Goal: Entertainment & Leisure: Browse casually

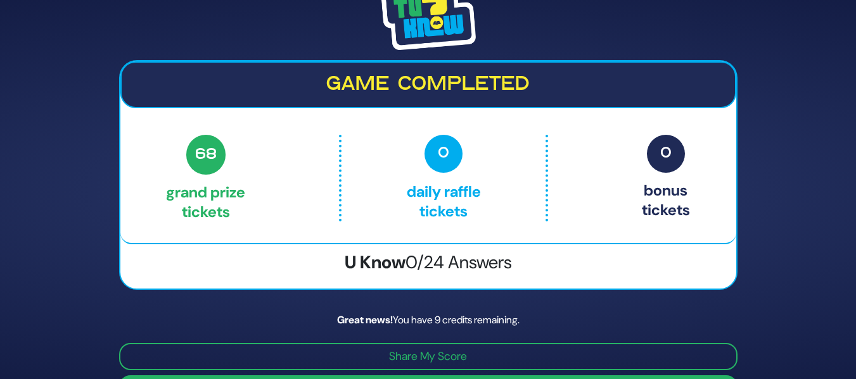
scroll to position [36, 0]
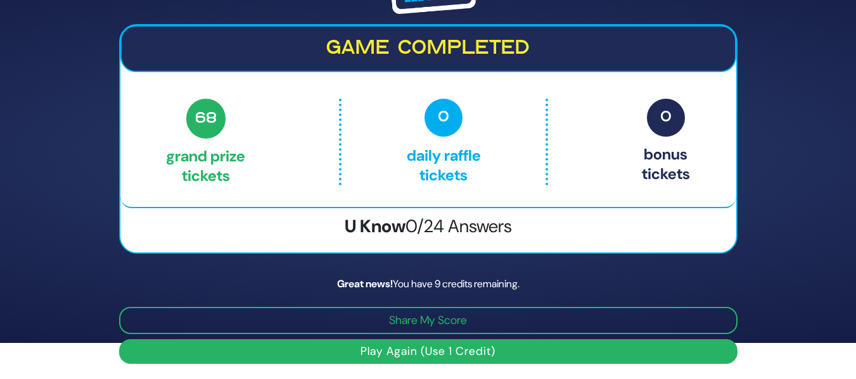
click at [395, 347] on button "Play Again (Use 1 Credit)" at bounding box center [428, 351] width 618 height 25
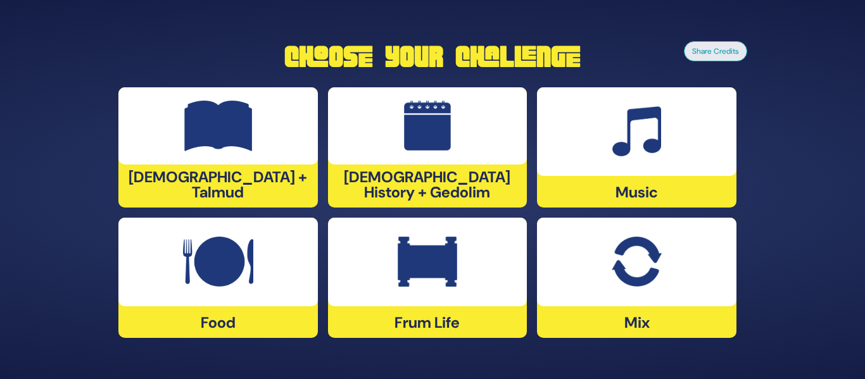
click at [438, 251] on img at bounding box center [428, 262] width 60 height 51
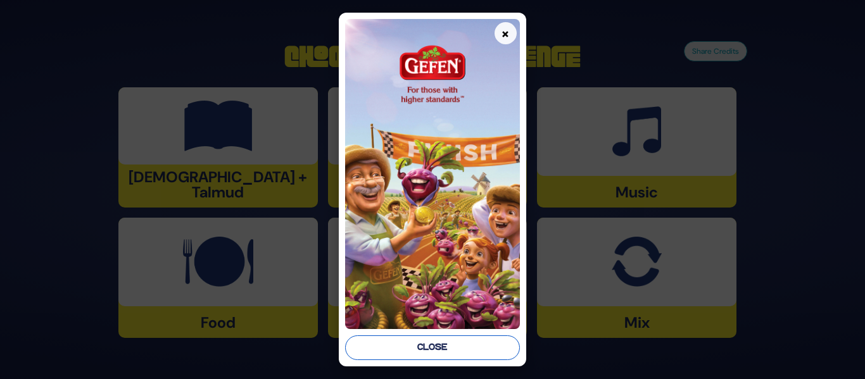
click at [442, 341] on button "Close" at bounding box center [432, 348] width 174 height 25
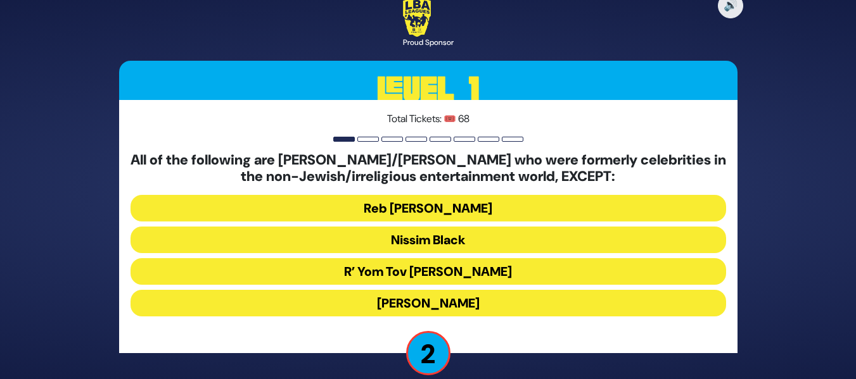
click at [490, 266] on button "R’ Yom Tov [PERSON_NAME]" at bounding box center [427, 271] width 595 height 27
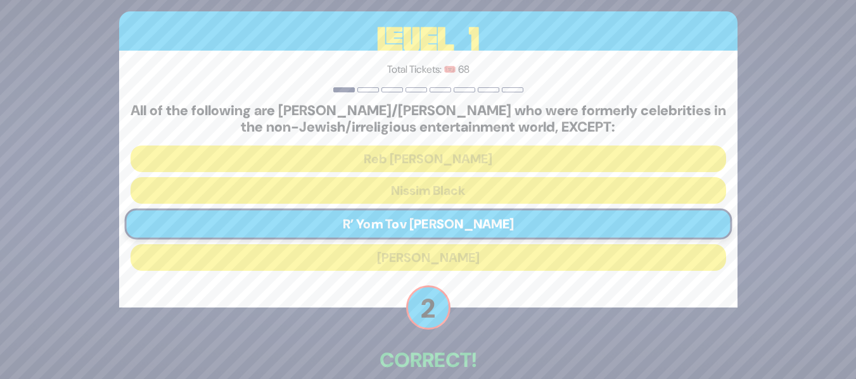
scroll to position [66, 0]
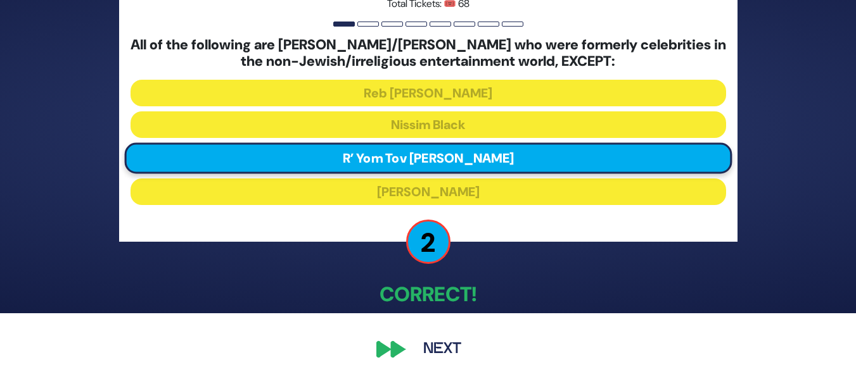
click at [439, 354] on button "Next" at bounding box center [441, 349] width 73 height 29
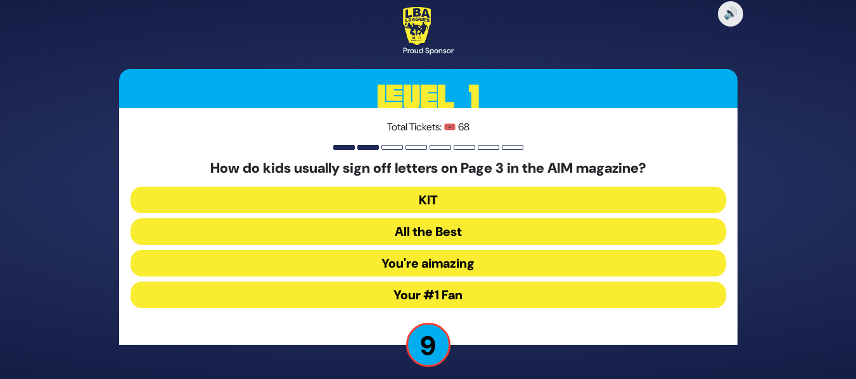
click at [524, 198] on button "KIT" at bounding box center [427, 200] width 595 height 27
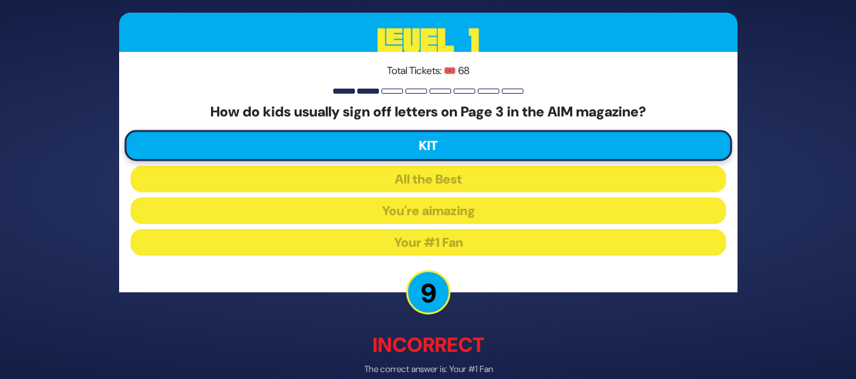
scroll to position [65, 0]
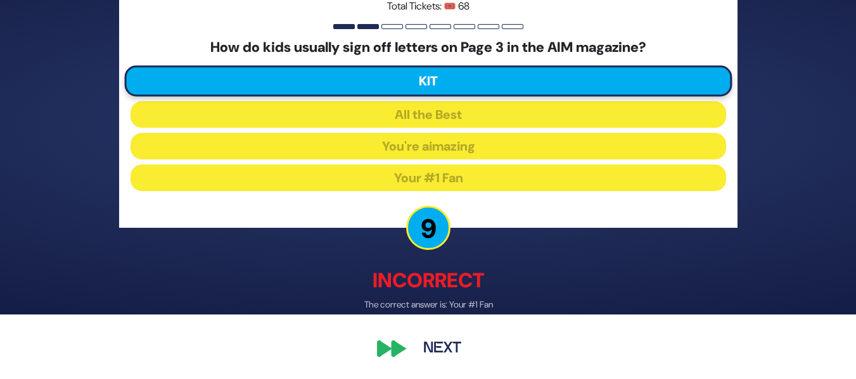
click at [455, 346] on button "Next" at bounding box center [441, 349] width 73 height 29
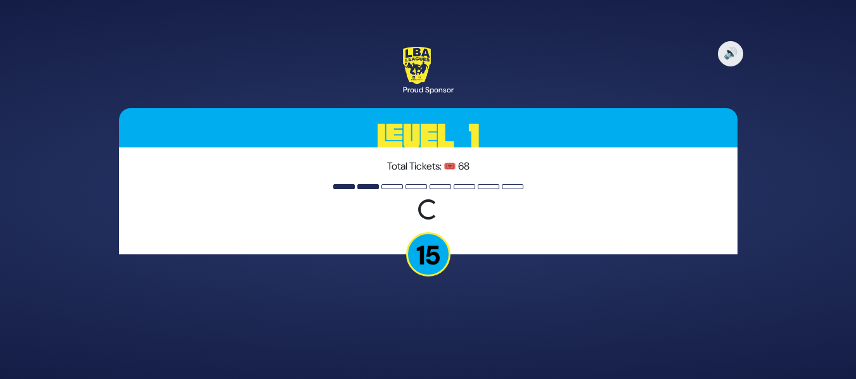
scroll to position [0, 0]
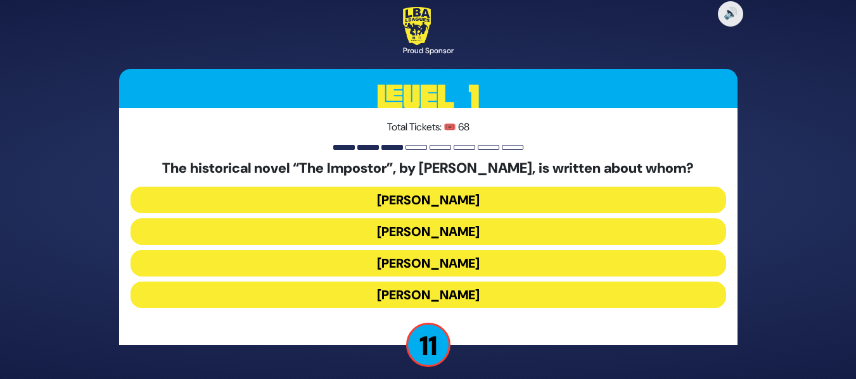
click at [474, 262] on button "[PERSON_NAME]" at bounding box center [427, 263] width 595 height 27
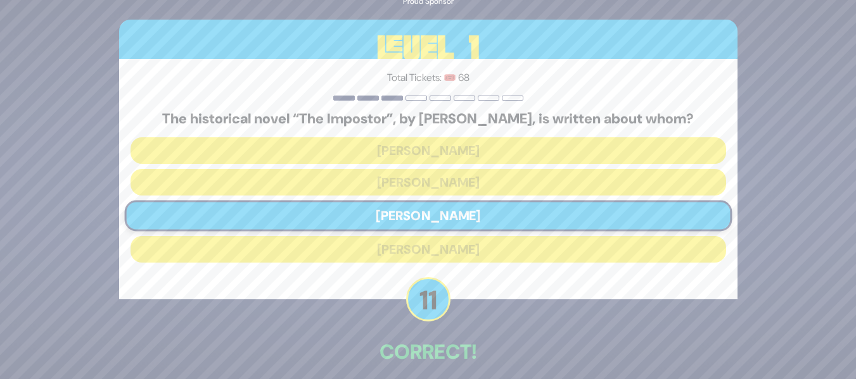
scroll to position [58, 0]
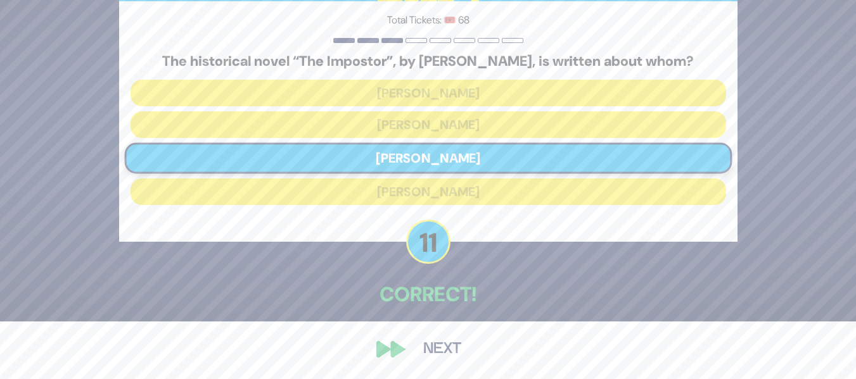
click at [462, 342] on button "Next" at bounding box center [441, 349] width 73 height 29
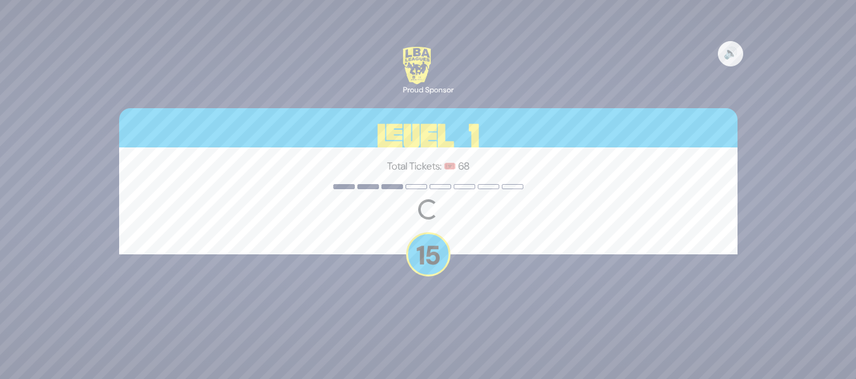
scroll to position [0, 0]
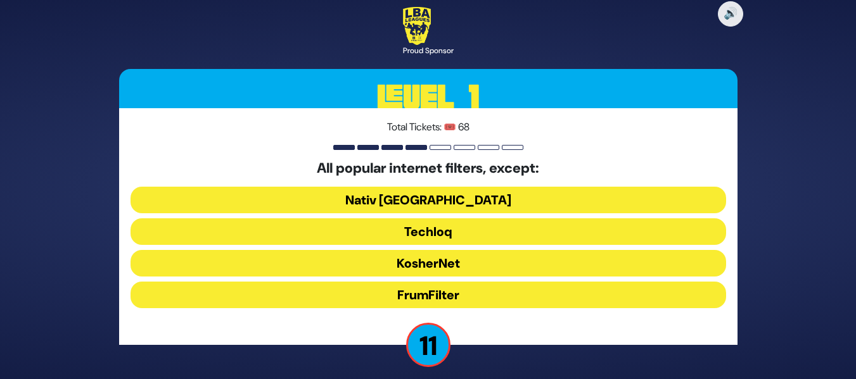
click at [442, 297] on button "FrumFilter" at bounding box center [427, 295] width 595 height 27
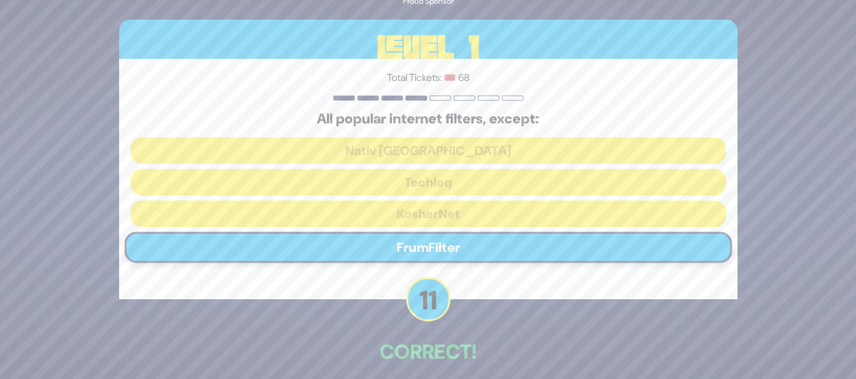
scroll to position [58, 0]
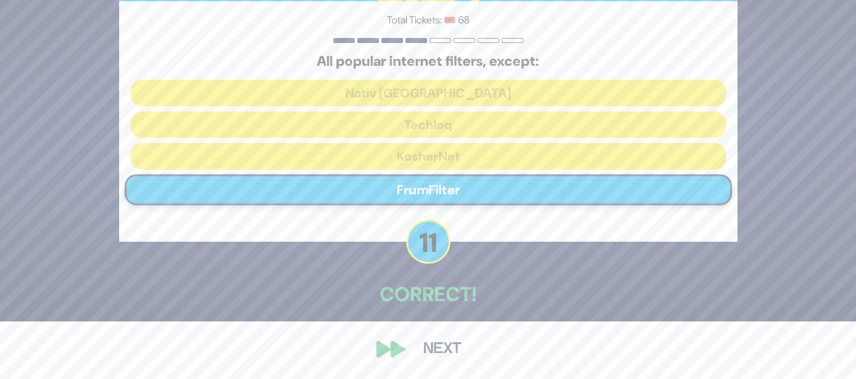
click at [448, 342] on button "Next" at bounding box center [441, 349] width 73 height 29
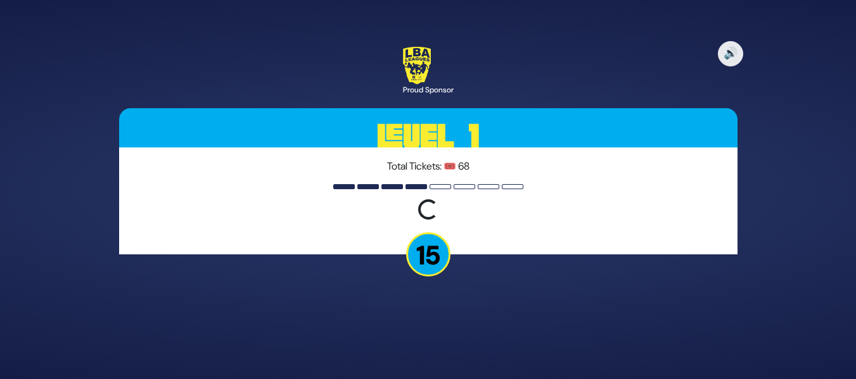
scroll to position [0, 0]
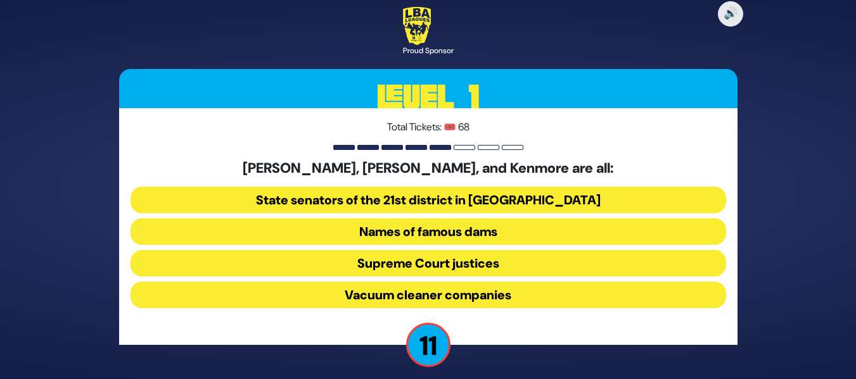
click at [511, 288] on button "Vacuum cleaner companies" at bounding box center [427, 295] width 595 height 27
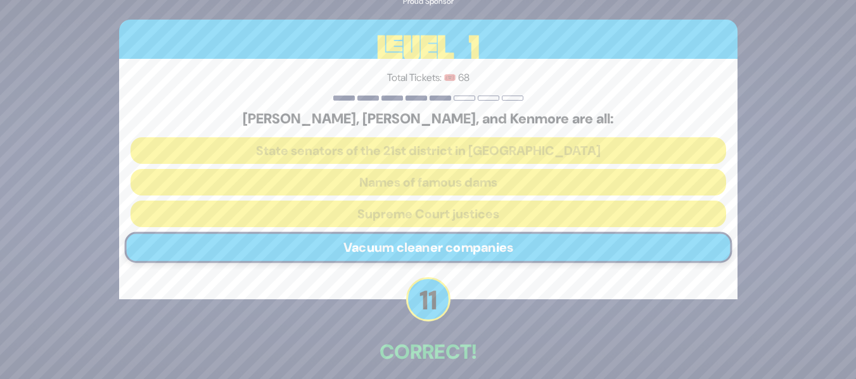
scroll to position [58, 0]
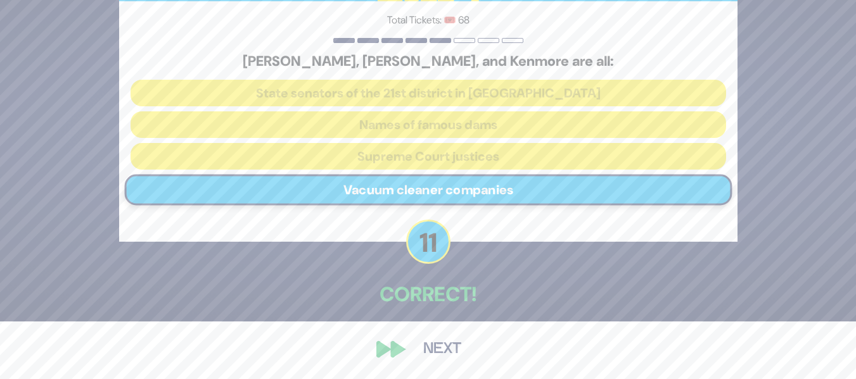
click at [421, 345] on button "Next" at bounding box center [441, 349] width 73 height 29
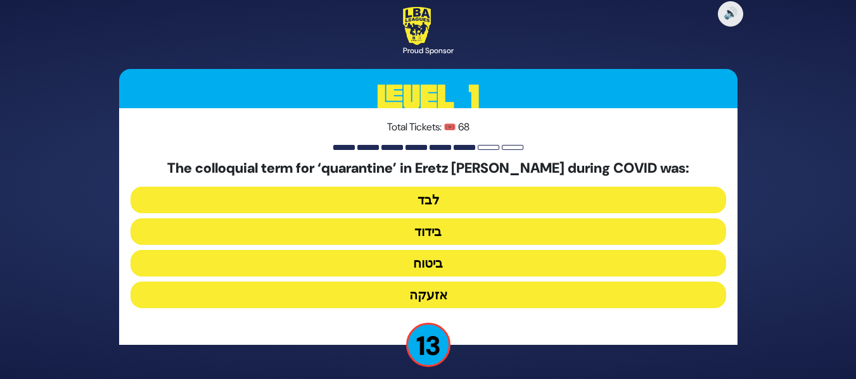
click at [470, 228] on button "בידוד" at bounding box center [427, 231] width 595 height 27
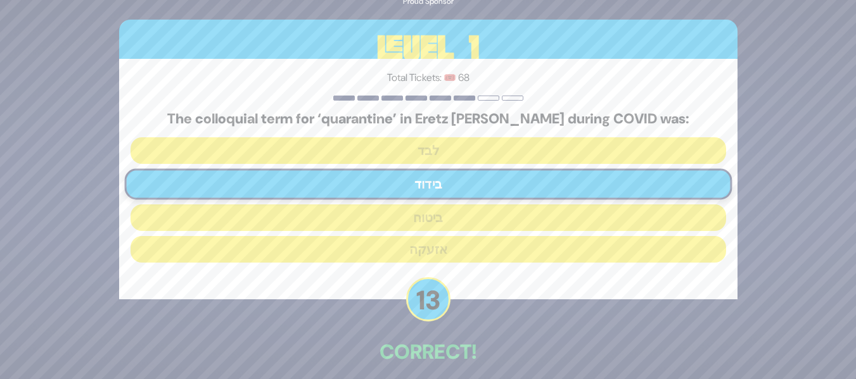
scroll to position [58, 0]
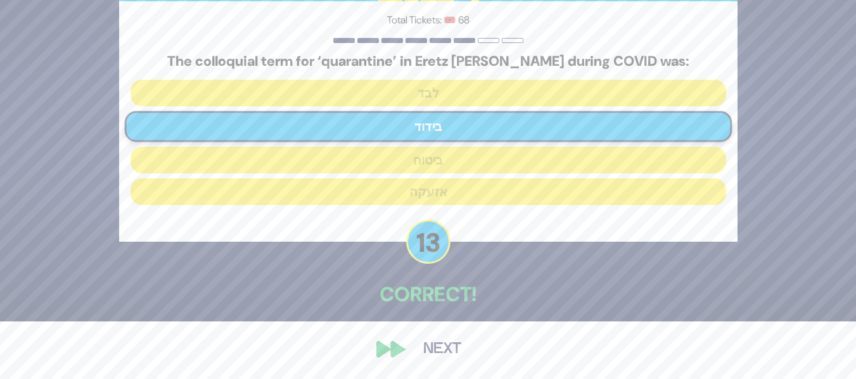
click at [441, 351] on button "Next" at bounding box center [441, 349] width 73 height 29
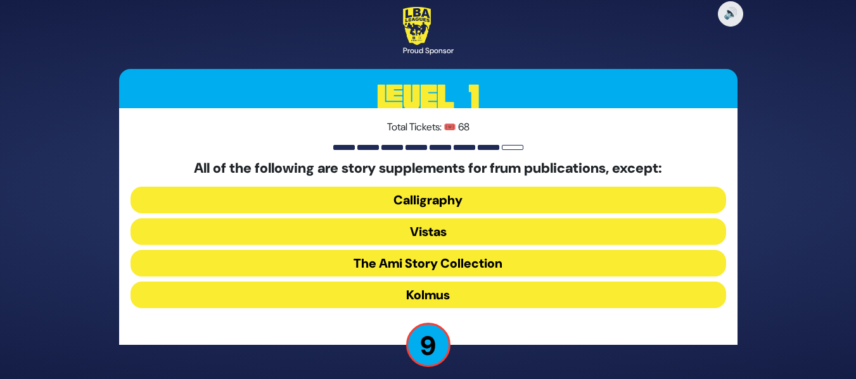
click at [434, 262] on button "The Ami Story Collection" at bounding box center [427, 263] width 595 height 27
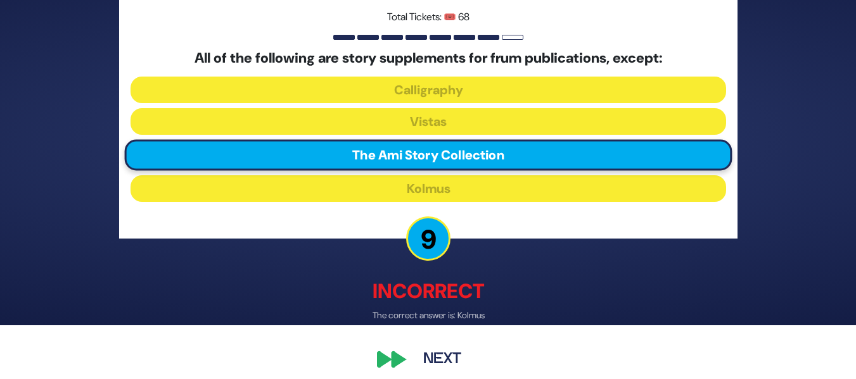
scroll to position [54, 0]
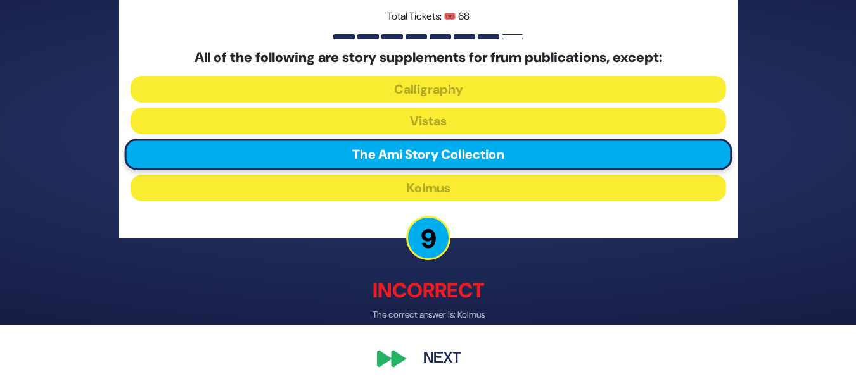
click at [447, 360] on button "Next" at bounding box center [441, 359] width 73 height 29
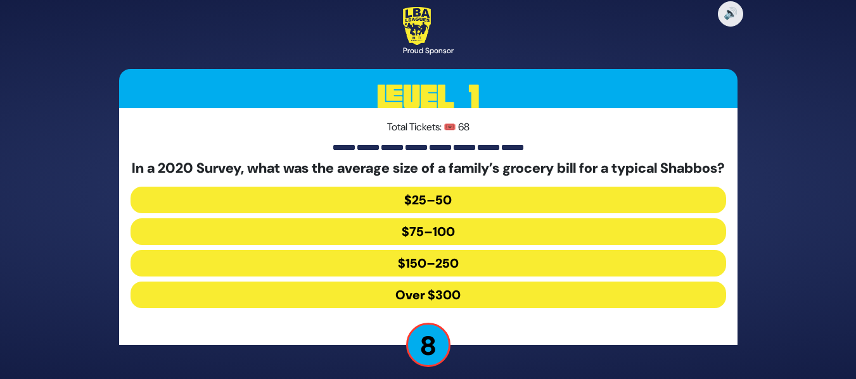
click at [484, 267] on button "$150–250" at bounding box center [427, 263] width 595 height 27
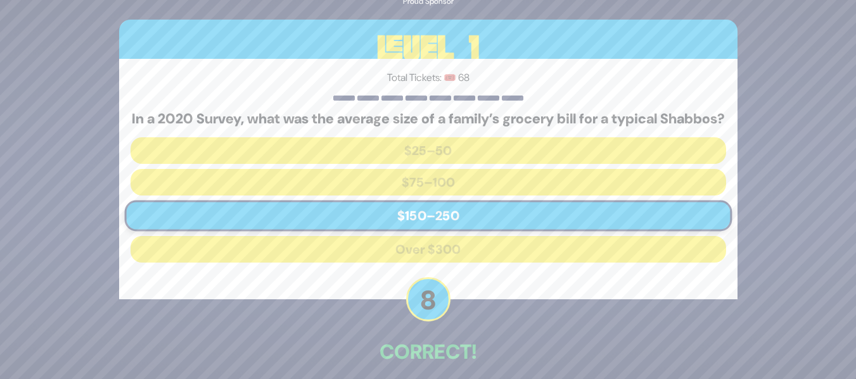
scroll to position [66, 0]
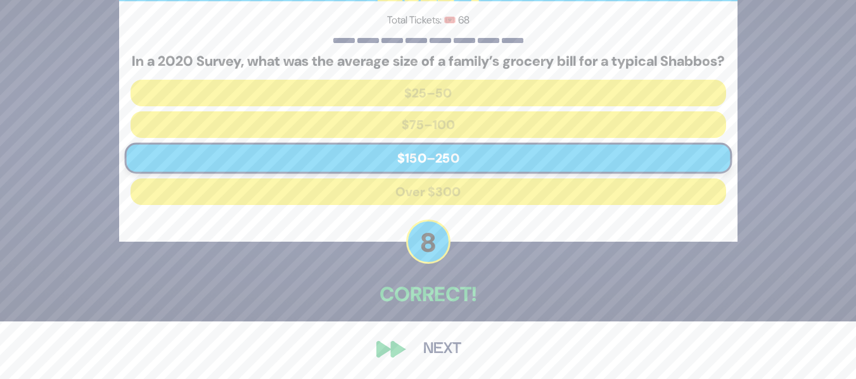
click at [441, 351] on button "Next" at bounding box center [441, 349] width 73 height 29
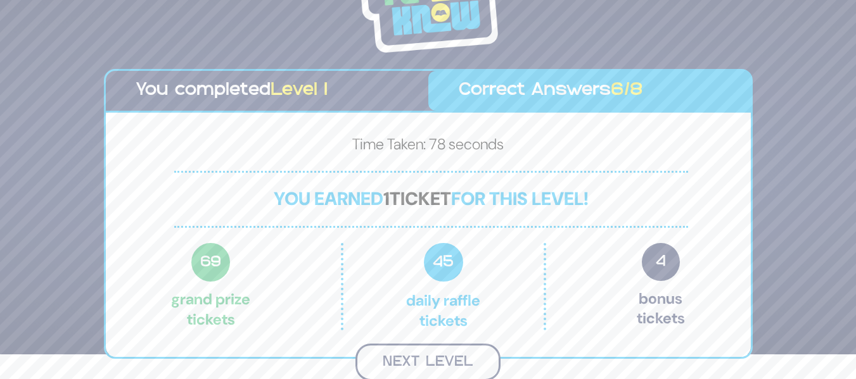
scroll to position [23, 0]
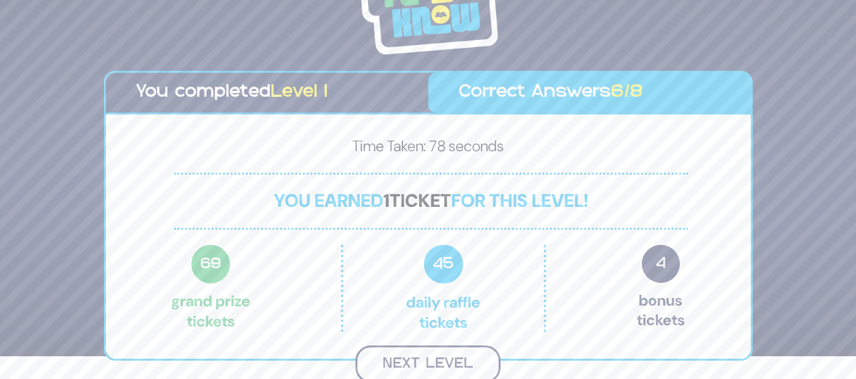
click at [464, 350] on button "Next Level" at bounding box center [427, 364] width 145 height 37
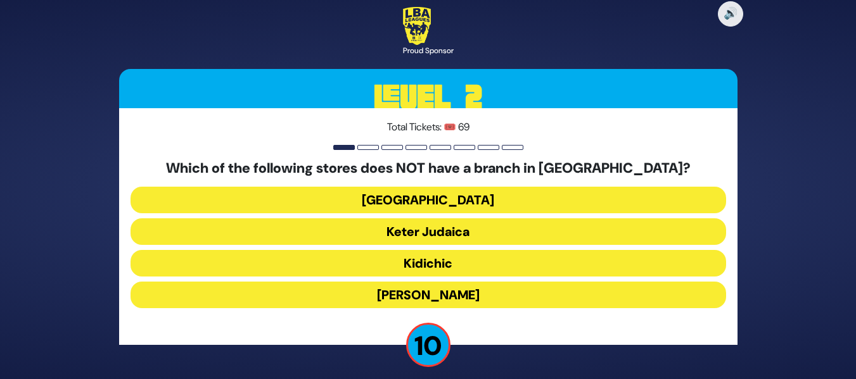
click at [493, 212] on button "Shell Station" at bounding box center [427, 200] width 595 height 27
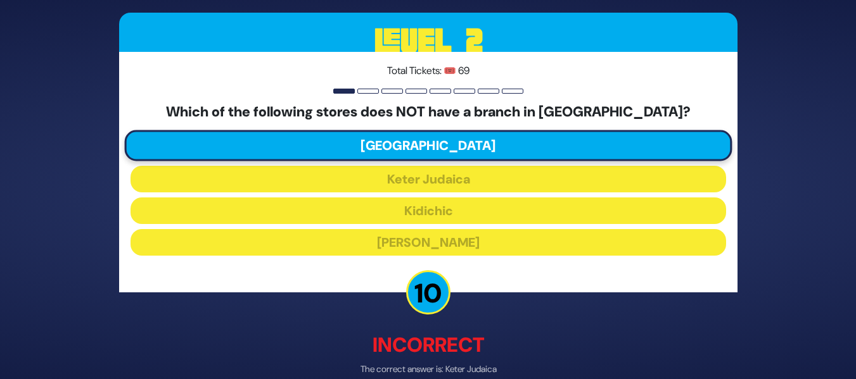
scroll to position [65, 0]
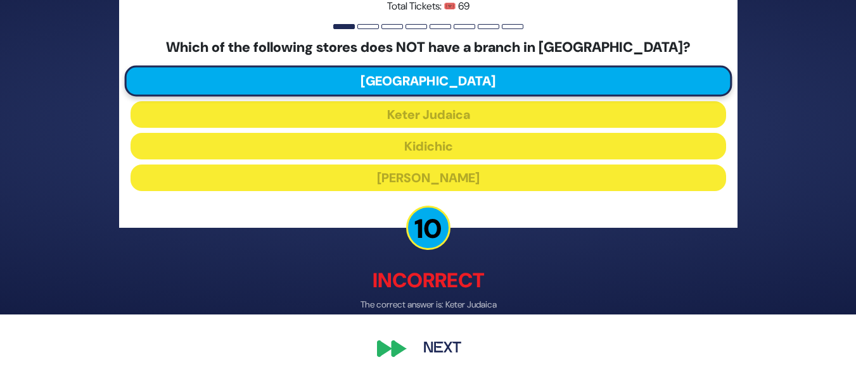
click at [456, 353] on button "Next" at bounding box center [441, 349] width 73 height 29
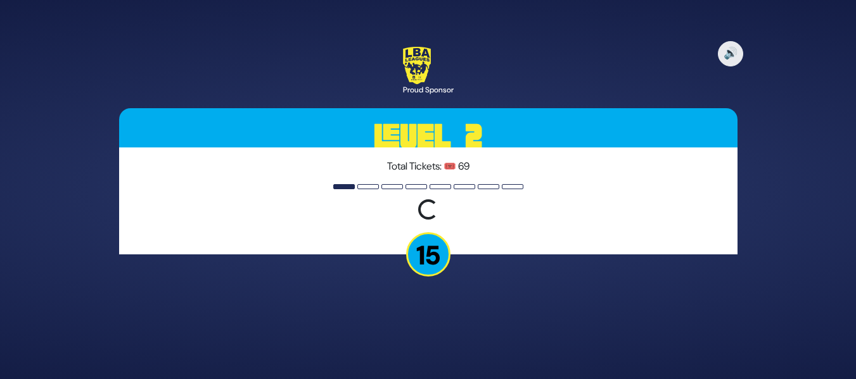
scroll to position [0, 0]
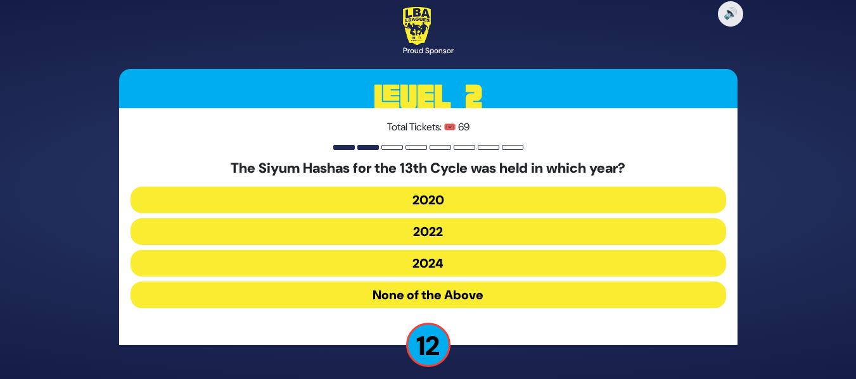
click at [502, 208] on button "2020" at bounding box center [427, 200] width 595 height 27
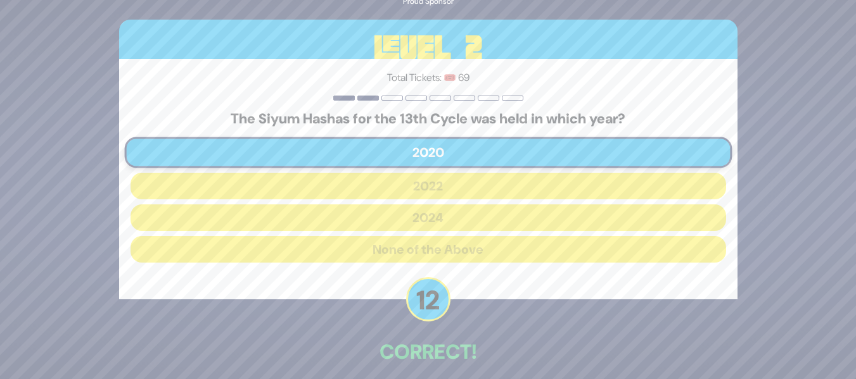
scroll to position [58, 0]
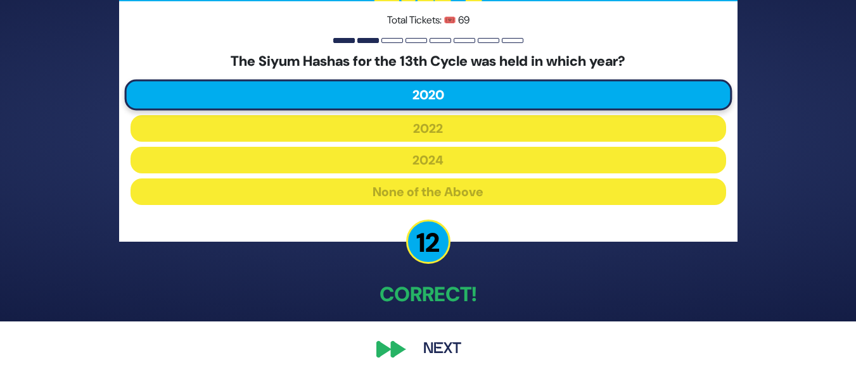
click at [446, 345] on button "Next" at bounding box center [441, 349] width 73 height 29
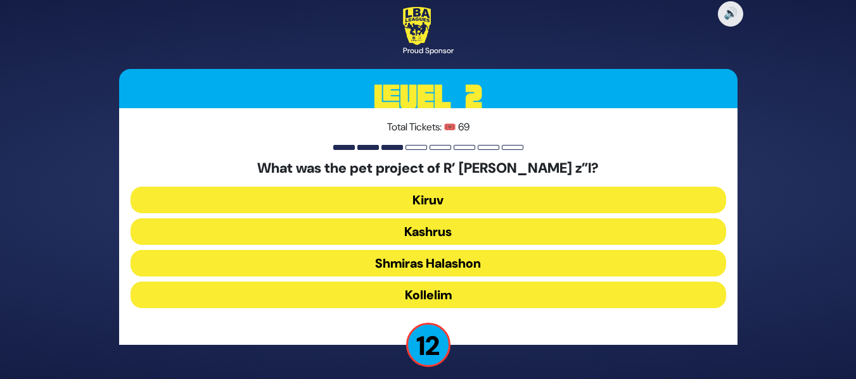
click at [501, 260] on button "Shmiras Halashon" at bounding box center [427, 263] width 595 height 27
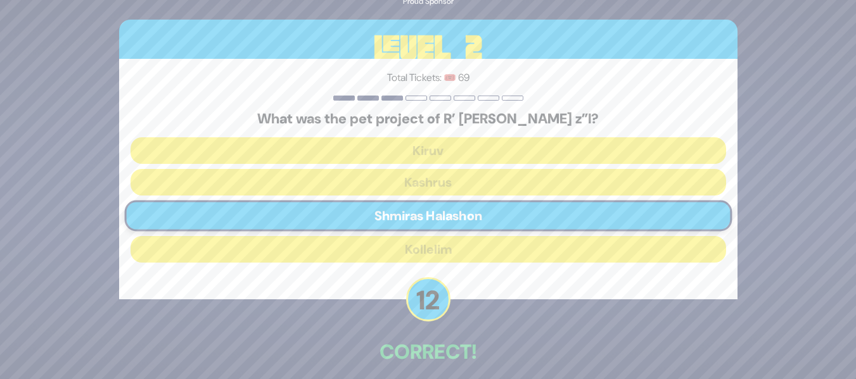
scroll to position [58, 0]
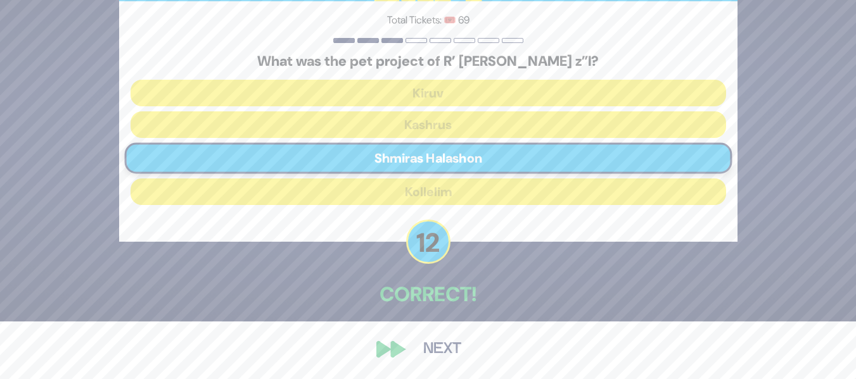
click at [451, 353] on button "Next" at bounding box center [441, 349] width 73 height 29
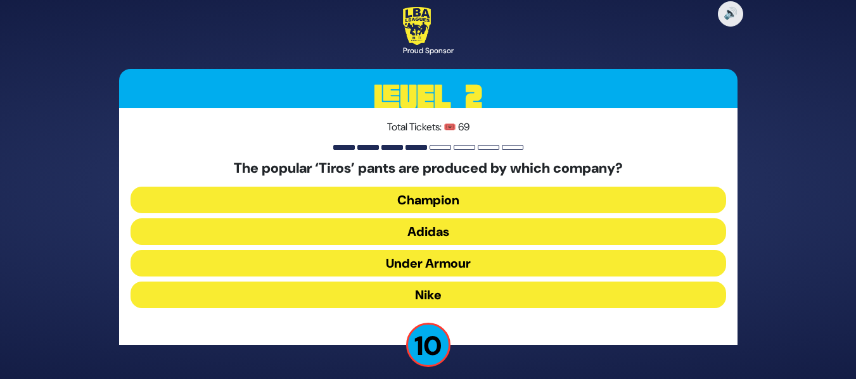
click at [508, 257] on button "Under Armour" at bounding box center [427, 263] width 595 height 27
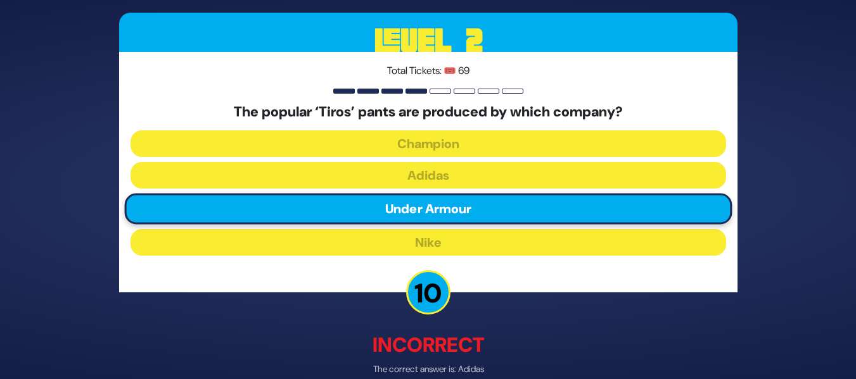
scroll to position [65, 0]
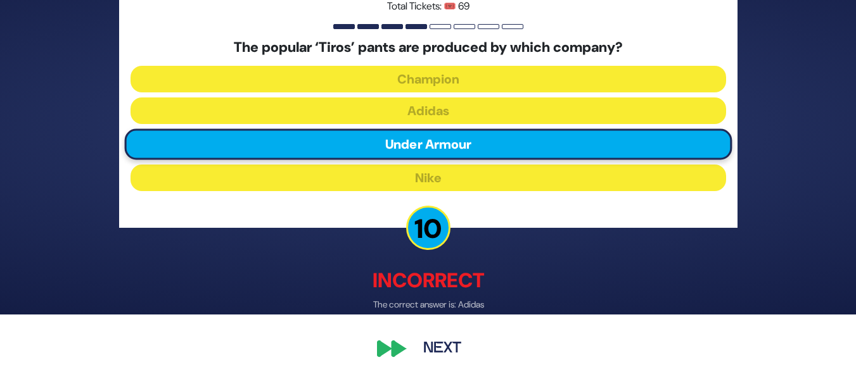
click at [448, 356] on button "Next" at bounding box center [441, 349] width 73 height 29
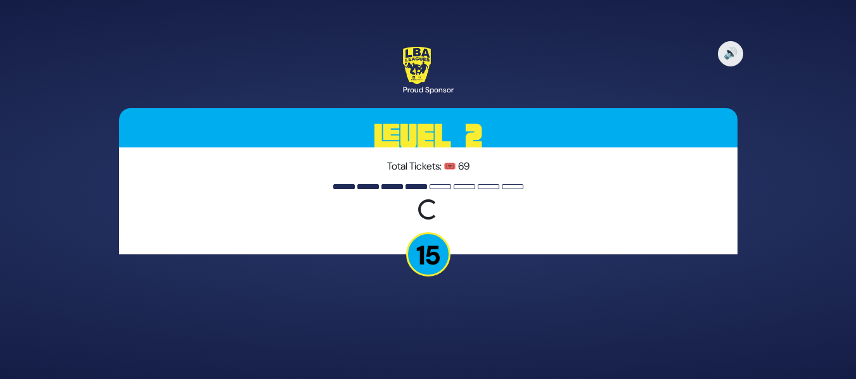
scroll to position [0, 0]
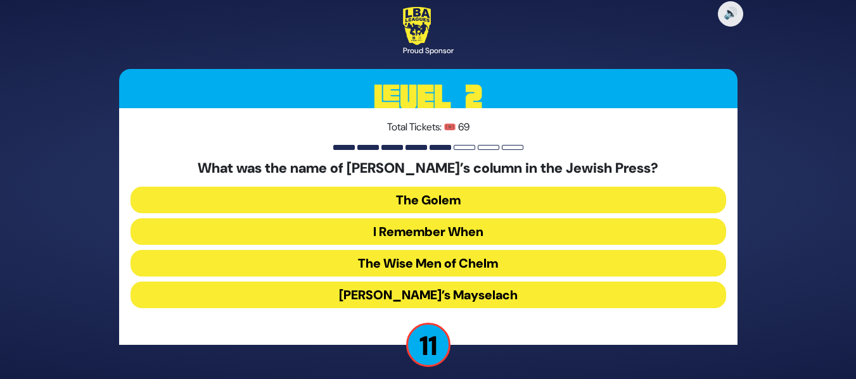
click at [500, 237] on button "I Remember When" at bounding box center [427, 231] width 595 height 27
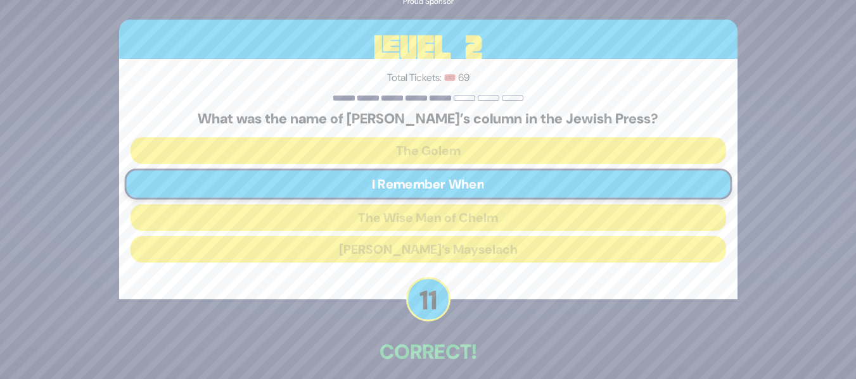
scroll to position [58, 0]
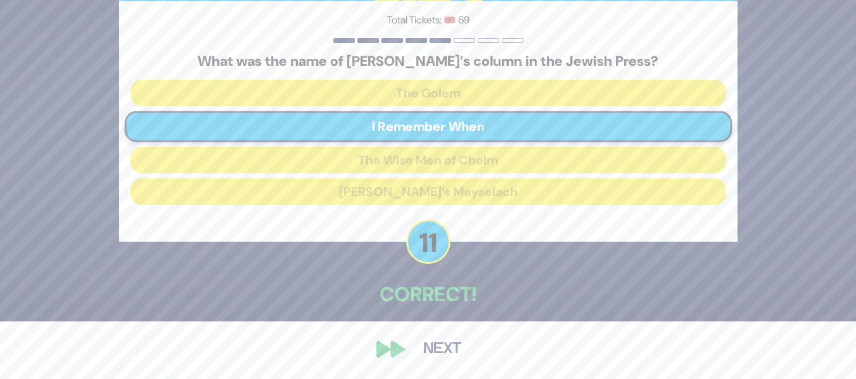
click at [450, 349] on button "Next" at bounding box center [441, 349] width 73 height 29
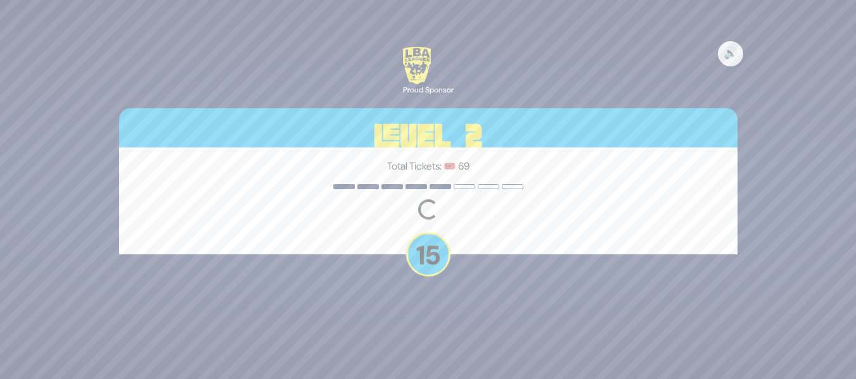
scroll to position [0, 0]
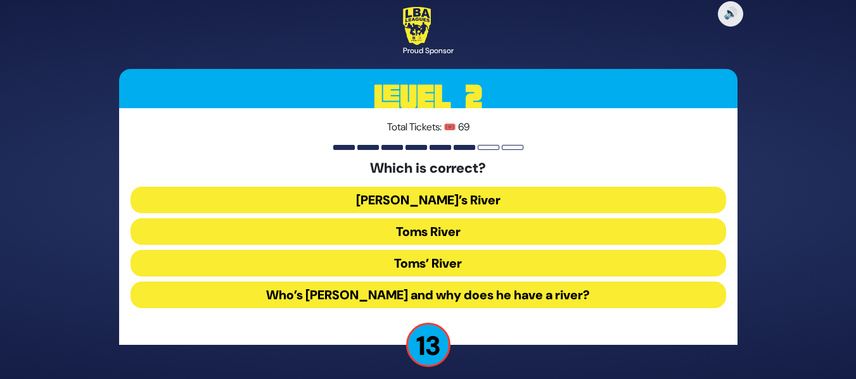
click at [472, 227] on button "Toms River" at bounding box center [427, 231] width 595 height 27
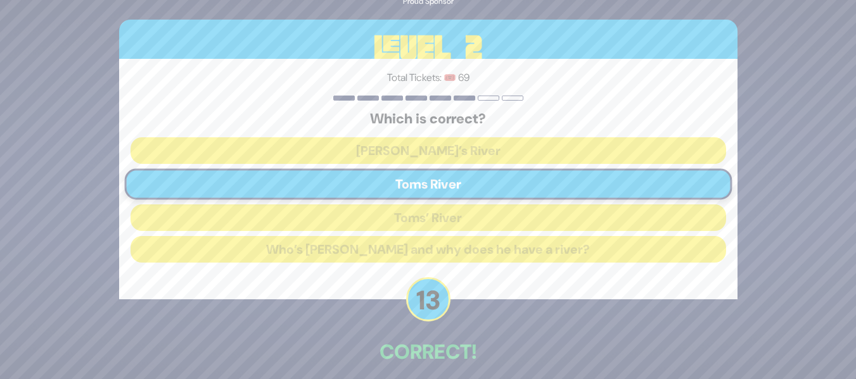
scroll to position [58, 0]
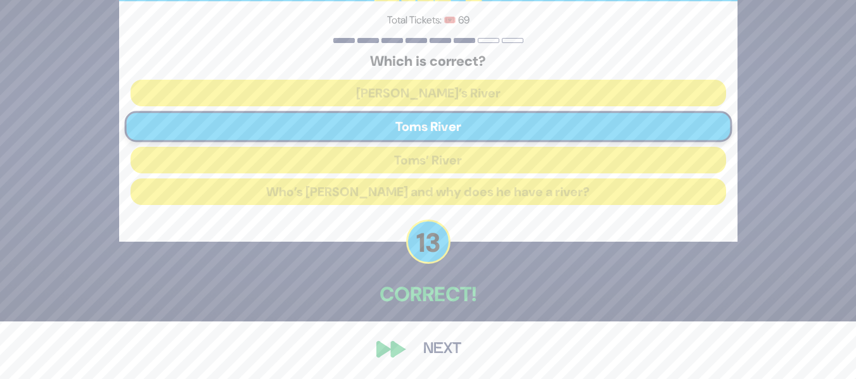
click at [435, 341] on button "Next" at bounding box center [441, 349] width 73 height 29
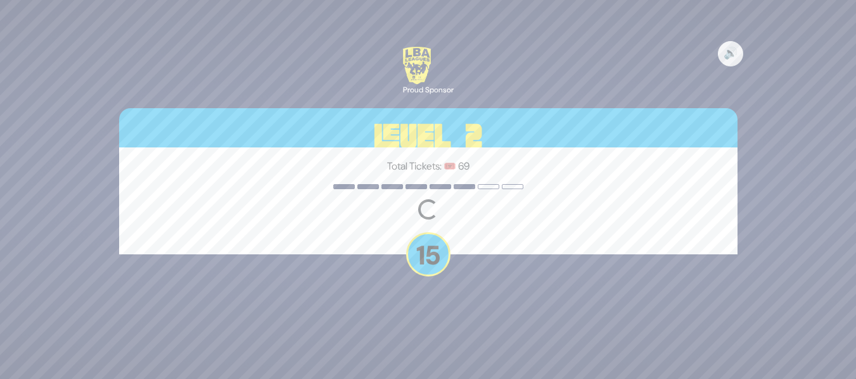
scroll to position [0, 0]
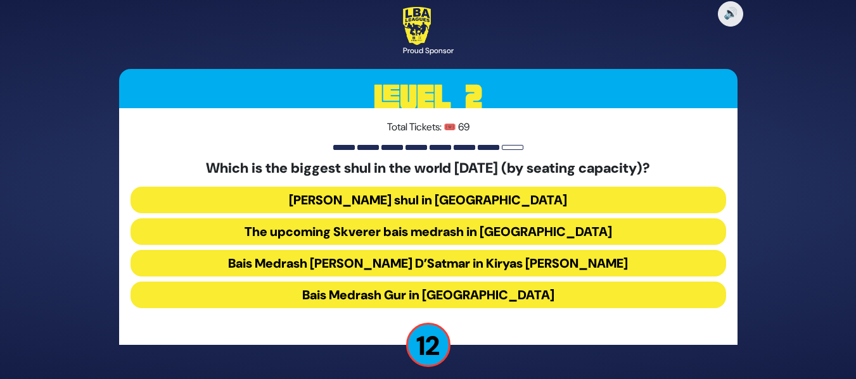
click at [507, 200] on button "Belzer shul in Yerushalayim" at bounding box center [427, 200] width 595 height 27
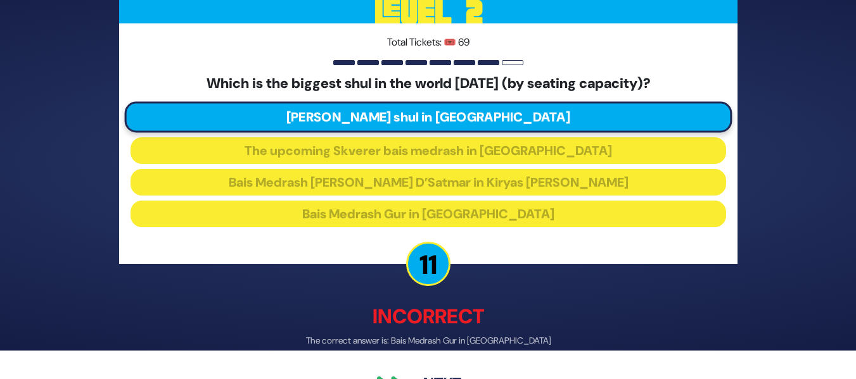
scroll to position [65, 0]
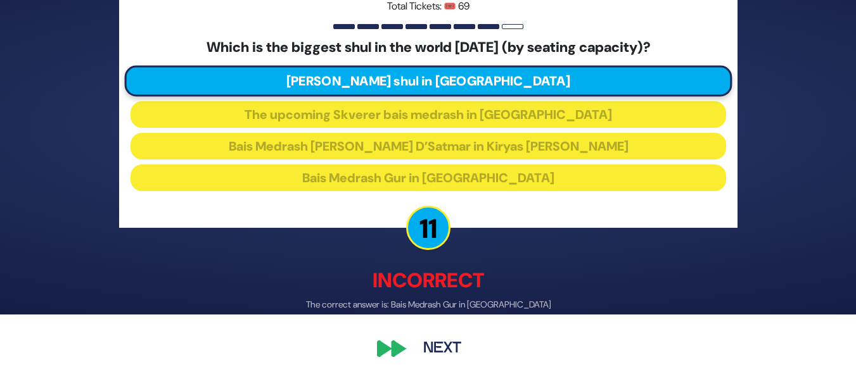
click at [439, 357] on button "Next" at bounding box center [441, 349] width 73 height 29
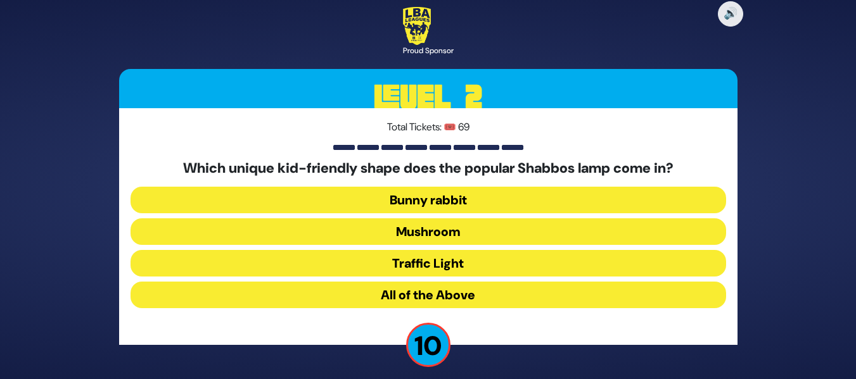
click at [523, 225] on button "Mushroom" at bounding box center [427, 231] width 595 height 27
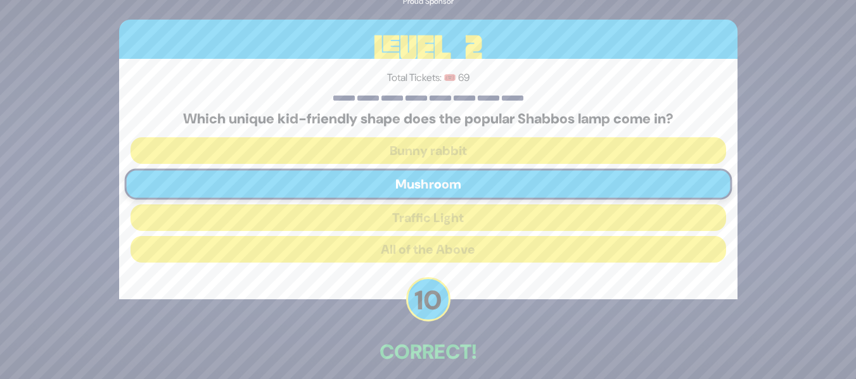
scroll to position [58, 0]
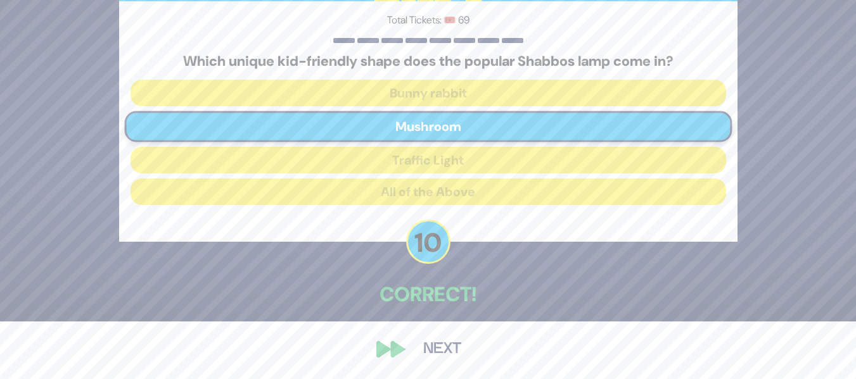
click at [442, 355] on button "Next" at bounding box center [441, 349] width 73 height 29
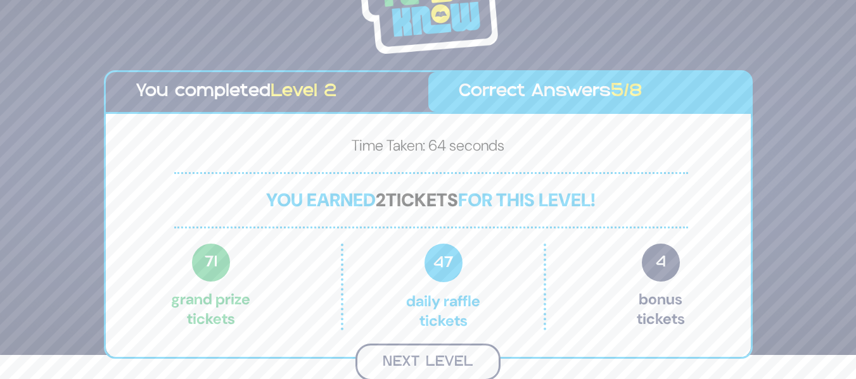
scroll to position [22, 0]
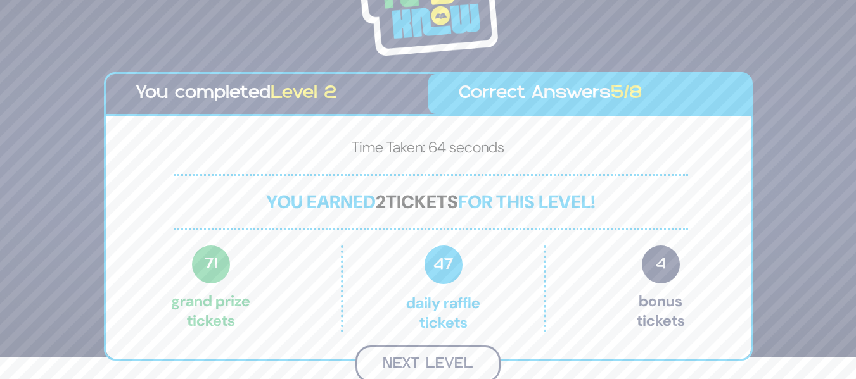
click at [443, 362] on button "Next Level" at bounding box center [427, 364] width 145 height 37
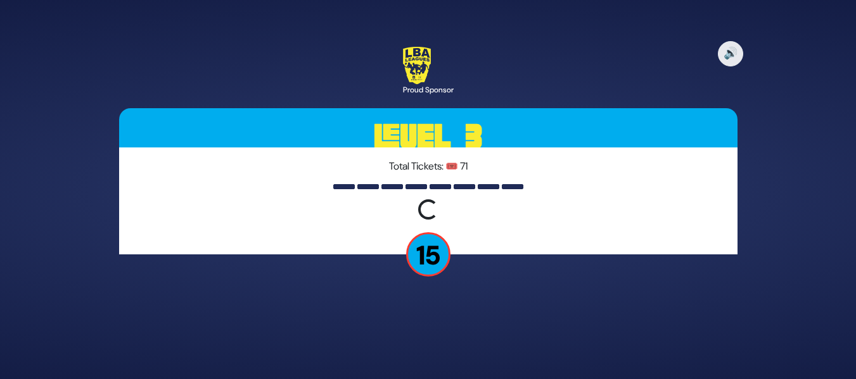
scroll to position [0, 0]
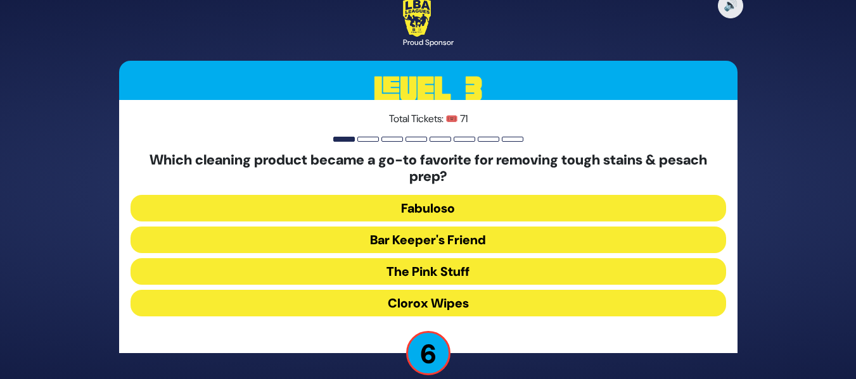
click at [475, 212] on button "Fabuloso" at bounding box center [427, 208] width 595 height 27
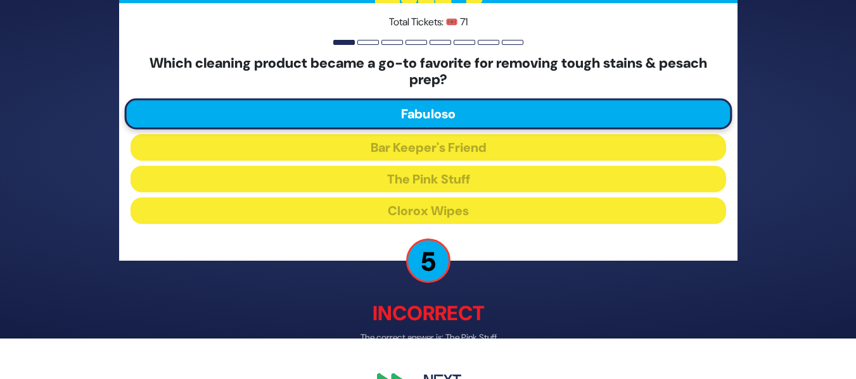
scroll to position [73, 0]
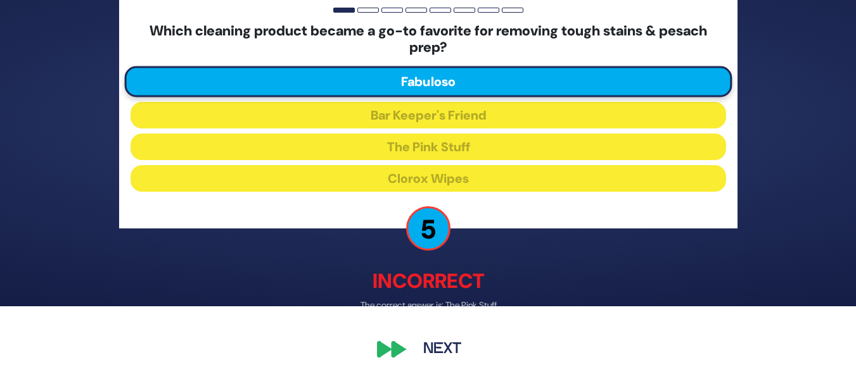
click at [435, 347] on button "Next" at bounding box center [441, 349] width 73 height 29
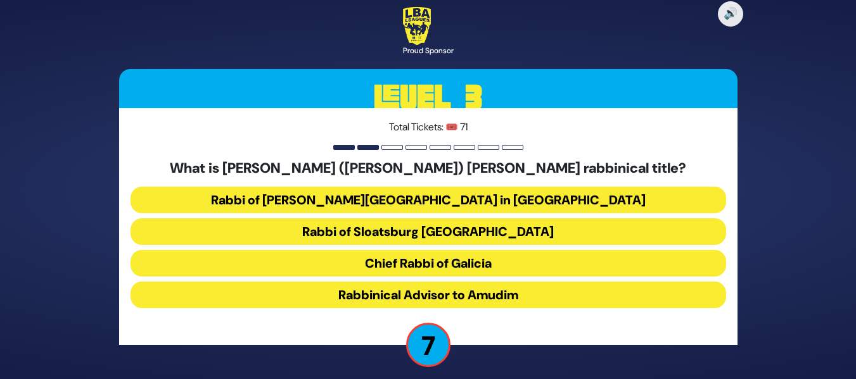
click at [506, 201] on button "Rabbi of Temple Beth El in Boro Park" at bounding box center [427, 200] width 595 height 27
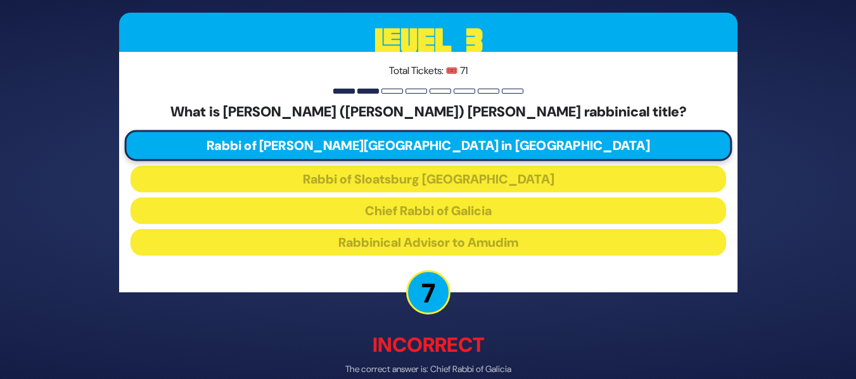
scroll to position [65, 0]
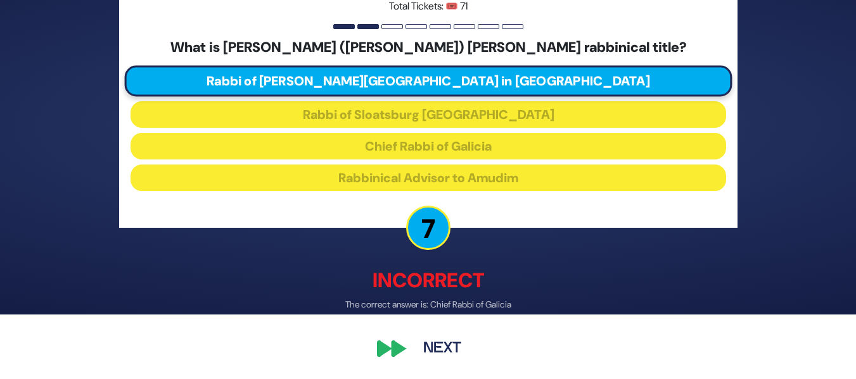
click at [438, 360] on button "Next" at bounding box center [441, 349] width 73 height 29
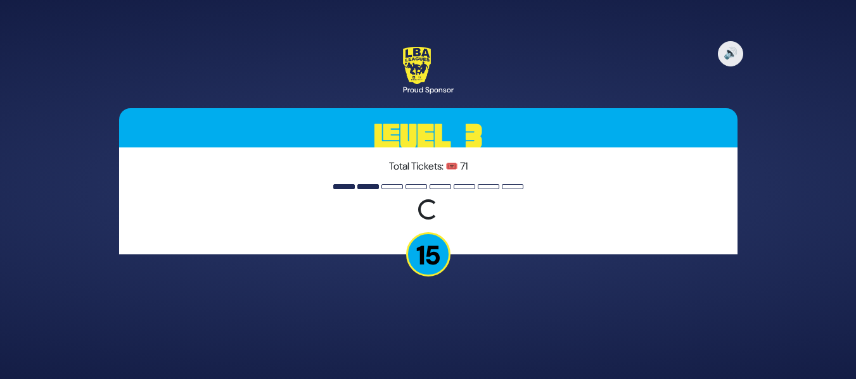
scroll to position [0, 0]
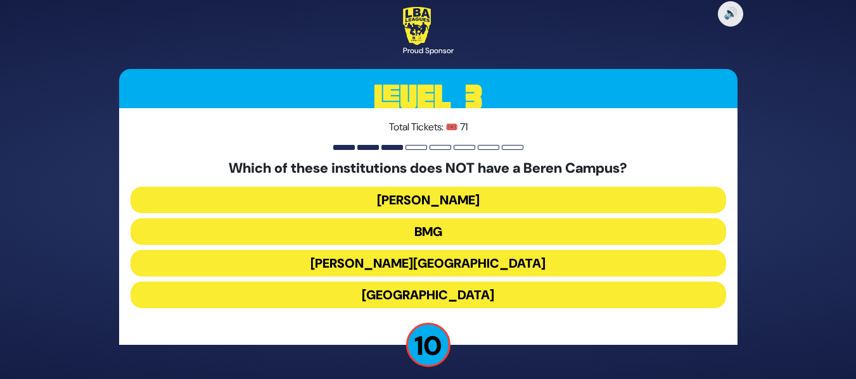
click at [505, 288] on button "Yeshiva University" at bounding box center [427, 295] width 595 height 27
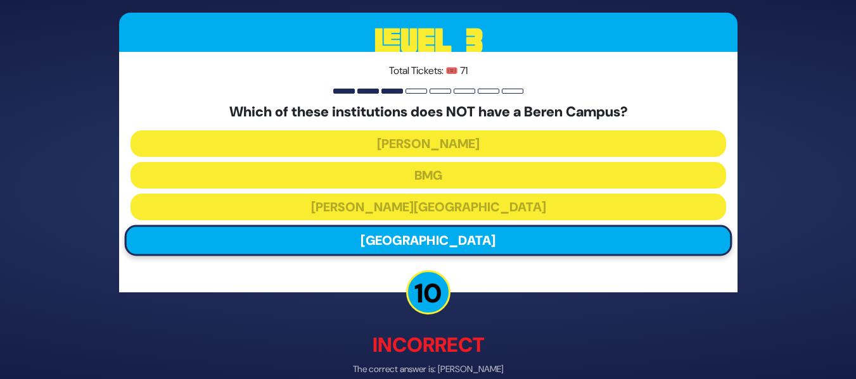
scroll to position [65, 0]
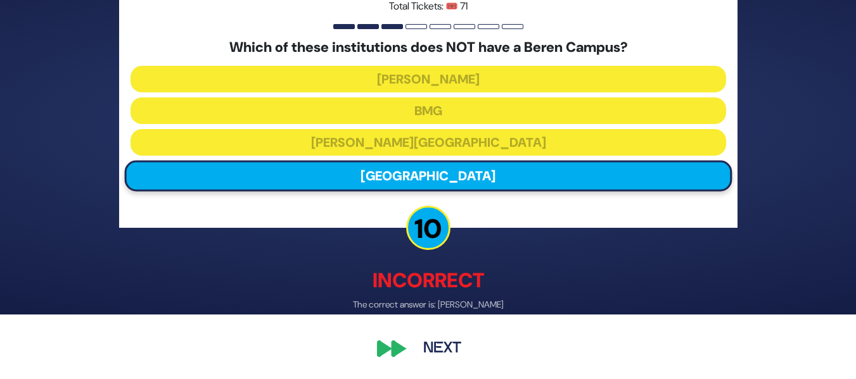
click at [445, 346] on button "Next" at bounding box center [441, 349] width 73 height 29
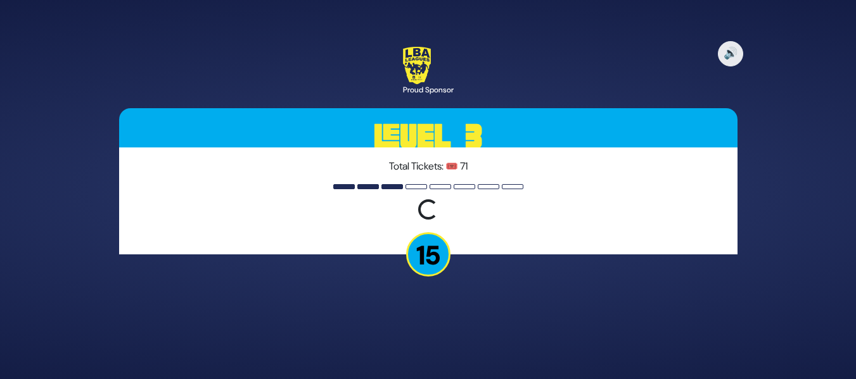
scroll to position [0, 0]
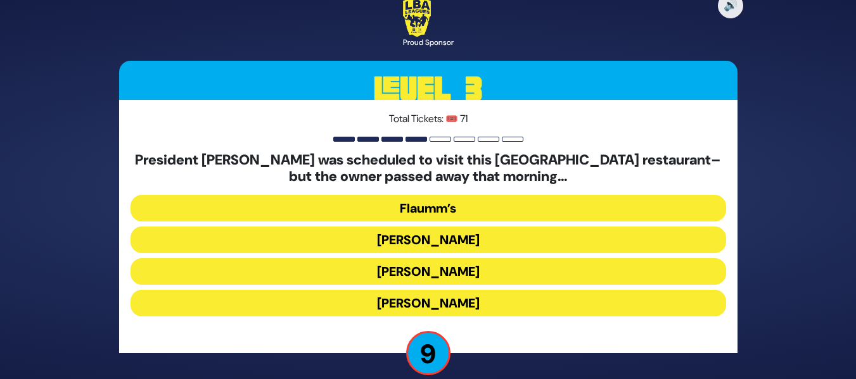
click at [506, 206] on button "Flaumm’s" at bounding box center [427, 208] width 595 height 27
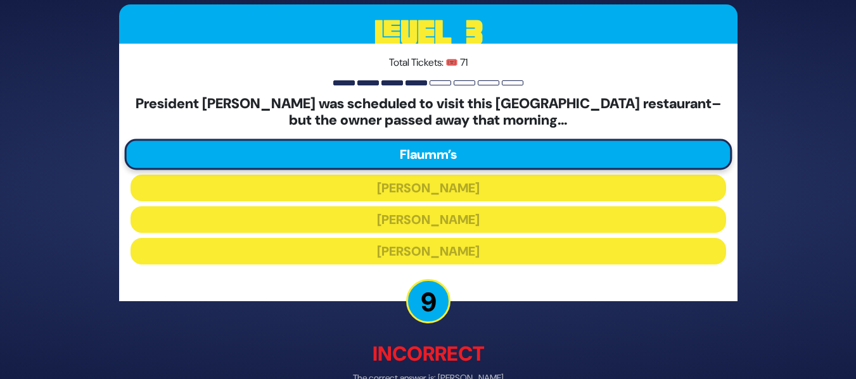
scroll to position [73, 0]
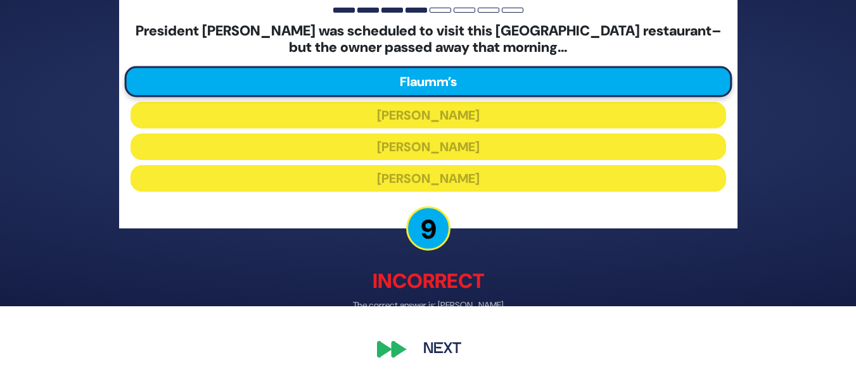
click at [436, 352] on button "Next" at bounding box center [441, 349] width 73 height 29
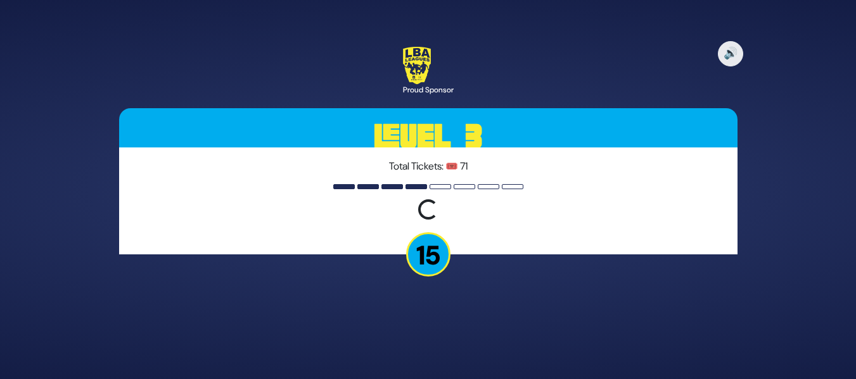
scroll to position [0, 0]
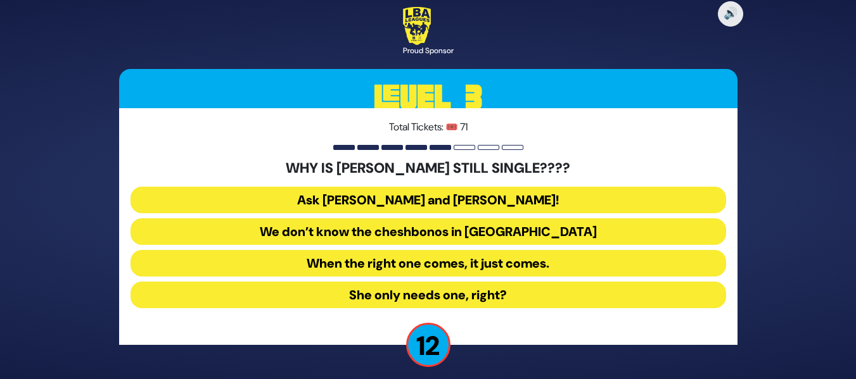
click at [515, 201] on button "Ask Bracha Stein and Chani Judowitz!" at bounding box center [427, 200] width 595 height 27
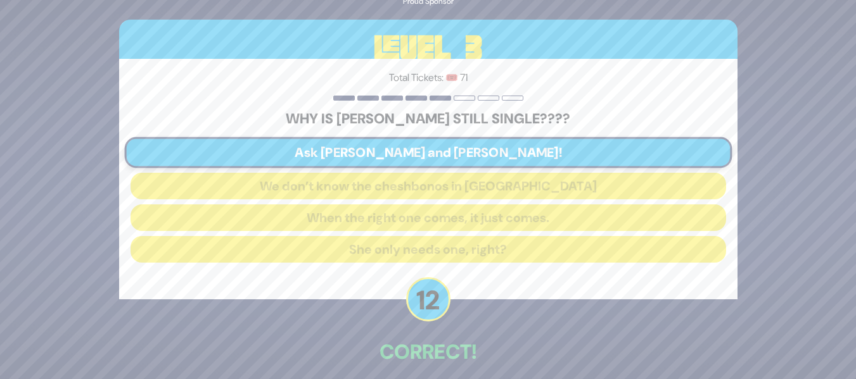
scroll to position [58, 0]
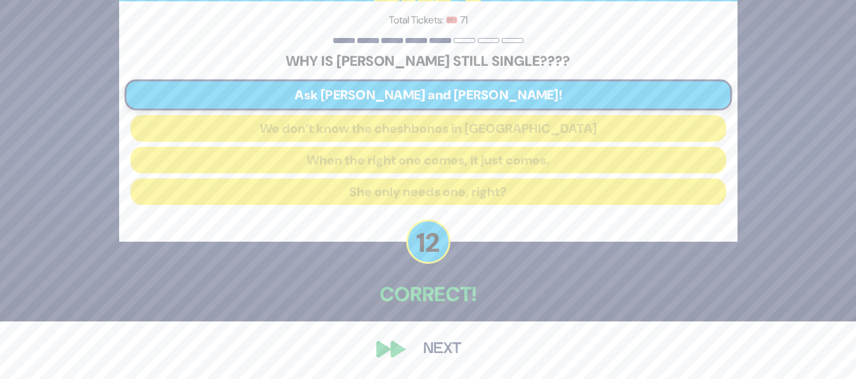
click at [456, 346] on button "Next" at bounding box center [441, 349] width 73 height 29
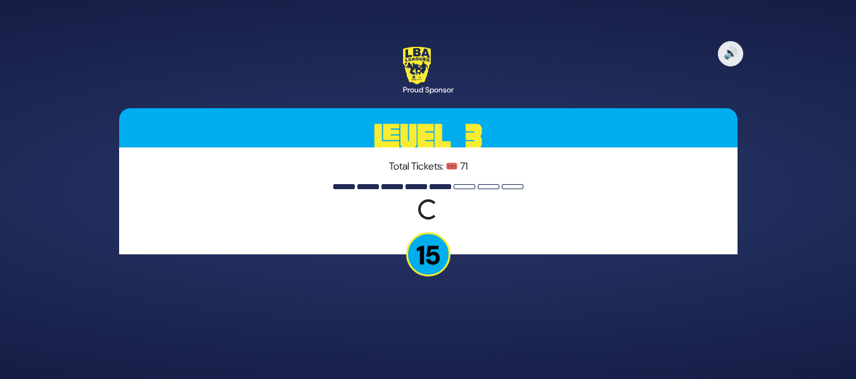
scroll to position [0, 0]
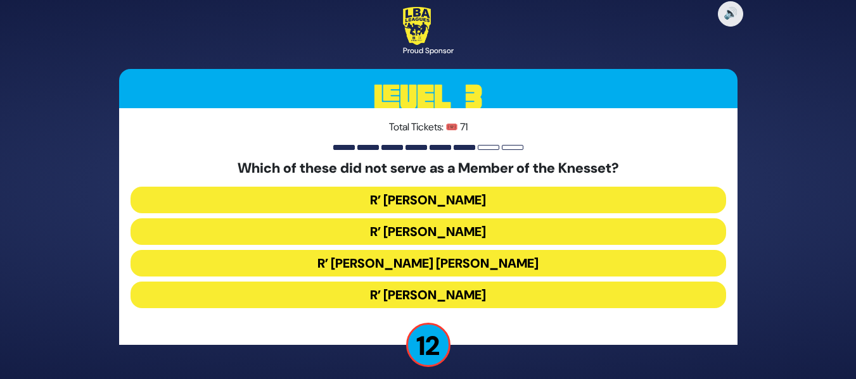
click at [481, 258] on button "R’ Avraham Yosef Leizerson" at bounding box center [427, 263] width 595 height 27
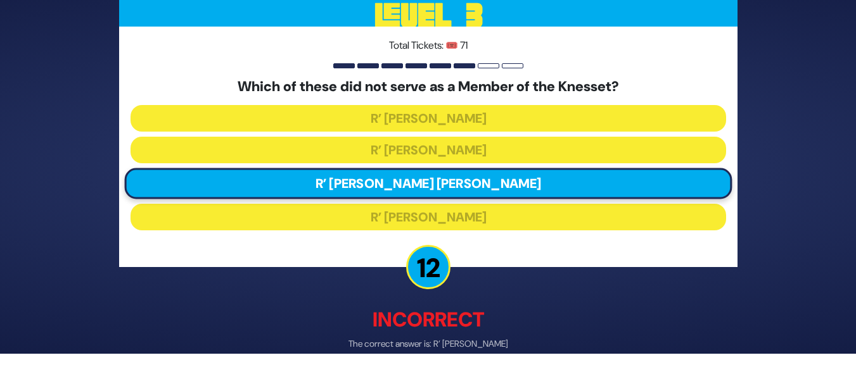
scroll to position [65, 0]
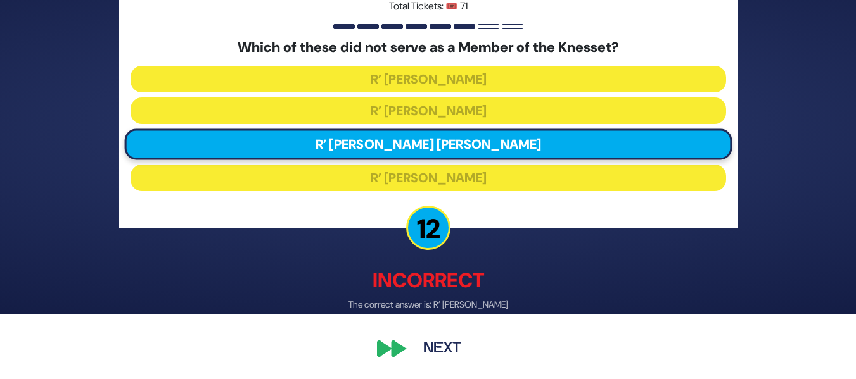
click at [463, 343] on button "Next" at bounding box center [441, 349] width 73 height 29
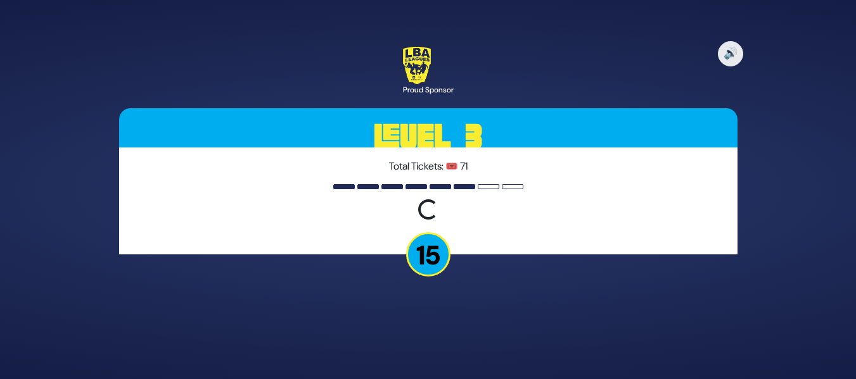
scroll to position [0, 0]
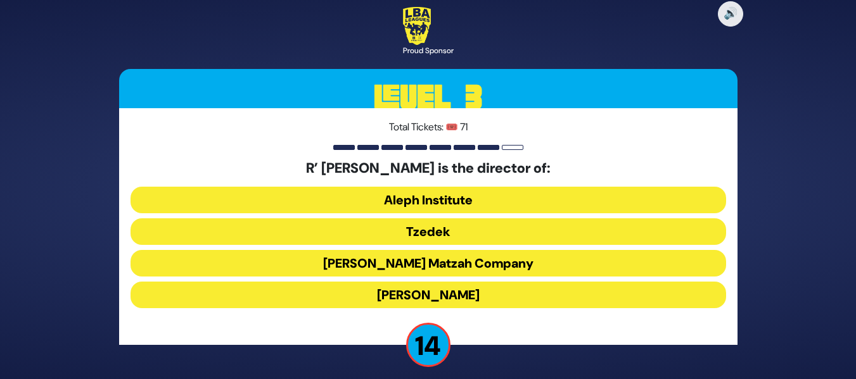
click at [528, 202] on button "Aleph Institute" at bounding box center [427, 200] width 595 height 27
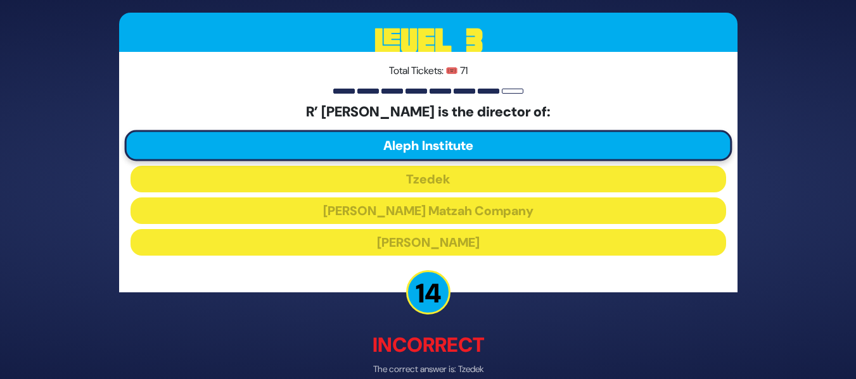
scroll to position [65, 0]
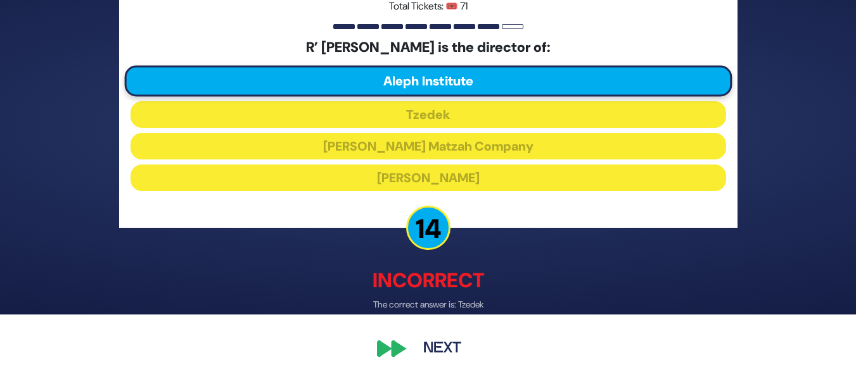
click at [426, 339] on button "Next" at bounding box center [441, 349] width 73 height 29
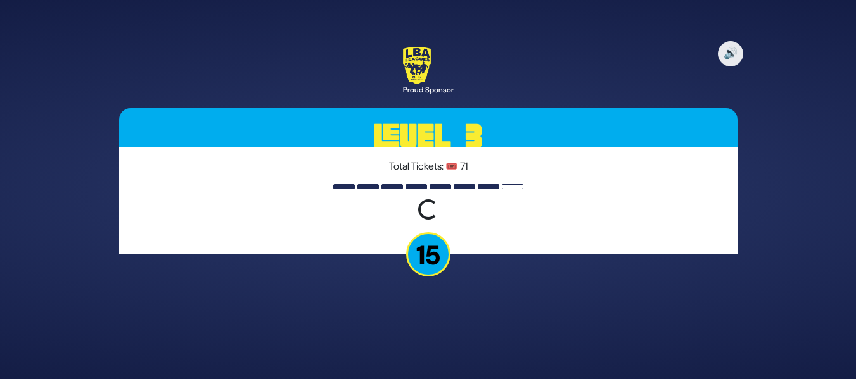
scroll to position [0, 0]
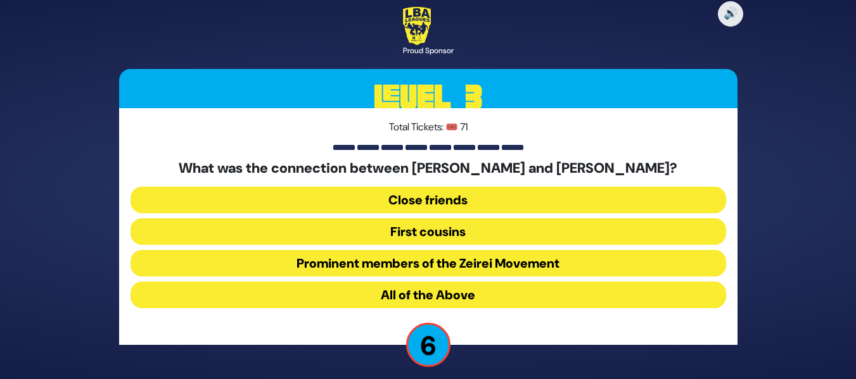
click at [474, 300] on button "All of the Above" at bounding box center [427, 295] width 595 height 27
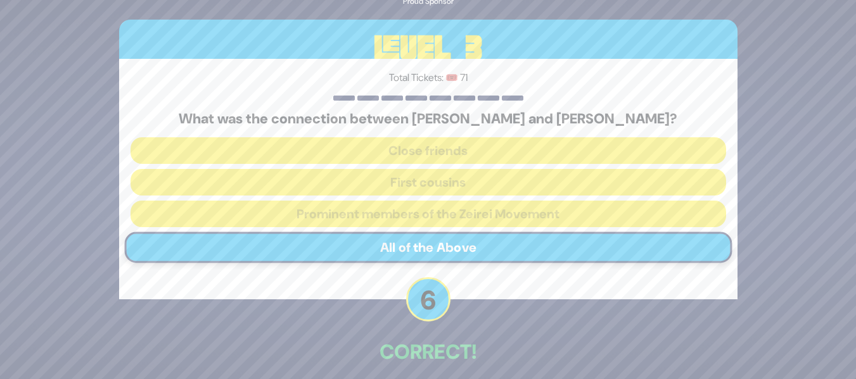
scroll to position [58, 0]
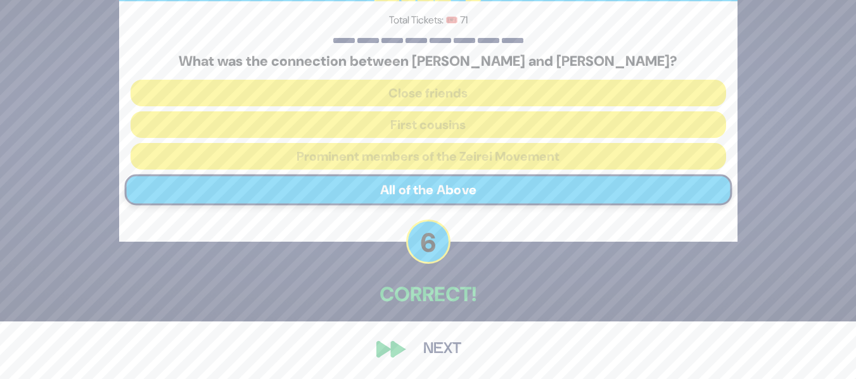
click at [446, 342] on button "Next" at bounding box center [441, 349] width 73 height 29
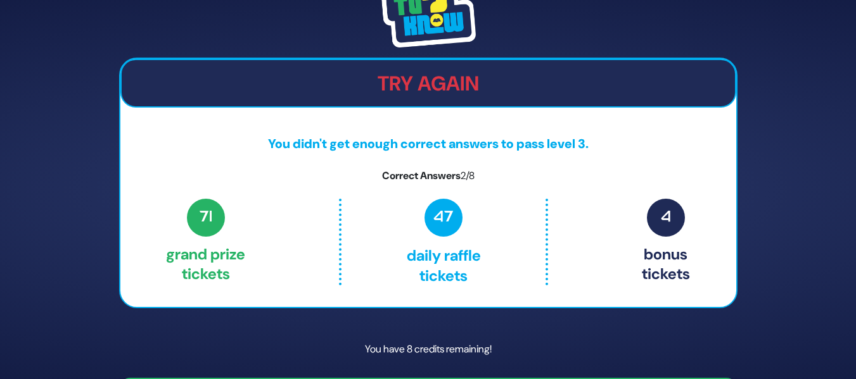
scroll to position [39, 0]
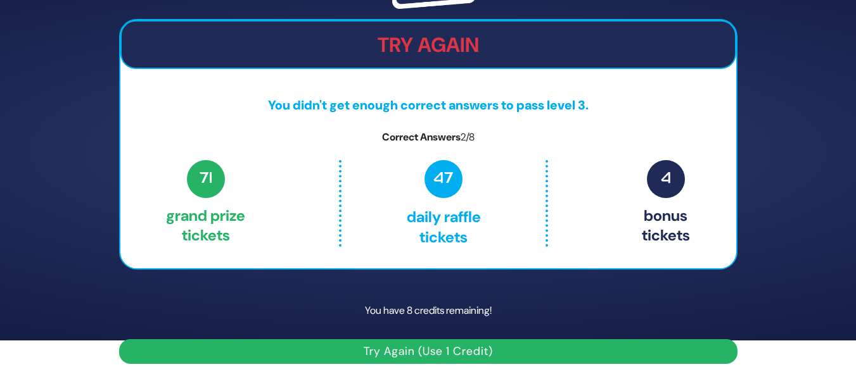
click at [442, 353] on button "Try Again (Use 1 Credit)" at bounding box center [428, 351] width 618 height 25
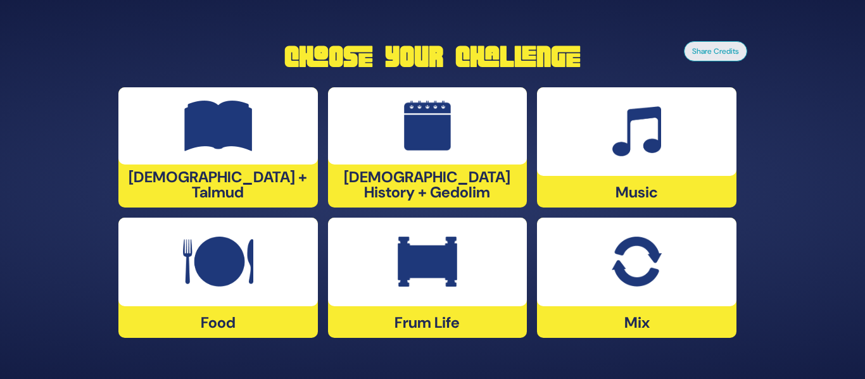
click at [435, 151] on img at bounding box center [427, 126] width 47 height 51
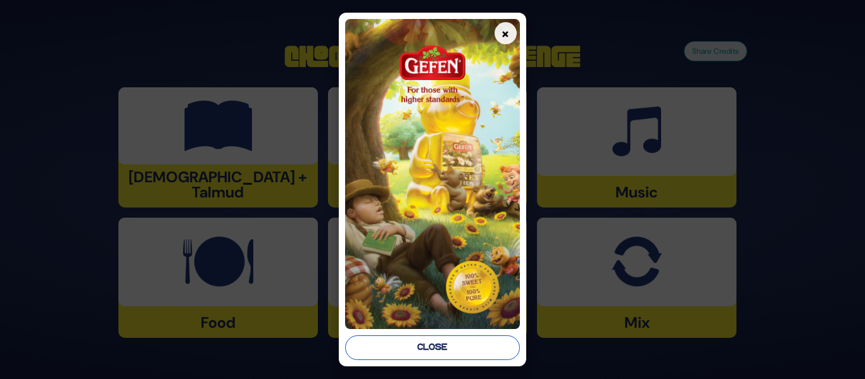
click at [408, 350] on button "Close" at bounding box center [432, 348] width 174 height 25
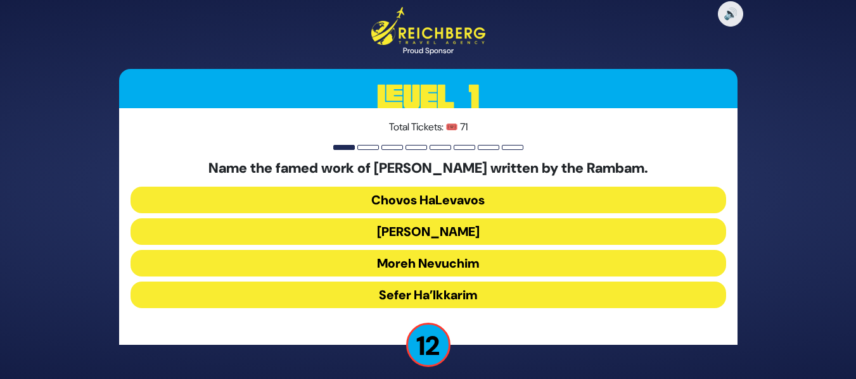
click at [495, 256] on button "Moreh Nevuchim" at bounding box center [427, 263] width 595 height 27
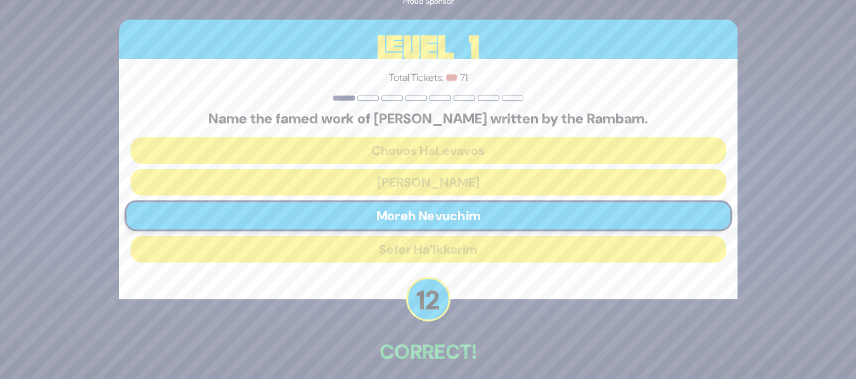
scroll to position [58, 0]
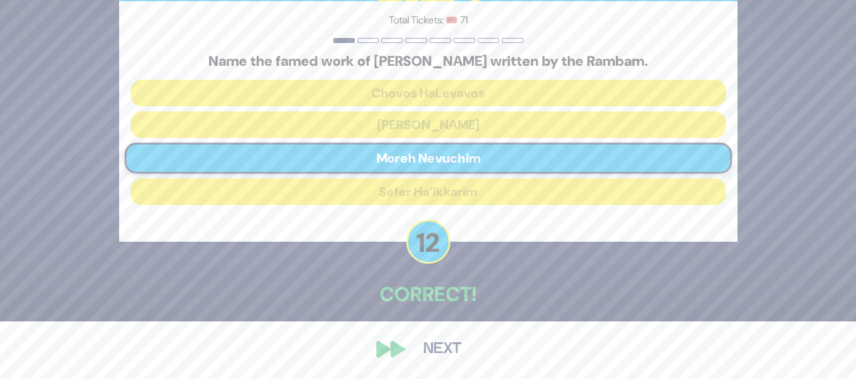
click at [434, 353] on button "Next" at bounding box center [441, 349] width 73 height 29
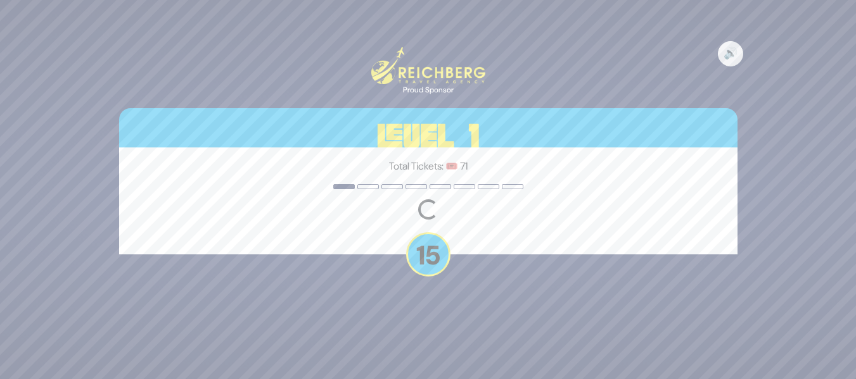
scroll to position [0, 0]
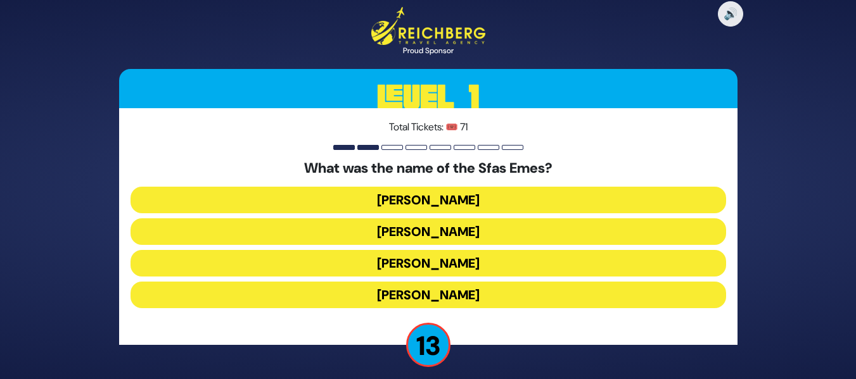
click at [493, 239] on button "Avraham Mordechai" at bounding box center [427, 231] width 595 height 27
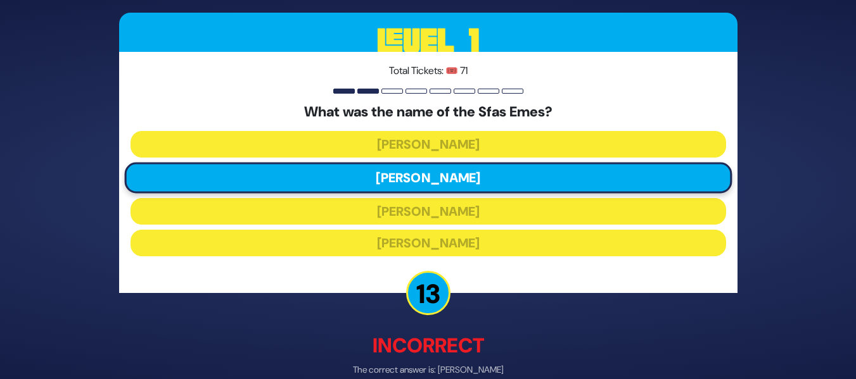
scroll to position [64, 0]
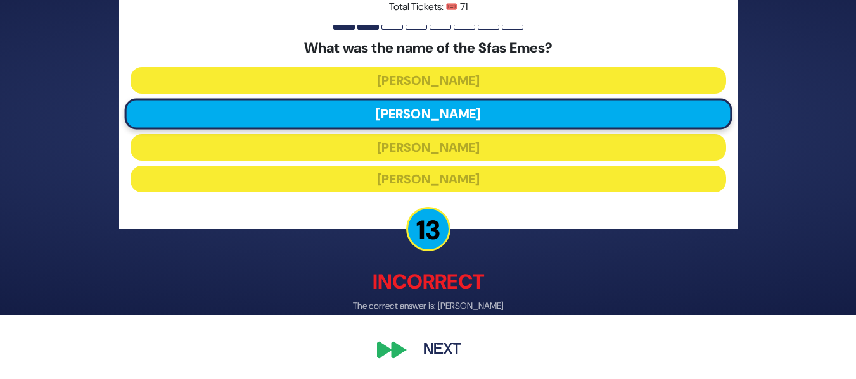
click at [437, 354] on button "Next" at bounding box center [441, 349] width 73 height 29
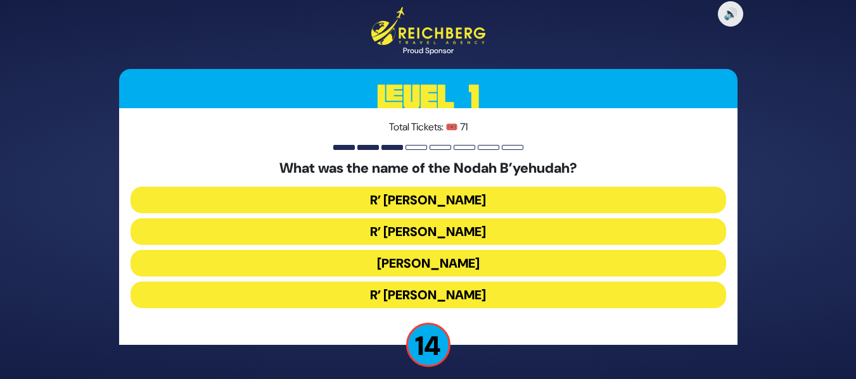
click at [480, 199] on button "R’ Yechezkel" at bounding box center [427, 200] width 595 height 27
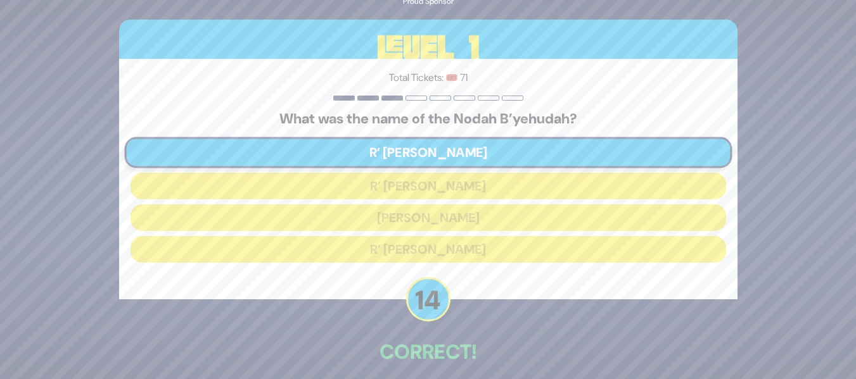
scroll to position [58, 0]
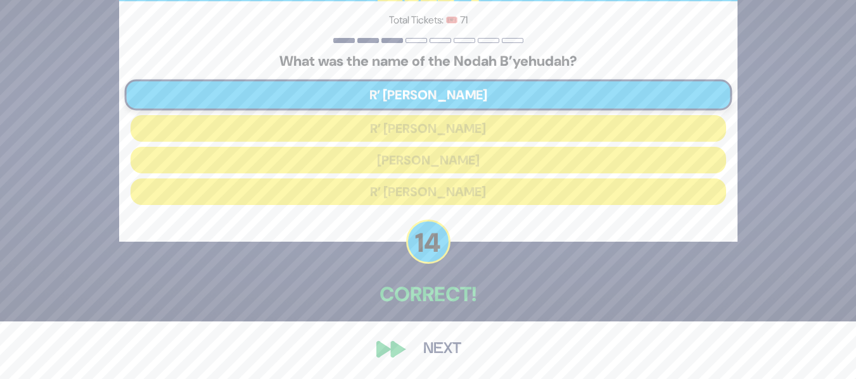
click at [441, 345] on button "Next" at bounding box center [441, 349] width 73 height 29
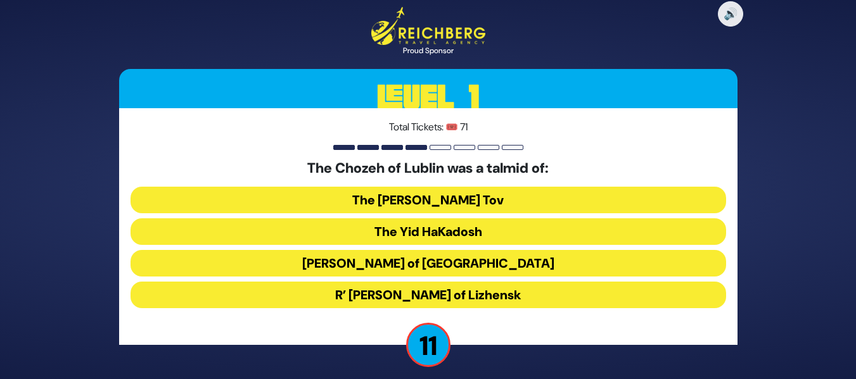
click at [514, 187] on button "The Baal Shem Tov" at bounding box center [427, 200] width 595 height 27
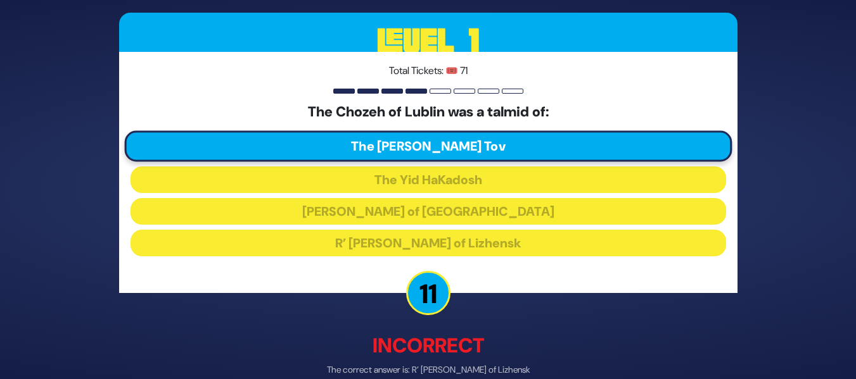
scroll to position [64, 0]
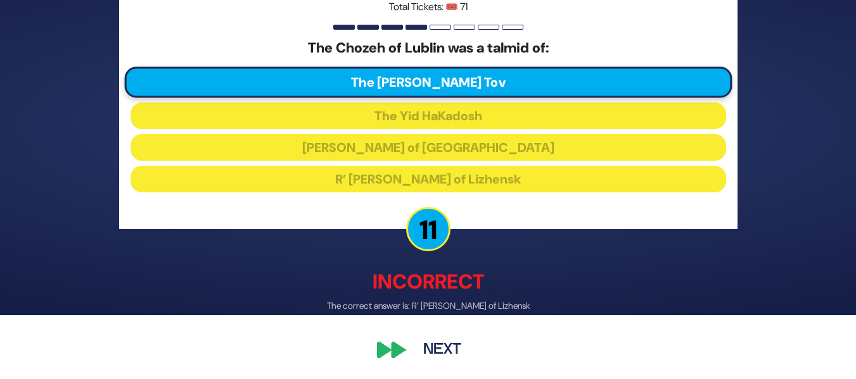
click at [455, 342] on button "Next" at bounding box center [441, 349] width 73 height 29
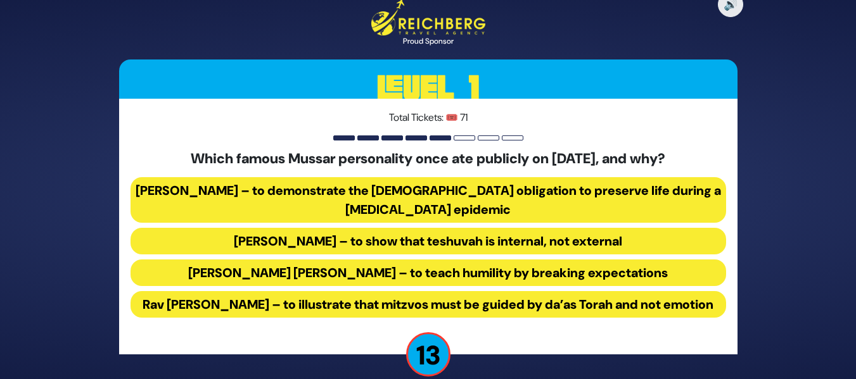
click at [388, 177] on button "Rav Yisroel Salanter – to demonstrate the halachic obligation to preserve life …" at bounding box center [427, 200] width 595 height 46
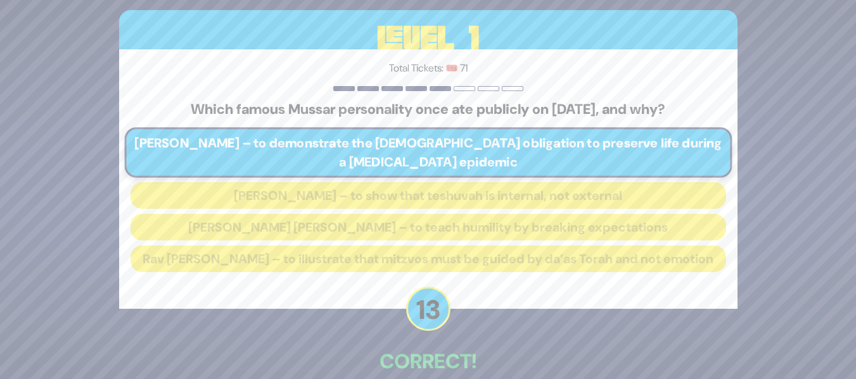
scroll to position [77, 0]
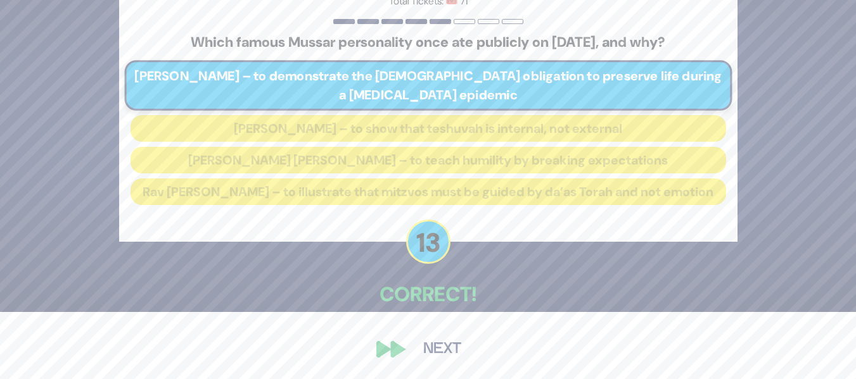
click at [420, 355] on button "Next" at bounding box center [441, 349] width 73 height 29
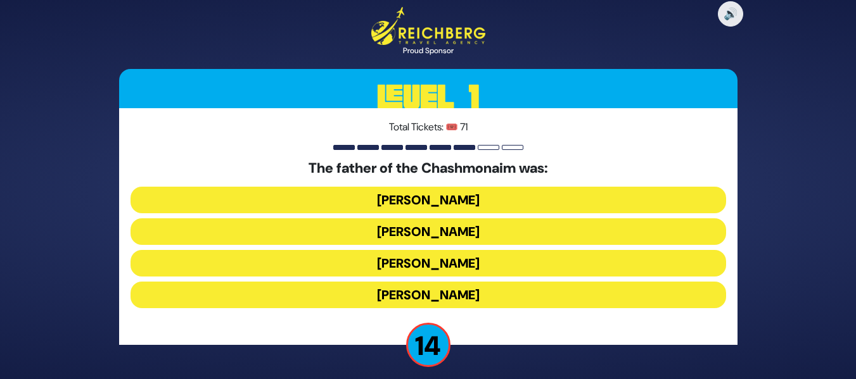
click at [536, 198] on button "Mattisyahu Kohein Gadol" at bounding box center [427, 200] width 595 height 27
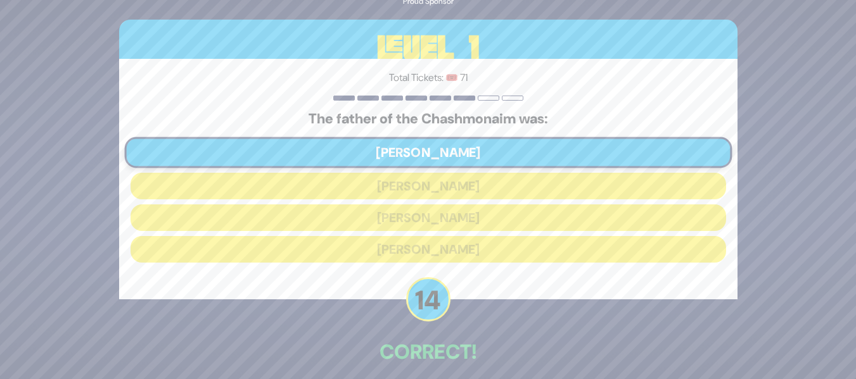
scroll to position [58, 0]
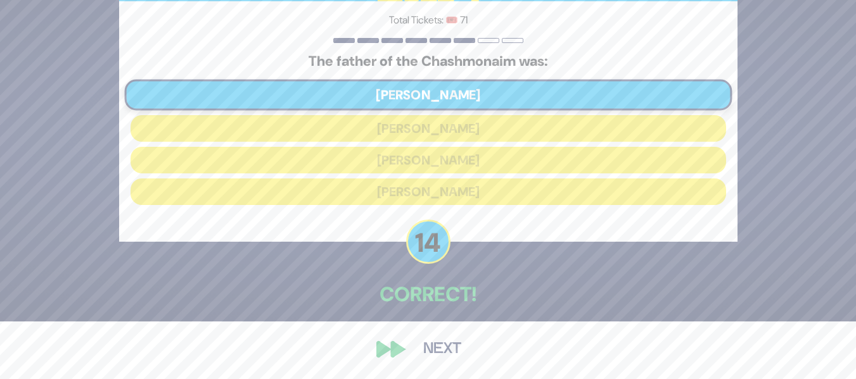
click at [459, 348] on button "Next" at bounding box center [441, 349] width 73 height 29
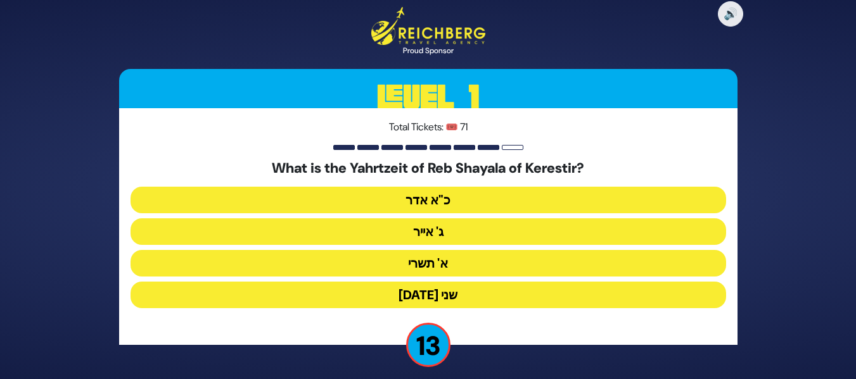
click at [486, 237] on button "ג' אייר" at bounding box center [427, 231] width 595 height 27
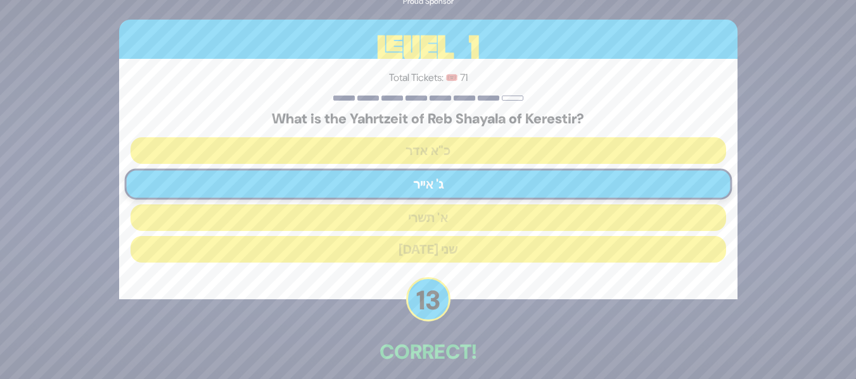
scroll to position [58, 0]
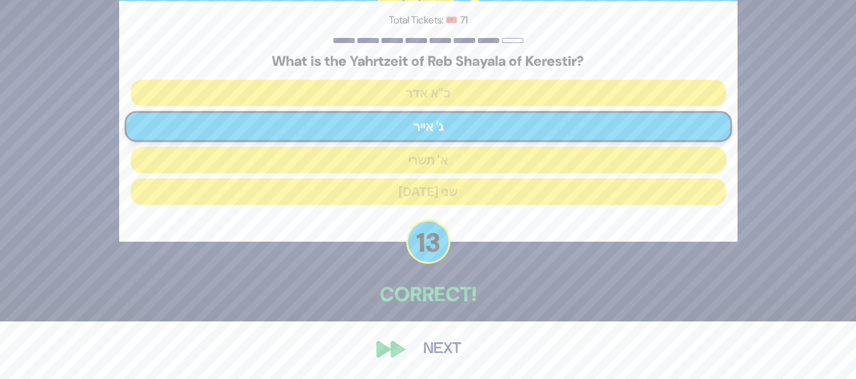
click at [449, 341] on button "Next" at bounding box center [441, 349] width 73 height 29
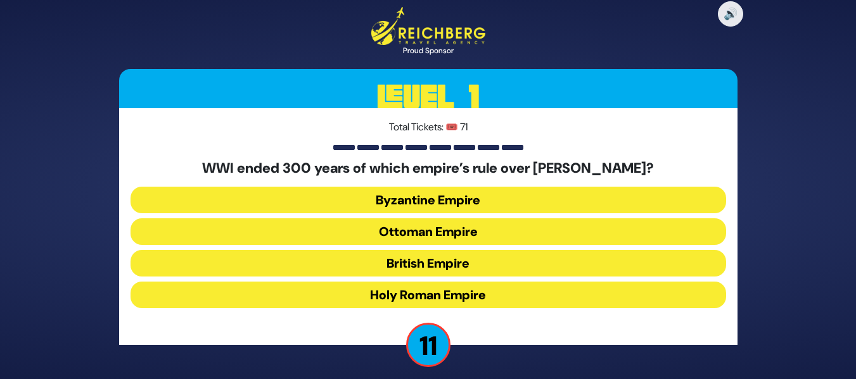
click at [447, 254] on button "British Empire" at bounding box center [427, 263] width 595 height 27
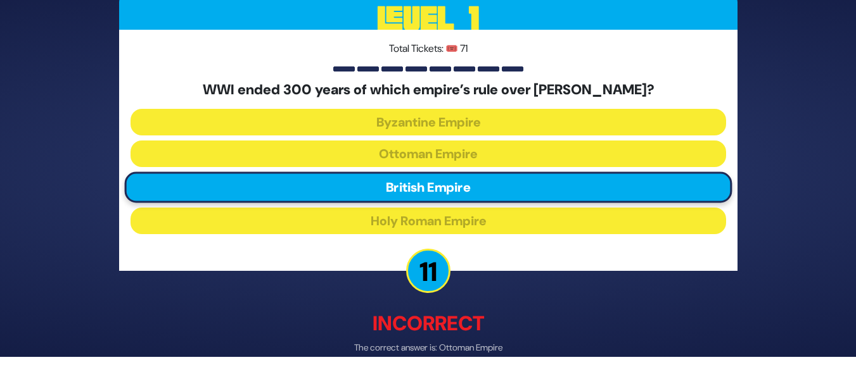
scroll to position [64, 0]
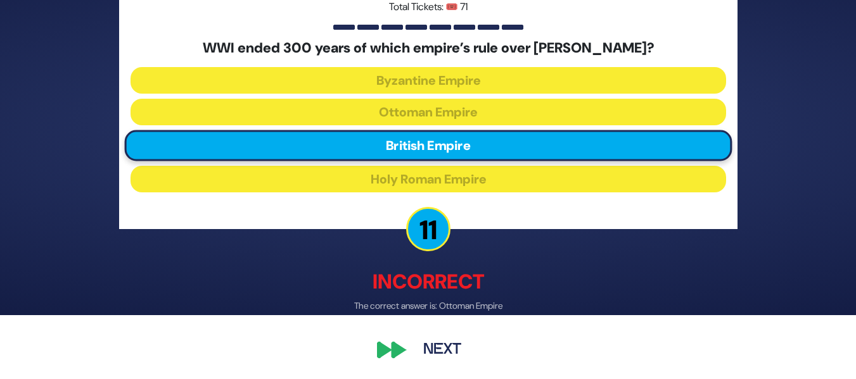
click at [425, 345] on button "Next" at bounding box center [441, 349] width 73 height 29
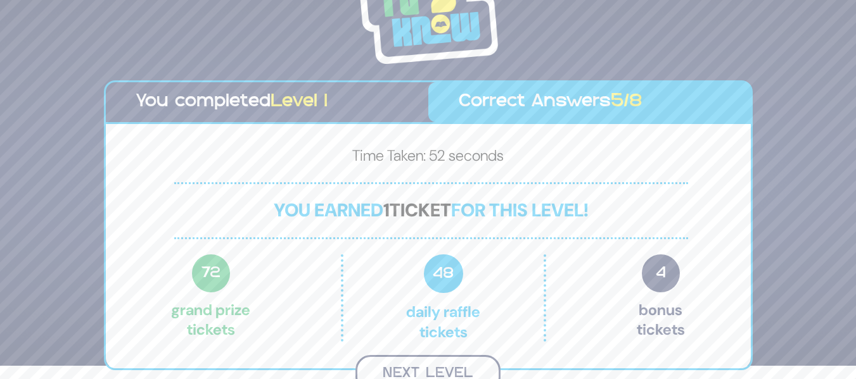
scroll to position [11, 0]
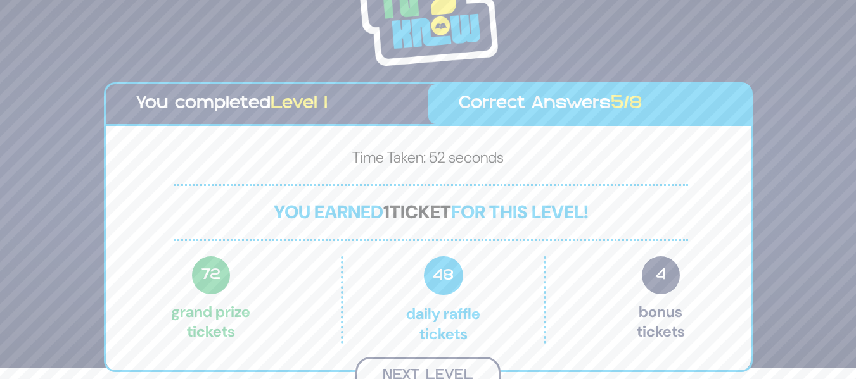
click at [429, 365] on button "Next Level" at bounding box center [427, 375] width 145 height 37
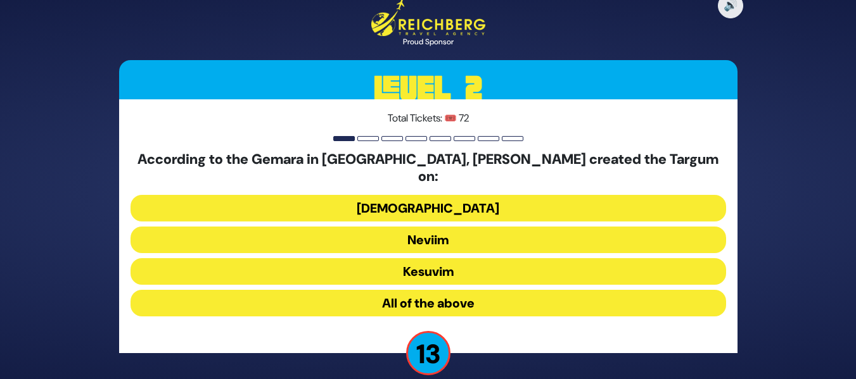
click at [463, 293] on button "All of the above" at bounding box center [427, 303] width 595 height 27
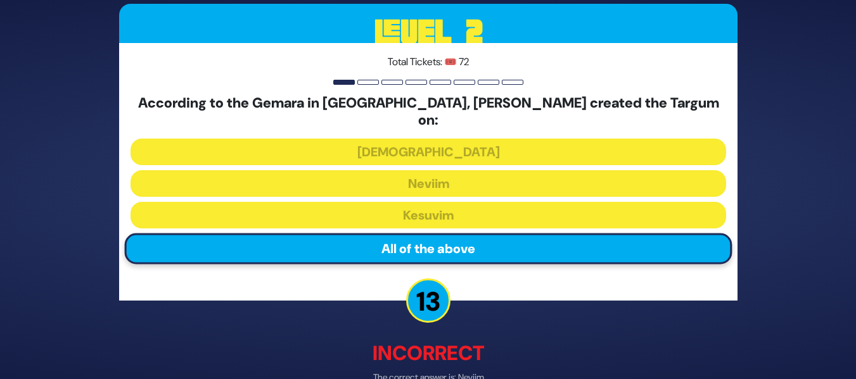
scroll to position [64, 0]
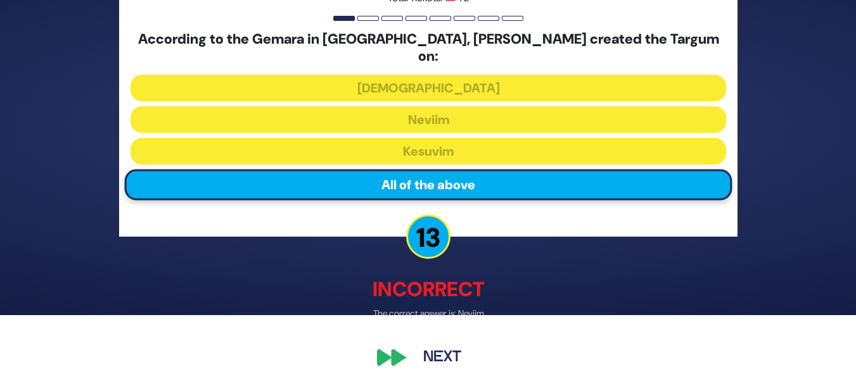
click at [424, 355] on button "Next" at bounding box center [441, 358] width 73 height 29
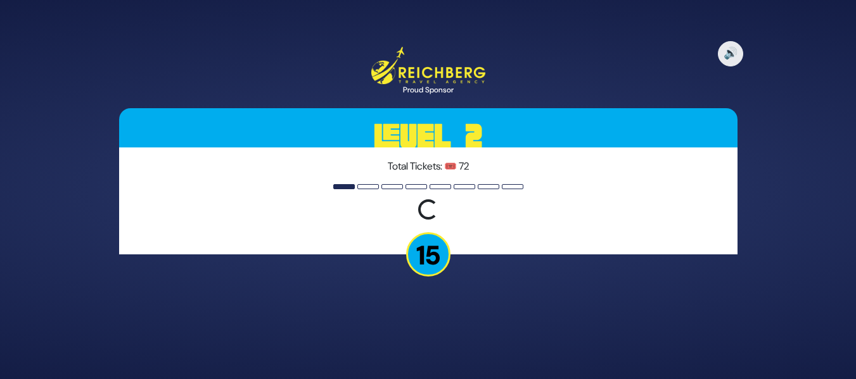
scroll to position [0, 0]
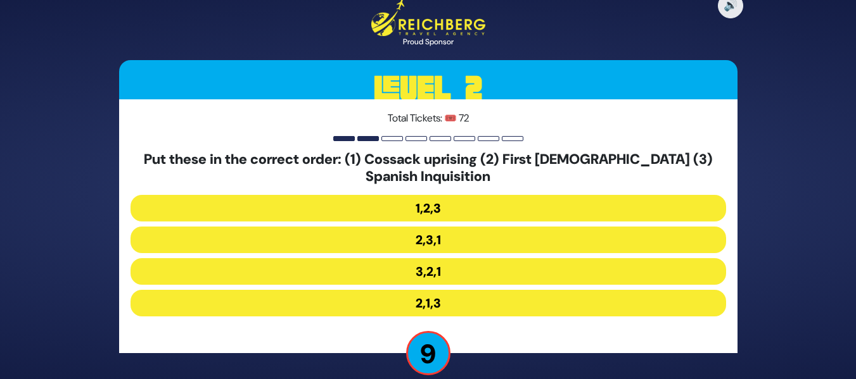
click at [437, 279] on button "3,2,1" at bounding box center [427, 271] width 595 height 27
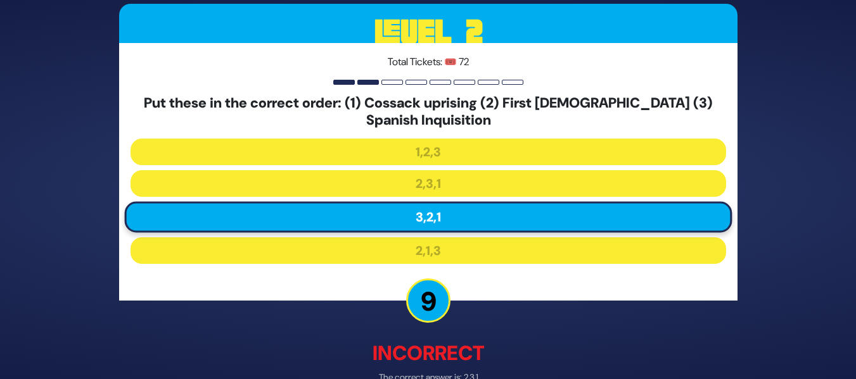
click at [854, 265] on div "🔊 Proud Sponsor Level 2 Total Tickets: 🎟️ 72 Put these in the correct order: (1…" at bounding box center [428, 189] width 856 height 379
drag, startPoint x: 854, startPoint y: 265, endPoint x: 854, endPoint y: 308, distance: 43.7
click at [854, 308] on div "🔊 Proud Sponsor Level 2 Total Tickets: 🎟️ 72 Put these in the correct order: (1…" at bounding box center [428, 189] width 856 height 379
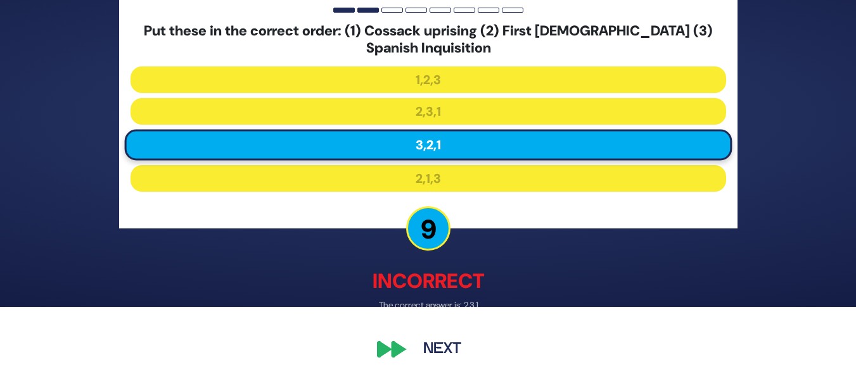
scroll to position [73, 0]
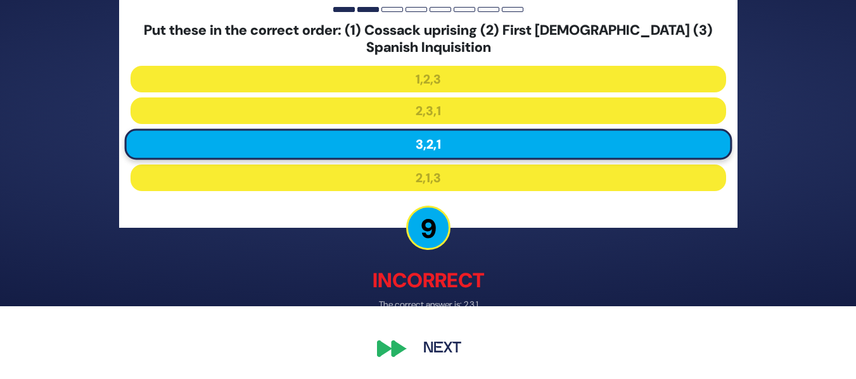
click at [450, 343] on button "Next" at bounding box center [441, 349] width 73 height 29
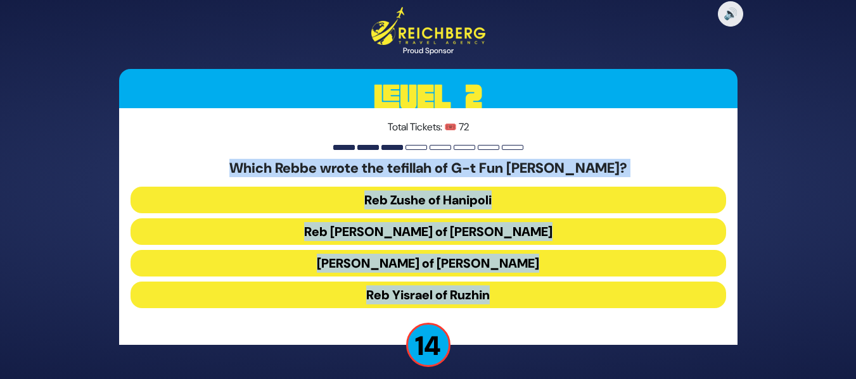
click at [621, 158] on div "Total Tickets: 🎟️ 72 Which Rebbe wrote the tefillah of G-t Fun Avrohom? Reb Zus…" at bounding box center [428, 226] width 618 height 237
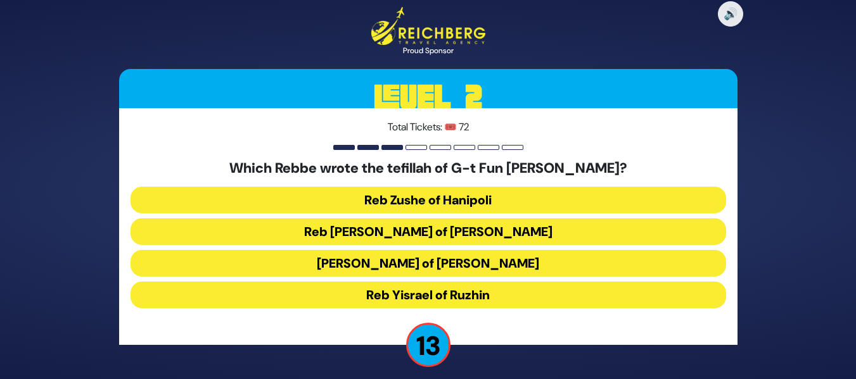
click at [477, 235] on button "Reb Levi Yitzchok of Berditchev" at bounding box center [427, 231] width 595 height 27
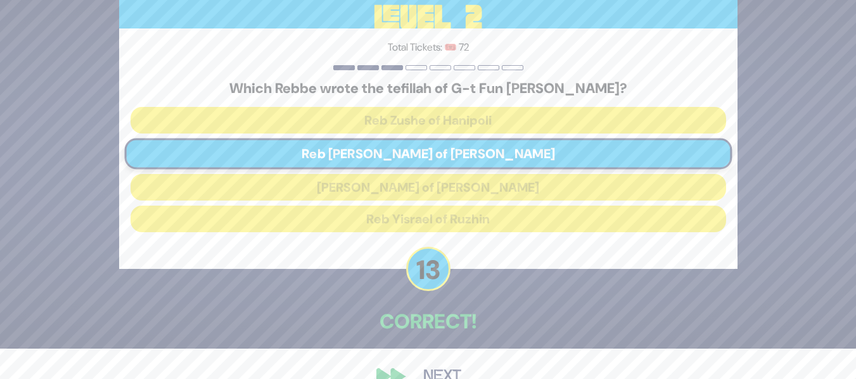
scroll to position [58, 0]
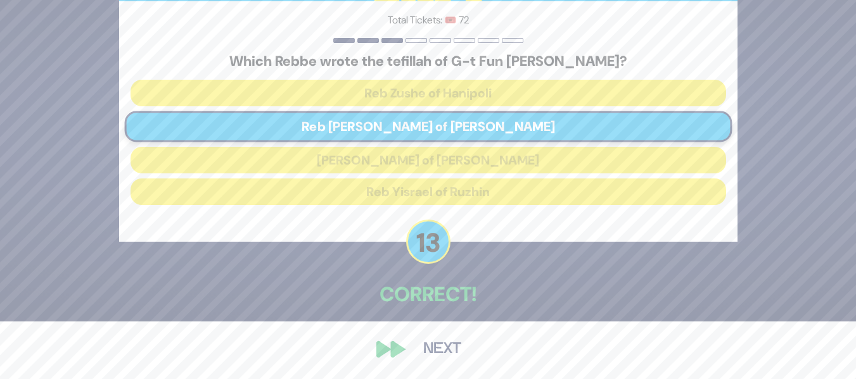
click at [446, 342] on button "Next" at bounding box center [441, 349] width 73 height 29
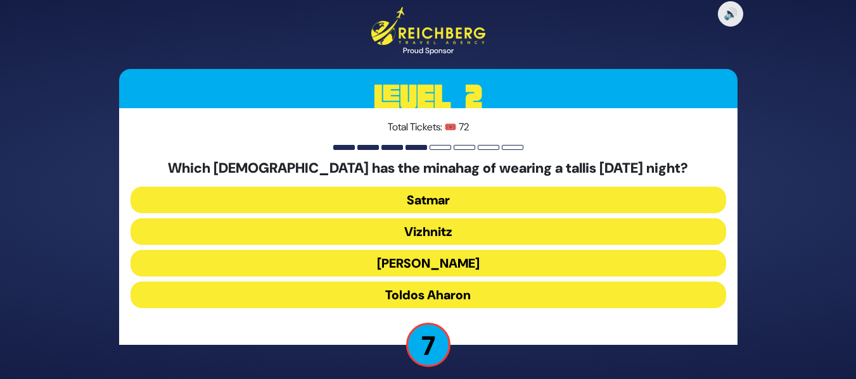
click at [494, 222] on button "Vizhnitz" at bounding box center [427, 231] width 595 height 27
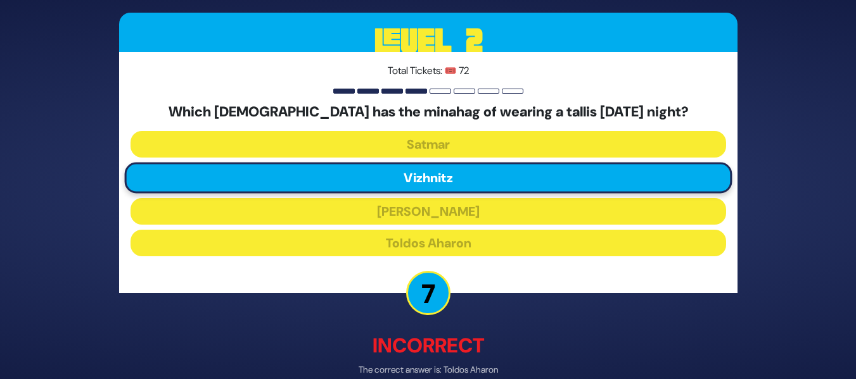
scroll to position [64, 0]
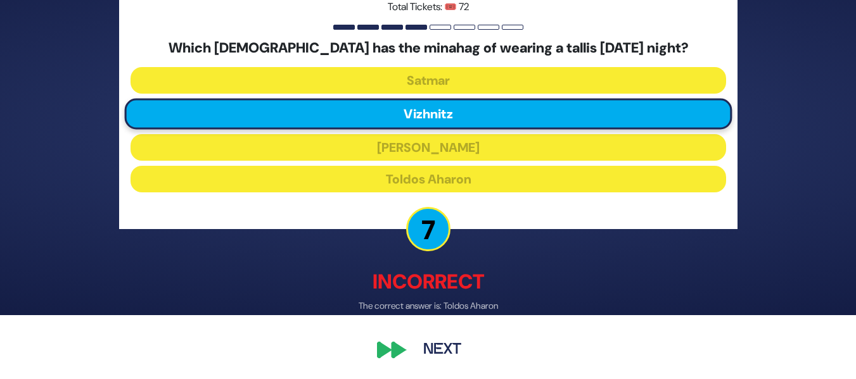
click at [432, 350] on button "Next" at bounding box center [441, 349] width 73 height 29
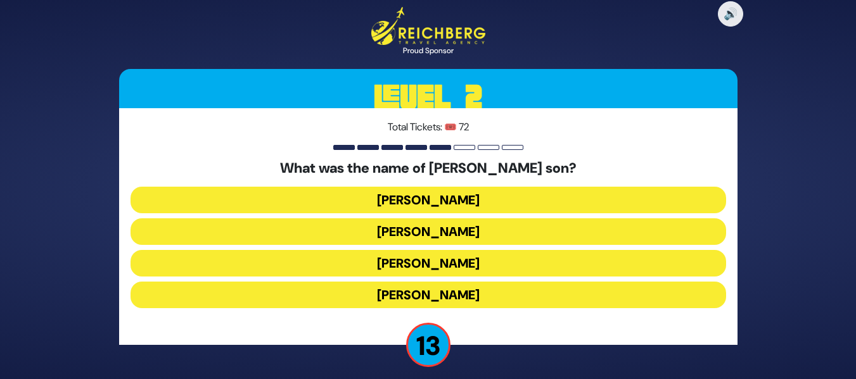
click at [483, 254] on button "Amos Bunim" at bounding box center [427, 263] width 595 height 27
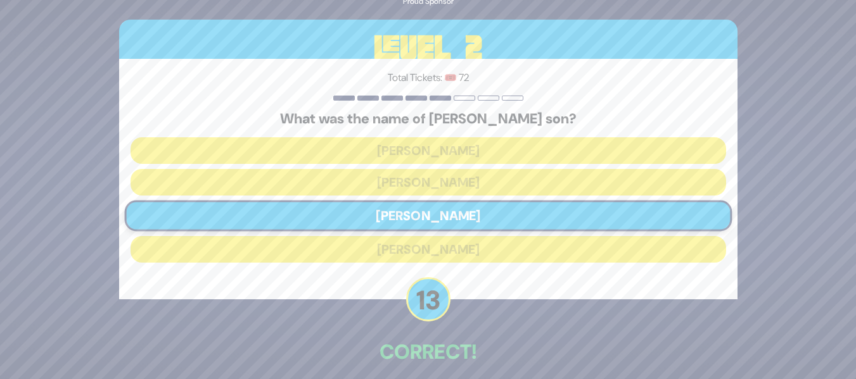
scroll to position [58, 0]
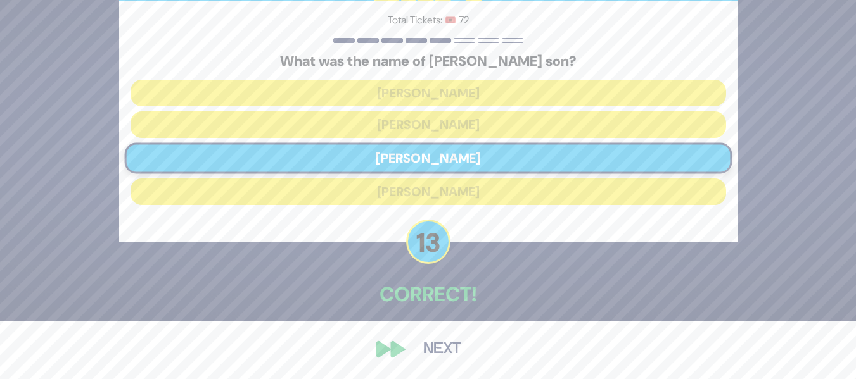
click at [453, 339] on button "Next" at bounding box center [441, 349] width 73 height 29
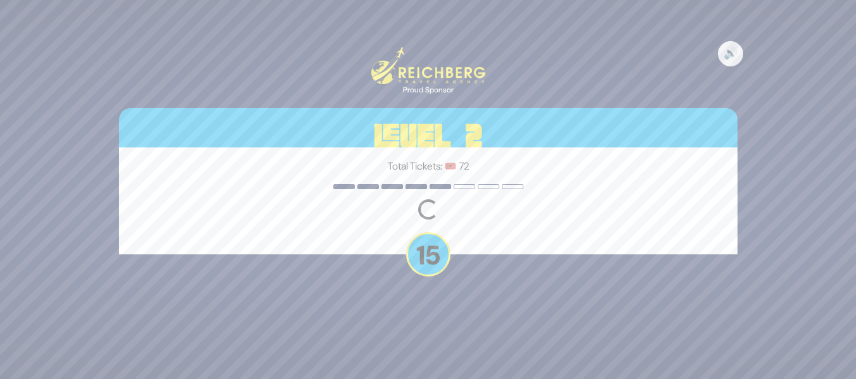
scroll to position [0, 0]
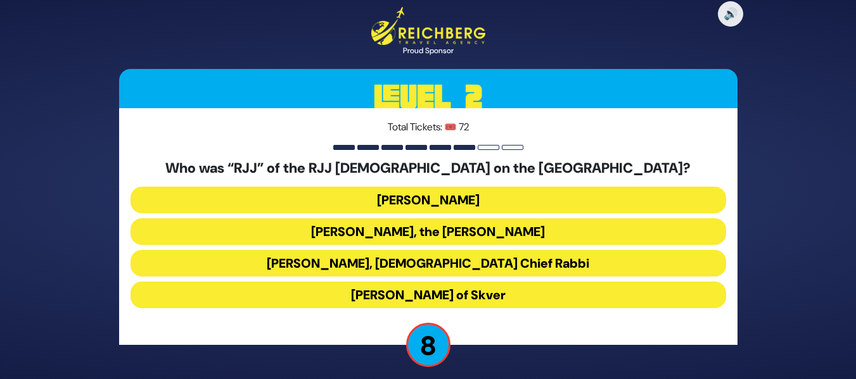
click at [504, 231] on button "Rabbi Yaakov Yosef Yoszef, the Rav HaKolel" at bounding box center [427, 231] width 595 height 27
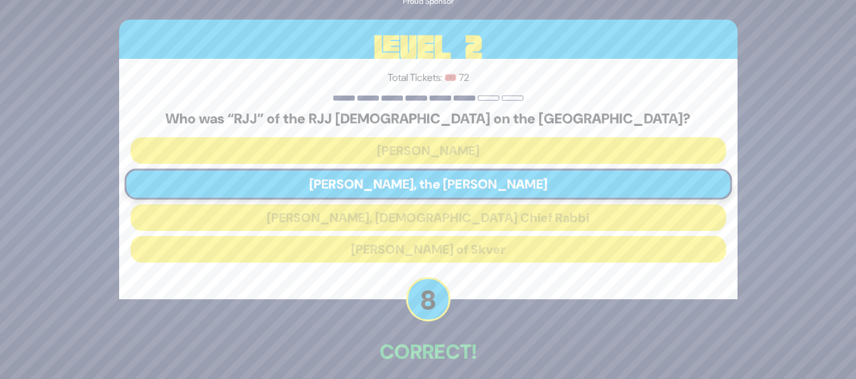
scroll to position [58, 0]
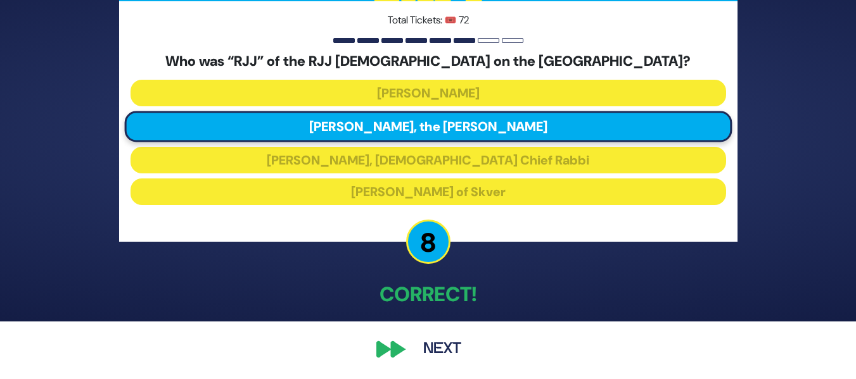
click at [434, 351] on button "Next" at bounding box center [441, 349] width 73 height 29
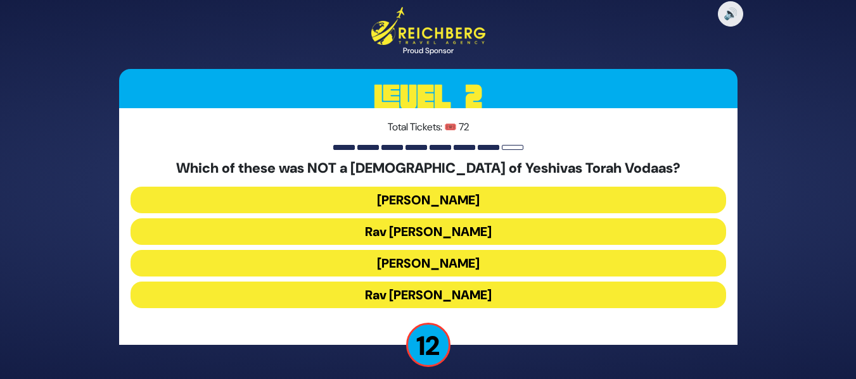
click at [436, 300] on button "Rav Shraga Feivel Mendlowitz" at bounding box center [427, 295] width 595 height 27
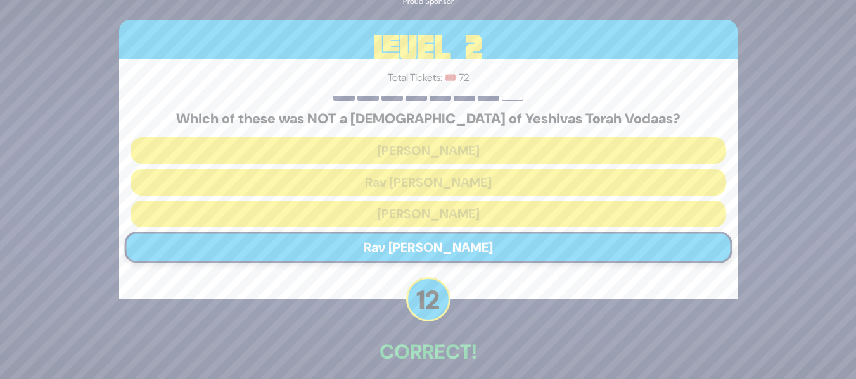
scroll to position [58, 0]
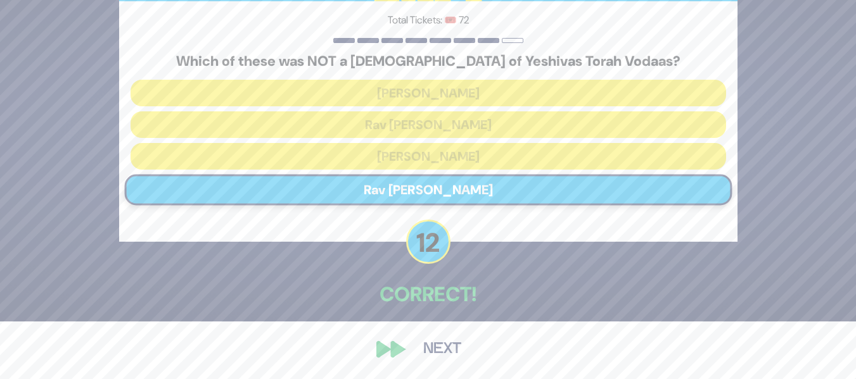
click at [447, 343] on button "Next" at bounding box center [441, 349] width 73 height 29
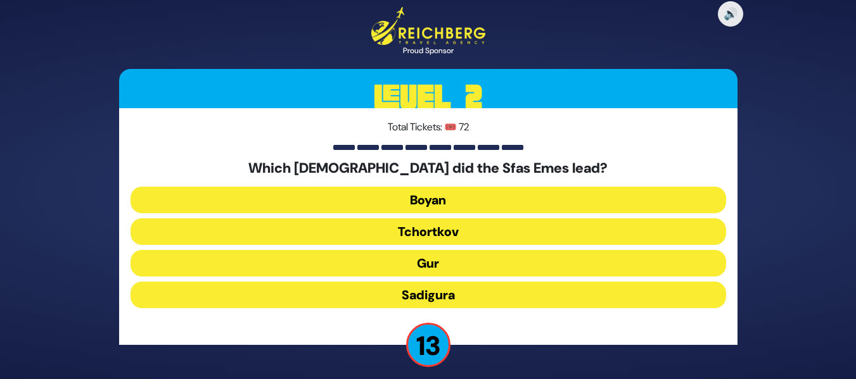
click at [479, 260] on button "Gur" at bounding box center [427, 263] width 595 height 27
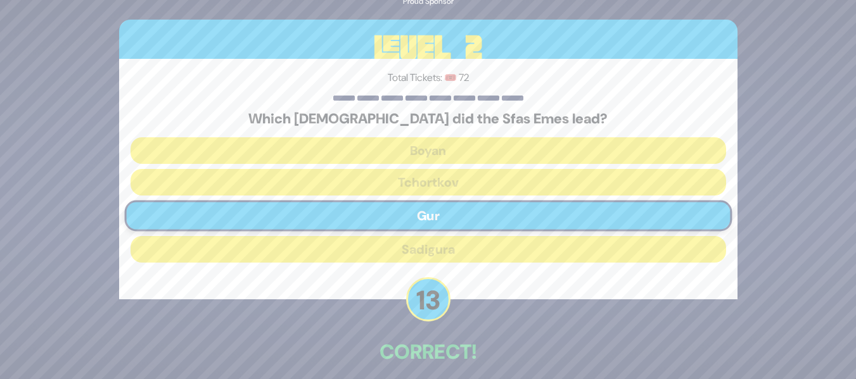
scroll to position [58, 0]
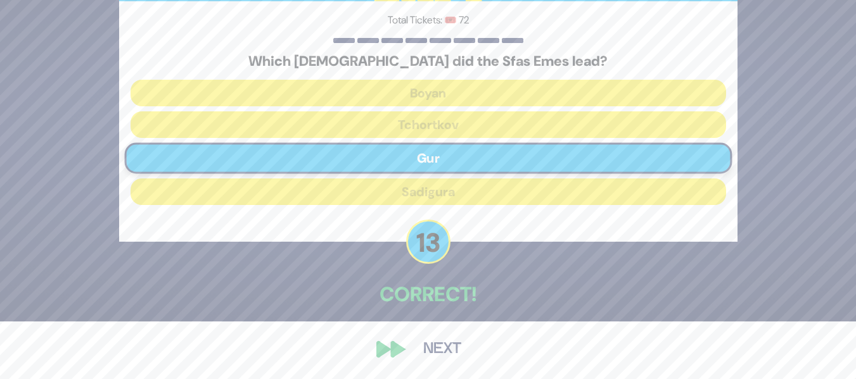
click at [450, 358] on button "Next" at bounding box center [441, 349] width 73 height 29
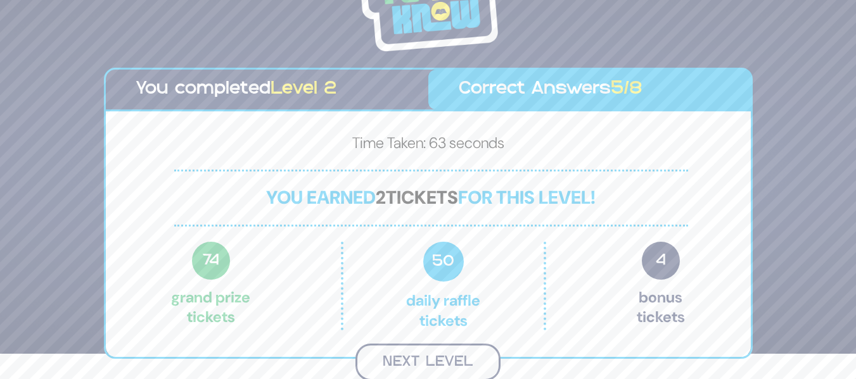
scroll to position [23, 0]
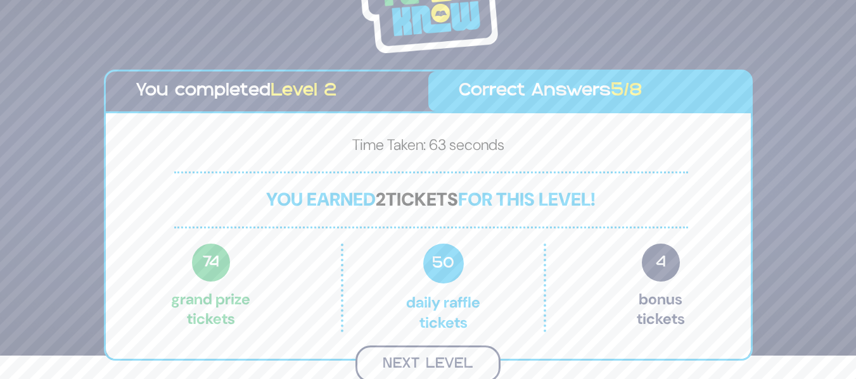
click at [443, 358] on button "Next Level" at bounding box center [427, 364] width 145 height 37
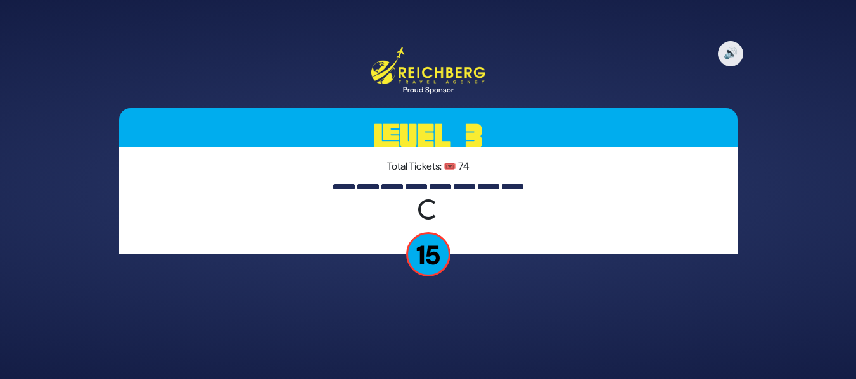
scroll to position [0, 0]
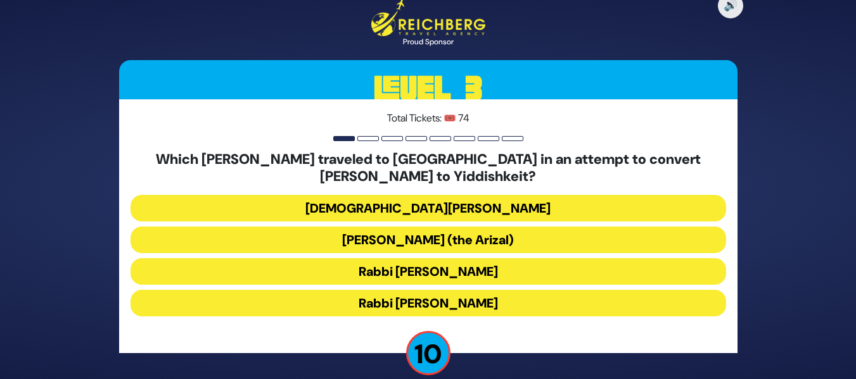
click at [457, 307] on button "Rabbi Shlomo Molcho" at bounding box center [427, 303] width 595 height 27
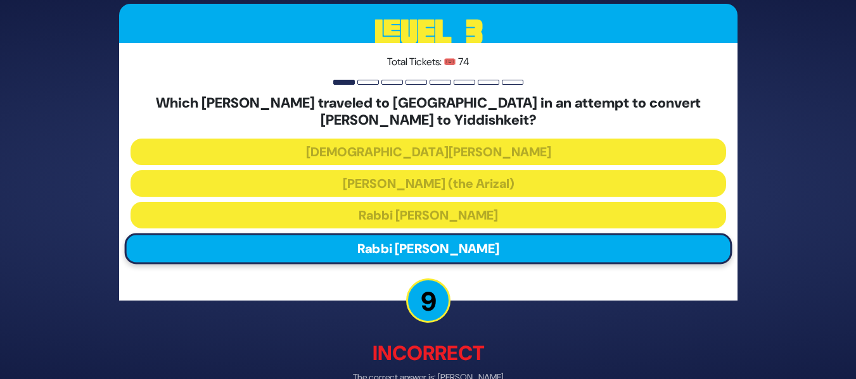
scroll to position [73, 0]
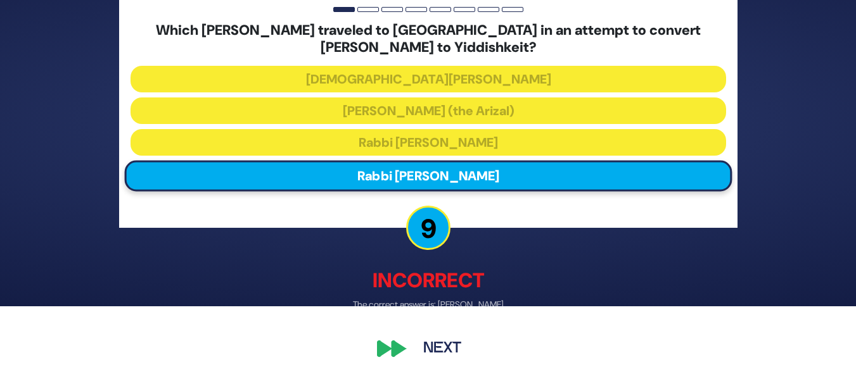
click at [436, 341] on button "Next" at bounding box center [441, 349] width 73 height 29
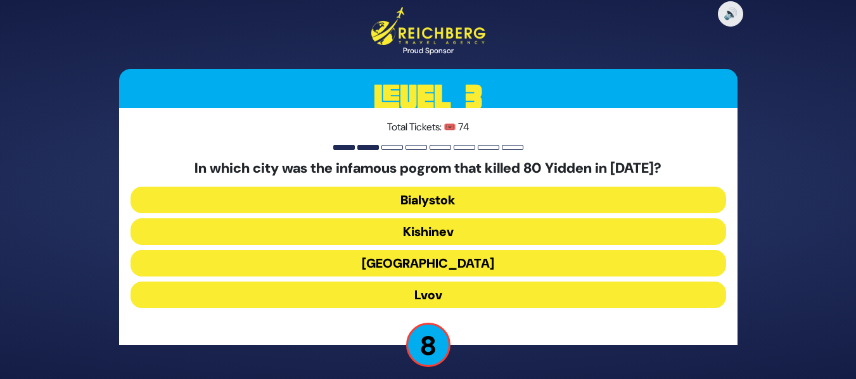
click at [464, 288] on button "Lvov" at bounding box center [427, 295] width 595 height 27
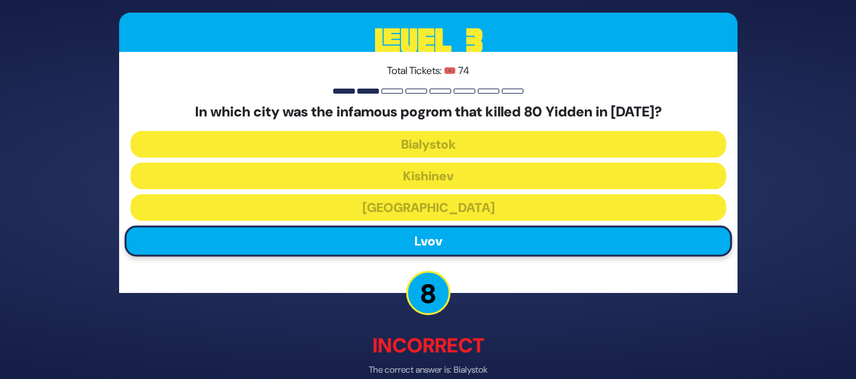
scroll to position [64, 0]
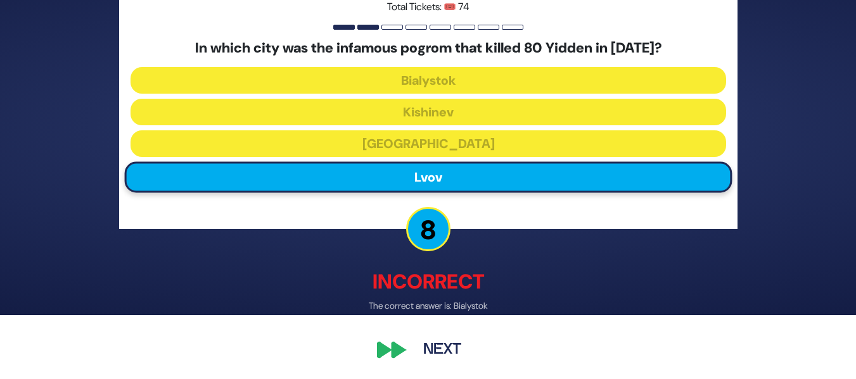
click at [422, 361] on button "Next" at bounding box center [441, 349] width 73 height 29
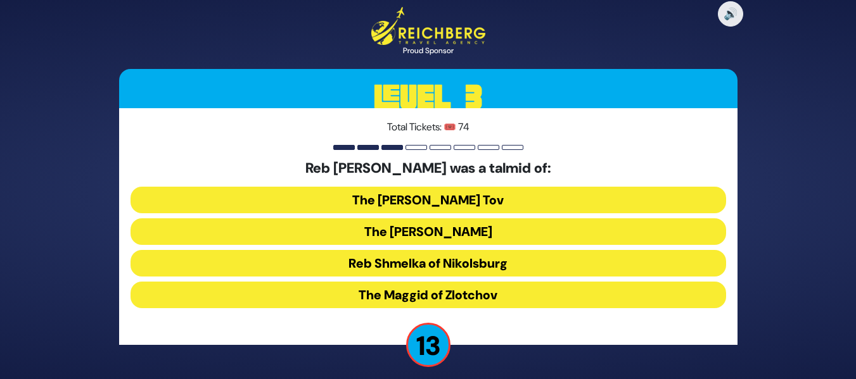
click at [476, 236] on button "The Noam Elimelech" at bounding box center [427, 231] width 595 height 27
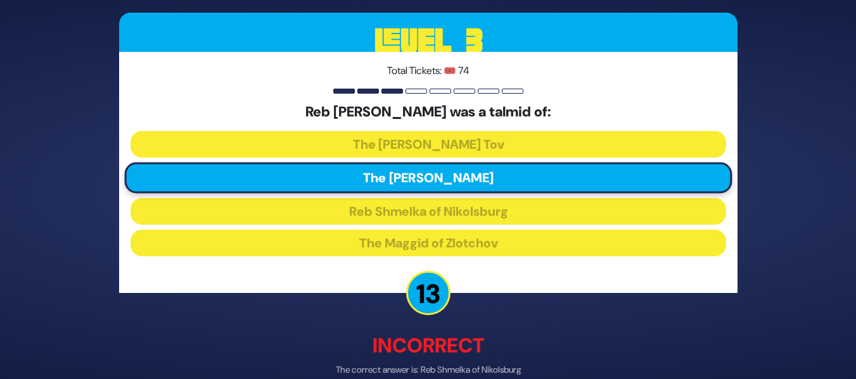
scroll to position [64, 0]
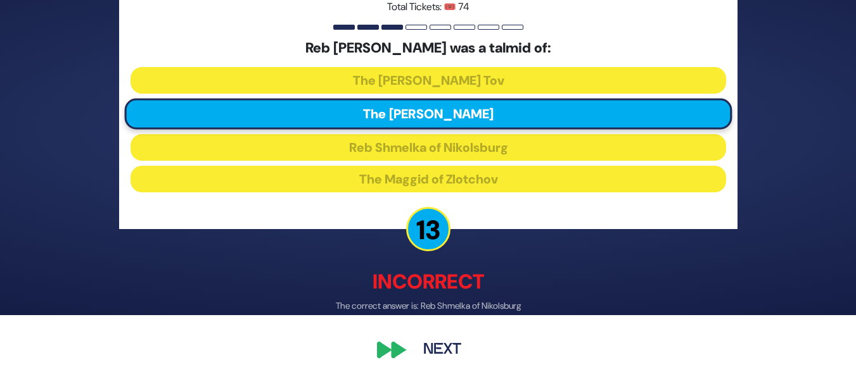
click at [441, 350] on button "Next" at bounding box center [441, 349] width 73 height 29
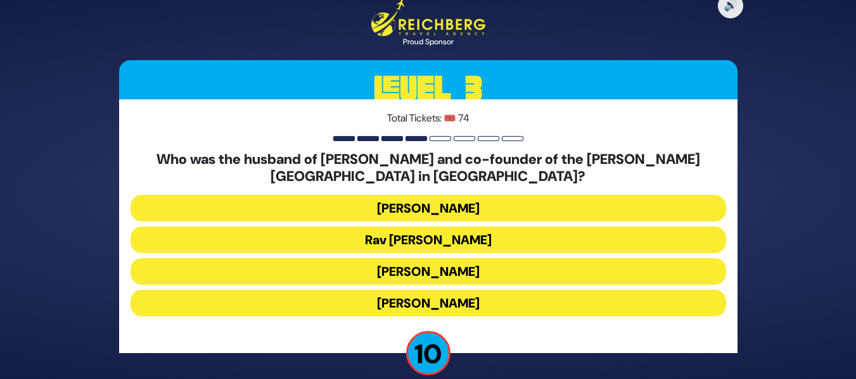
click at [459, 240] on button "Rav Boruch Kaplan" at bounding box center [427, 240] width 595 height 27
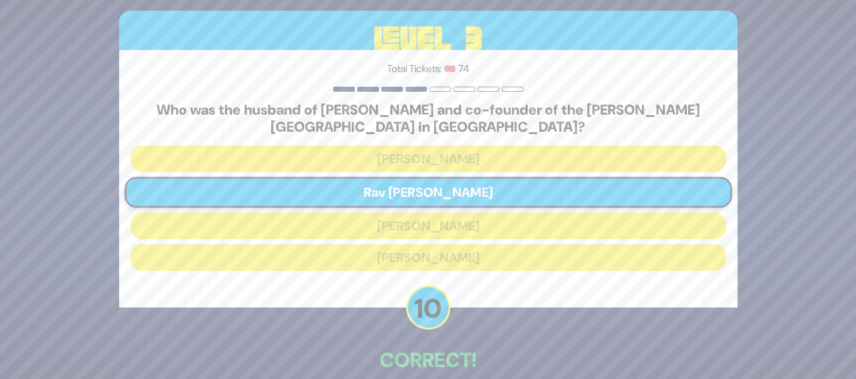
scroll to position [66, 0]
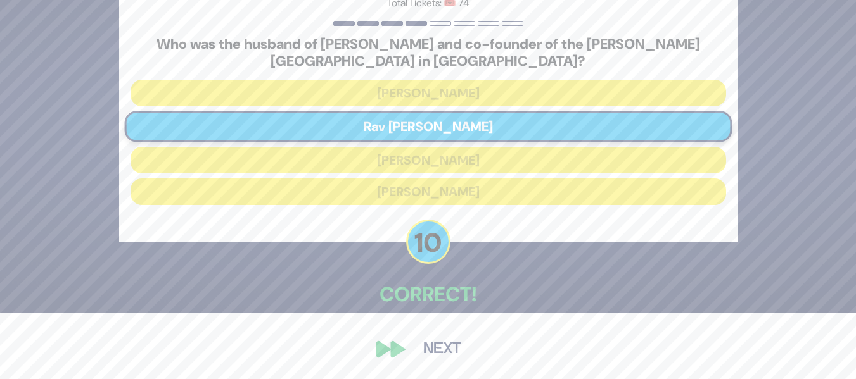
click at [455, 353] on button "Next" at bounding box center [441, 349] width 73 height 29
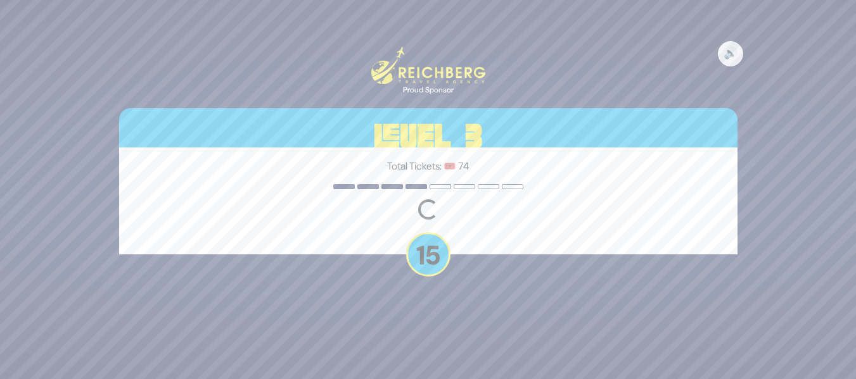
scroll to position [0, 0]
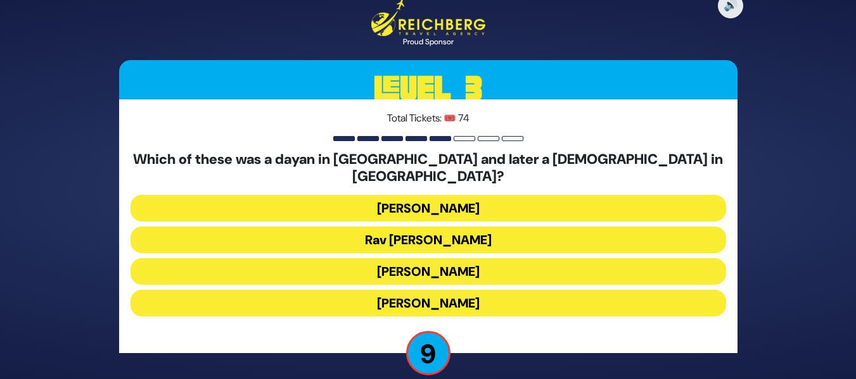
click at [517, 291] on button "Rav Avraham Kalmanowitz" at bounding box center [427, 303] width 595 height 27
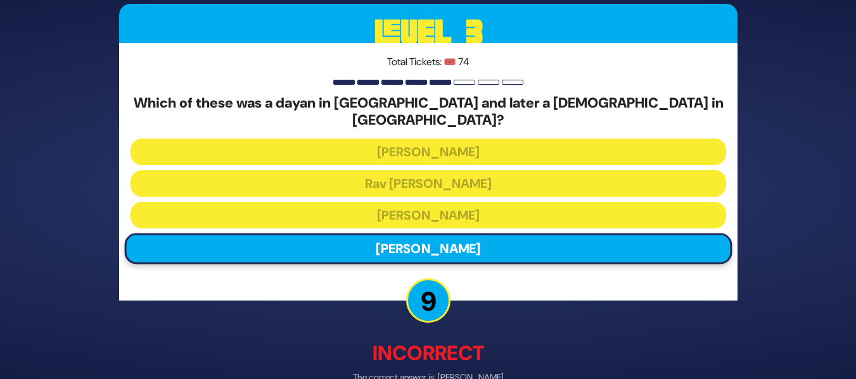
scroll to position [64, 0]
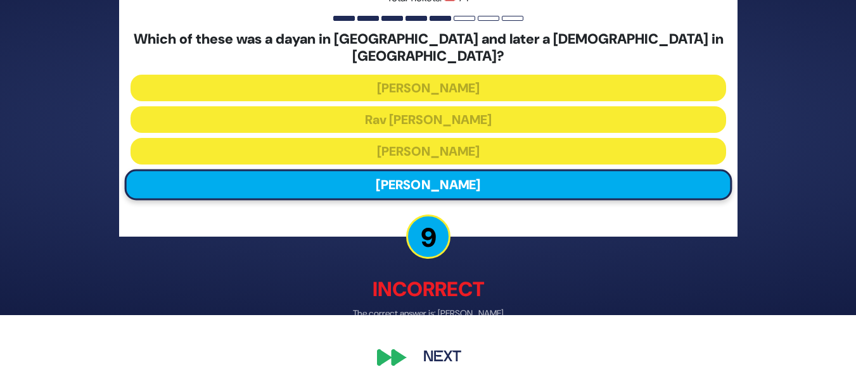
click at [433, 344] on button "Next" at bounding box center [441, 358] width 73 height 29
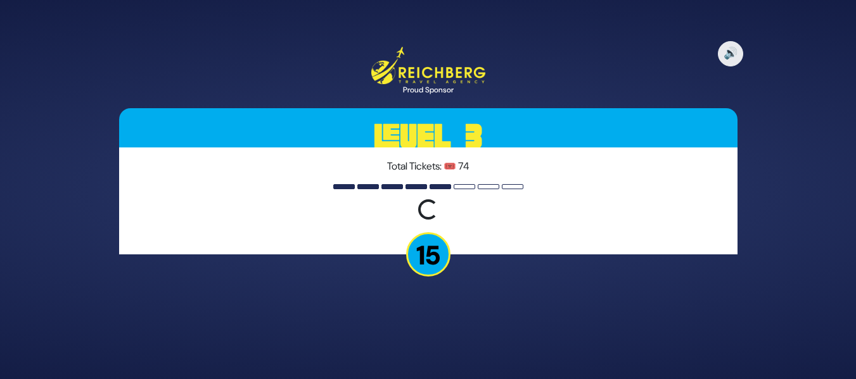
scroll to position [0, 0]
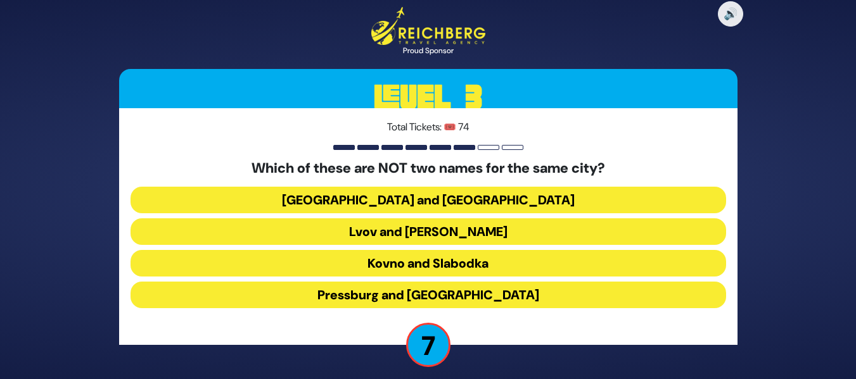
click at [492, 202] on button "Istanbul and Constantinople" at bounding box center [427, 200] width 595 height 27
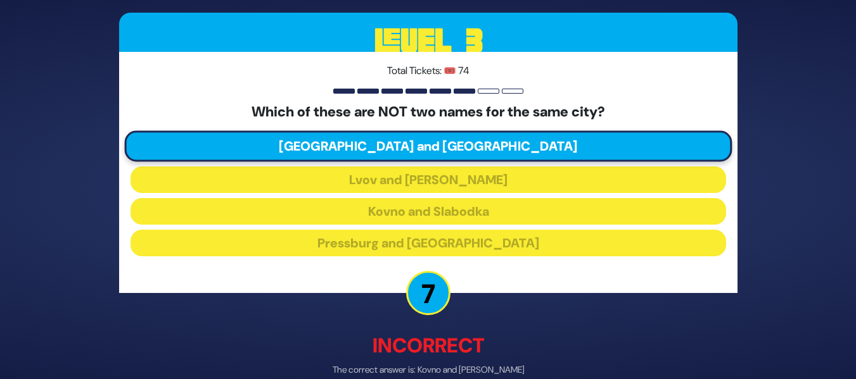
scroll to position [64, 0]
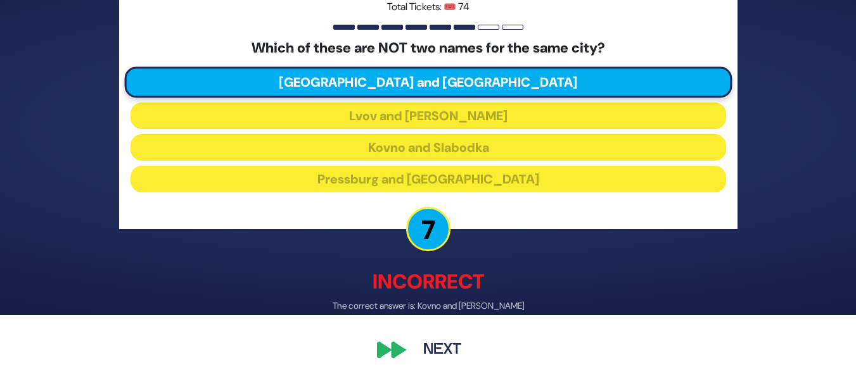
click at [432, 348] on button "Next" at bounding box center [441, 349] width 73 height 29
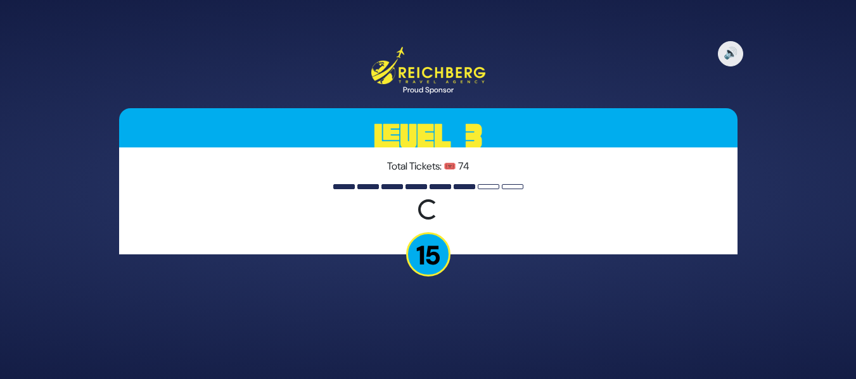
scroll to position [0, 0]
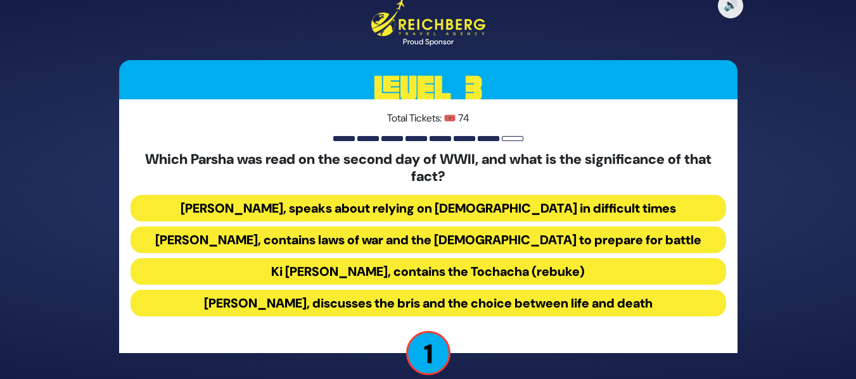
click at [452, 301] on button "Nitzavim, discusses the bris and the choice between life and death" at bounding box center [427, 303] width 595 height 27
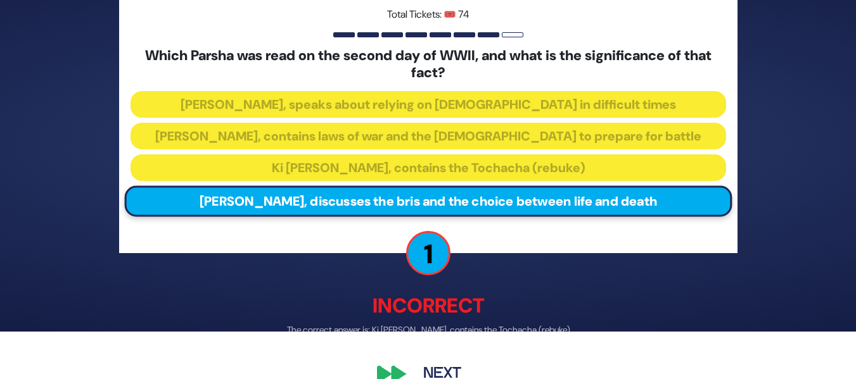
scroll to position [73, 0]
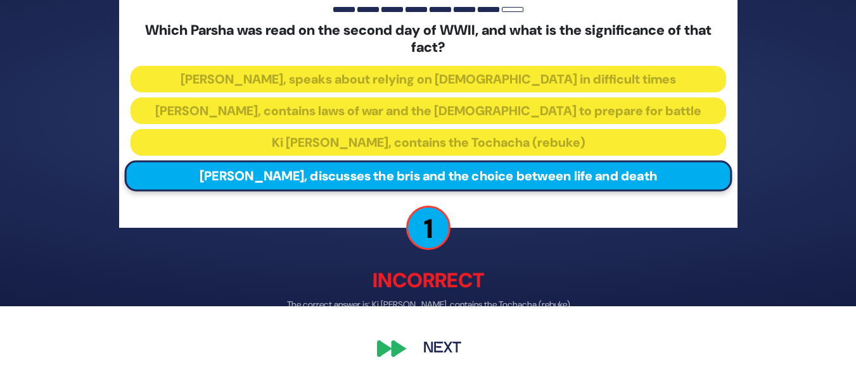
click at [447, 338] on button "Next" at bounding box center [441, 349] width 73 height 29
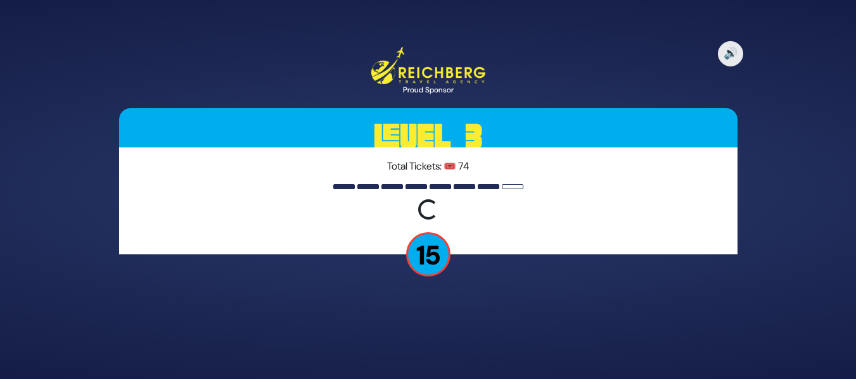
scroll to position [0, 0]
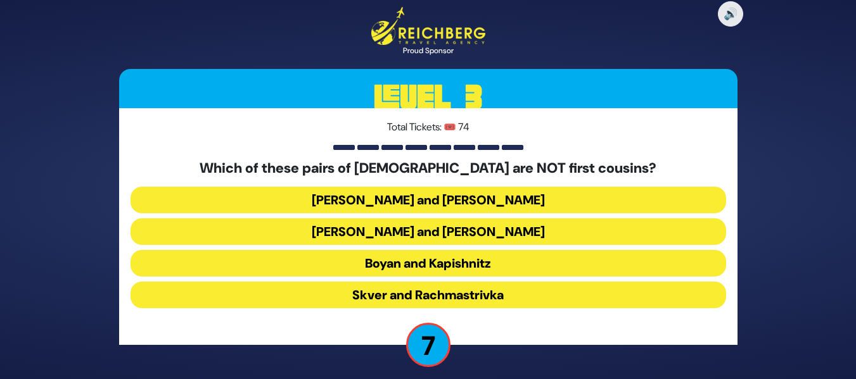
click at [482, 209] on button "Belz and Slonim" at bounding box center [427, 200] width 595 height 27
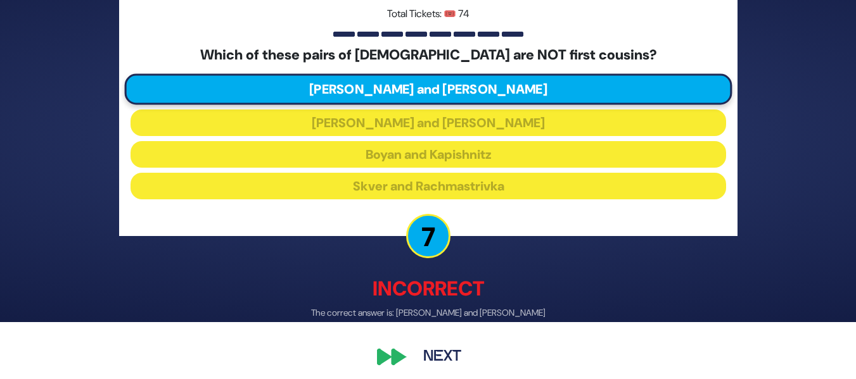
scroll to position [60, 0]
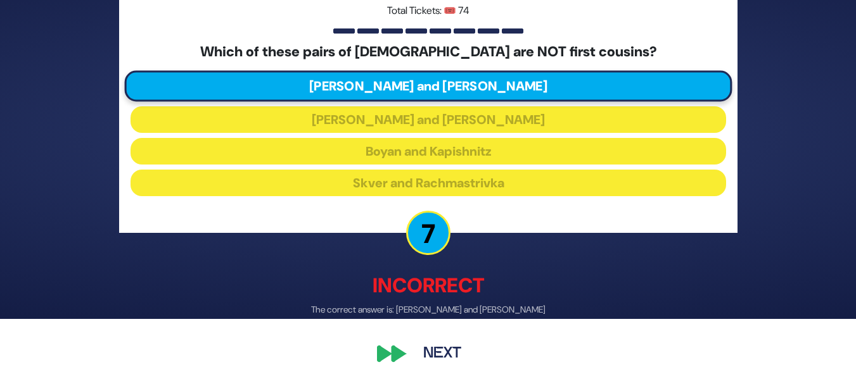
click at [450, 360] on button "Next" at bounding box center [441, 353] width 73 height 29
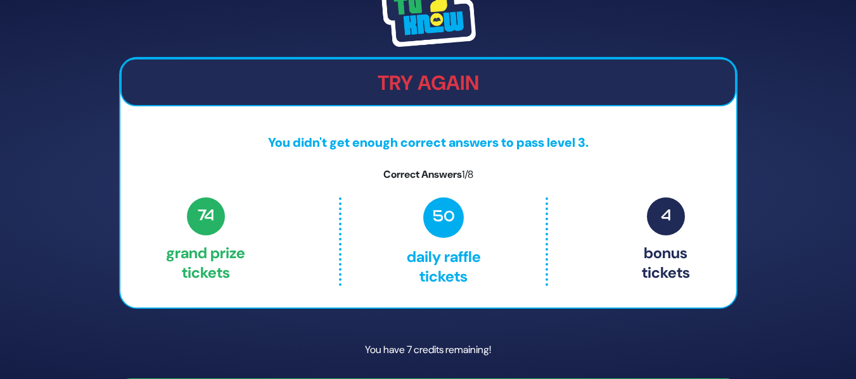
scroll to position [39, 0]
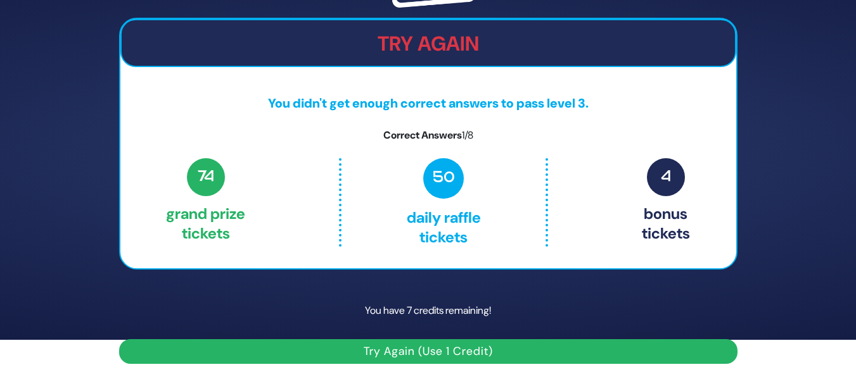
click at [532, 355] on button "Try Again (Use 1 Credit)" at bounding box center [428, 351] width 618 height 25
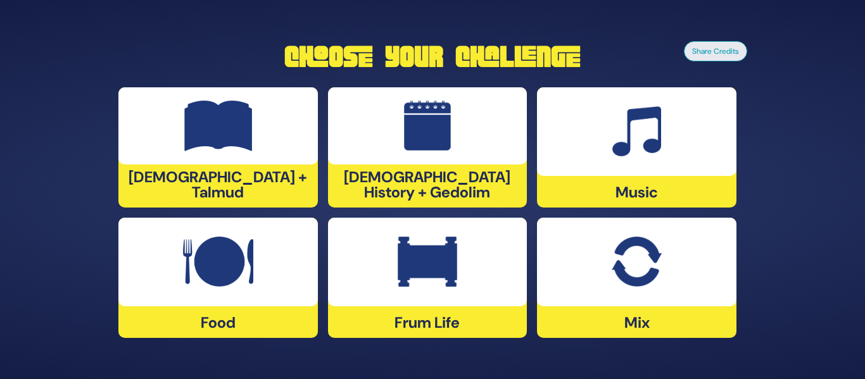
click at [605, 244] on div at bounding box center [636, 262] width 199 height 89
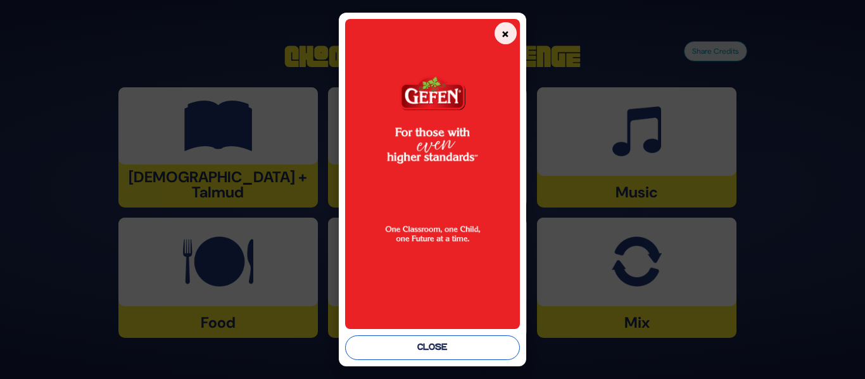
click at [417, 343] on button "Close" at bounding box center [432, 348] width 174 height 25
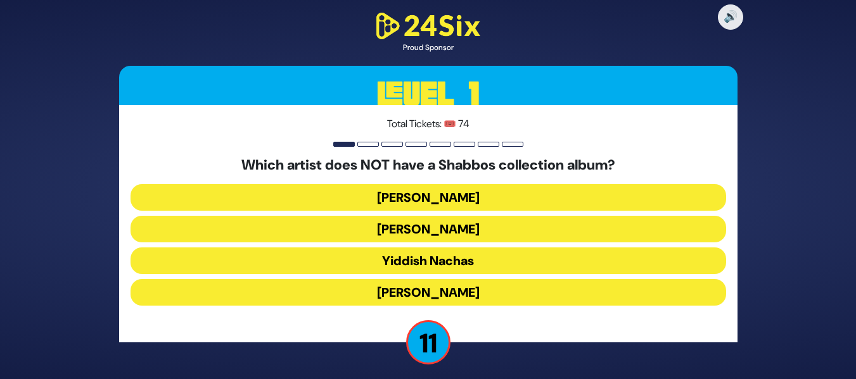
click at [488, 265] on button "Yiddish Nachas" at bounding box center [427, 261] width 595 height 27
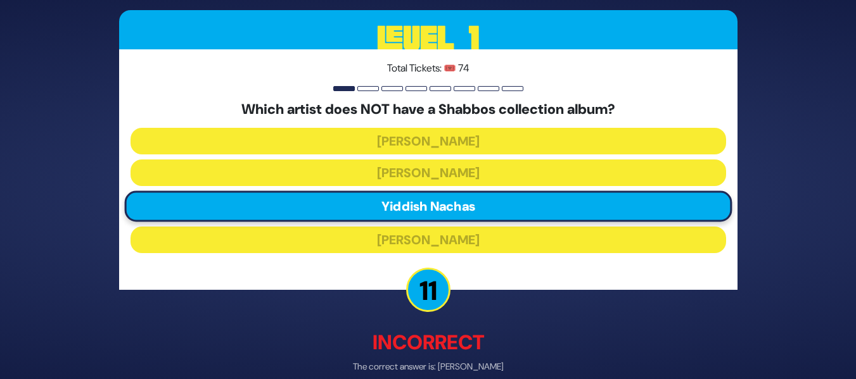
scroll to position [61, 0]
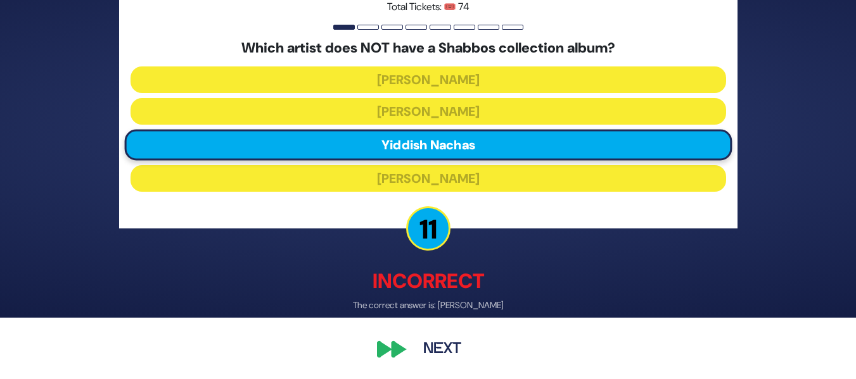
click at [426, 338] on button "Next" at bounding box center [441, 349] width 73 height 29
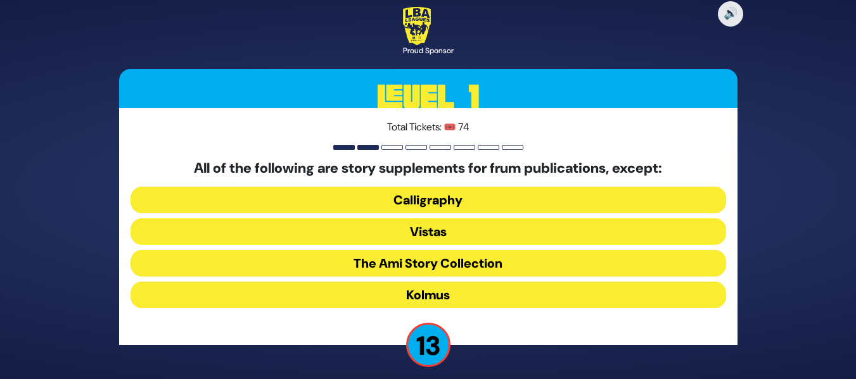
click at [449, 294] on button "Kolmus" at bounding box center [427, 295] width 595 height 27
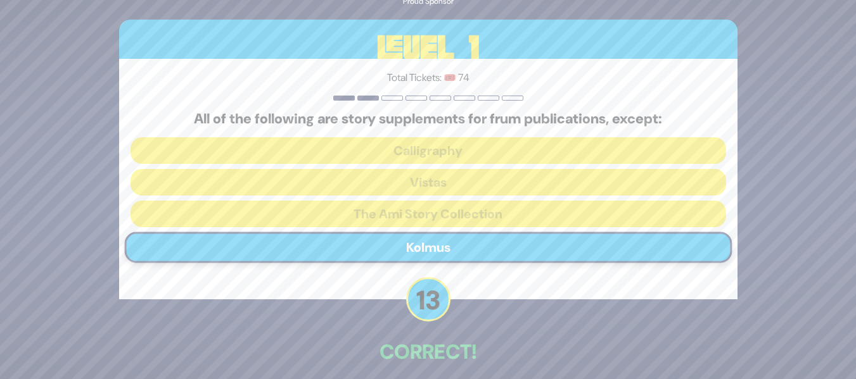
scroll to position [58, 0]
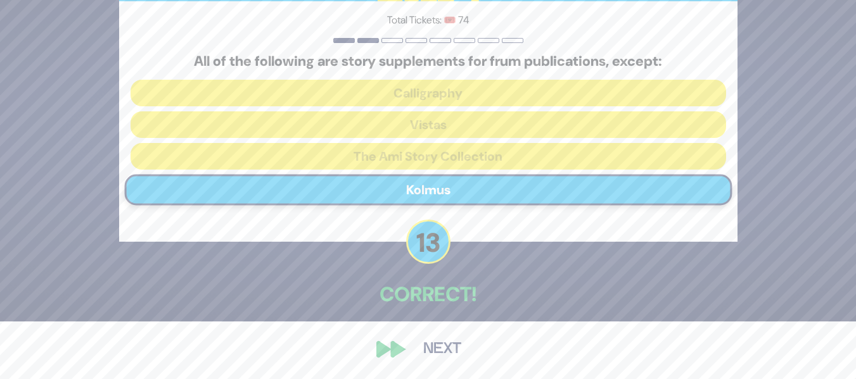
click at [446, 345] on button "Next" at bounding box center [441, 349] width 73 height 29
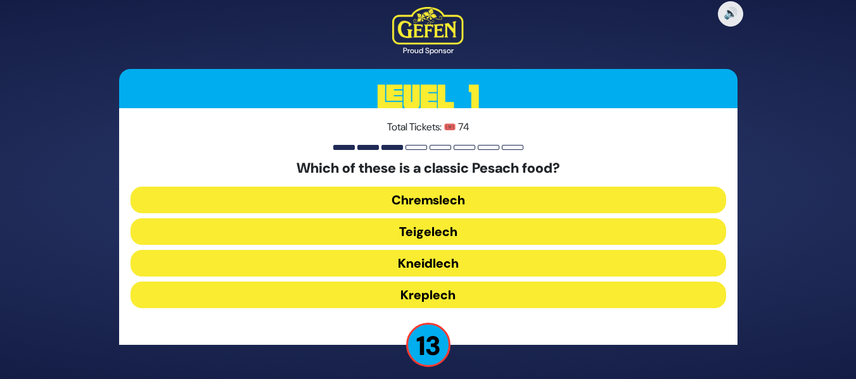
click at [457, 203] on button "Chremslech" at bounding box center [427, 200] width 595 height 27
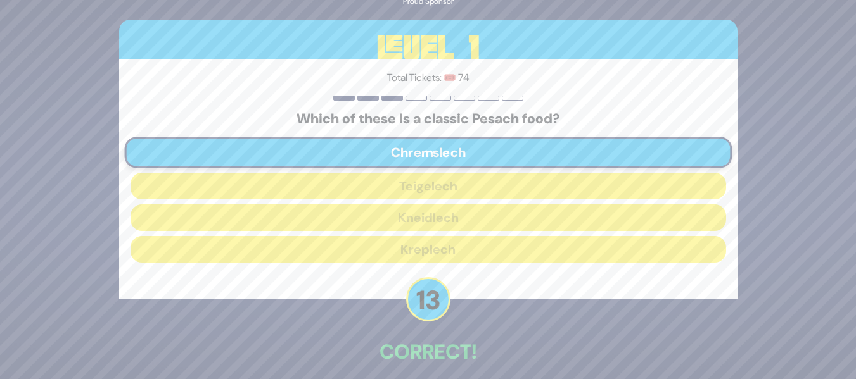
scroll to position [58, 0]
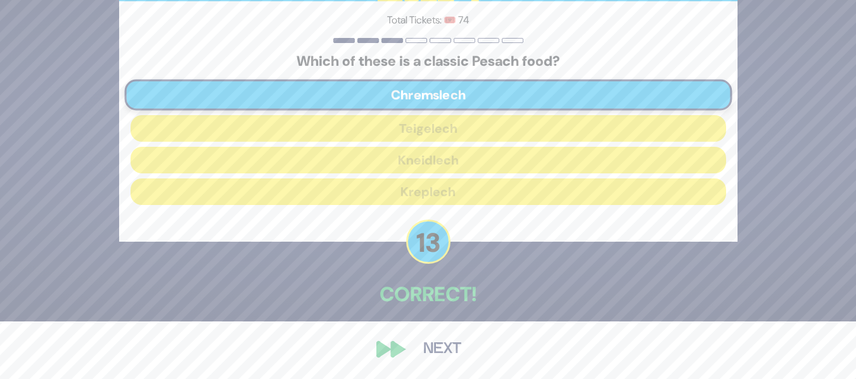
click at [436, 345] on button "Next" at bounding box center [441, 349] width 73 height 29
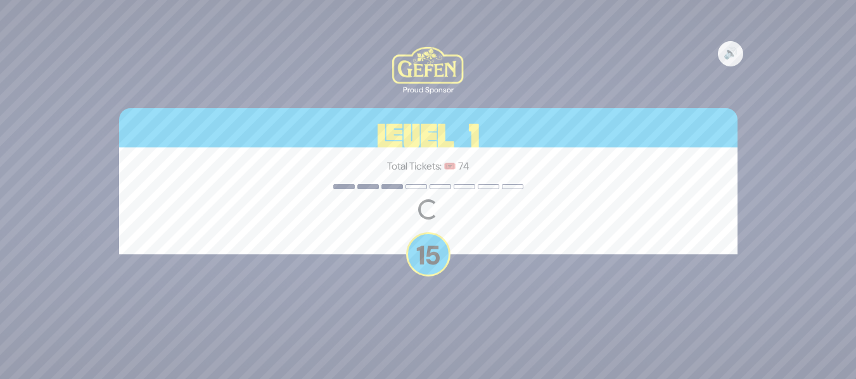
scroll to position [0, 0]
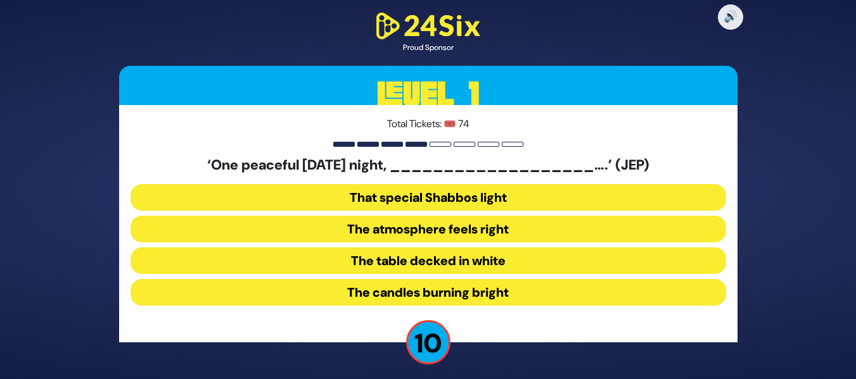
click at [481, 262] on button "The table decked in white" at bounding box center [427, 261] width 595 height 27
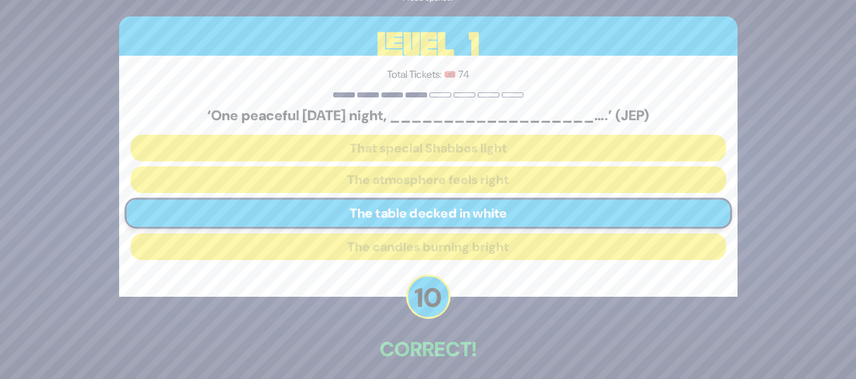
scroll to position [55, 0]
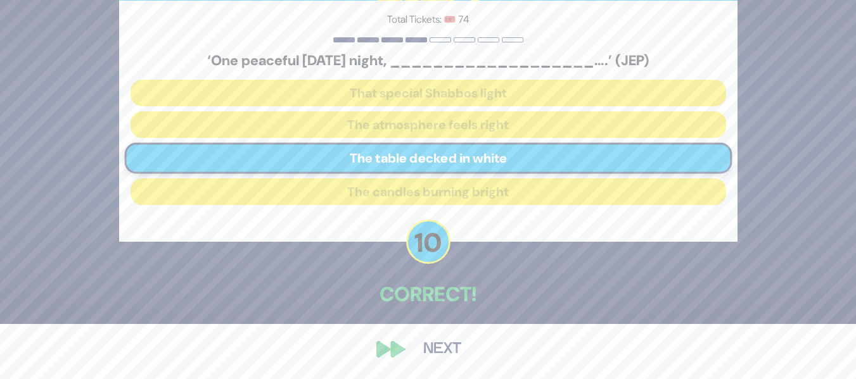
click at [453, 345] on button "Next" at bounding box center [441, 349] width 73 height 29
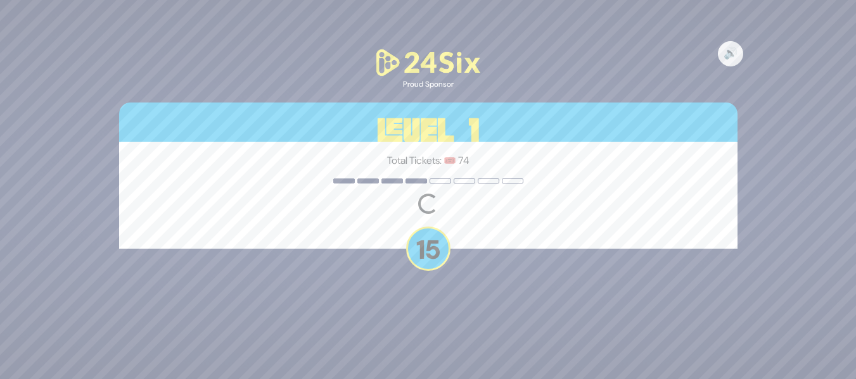
scroll to position [0, 0]
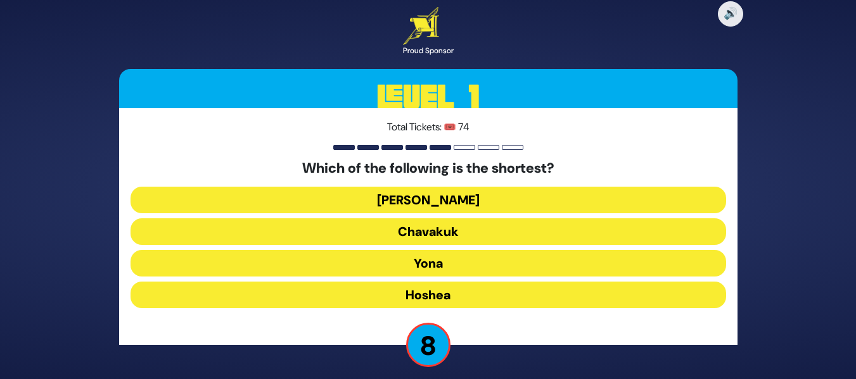
click at [500, 200] on button "Ovadia" at bounding box center [427, 200] width 595 height 27
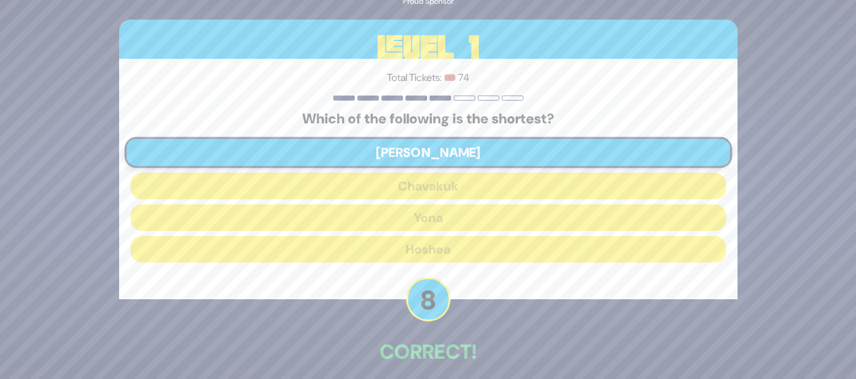
scroll to position [58, 0]
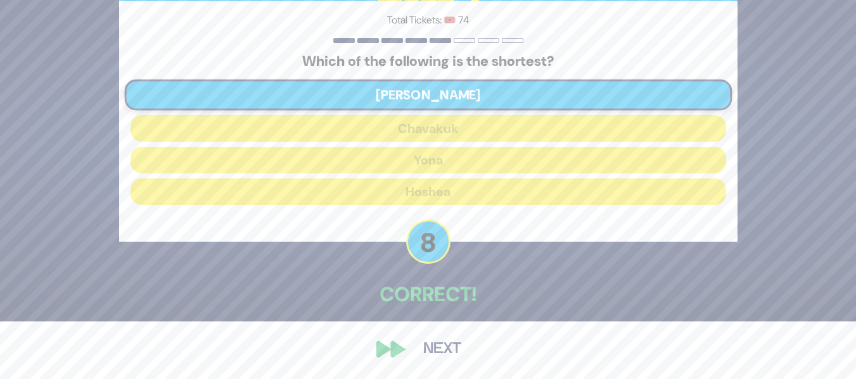
click at [450, 342] on button "Next" at bounding box center [441, 349] width 73 height 29
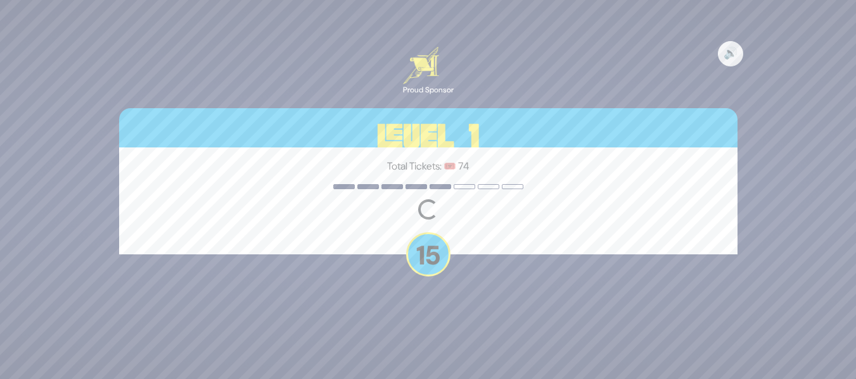
scroll to position [0, 0]
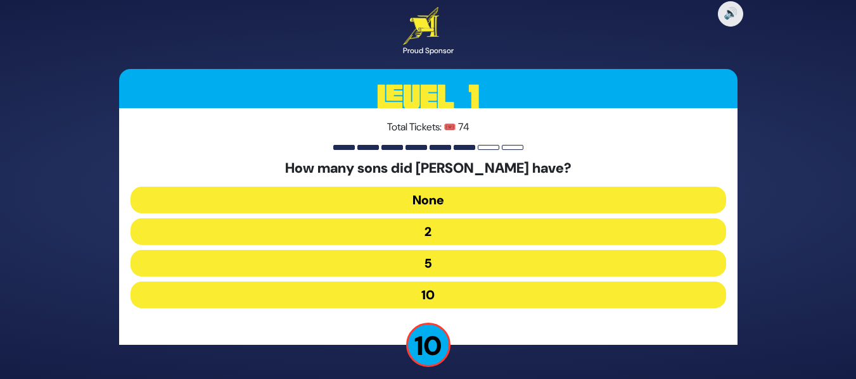
click at [476, 290] on button "10" at bounding box center [427, 295] width 595 height 27
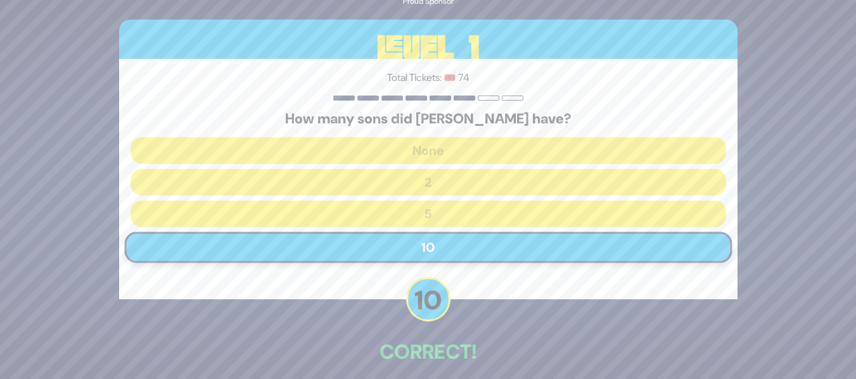
scroll to position [58, 0]
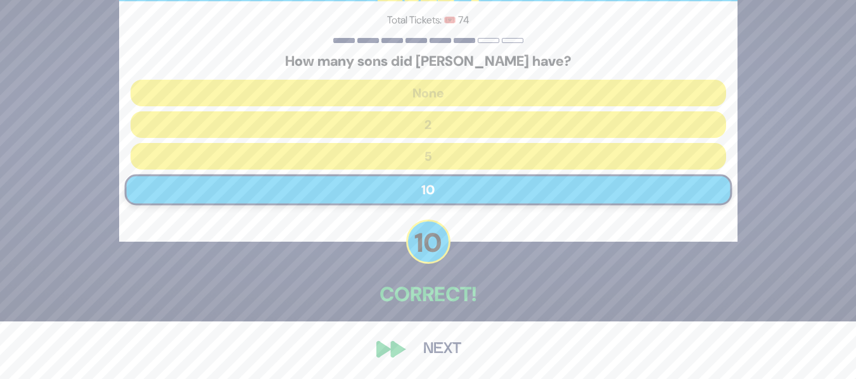
click at [447, 353] on button "Next" at bounding box center [441, 349] width 73 height 29
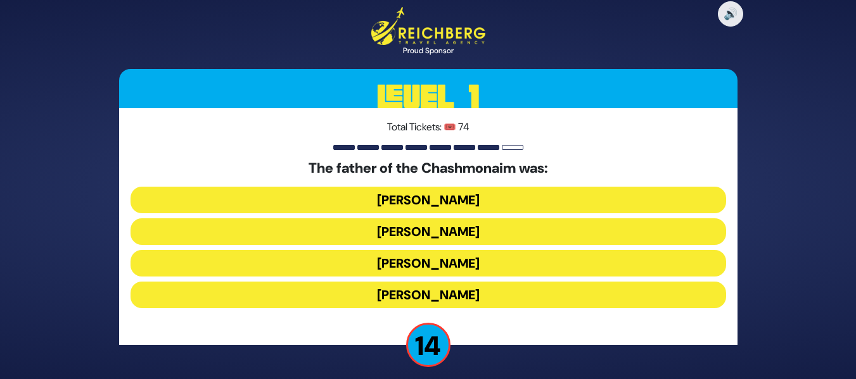
click at [478, 198] on button "Mattisyahu Kohein Gadol" at bounding box center [427, 200] width 595 height 27
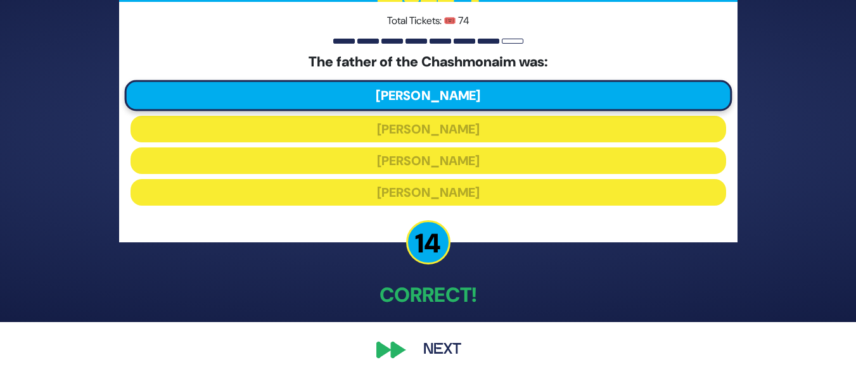
scroll to position [58, 0]
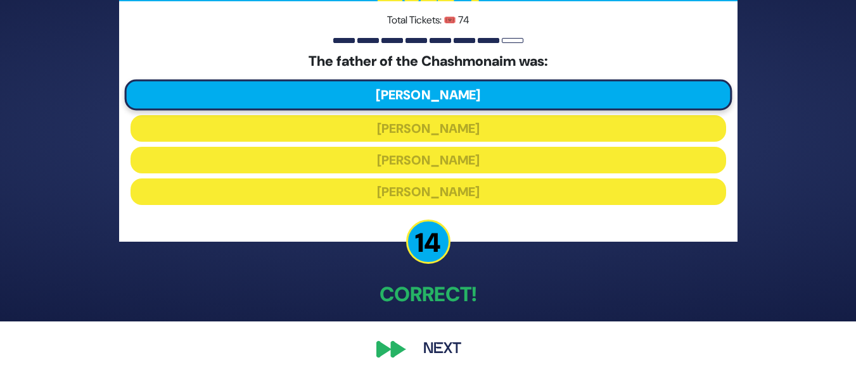
click at [442, 344] on button "Next" at bounding box center [441, 349] width 73 height 29
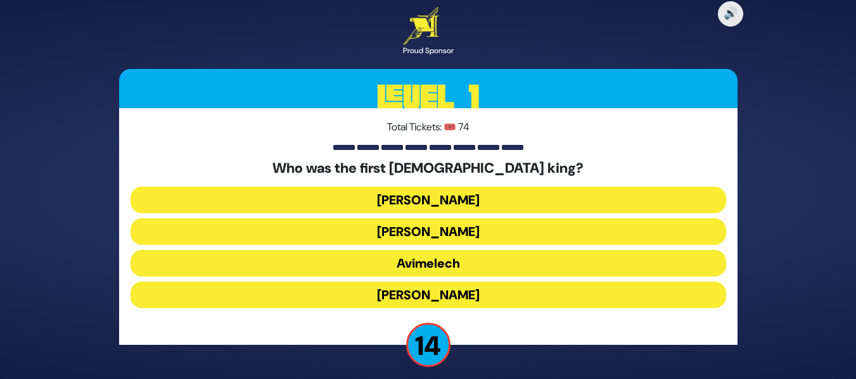
click at [490, 196] on button "Shaul" at bounding box center [427, 200] width 595 height 27
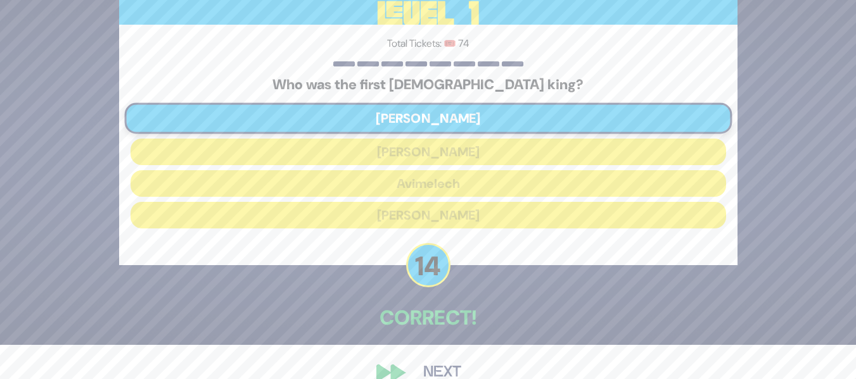
scroll to position [34, 0]
click at [446, 369] on button "Next" at bounding box center [441, 373] width 73 height 29
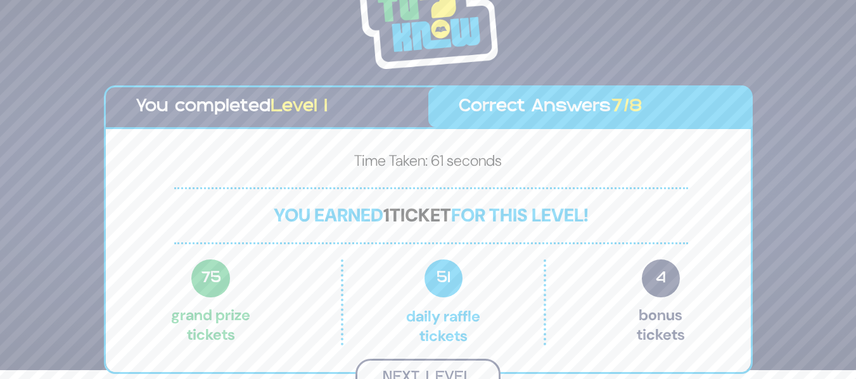
scroll to position [7, 0]
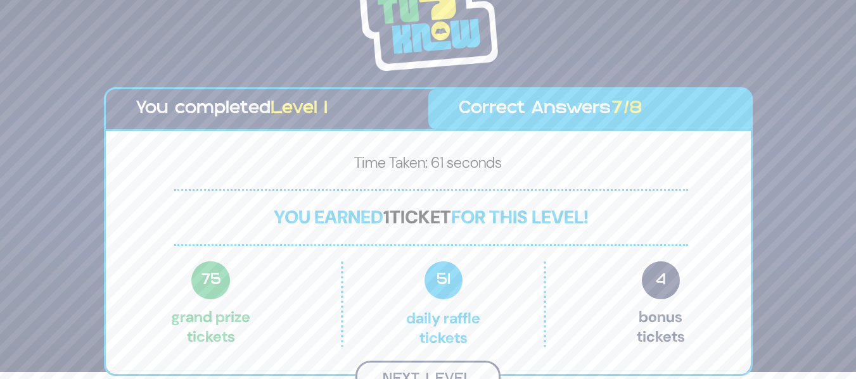
click at [452, 364] on button "Next Level" at bounding box center [427, 379] width 145 height 37
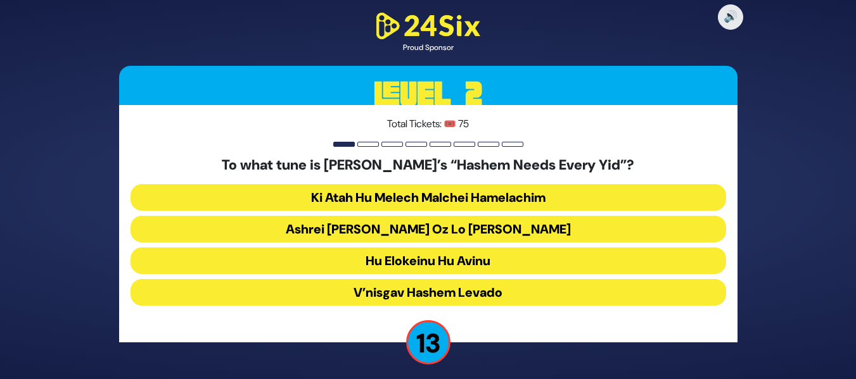
click at [496, 239] on button "Ashrei Adam Oz Lo Bach" at bounding box center [427, 229] width 595 height 27
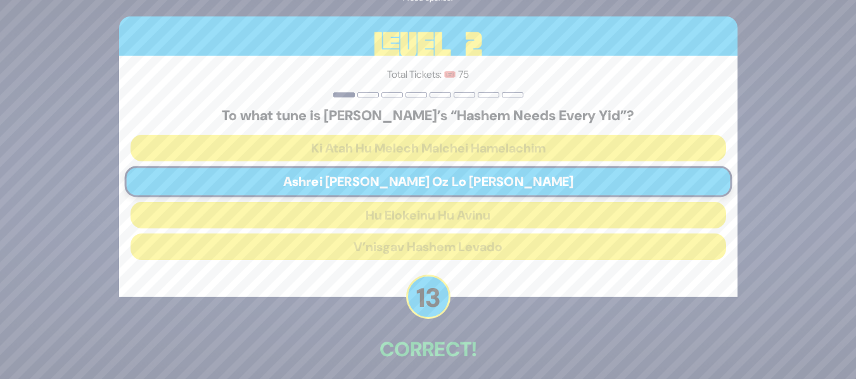
scroll to position [55, 0]
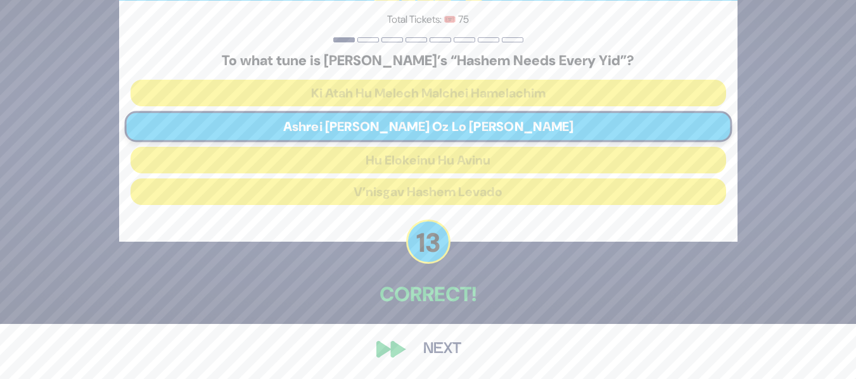
click at [442, 351] on button "Next" at bounding box center [441, 349] width 73 height 29
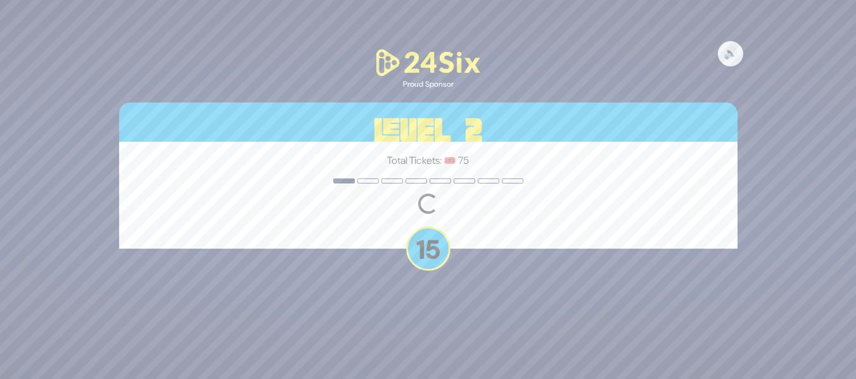
scroll to position [0, 0]
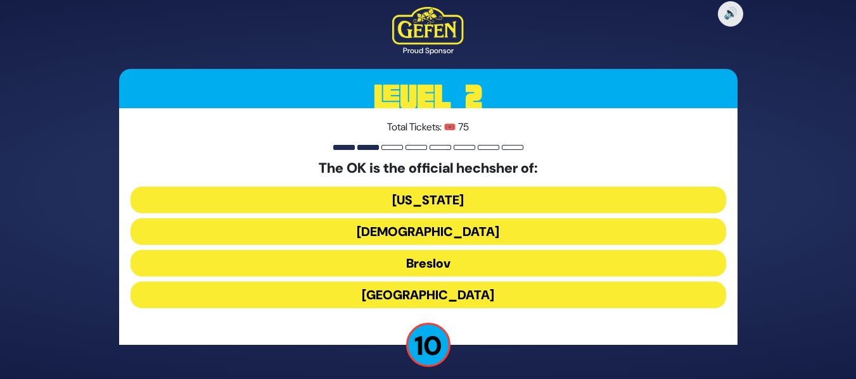
click at [502, 194] on button "New York" at bounding box center [427, 200] width 595 height 27
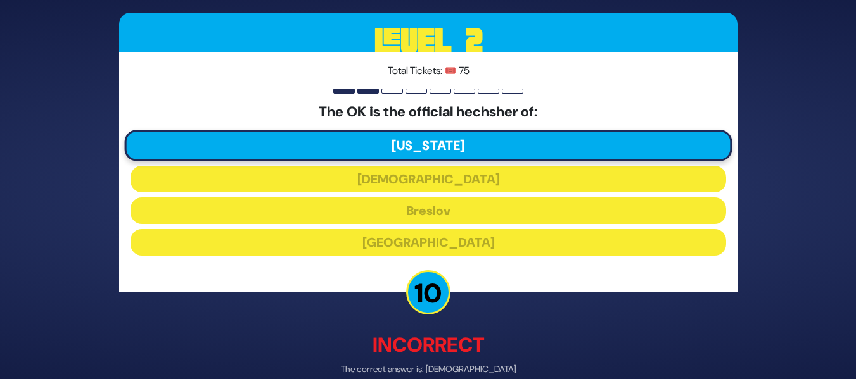
scroll to position [65, 0]
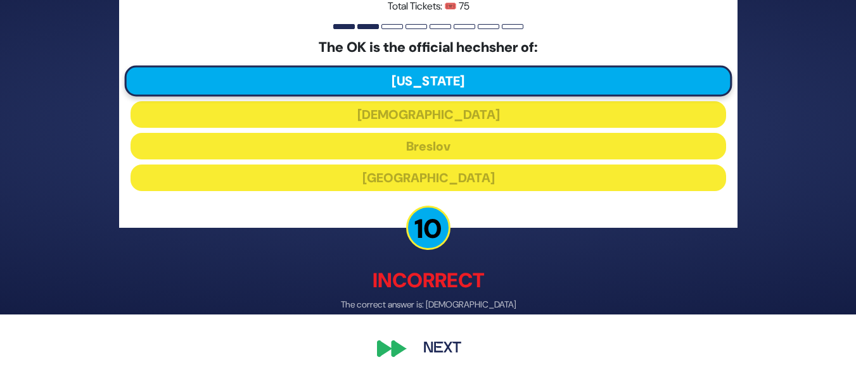
click at [452, 341] on button "Next" at bounding box center [441, 349] width 73 height 29
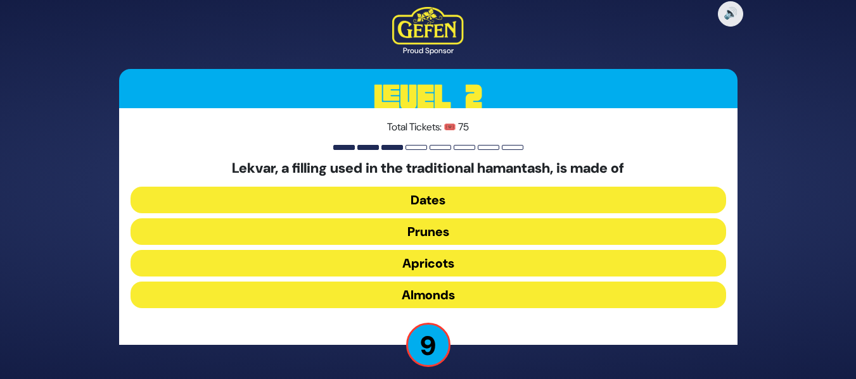
scroll to position [8, 0]
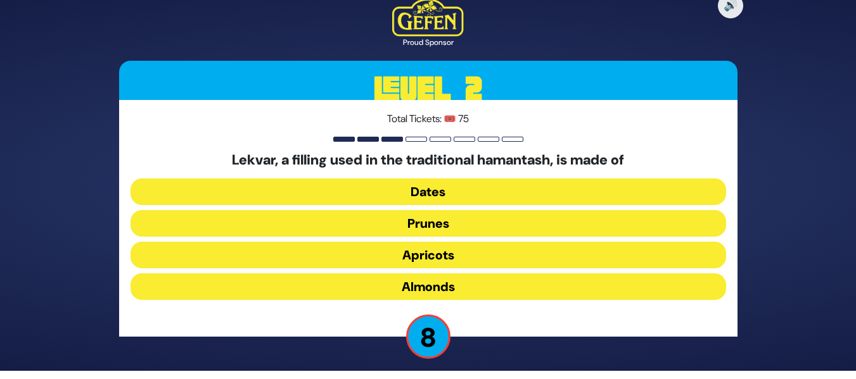
click at [521, 225] on button "Prunes" at bounding box center [427, 223] width 595 height 27
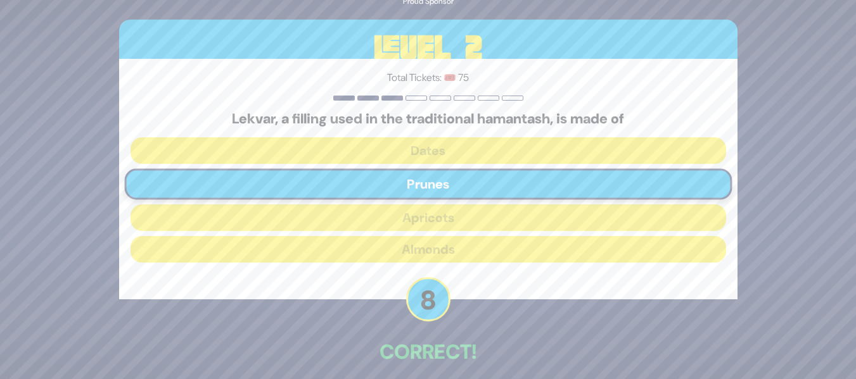
scroll to position [58, 0]
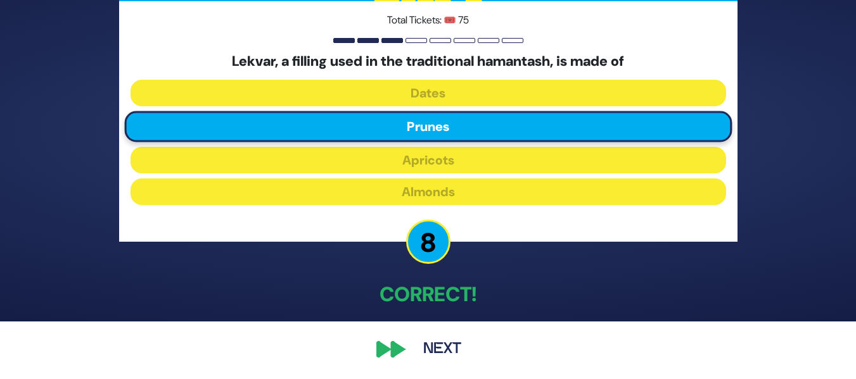
click at [459, 345] on button "Next" at bounding box center [441, 349] width 73 height 29
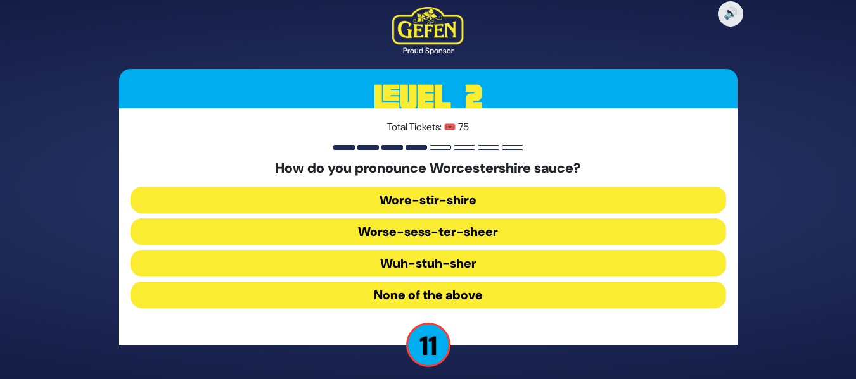
click at [545, 198] on button "Wore-stir-shire" at bounding box center [427, 200] width 595 height 27
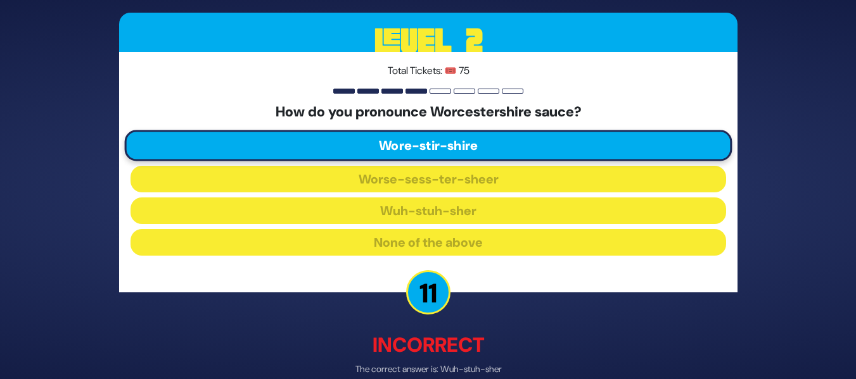
scroll to position [65, 0]
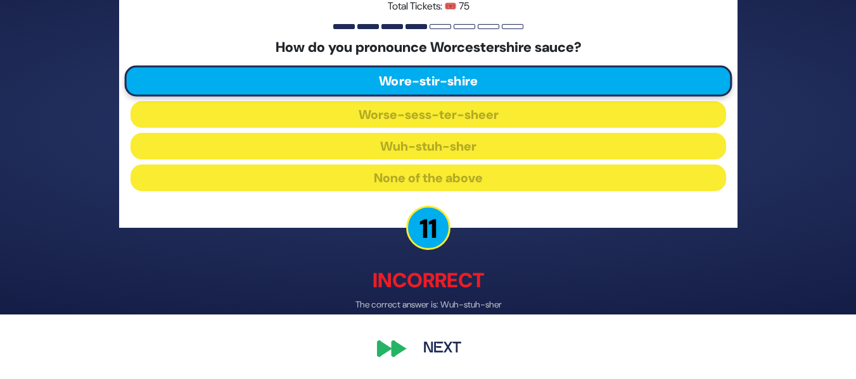
click at [448, 339] on button "Next" at bounding box center [441, 349] width 73 height 29
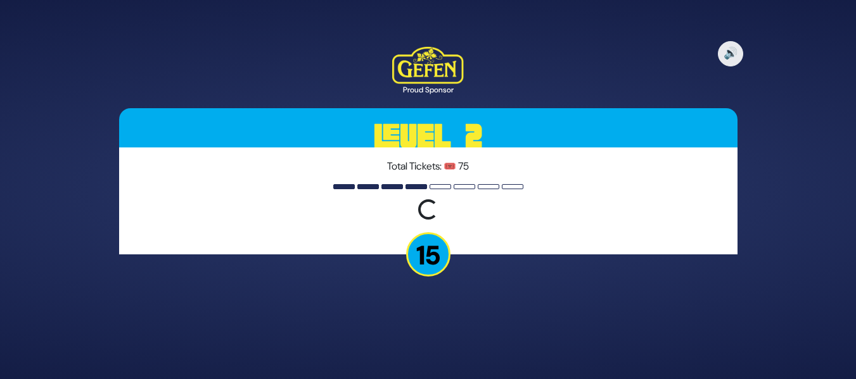
scroll to position [0, 0]
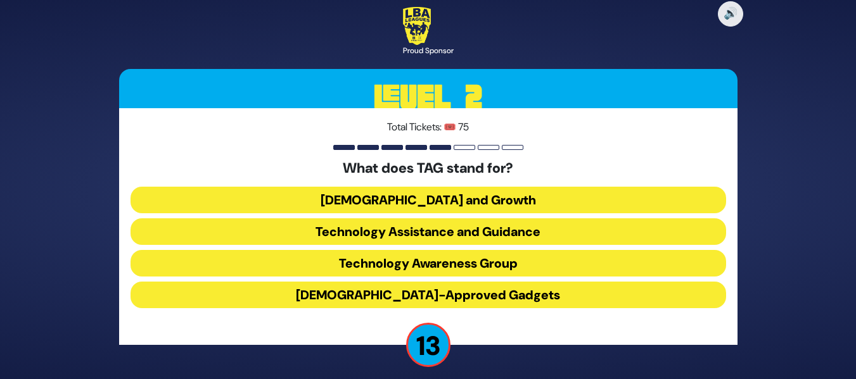
click at [547, 263] on button "Technology Awareness Group" at bounding box center [427, 263] width 595 height 27
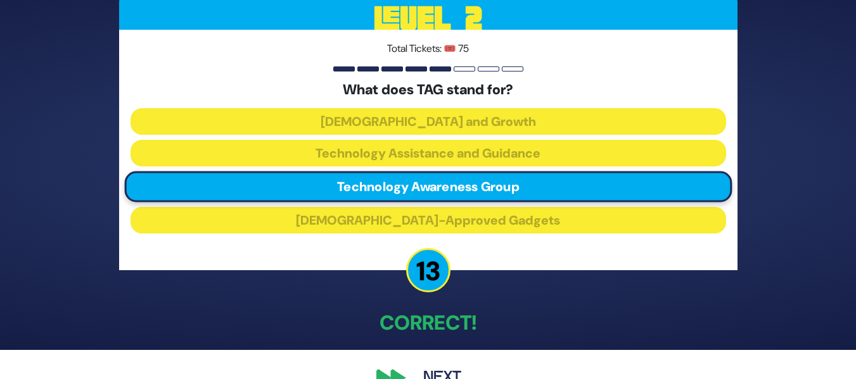
scroll to position [58, 0]
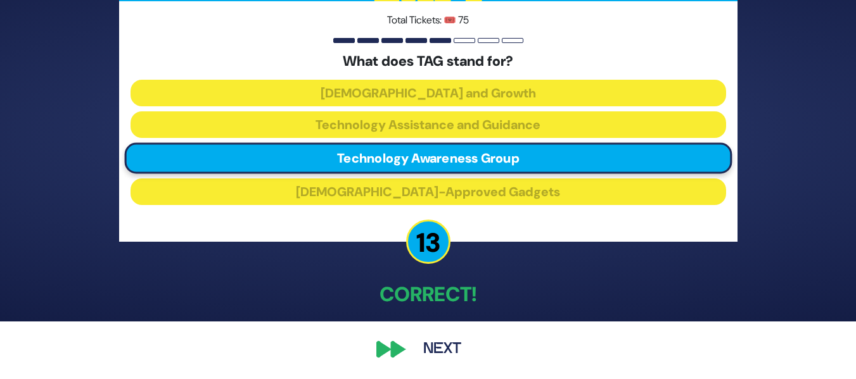
click at [432, 355] on button "Next" at bounding box center [441, 349] width 73 height 29
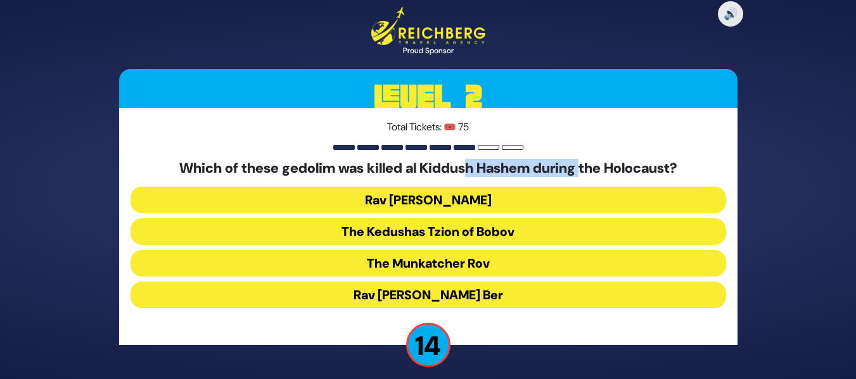
drag, startPoint x: 588, startPoint y: 158, endPoint x: 467, endPoint y: 168, distance: 121.3
click at [467, 168] on div "Total Tickets: 🎟️ 75 Which of these gedolim was killed al Kiddush Hashem during…" at bounding box center [428, 226] width 618 height 237
click at [467, 168] on h5 "Which of these gedolim was killed al Kiddush Hashem during the Holocaust?" at bounding box center [427, 168] width 595 height 16
click at [508, 198] on button "Rav Chaim Ozer Grodzenski" at bounding box center [427, 200] width 595 height 27
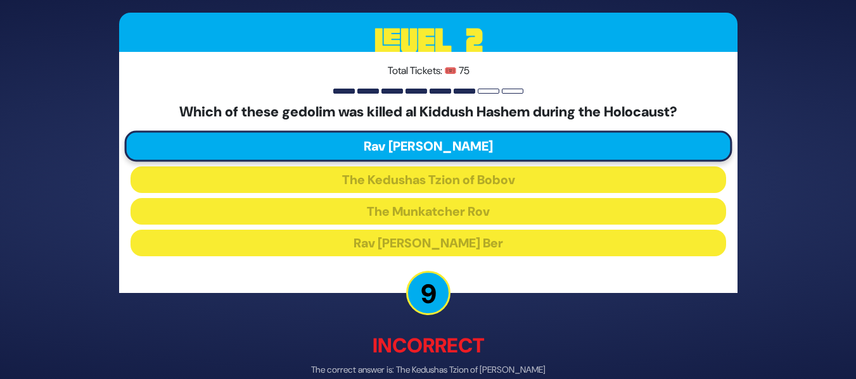
scroll to position [64, 0]
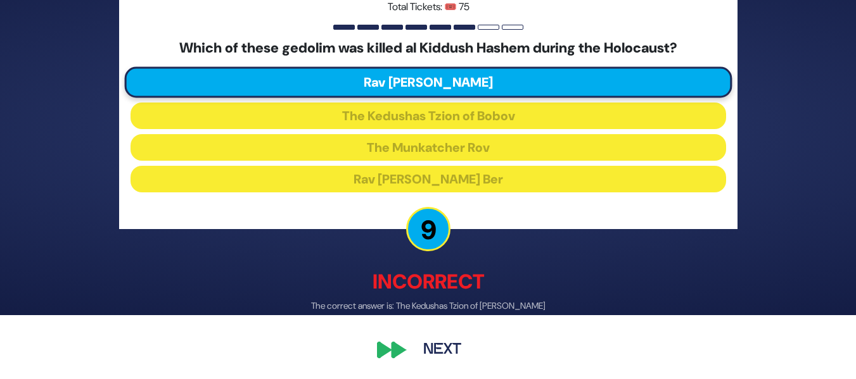
click at [441, 357] on button "Next" at bounding box center [441, 349] width 73 height 29
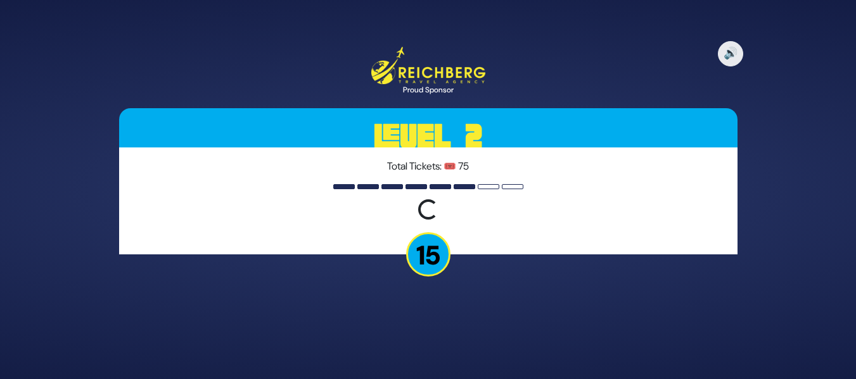
scroll to position [0, 0]
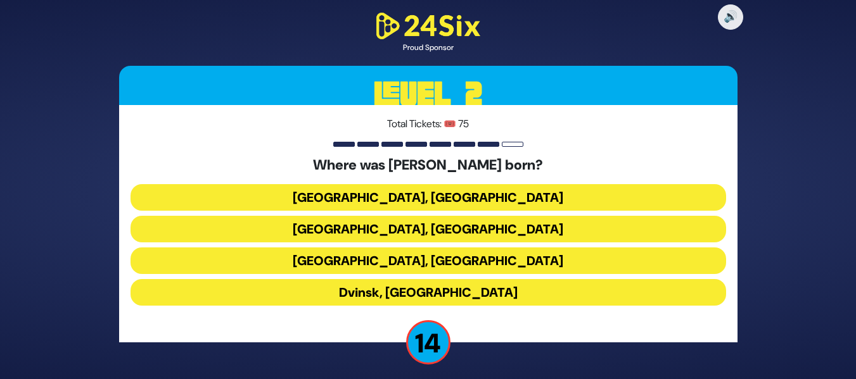
click at [525, 190] on button "Berlin, Germany" at bounding box center [427, 197] width 595 height 27
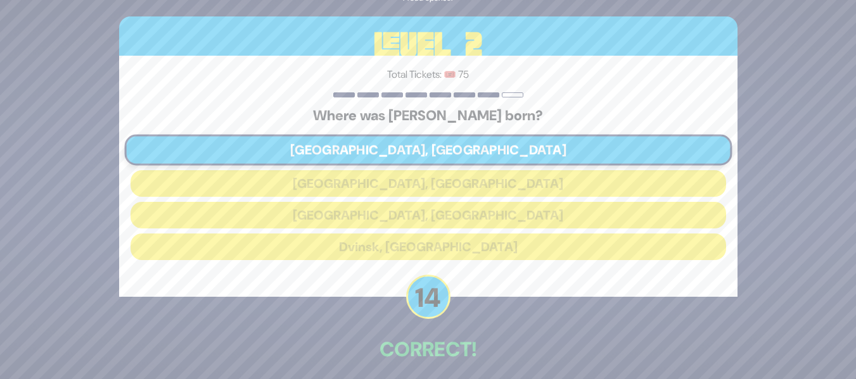
scroll to position [55, 0]
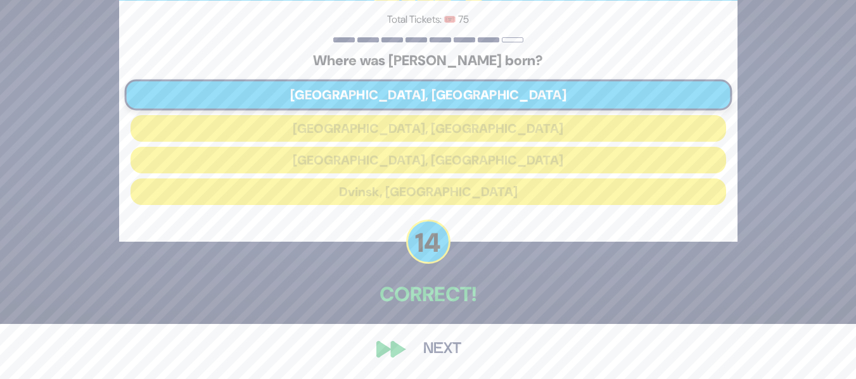
click at [444, 346] on button "Next" at bounding box center [441, 349] width 73 height 29
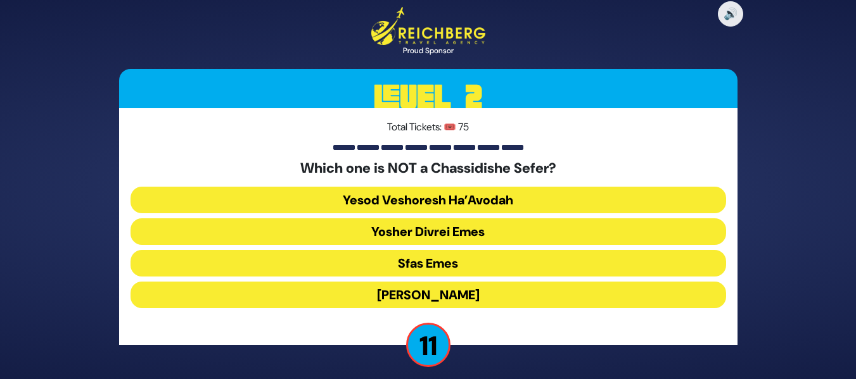
click at [499, 237] on button "Yosher Divrei Emes" at bounding box center [427, 231] width 595 height 27
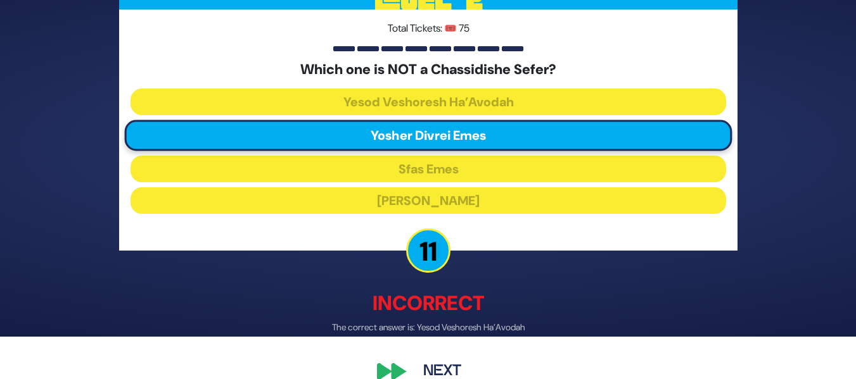
scroll to position [46, 0]
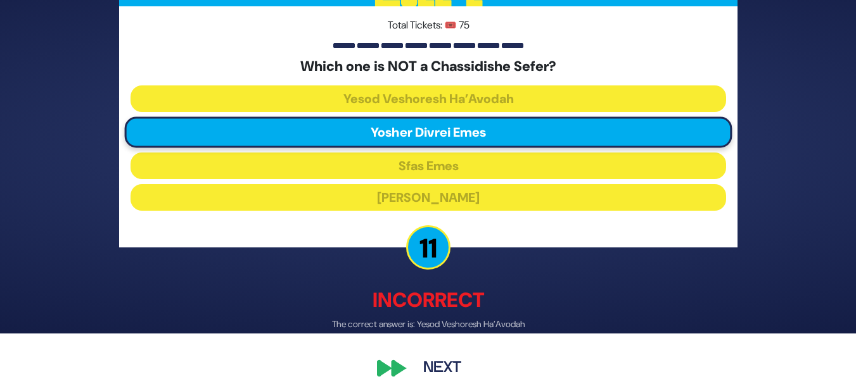
click at [441, 361] on button "Next" at bounding box center [441, 367] width 73 height 29
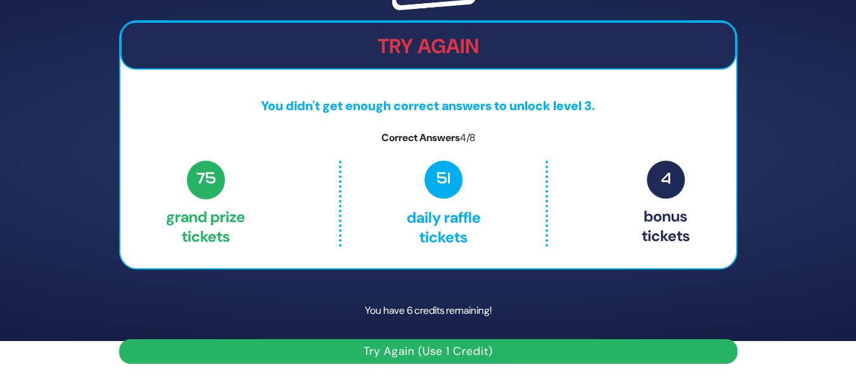
scroll to position [0, 0]
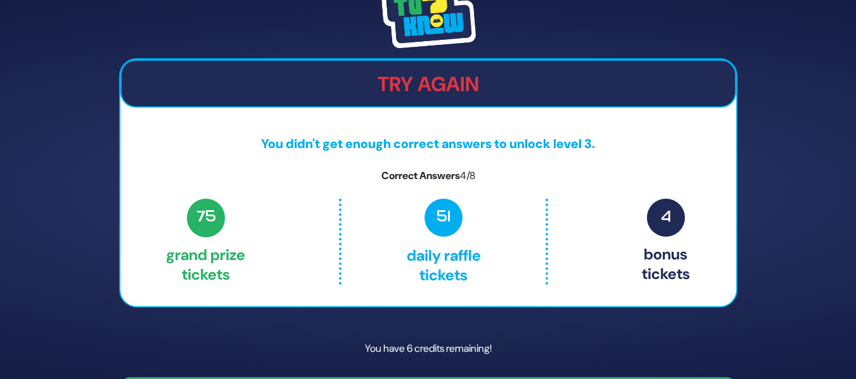
click at [468, 30] on img at bounding box center [428, 12] width 95 height 71
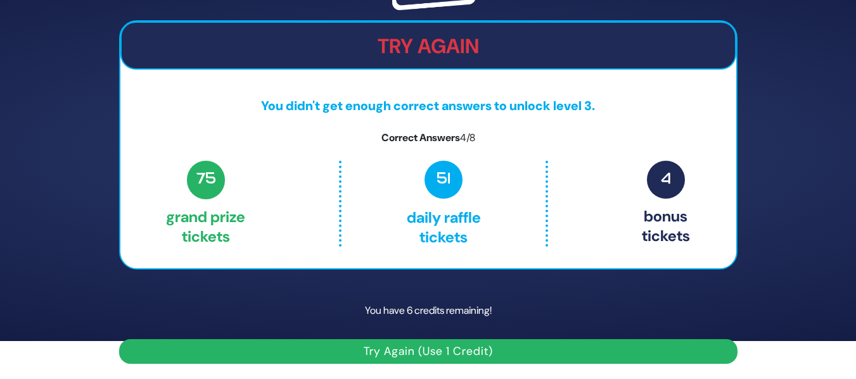
click at [470, 353] on button "Try Again (Use 1 Credit)" at bounding box center [428, 351] width 618 height 25
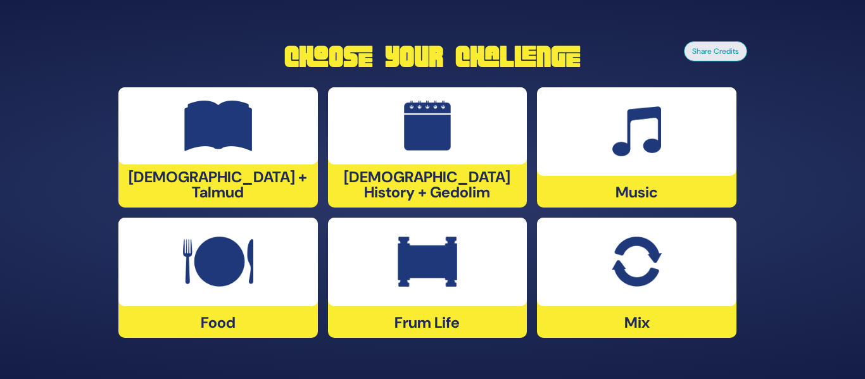
click at [199, 151] on img at bounding box center [218, 126] width 68 height 51
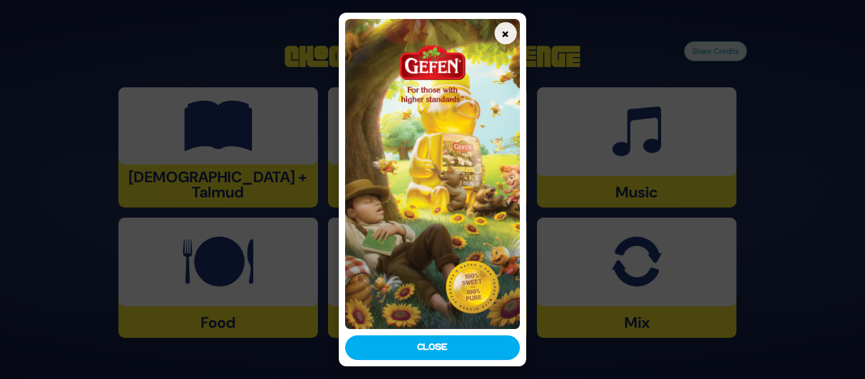
click at [443, 361] on div "× Close" at bounding box center [432, 189] width 187 height 353
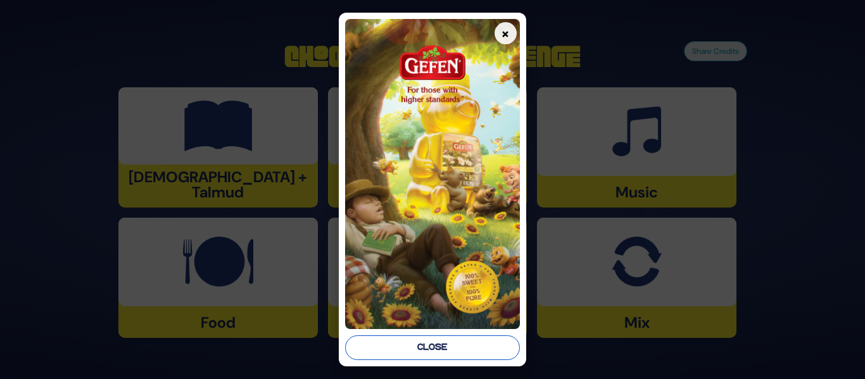
click at [457, 345] on button "Close" at bounding box center [432, 348] width 174 height 25
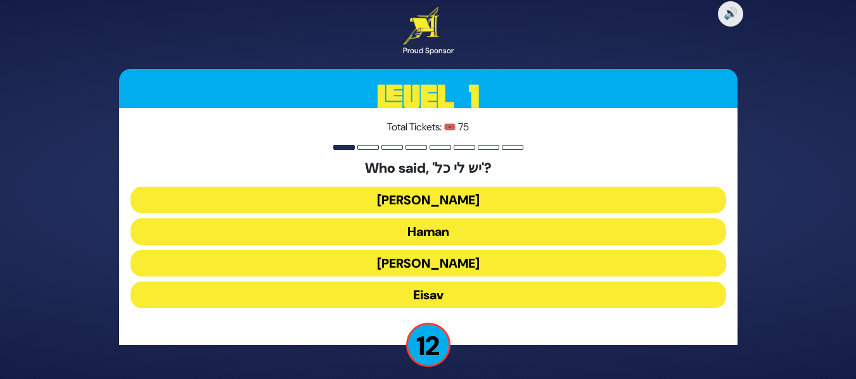
click at [479, 195] on button "Yaakov Avinu" at bounding box center [427, 200] width 595 height 27
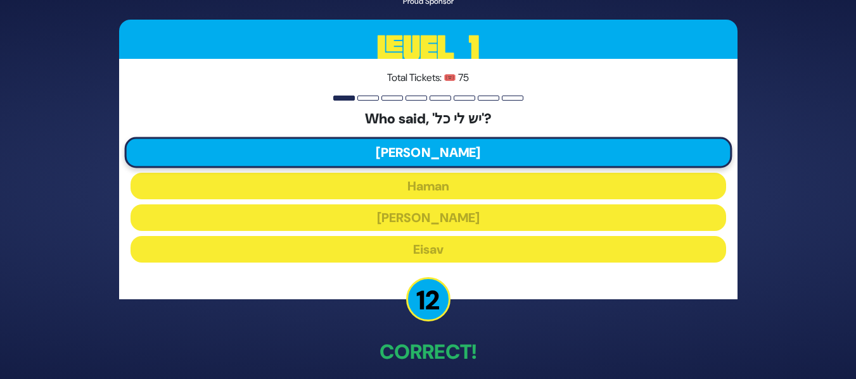
scroll to position [58, 0]
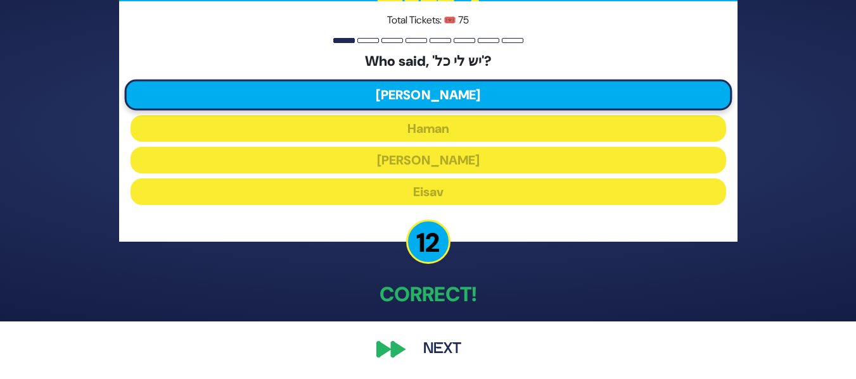
click at [448, 353] on button "Next" at bounding box center [441, 349] width 73 height 29
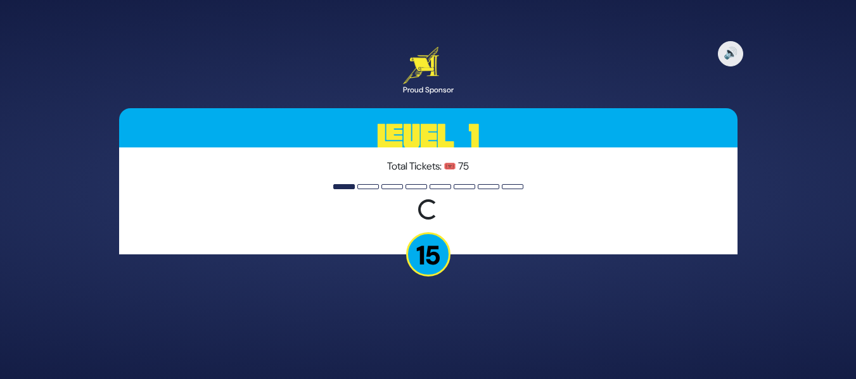
scroll to position [0, 0]
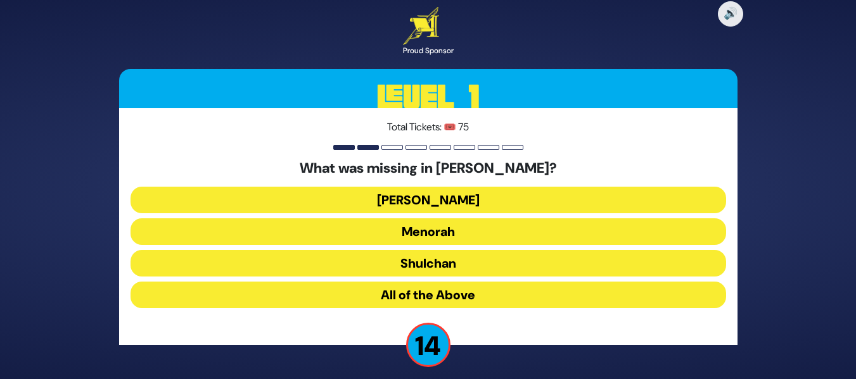
click at [505, 194] on button "Aron" at bounding box center [427, 200] width 595 height 27
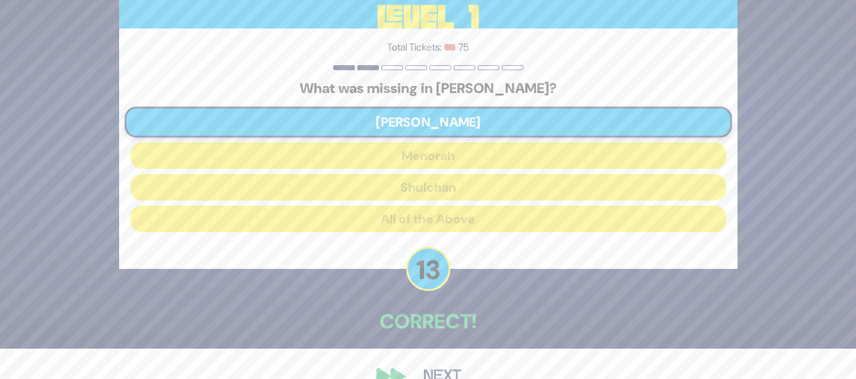
scroll to position [58, 0]
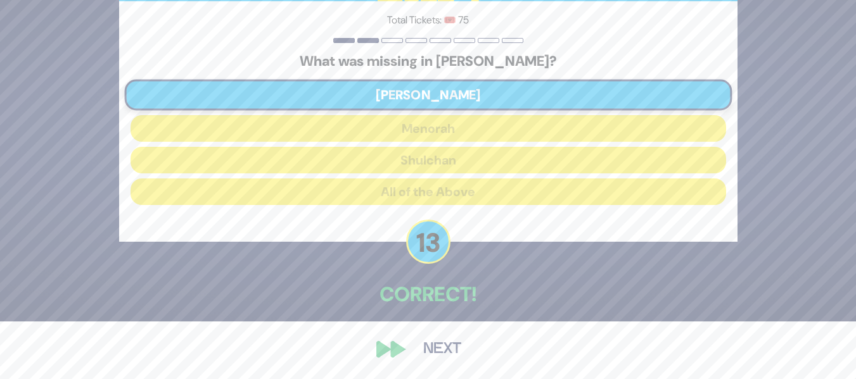
click at [431, 341] on button "Next" at bounding box center [441, 349] width 73 height 29
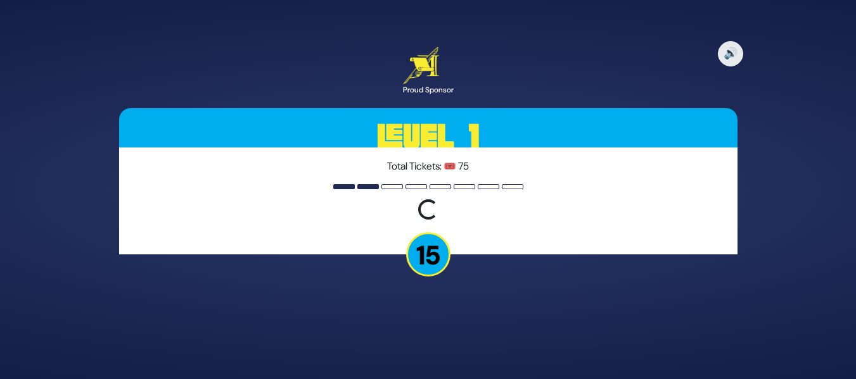
scroll to position [0, 0]
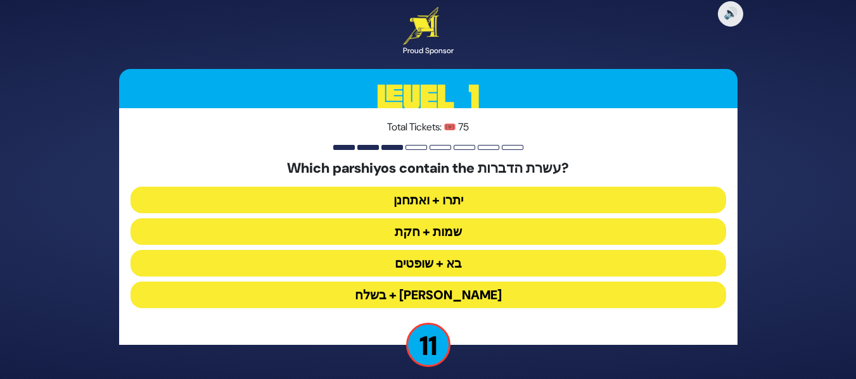
click at [518, 196] on button "יתרו + ואתחנן" at bounding box center [427, 200] width 595 height 27
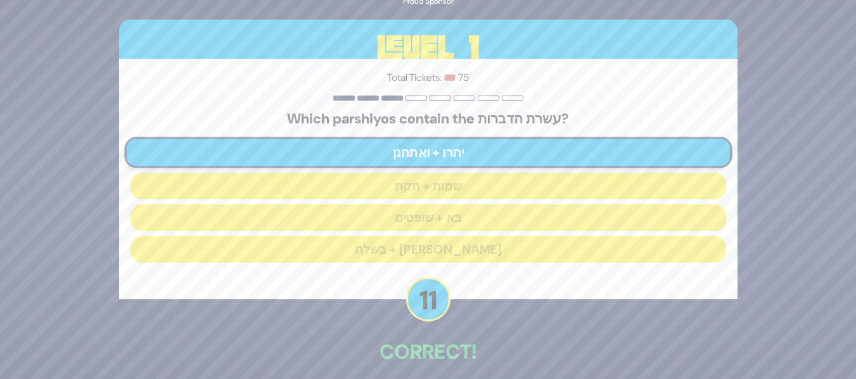
scroll to position [58, 0]
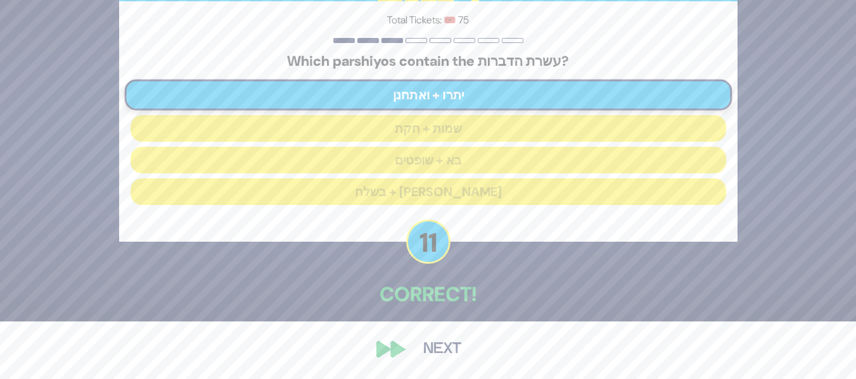
click at [457, 351] on button "Next" at bounding box center [441, 349] width 73 height 29
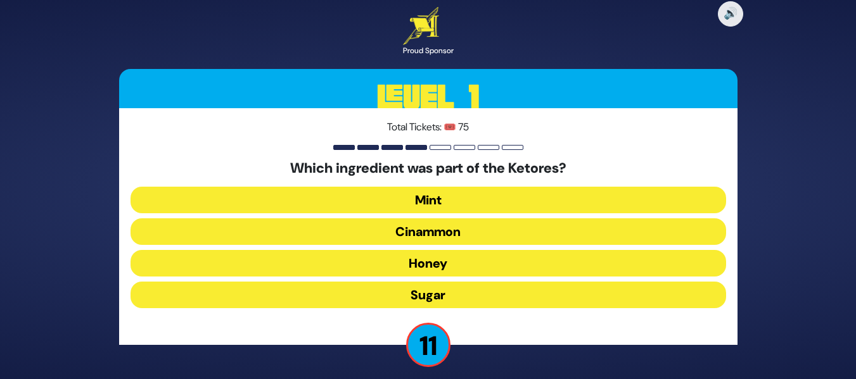
click at [534, 220] on button "Cinammon" at bounding box center [427, 231] width 595 height 27
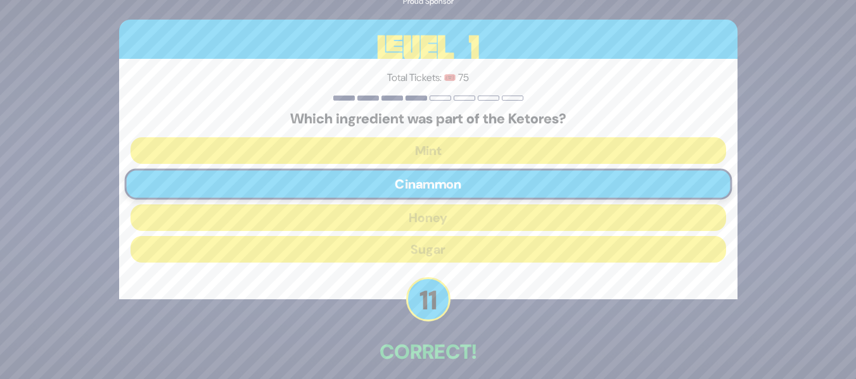
scroll to position [58, 0]
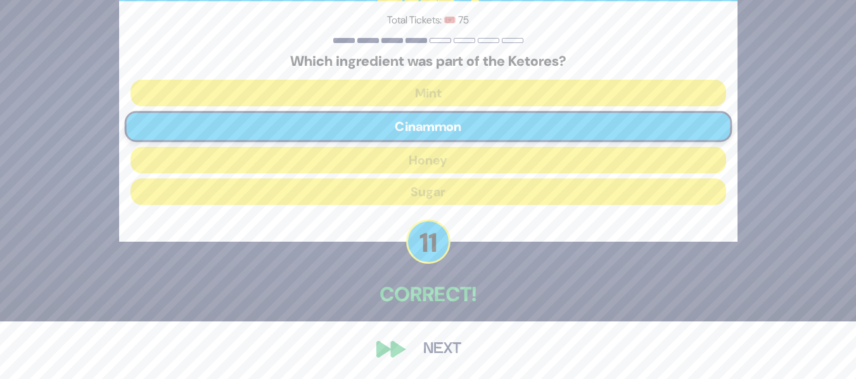
click at [452, 343] on button "Next" at bounding box center [441, 349] width 73 height 29
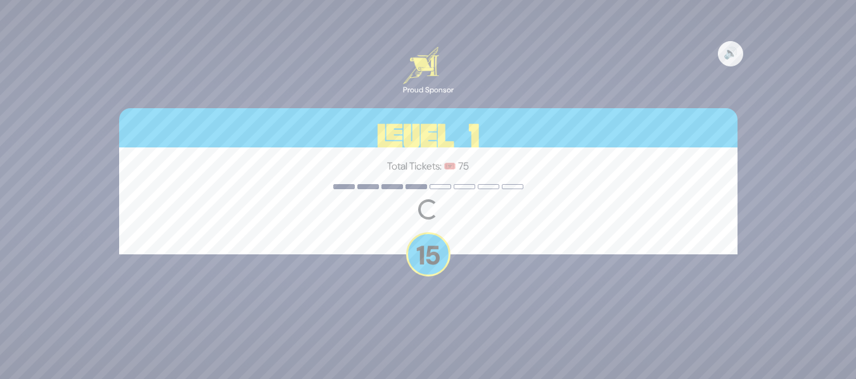
scroll to position [0, 0]
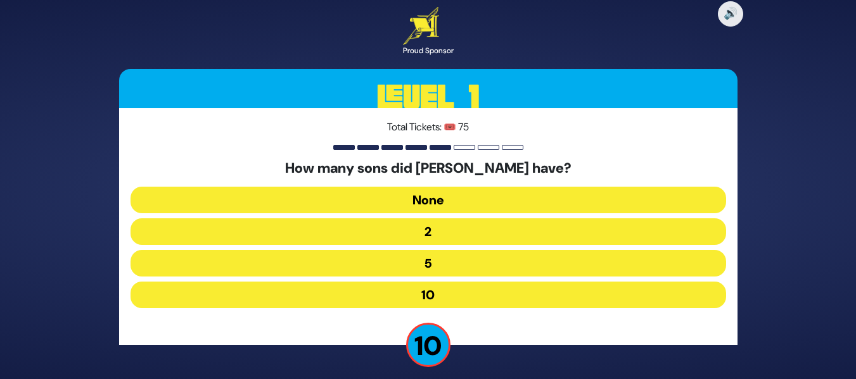
click at [494, 299] on button "10" at bounding box center [427, 295] width 595 height 27
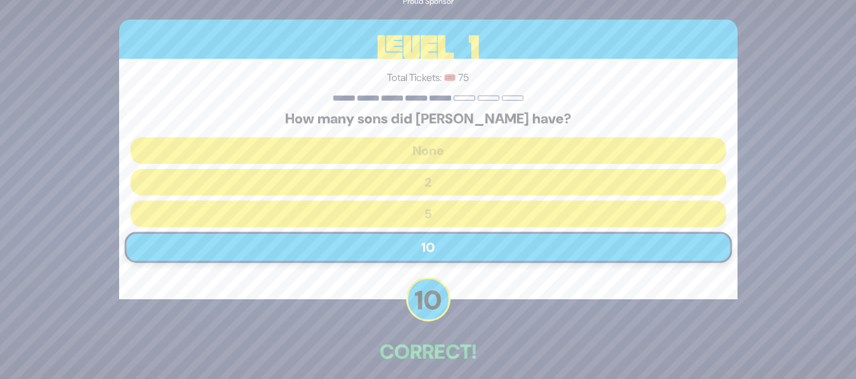
scroll to position [58, 0]
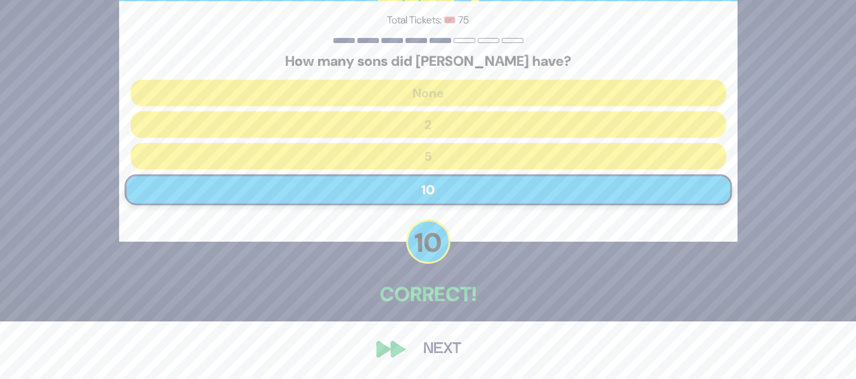
click at [447, 338] on button "Next" at bounding box center [441, 349] width 73 height 29
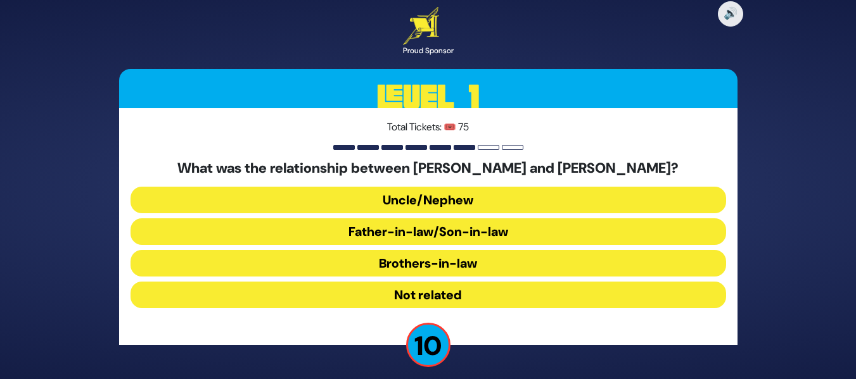
click at [445, 263] on button "Brothers-in-law" at bounding box center [427, 263] width 595 height 27
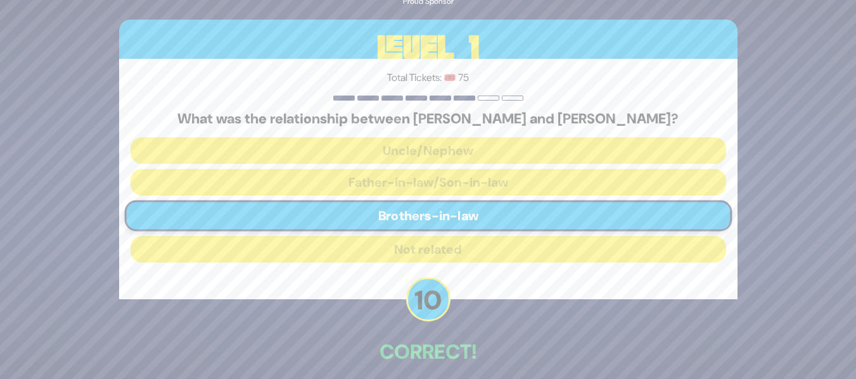
scroll to position [58, 0]
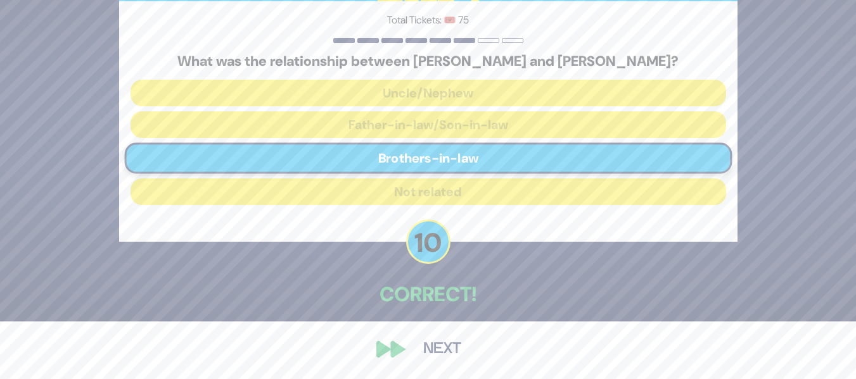
click at [457, 351] on button "Next" at bounding box center [441, 349] width 73 height 29
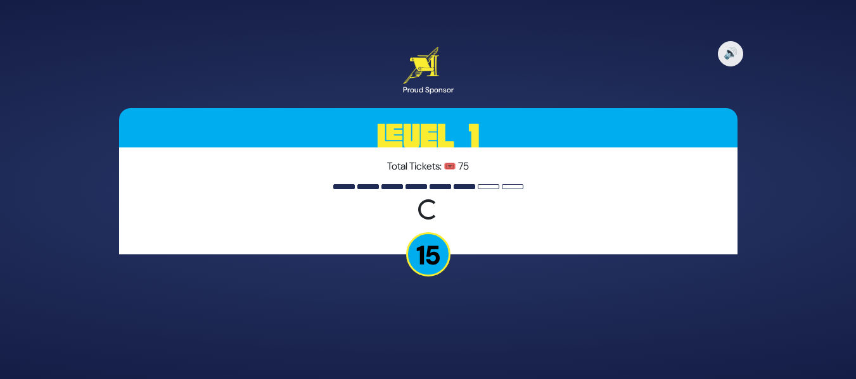
scroll to position [0, 0]
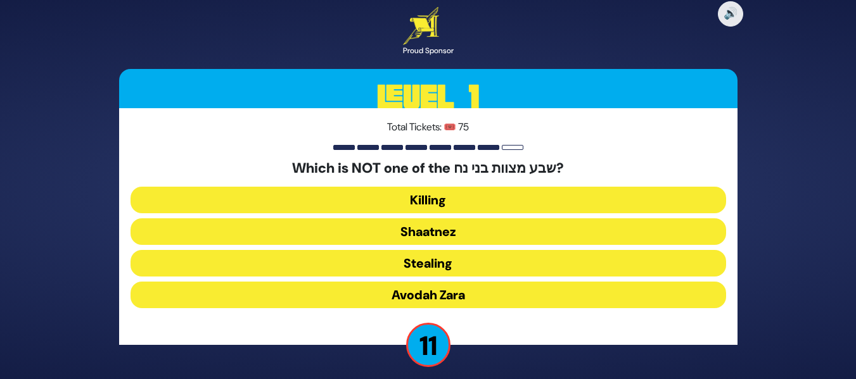
click at [523, 228] on button "Shaatnez" at bounding box center [427, 231] width 595 height 27
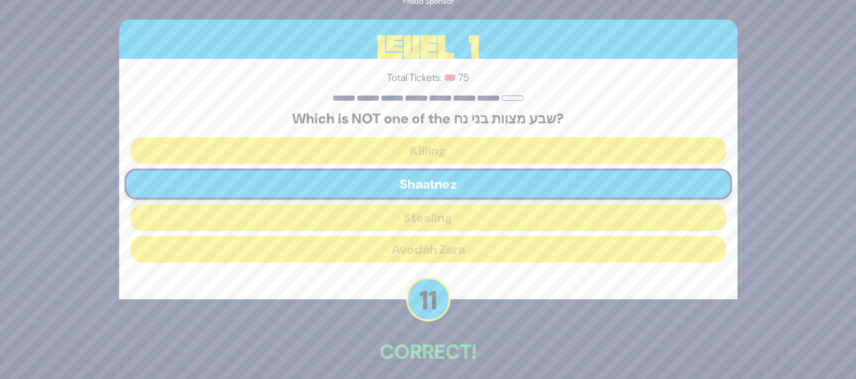
scroll to position [58, 0]
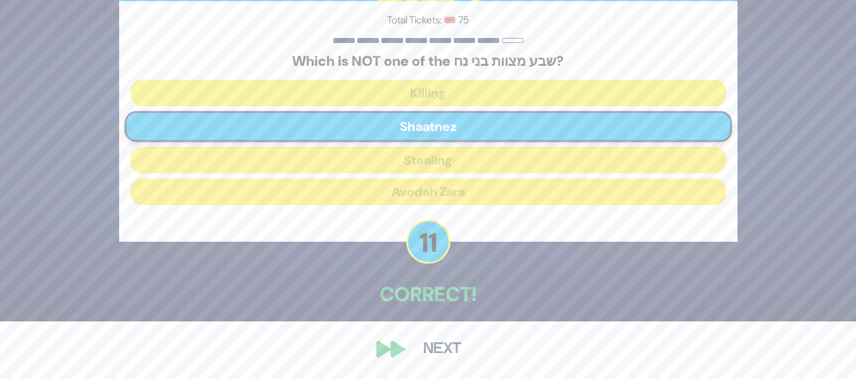
click at [436, 349] on button "Next" at bounding box center [441, 349] width 73 height 29
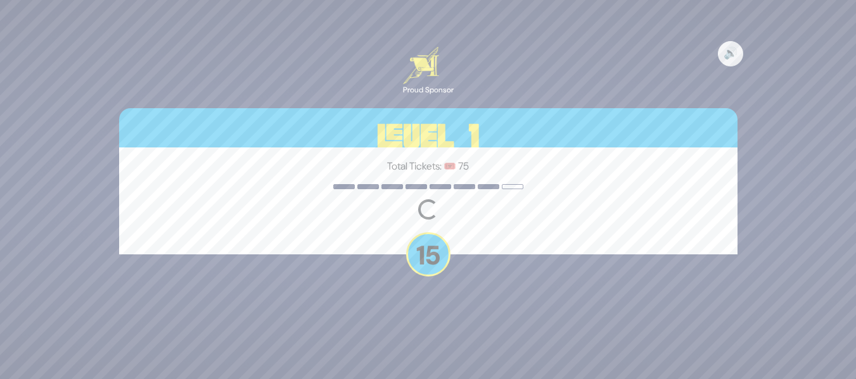
scroll to position [0, 0]
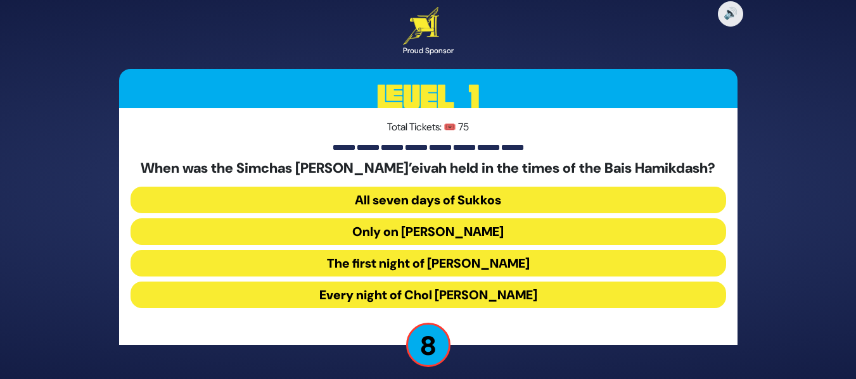
click at [411, 291] on button "Every night of Chol Hamoed Sukkos" at bounding box center [427, 295] width 595 height 27
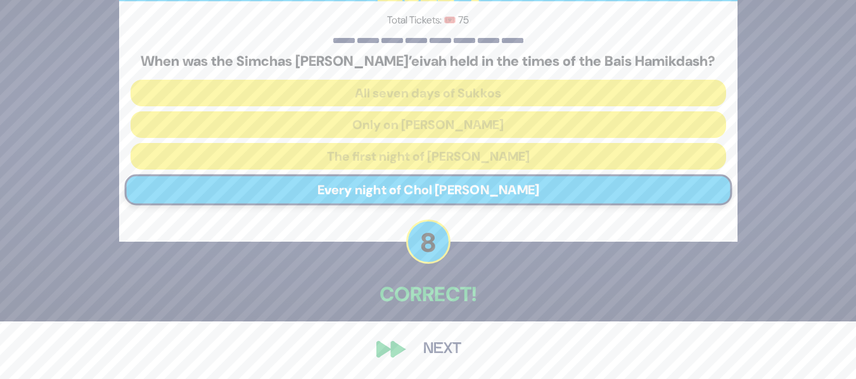
scroll to position [42, 0]
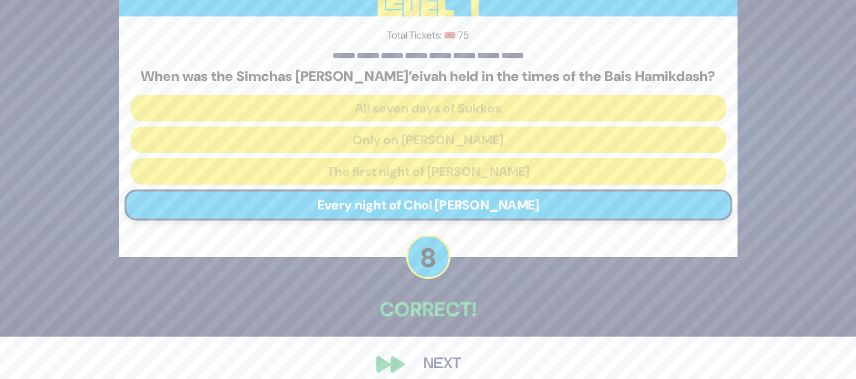
click at [436, 363] on button "Next" at bounding box center [441, 364] width 73 height 29
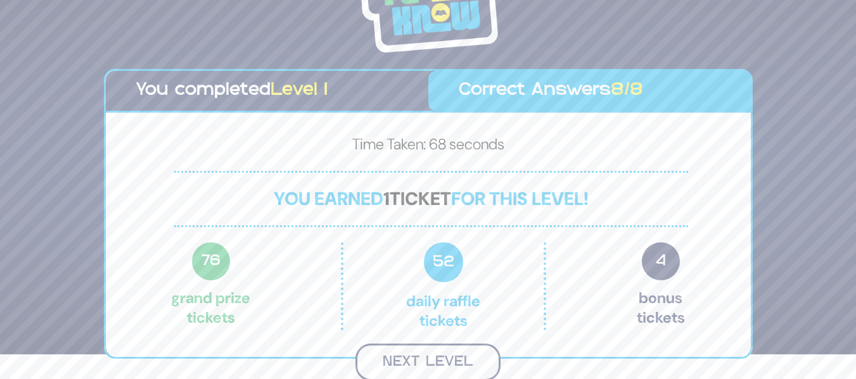
scroll to position [23, 0]
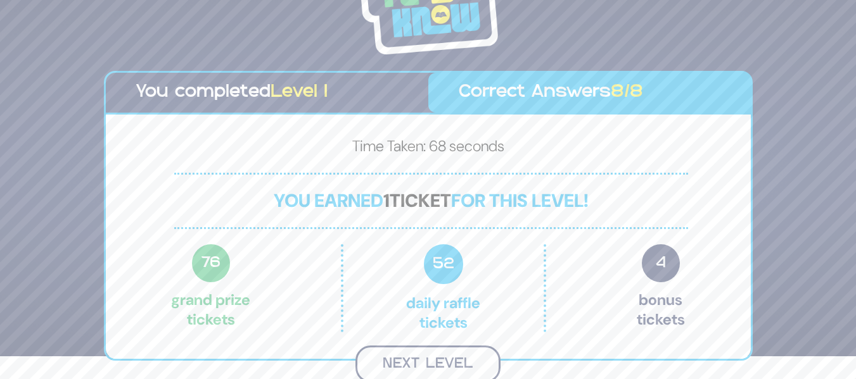
click at [457, 350] on button "Next Level" at bounding box center [427, 364] width 145 height 37
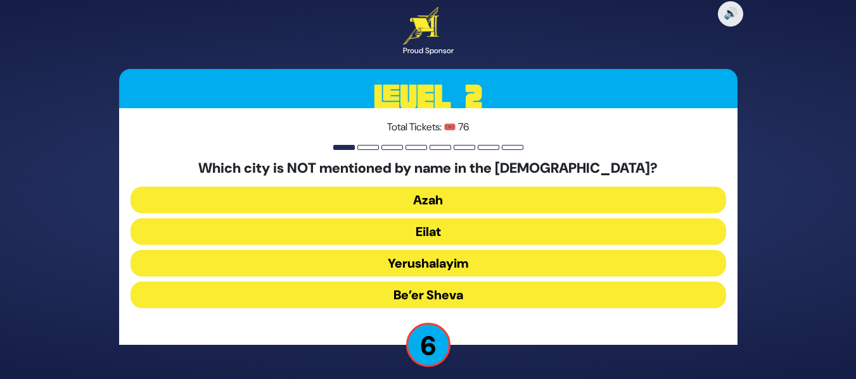
click at [531, 224] on button "Eilat" at bounding box center [427, 231] width 595 height 27
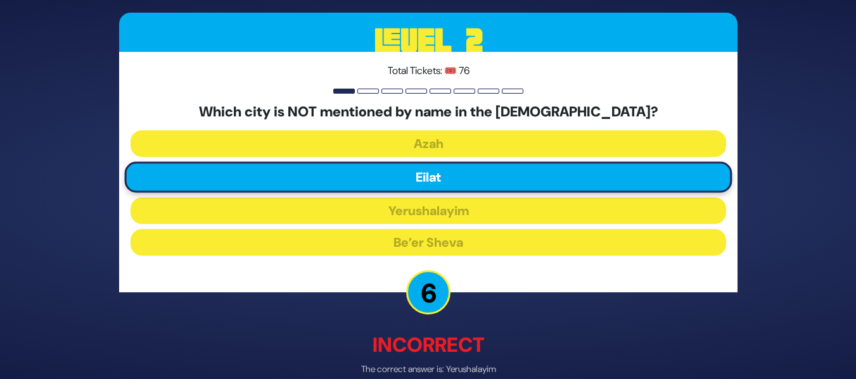
scroll to position [65, 0]
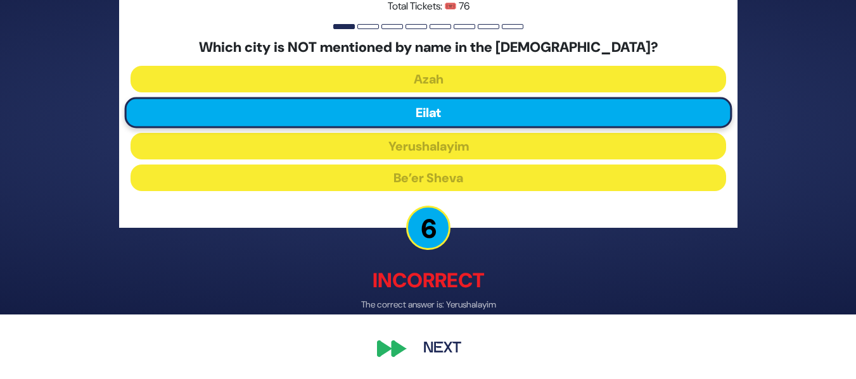
click at [455, 357] on button "Next" at bounding box center [441, 349] width 73 height 29
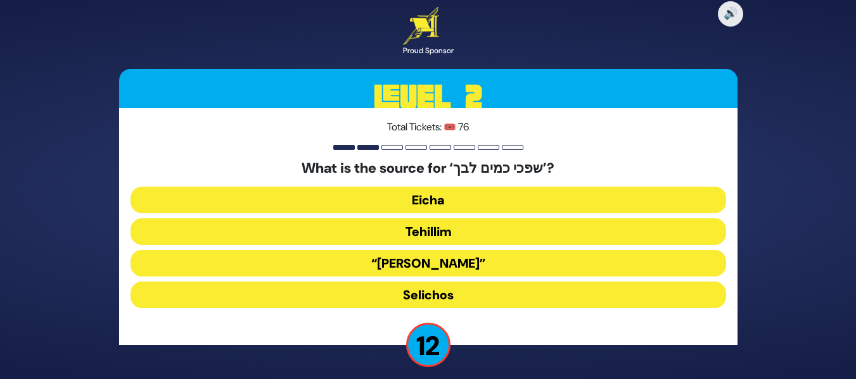
click at [498, 198] on button "Eicha" at bounding box center [427, 200] width 595 height 27
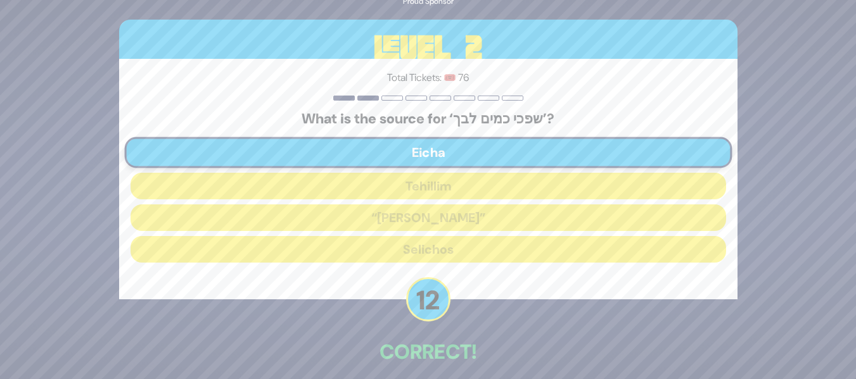
scroll to position [58, 0]
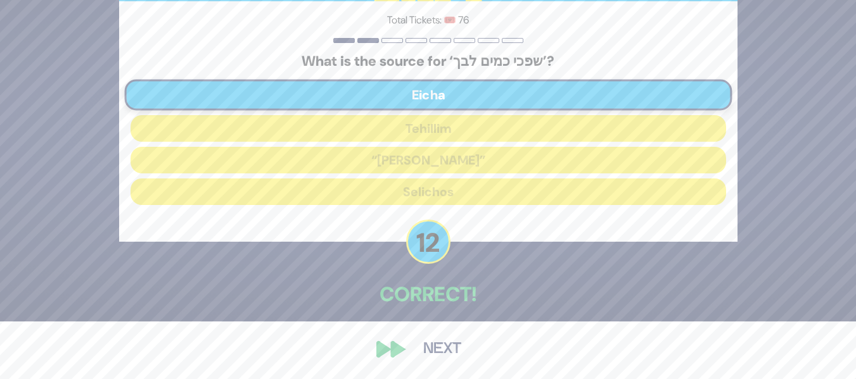
click at [445, 341] on button "Next" at bounding box center [441, 349] width 73 height 29
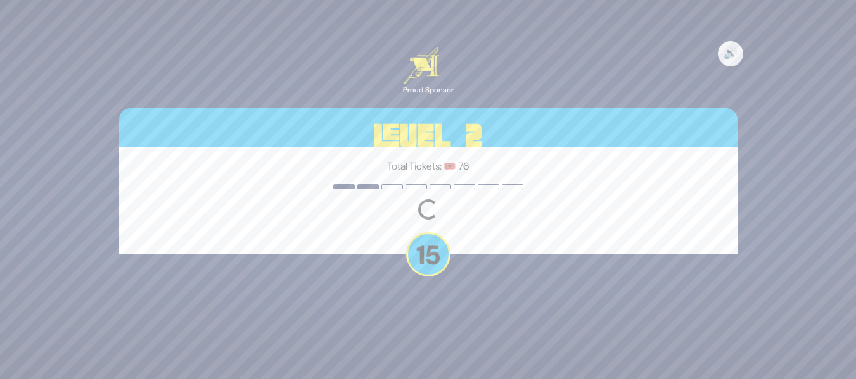
scroll to position [0, 0]
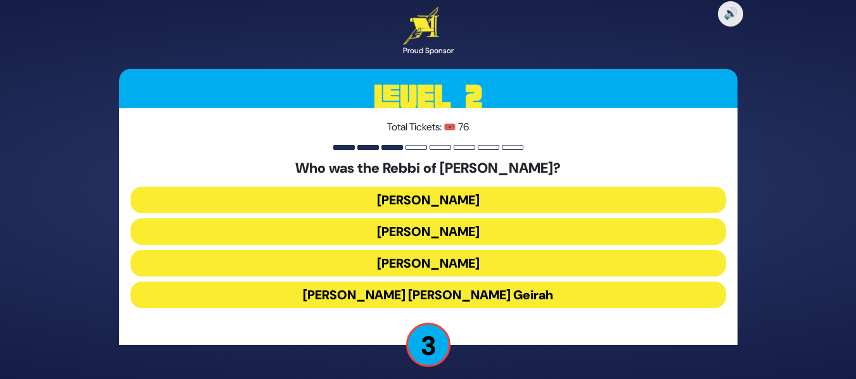
click at [471, 229] on button "Achiya Hashiloni" at bounding box center [427, 231] width 595 height 27
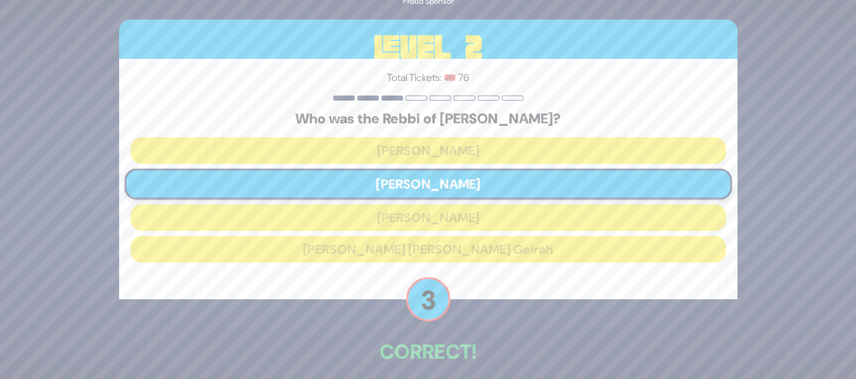
scroll to position [58, 0]
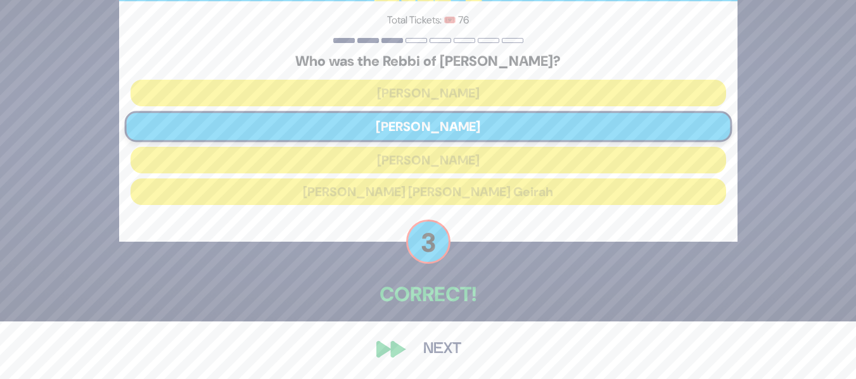
click at [447, 345] on button "Next" at bounding box center [441, 349] width 73 height 29
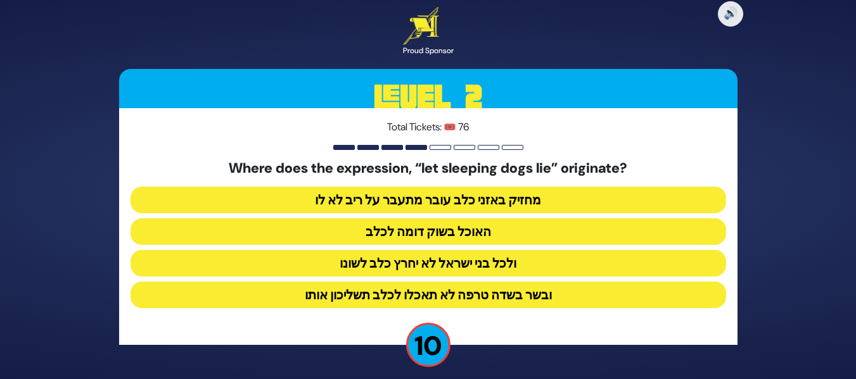
click at [521, 200] on button "מחזיק באזני כלב עובר מתעבר על ריב לא לו" at bounding box center [427, 200] width 595 height 27
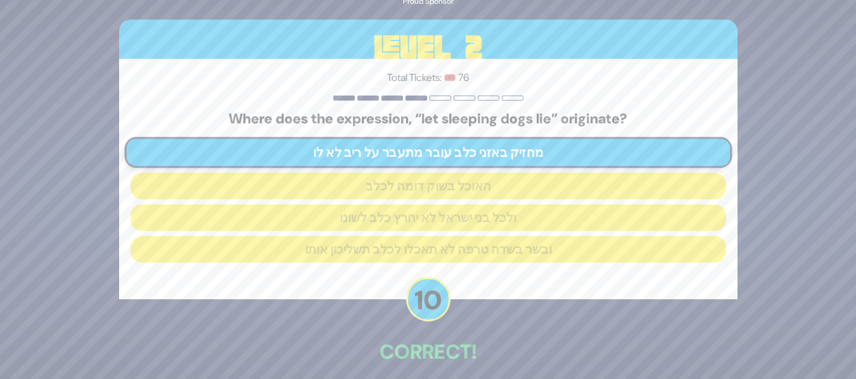
scroll to position [58, 0]
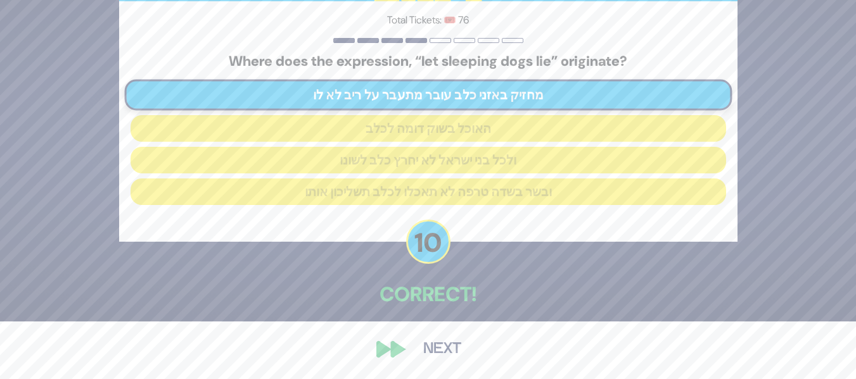
click at [430, 346] on button "Next" at bounding box center [441, 349] width 73 height 29
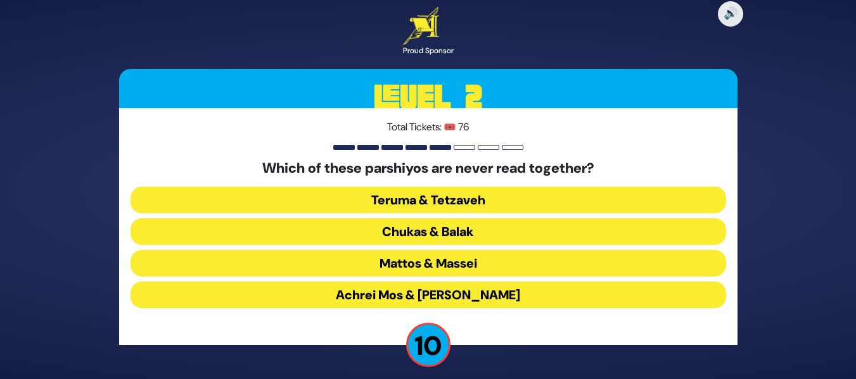
click at [532, 198] on button "Teruma & Tetzaveh" at bounding box center [427, 200] width 595 height 27
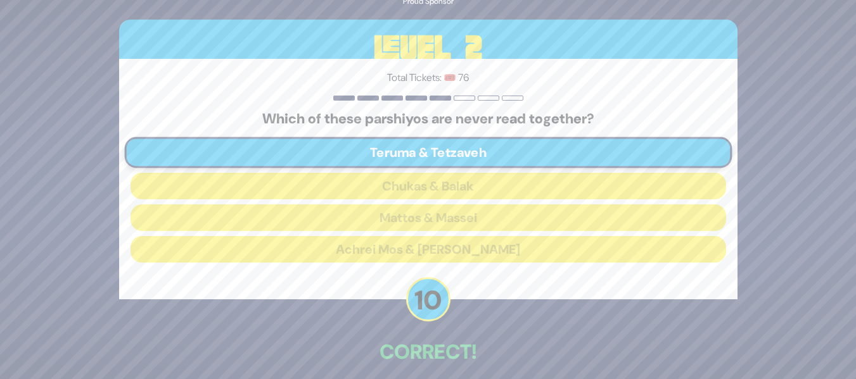
scroll to position [58, 0]
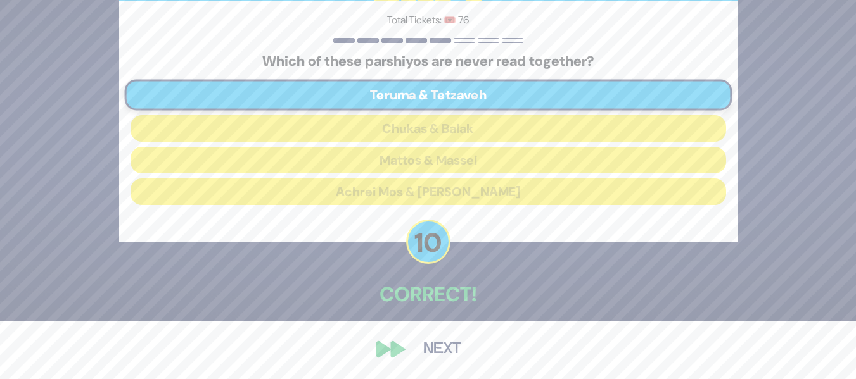
click at [431, 343] on button "Next" at bounding box center [441, 349] width 73 height 29
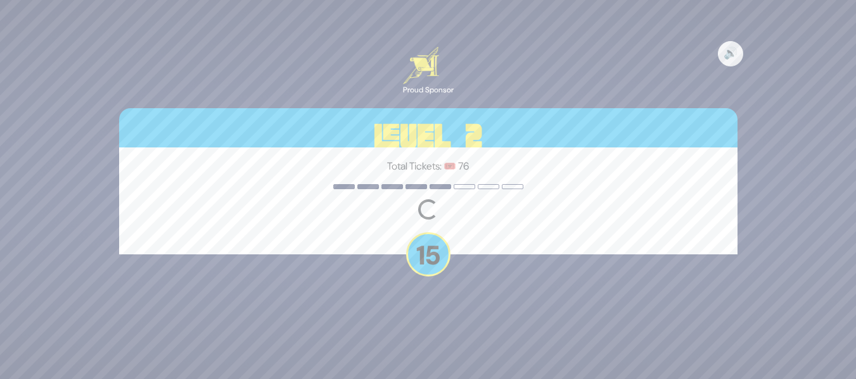
scroll to position [0, 0]
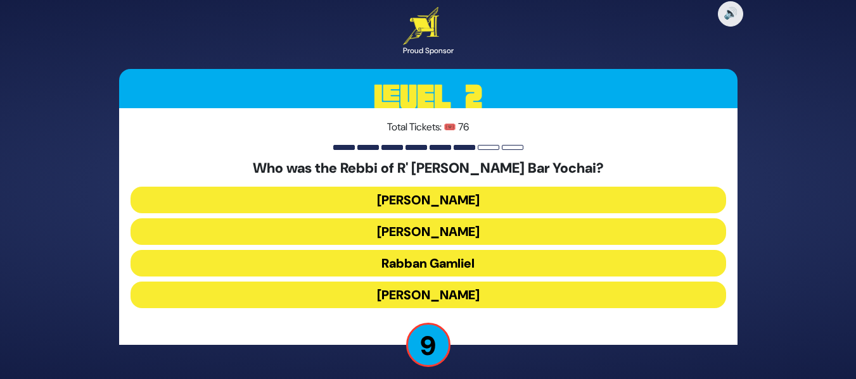
click at [453, 295] on button "Rabbi Akiva" at bounding box center [427, 295] width 595 height 27
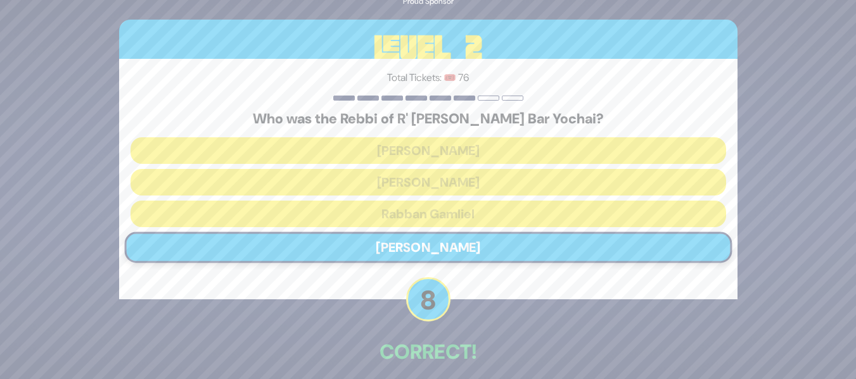
scroll to position [58, 0]
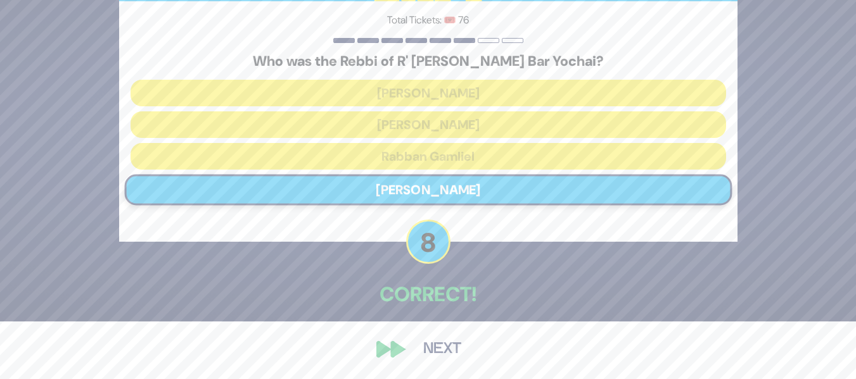
click at [454, 345] on button "Next" at bounding box center [441, 349] width 73 height 29
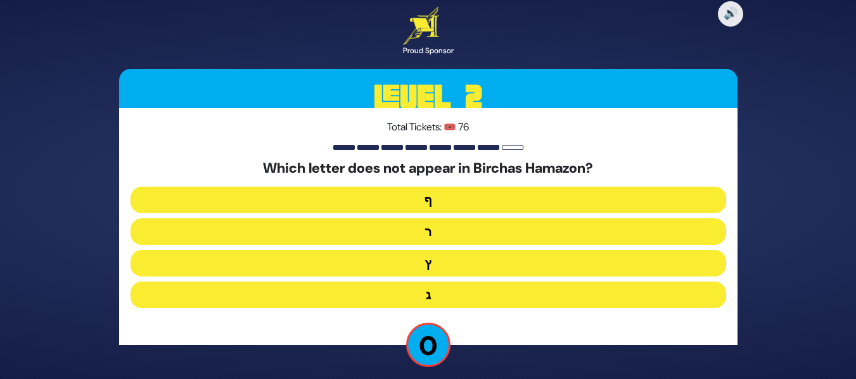
click at [490, 301] on div "Total Tickets: 🎟️ 76 Which letter does not appear in Birchas Hamazon? ף ר ץ ג" at bounding box center [428, 226] width 618 height 237
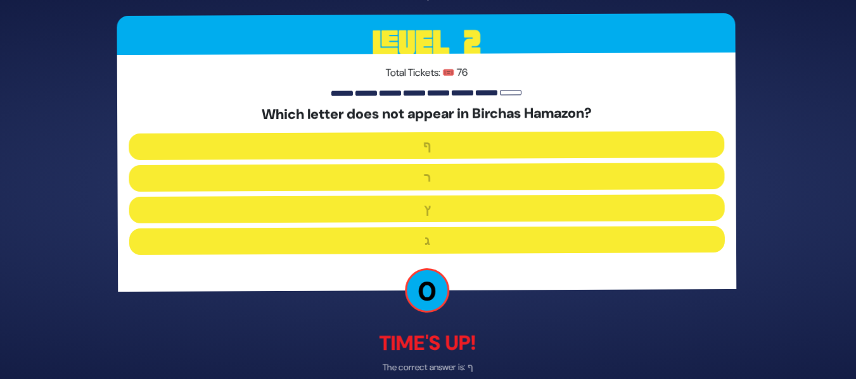
scroll to position [63, 0]
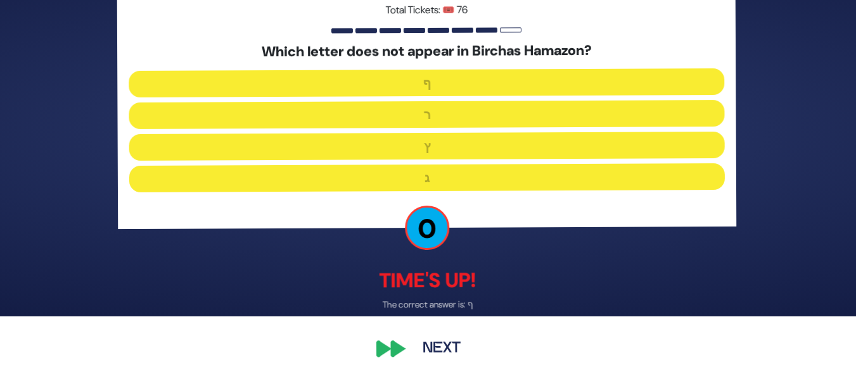
click at [438, 341] on button "Next" at bounding box center [441, 349] width 73 height 29
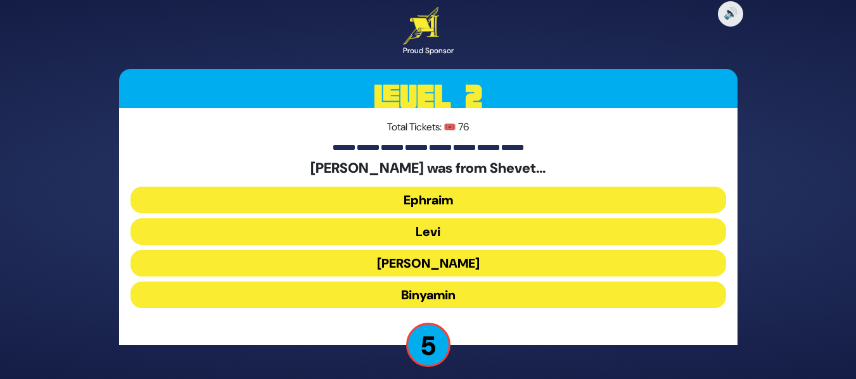
click at [413, 293] on button "Binyamin" at bounding box center [427, 295] width 595 height 27
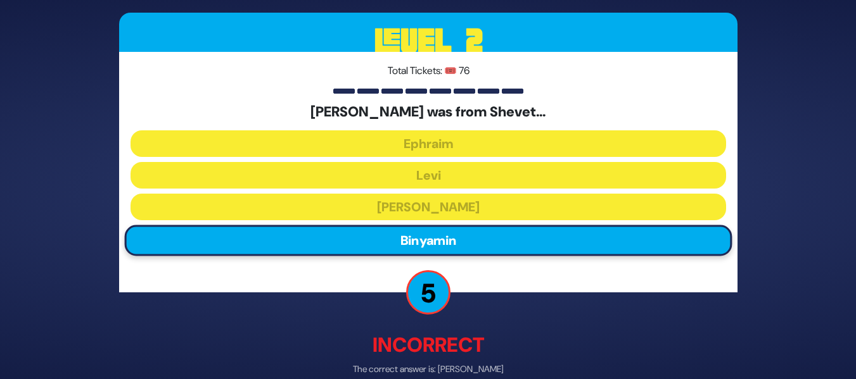
scroll to position [65, 0]
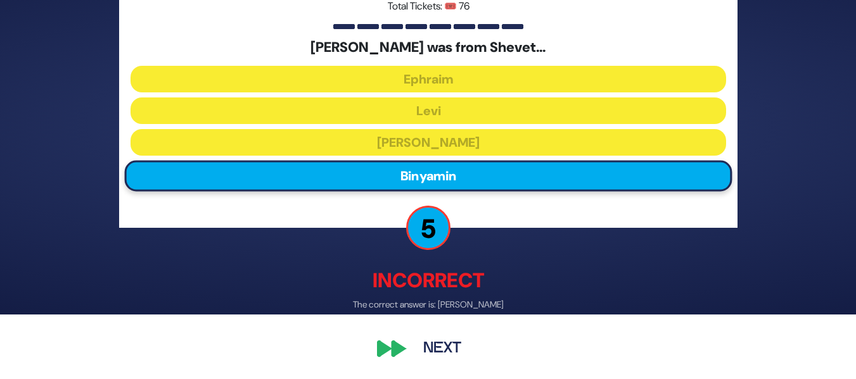
click at [448, 341] on button "Next" at bounding box center [441, 349] width 73 height 29
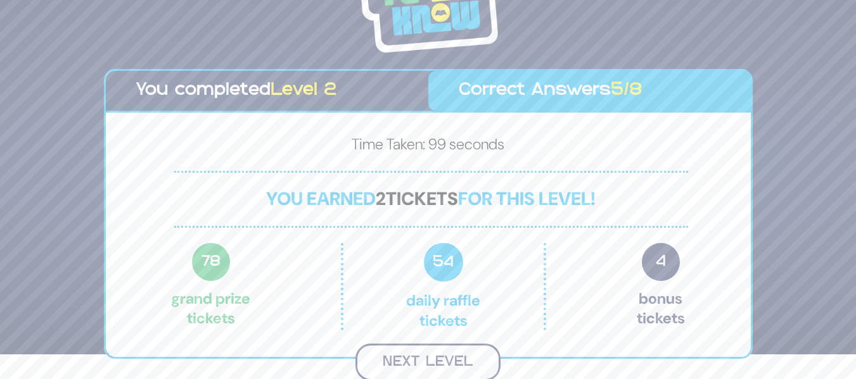
scroll to position [23, 0]
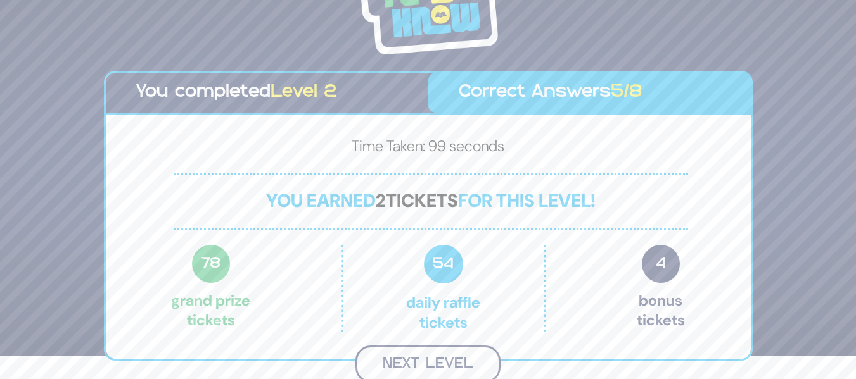
click at [427, 362] on button "Next Level" at bounding box center [427, 364] width 145 height 37
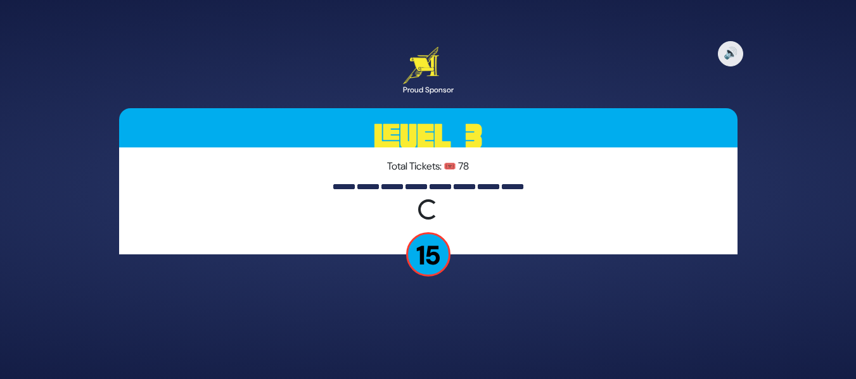
scroll to position [0, 0]
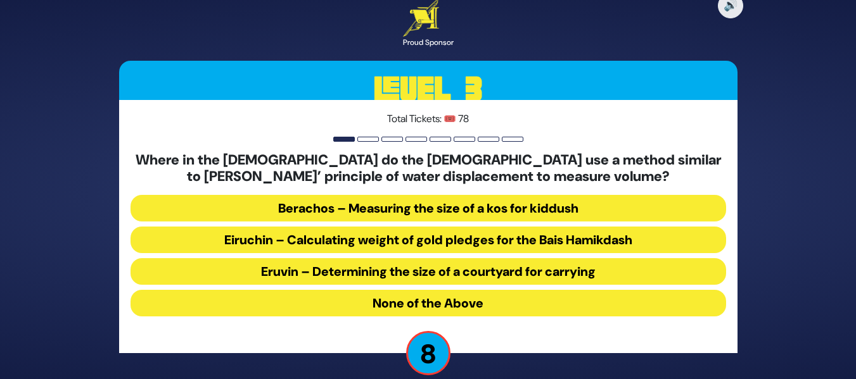
click at [453, 244] on button "Eiruchin – Calculating weight of gold pledges for the Bais Hamikdash" at bounding box center [427, 240] width 595 height 27
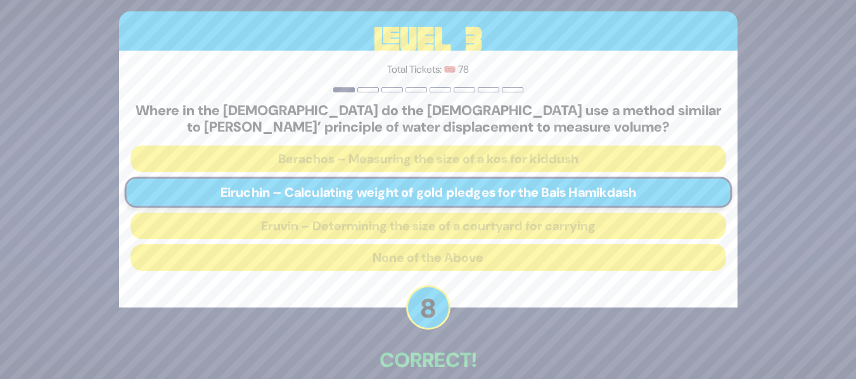
scroll to position [66, 0]
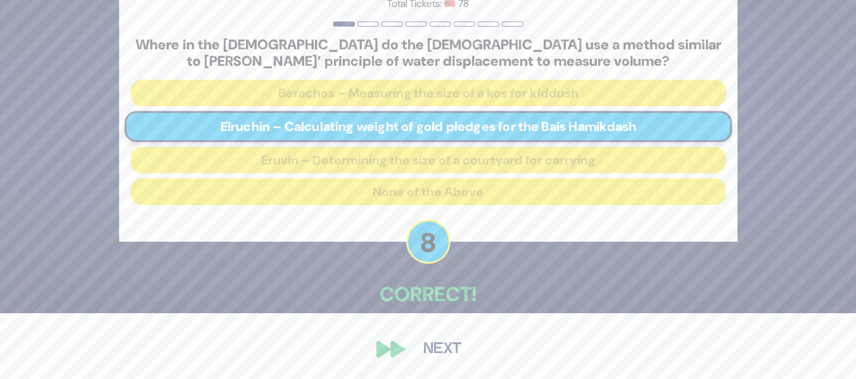
click at [444, 350] on button "Next" at bounding box center [441, 349] width 73 height 29
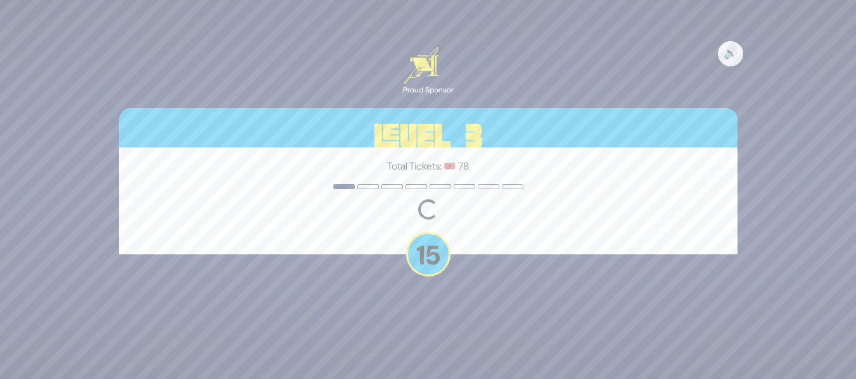
scroll to position [0, 0]
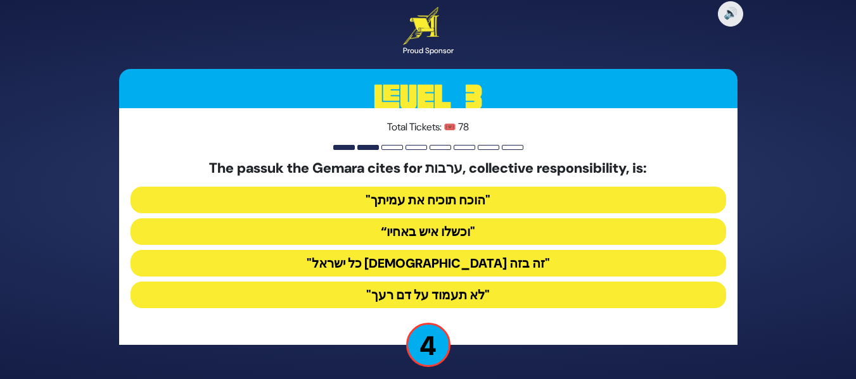
click at [513, 230] on button "“וכשלו איש באחיו"" at bounding box center [427, 231] width 595 height 27
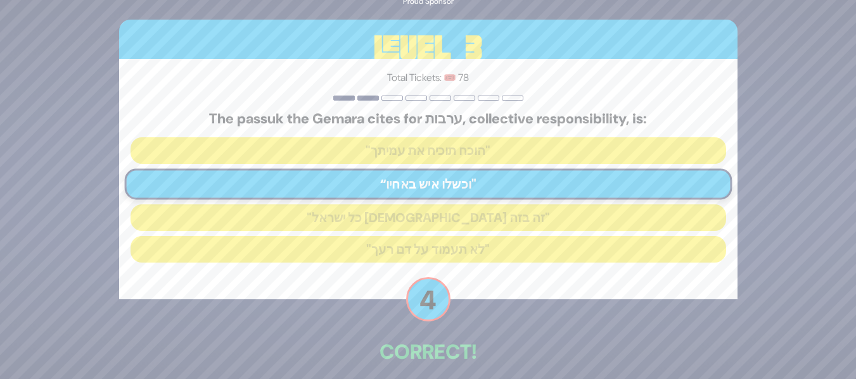
scroll to position [58, 0]
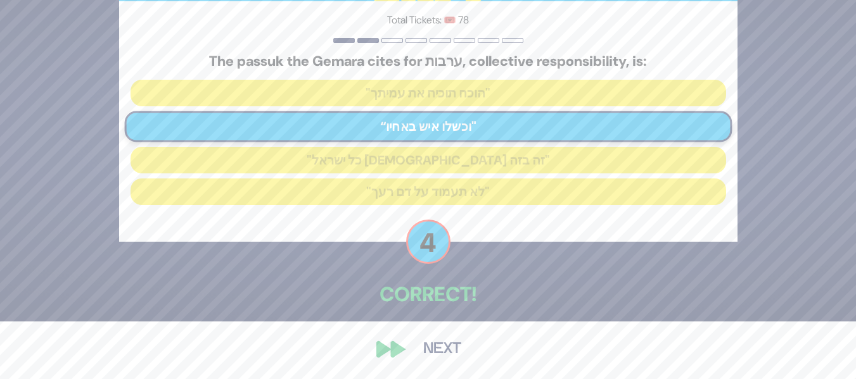
click at [458, 350] on button "Next" at bounding box center [441, 349] width 73 height 29
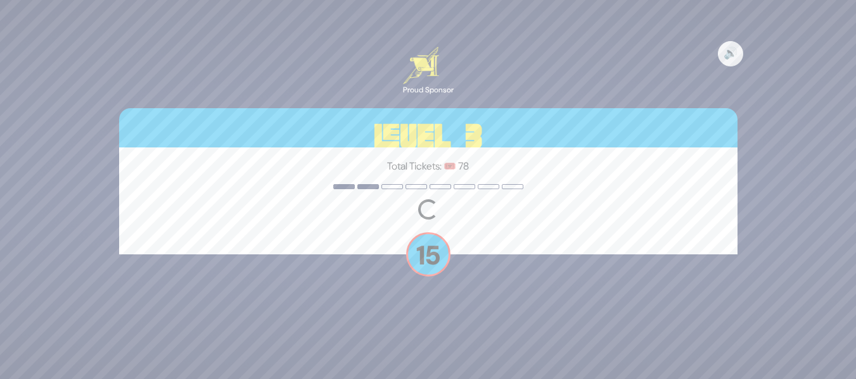
scroll to position [0, 0]
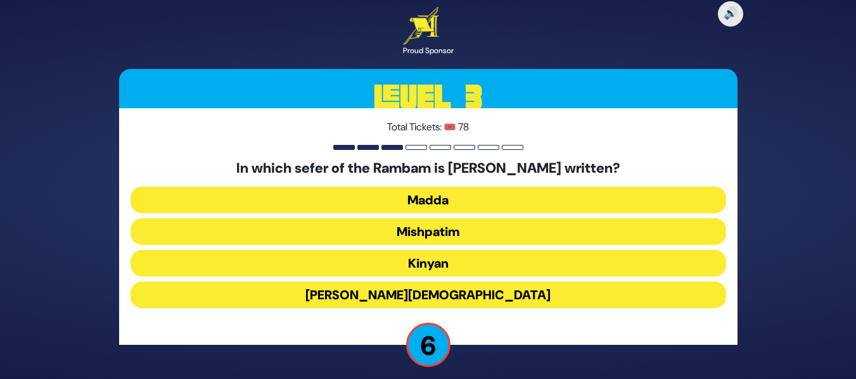
click at [503, 197] on button "Madda" at bounding box center [427, 200] width 595 height 27
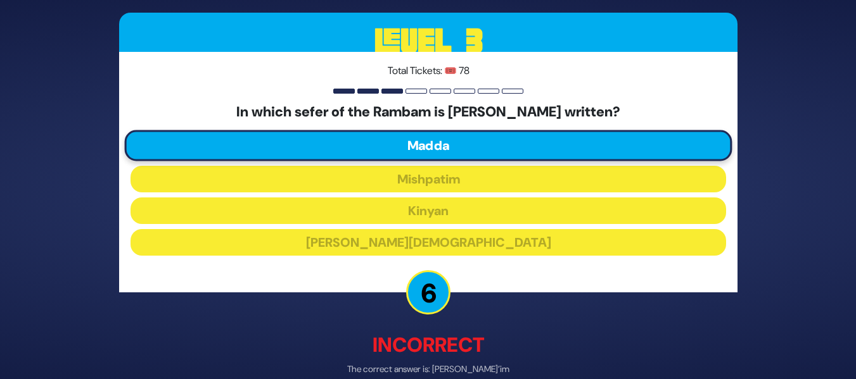
scroll to position [65, 0]
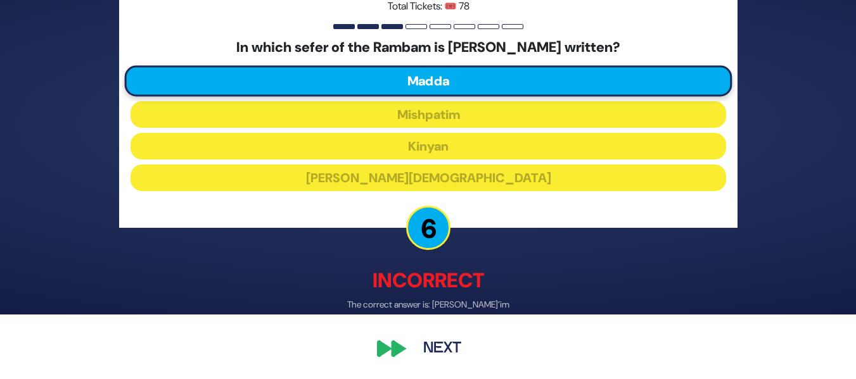
click at [440, 339] on button "Next" at bounding box center [441, 349] width 73 height 29
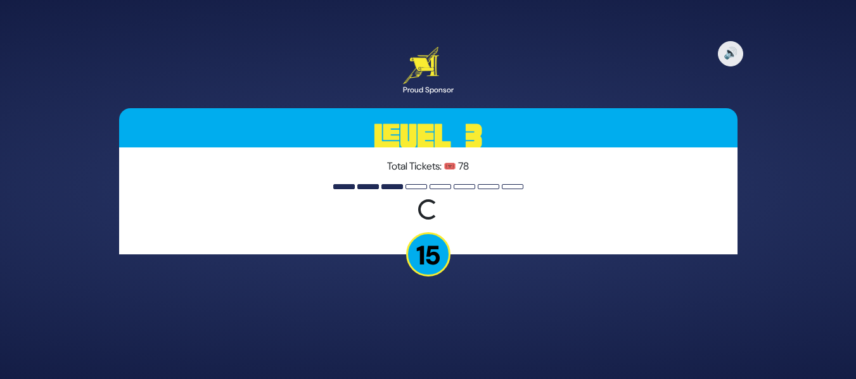
scroll to position [0, 0]
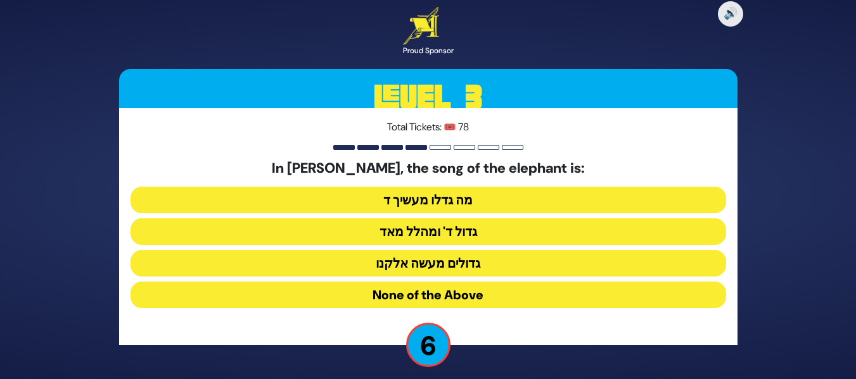
click at [553, 202] on button "מה גדלו מעשיך ד" at bounding box center [427, 200] width 595 height 27
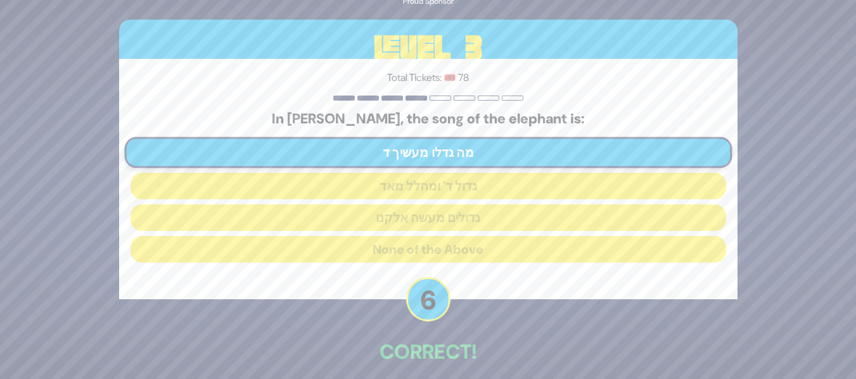
scroll to position [58, 0]
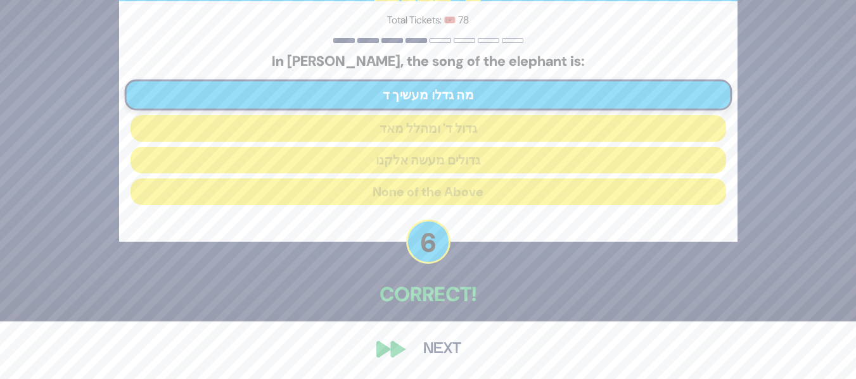
click at [420, 350] on button "Next" at bounding box center [441, 349] width 73 height 29
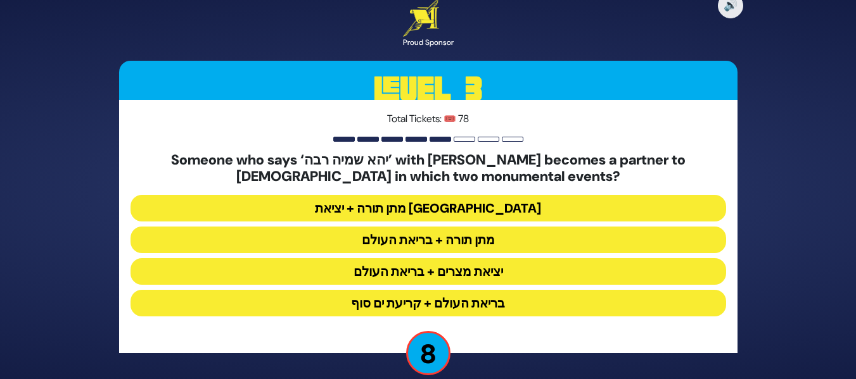
click at [459, 243] on button "מתן תורה + בריאת העולם" at bounding box center [427, 240] width 595 height 27
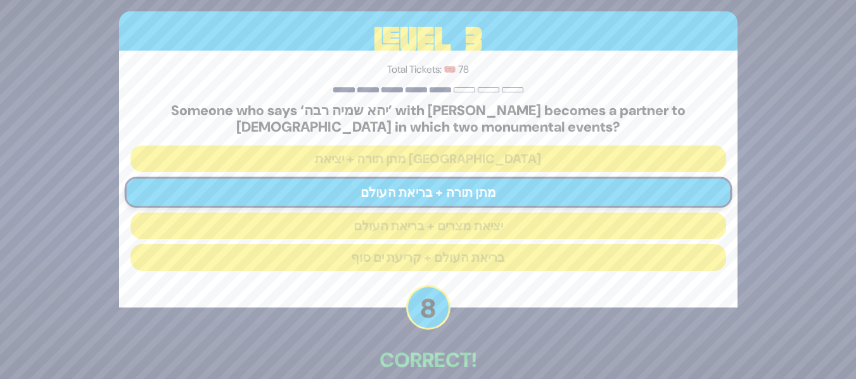
scroll to position [66, 0]
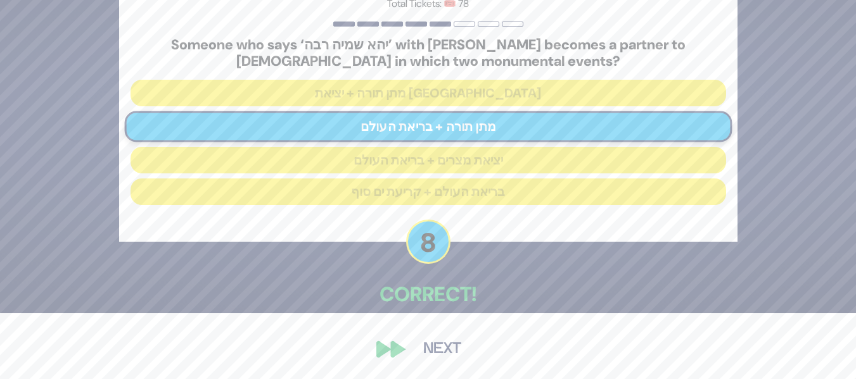
click at [423, 345] on button "Next" at bounding box center [441, 349] width 73 height 29
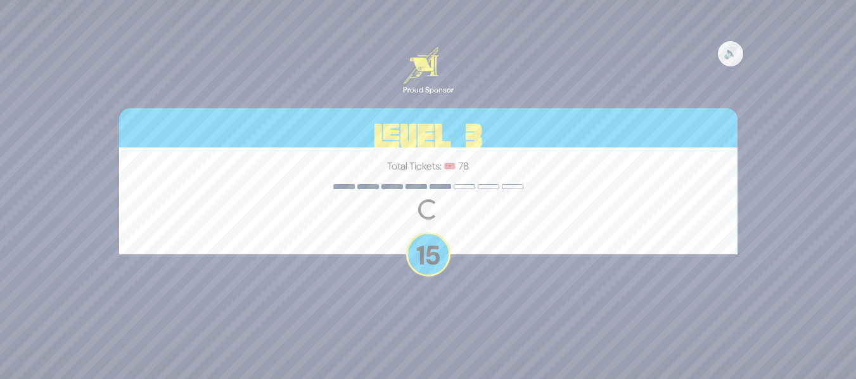
scroll to position [0, 0]
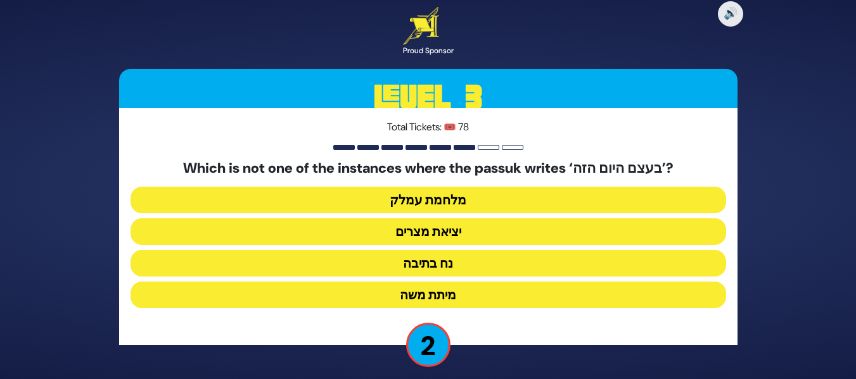
click at [509, 196] on button "מלחמת עמלק" at bounding box center [427, 200] width 595 height 27
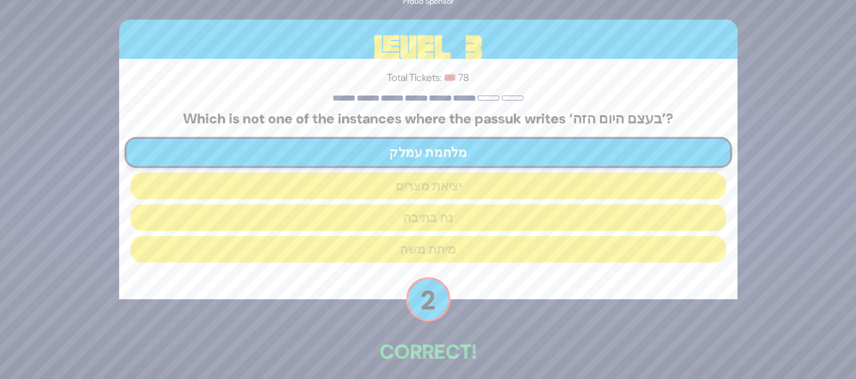
scroll to position [58, 0]
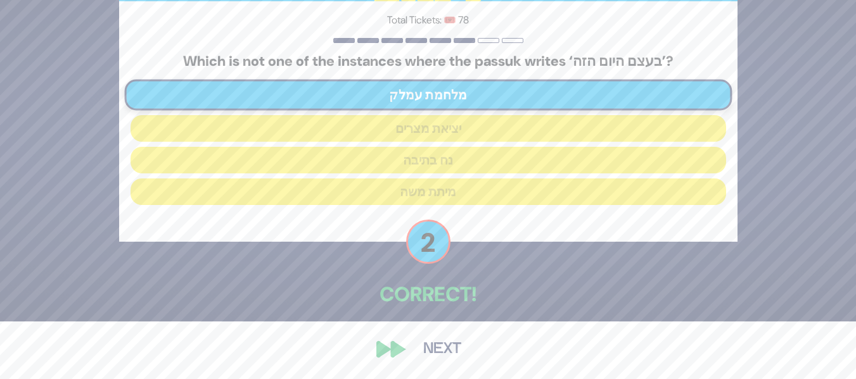
click at [440, 341] on button "Next" at bounding box center [441, 349] width 73 height 29
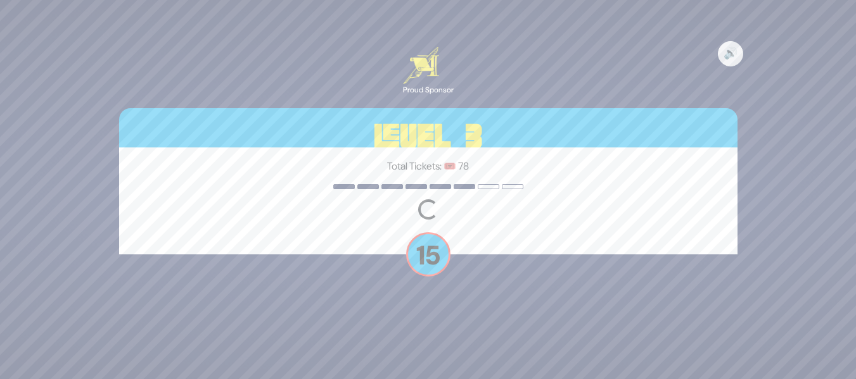
scroll to position [0, 0]
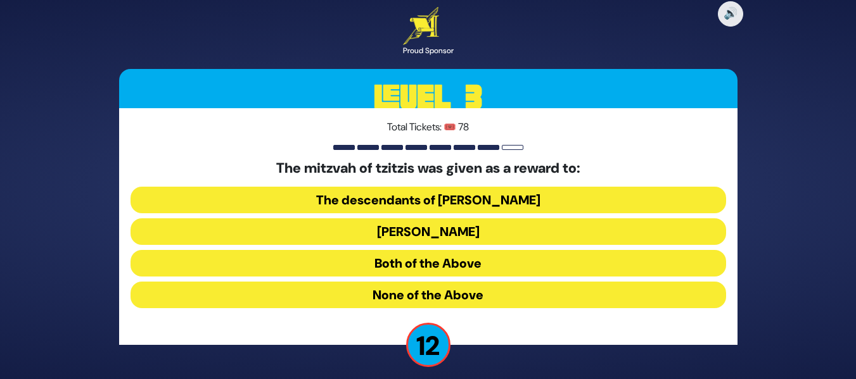
click at [457, 255] on button "Both of the Above" at bounding box center [427, 263] width 595 height 27
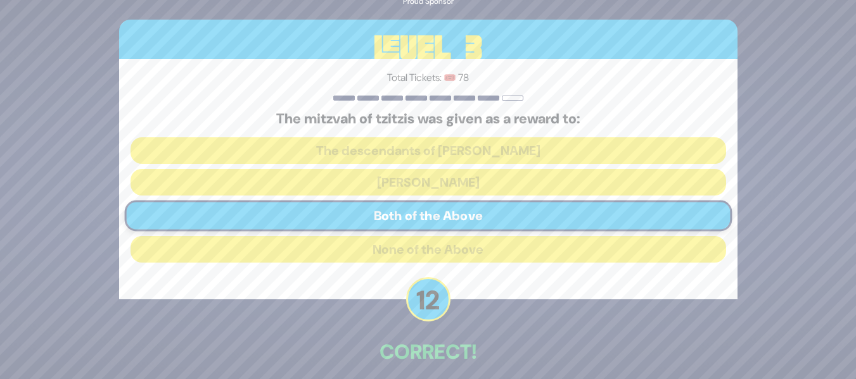
scroll to position [58, 0]
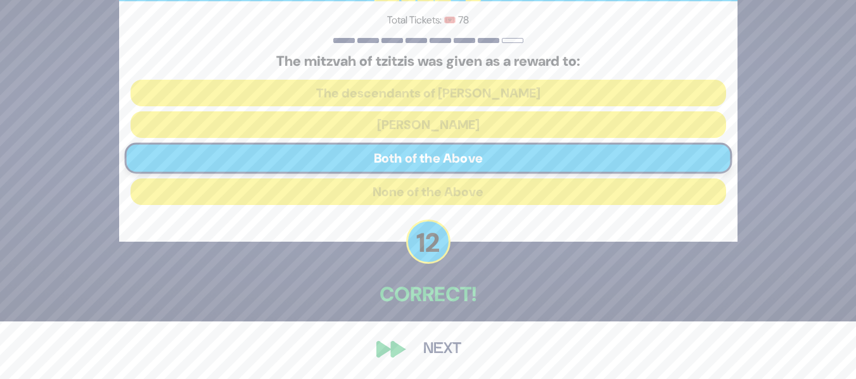
click at [450, 351] on button "Next" at bounding box center [441, 349] width 73 height 29
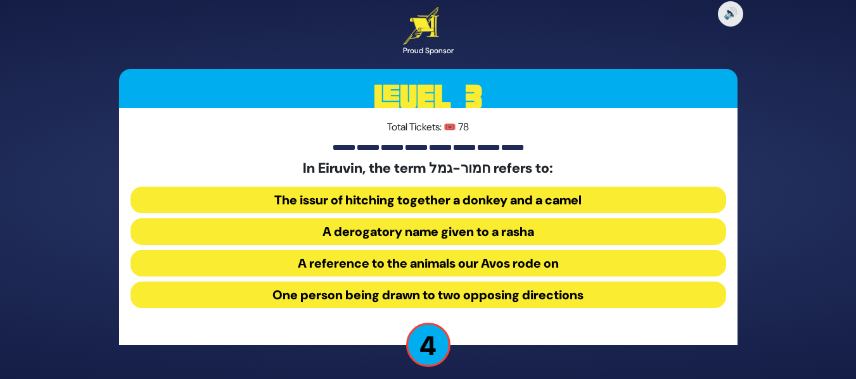
click at [380, 294] on button "One person being drawn to two opposing directions" at bounding box center [427, 295] width 595 height 27
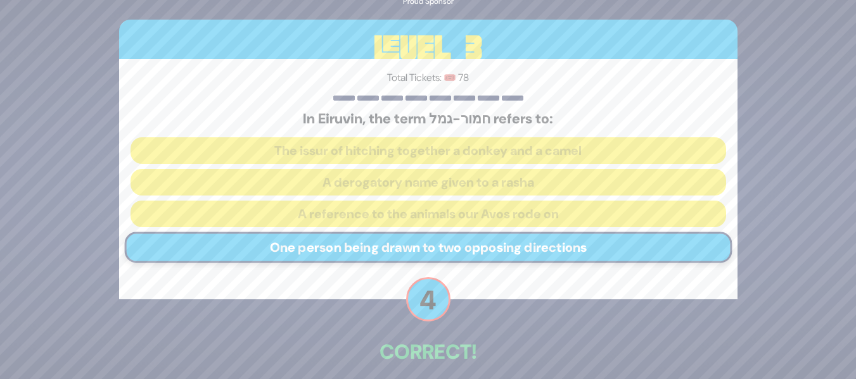
scroll to position [58, 0]
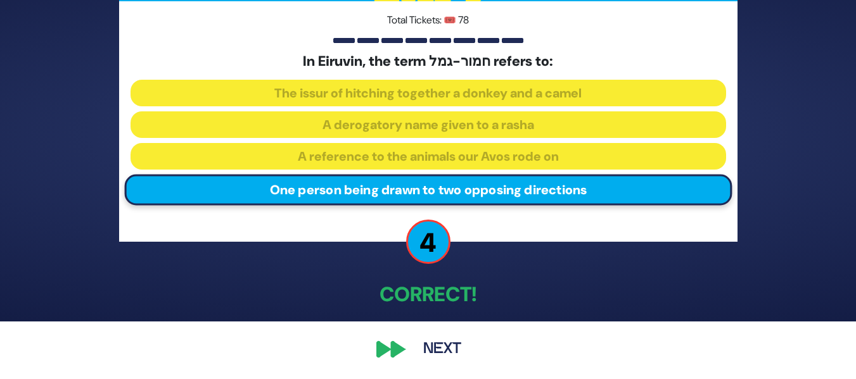
click at [438, 348] on button "Next" at bounding box center [441, 349] width 73 height 29
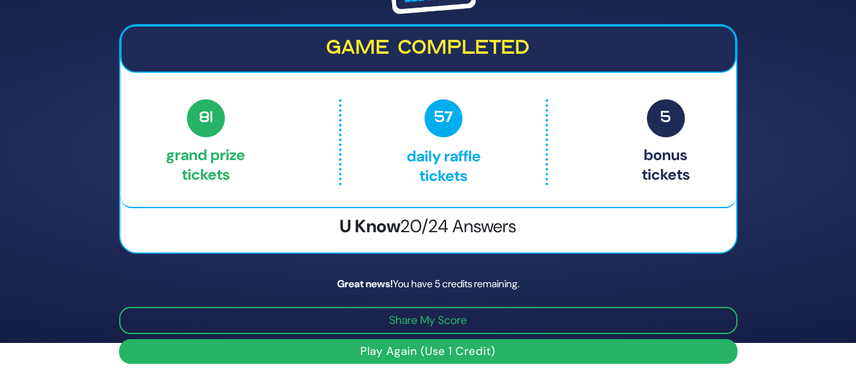
scroll to position [36, 0]
click at [505, 346] on button "Play Again (Use 1 Credit)" at bounding box center [428, 351] width 618 height 25
click at [552, 351] on button "Play Again (Use 1 Credit)" at bounding box center [428, 351] width 618 height 25
click at [554, 347] on button "Play Again (Use 1 Credit)" at bounding box center [428, 351] width 618 height 25
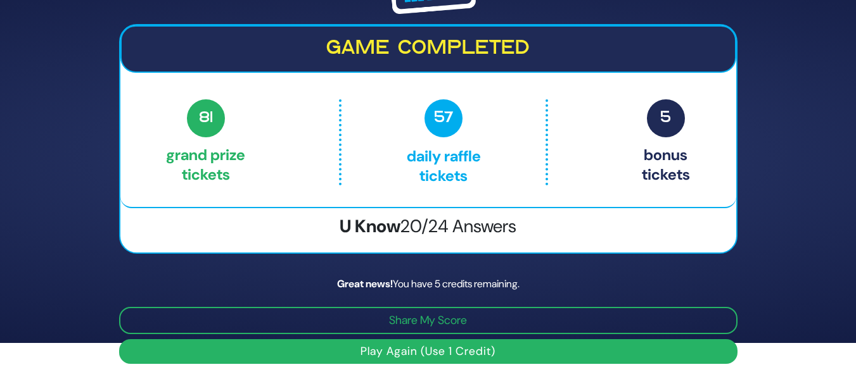
click at [362, 341] on button "Play Again (Use 1 Credit)" at bounding box center [428, 351] width 618 height 25
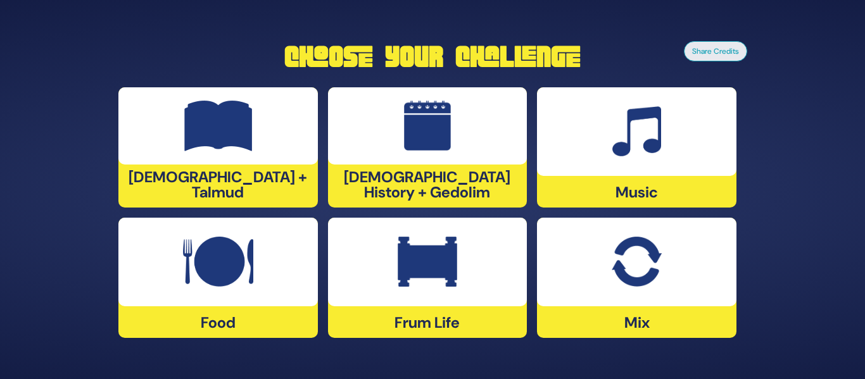
click at [616, 148] on img at bounding box center [636, 131] width 49 height 51
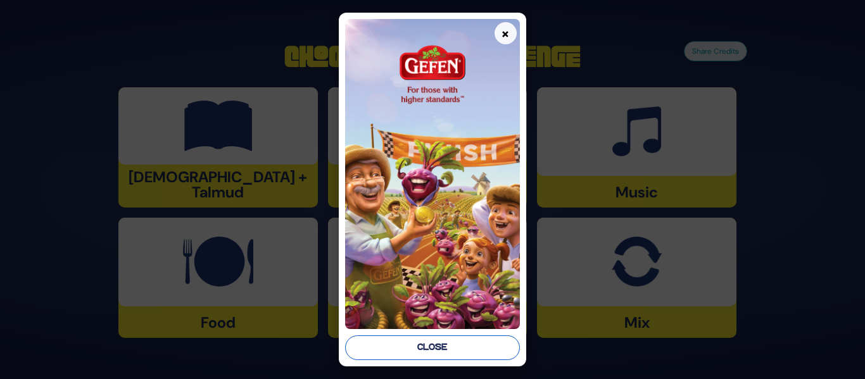
click at [421, 353] on button "Close" at bounding box center [432, 348] width 174 height 25
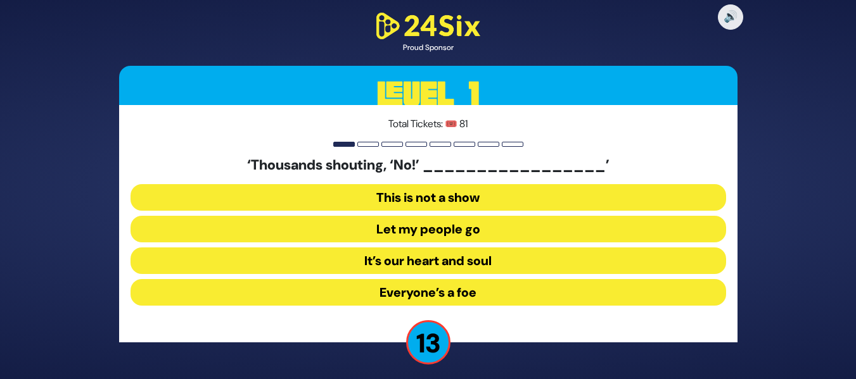
click at [473, 236] on button "Let my people go" at bounding box center [427, 229] width 595 height 27
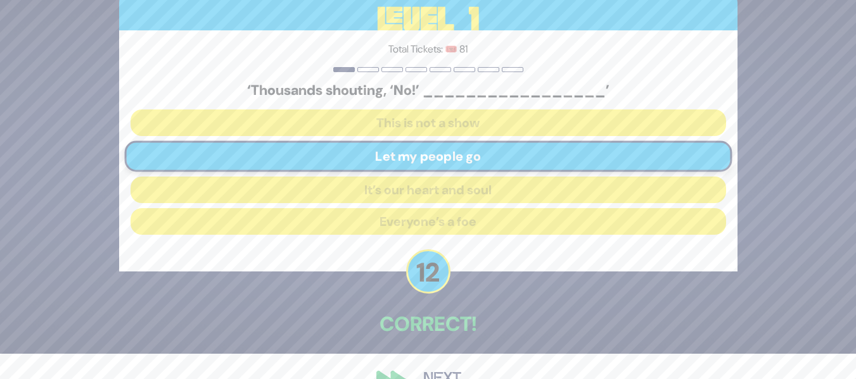
scroll to position [55, 0]
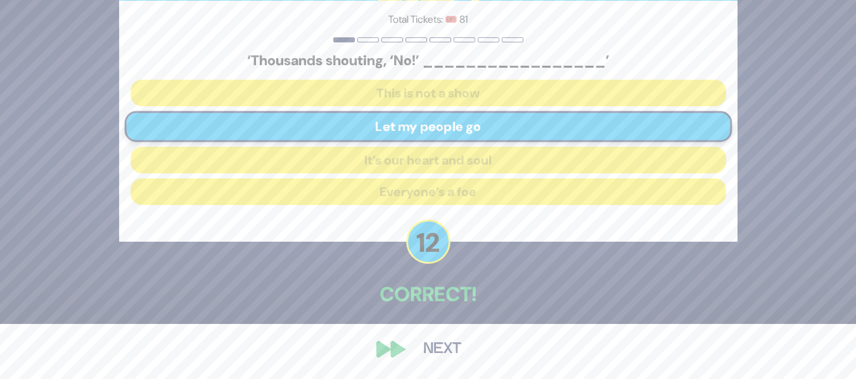
click at [417, 341] on button "Next" at bounding box center [441, 349] width 73 height 29
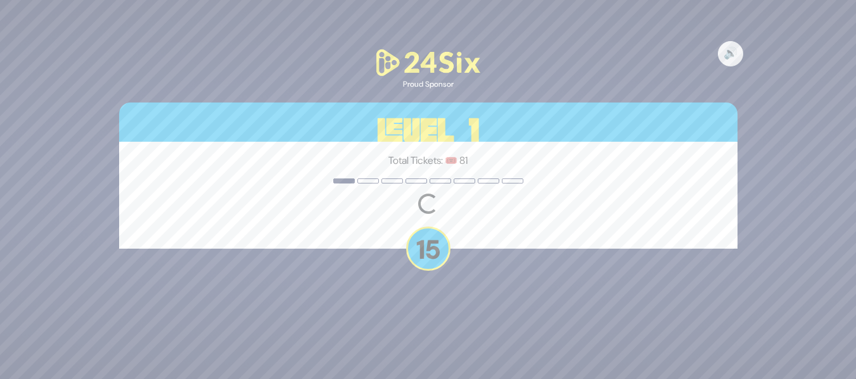
scroll to position [0, 0]
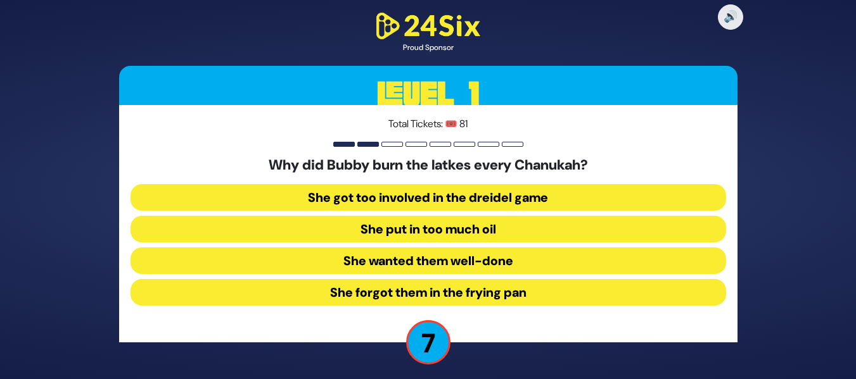
click at [482, 286] on button "She forgot them in the frying pan" at bounding box center [427, 292] width 595 height 27
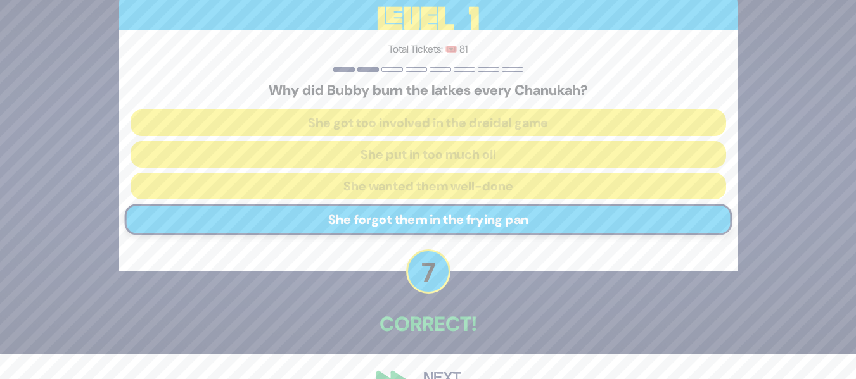
scroll to position [55, 0]
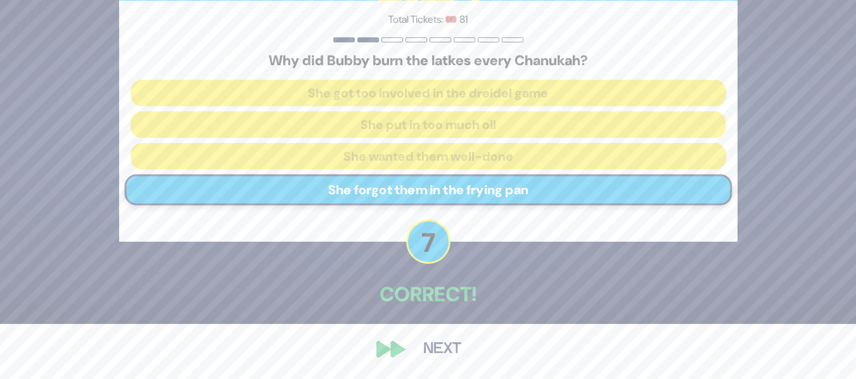
click at [448, 340] on button "Next" at bounding box center [441, 349] width 73 height 29
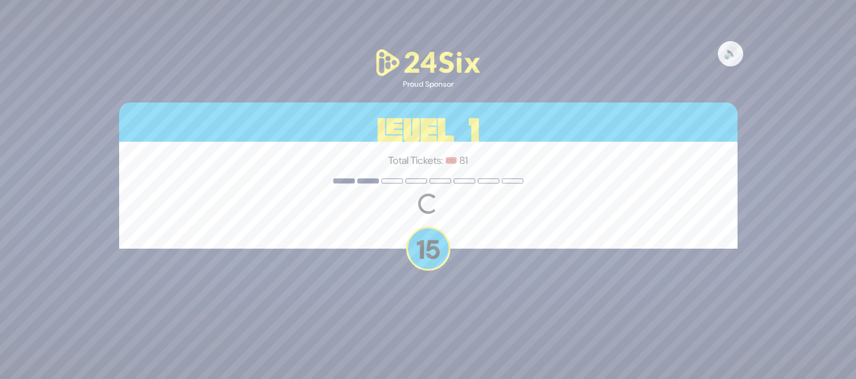
scroll to position [0, 0]
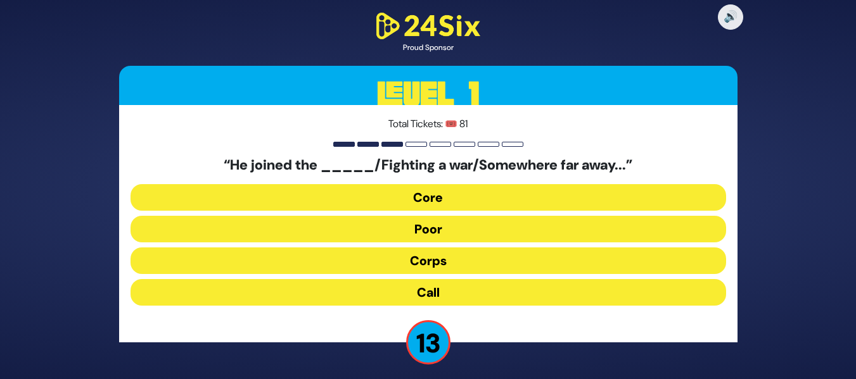
click at [451, 274] on button "Corps" at bounding box center [427, 261] width 595 height 27
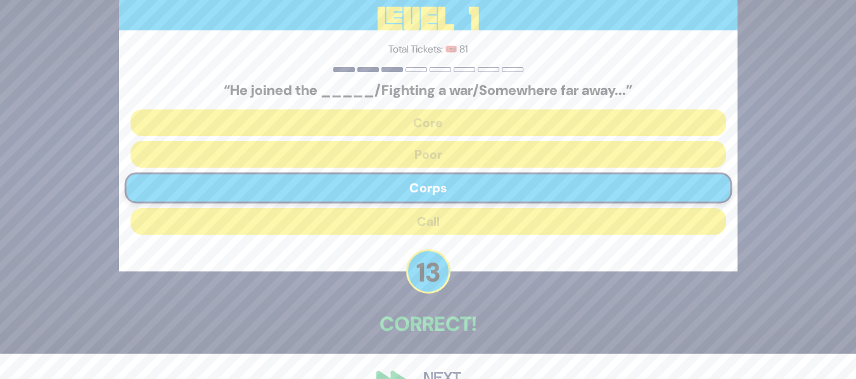
scroll to position [55, 0]
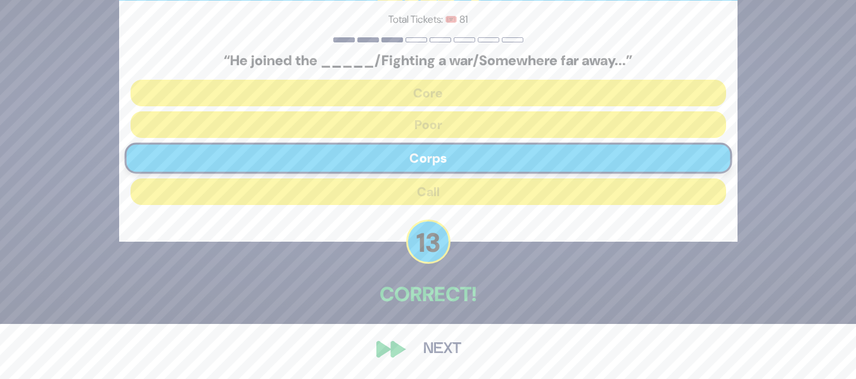
click at [423, 353] on button "Next" at bounding box center [441, 349] width 73 height 29
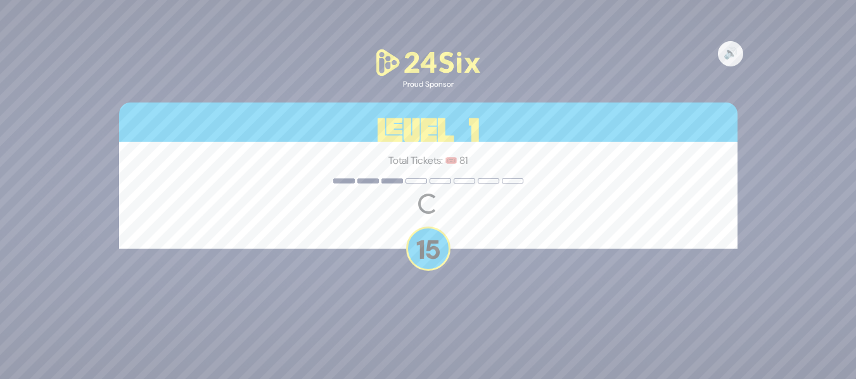
scroll to position [0, 0]
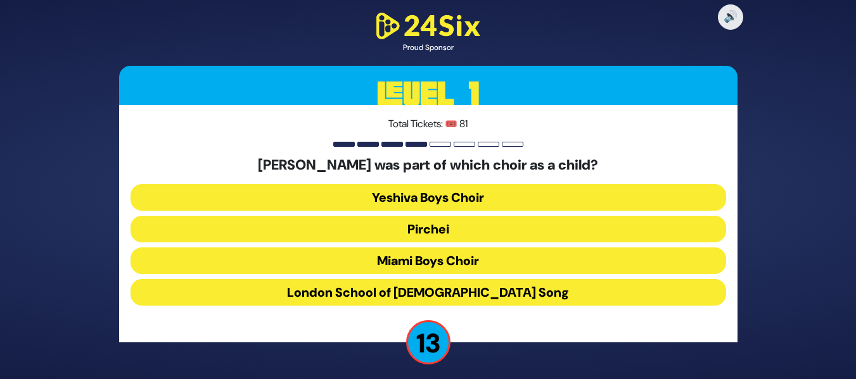
click at [462, 269] on button "Miami Boys Choir" at bounding box center [427, 261] width 595 height 27
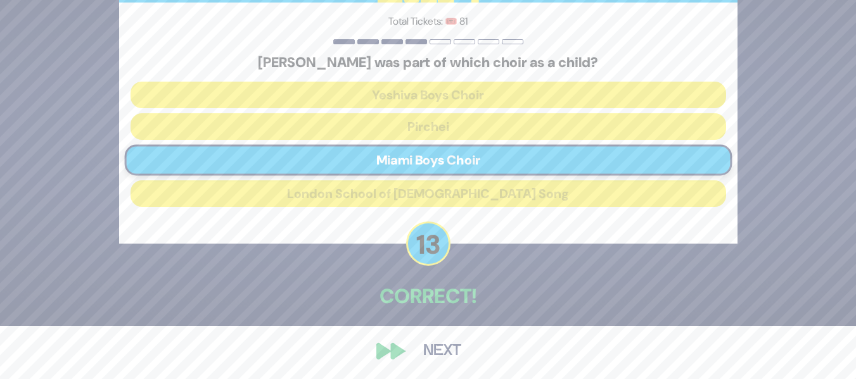
scroll to position [55, 0]
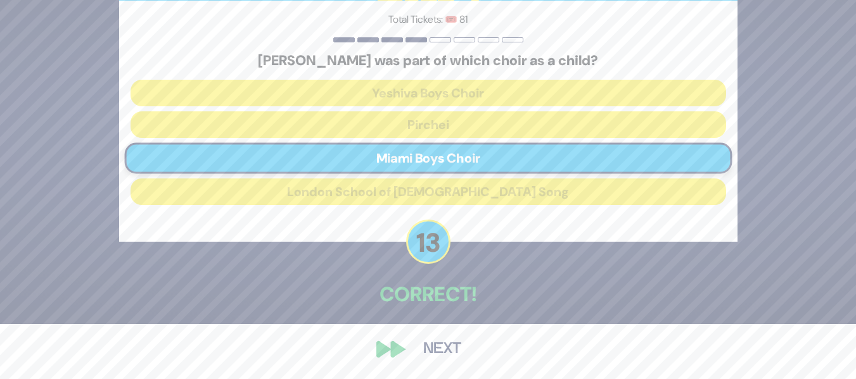
click at [436, 338] on button "Next" at bounding box center [441, 349] width 73 height 29
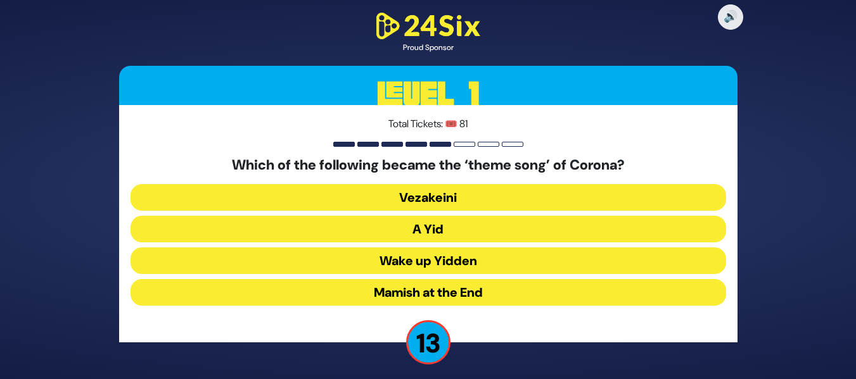
click at [482, 224] on button "A Yid" at bounding box center [427, 229] width 595 height 27
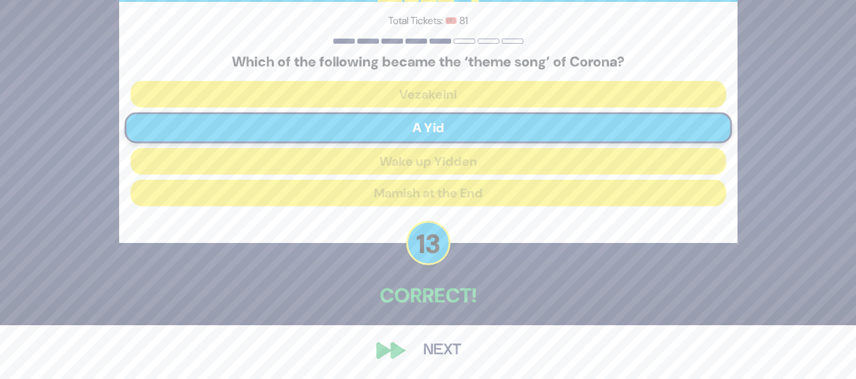
scroll to position [55, 0]
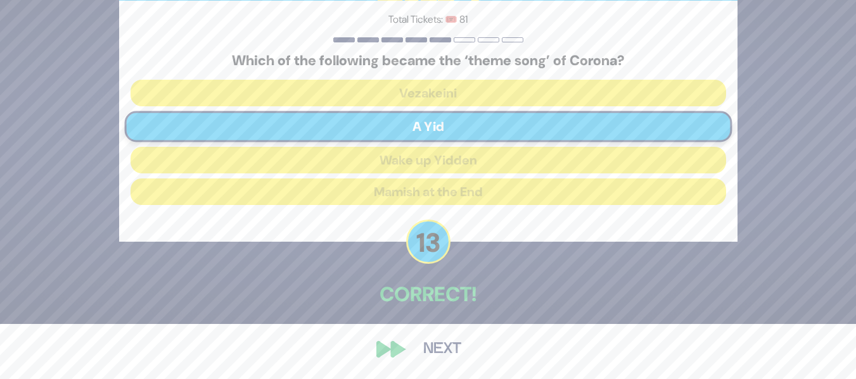
click at [448, 350] on button "Next" at bounding box center [441, 349] width 73 height 29
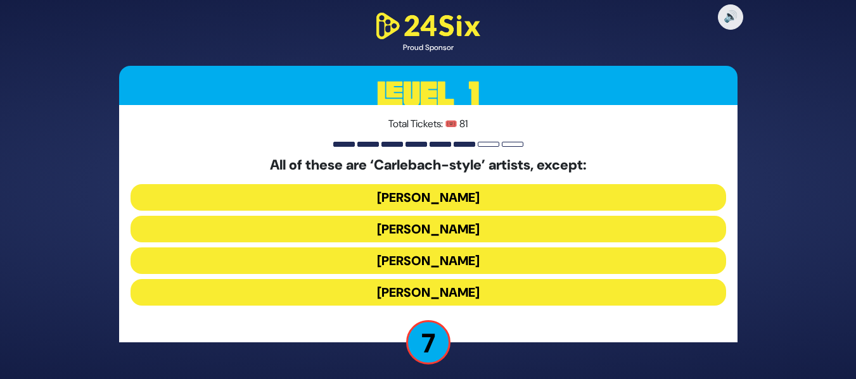
click at [472, 290] on button "[PERSON_NAME]" at bounding box center [427, 292] width 595 height 27
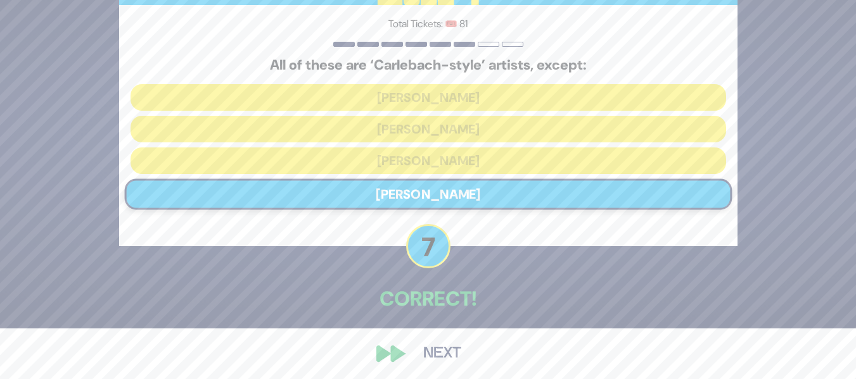
scroll to position [55, 0]
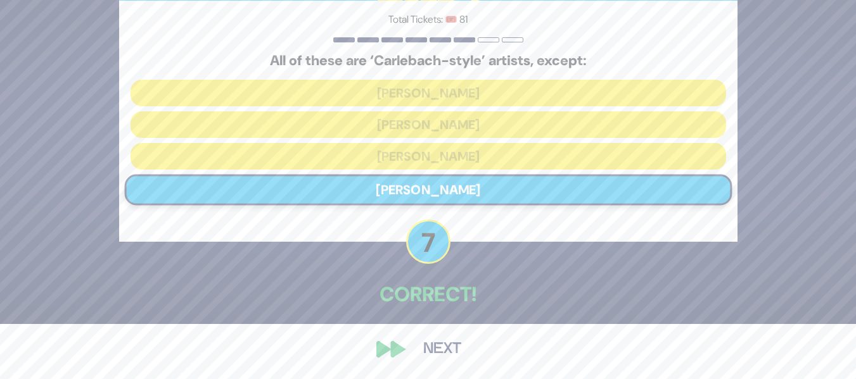
click at [449, 335] on button "Next" at bounding box center [441, 349] width 73 height 29
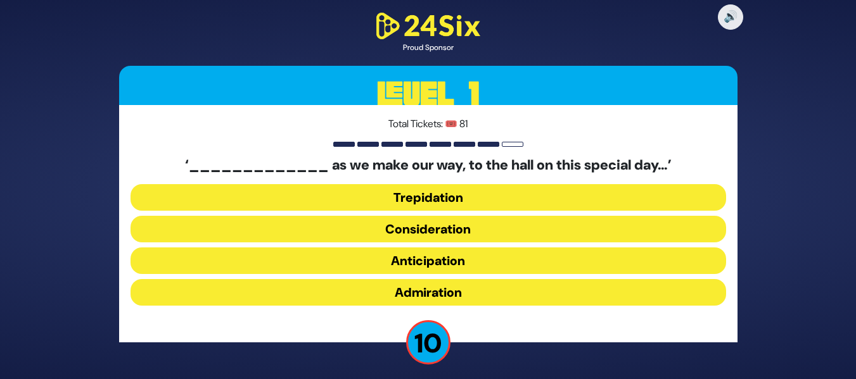
click at [464, 258] on button "Anticipation" at bounding box center [427, 261] width 595 height 27
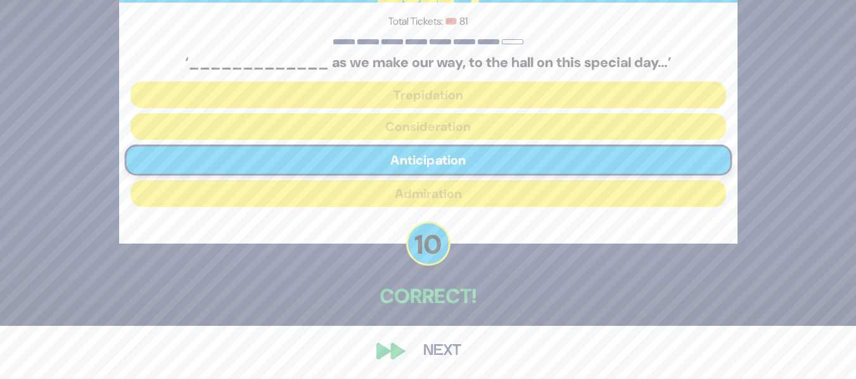
scroll to position [55, 0]
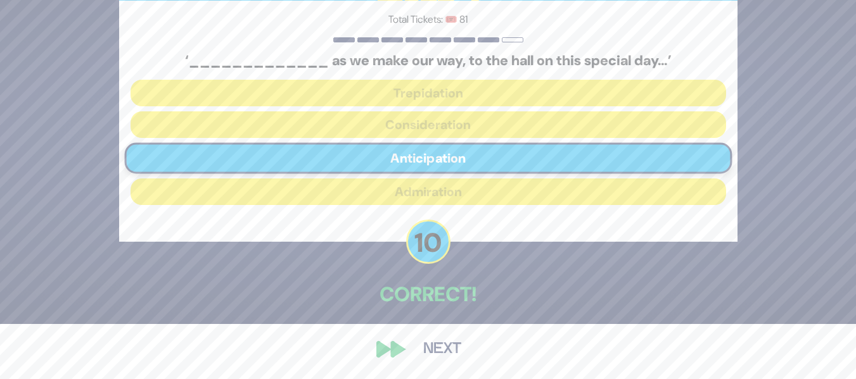
click at [420, 355] on button "Next" at bounding box center [441, 349] width 73 height 29
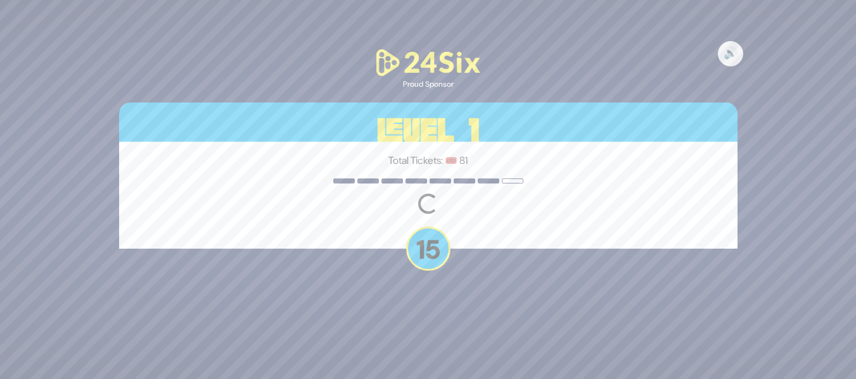
scroll to position [0, 0]
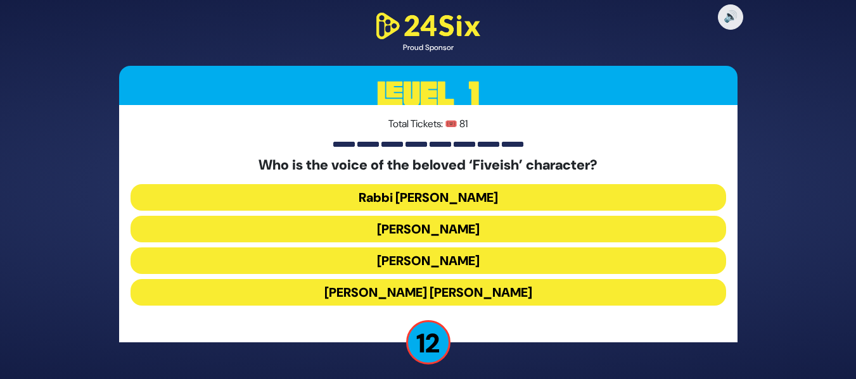
click at [448, 256] on button "[PERSON_NAME]" at bounding box center [427, 261] width 595 height 27
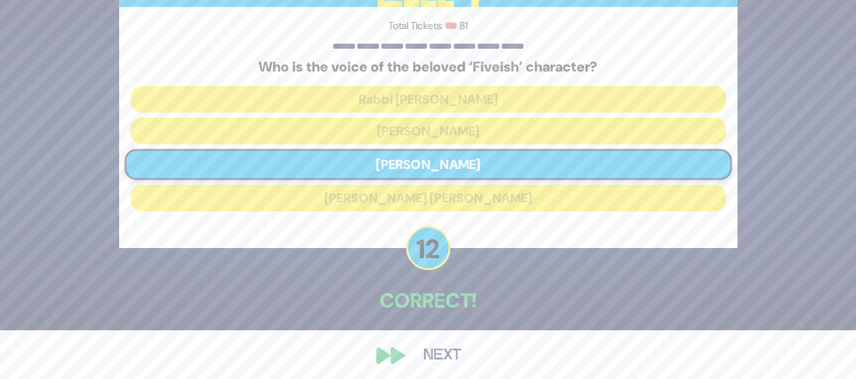
scroll to position [51, 0]
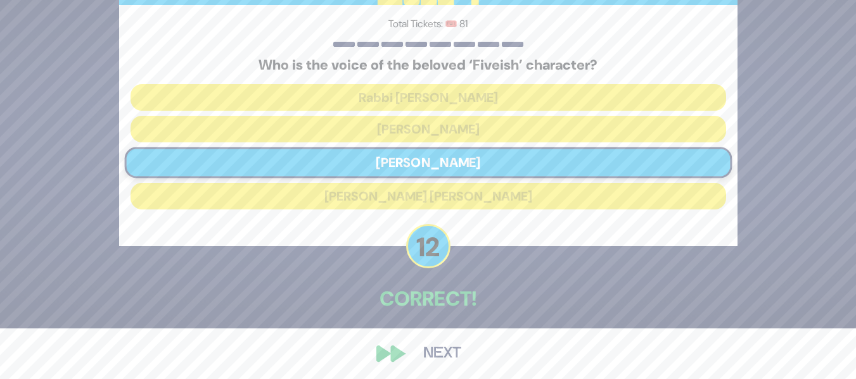
click at [426, 343] on button "Next" at bounding box center [441, 353] width 73 height 29
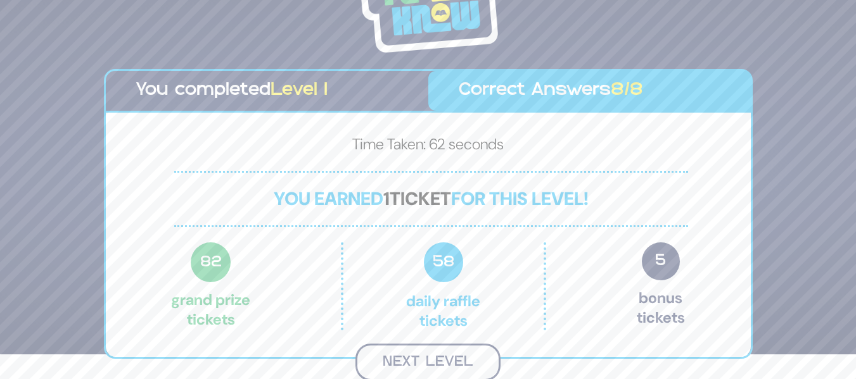
scroll to position [23, 0]
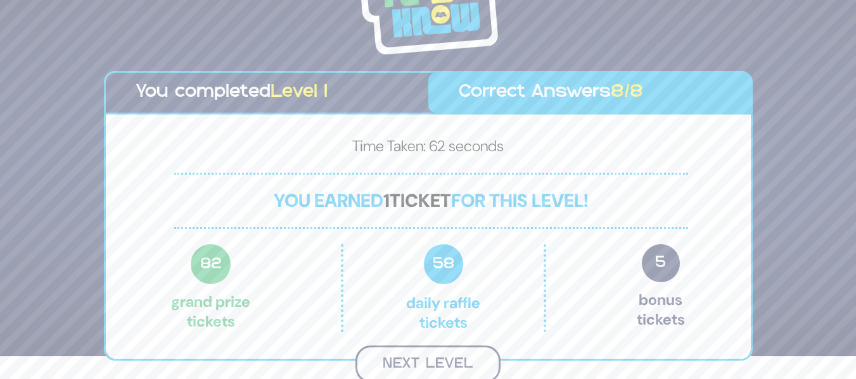
click at [422, 352] on button "Next Level" at bounding box center [427, 364] width 145 height 37
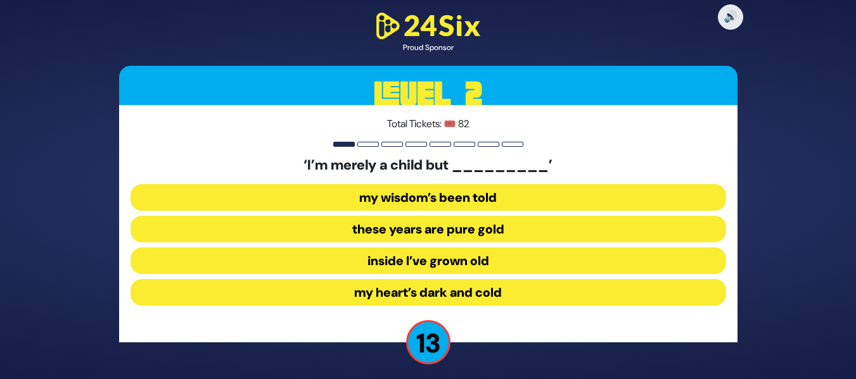
click at [462, 262] on button "inside I’ve grown old" at bounding box center [427, 261] width 595 height 27
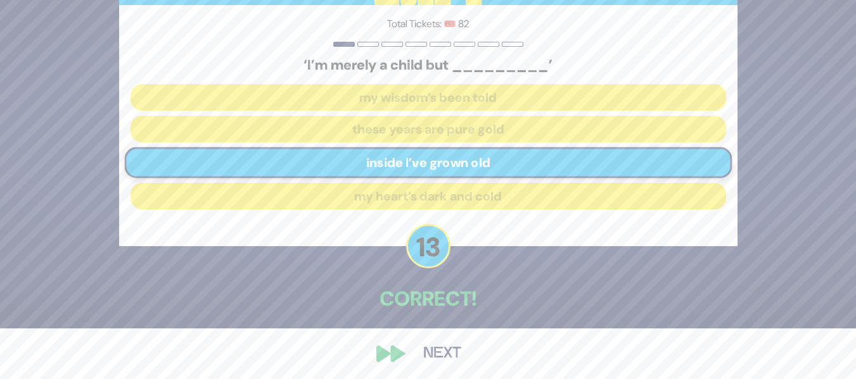
scroll to position [55, 0]
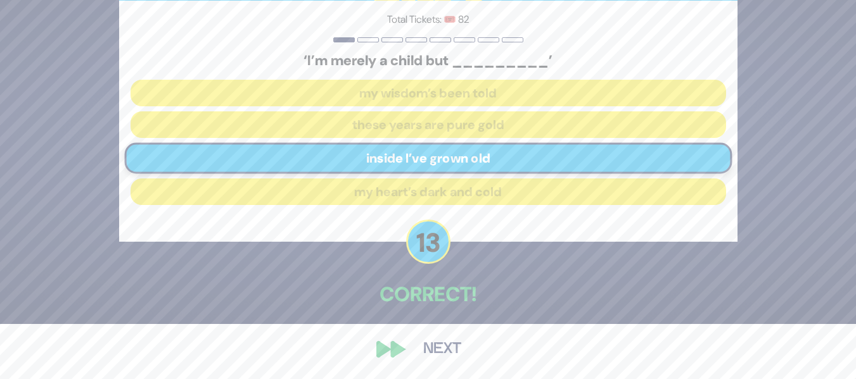
click at [441, 339] on button "Next" at bounding box center [441, 349] width 73 height 29
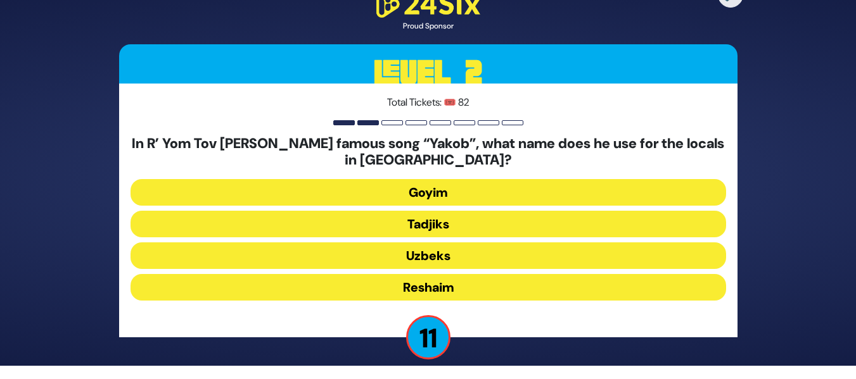
scroll to position [14, 0]
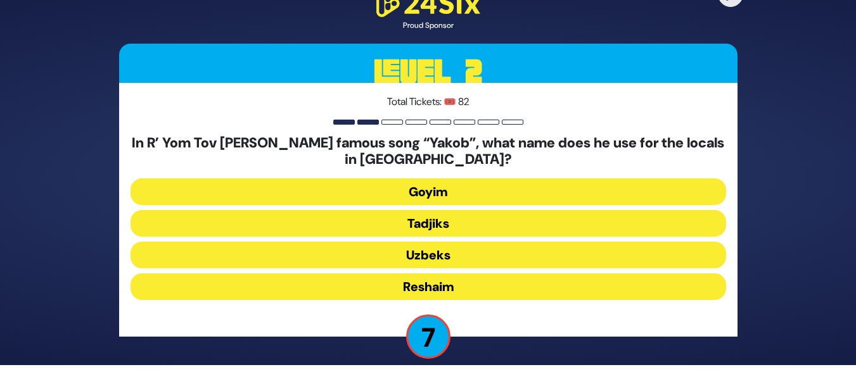
click at [461, 227] on button "Tadjiks" at bounding box center [427, 223] width 595 height 27
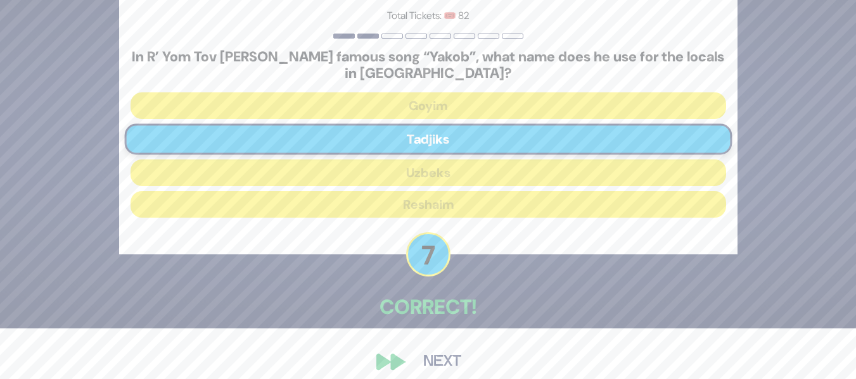
scroll to position [63, 0]
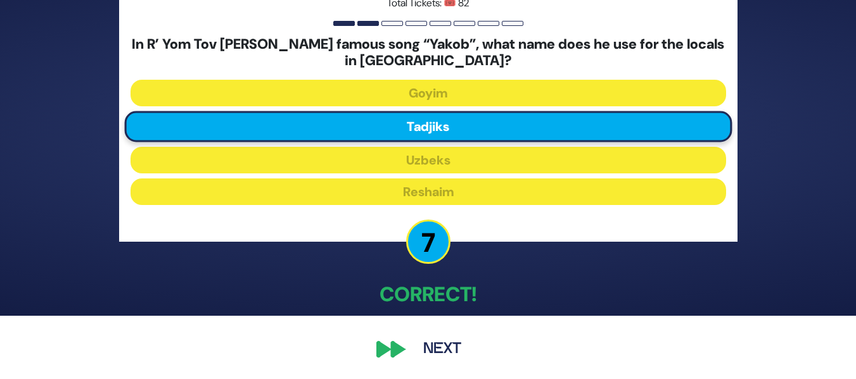
click at [428, 350] on button "Next" at bounding box center [441, 349] width 73 height 29
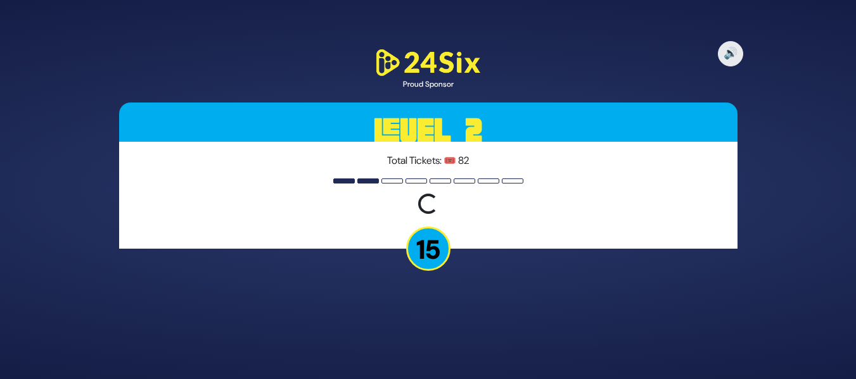
scroll to position [0, 0]
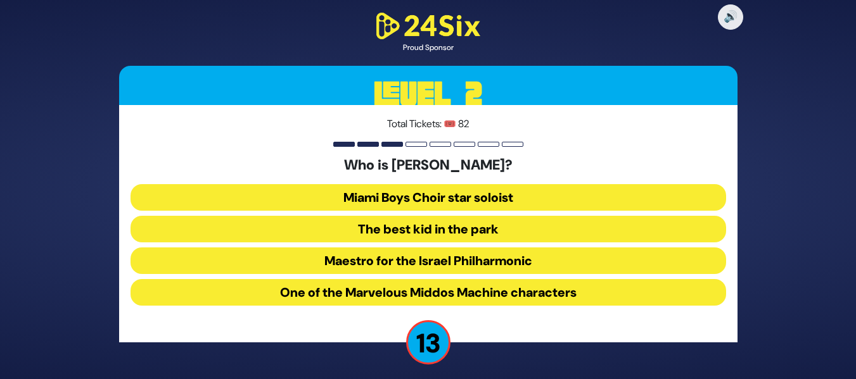
click at [459, 236] on button "The best kid in the park" at bounding box center [427, 229] width 595 height 27
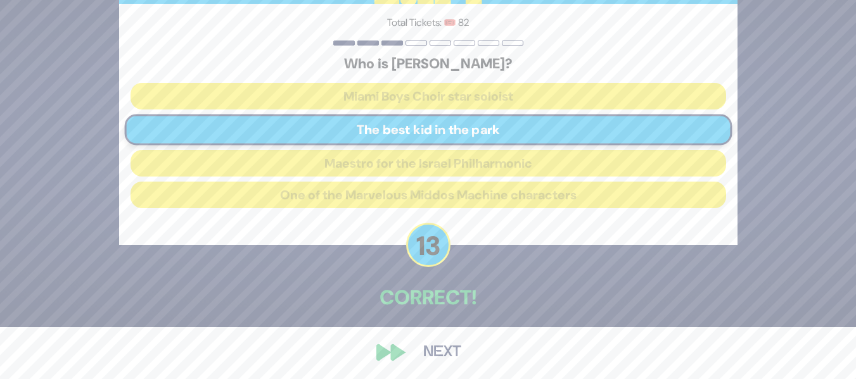
scroll to position [55, 0]
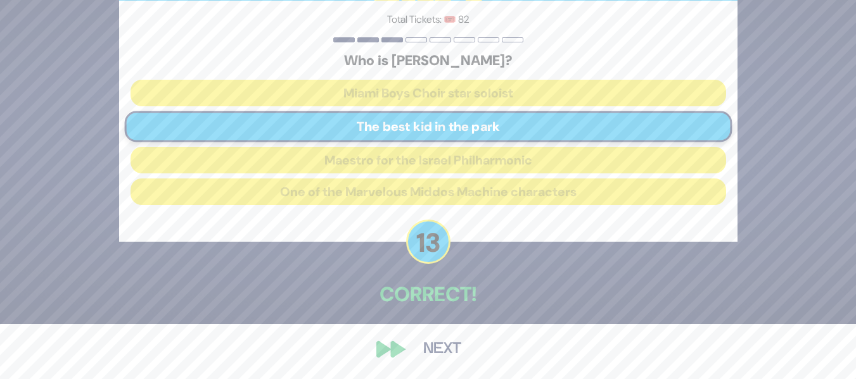
click at [428, 354] on button "Next" at bounding box center [441, 349] width 73 height 29
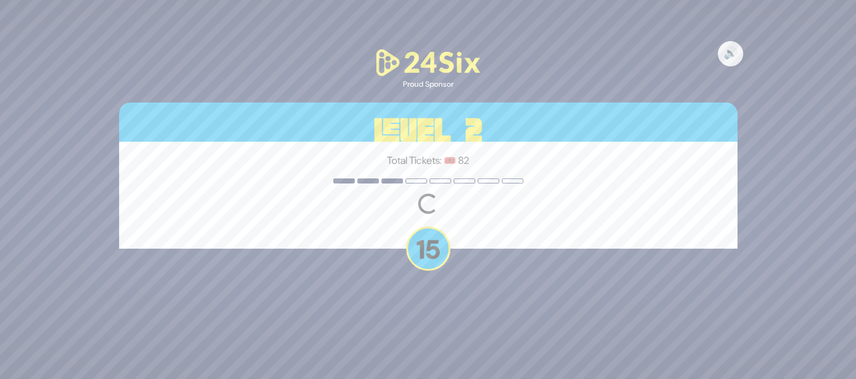
scroll to position [0, 0]
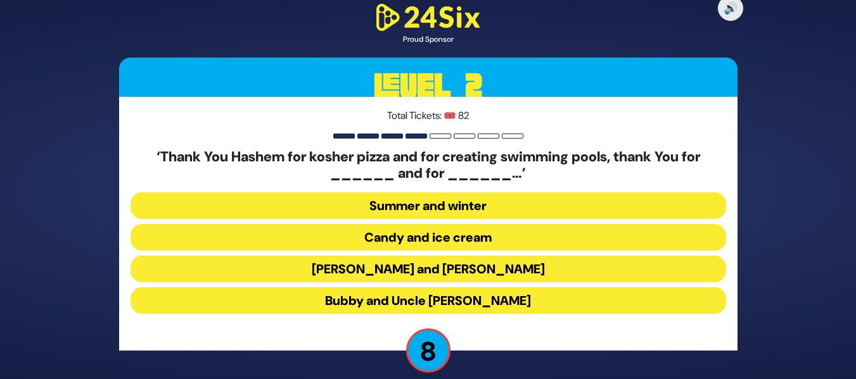
click at [445, 269] on button "Latkes and Paskesz" at bounding box center [427, 269] width 595 height 27
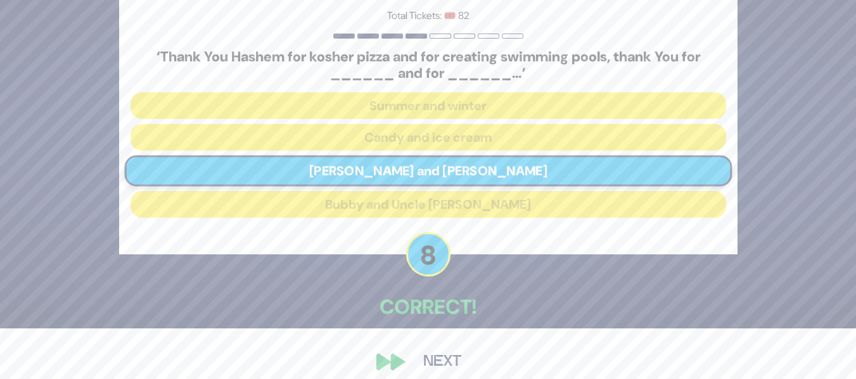
scroll to position [63, 0]
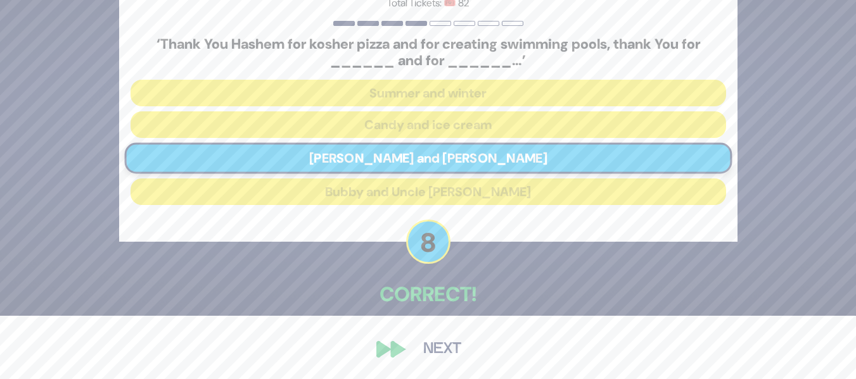
click at [436, 335] on button "Next" at bounding box center [441, 349] width 73 height 29
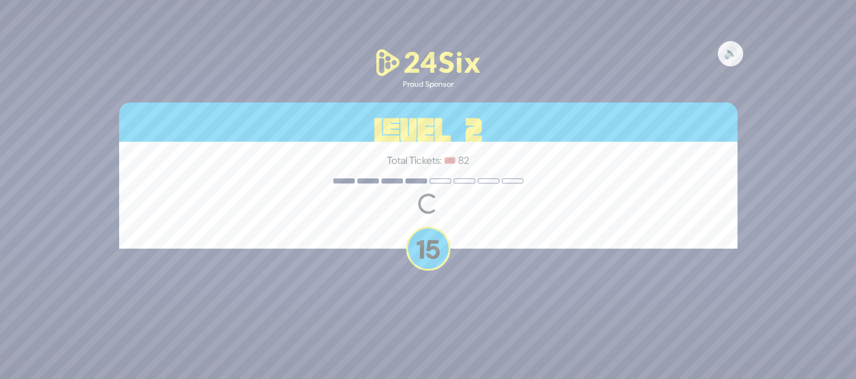
scroll to position [0, 0]
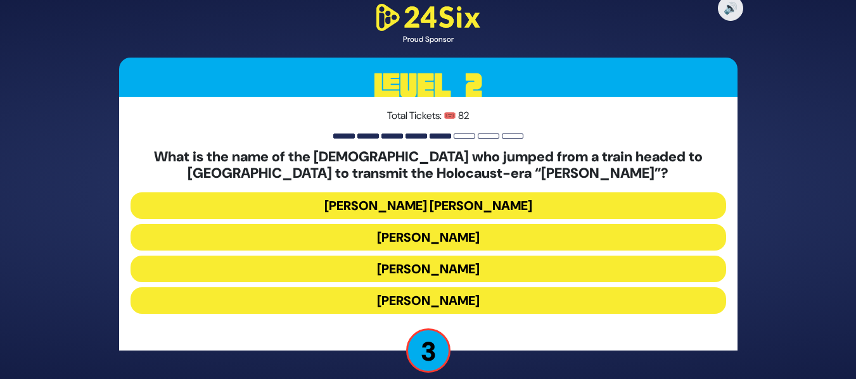
click at [491, 272] on button "Mendel Leichtag" at bounding box center [427, 269] width 595 height 27
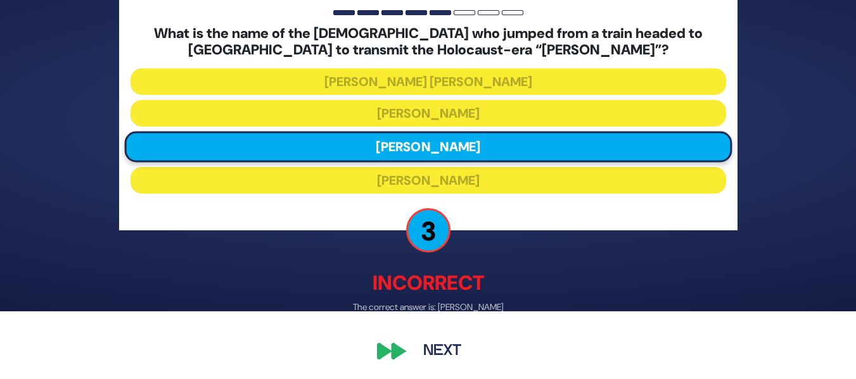
scroll to position [70, 0]
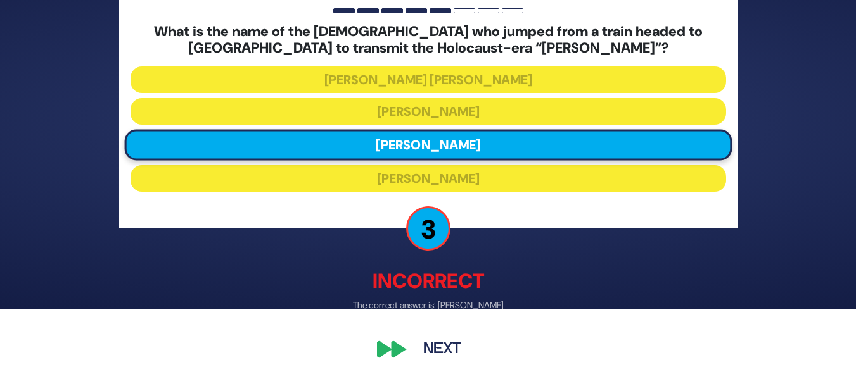
click at [443, 347] on button "Next" at bounding box center [441, 349] width 73 height 29
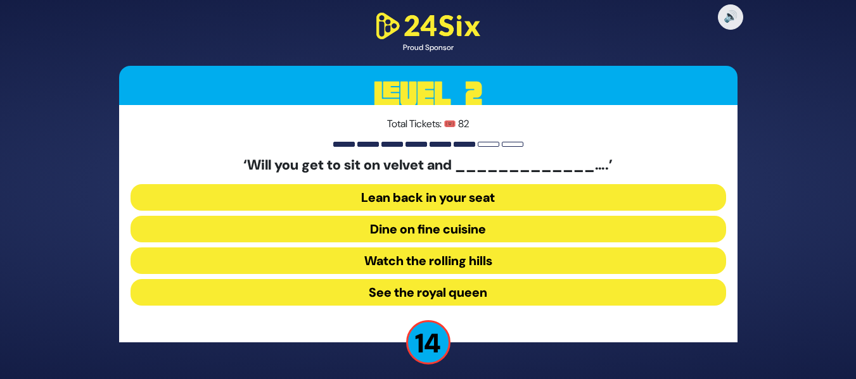
click at [449, 234] on button "Dine on fine cuisine" at bounding box center [427, 229] width 595 height 27
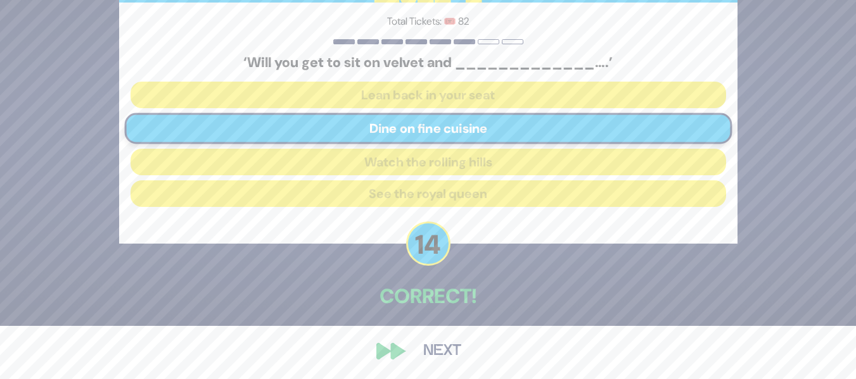
scroll to position [55, 0]
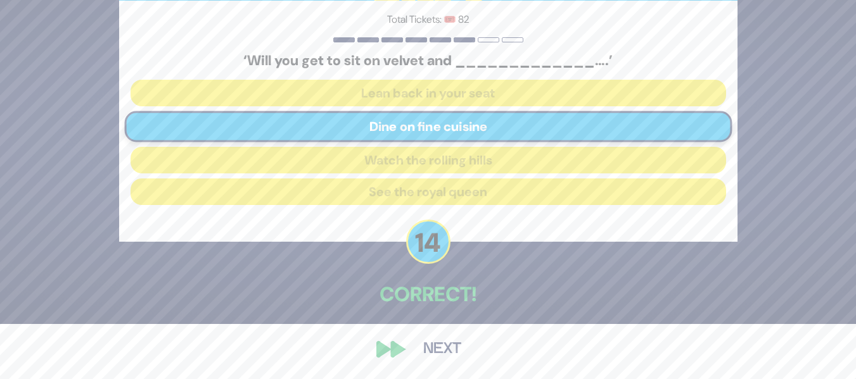
click at [424, 335] on button "Next" at bounding box center [441, 349] width 73 height 29
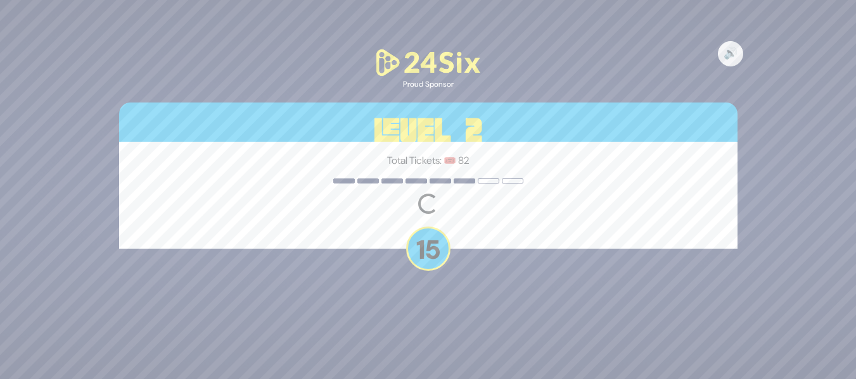
scroll to position [0, 0]
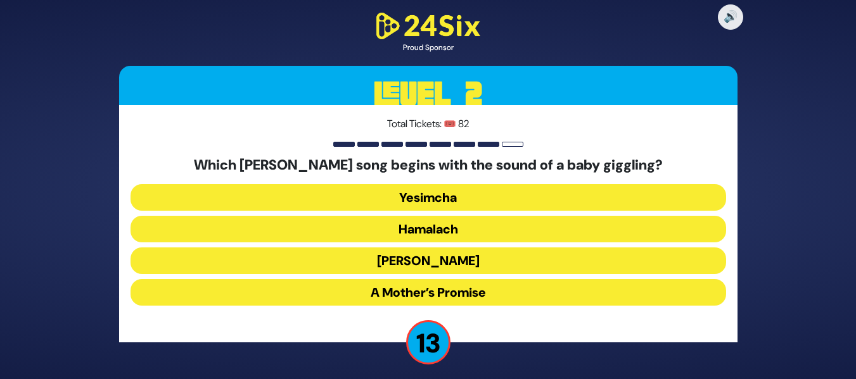
click at [472, 258] on button "Zeh Hakatan" at bounding box center [427, 261] width 595 height 27
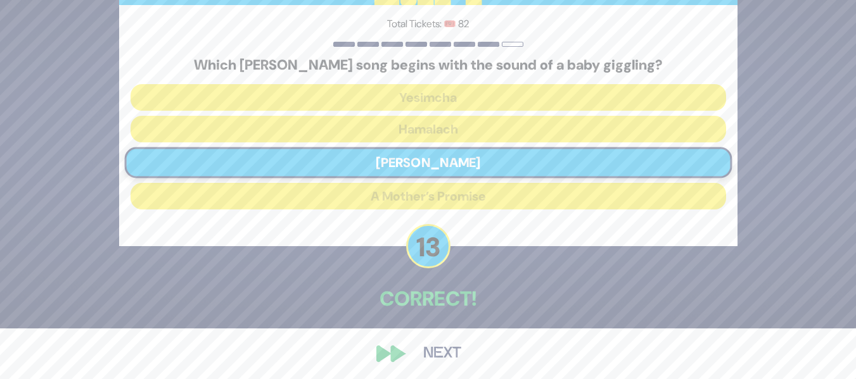
scroll to position [55, 0]
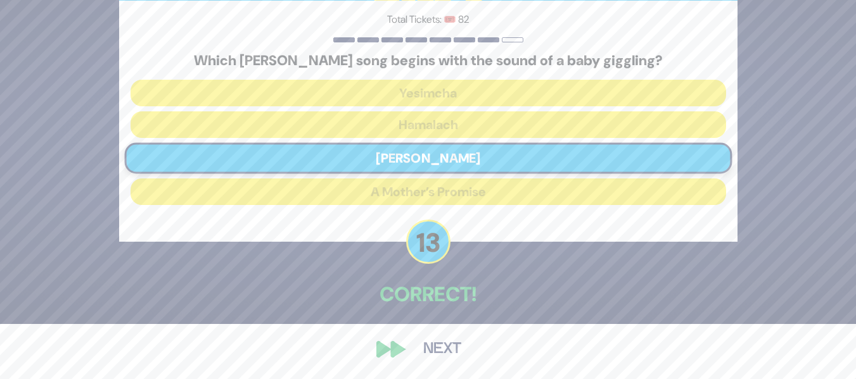
click at [446, 348] on button "Next" at bounding box center [441, 349] width 73 height 29
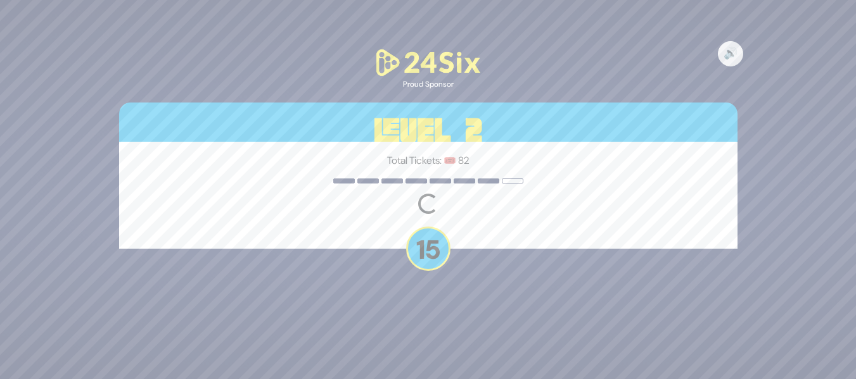
scroll to position [0, 0]
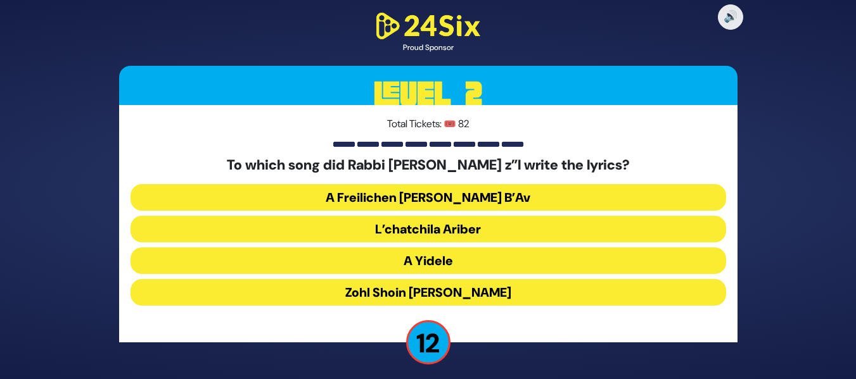
click at [524, 198] on button "A Freilichen Tisha B’Av" at bounding box center [427, 197] width 595 height 27
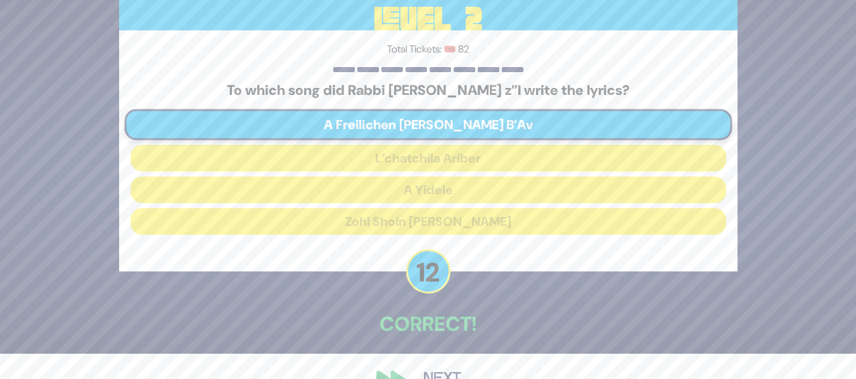
scroll to position [27, 0]
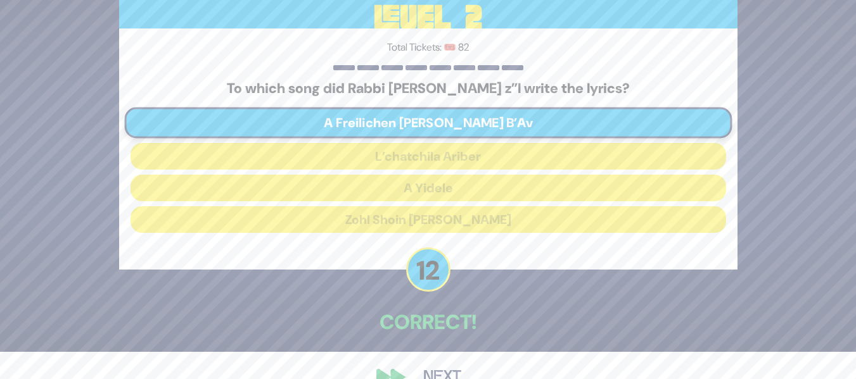
click at [415, 364] on button "Next" at bounding box center [441, 377] width 73 height 29
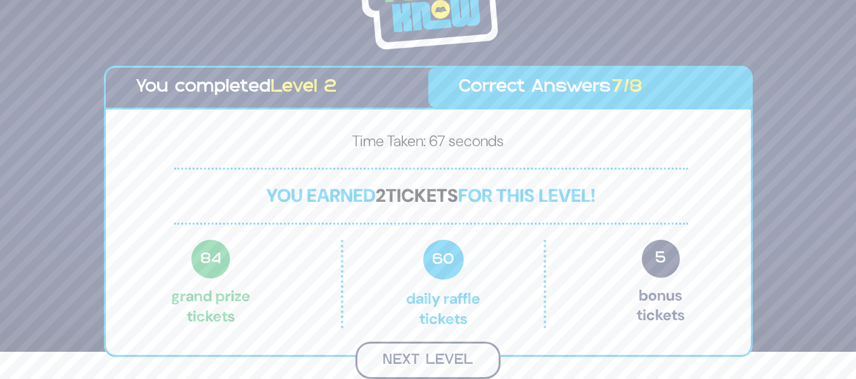
click at [415, 364] on button "Next Level" at bounding box center [427, 360] width 145 height 37
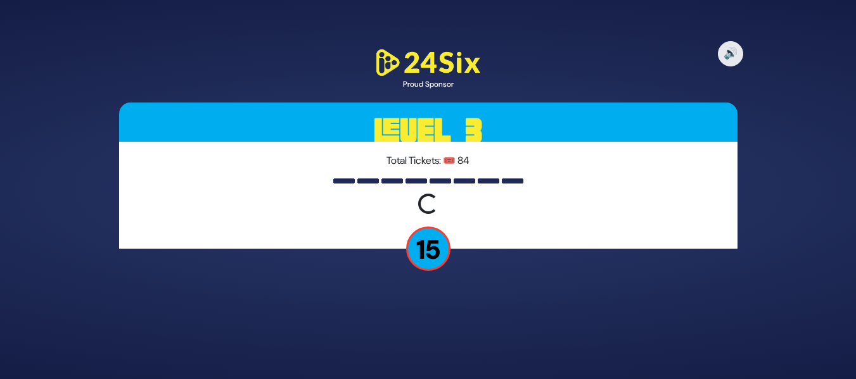
scroll to position [0, 0]
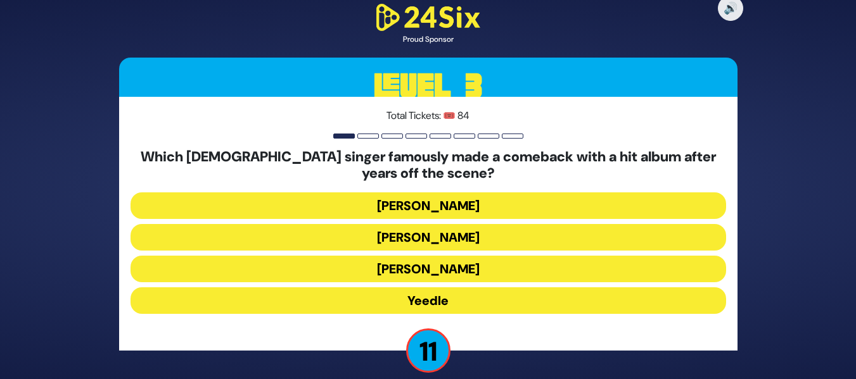
click at [450, 297] on button "Yeedle" at bounding box center [427, 301] width 595 height 27
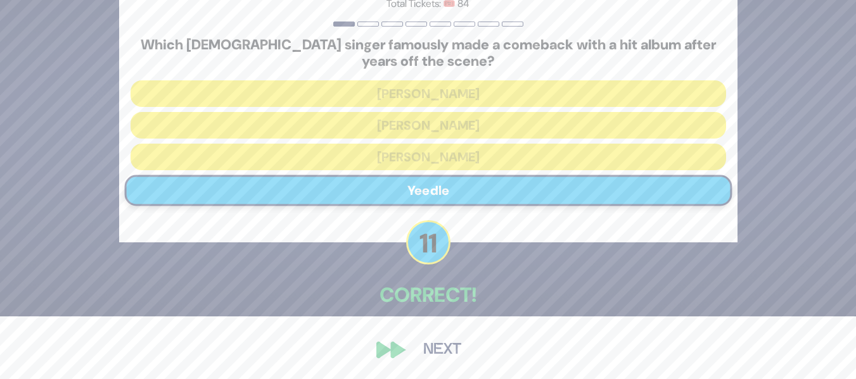
scroll to position [63, 0]
click at [434, 346] on button "Next" at bounding box center [441, 349] width 73 height 29
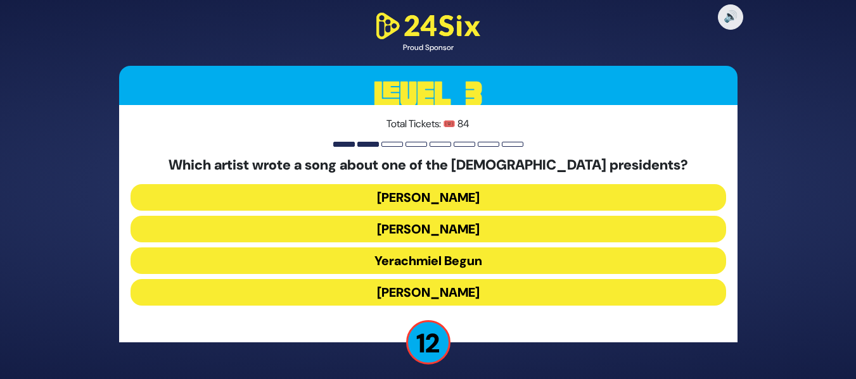
click at [452, 265] on button "Yerachmiel Begun" at bounding box center [427, 261] width 595 height 27
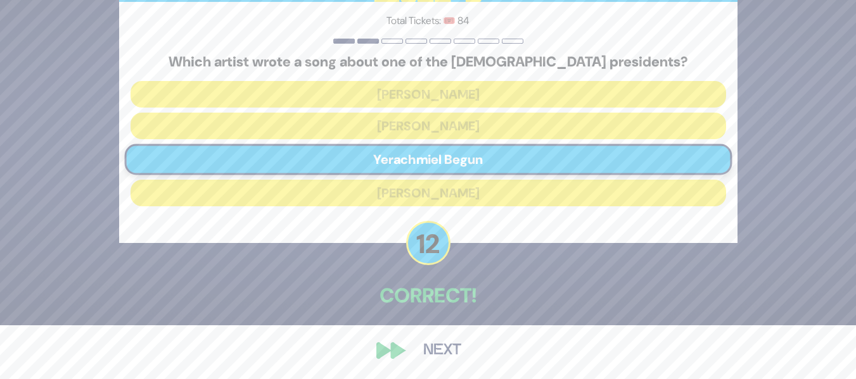
scroll to position [55, 0]
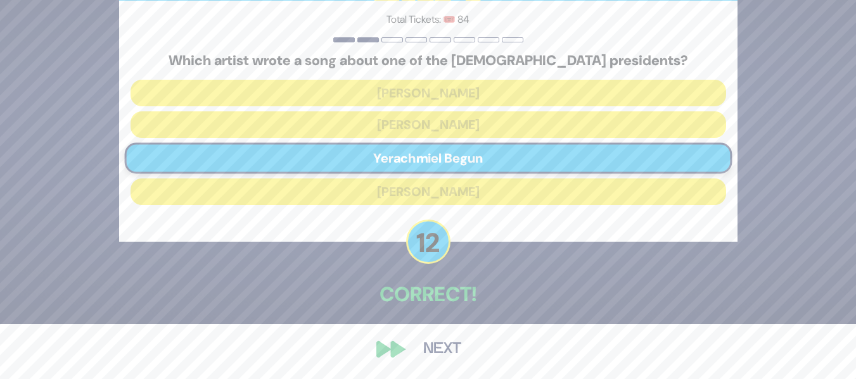
click at [432, 340] on button "Next" at bounding box center [441, 349] width 73 height 29
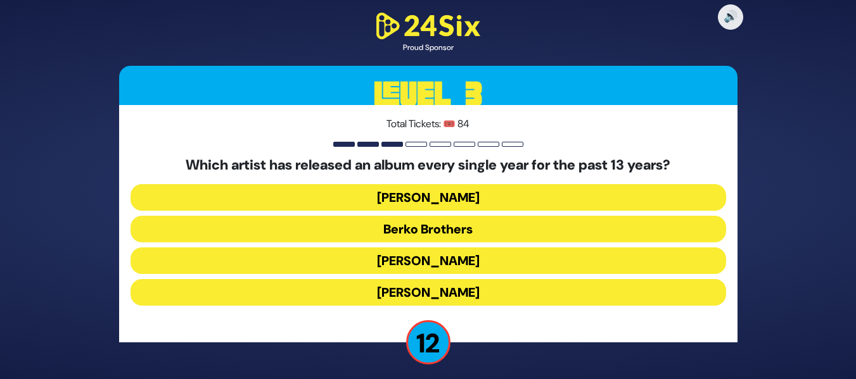
click at [472, 233] on button "Berko Brothers" at bounding box center [427, 229] width 595 height 27
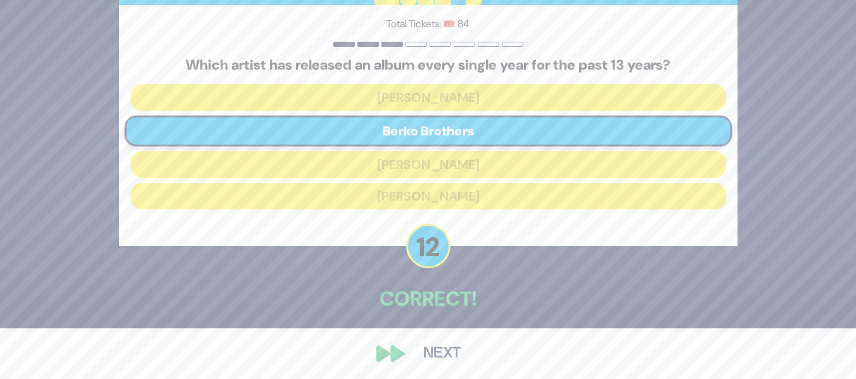
scroll to position [55, 0]
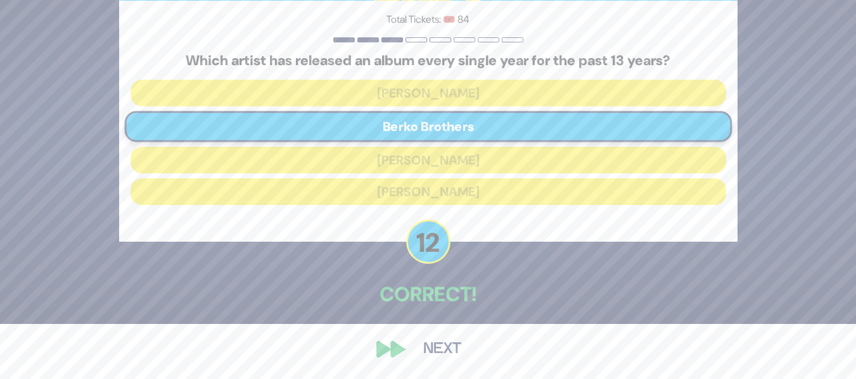
click at [439, 342] on button "Next" at bounding box center [441, 349] width 73 height 29
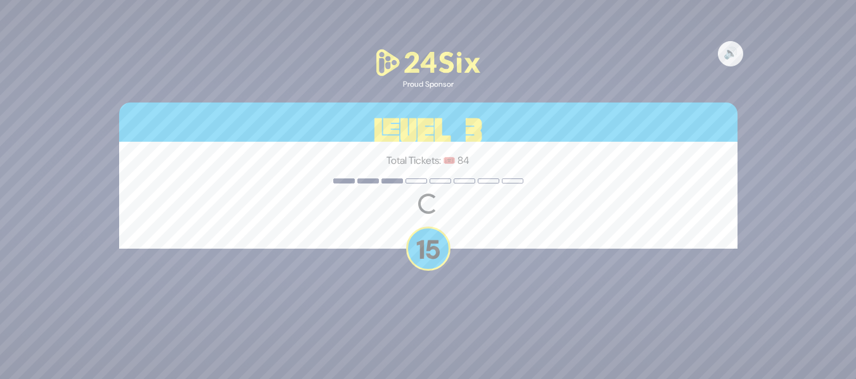
scroll to position [0, 0]
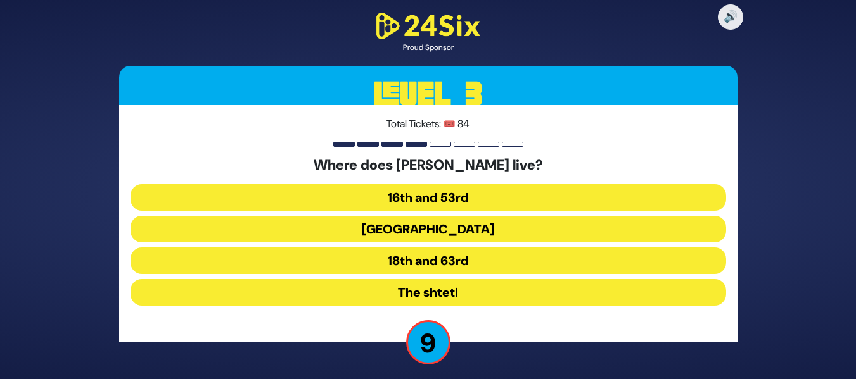
click at [487, 194] on button "16th and 53rd" at bounding box center [427, 197] width 595 height 27
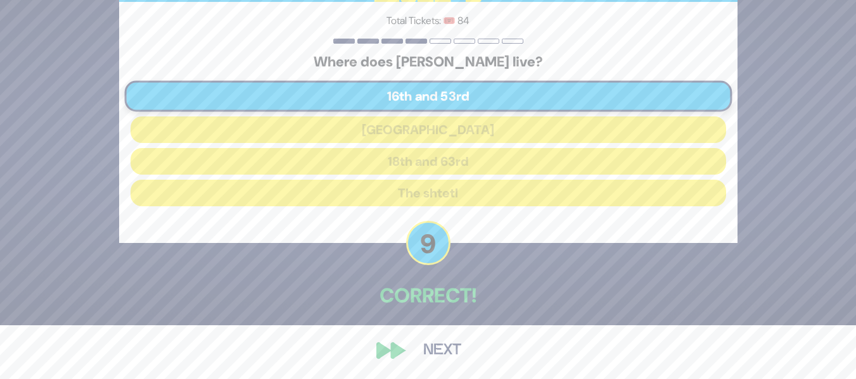
scroll to position [55, 0]
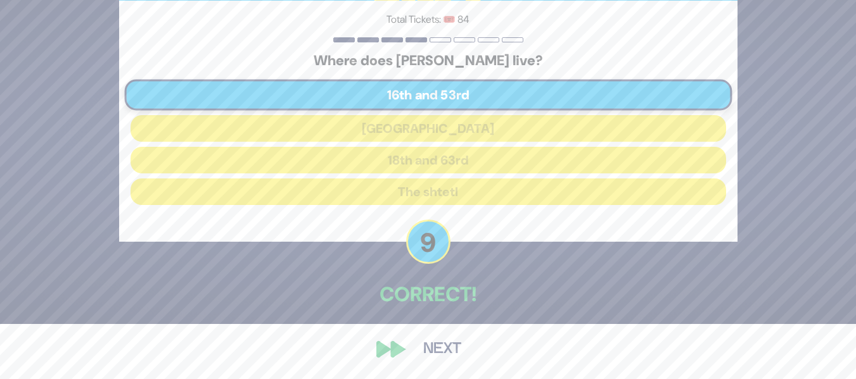
click at [419, 346] on button "Next" at bounding box center [441, 349] width 73 height 29
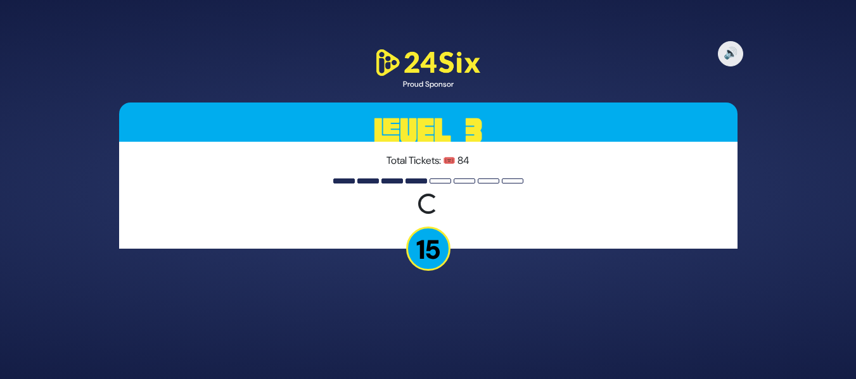
scroll to position [0, 0]
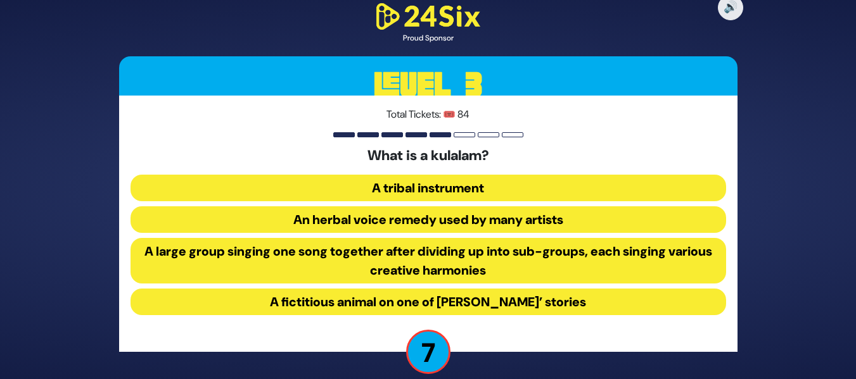
click at [453, 256] on button "A large group singing one song together after dividing up into sub-groups, each…" at bounding box center [427, 261] width 595 height 46
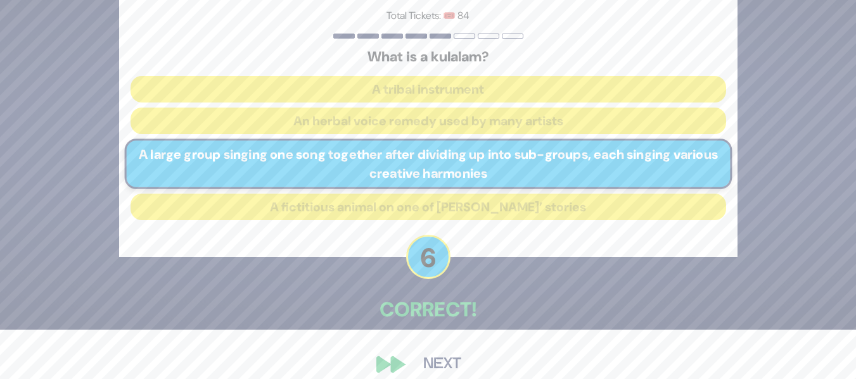
scroll to position [51, 0]
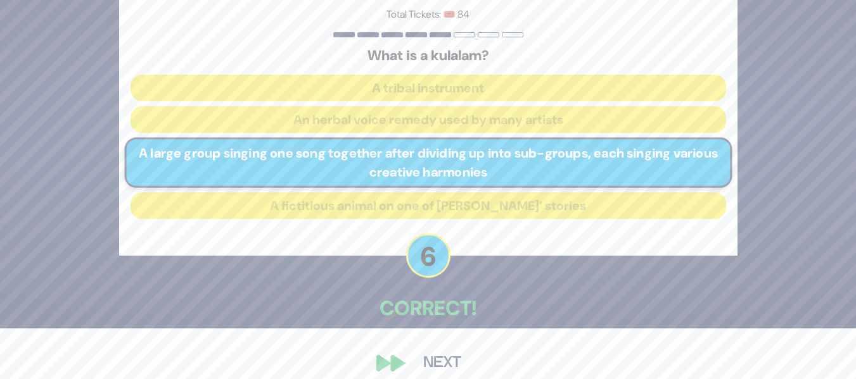
click at [412, 364] on button "Next" at bounding box center [441, 363] width 73 height 29
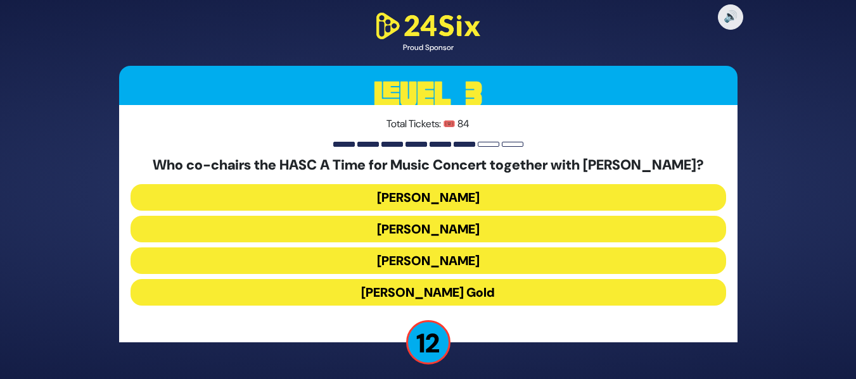
click at [436, 224] on button "Miles Berger" at bounding box center [427, 229] width 595 height 27
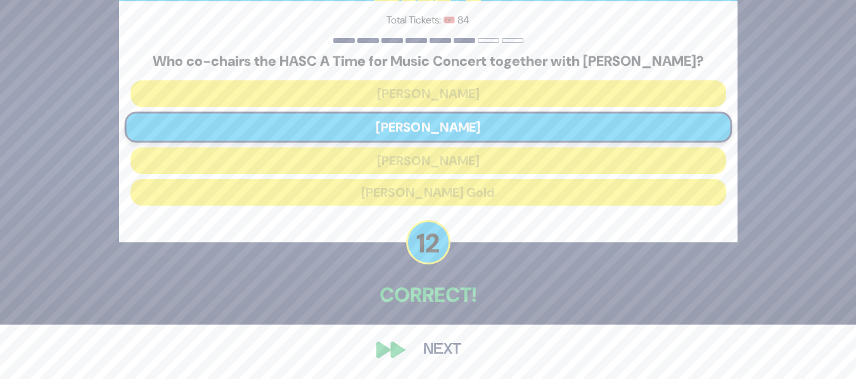
scroll to position [55, 0]
click at [404, 340] on div "🔊 Proud Sponsor Level 3 Total Tickets: 🎟️ 84 Who co-chairs the HASC A Time for …" at bounding box center [428, 134] width 649 height 489
click at [433, 338] on button "Next" at bounding box center [441, 349] width 73 height 29
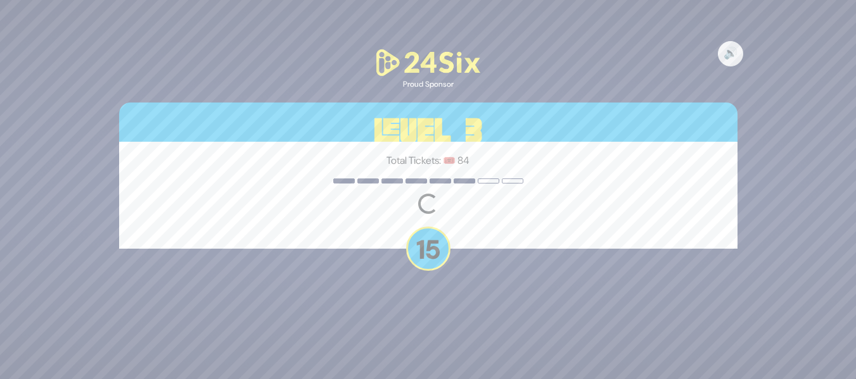
scroll to position [0, 0]
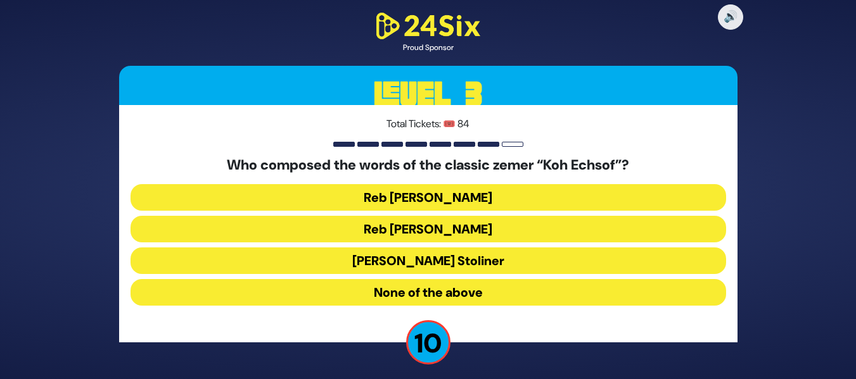
click at [502, 233] on button "Reb Aharon Karliner" at bounding box center [427, 229] width 595 height 27
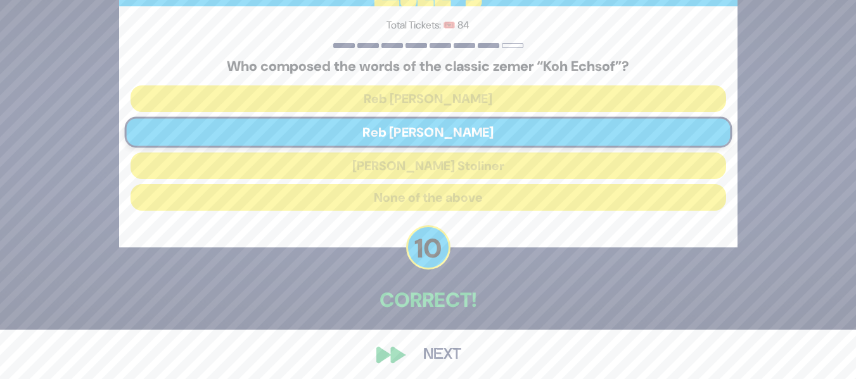
scroll to position [55, 0]
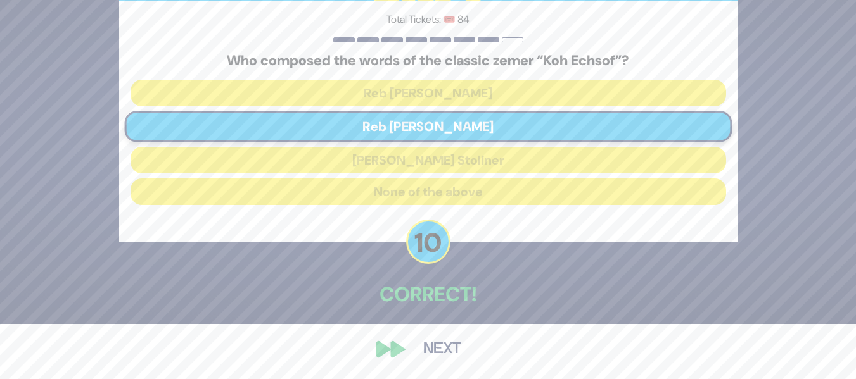
click at [458, 345] on button "Next" at bounding box center [441, 349] width 73 height 29
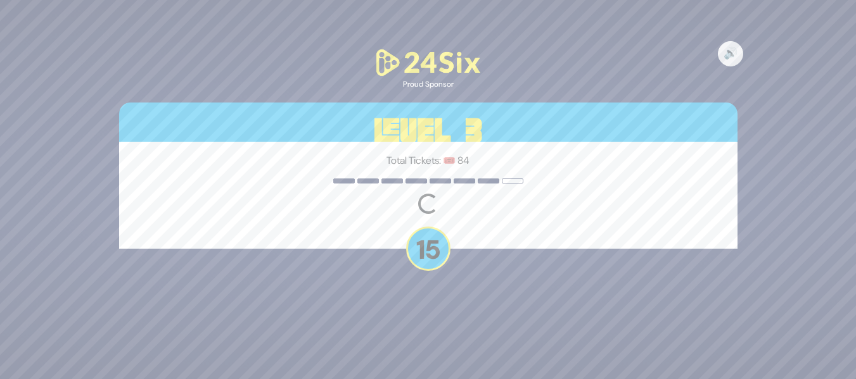
scroll to position [0, 0]
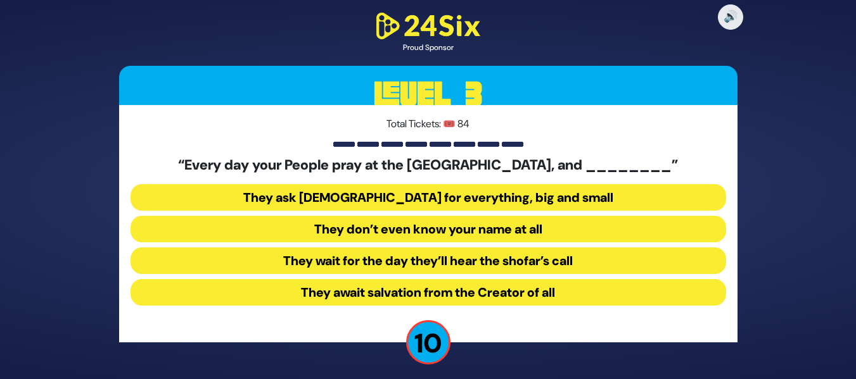
click at [499, 222] on button "They don’t even know your name at all" at bounding box center [427, 229] width 595 height 27
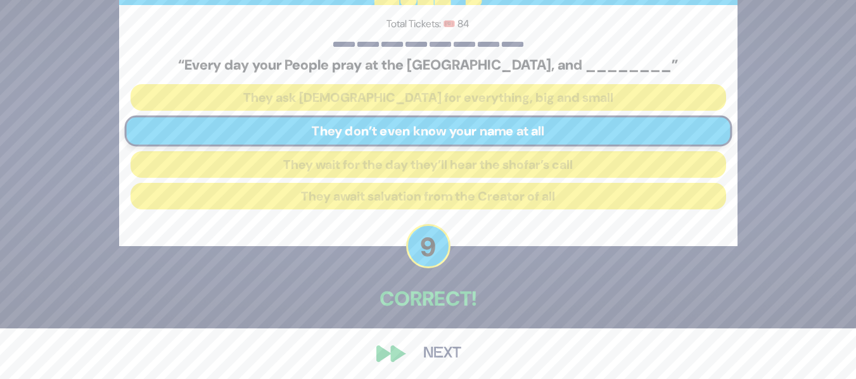
scroll to position [55, 0]
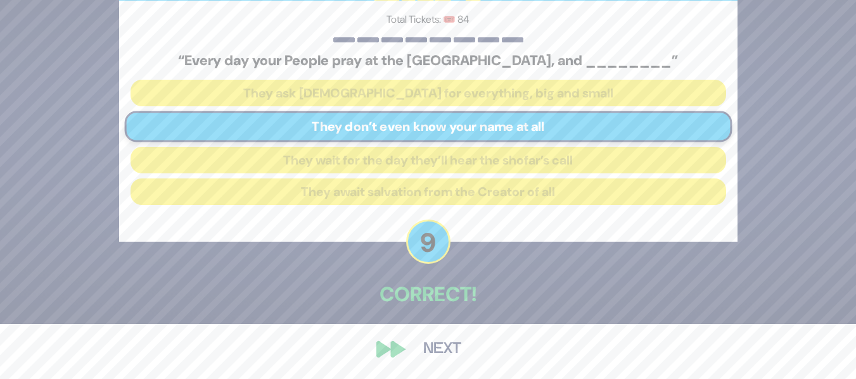
click at [418, 352] on button "Next" at bounding box center [441, 349] width 73 height 29
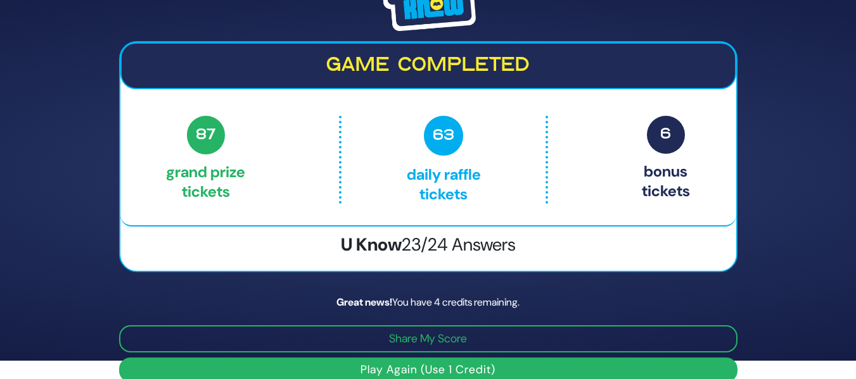
scroll to position [37, 0]
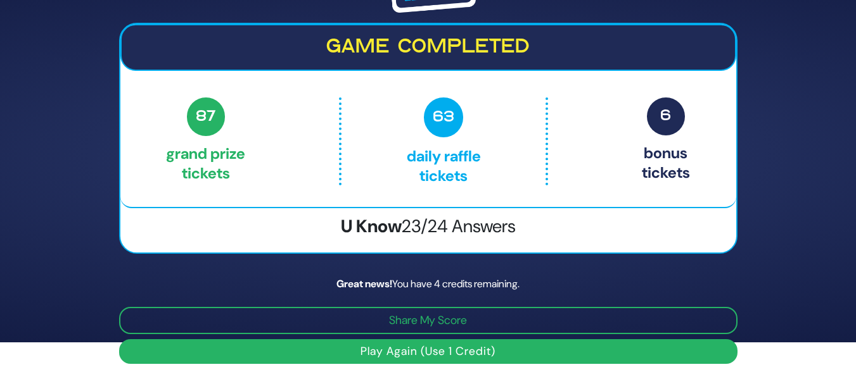
click at [484, 355] on button "Play Again (Use 1 Credit)" at bounding box center [428, 351] width 618 height 25
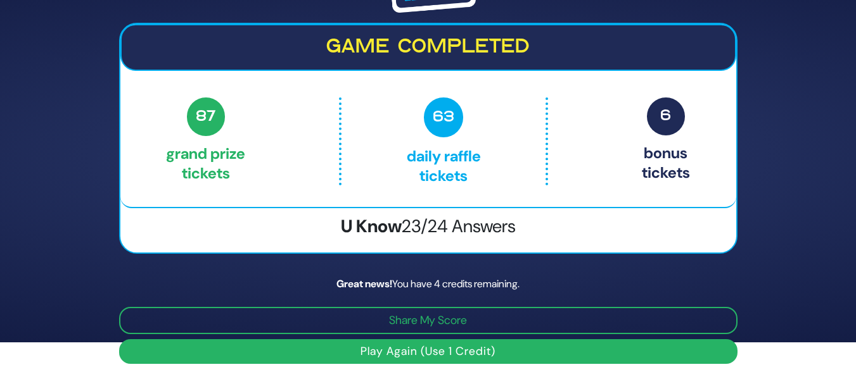
click at [484, 355] on button "Play Again (Use 1 Credit)" at bounding box center [428, 351] width 618 height 25
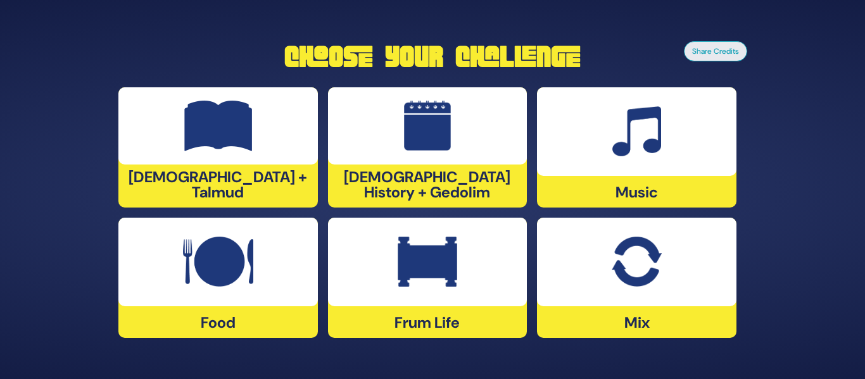
click at [273, 275] on div at bounding box center [217, 262] width 199 height 89
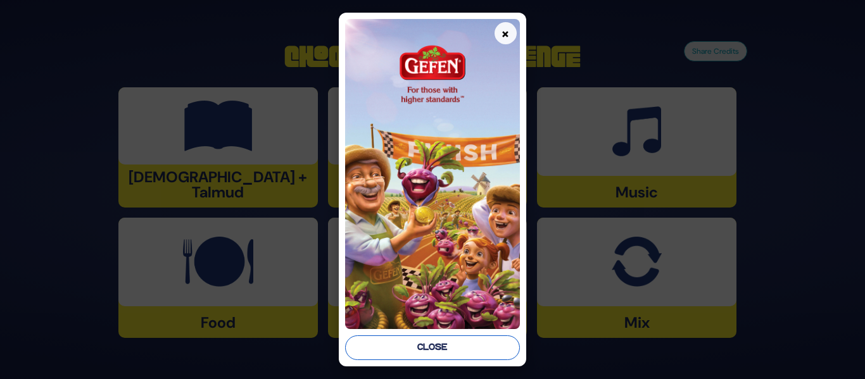
click at [410, 347] on button "Close" at bounding box center [432, 348] width 174 height 25
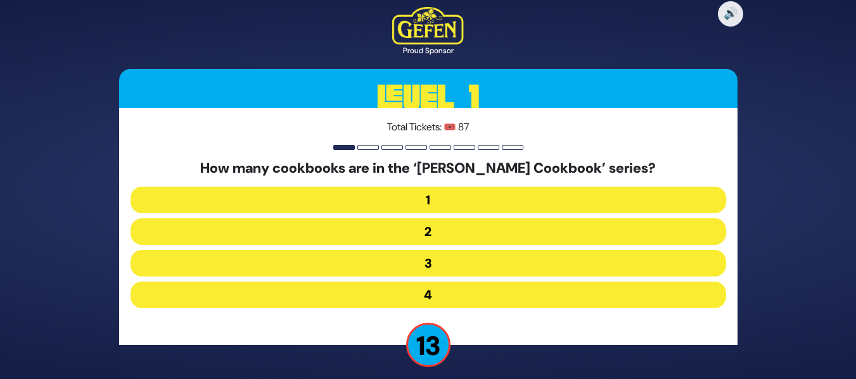
click at [464, 237] on button "2" at bounding box center [427, 231] width 595 height 27
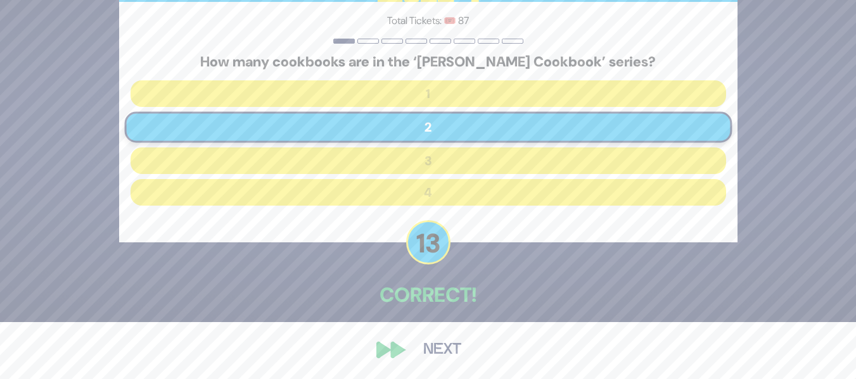
scroll to position [58, 0]
click at [430, 336] on button "Next" at bounding box center [441, 349] width 73 height 29
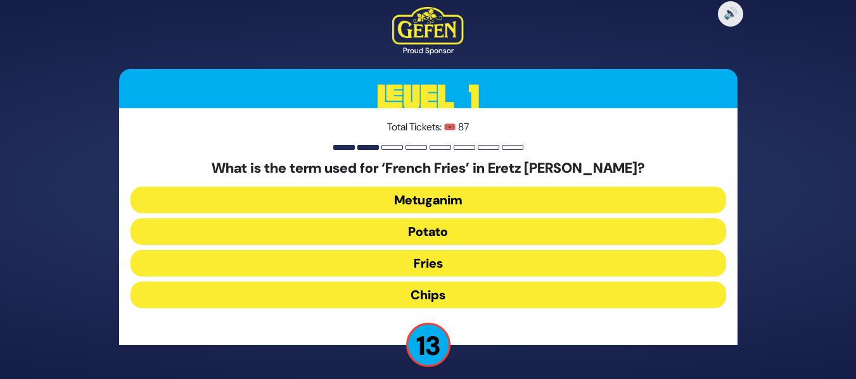
click at [446, 298] on button "Chips" at bounding box center [427, 295] width 595 height 27
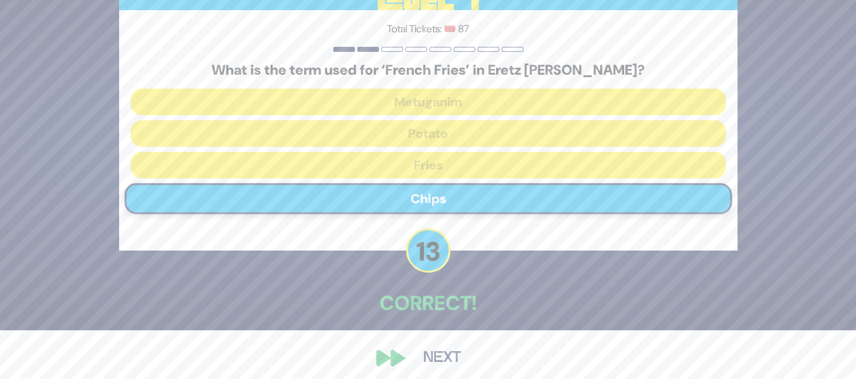
scroll to position [58, 0]
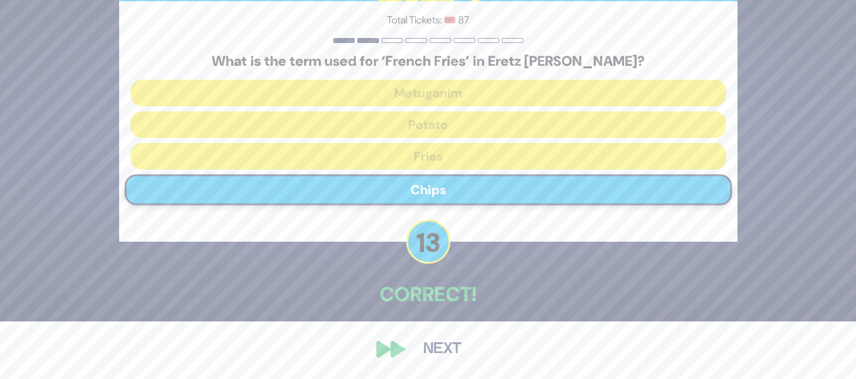
click at [422, 352] on button "Next" at bounding box center [441, 349] width 73 height 29
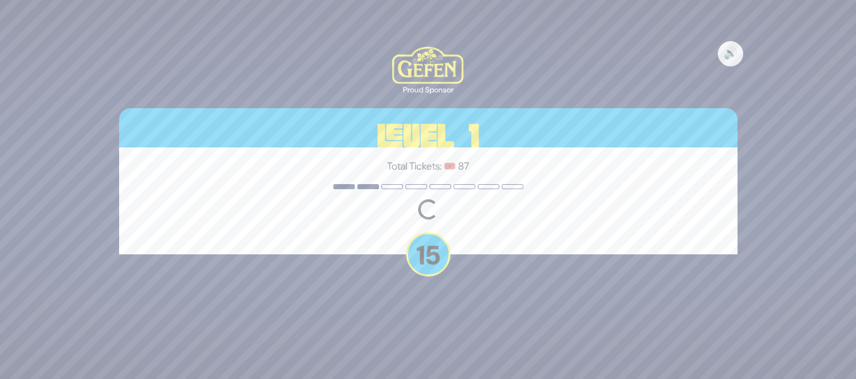
scroll to position [0, 0]
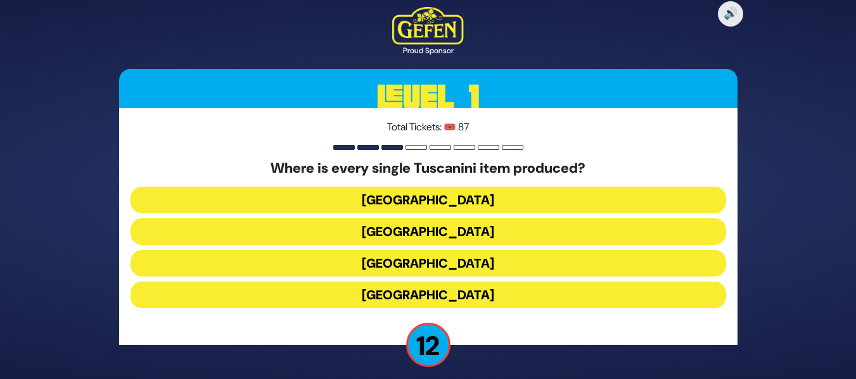
click at [493, 256] on button "[GEOGRAPHIC_DATA]" at bounding box center [427, 263] width 595 height 27
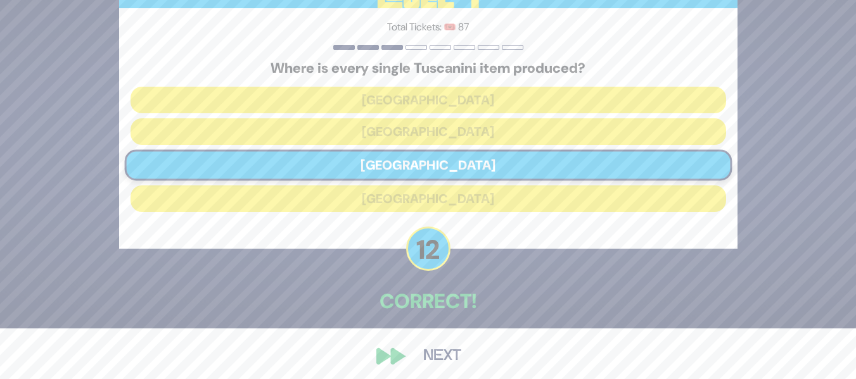
scroll to position [58, 0]
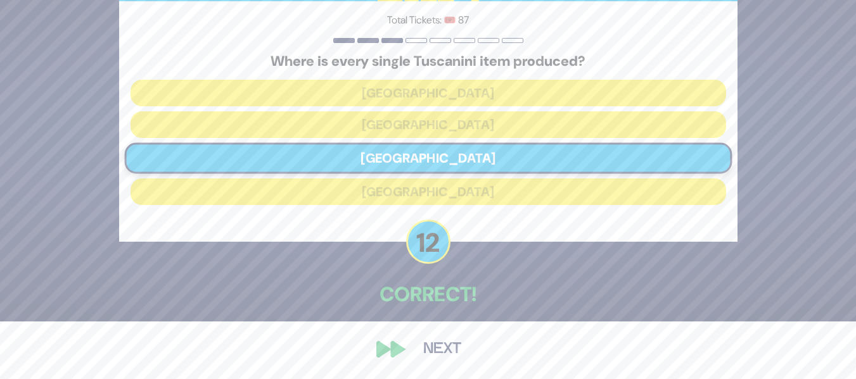
click at [443, 339] on button "Next" at bounding box center [441, 349] width 73 height 29
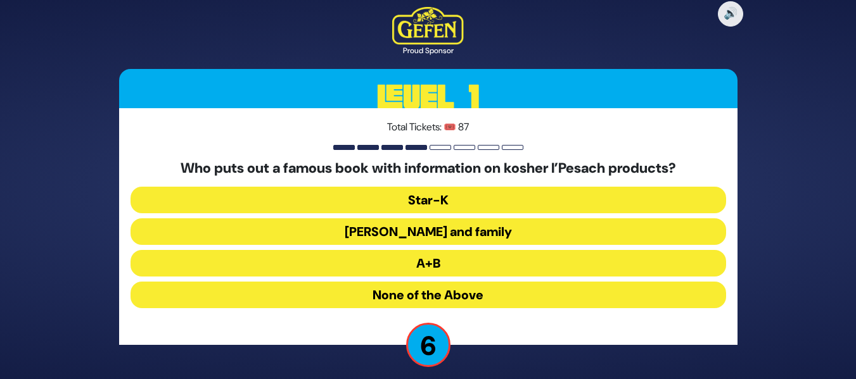
click at [464, 199] on button "Star-K" at bounding box center [427, 200] width 595 height 27
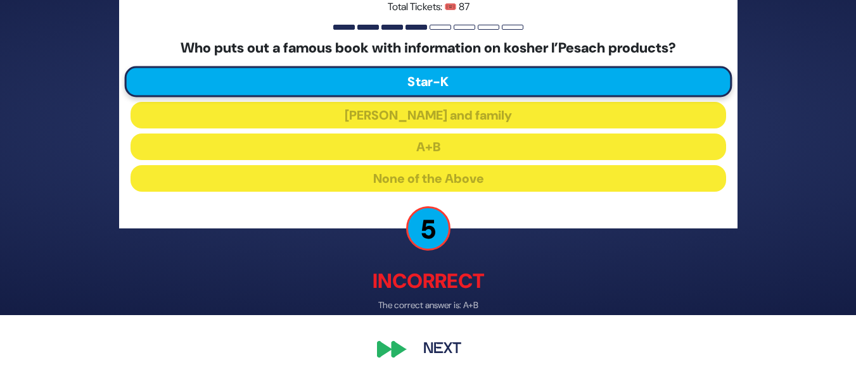
scroll to position [65, 0]
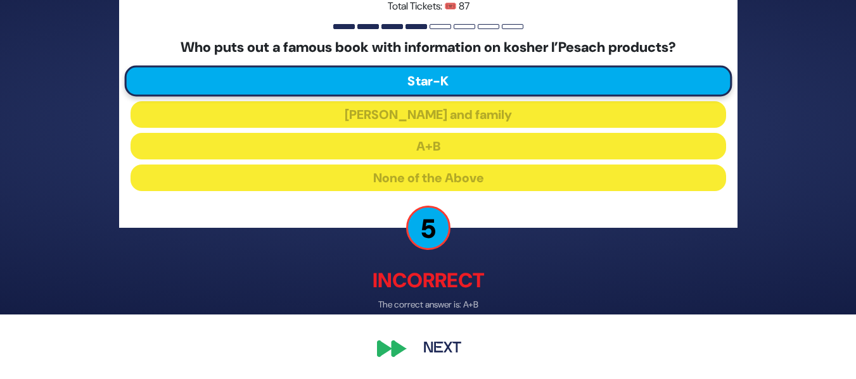
click at [427, 354] on button "Next" at bounding box center [441, 349] width 73 height 29
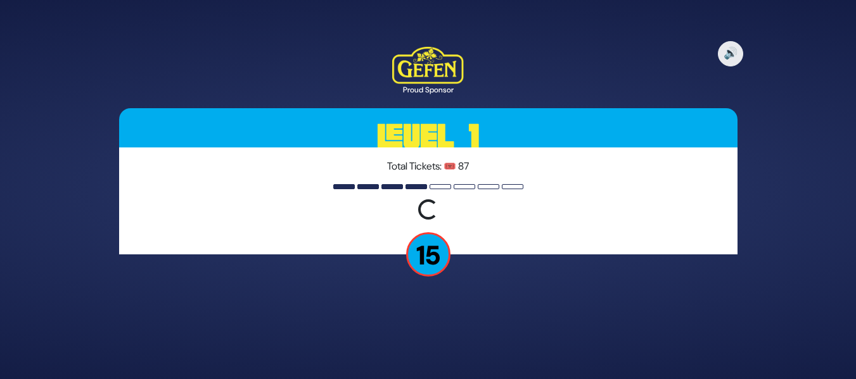
scroll to position [0, 0]
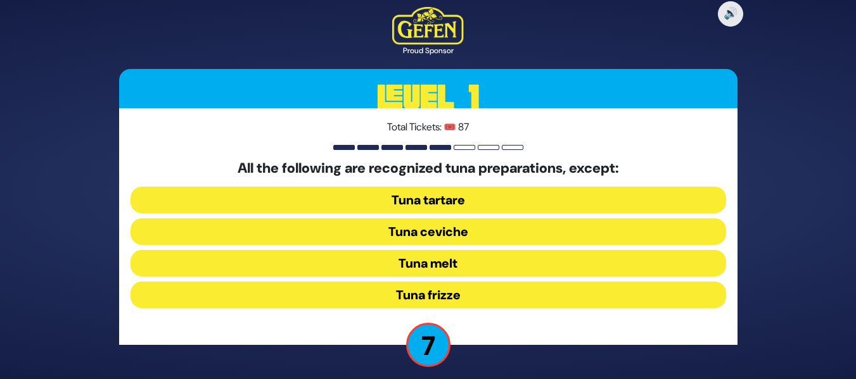
click at [481, 224] on button "Tuna ceviche" at bounding box center [427, 231] width 595 height 27
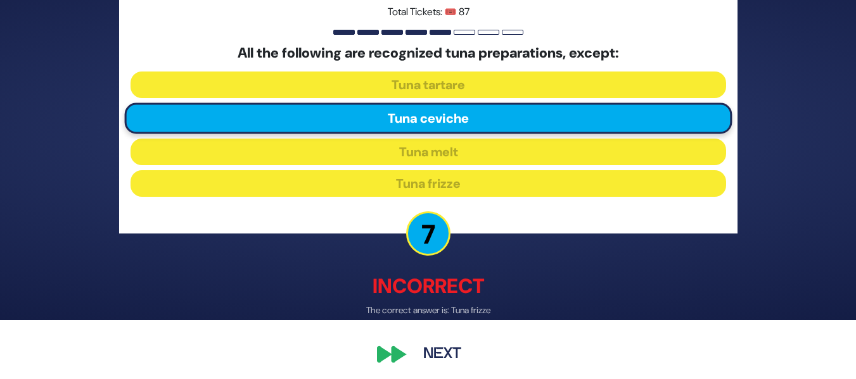
scroll to position [65, 0]
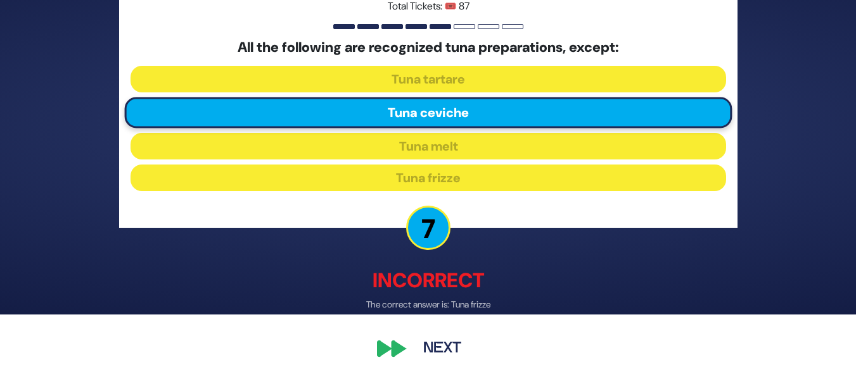
click at [422, 356] on button "Next" at bounding box center [441, 349] width 73 height 29
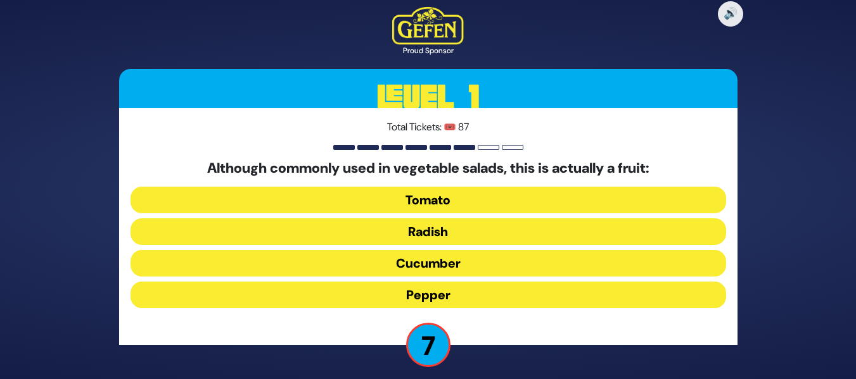
click at [474, 198] on button "Tomato" at bounding box center [427, 200] width 595 height 27
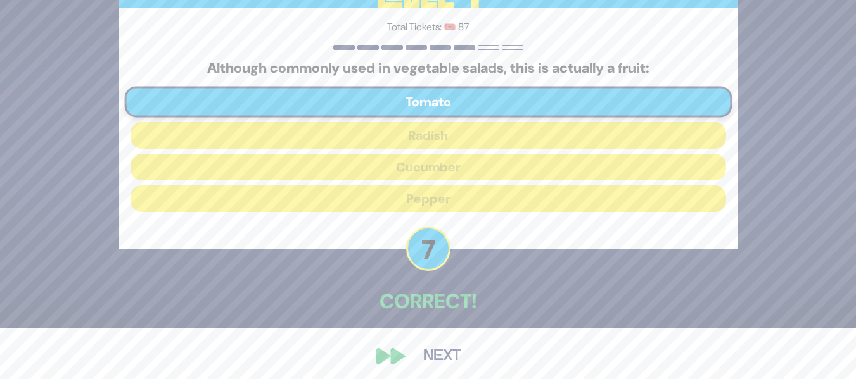
scroll to position [58, 0]
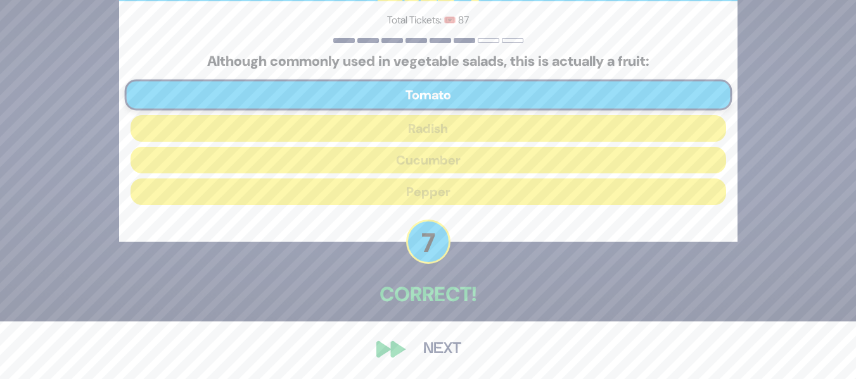
click at [422, 350] on button "Next" at bounding box center [441, 349] width 73 height 29
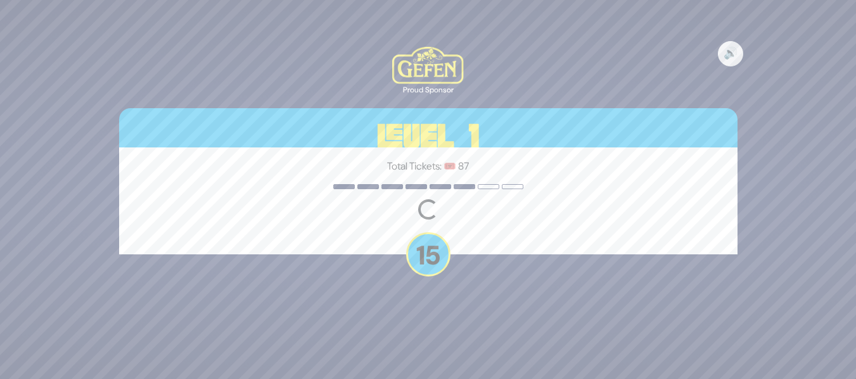
scroll to position [0, 0]
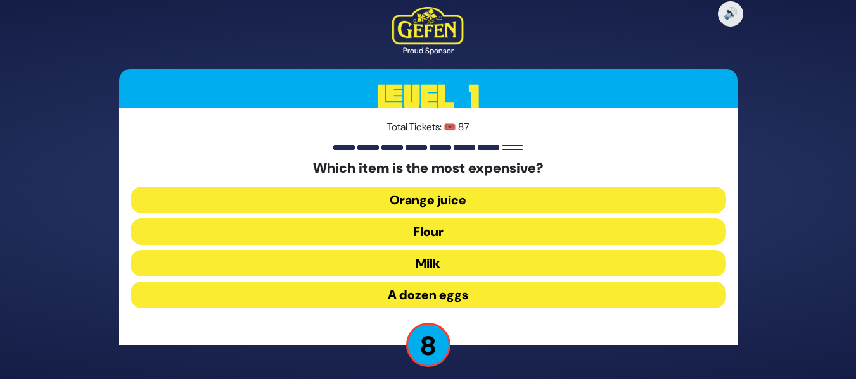
click at [481, 198] on button "Orange juice" at bounding box center [427, 200] width 595 height 27
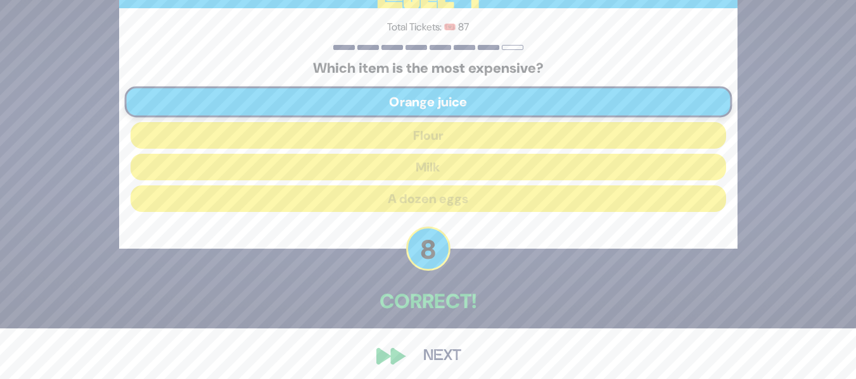
scroll to position [58, 0]
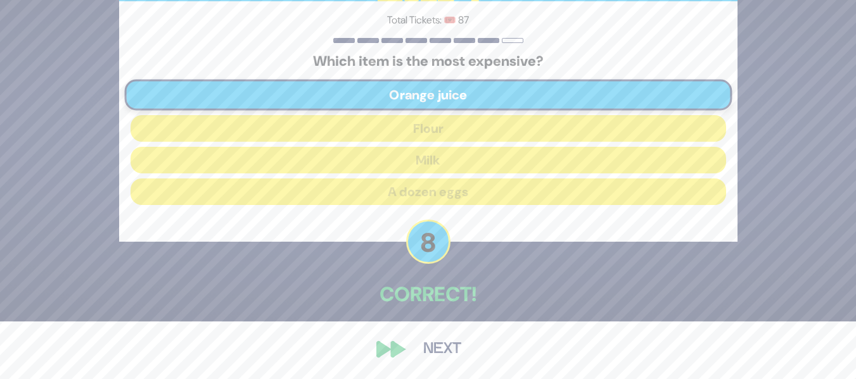
click at [440, 351] on button "Next" at bounding box center [441, 349] width 73 height 29
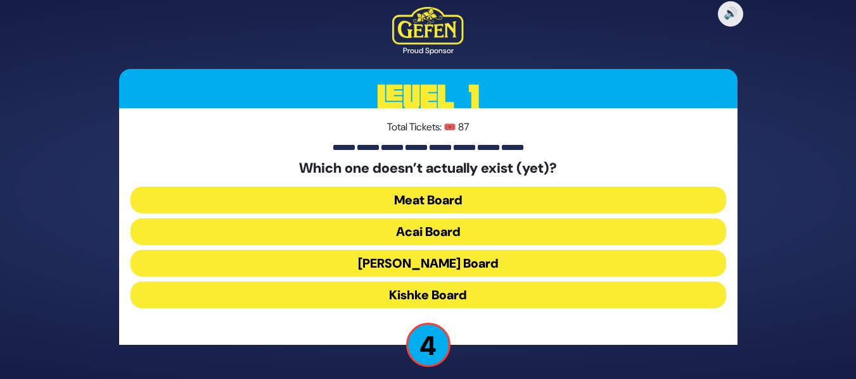
click at [477, 265] on button "[PERSON_NAME] Board" at bounding box center [427, 263] width 595 height 27
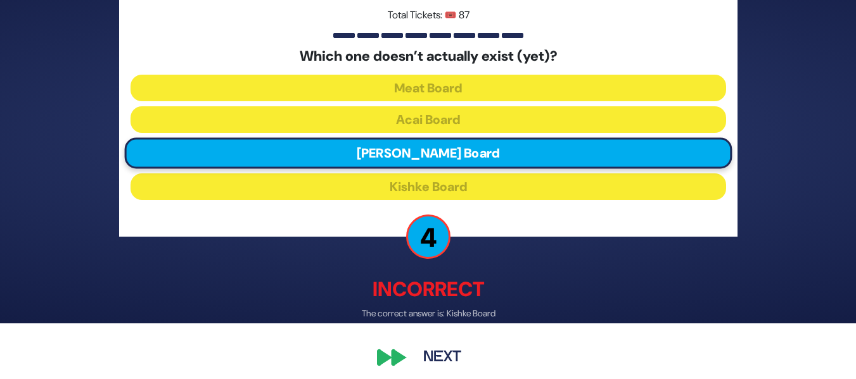
scroll to position [65, 0]
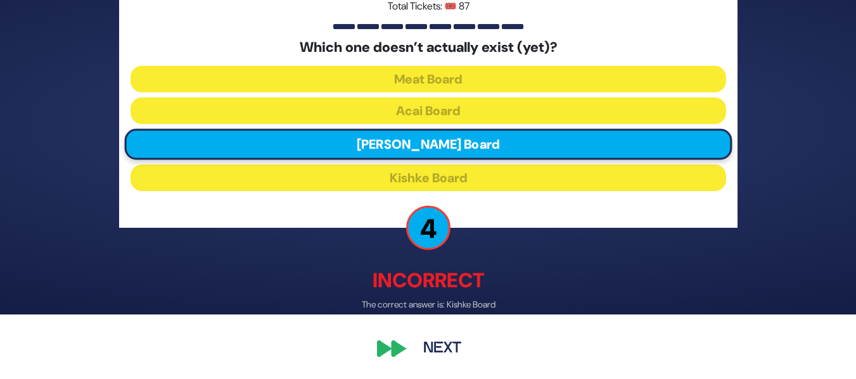
click at [440, 342] on button "Next" at bounding box center [441, 349] width 73 height 29
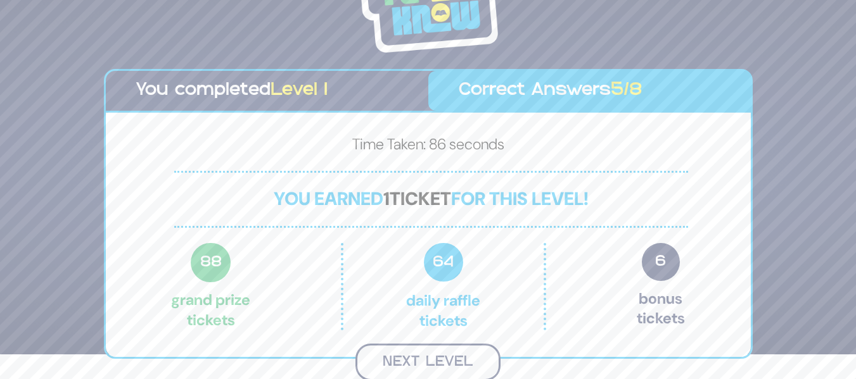
scroll to position [23, 0]
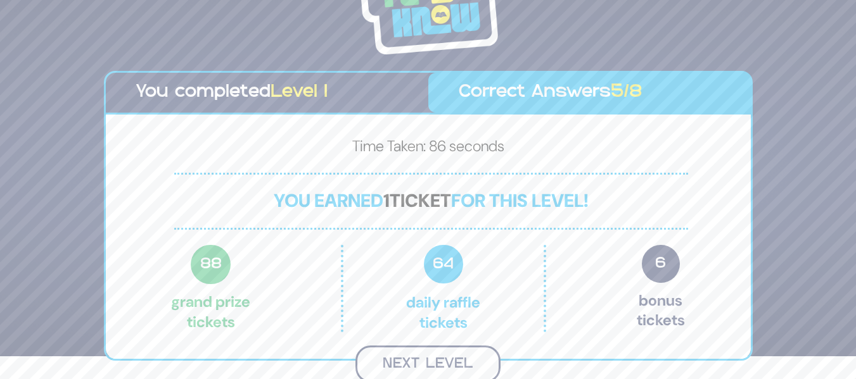
click at [433, 355] on button "Next Level" at bounding box center [427, 364] width 145 height 37
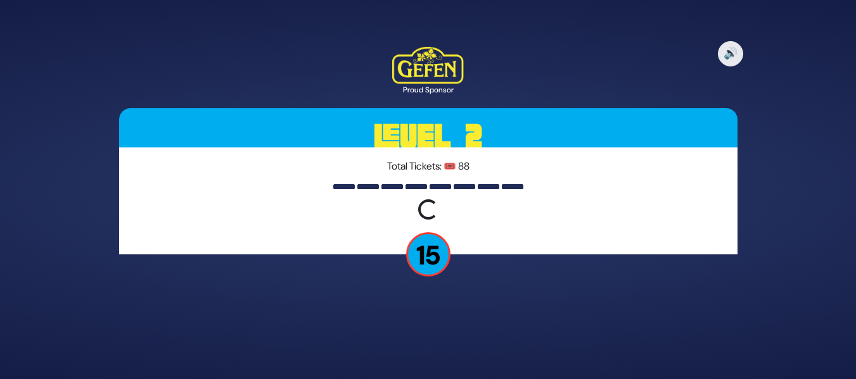
scroll to position [0, 0]
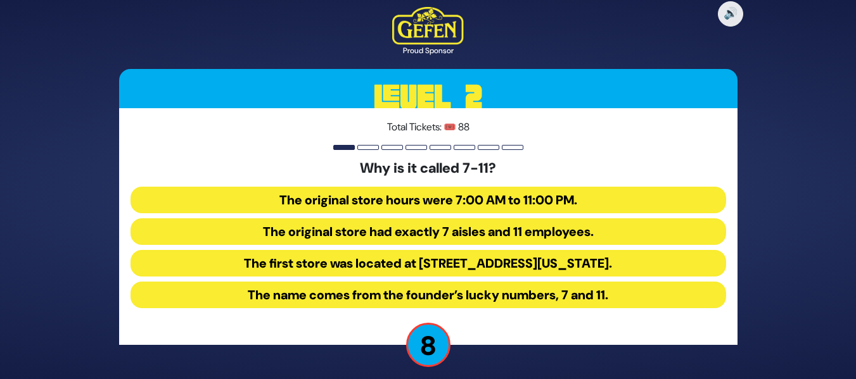
click at [540, 301] on button "The name comes from the founder’s lucky numbers, 7 and 11." at bounding box center [427, 295] width 595 height 27
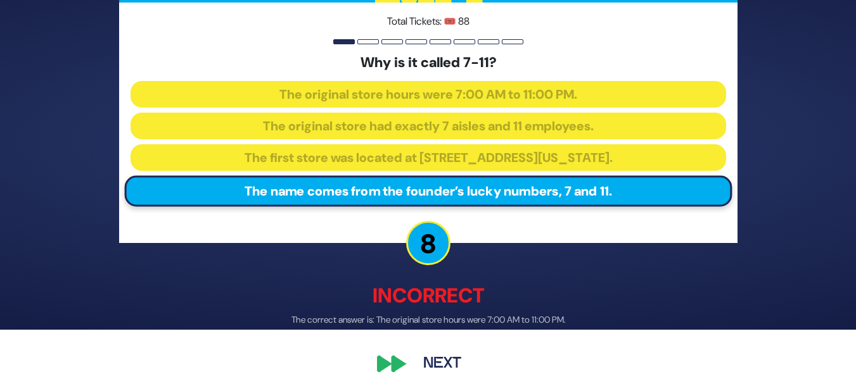
scroll to position [65, 0]
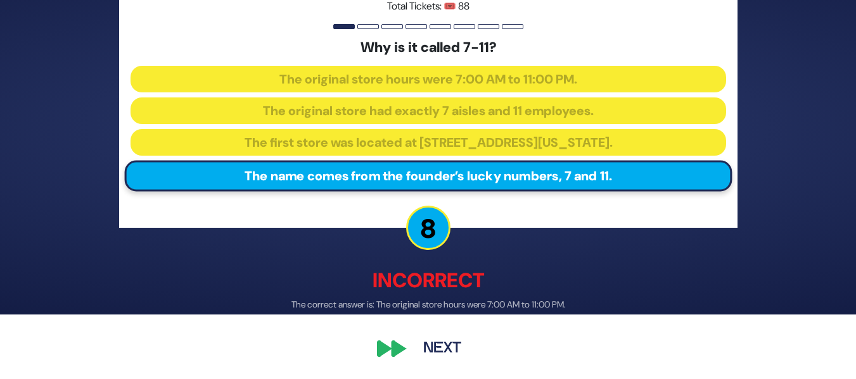
click at [460, 355] on button "Next" at bounding box center [441, 349] width 73 height 29
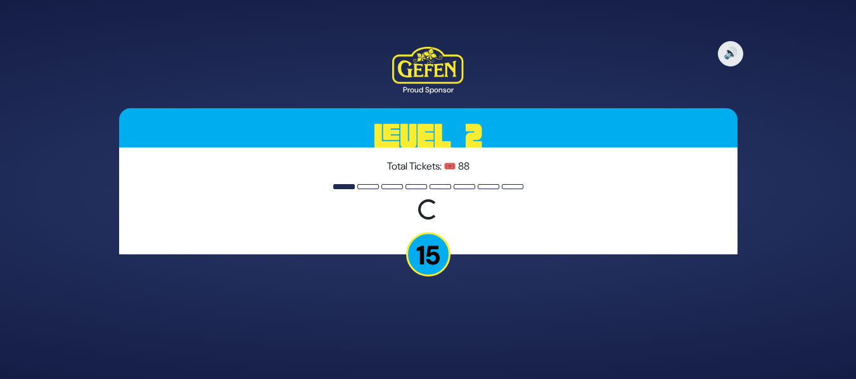
scroll to position [0, 0]
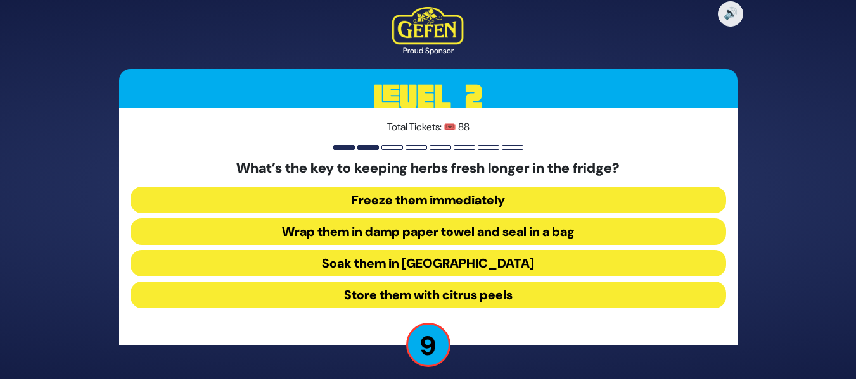
click at [455, 236] on button "Wrap them in damp paper towel and seal in a bag" at bounding box center [427, 231] width 595 height 27
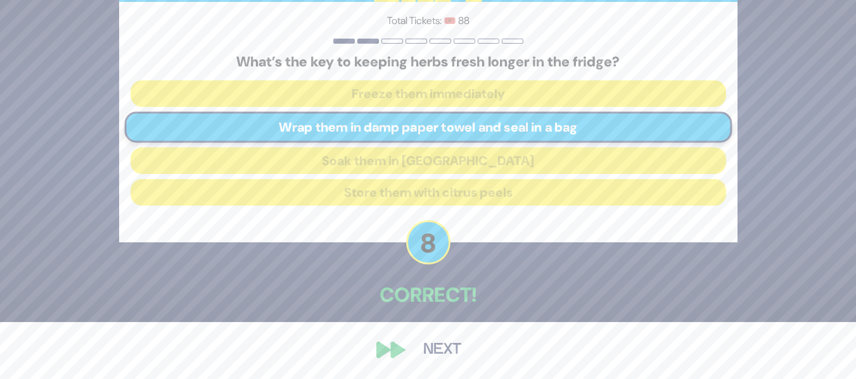
scroll to position [58, 0]
click at [412, 351] on button "Next" at bounding box center [441, 349] width 73 height 29
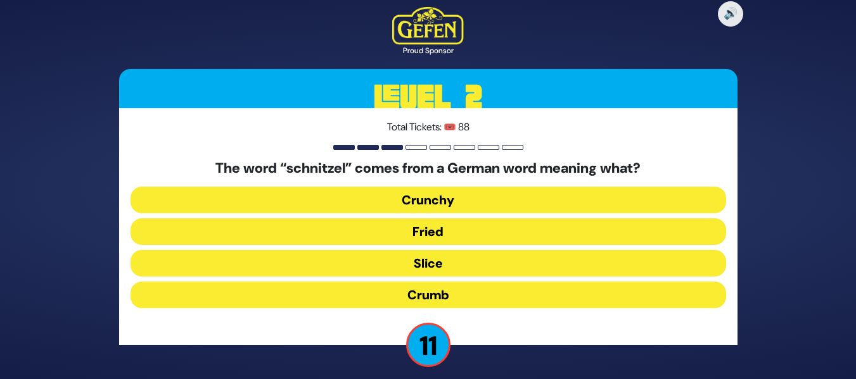
click at [465, 236] on button "Fried" at bounding box center [427, 231] width 595 height 27
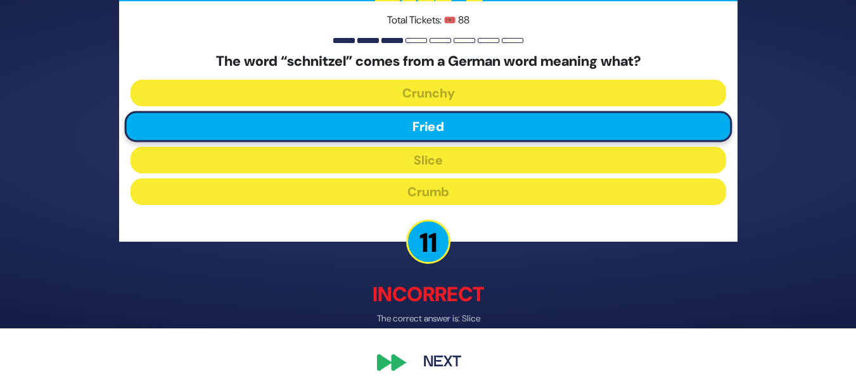
scroll to position [65, 0]
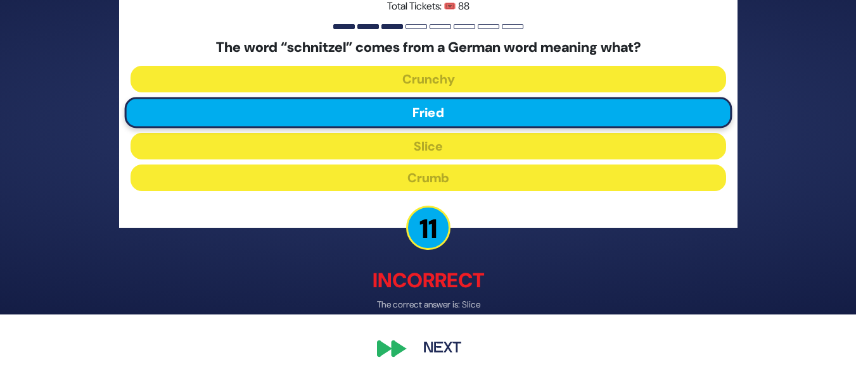
click at [414, 340] on button "Next" at bounding box center [441, 349] width 73 height 29
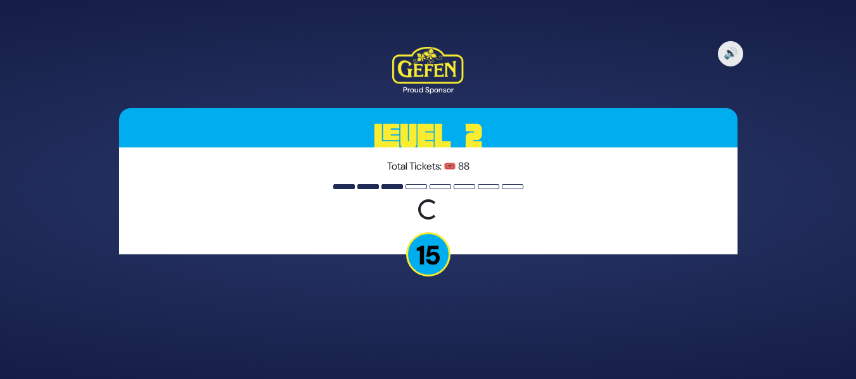
scroll to position [0, 0]
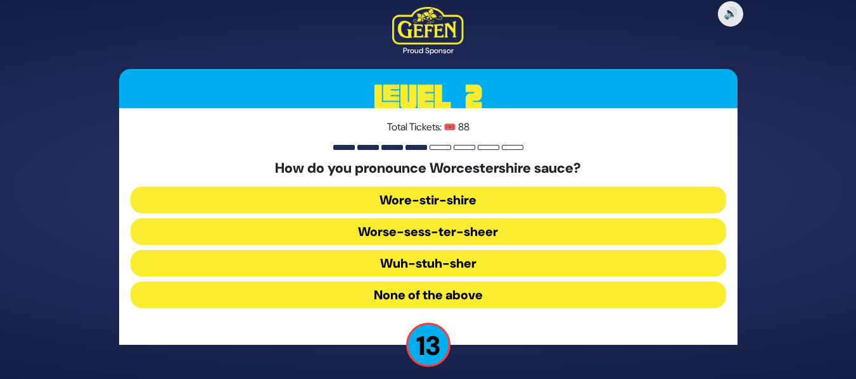
click at [472, 258] on button "Wuh-stuh-sher" at bounding box center [427, 263] width 595 height 27
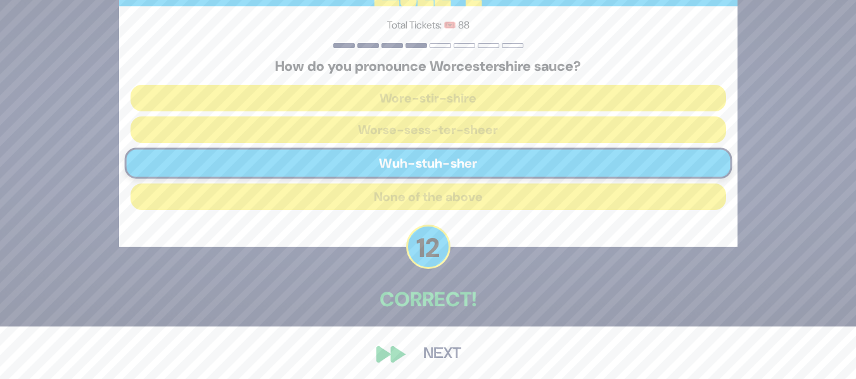
scroll to position [58, 0]
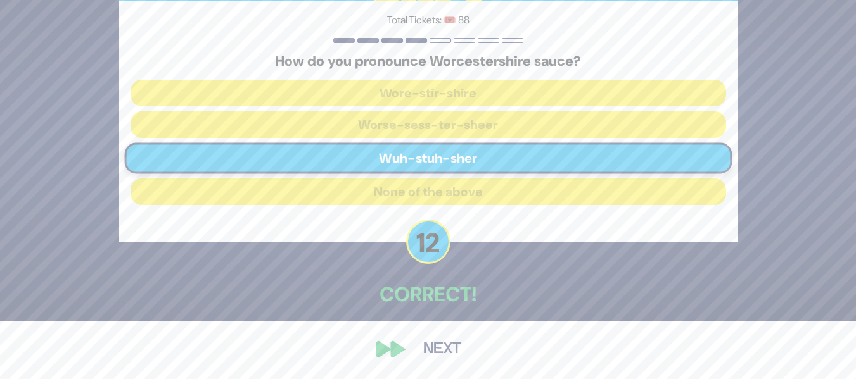
click at [443, 355] on button "Next" at bounding box center [441, 349] width 73 height 29
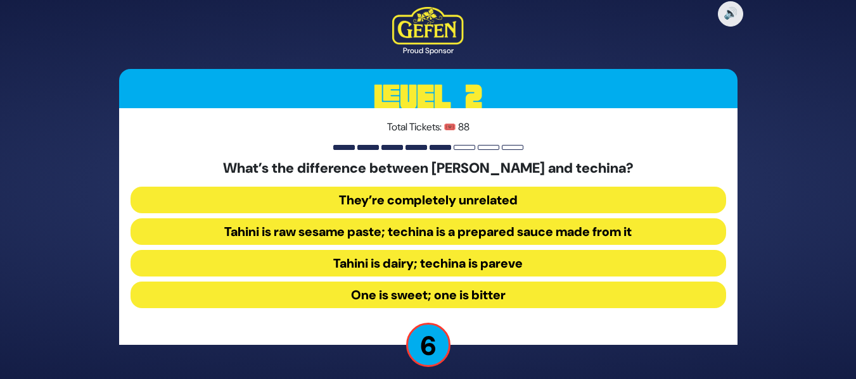
click at [475, 228] on button "Tahini is raw sesame paste; techina is a prepared sauce made from it" at bounding box center [427, 231] width 595 height 27
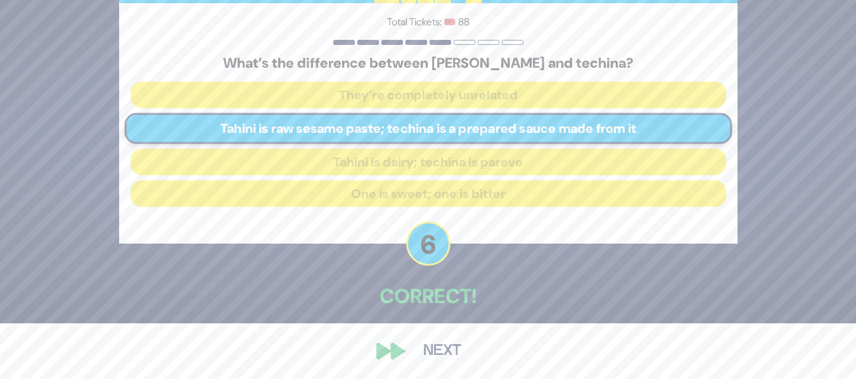
scroll to position [58, 0]
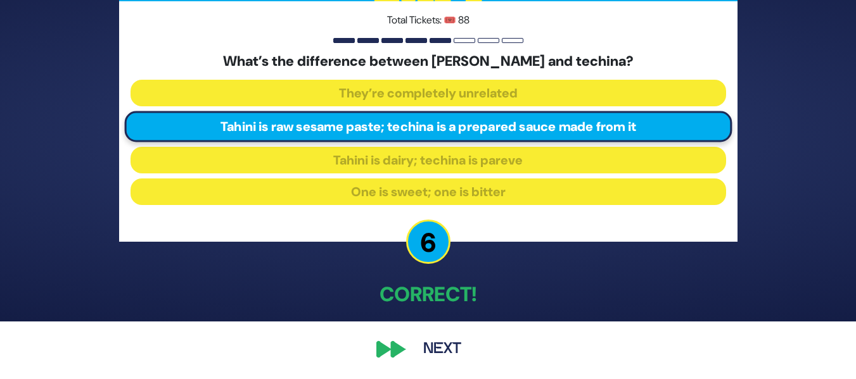
click at [432, 336] on button "Next" at bounding box center [441, 349] width 73 height 29
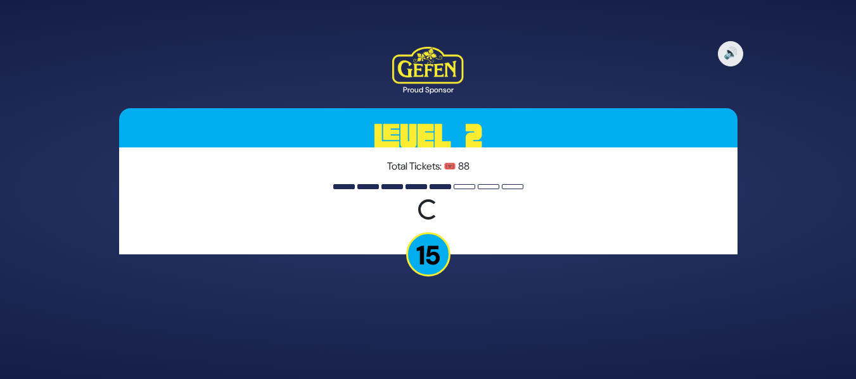
scroll to position [0, 0]
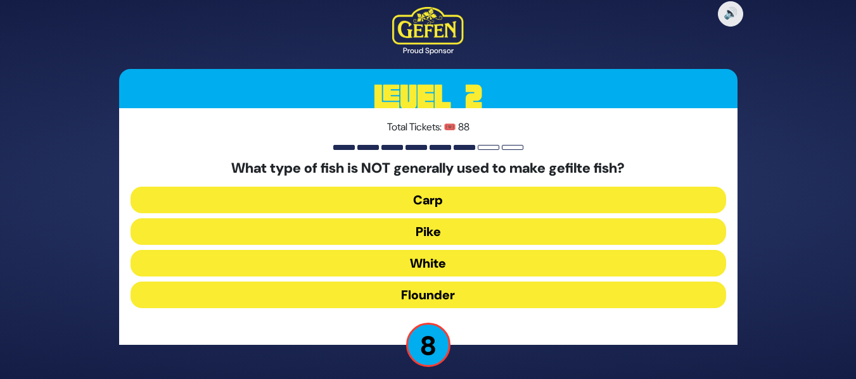
click at [454, 293] on button "Flounder" at bounding box center [427, 295] width 595 height 27
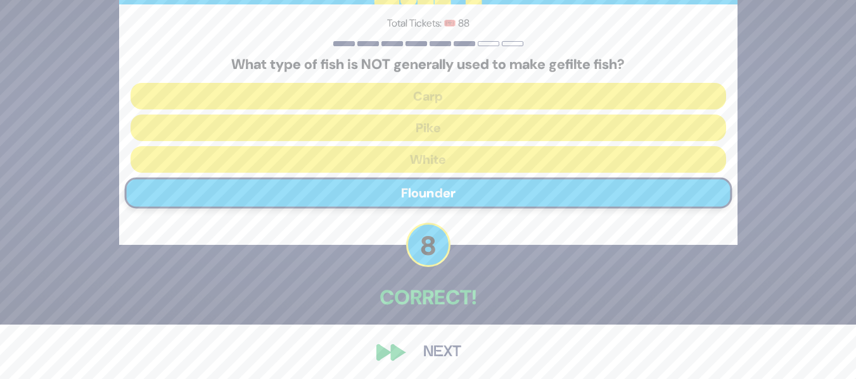
scroll to position [58, 0]
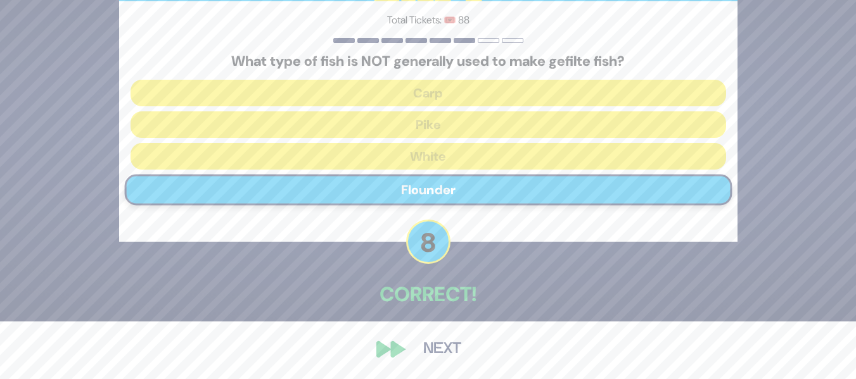
click at [425, 350] on button "Next" at bounding box center [441, 349] width 73 height 29
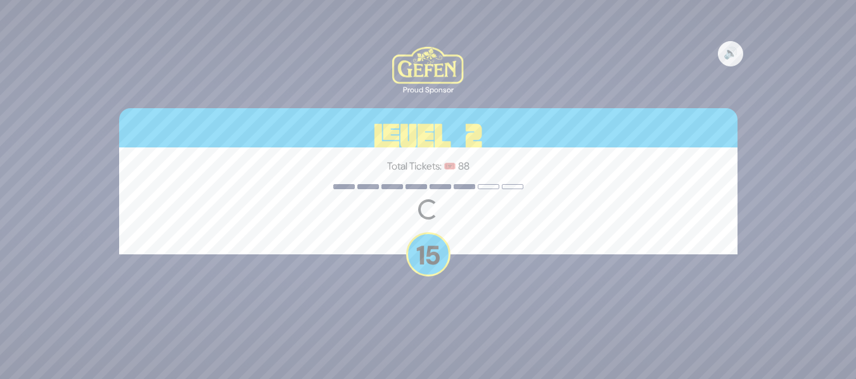
scroll to position [0, 0]
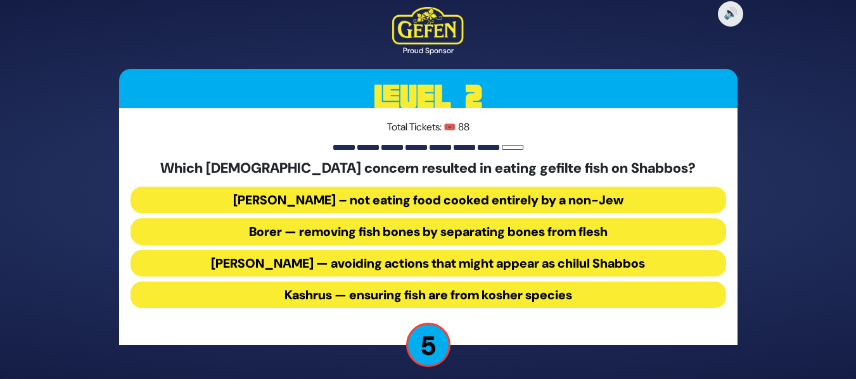
click at [460, 222] on button "Borer — removing fish bones by separating bones from flesh" at bounding box center [427, 231] width 595 height 27
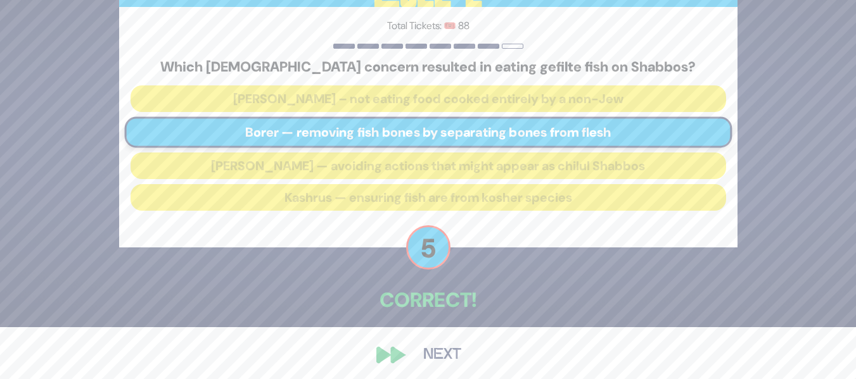
scroll to position [58, 0]
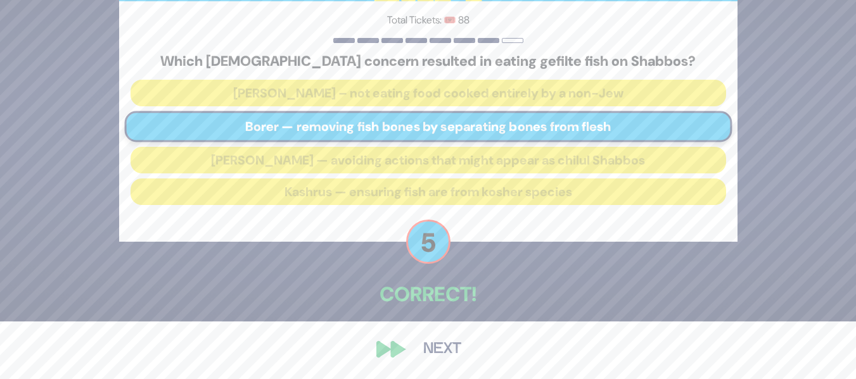
click at [435, 337] on button "Next" at bounding box center [441, 349] width 73 height 29
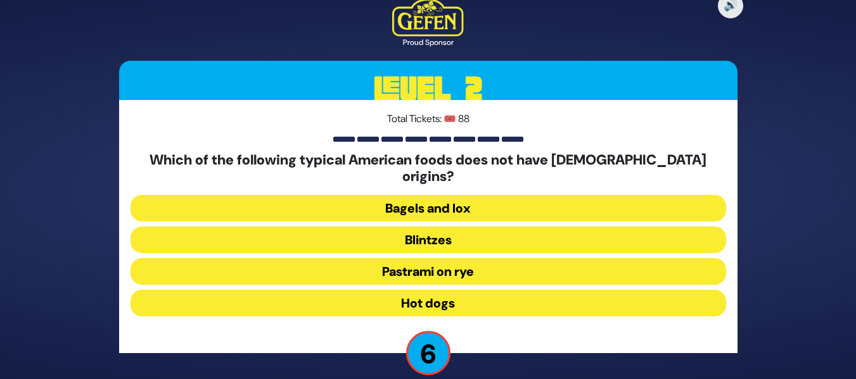
click at [457, 293] on button "Hot dogs" at bounding box center [427, 303] width 595 height 27
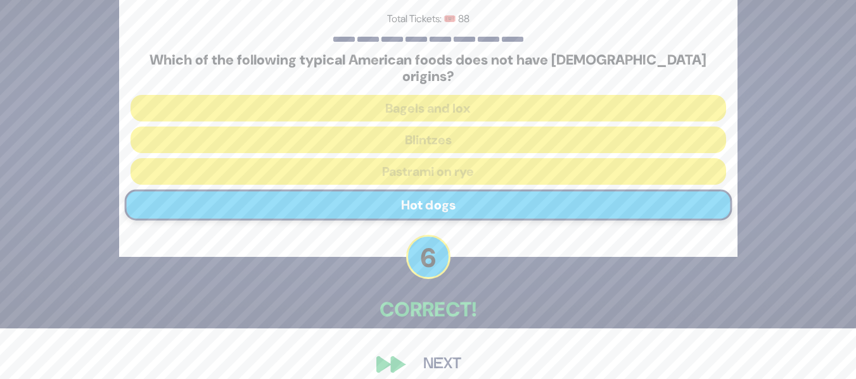
scroll to position [58, 0]
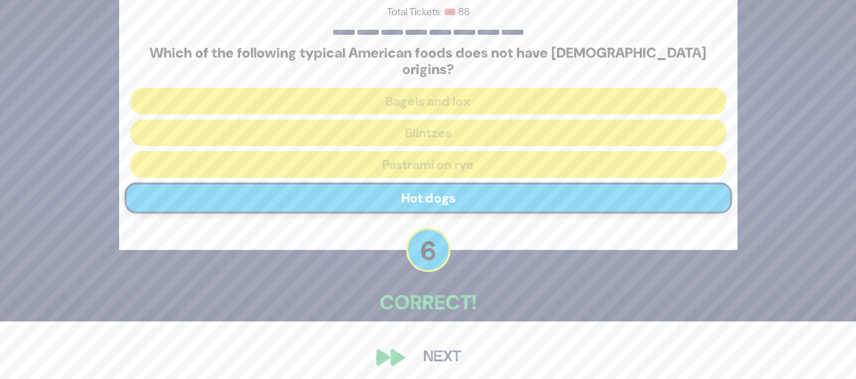
click at [445, 349] on button "Next" at bounding box center [441, 357] width 73 height 29
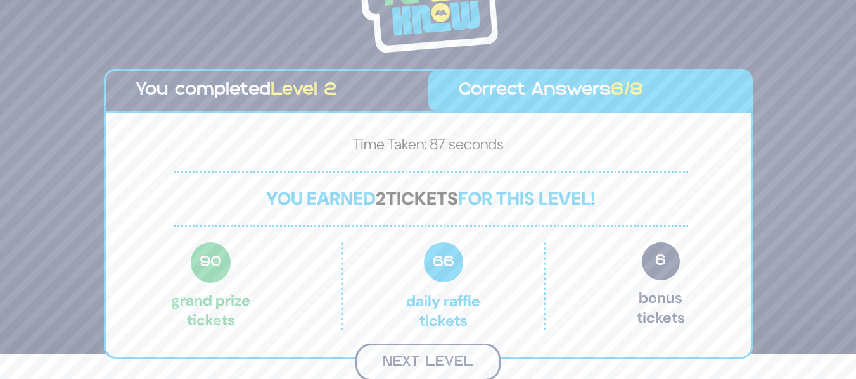
scroll to position [27, 0]
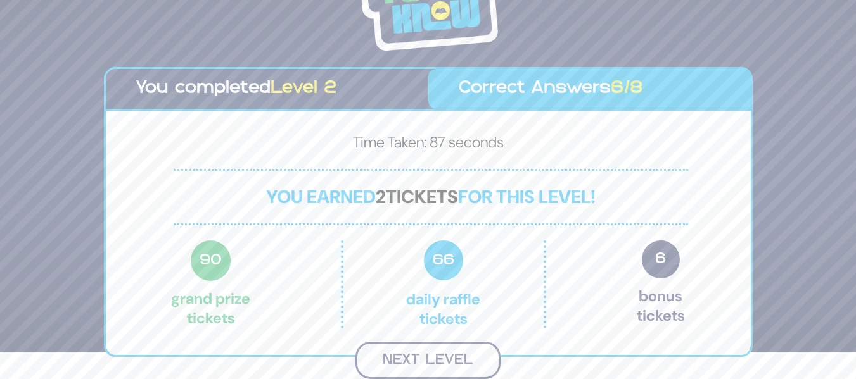
click at [421, 346] on button "Next Level" at bounding box center [427, 360] width 145 height 37
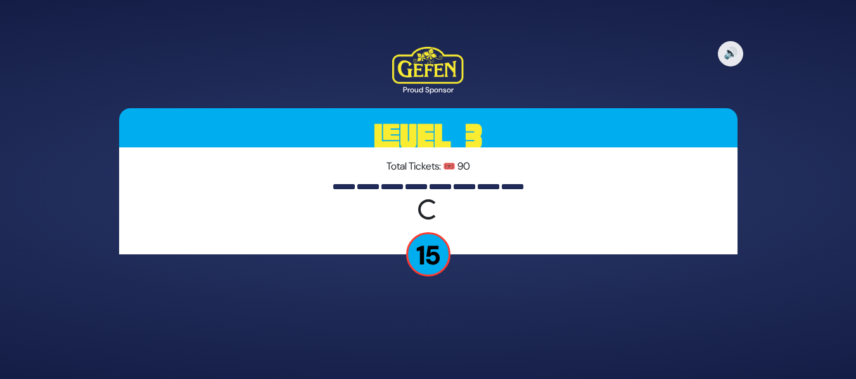
scroll to position [0, 0]
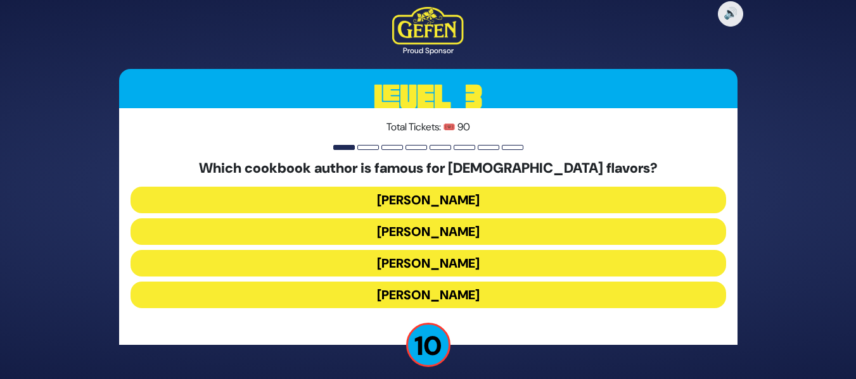
click at [489, 302] on button "Danielle Renov" at bounding box center [427, 295] width 595 height 27
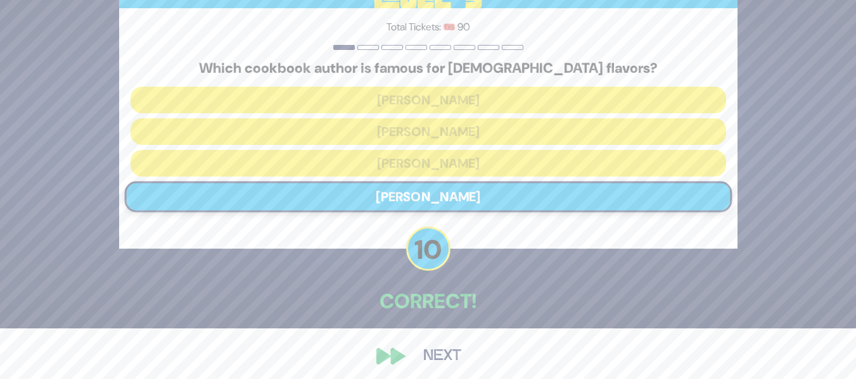
scroll to position [58, 0]
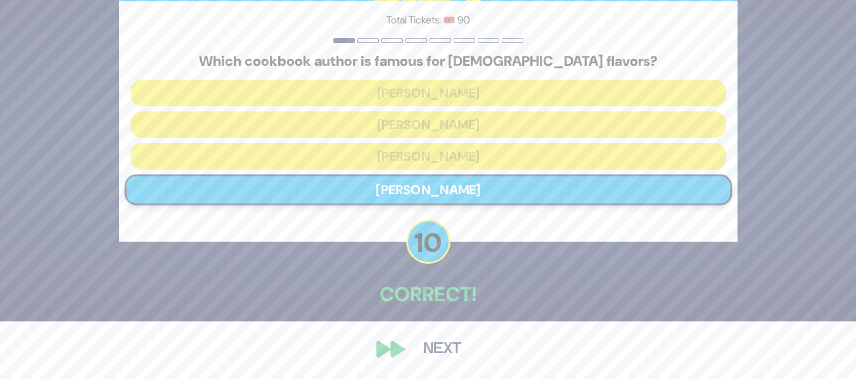
click at [446, 353] on button "Next" at bounding box center [441, 349] width 73 height 29
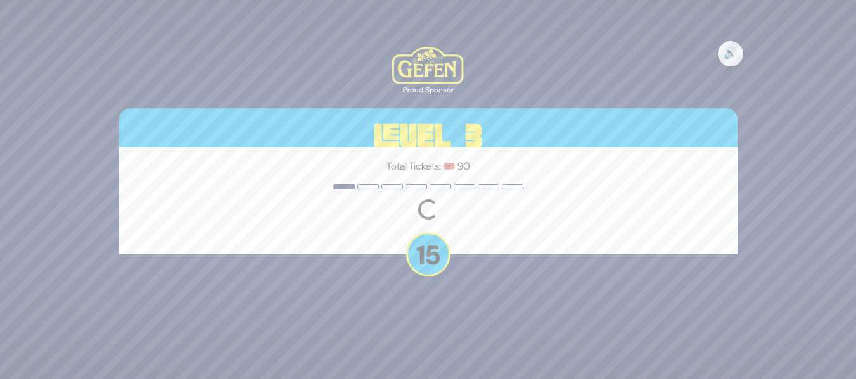
scroll to position [0, 0]
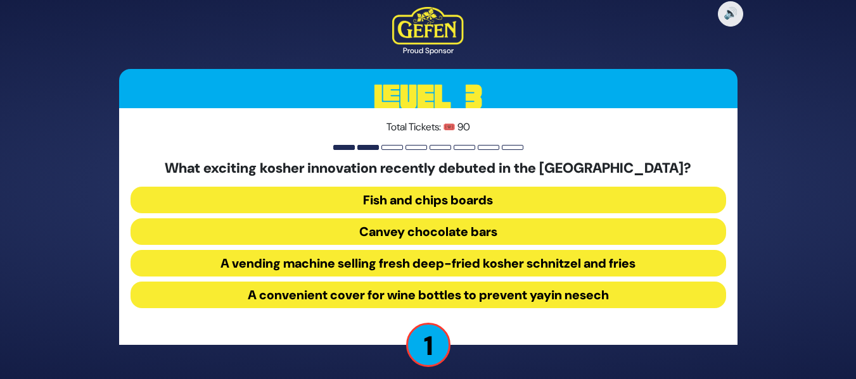
click at [533, 205] on button "Fish and chips boards" at bounding box center [427, 200] width 595 height 27
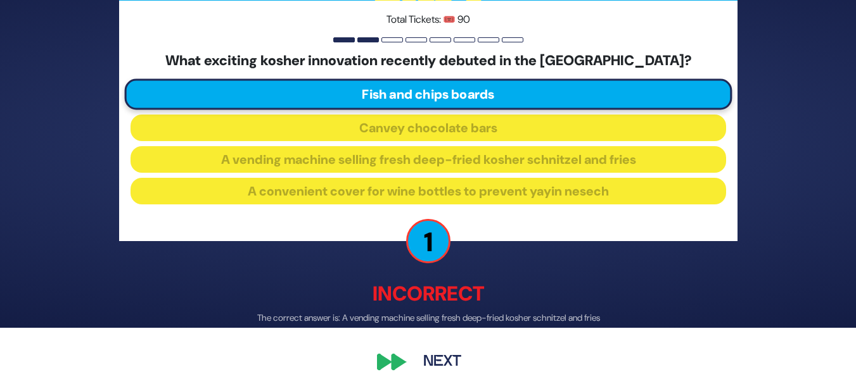
scroll to position [65, 0]
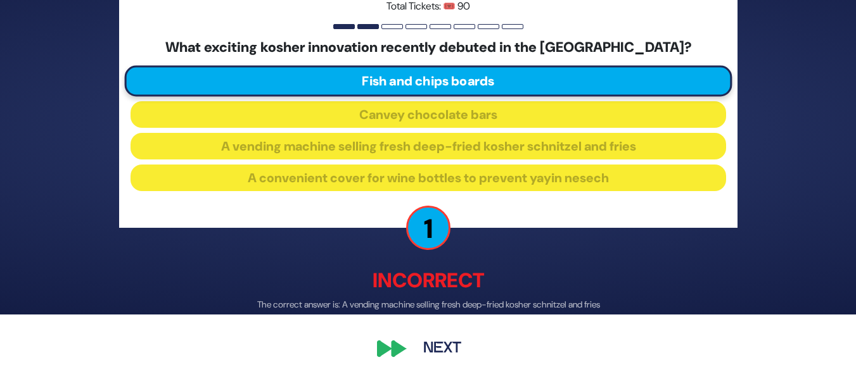
click at [441, 350] on button "Next" at bounding box center [441, 349] width 73 height 29
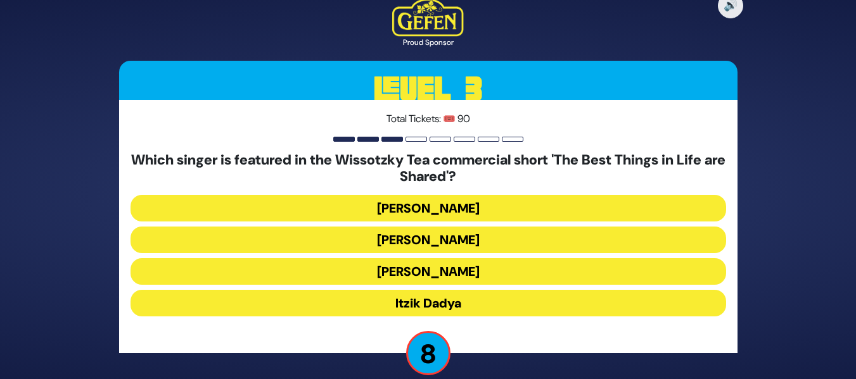
click at [481, 216] on button "Eli Marcus" at bounding box center [427, 208] width 595 height 27
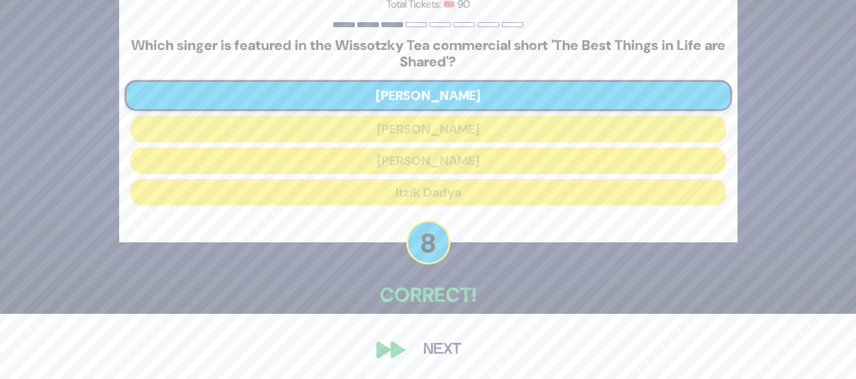
scroll to position [66, 0]
click at [421, 353] on button "Next" at bounding box center [441, 349] width 73 height 29
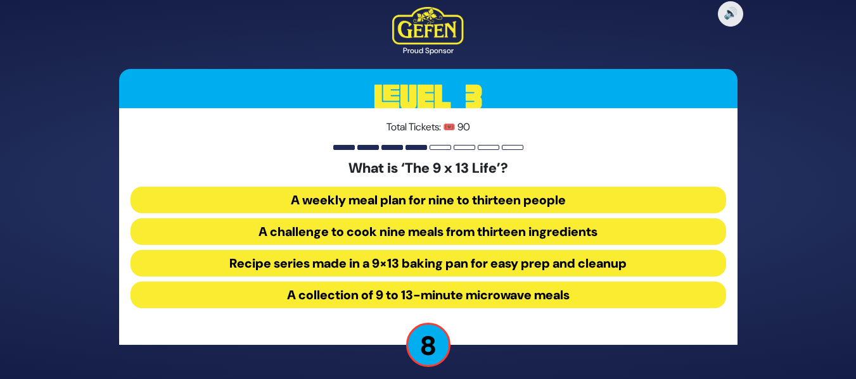
click at [459, 270] on button "Recipe series made in a 9×13 baking pan for easy prep and cleanup" at bounding box center [427, 263] width 595 height 27
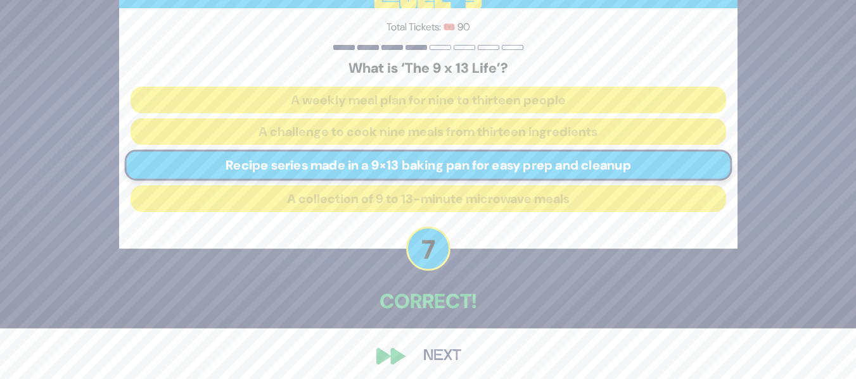
scroll to position [58, 0]
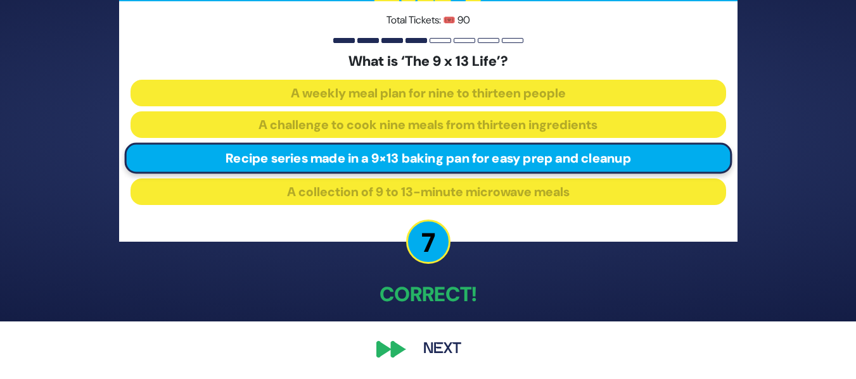
click at [435, 351] on button "Next" at bounding box center [441, 349] width 73 height 29
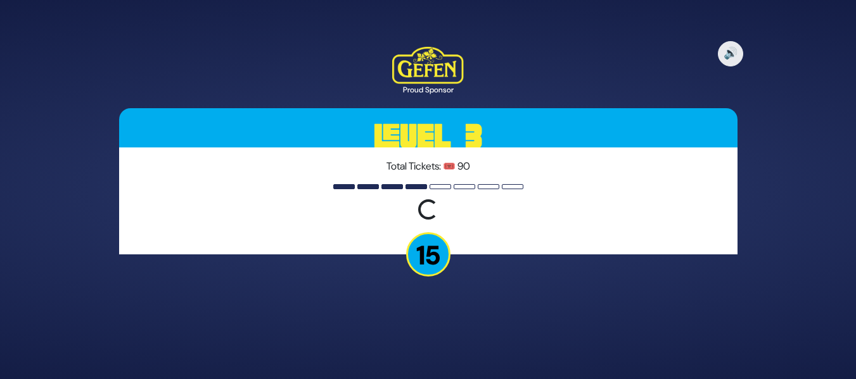
scroll to position [0, 0]
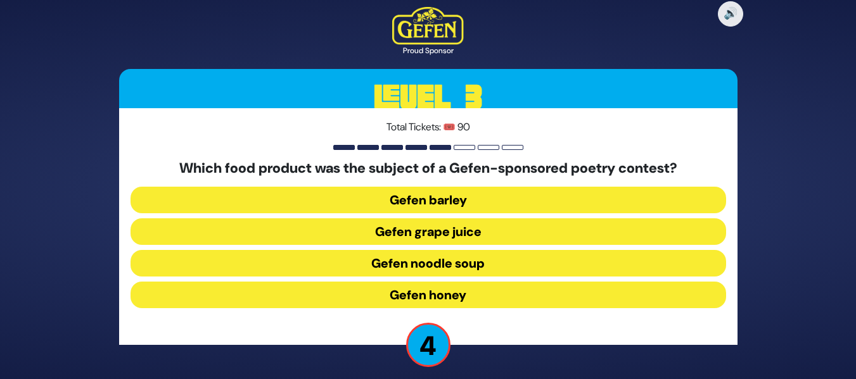
click at [462, 240] on button "Gefen grape juice" at bounding box center [427, 231] width 595 height 27
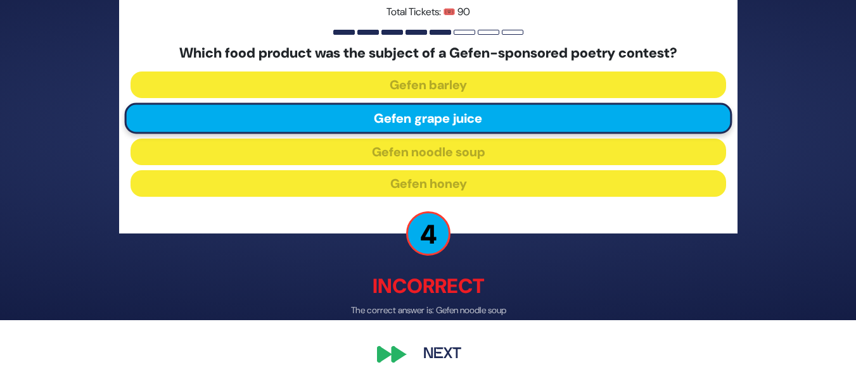
scroll to position [65, 0]
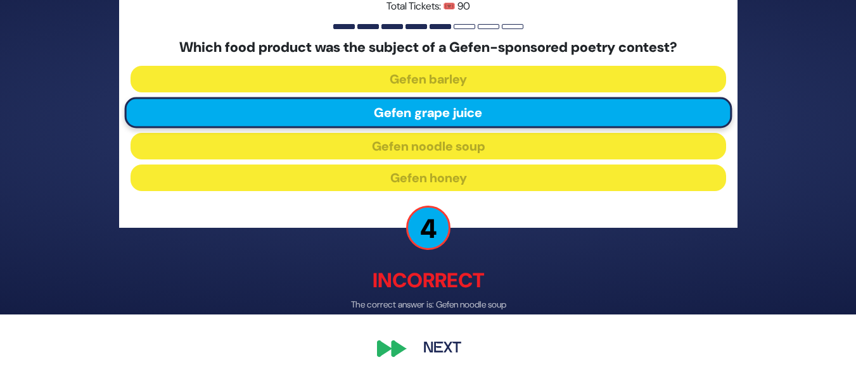
click at [425, 342] on button "Next" at bounding box center [441, 349] width 73 height 29
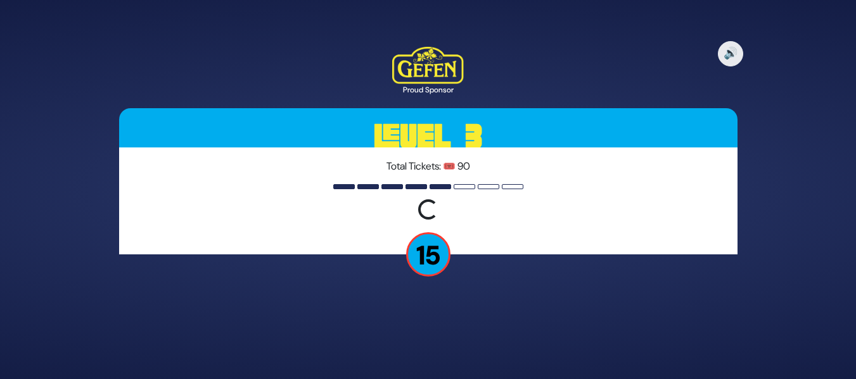
scroll to position [0, 0]
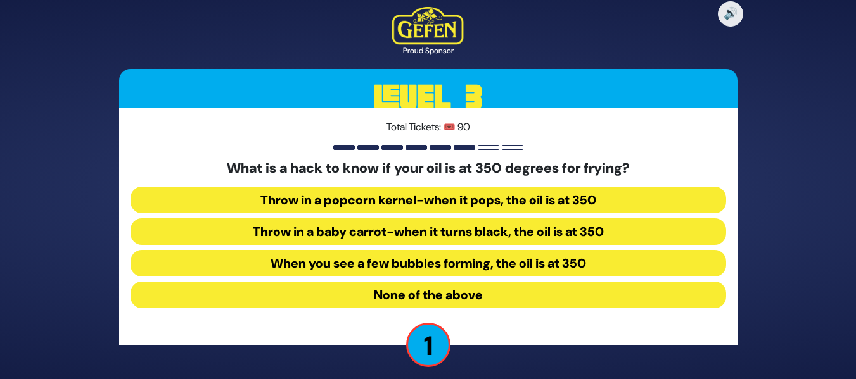
click at [515, 208] on button "Throw in a popcorn kernel-when it pops, the oil is at 350" at bounding box center [427, 200] width 595 height 27
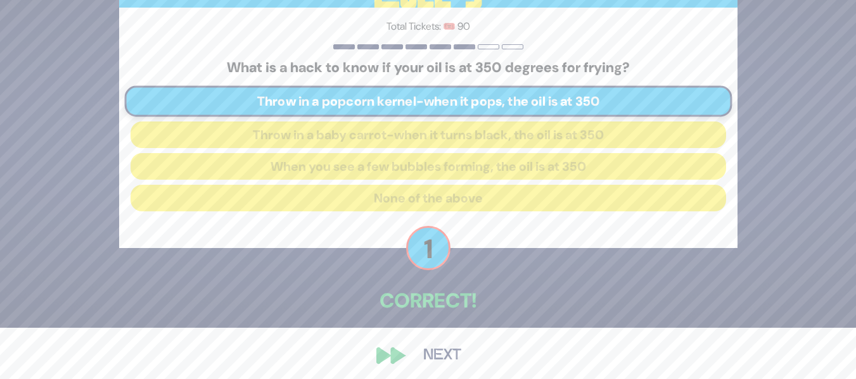
scroll to position [58, 0]
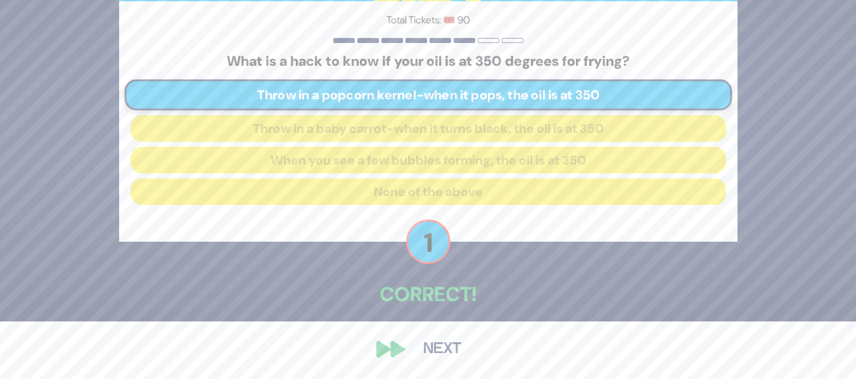
click at [437, 358] on button "Next" at bounding box center [441, 349] width 73 height 29
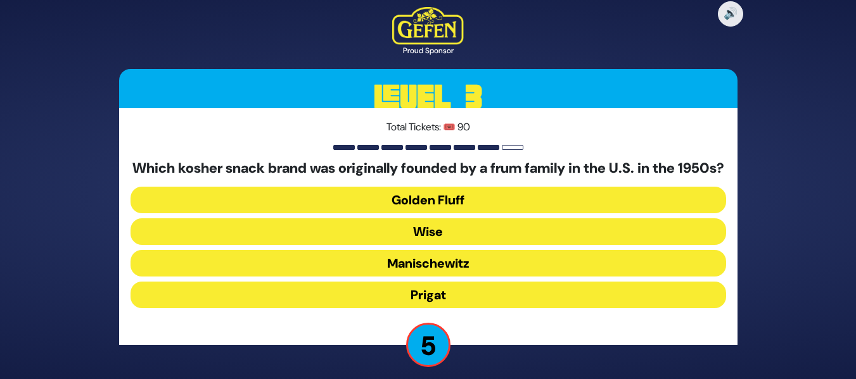
click at [506, 210] on button "Golden Fluff" at bounding box center [427, 200] width 595 height 27
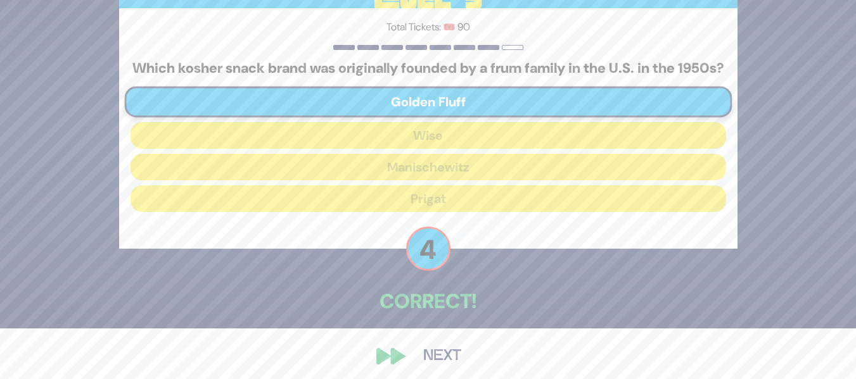
scroll to position [66, 0]
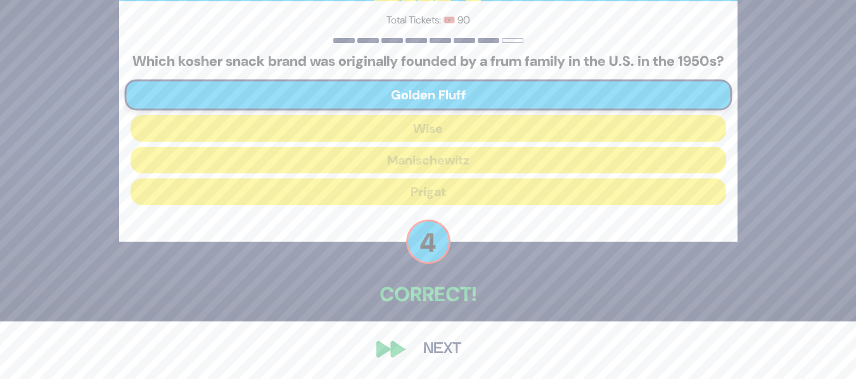
click at [417, 377] on div "🔊 Proud Sponsor Level 3 Total Tickets: 🎟️ 90 Which kosher snack brand was origi…" at bounding box center [428, 132] width 649 height 495
click at [427, 353] on button "Next" at bounding box center [441, 349] width 73 height 29
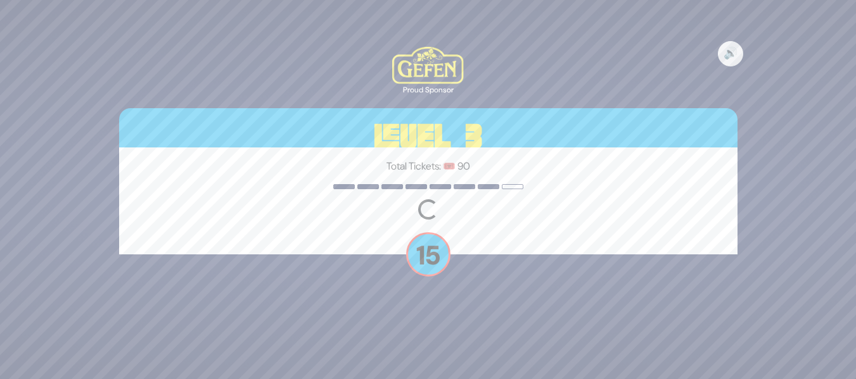
scroll to position [0, 0]
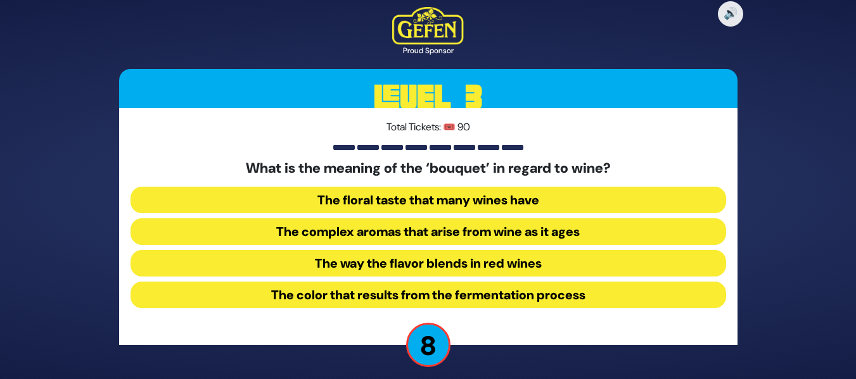
click at [476, 233] on button "The complex aromas that arise from wine as it ages" at bounding box center [427, 231] width 595 height 27
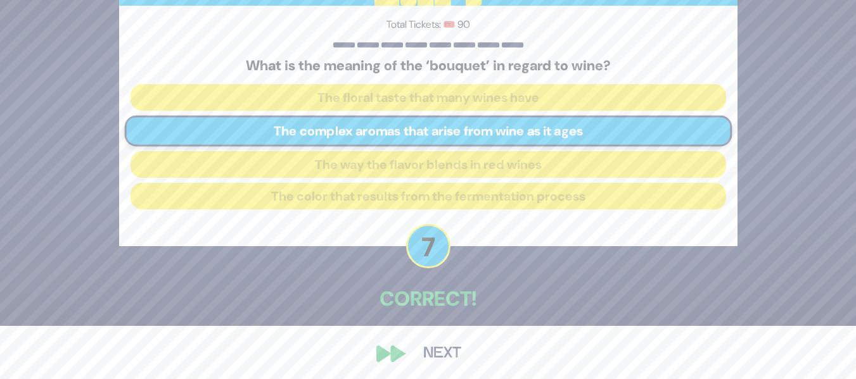
scroll to position [58, 0]
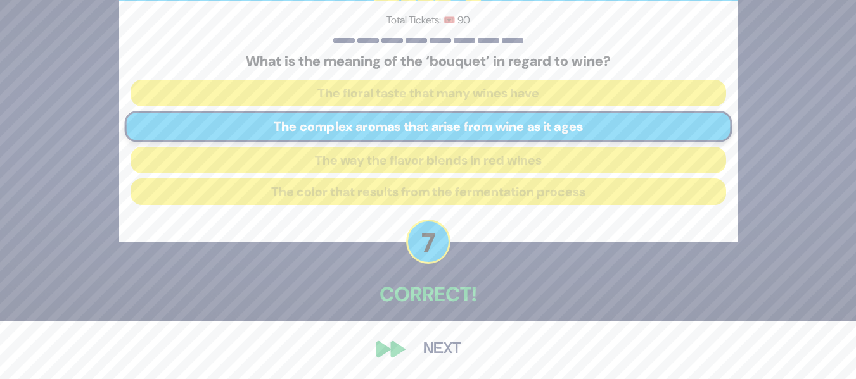
click at [434, 351] on button "Next" at bounding box center [441, 349] width 73 height 29
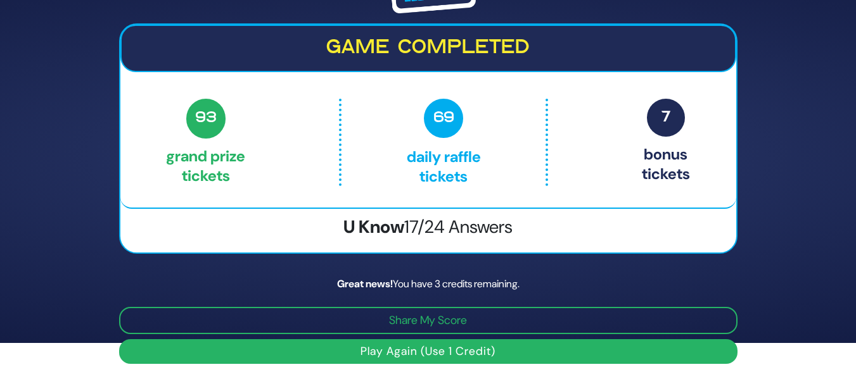
click at [465, 350] on button "Play Again (Use 1 Credit)" at bounding box center [428, 351] width 618 height 25
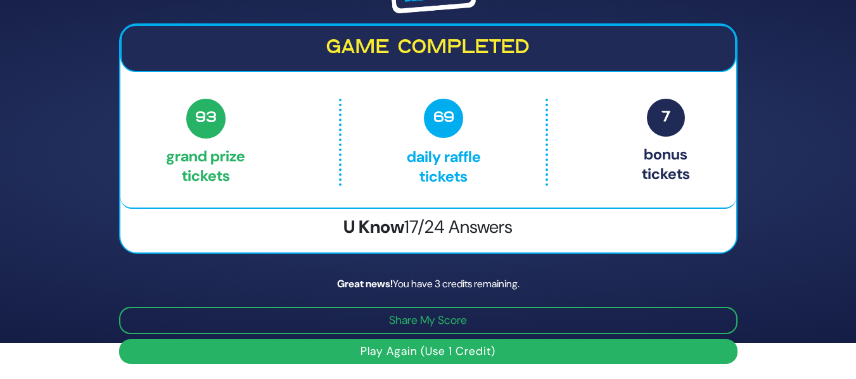
click at [465, 350] on button "Play Again (Use 1 Credit)" at bounding box center [428, 351] width 618 height 25
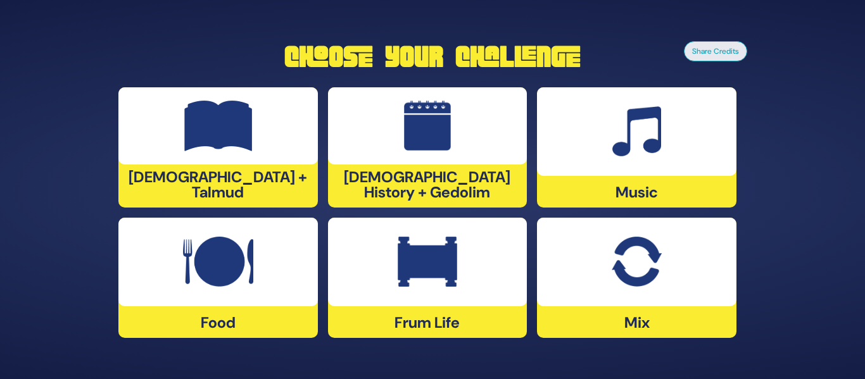
click at [597, 156] on div at bounding box center [636, 131] width 199 height 89
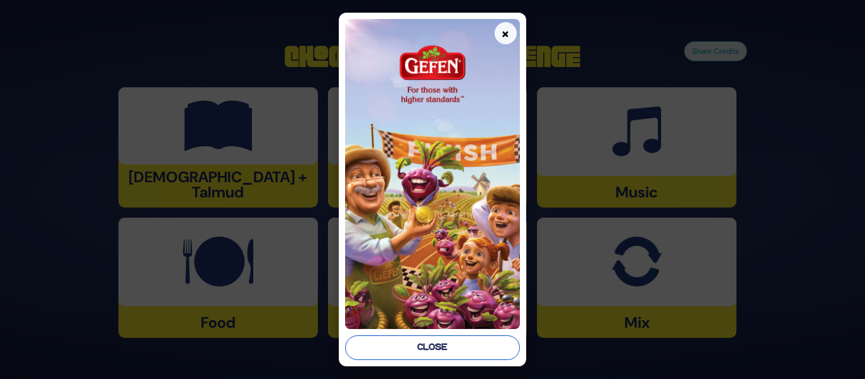
click at [460, 352] on button "Close" at bounding box center [432, 348] width 174 height 25
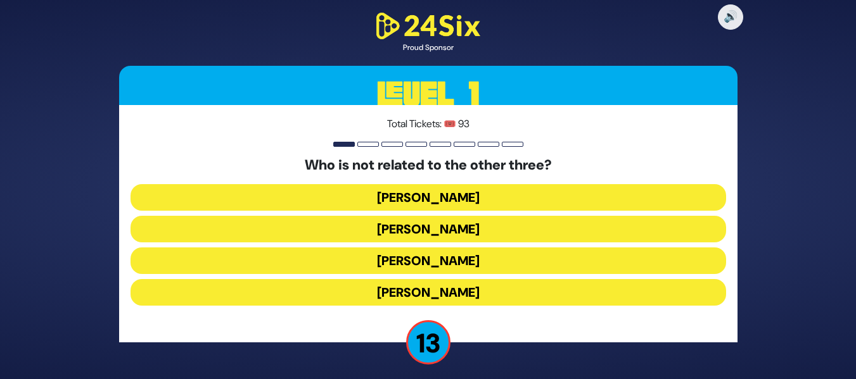
click at [461, 290] on button "Shie Fried" at bounding box center [427, 292] width 595 height 27
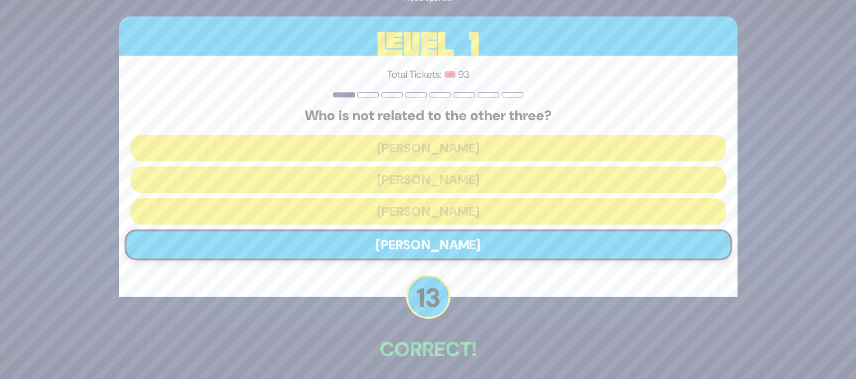
scroll to position [55, 0]
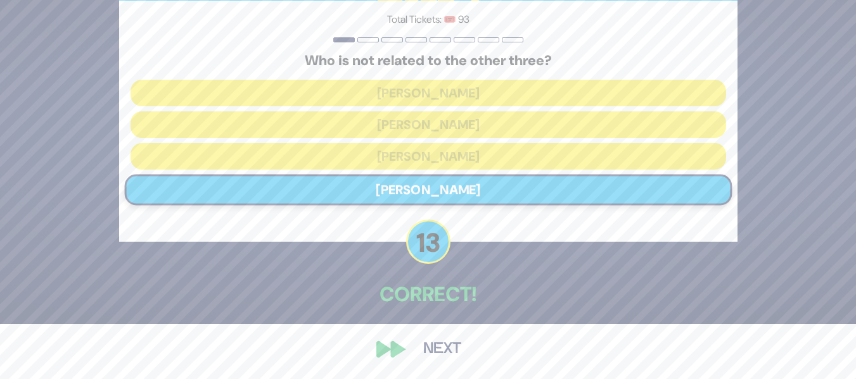
click at [420, 353] on button "Next" at bounding box center [441, 349] width 73 height 29
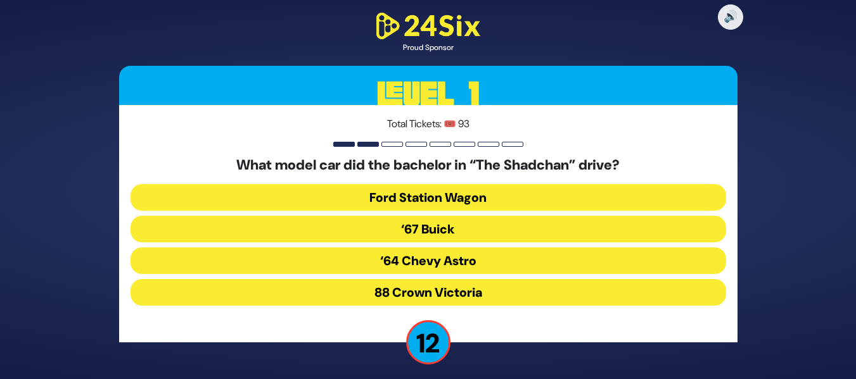
click at [465, 240] on button "‘67 Buick" at bounding box center [427, 229] width 595 height 27
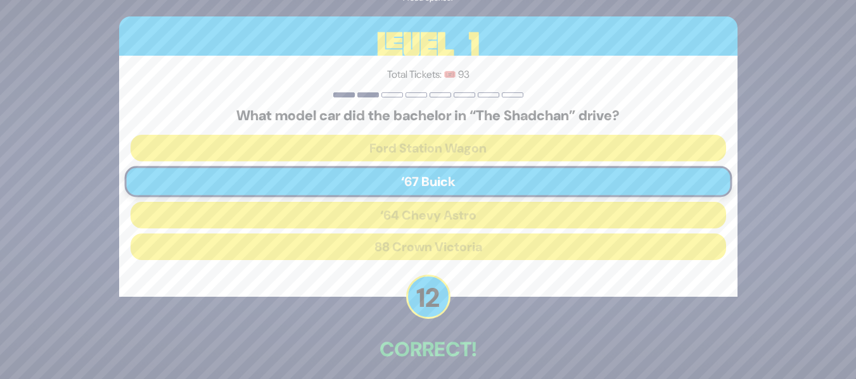
scroll to position [55, 0]
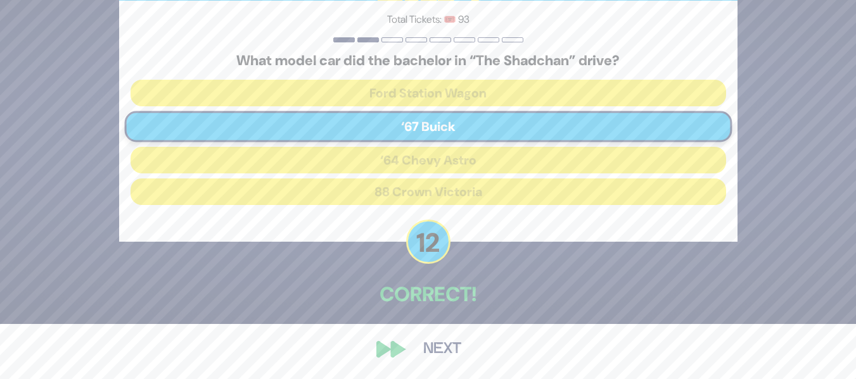
click at [427, 349] on button "Next" at bounding box center [441, 349] width 73 height 29
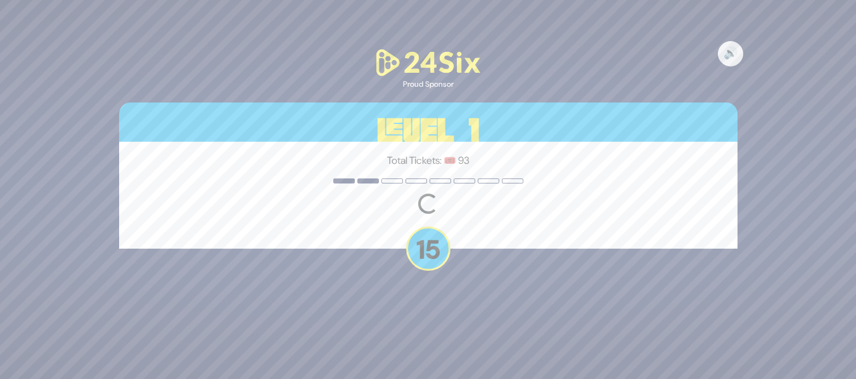
scroll to position [0, 0]
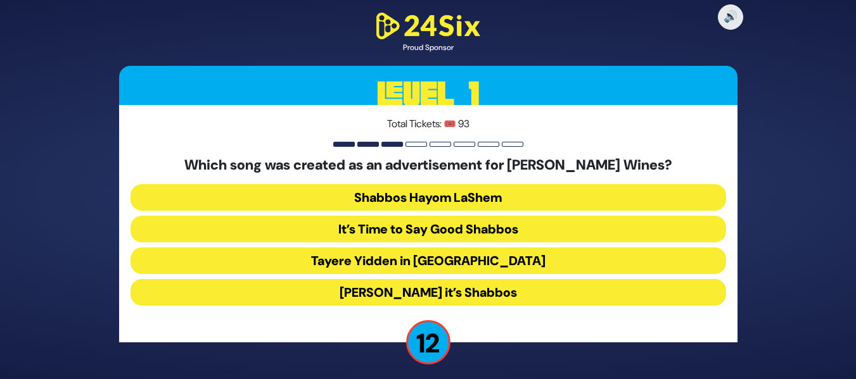
click at [389, 291] on button "Baruch Hashem it’s Shabbos" at bounding box center [427, 292] width 595 height 27
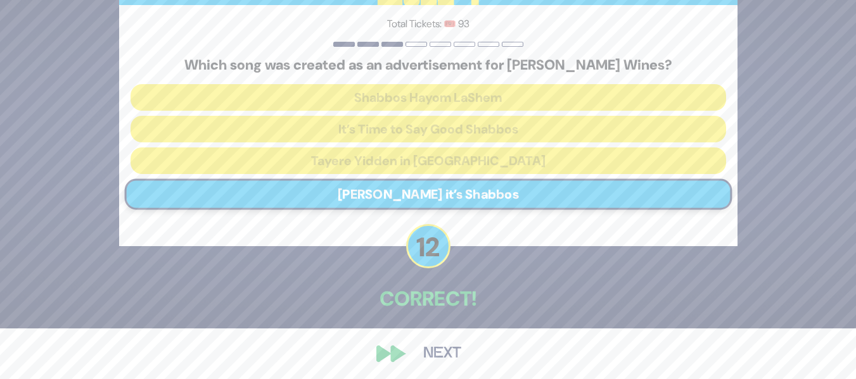
scroll to position [55, 0]
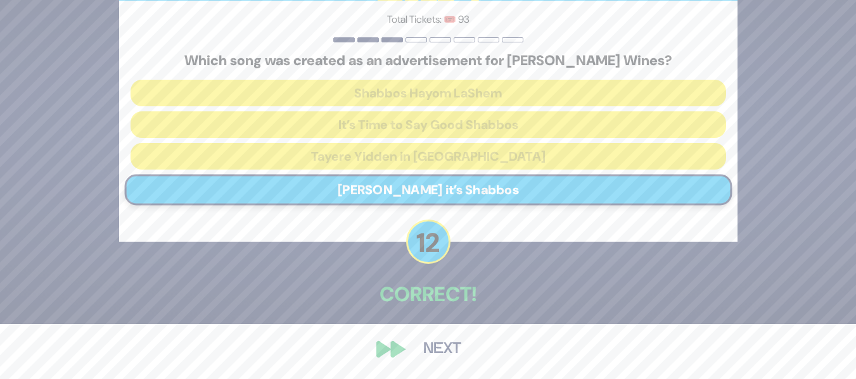
click at [444, 339] on button "Next" at bounding box center [441, 349] width 73 height 29
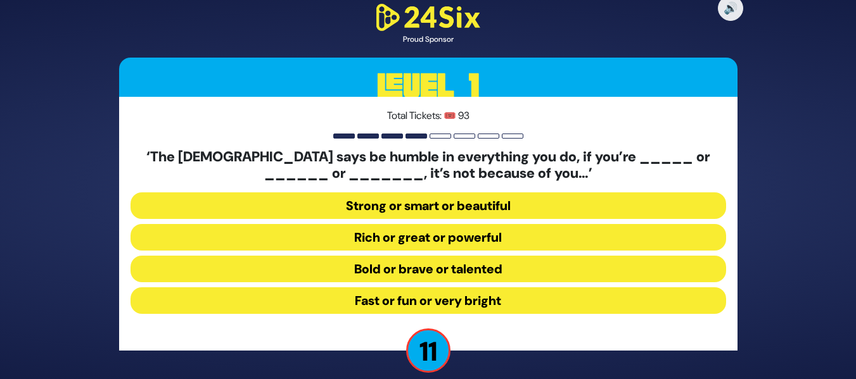
click at [489, 208] on button "Strong or smart or beautiful" at bounding box center [427, 206] width 595 height 27
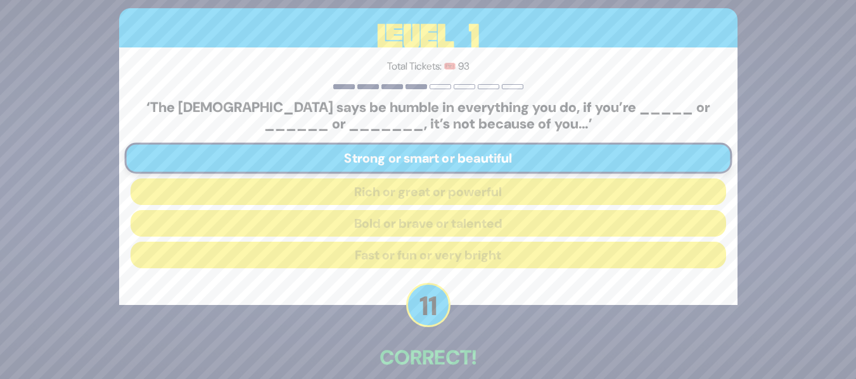
scroll to position [63, 0]
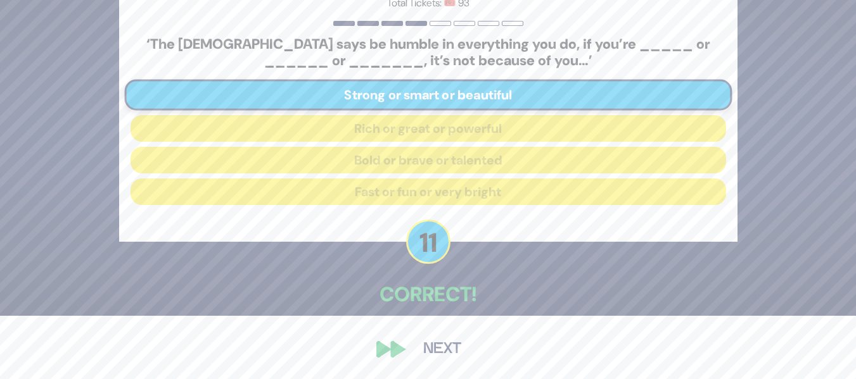
click at [450, 351] on button "Next" at bounding box center [441, 349] width 73 height 29
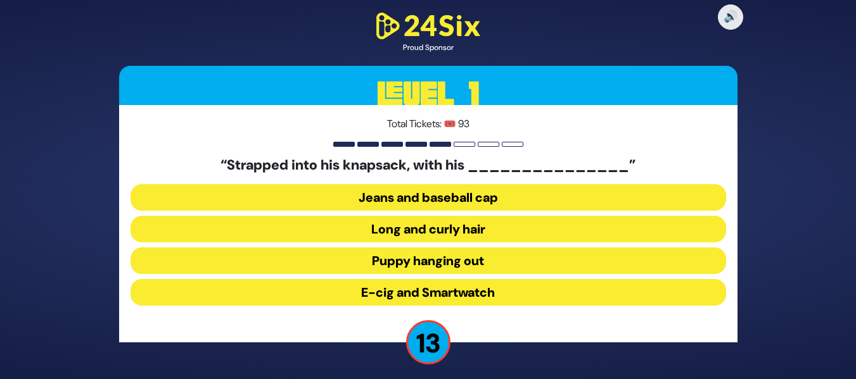
click at [502, 233] on button "Long and curly hair" at bounding box center [427, 229] width 595 height 27
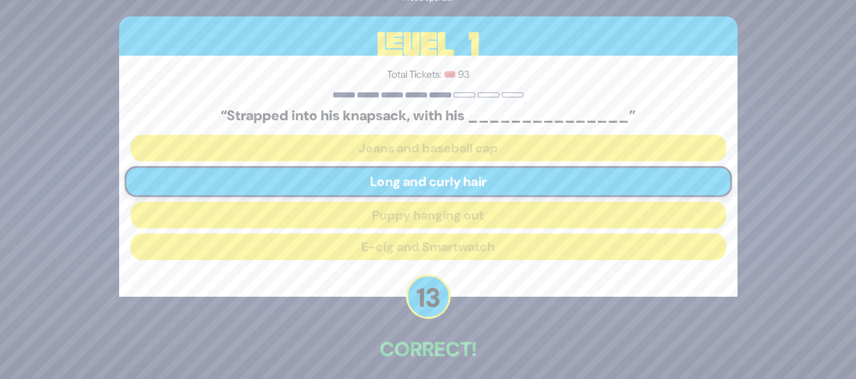
scroll to position [55, 0]
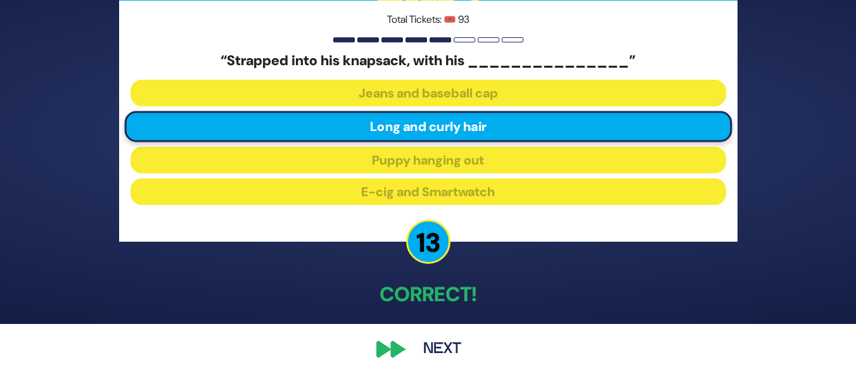
click at [445, 341] on button "Next" at bounding box center [441, 349] width 73 height 29
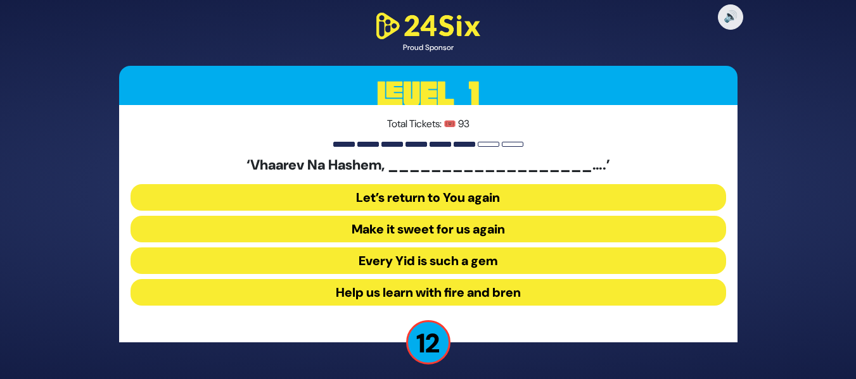
click at [476, 234] on button "Make it sweet for us again" at bounding box center [427, 229] width 595 height 27
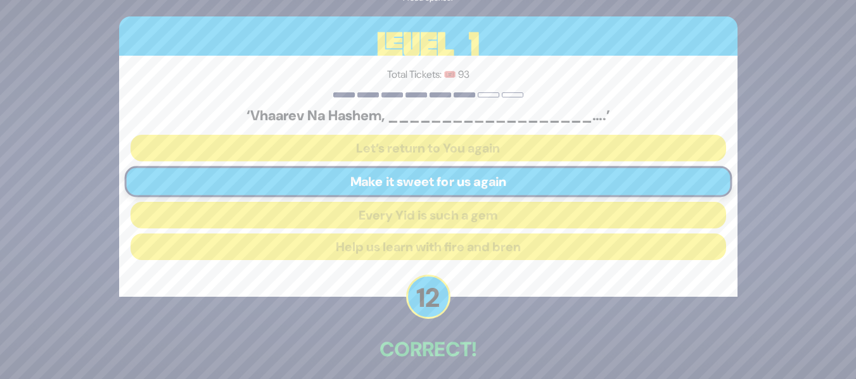
scroll to position [55, 0]
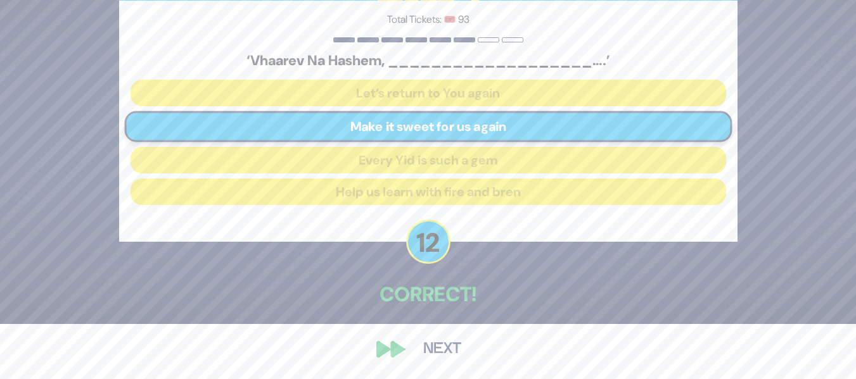
click at [450, 351] on button "Next" at bounding box center [441, 349] width 73 height 29
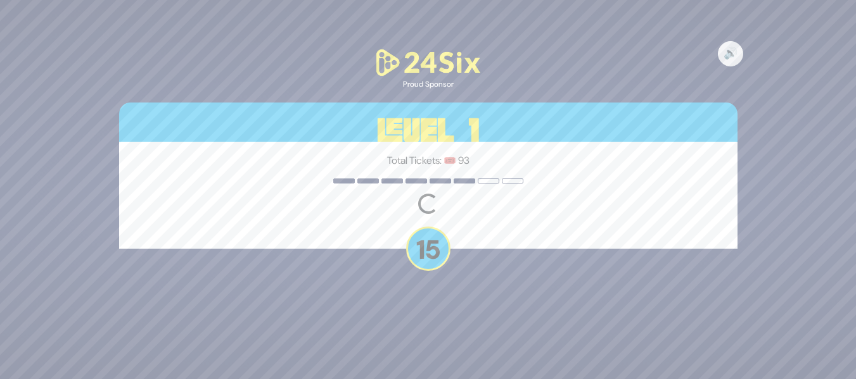
scroll to position [0, 0]
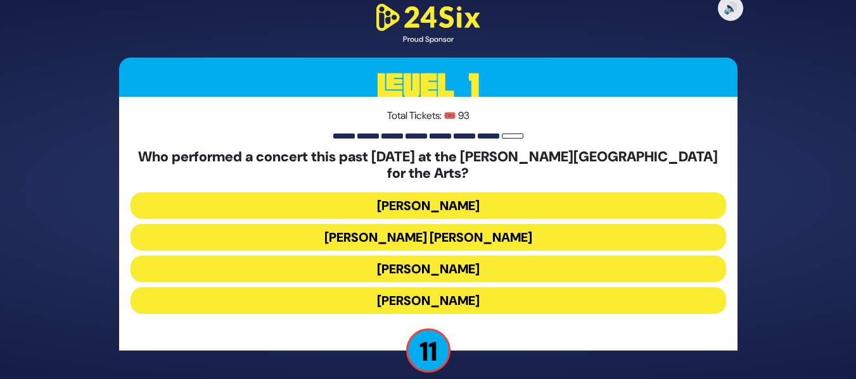
click at [448, 288] on button "Ishay Ribo" at bounding box center [427, 301] width 595 height 27
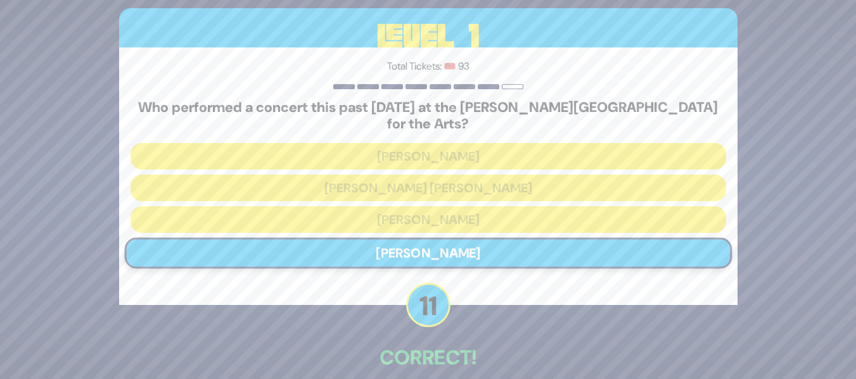
scroll to position [55, 0]
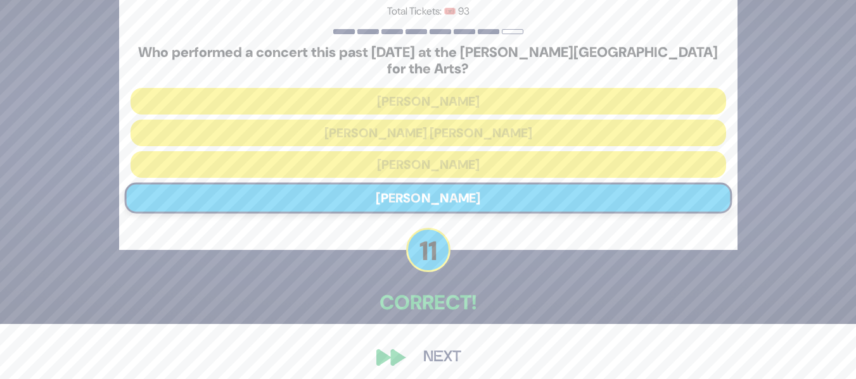
click at [445, 361] on button "Next" at bounding box center [441, 357] width 73 height 29
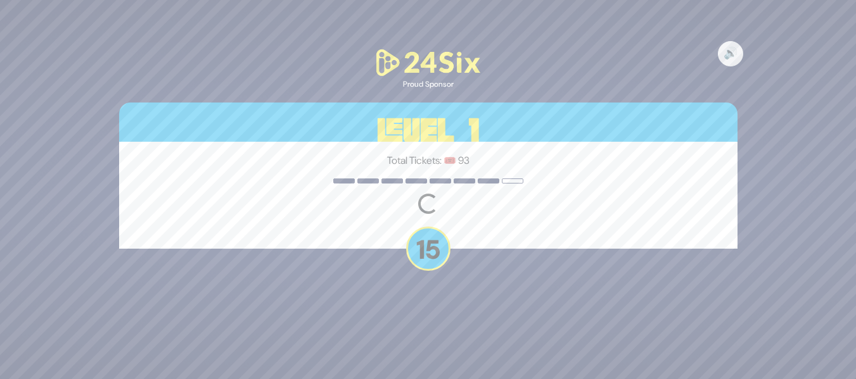
scroll to position [0, 0]
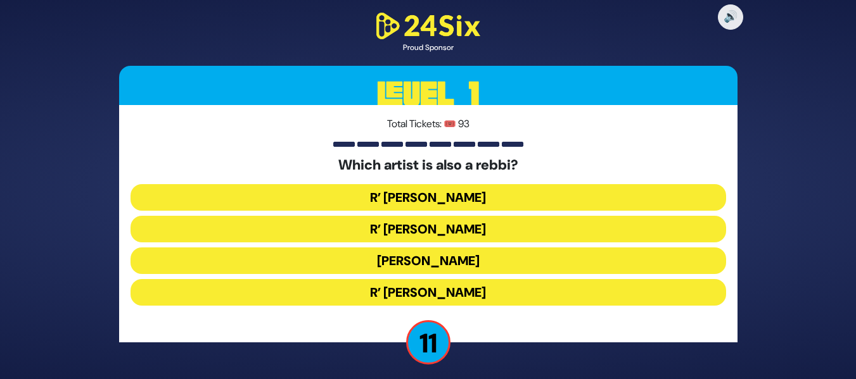
click at [419, 282] on button "R’ Baruch Levine" at bounding box center [427, 292] width 595 height 27
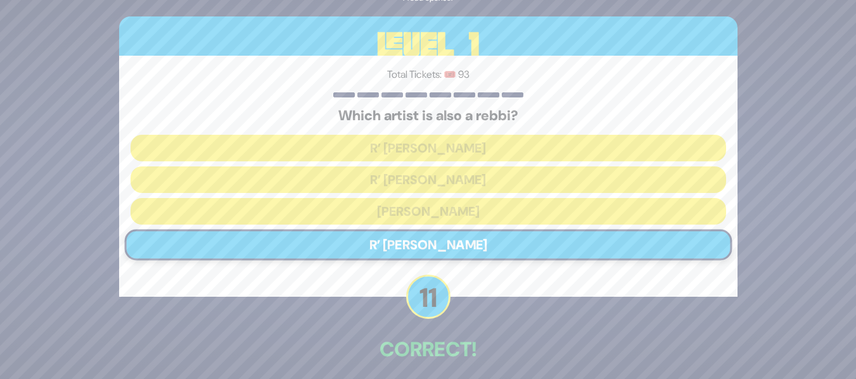
scroll to position [55, 0]
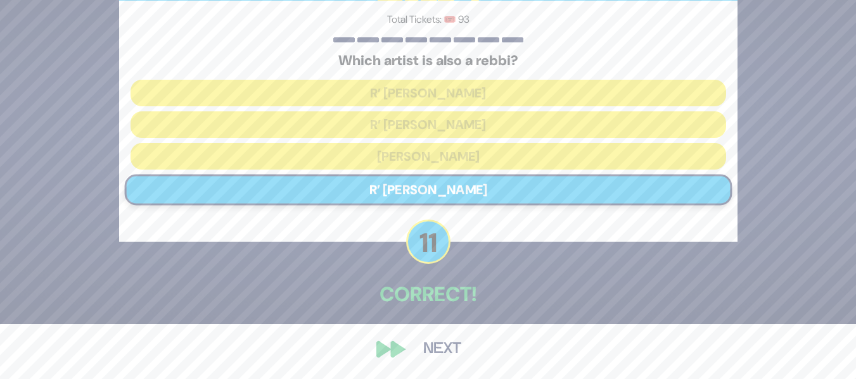
click at [435, 344] on button "Next" at bounding box center [441, 349] width 73 height 29
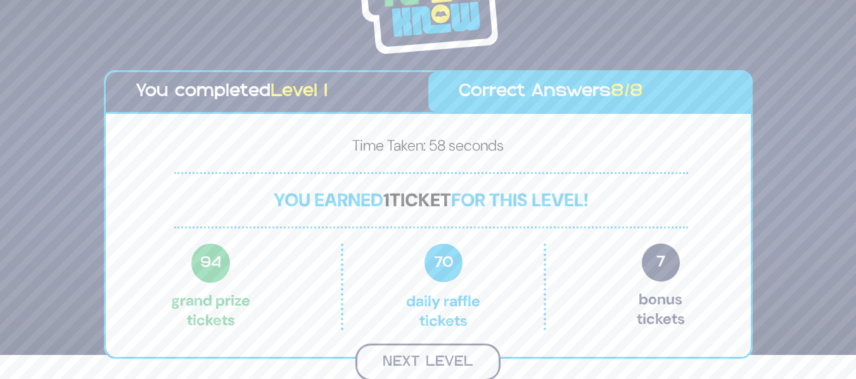
scroll to position [22, 0]
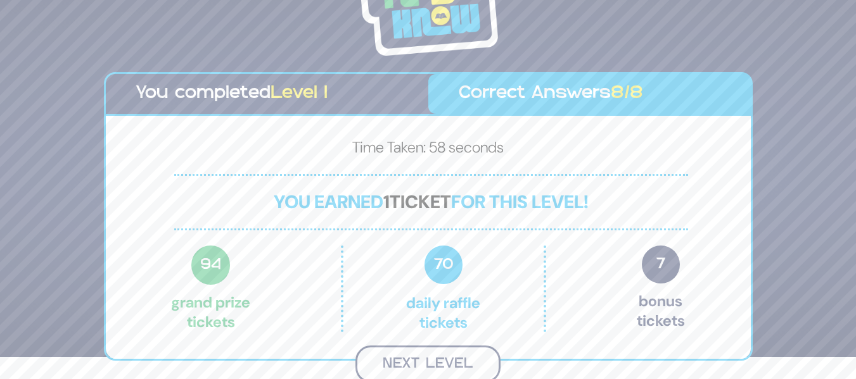
click at [448, 351] on button "Next Level" at bounding box center [427, 364] width 145 height 37
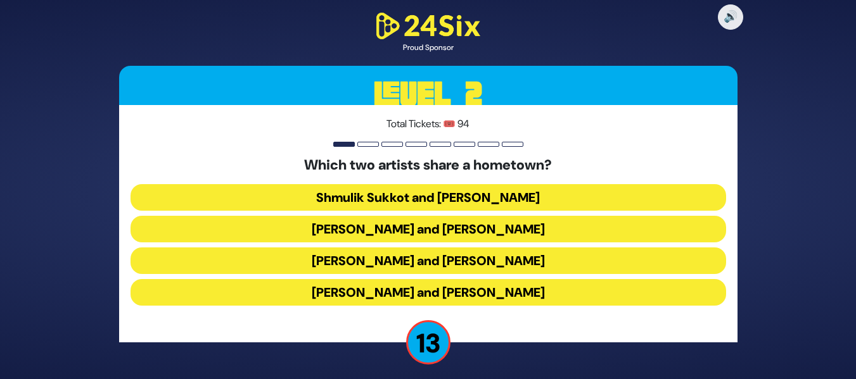
click at [492, 227] on button "Abie Rotenberg and Baruch Levine" at bounding box center [427, 229] width 595 height 27
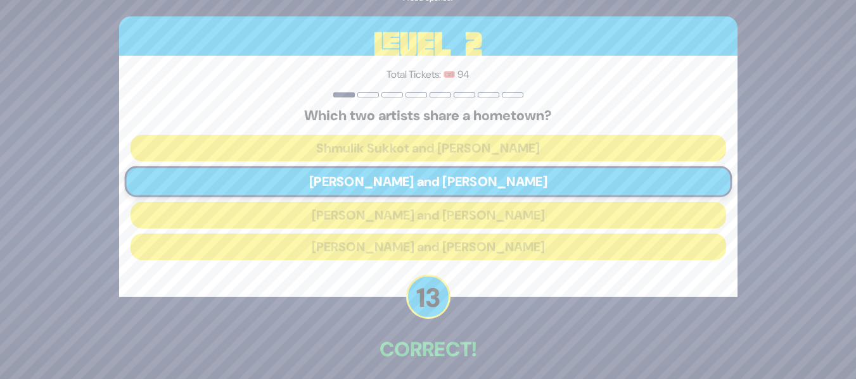
scroll to position [55, 0]
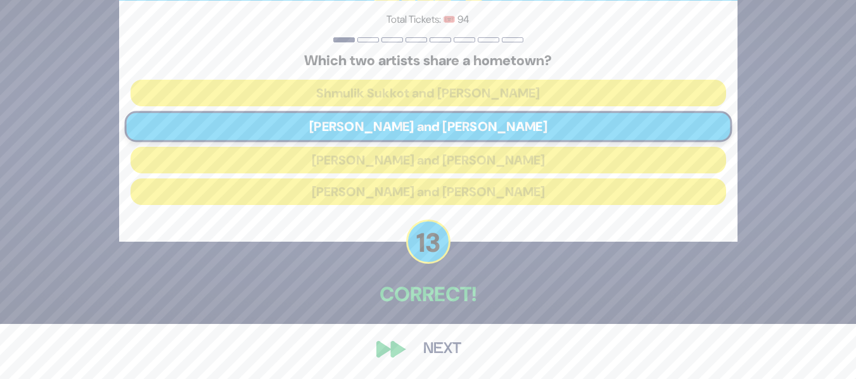
click at [439, 350] on button "Next" at bounding box center [441, 349] width 73 height 29
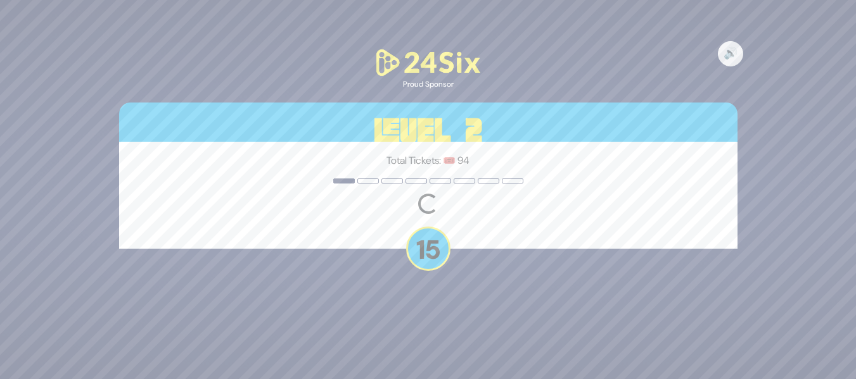
scroll to position [0, 0]
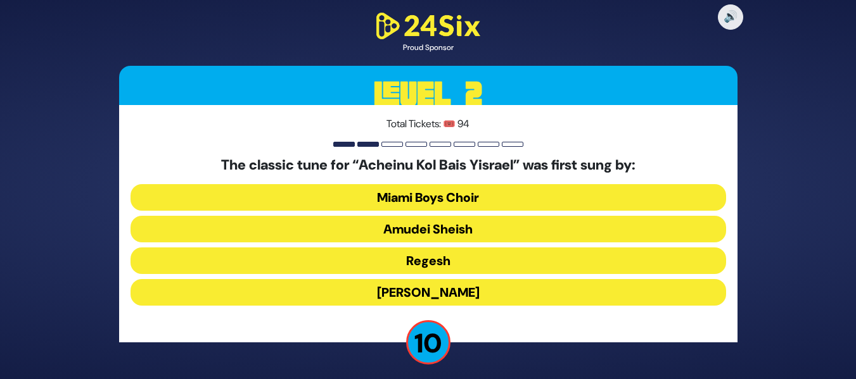
click at [479, 287] on button "Abie Rotenberg" at bounding box center [427, 292] width 595 height 27
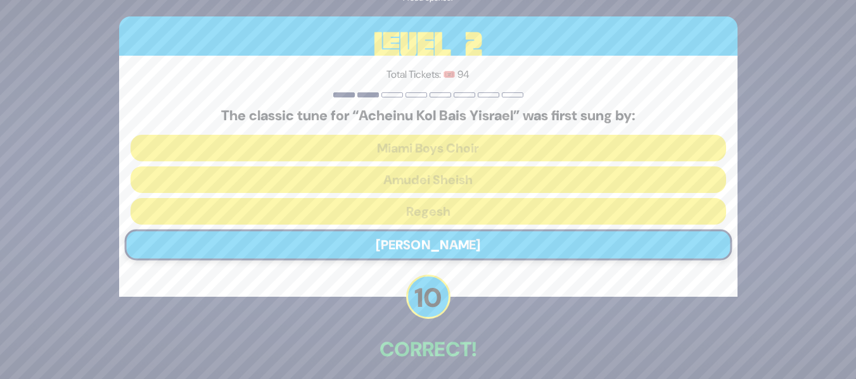
scroll to position [55, 0]
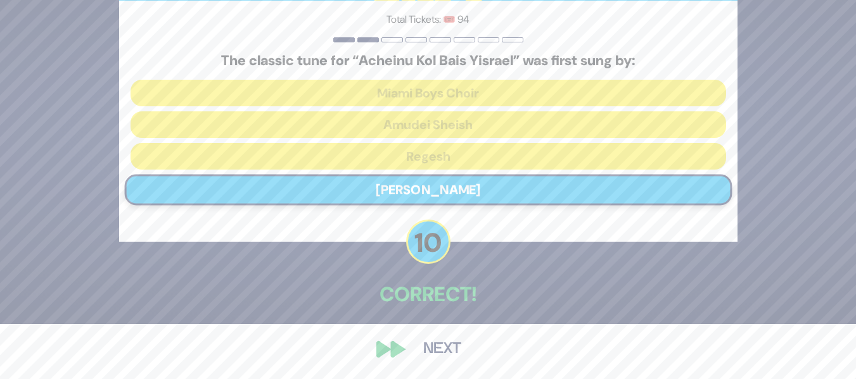
click at [438, 339] on button "Next" at bounding box center [441, 349] width 73 height 29
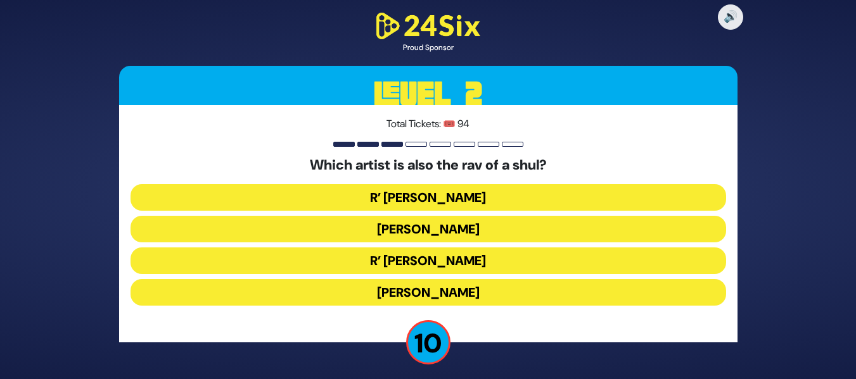
click at [458, 235] on button "Beri Weber" at bounding box center [427, 229] width 595 height 27
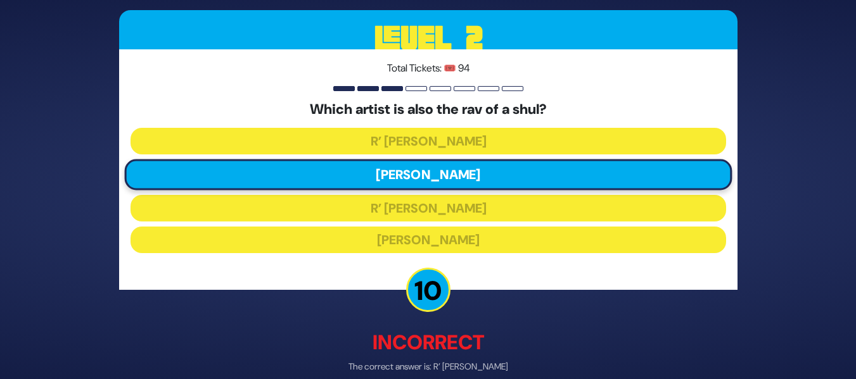
scroll to position [61, 0]
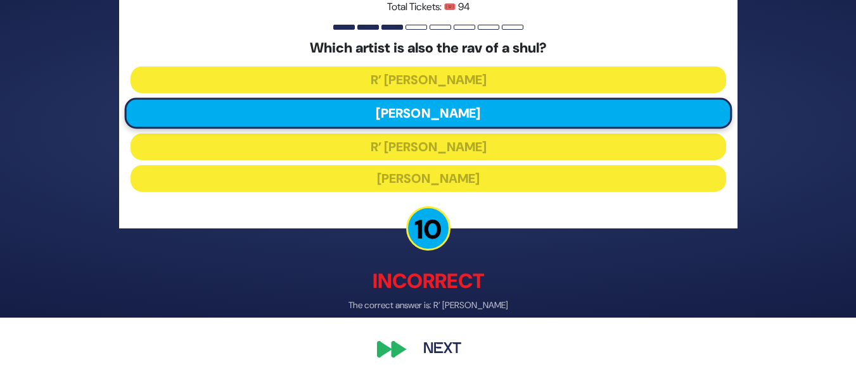
click at [455, 348] on button "Next" at bounding box center [441, 349] width 73 height 29
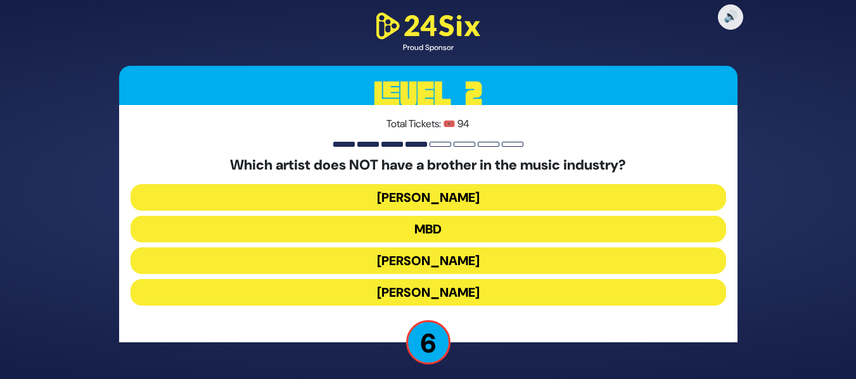
click at [440, 291] on button "Avraham Fried" at bounding box center [427, 292] width 595 height 27
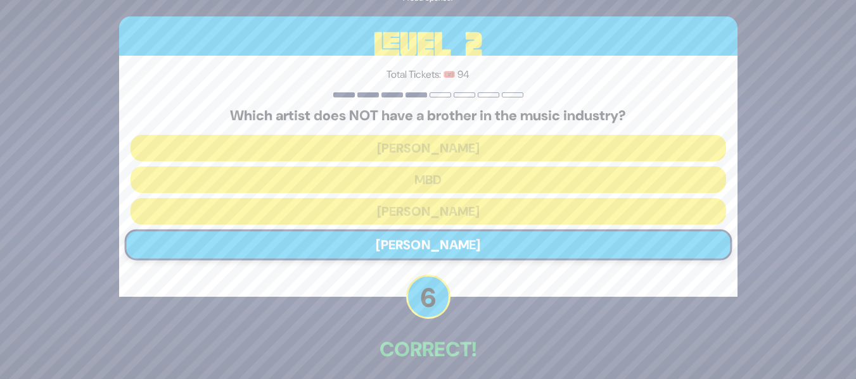
scroll to position [55, 0]
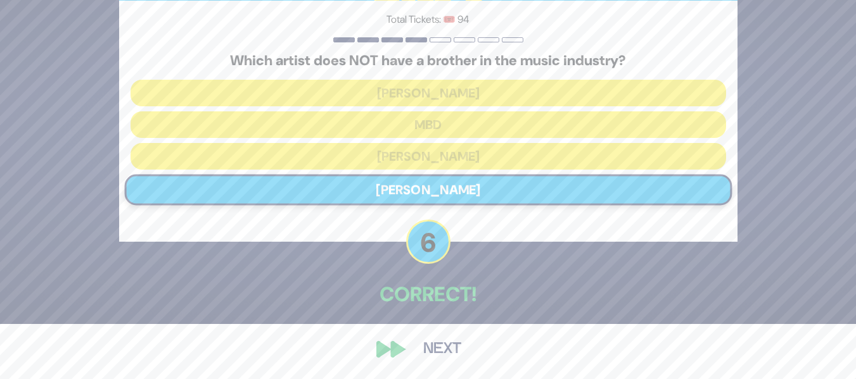
click at [431, 342] on button "Next" at bounding box center [441, 349] width 73 height 29
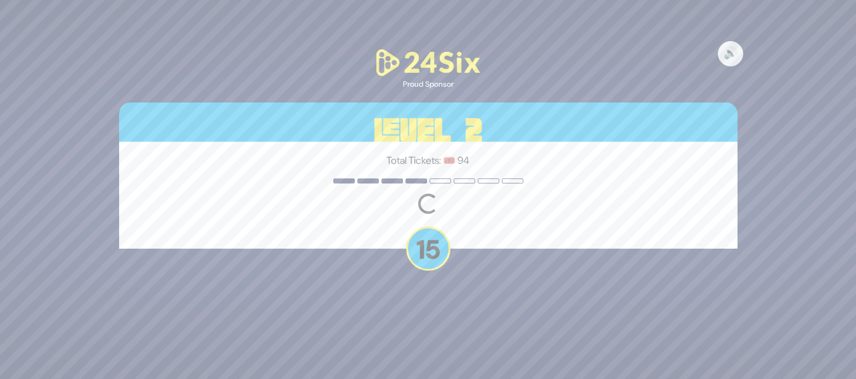
scroll to position [0, 0]
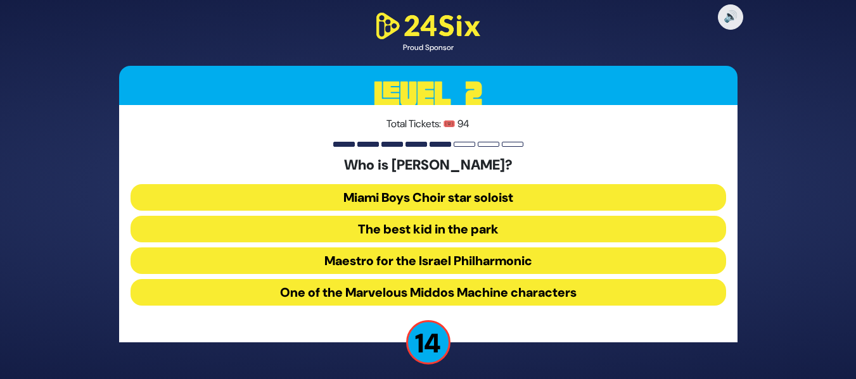
click at [419, 230] on button "The best kid in the park" at bounding box center [427, 229] width 595 height 27
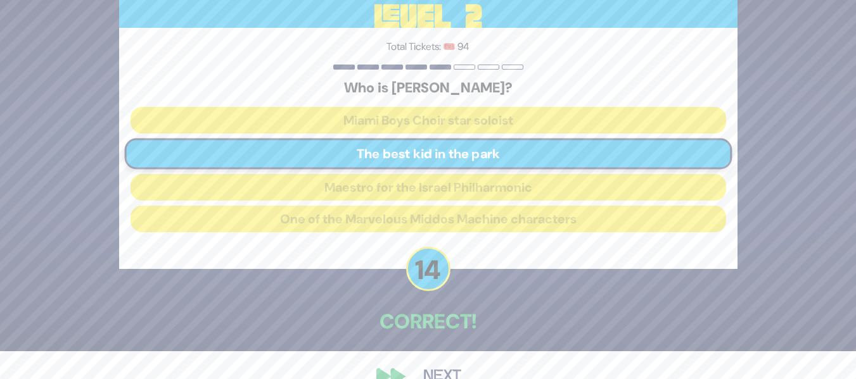
scroll to position [55, 0]
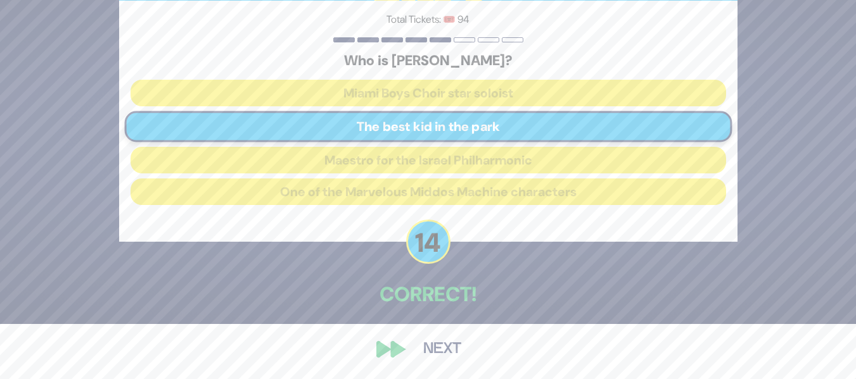
click at [443, 351] on button "Next" at bounding box center [441, 349] width 73 height 29
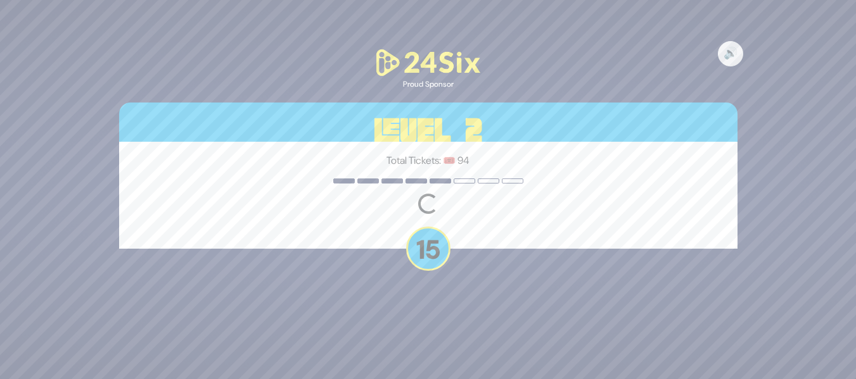
scroll to position [0, 0]
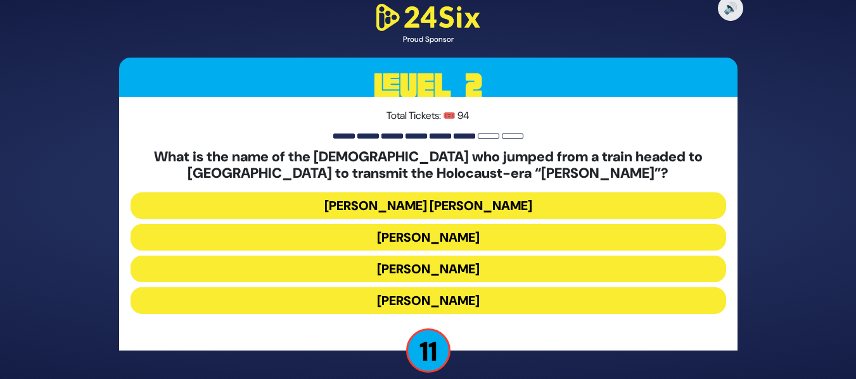
click at [469, 241] on button "Mordechai Fastag" at bounding box center [427, 237] width 595 height 27
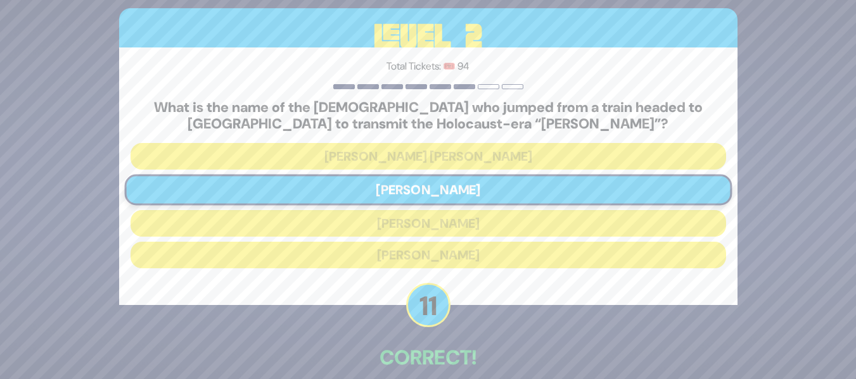
scroll to position [63, 0]
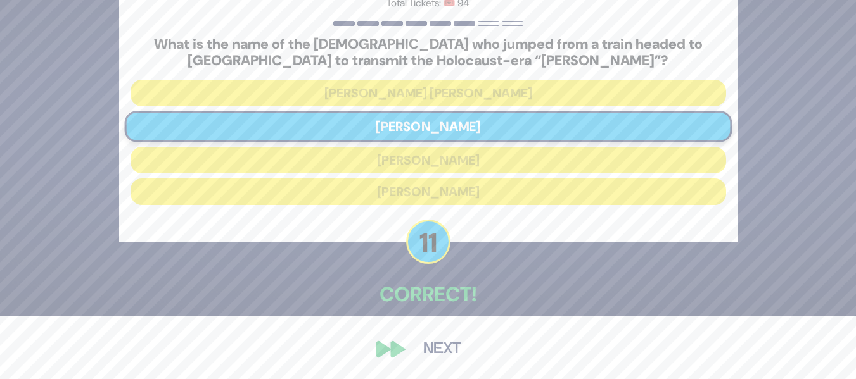
click at [443, 347] on button "Next" at bounding box center [441, 349] width 73 height 29
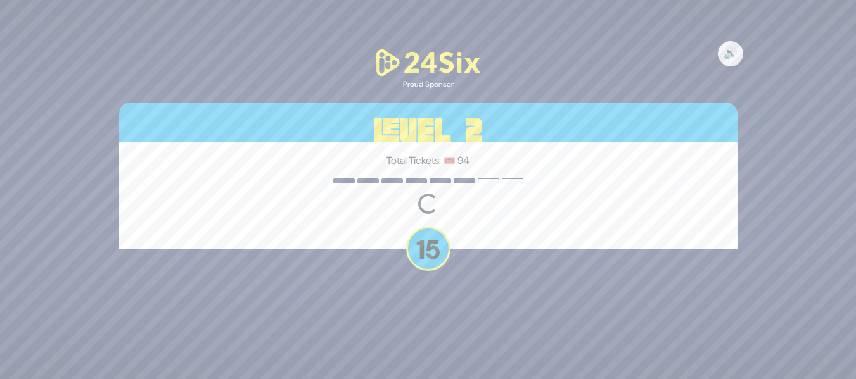
scroll to position [0, 0]
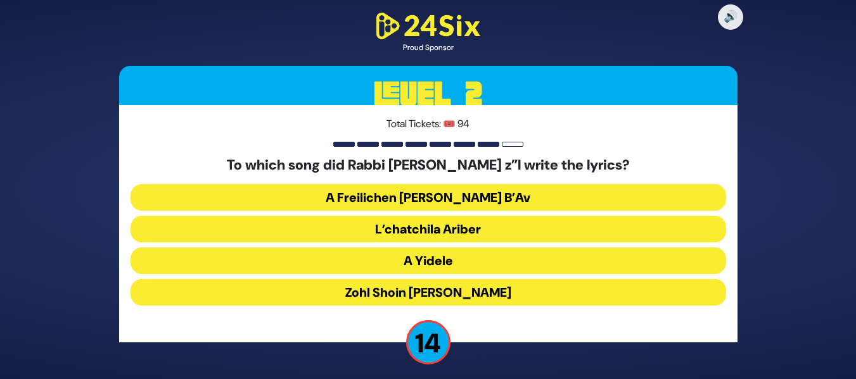
click at [503, 193] on button "A Freilichen Tisha B’Av" at bounding box center [427, 197] width 595 height 27
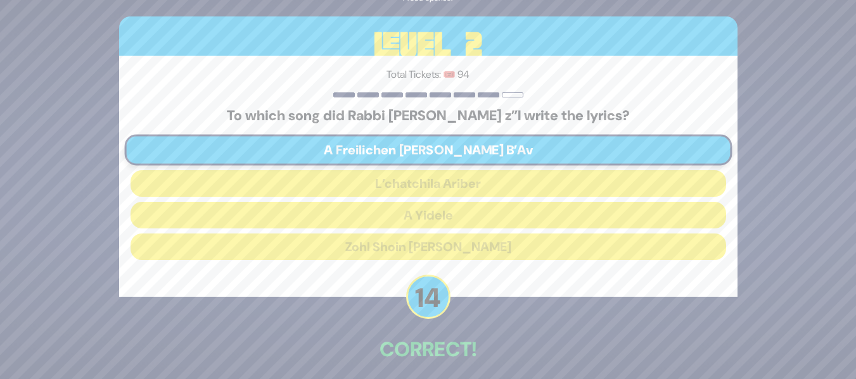
scroll to position [55, 0]
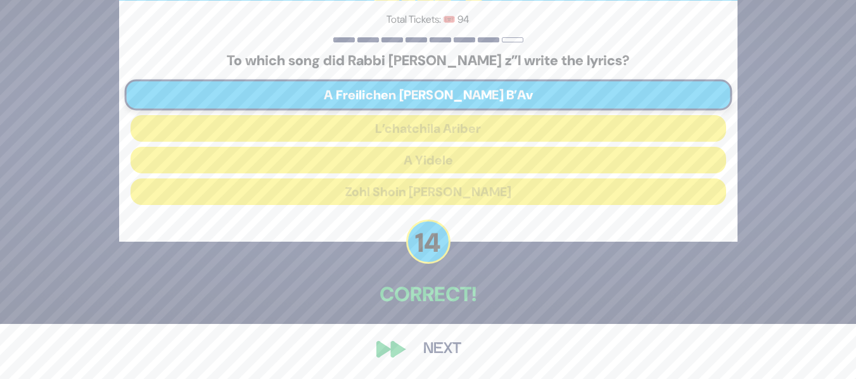
click at [446, 343] on button "Next" at bounding box center [441, 349] width 73 height 29
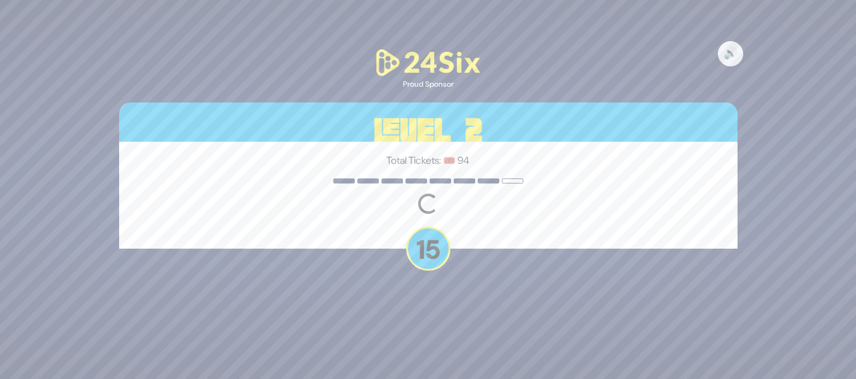
scroll to position [0, 0]
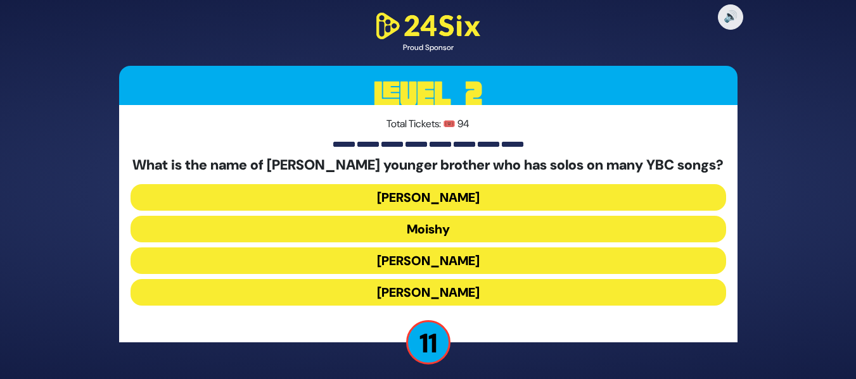
click at [425, 294] on button "Yaakov Mordechai" at bounding box center [427, 292] width 595 height 27
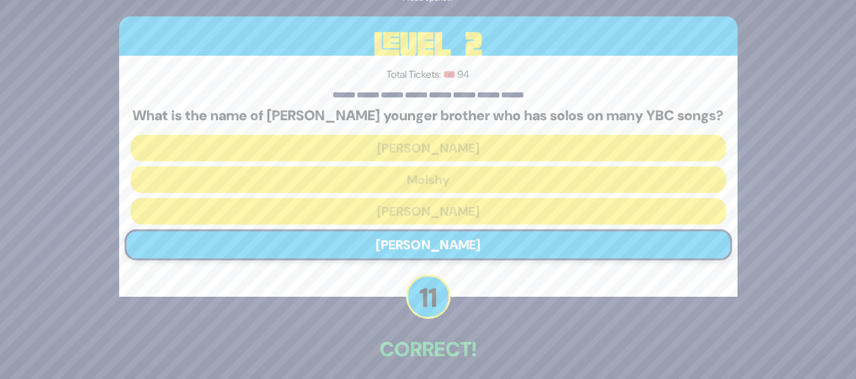
scroll to position [55, 0]
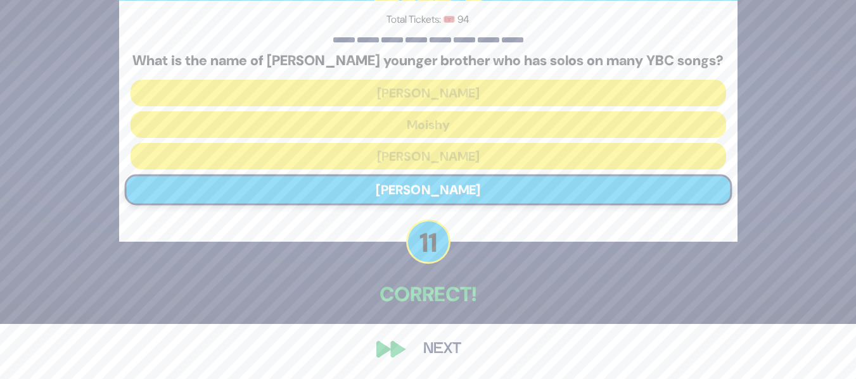
click at [434, 339] on button "Next" at bounding box center [441, 349] width 73 height 29
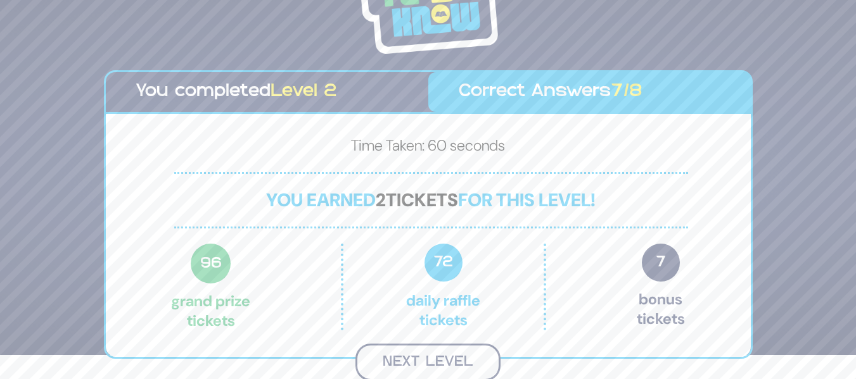
scroll to position [22, 0]
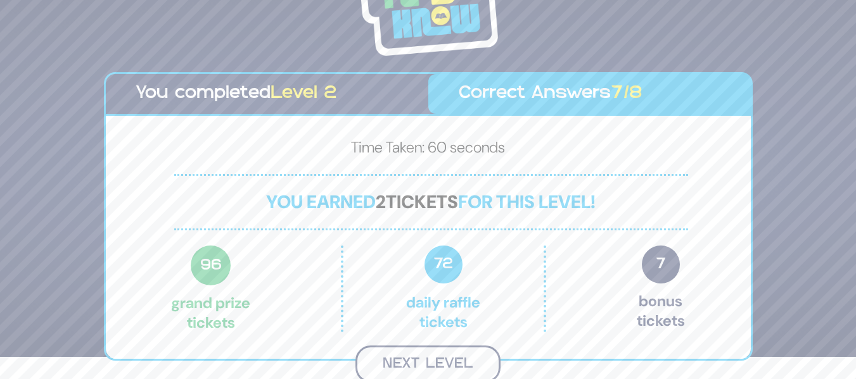
click at [402, 353] on button "Next Level" at bounding box center [427, 364] width 145 height 37
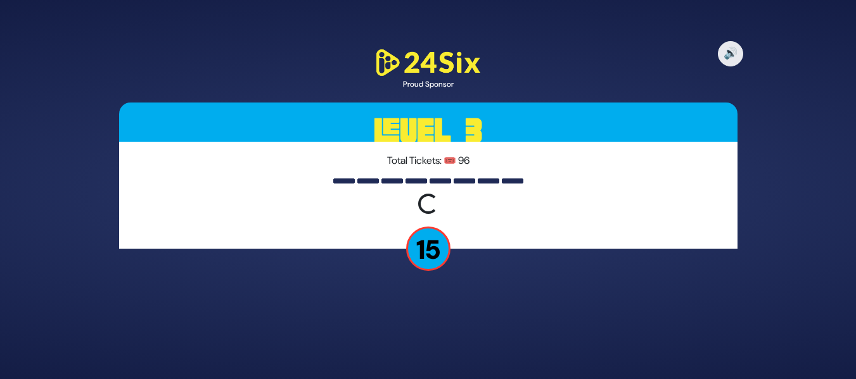
scroll to position [0, 0]
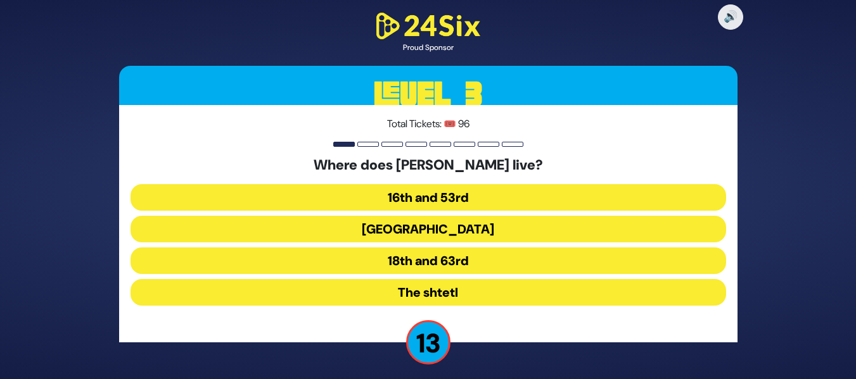
click at [443, 202] on button "16th and 53rd" at bounding box center [427, 197] width 595 height 27
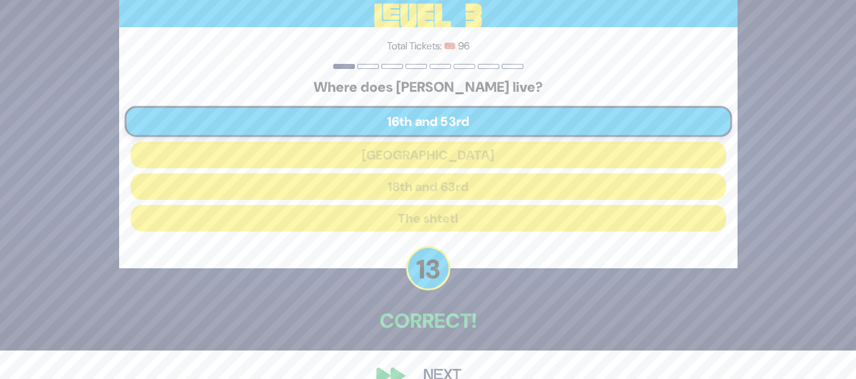
scroll to position [55, 0]
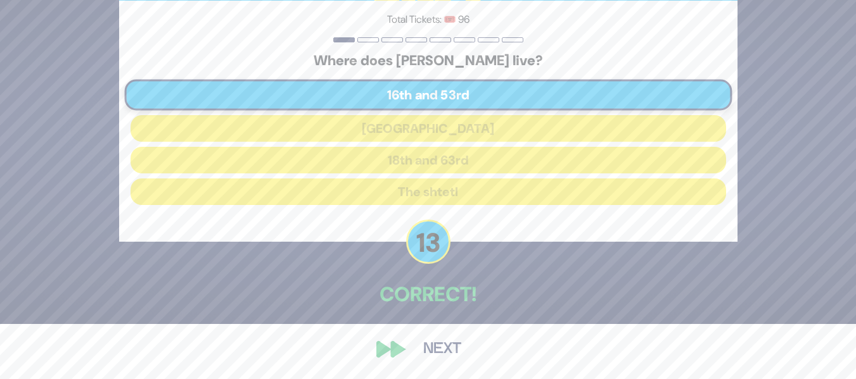
click at [433, 341] on button "Next" at bounding box center [441, 349] width 73 height 29
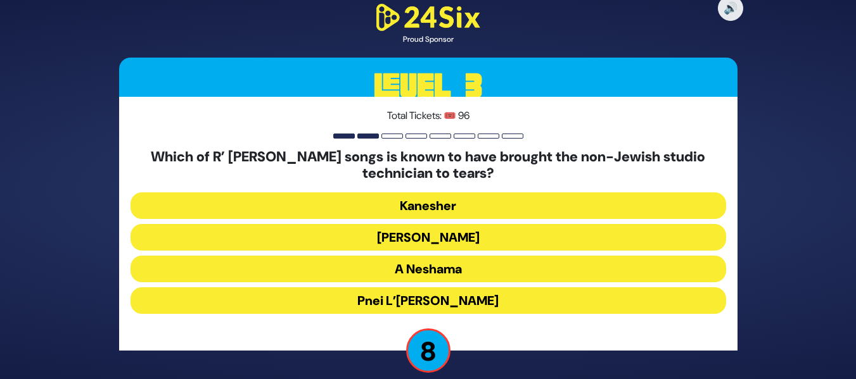
click at [419, 229] on button "Elokai Neshama" at bounding box center [427, 237] width 595 height 27
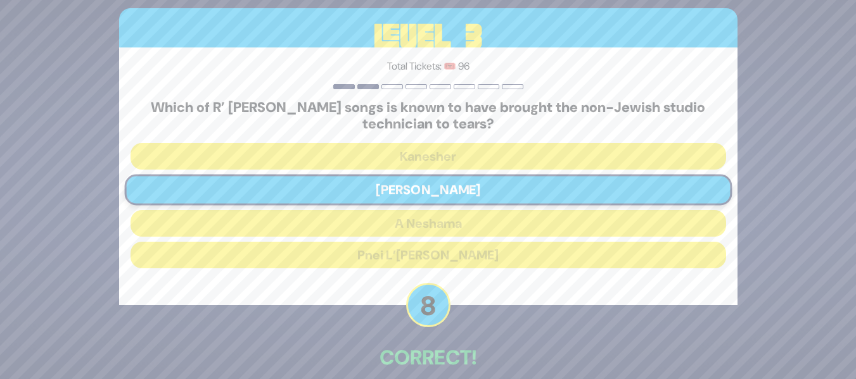
scroll to position [63, 0]
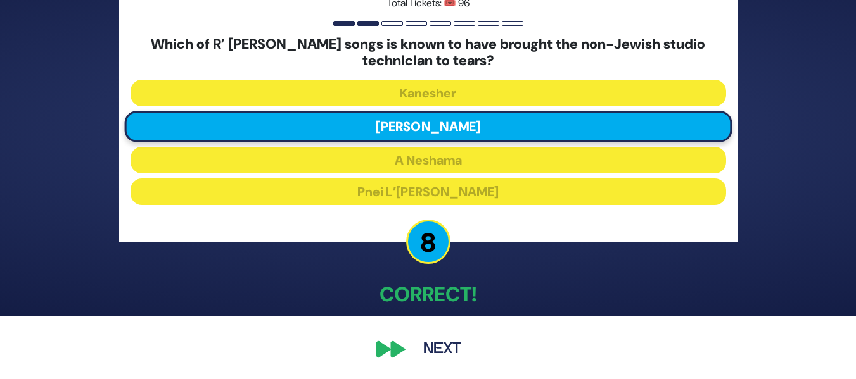
click at [434, 354] on button "Next" at bounding box center [441, 349] width 73 height 29
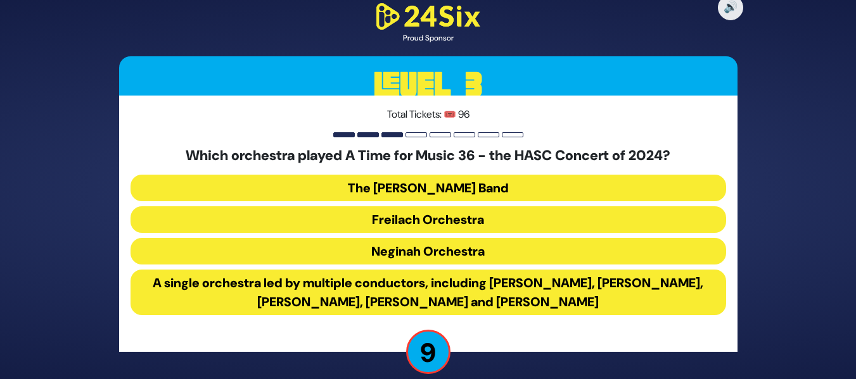
click at [418, 298] on button "A single orchestra led by multiple conductors, including Yoeli Dikman, Rafi Gra…" at bounding box center [427, 293] width 595 height 46
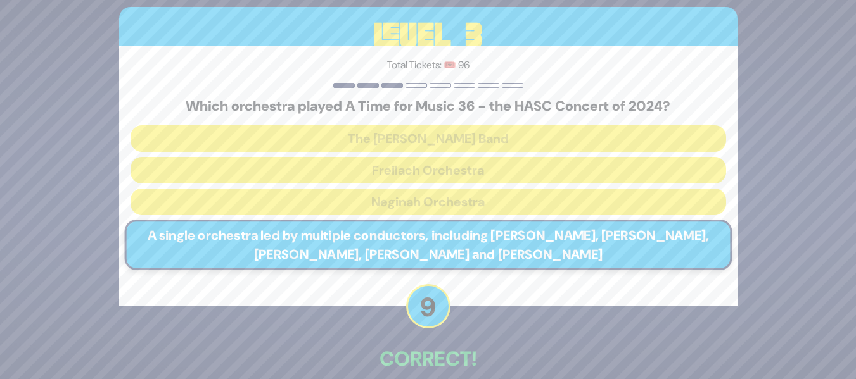
scroll to position [65, 0]
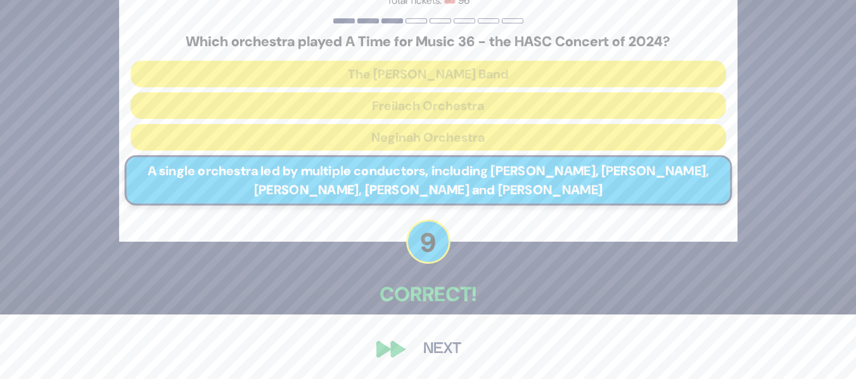
click at [436, 347] on button "Next" at bounding box center [441, 349] width 73 height 29
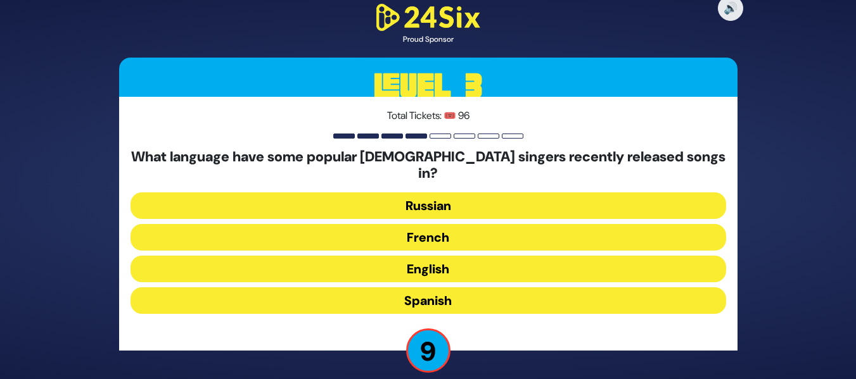
click at [431, 265] on button "English" at bounding box center [427, 269] width 595 height 27
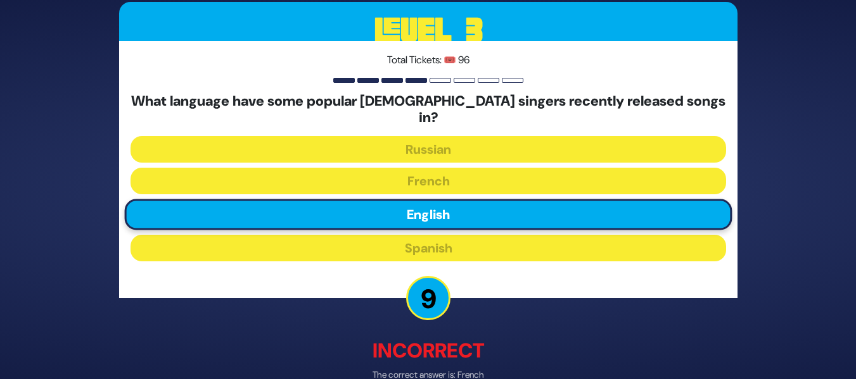
scroll to position [61, 0]
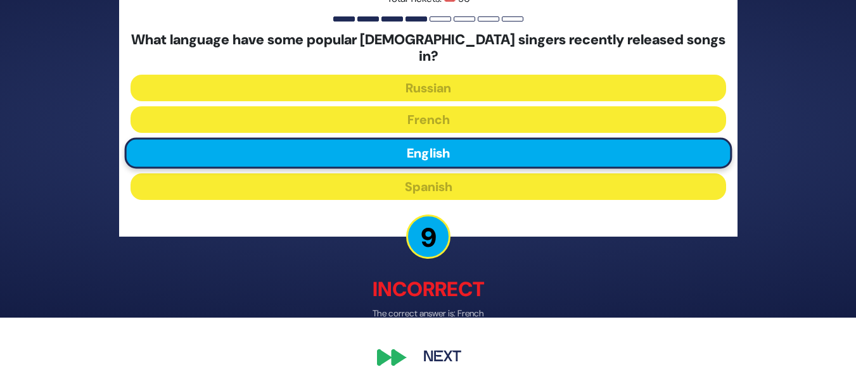
click at [440, 351] on button "Next" at bounding box center [441, 357] width 73 height 29
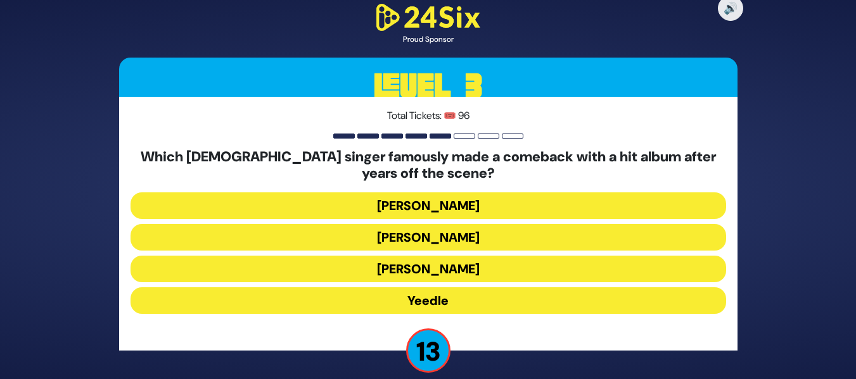
click at [421, 294] on button "Yeedle" at bounding box center [427, 301] width 595 height 27
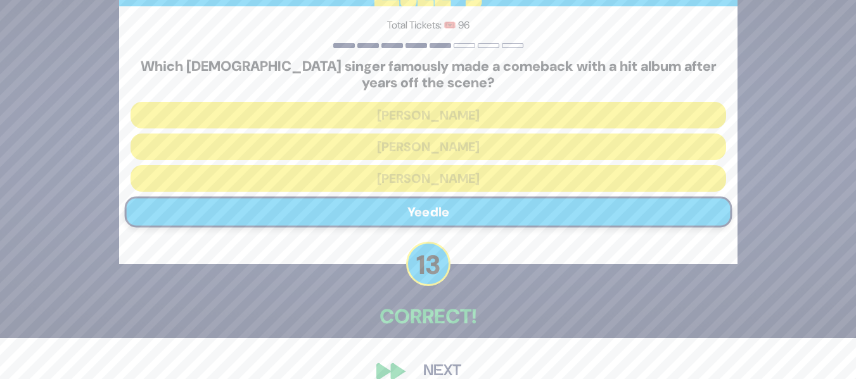
scroll to position [63, 0]
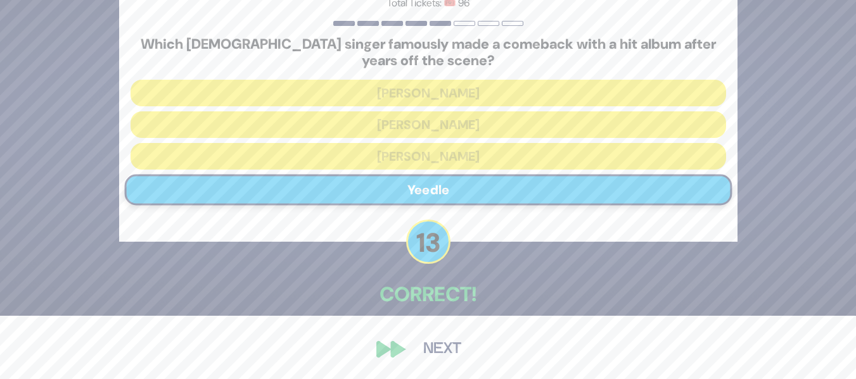
click at [439, 339] on button "Next" at bounding box center [441, 349] width 73 height 29
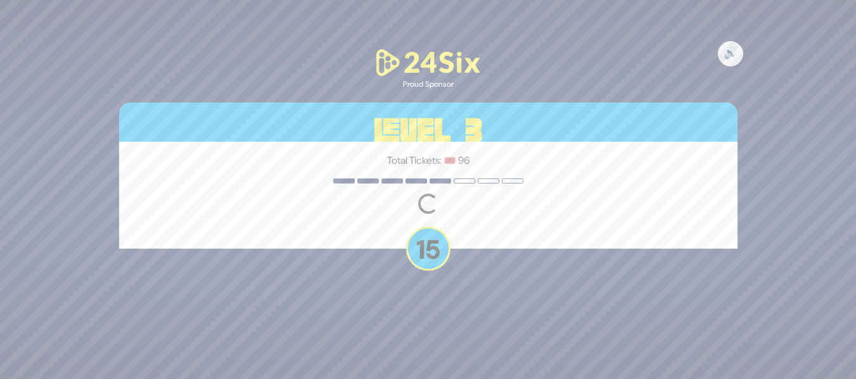
scroll to position [0, 0]
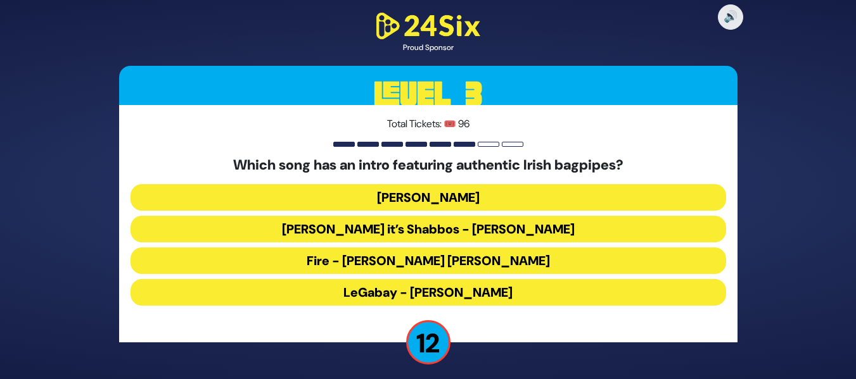
click at [421, 288] on button "LeGabay - Dovid Gabay" at bounding box center [427, 292] width 595 height 27
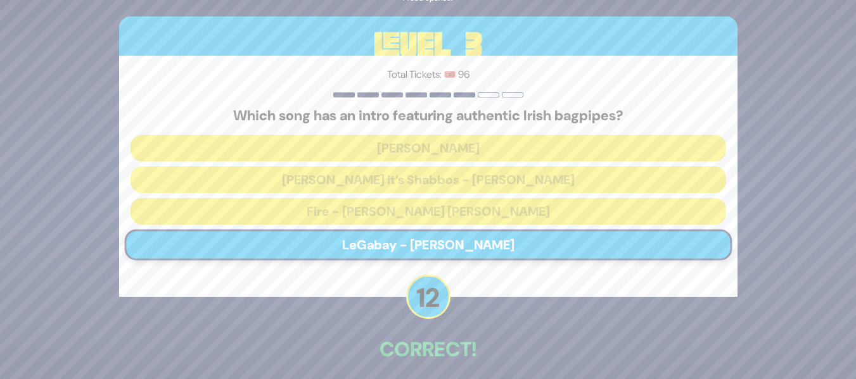
scroll to position [55, 0]
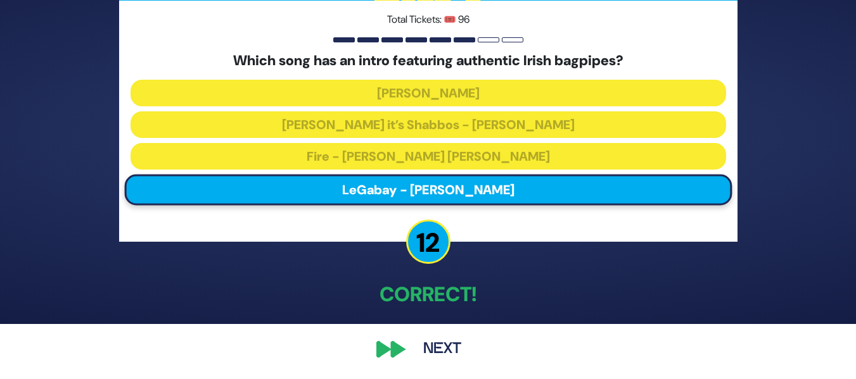
click at [446, 343] on button "Next" at bounding box center [441, 349] width 73 height 29
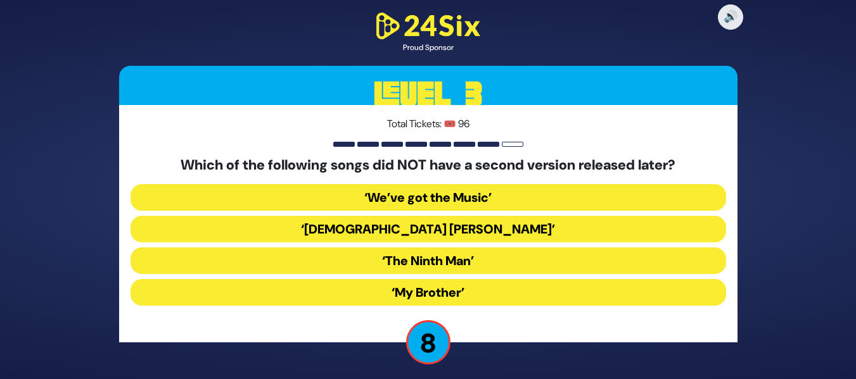
click at [443, 288] on button "‘My Brother’" at bounding box center [427, 292] width 595 height 27
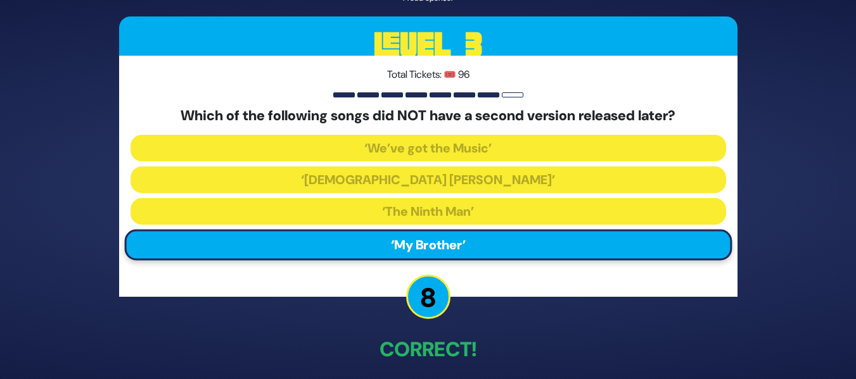
scroll to position [55, 0]
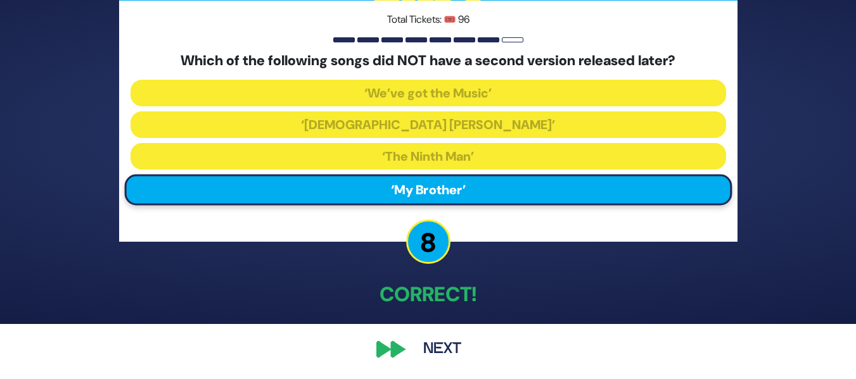
click at [448, 346] on button "Next" at bounding box center [441, 349] width 73 height 29
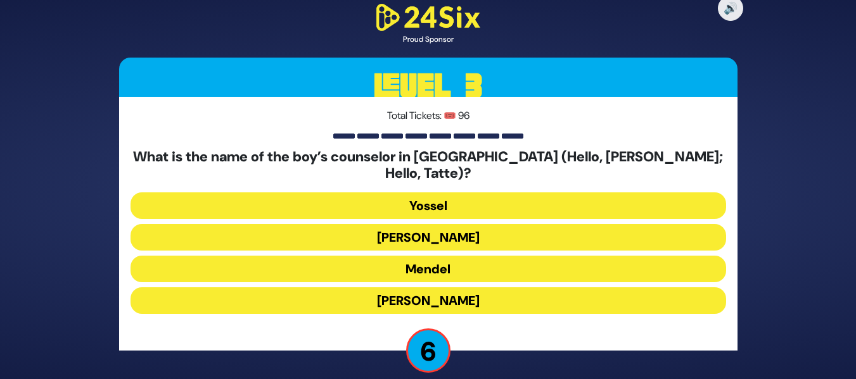
click at [492, 199] on button "Yossel" at bounding box center [427, 206] width 595 height 27
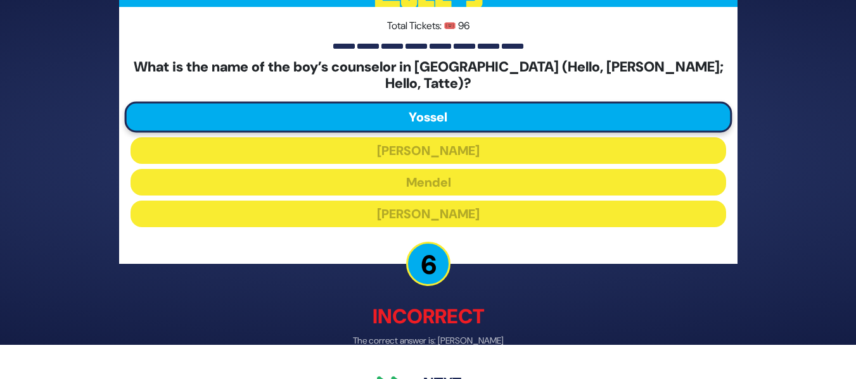
scroll to position [61, 0]
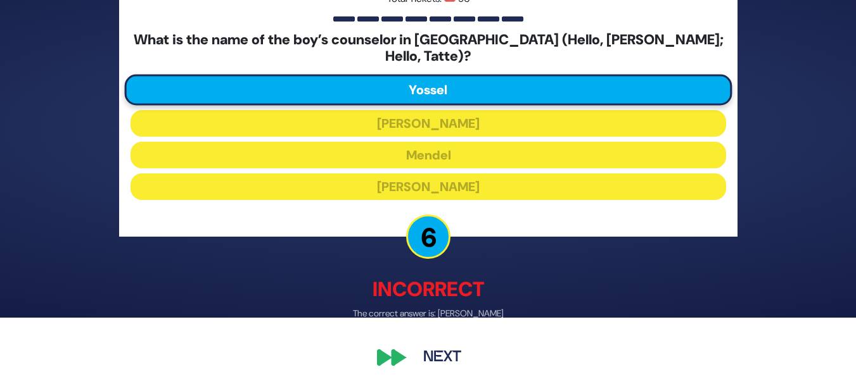
click at [438, 345] on button "Next" at bounding box center [441, 357] width 73 height 29
click at [438, 351] on button "Next" at bounding box center [441, 357] width 73 height 29
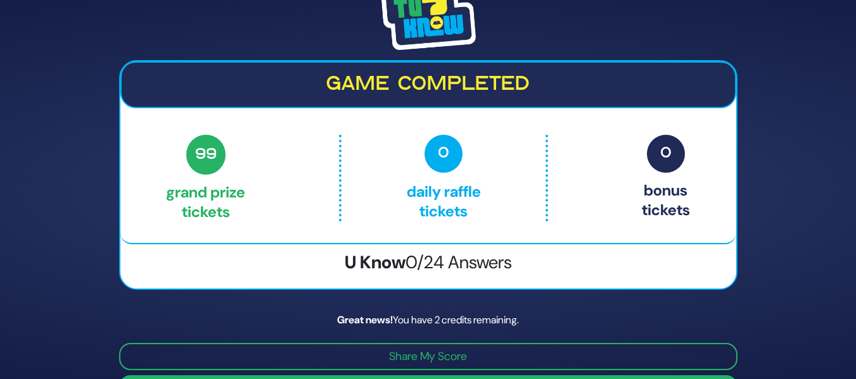
scroll to position [36, 0]
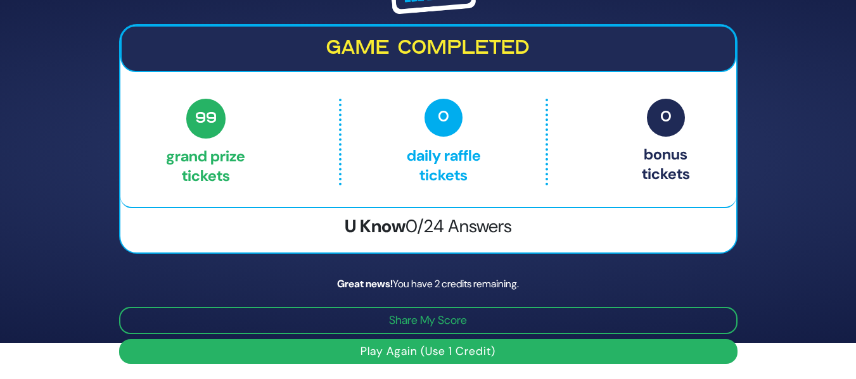
click at [537, 339] on button "Play Again (Use 1 Credit)" at bounding box center [428, 351] width 618 height 25
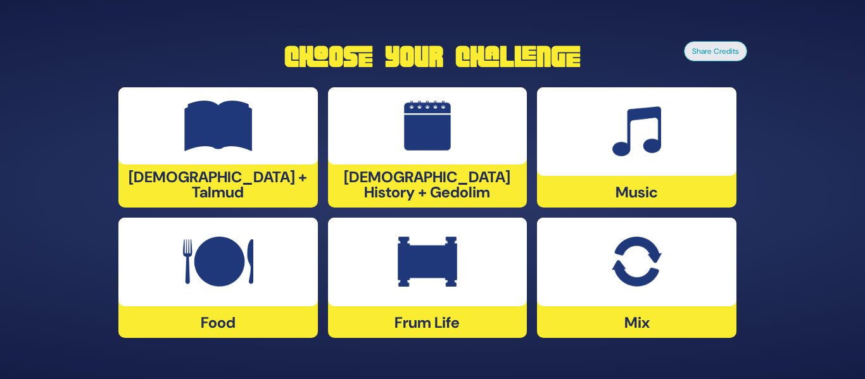
click at [258, 181] on div "[DEMOGRAPHIC_DATA] + Talmud" at bounding box center [217, 147] width 199 height 120
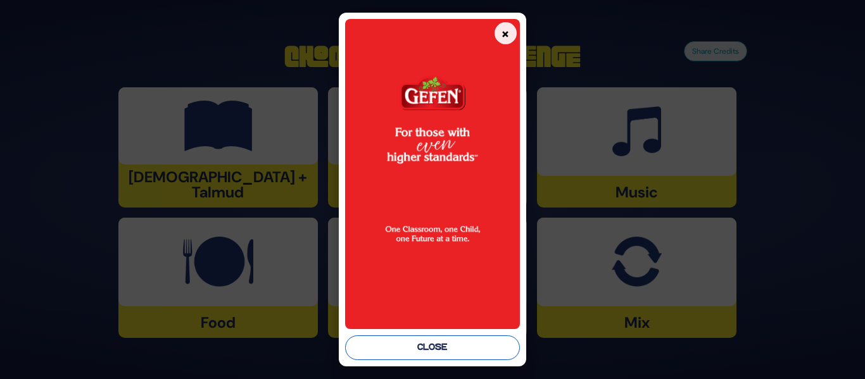
click at [428, 342] on button "Close" at bounding box center [432, 348] width 174 height 25
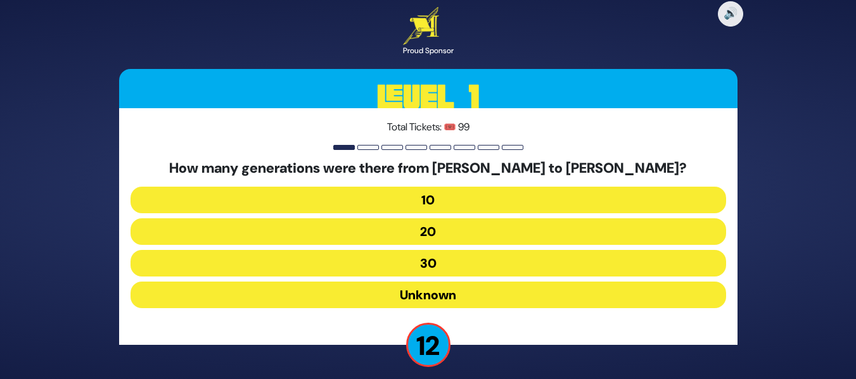
click at [482, 193] on button "10" at bounding box center [427, 200] width 595 height 27
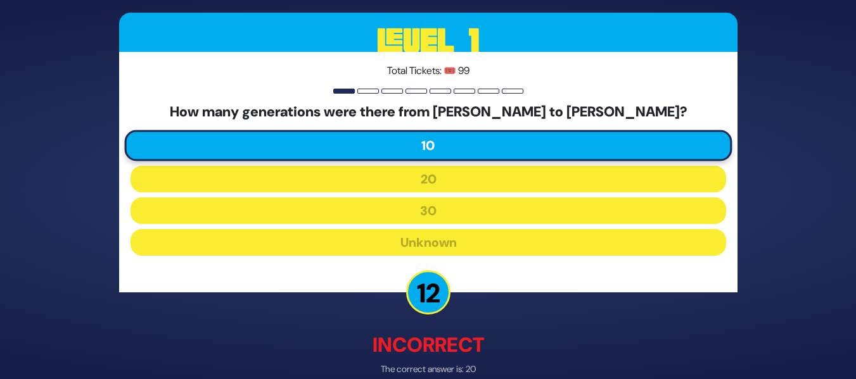
scroll to position [65, 0]
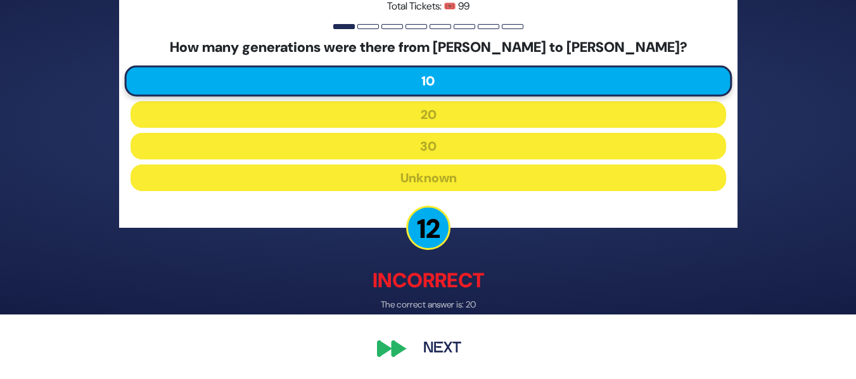
click at [450, 346] on button "Next" at bounding box center [441, 349] width 73 height 29
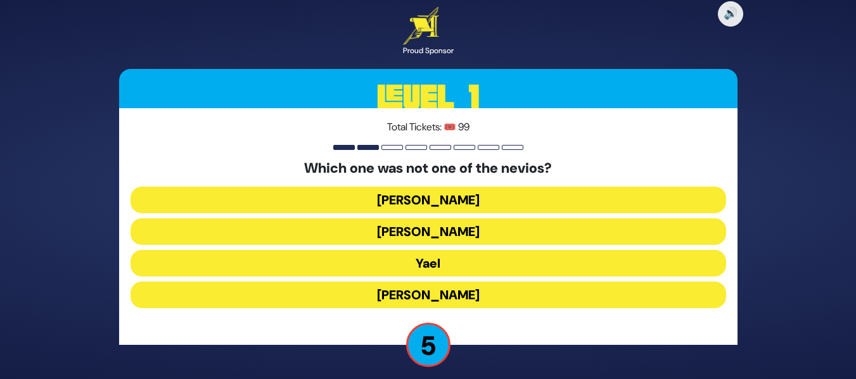
click at [457, 264] on button "Yael" at bounding box center [427, 263] width 595 height 27
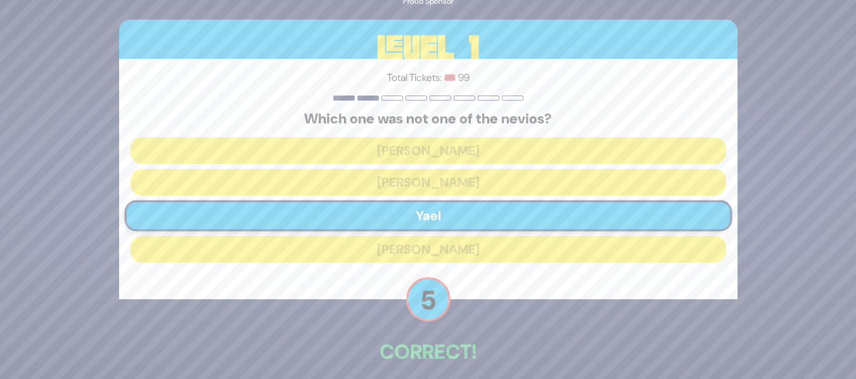
scroll to position [58, 0]
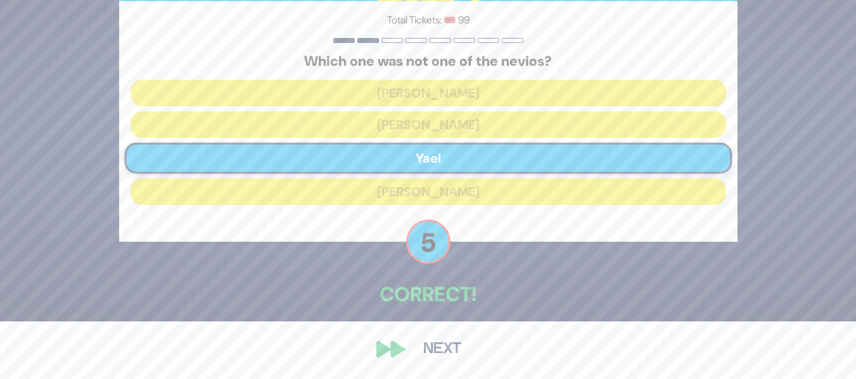
click at [438, 359] on button "Next" at bounding box center [441, 349] width 73 height 29
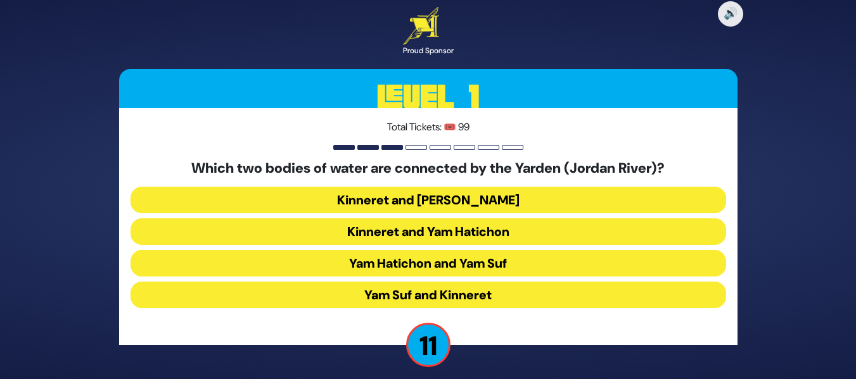
click at [461, 195] on button "Kinneret and [PERSON_NAME]" at bounding box center [427, 200] width 595 height 27
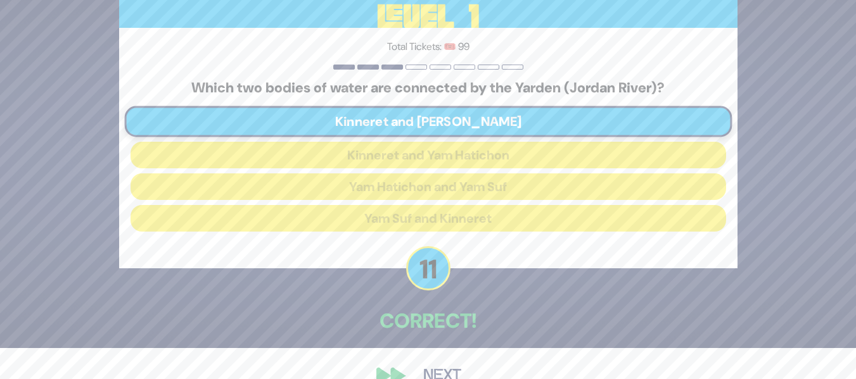
scroll to position [58, 0]
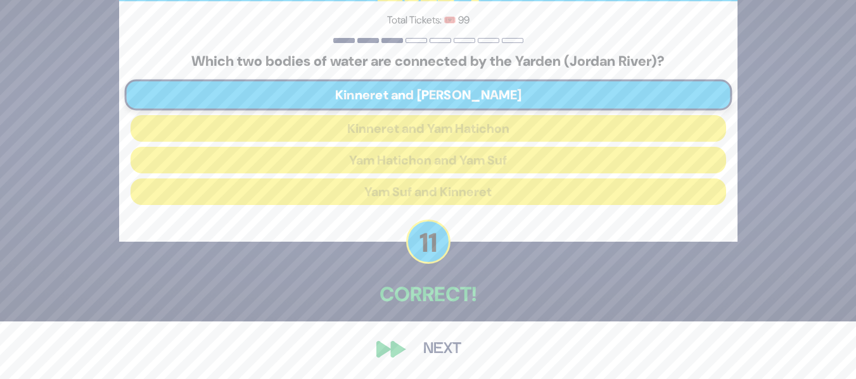
click at [442, 346] on button "Next" at bounding box center [441, 349] width 73 height 29
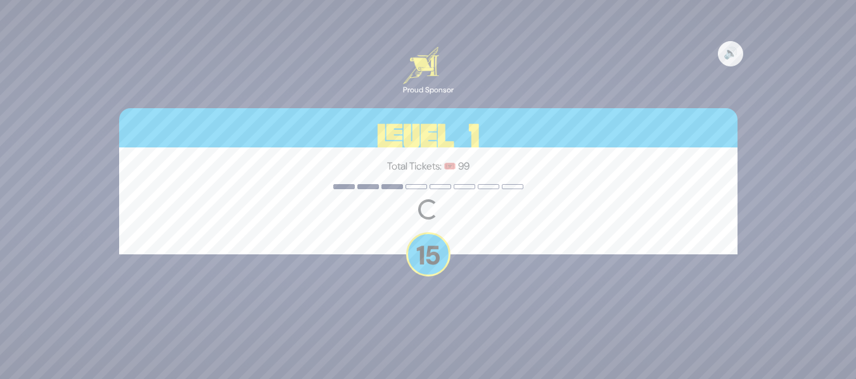
scroll to position [0, 0]
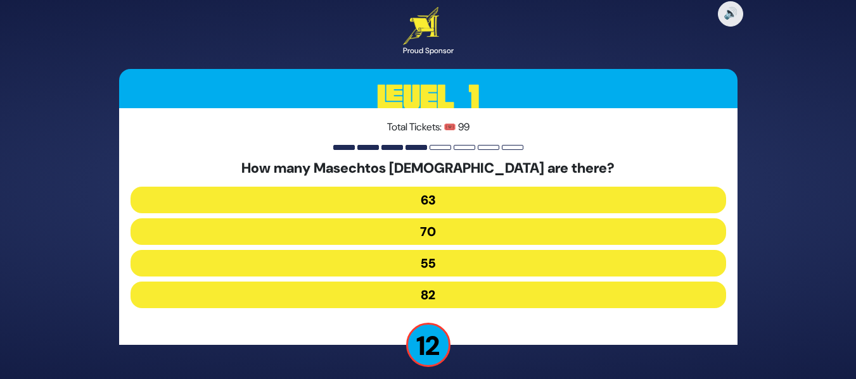
click at [449, 265] on button "55" at bounding box center [427, 263] width 595 height 27
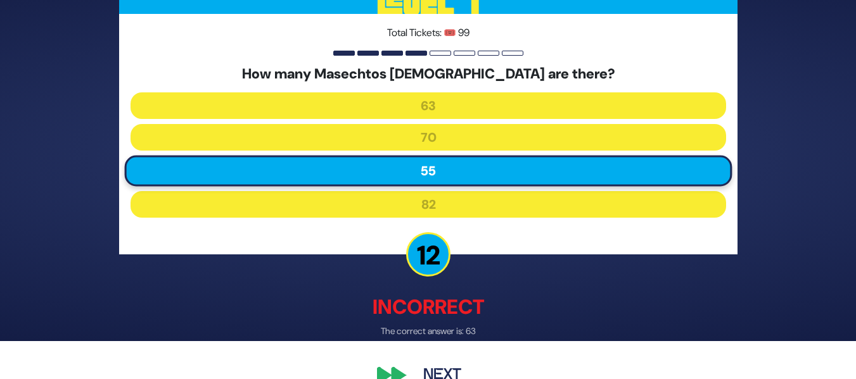
scroll to position [65, 0]
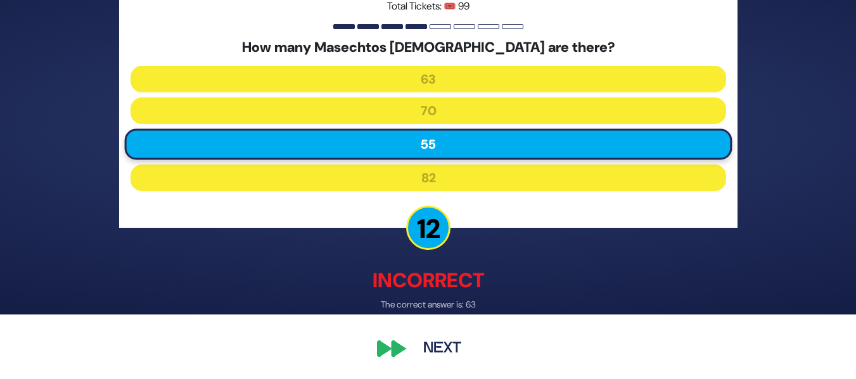
click at [452, 360] on button "Next" at bounding box center [441, 349] width 73 height 29
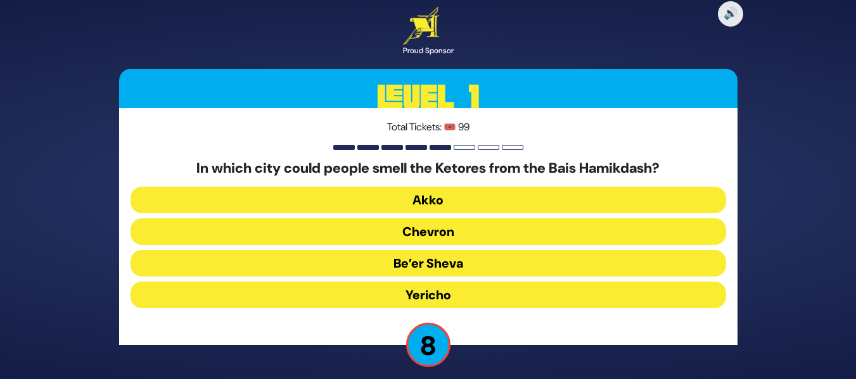
click at [469, 234] on button "Chevron" at bounding box center [427, 231] width 595 height 27
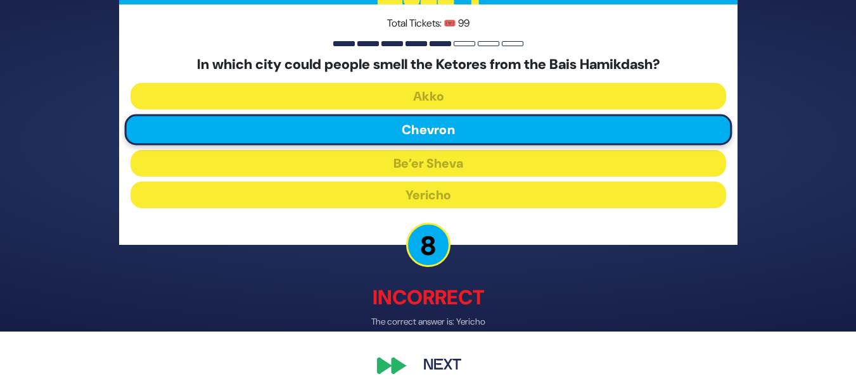
scroll to position [65, 0]
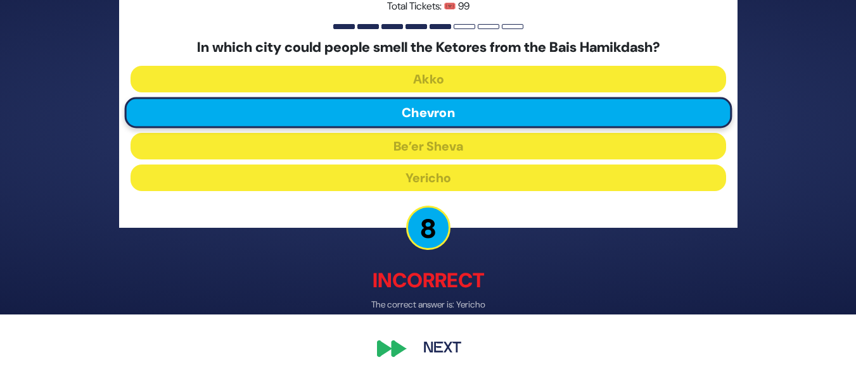
click at [461, 339] on button "Next" at bounding box center [441, 349] width 73 height 29
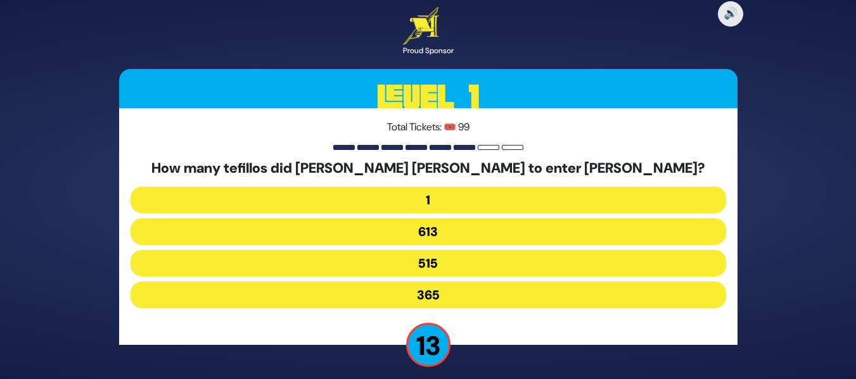
click at [468, 265] on button "515" at bounding box center [427, 263] width 595 height 27
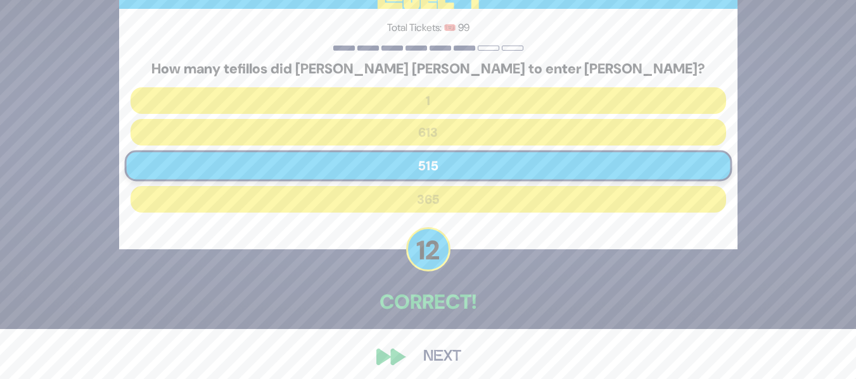
scroll to position [58, 0]
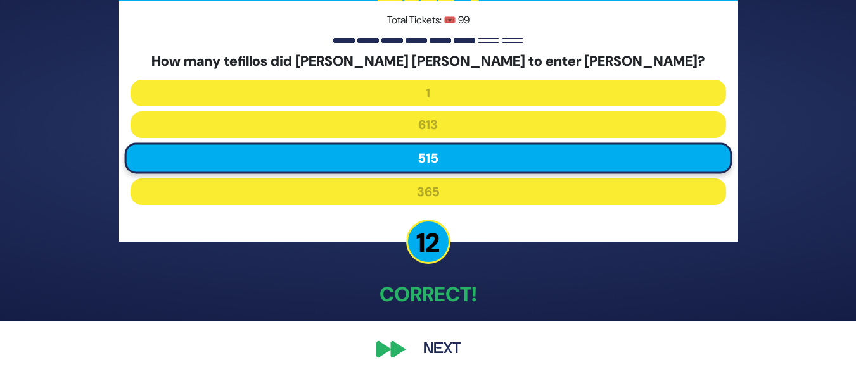
click at [436, 348] on button "Next" at bounding box center [441, 349] width 73 height 29
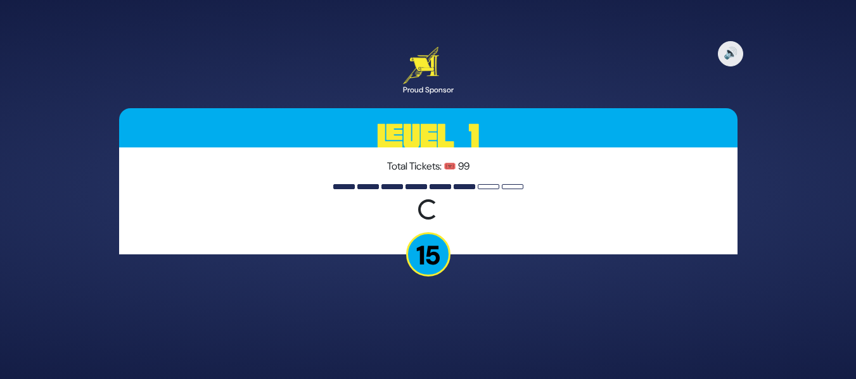
scroll to position [0, 0]
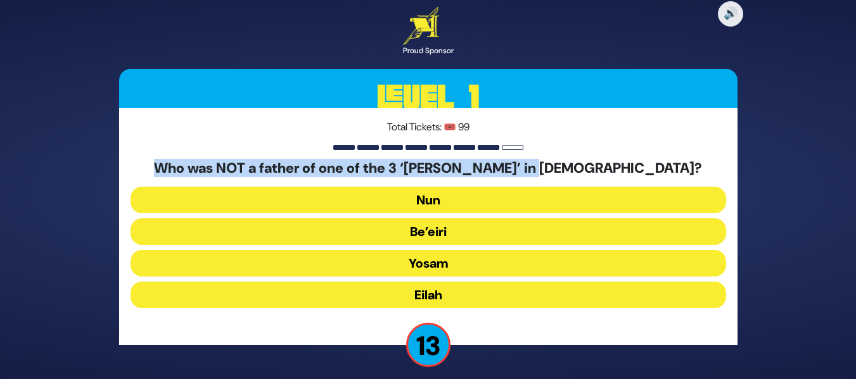
drag, startPoint x: 619, startPoint y: 161, endPoint x: 544, endPoint y: 149, distance: 76.3
click at [544, 149] on div "Total Tickets: 🎟️ 99 Who was NOT a father of one of the 3 ‘[PERSON_NAME]’ in [D…" at bounding box center [428, 226] width 618 height 237
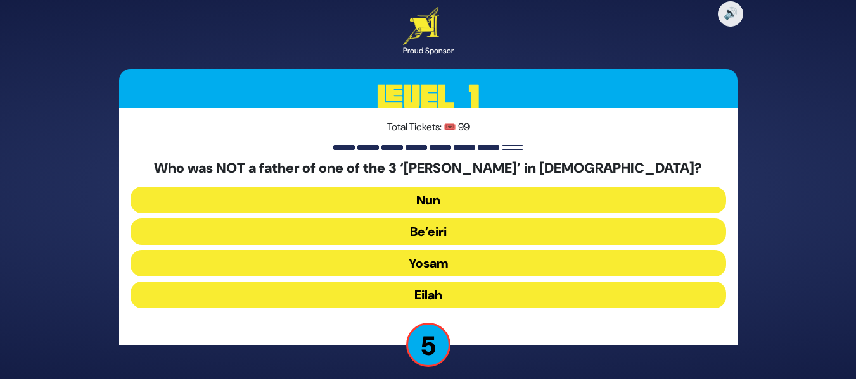
click at [500, 255] on button "Yosam" at bounding box center [427, 263] width 595 height 27
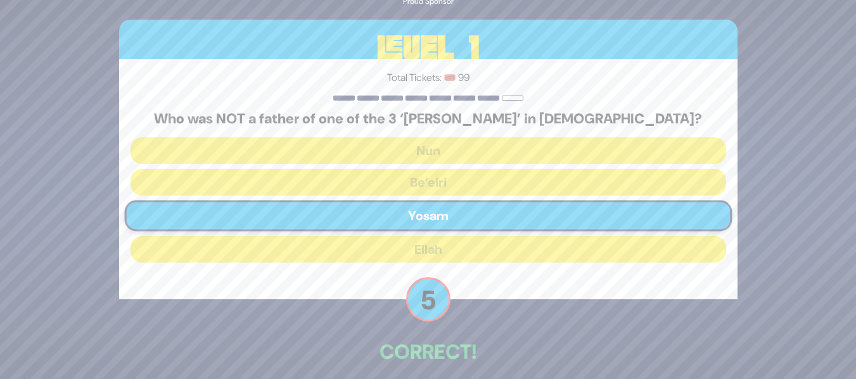
scroll to position [58, 0]
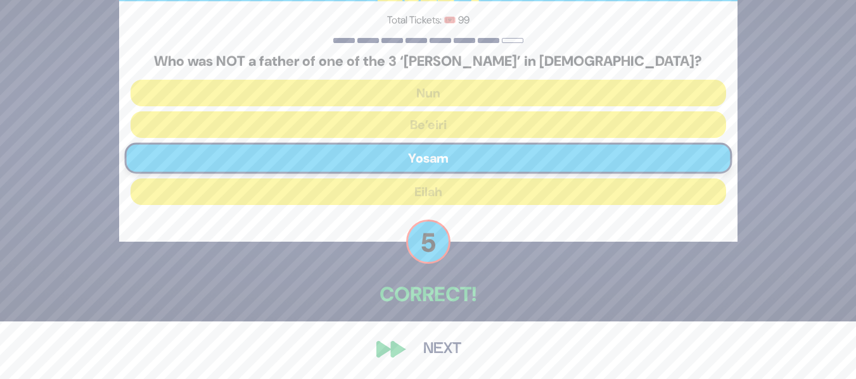
click at [436, 355] on button "Next" at bounding box center [441, 349] width 73 height 29
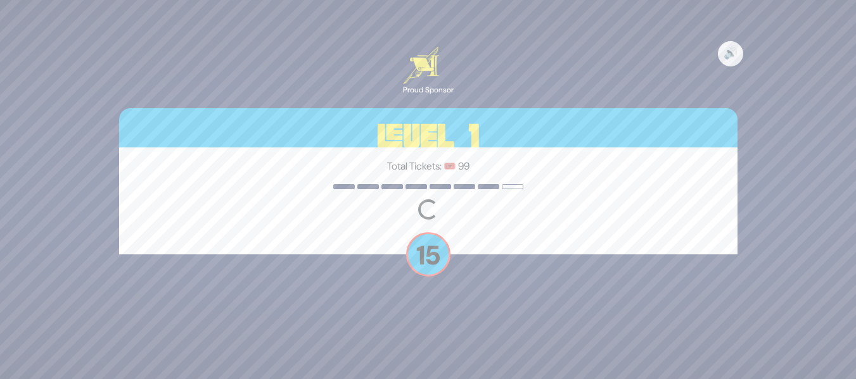
scroll to position [0, 0]
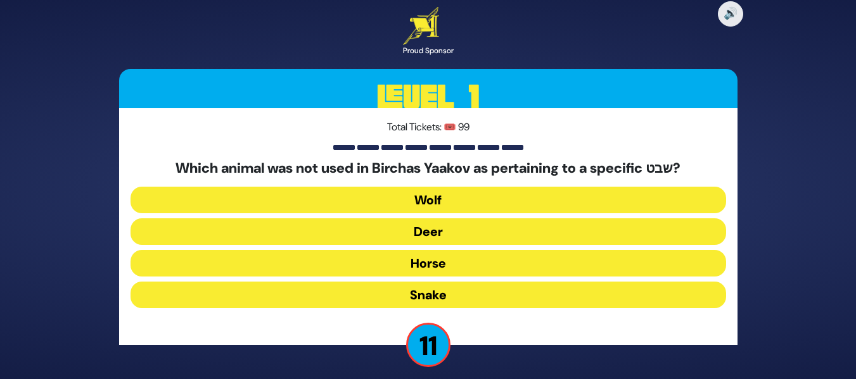
click at [474, 266] on button "Horse" at bounding box center [427, 263] width 595 height 27
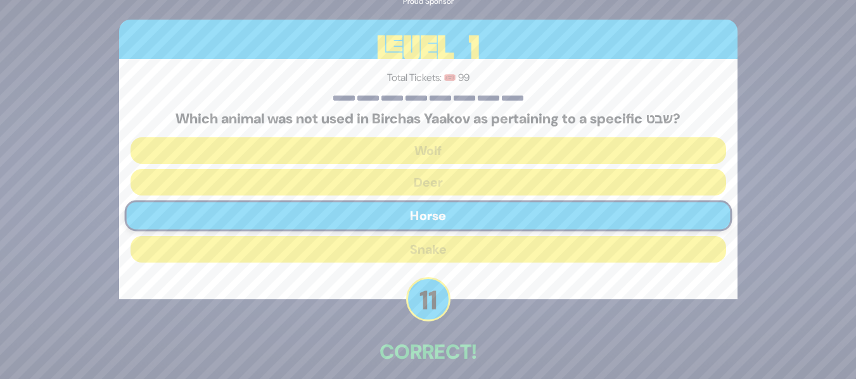
scroll to position [58, 0]
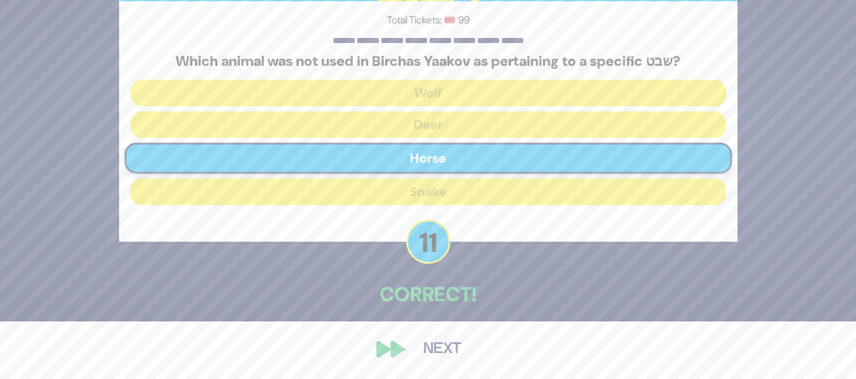
click at [446, 347] on button "Next" at bounding box center [441, 349] width 73 height 29
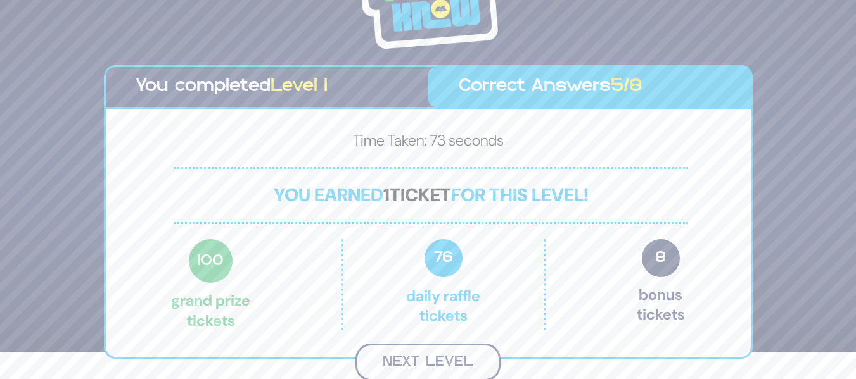
scroll to position [25, 0]
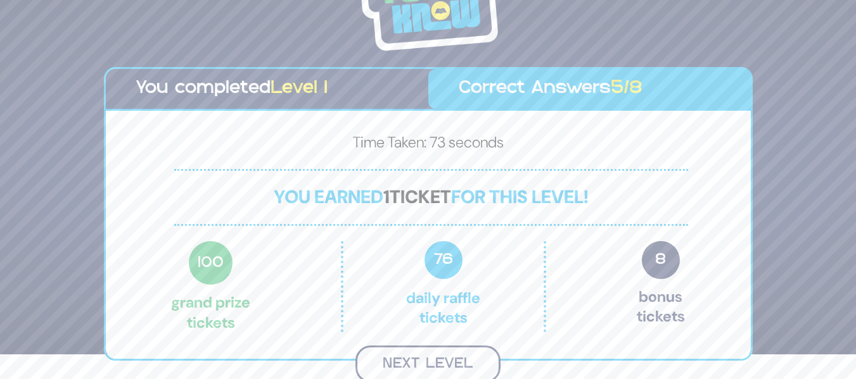
click at [469, 360] on button "Next Level" at bounding box center [427, 364] width 145 height 37
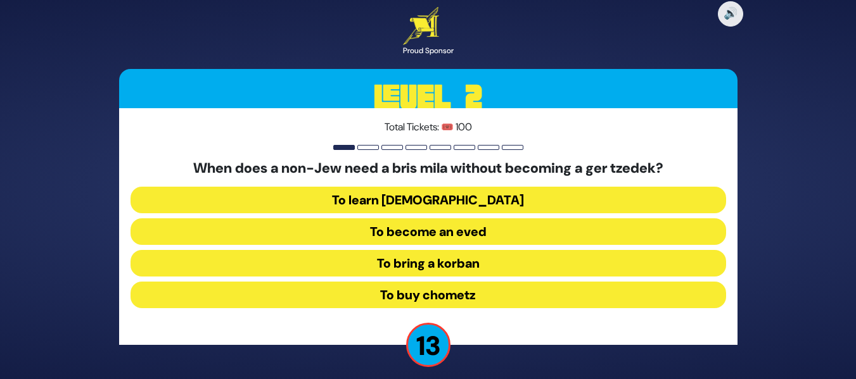
click at [491, 236] on button "To become an eved" at bounding box center [427, 231] width 595 height 27
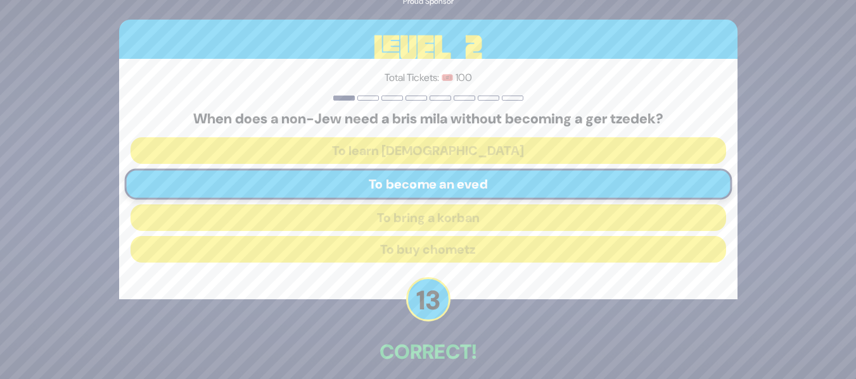
scroll to position [58, 0]
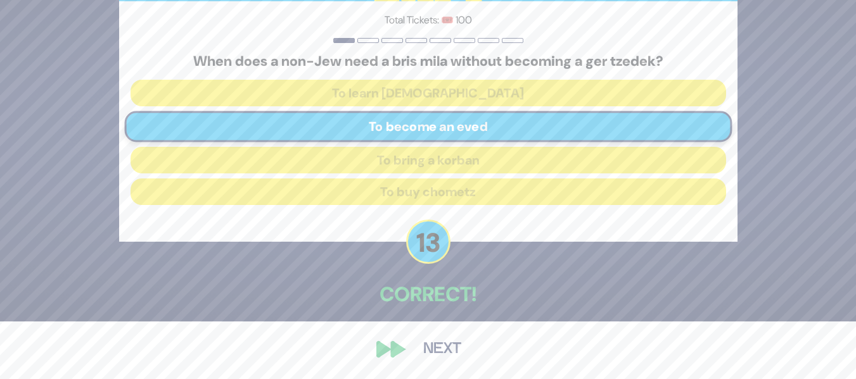
click at [449, 357] on button "Next" at bounding box center [441, 349] width 73 height 29
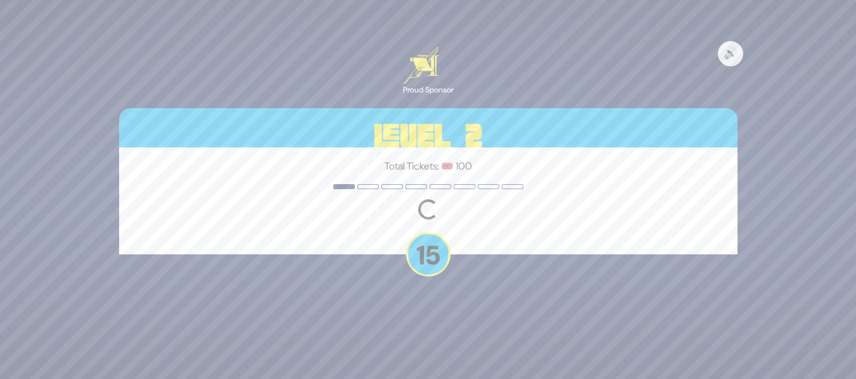
scroll to position [0, 0]
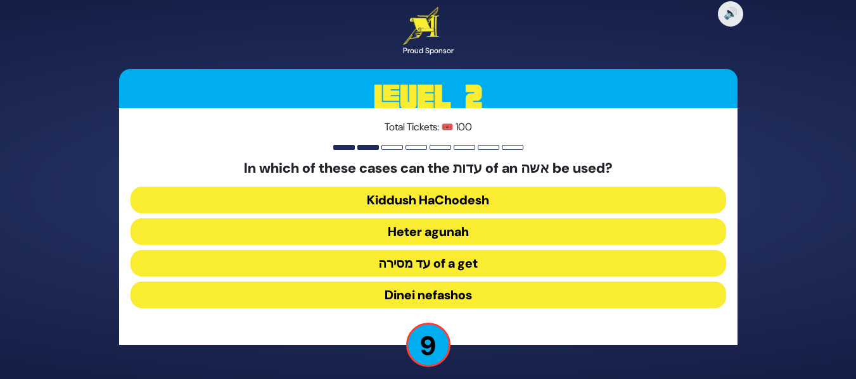
click at [508, 267] on button "עד מסירה of a get" at bounding box center [427, 263] width 595 height 27
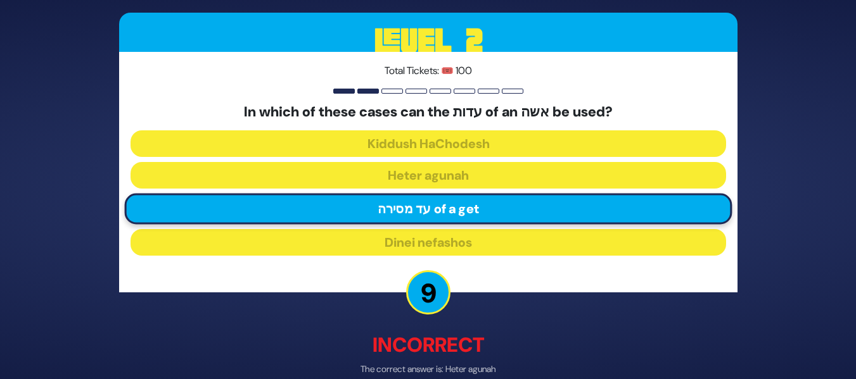
scroll to position [65, 0]
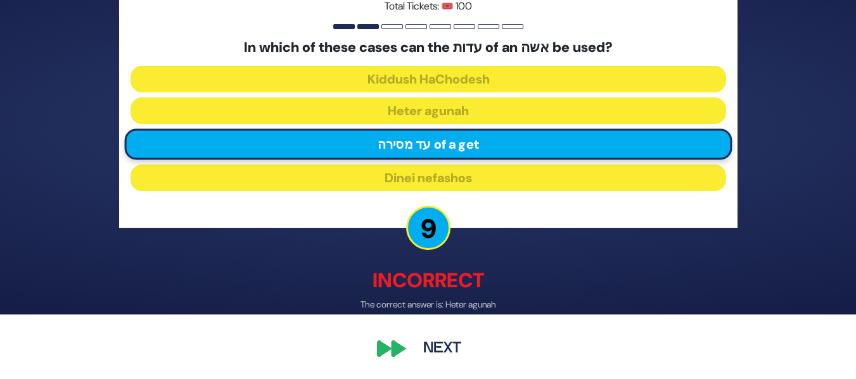
click at [460, 346] on button "Next" at bounding box center [441, 349] width 73 height 29
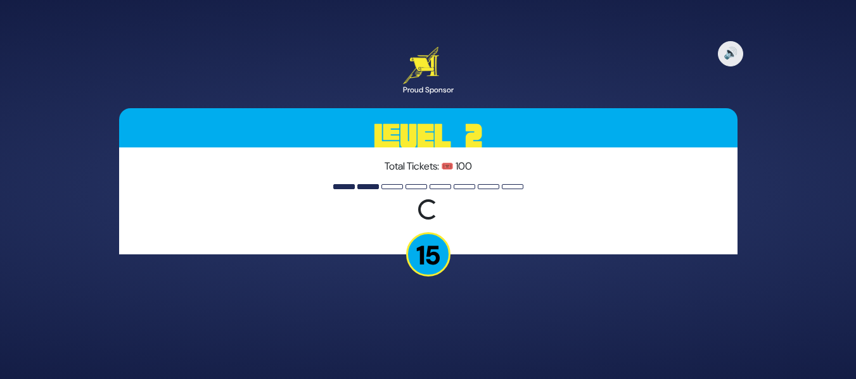
scroll to position [0, 0]
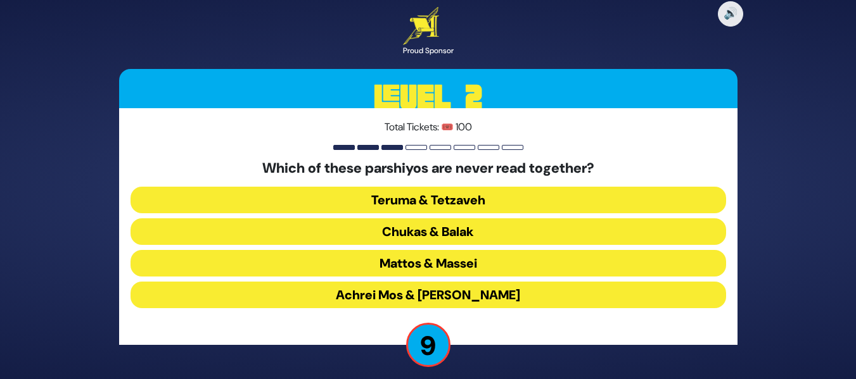
click at [550, 187] on button "Teruma & Tetzaveh" at bounding box center [427, 200] width 595 height 27
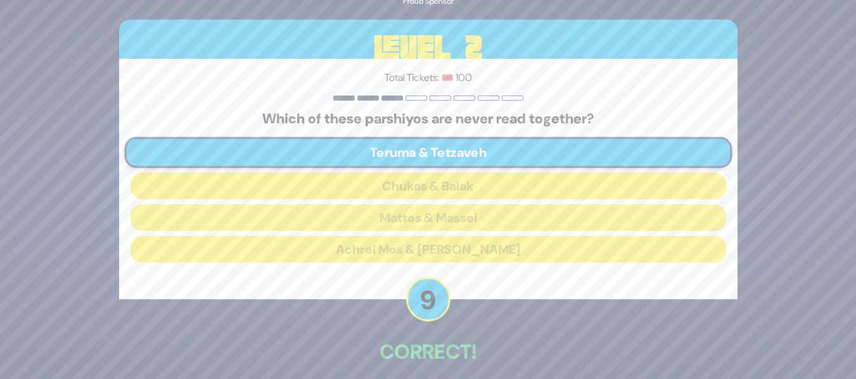
scroll to position [58, 0]
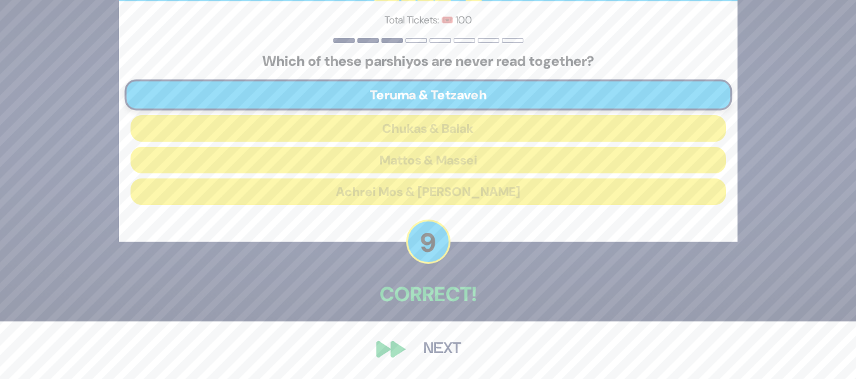
click at [438, 353] on button "Next" at bounding box center [441, 349] width 73 height 29
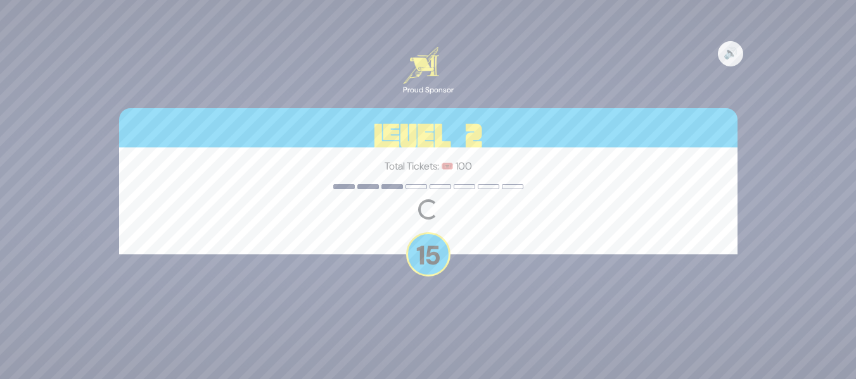
scroll to position [0, 0]
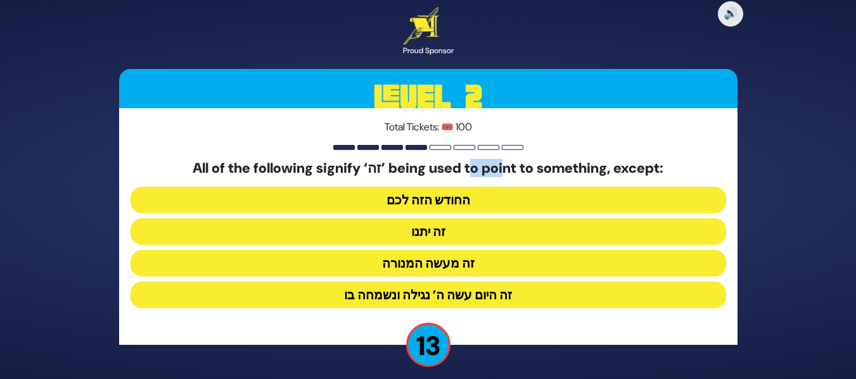
drag, startPoint x: 506, startPoint y: 164, endPoint x: 473, endPoint y: 163, distance: 32.9
click at [473, 163] on h5 "All of the following signify ‘זה’ being used to point to something, except:" at bounding box center [427, 168] width 595 height 16
click at [495, 293] on button "זה היום עשה ה’ נגילה ונשמחה בו" at bounding box center [427, 295] width 595 height 27
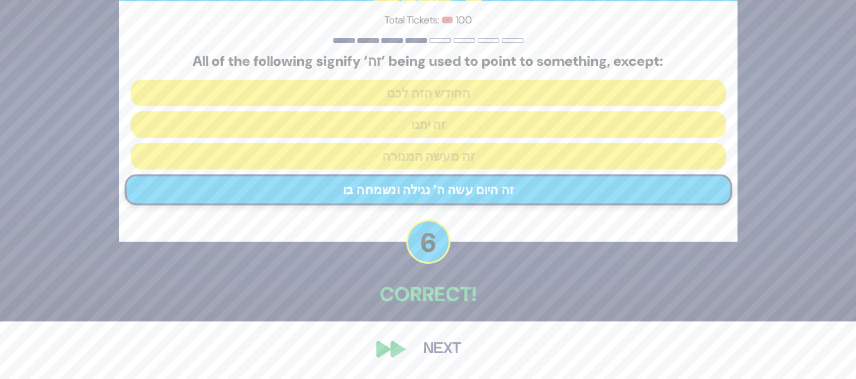
scroll to position [45, 0]
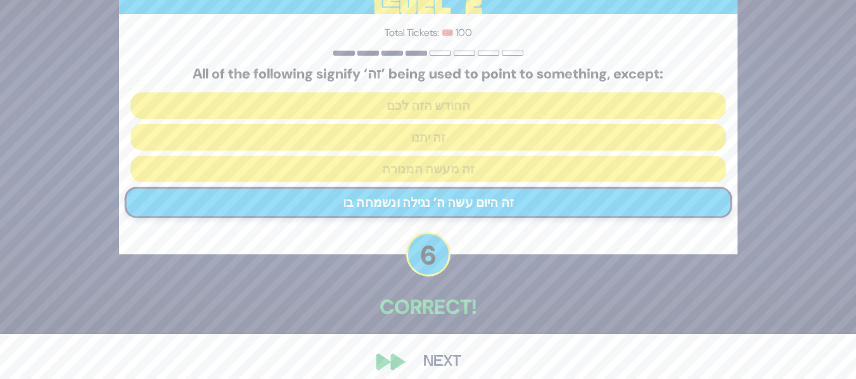
click at [445, 354] on button "Next" at bounding box center [441, 362] width 73 height 29
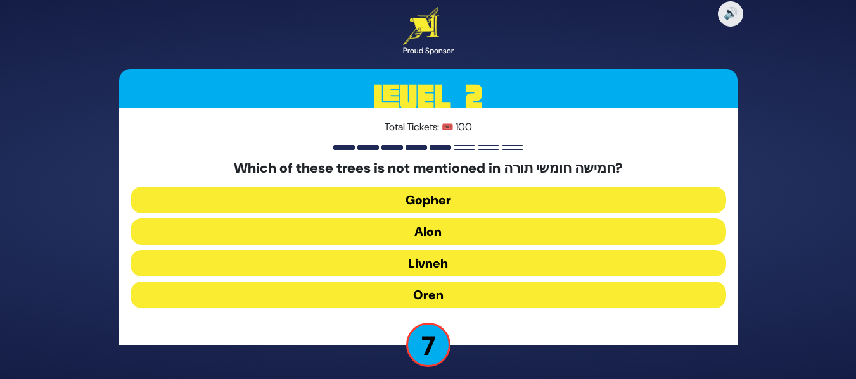
click at [482, 203] on button "Gopher" at bounding box center [427, 200] width 595 height 27
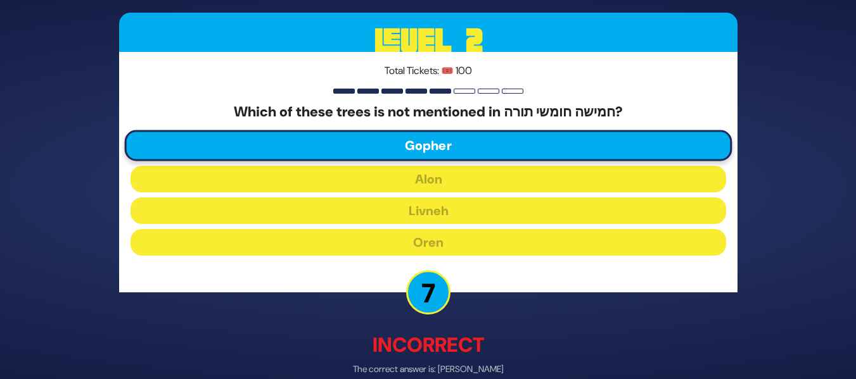
scroll to position [65, 0]
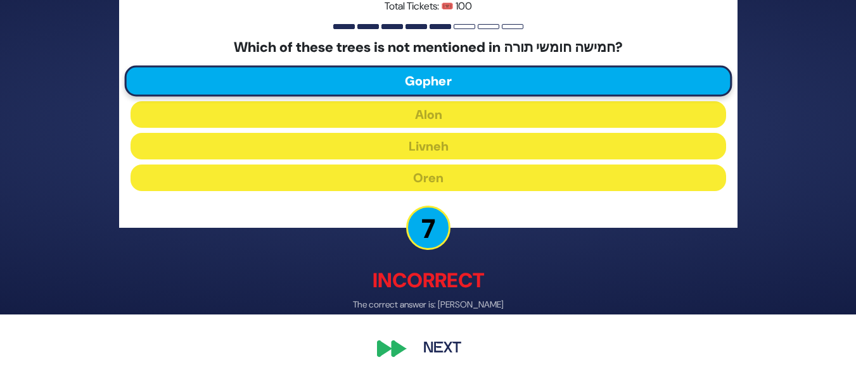
click at [443, 357] on button "Next" at bounding box center [441, 349] width 73 height 29
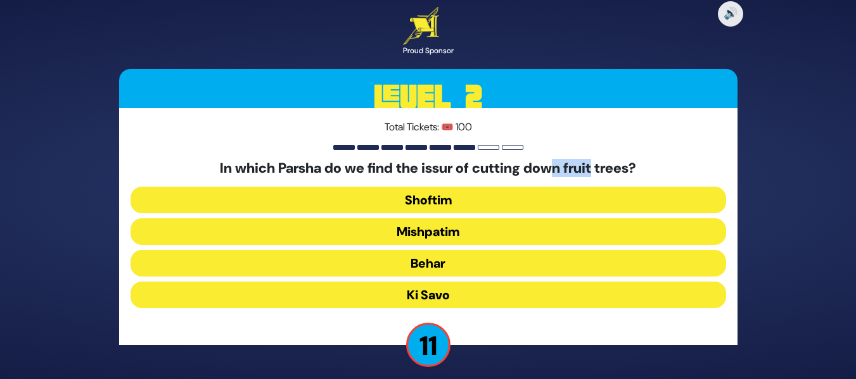
drag, startPoint x: 600, startPoint y: 161, endPoint x: 554, endPoint y: 163, distance: 46.2
click at [552, 163] on h5 "In which Parsha do we find the issur of cutting down fruit trees?" at bounding box center [427, 168] width 595 height 16
click at [554, 163] on h5 "In which Parsha do we find the issur of cutting down fruit trees?" at bounding box center [427, 168] width 595 height 16
click at [459, 260] on button "Behar" at bounding box center [427, 263] width 595 height 27
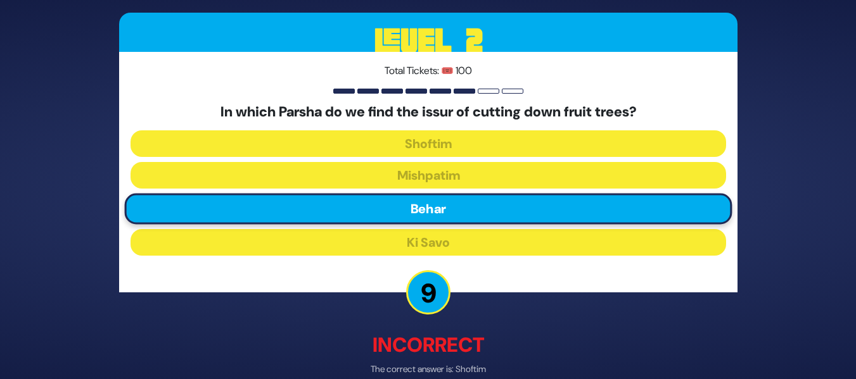
scroll to position [65, 0]
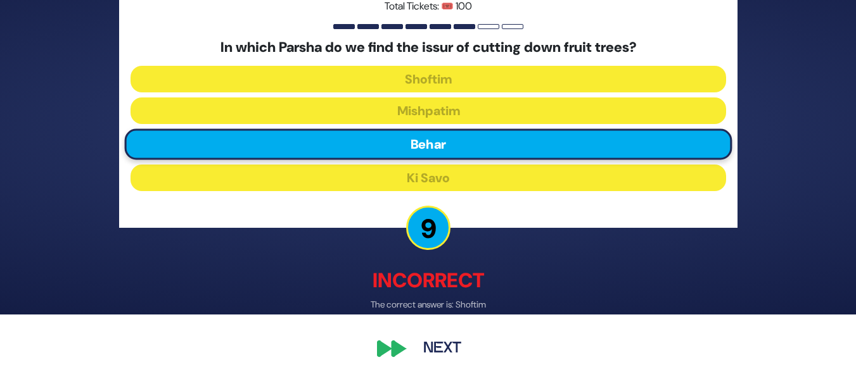
click at [462, 346] on button "Next" at bounding box center [441, 349] width 73 height 29
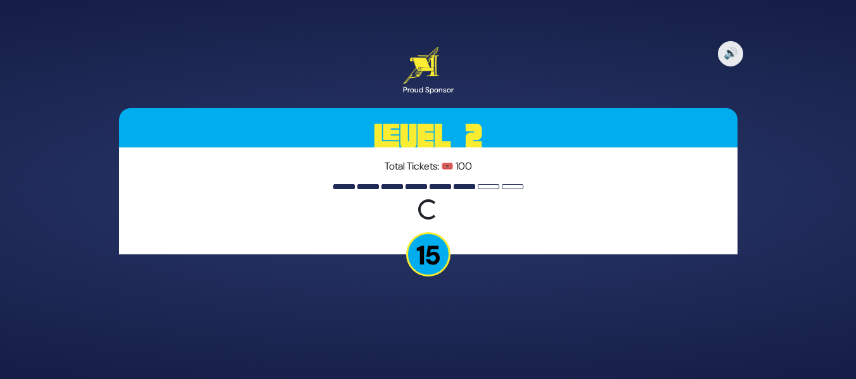
scroll to position [0, 0]
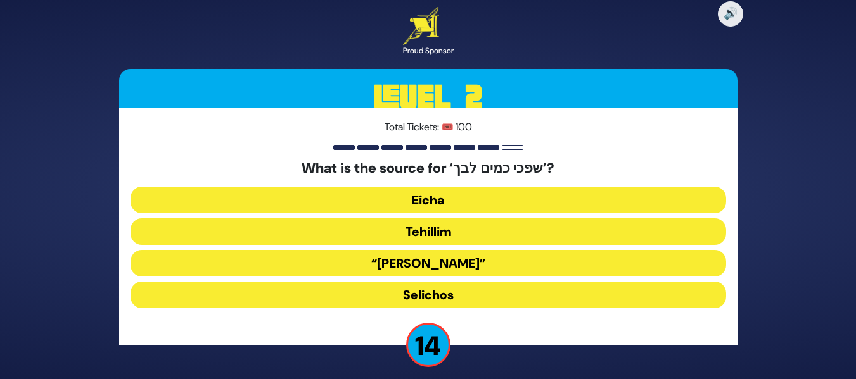
click at [514, 201] on button "Eicha" at bounding box center [427, 200] width 595 height 27
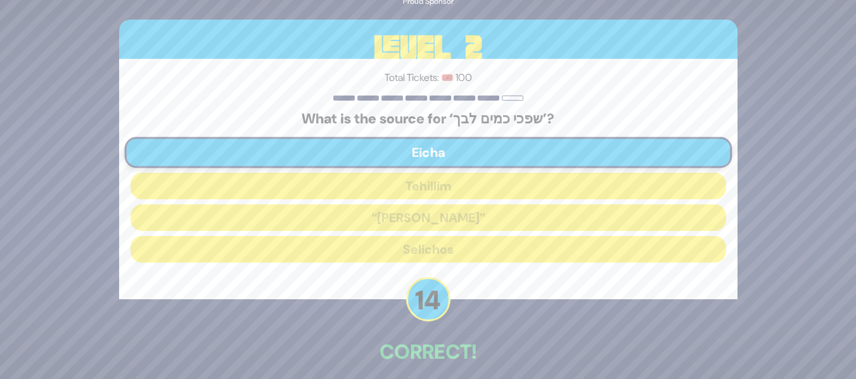
scroll to position [58, 0]
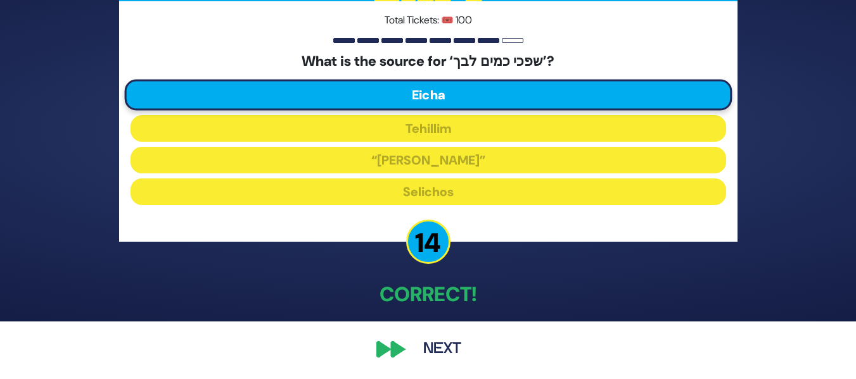
click at [441, 351] on button "Next" at bounding box center [441, 349] width 73 height 29
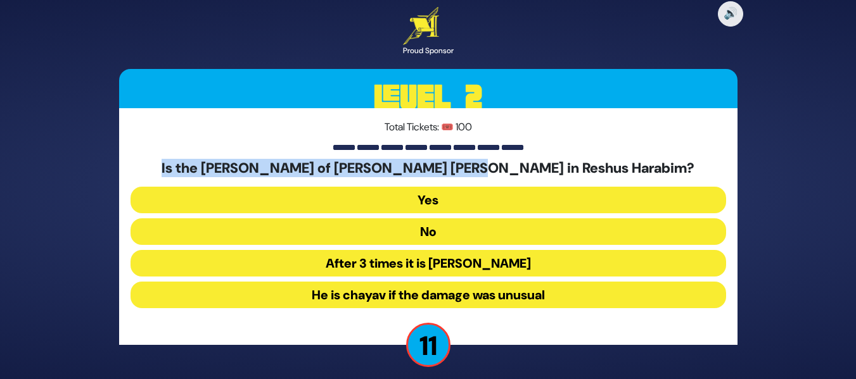
drag, startPoint x: 556, startPoint y: 162, endPoint x: 460, endPoint y: 139, distance: 98.9
click at [460, 139] on div "Total Tickets: 🎟️ 100 Is the [PERSON_NAME] of [PERSON_NAME] chayav in Reshus Ha…" at bounding box center [428, 226] width 618 height 237
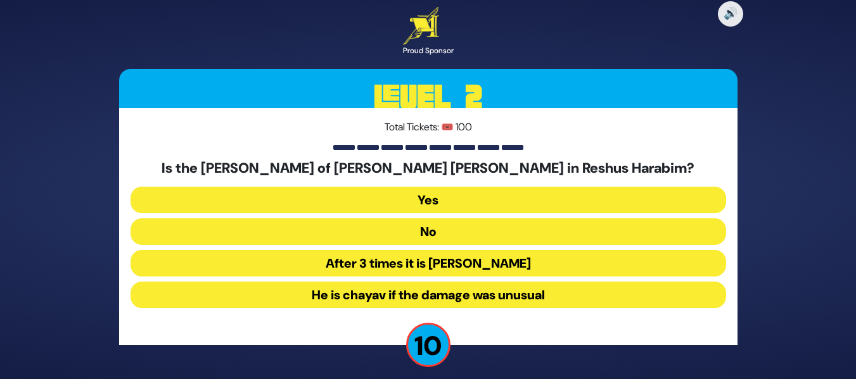
click at [429, 229] on button "No" at bounding box center [427, 231] width 595 height 27
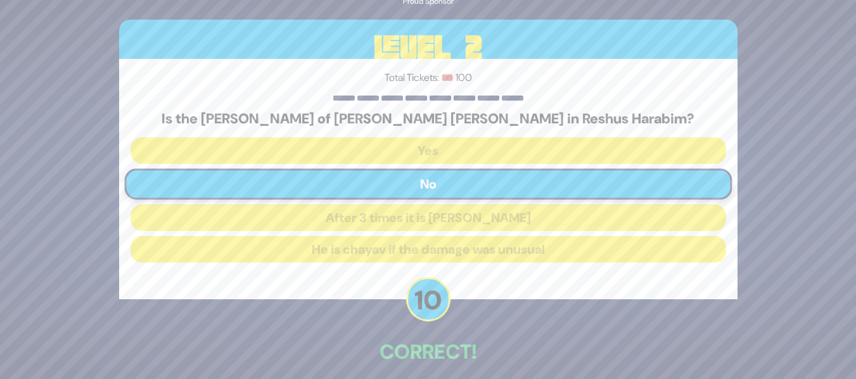
scroll to position [58, 0]
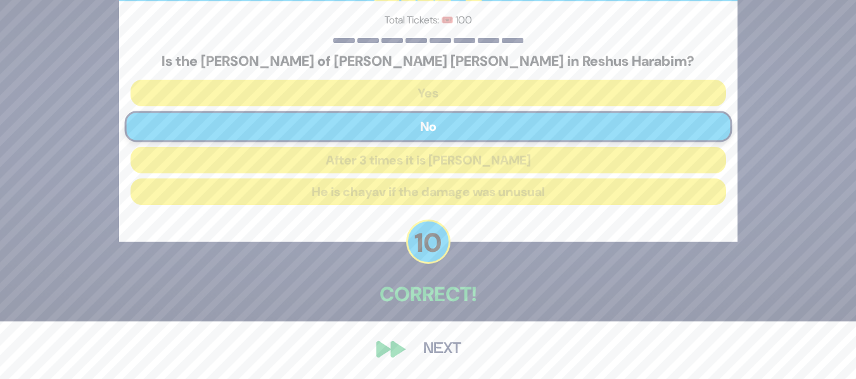
click at [436, 353] on button "Next" at bounding box center [441, 349] width 73 height 29
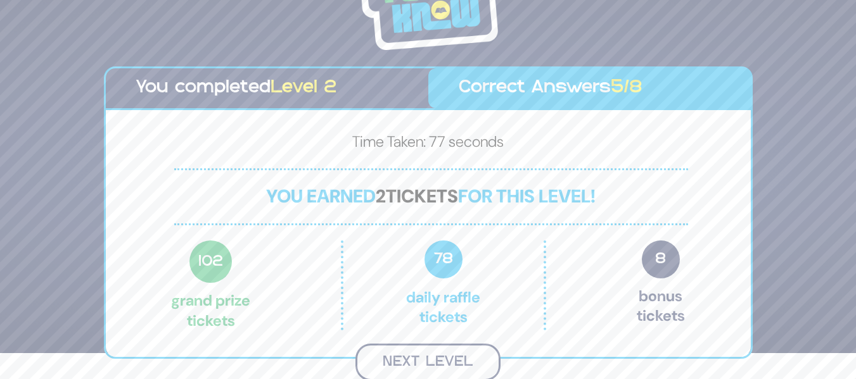
scroll to position [24, 0]
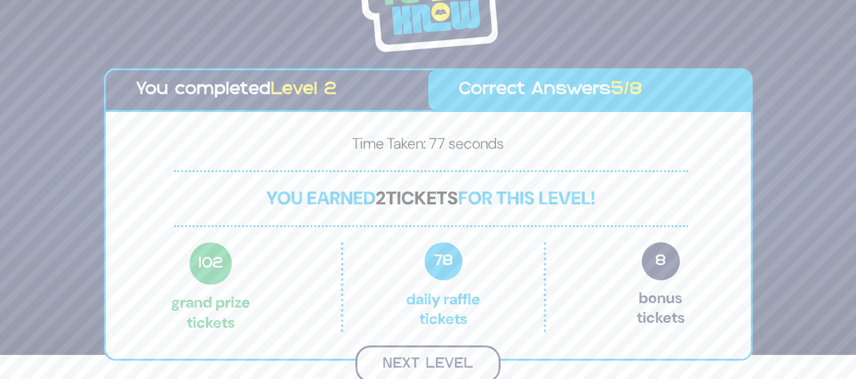
click at [426, 353] on button "Next Level" at bounding box center [427, 364] width 145 height 37
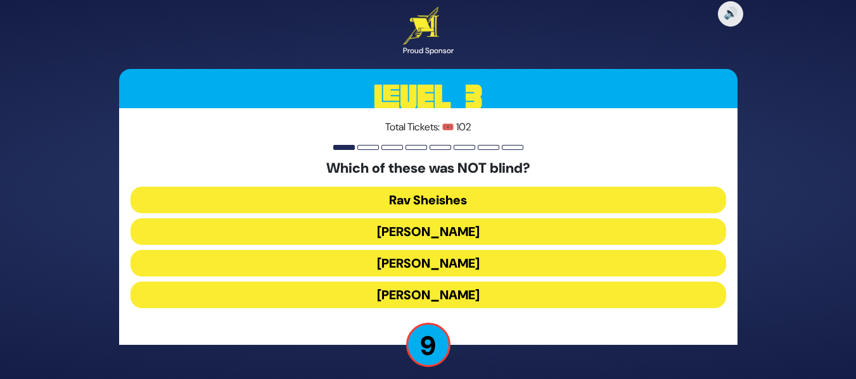
click at [457, 290] on button "[PERSON_NAME]" at bounding box center [427, 295] width 595 height 27
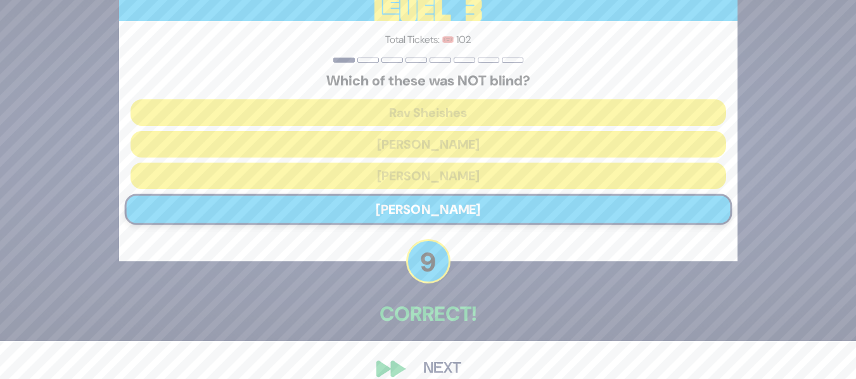
scroll to position [37, 0]
click at [443, 365] on button "Next" at bounding box center [441, 369] width 73 height 29
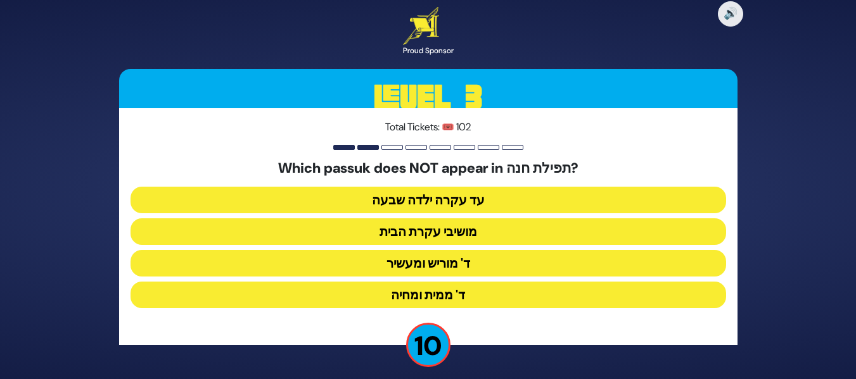
click at [467, 233] on button "מושיבי עקרת הבית" at bounding box center [427, 231] width 595 height 27
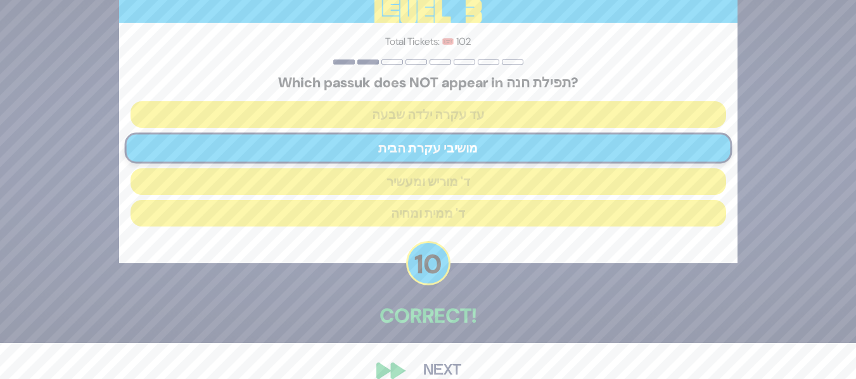
scroll to position [58, 0]
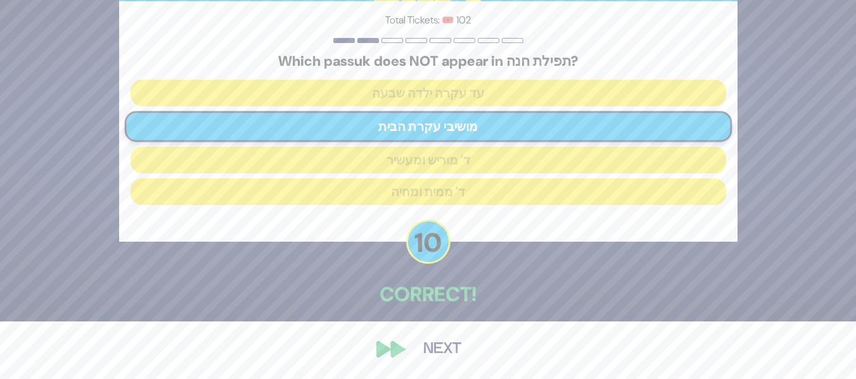
click at [446, 358] on button "Next" at bounding box center [441, 349] width 73 height 29
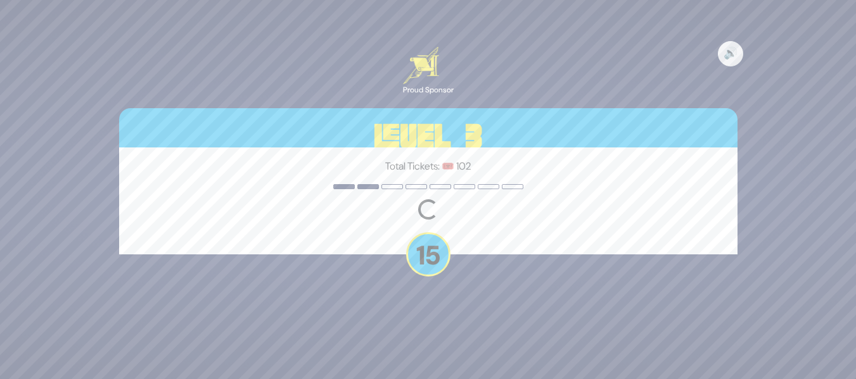
scroll to position [0, 0]
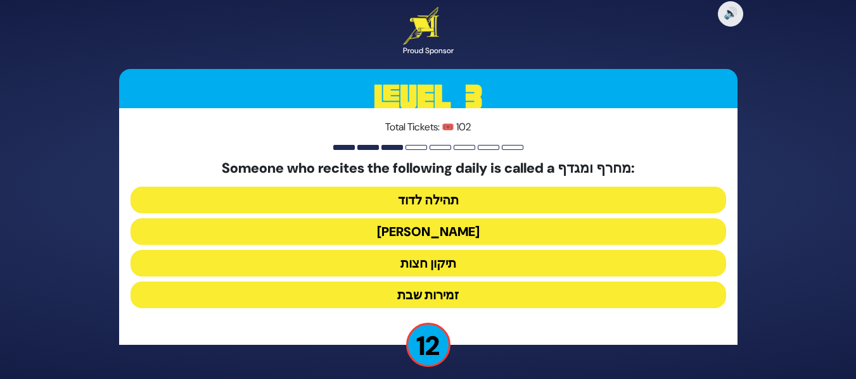
click at [464, 234] on button "[PERSON_NAME]" at bounding box center [427, 231] width 595 height 27
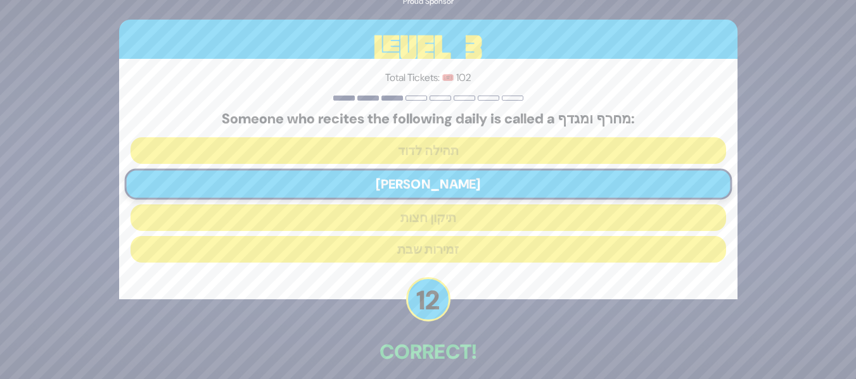
scroll to position [58, 0]
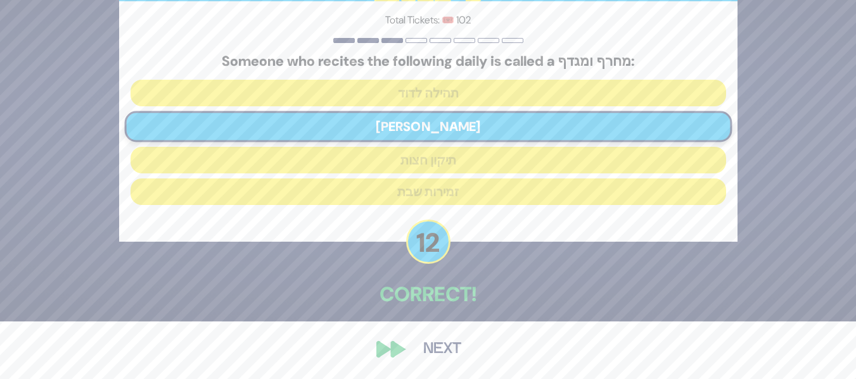
click at [441, 346] on button "Next" at bounding box center [441, 349] width 73 height 29
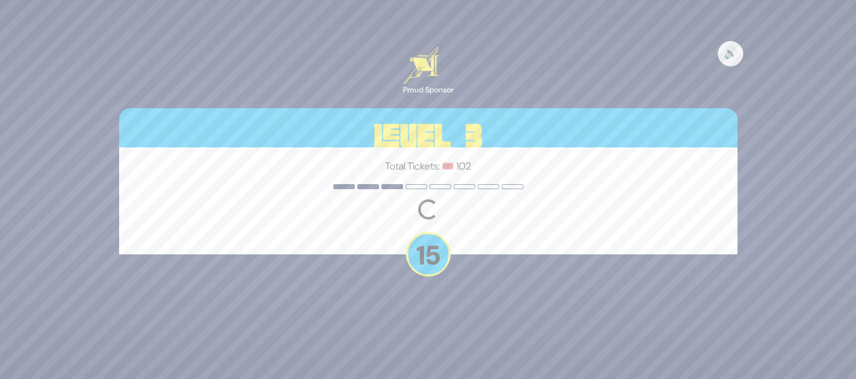
scroll to position [0, 0]
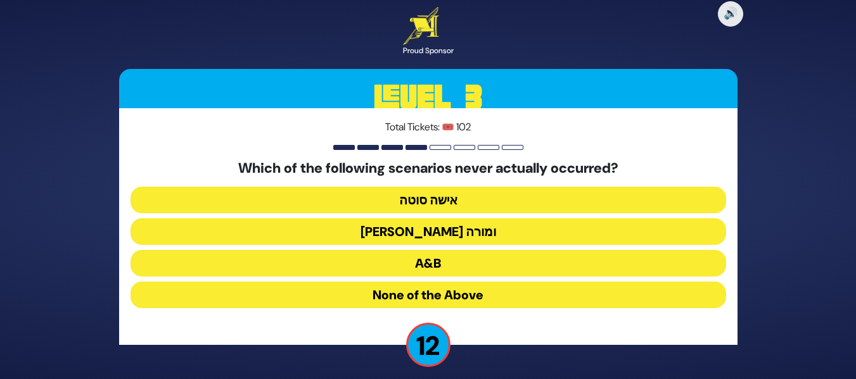
click at [437, 231] on button "[PERSON_NAME] ומורה" at bounding box center [427, 231] width 595 height 27
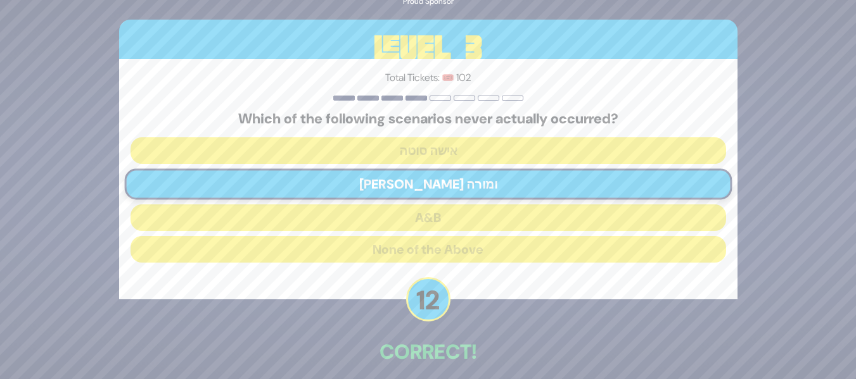
scroll to position [58, 0]
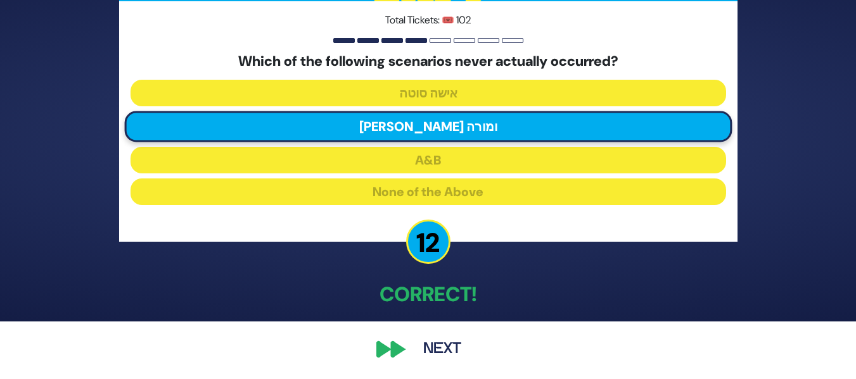
click at [449, 349] on button "Next" at bounding box center [441, 349] width 73 height 29
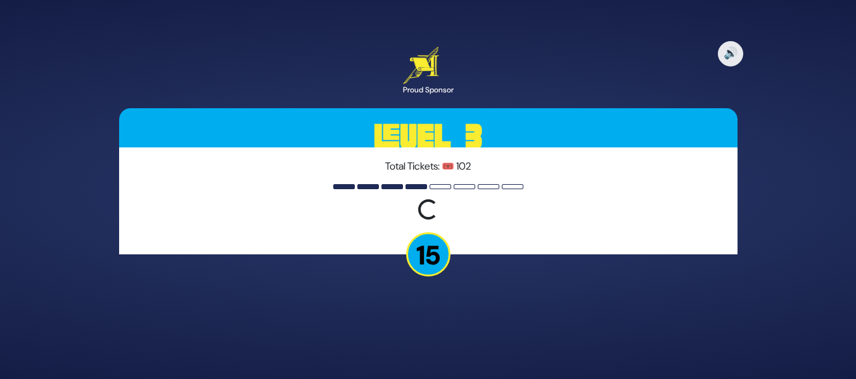
scroll to position [0, 0]
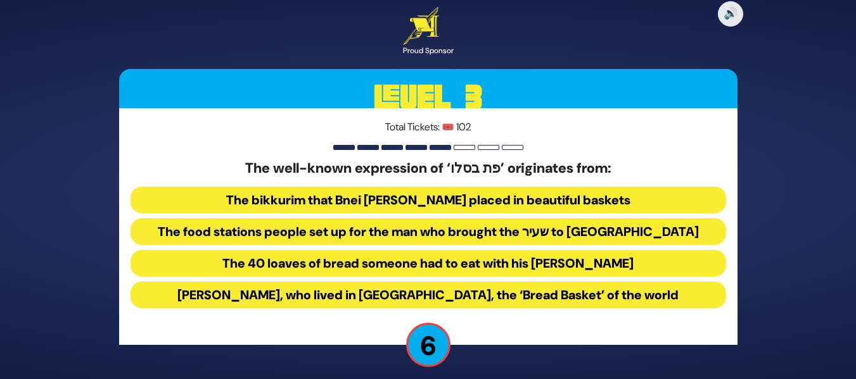
click at [514, 203] on button "The bikkurim that Bnei [PERSON_NAME] placed in beautiful baskets" at bounding box center [427, 200] width 595 height 27
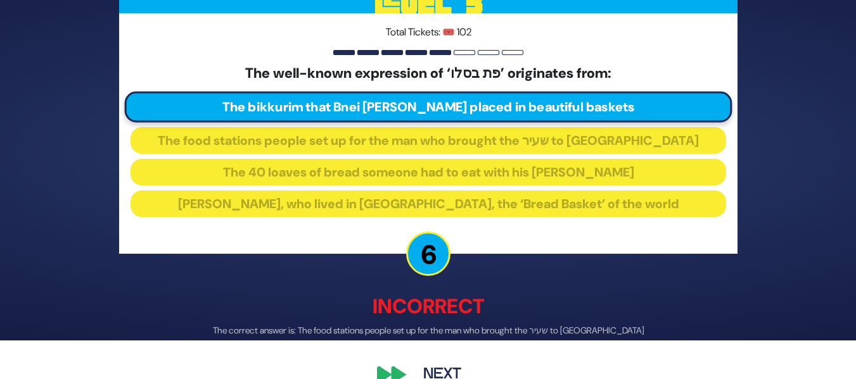
scroll to position [41, 0]
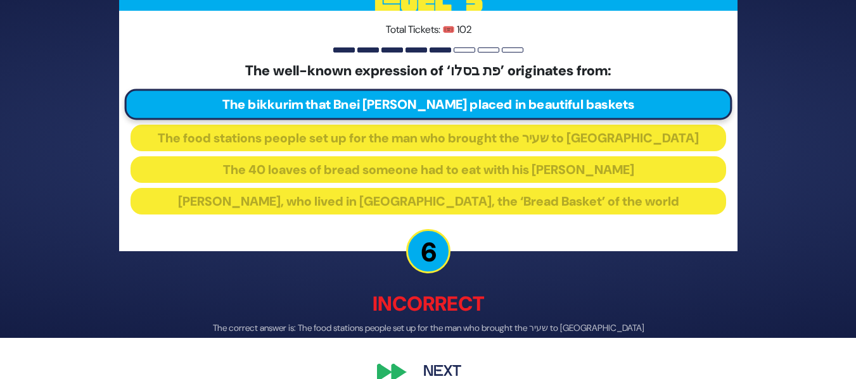
click at [457, 360] on button "Next" at bounding box center [441, 372] width 73 height 29
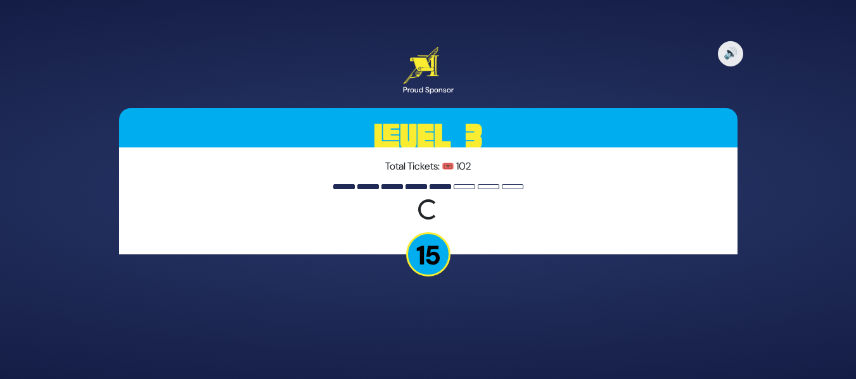
scroll to position [0, 0]
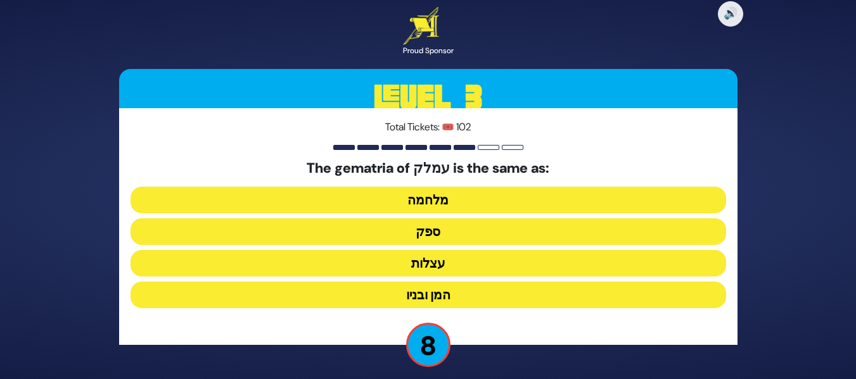
click at [460, 260] on button "עצלות" at bounding box center [427, 263] width 595 height 27
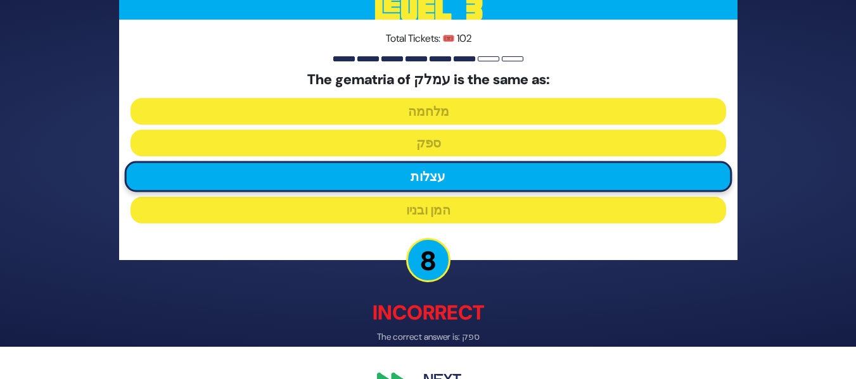
scroll to position [65, 0]
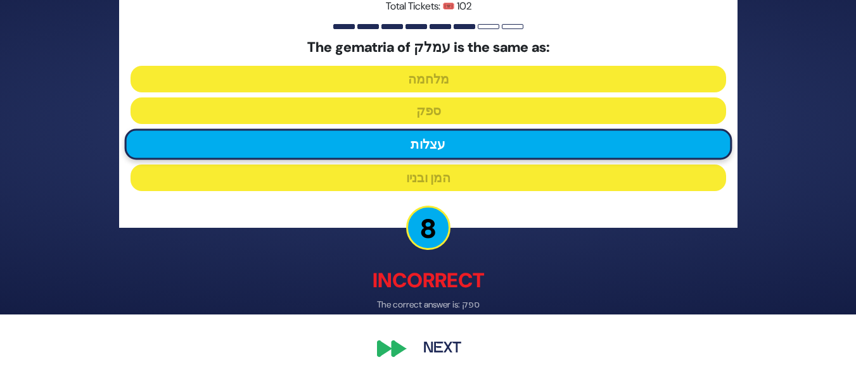
click at [429, 350] on button "Next" at bounding box center [441, 349] width 73 height 29
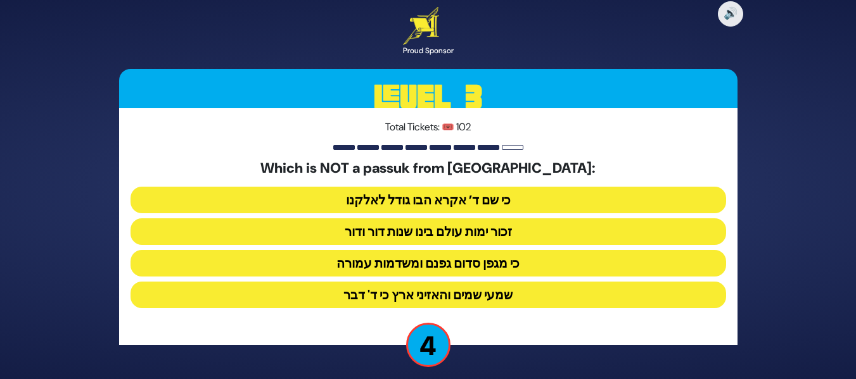
click at [442, 289] on button "שמעי שמים והאזיני ארץ כי ד' דבר" at bounding box center [427, 295] width 595 height 27
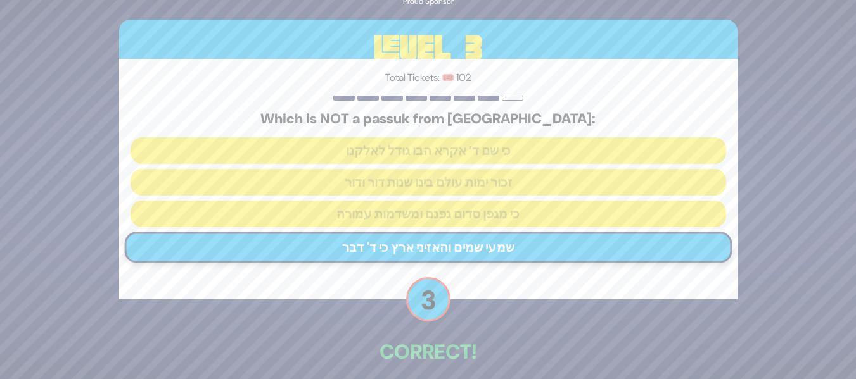
scroll to position [58, 0]
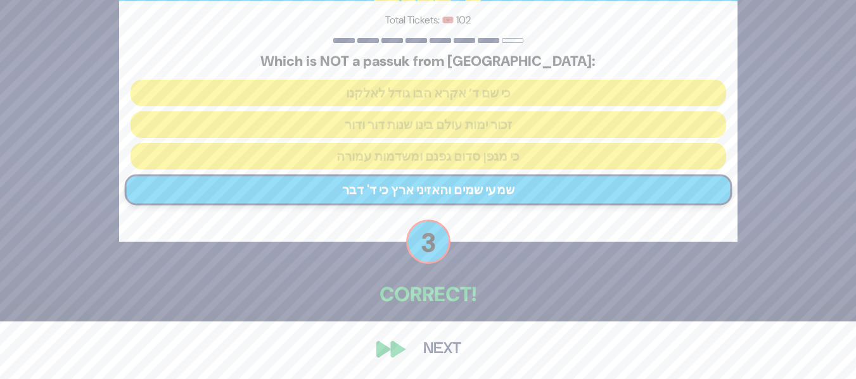
click at [438, 332] on div "🔊 Proud Sponsor Level 3 Total Tickets: 🎟️ 102 Which is NOT a passuk from Haazin…" at bounding box center [428, 132] width 649 height 495
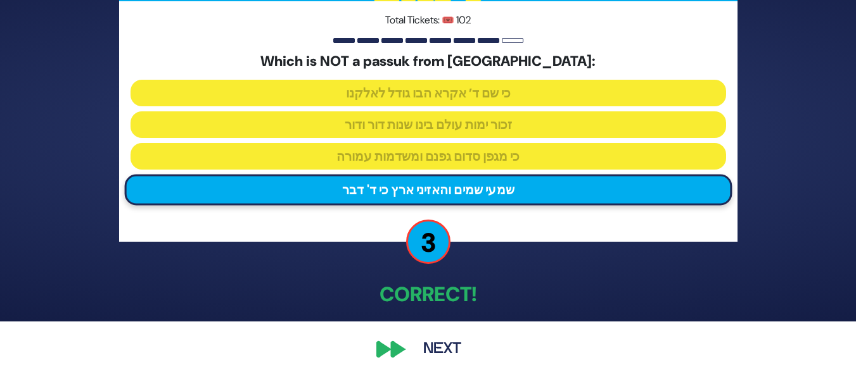
click at [443, 342] on button "Next" at bounding box center [441, 349] width 73 height 29
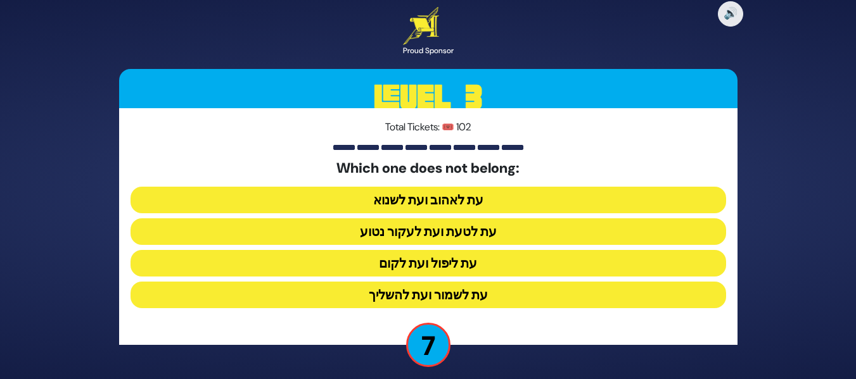
click at [443, 298] on button "עת לשמור ועת להשליך" at bounding box center [427, 295] width 595 height 27
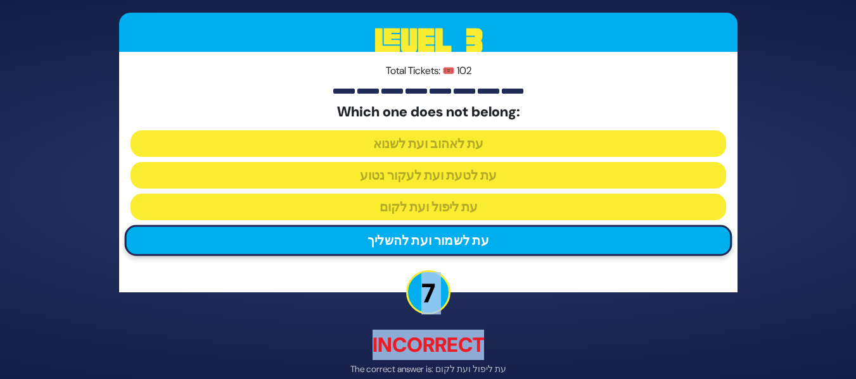
drag, startPoint x: 852, startPoint y: 295, endPoint x: 856, endPoint y: 358, distance: 62.9
click at [855, 358] on html "🔊 Proud Sponsor Level 3 Total Tickets: 🎟️ 102 Which one does not belong: עת לאה…" at bounding box center [428, 189] width 856 height 379
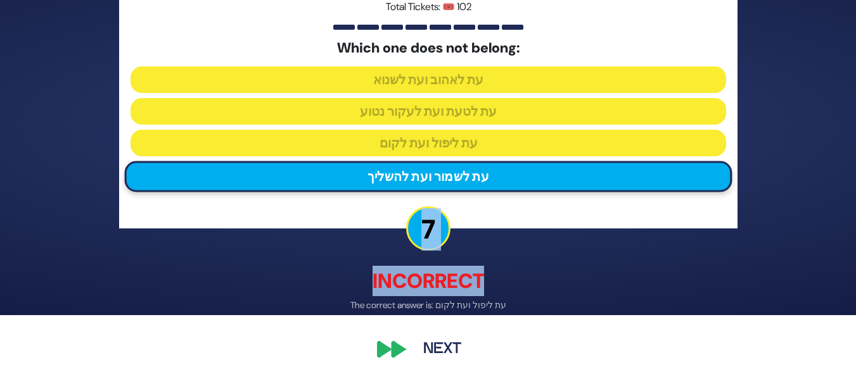
scroll to position [65, 0]
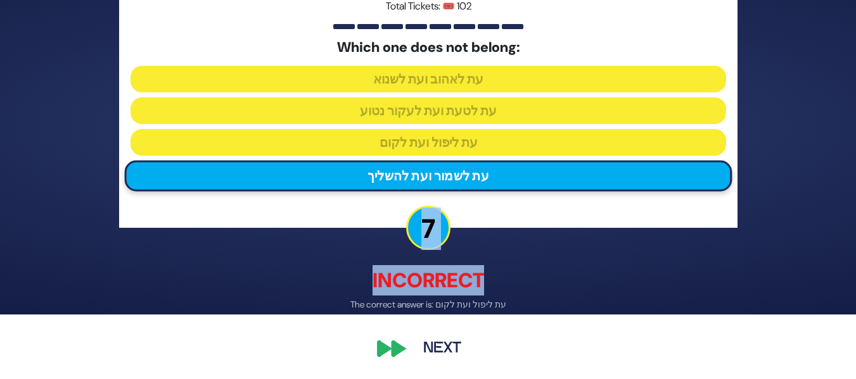
click at [444, 346] on button "Next" at bounding box center [441, 349] width 73 height 29
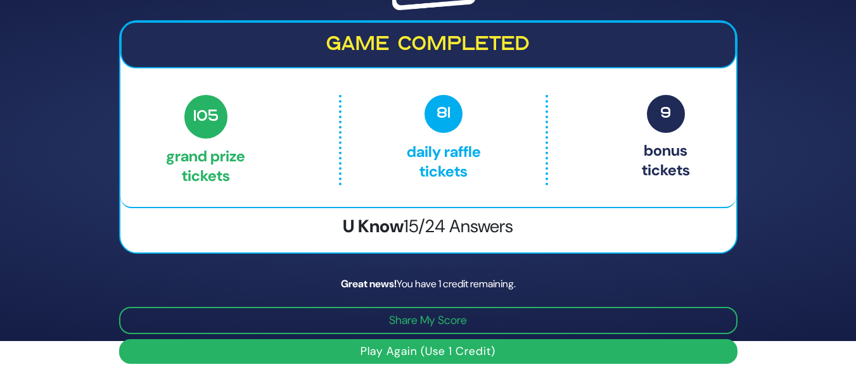
click at [531, 355] on button "Play Again (Use 1 Credit)" at bounding box center [428, 351] width 618 height 25
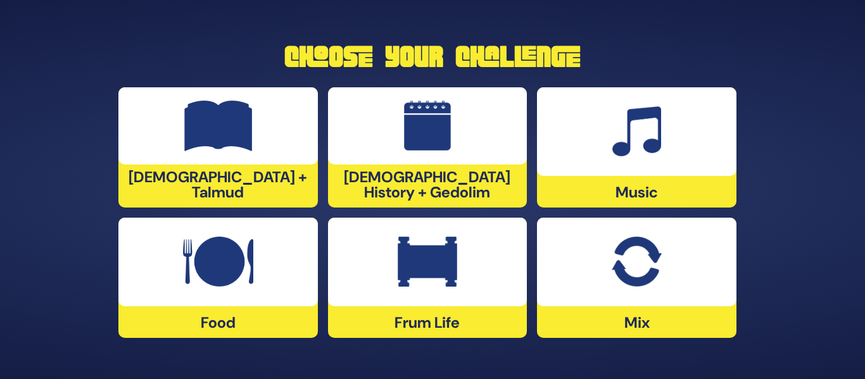
click at [394, 253] on div at bounding box center [427, 262] width 199 height 89
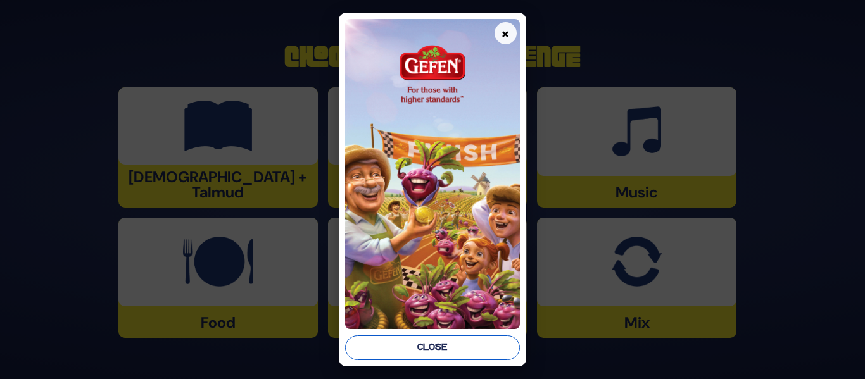
click at [386, 344] on button "Close" at bounding box center [432, 348] width 174 height 25
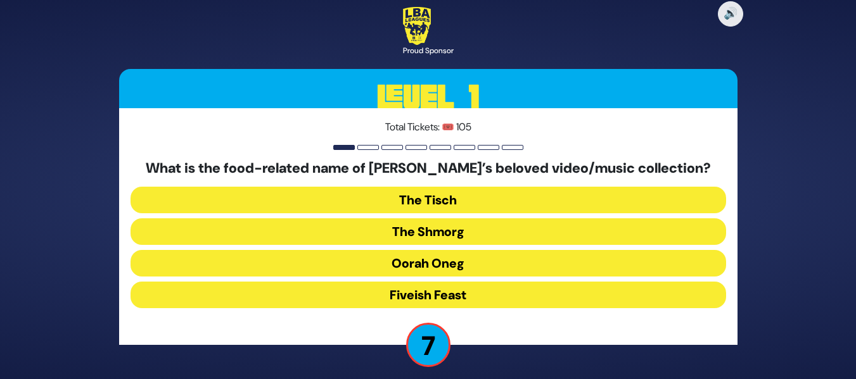
click at [491, 239] on button "The Shmorg" at bounding box center [427, 231] width 595 height 27
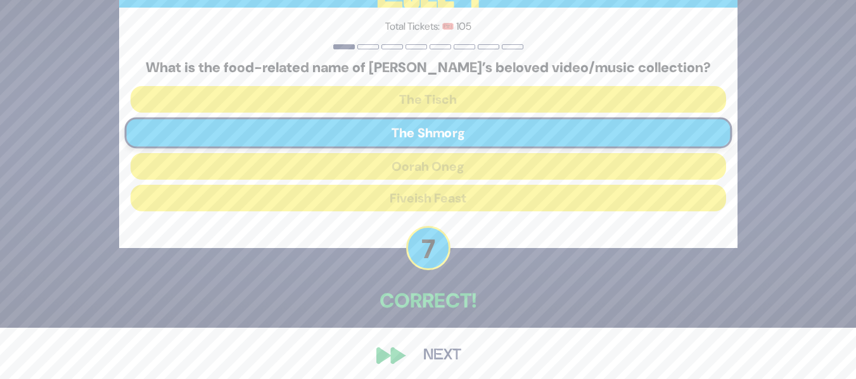
scroll to position [58, 0]
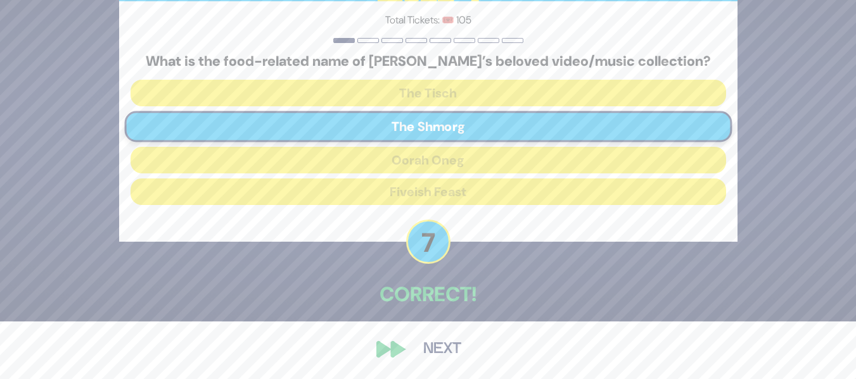
click at [426, 341] on button "Next" at bounding box center [441, 349] width 73 height 29
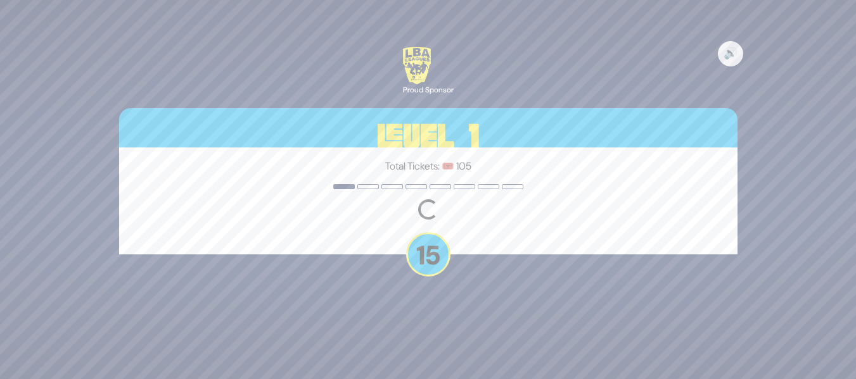
scroll to position [0, 0]
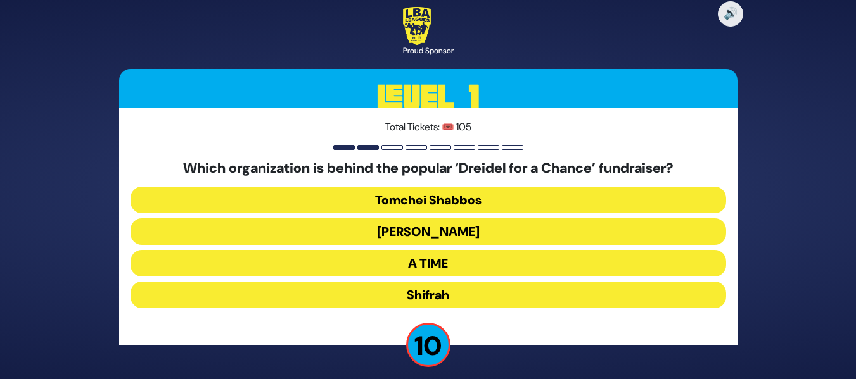
click at [470, 270] on button "A TIME" at bounding box center [427, 263] width 595 height 27
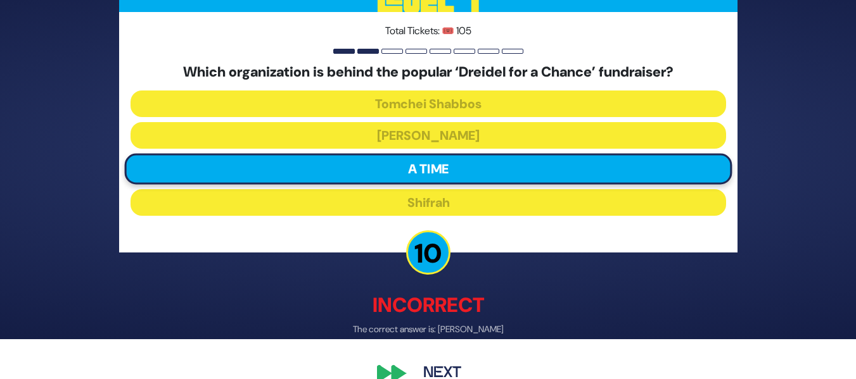
scroll to position [65, 0]
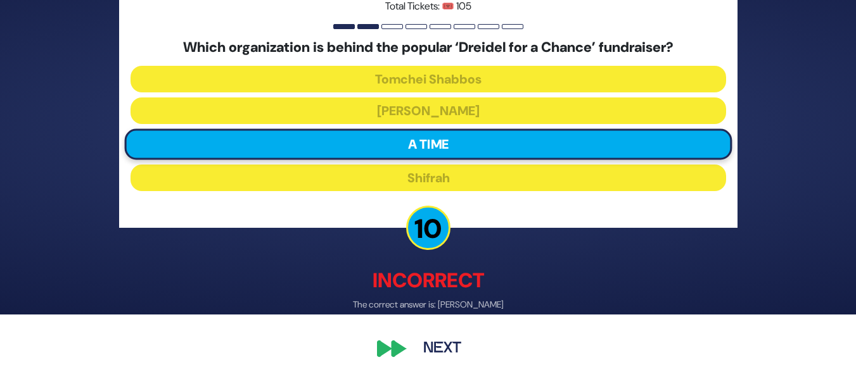
click at [417, 348] on button "Next" at bounding box center [441, 349] width 73 height 29
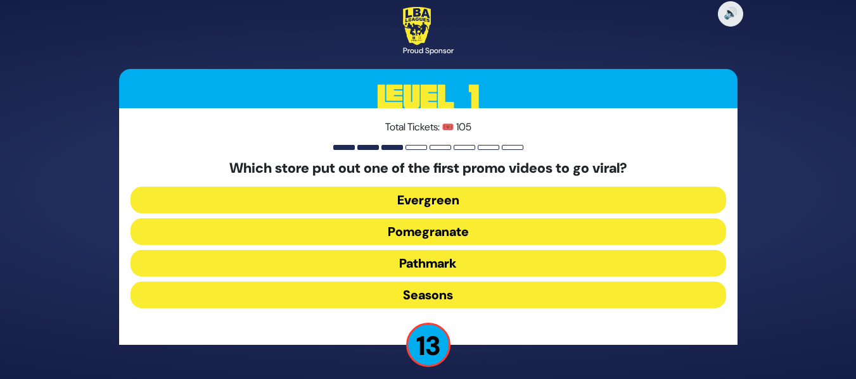
click at [501, 222] on button "Pomegranate" at bounding box center [427, 231] width 595 height 27
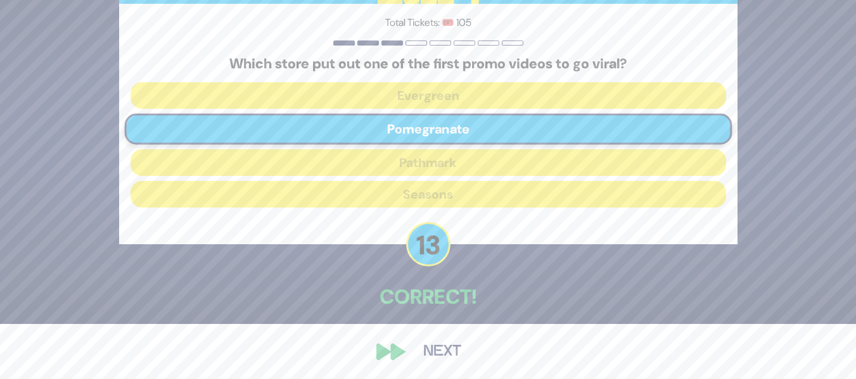
scroll to position [58, 0]
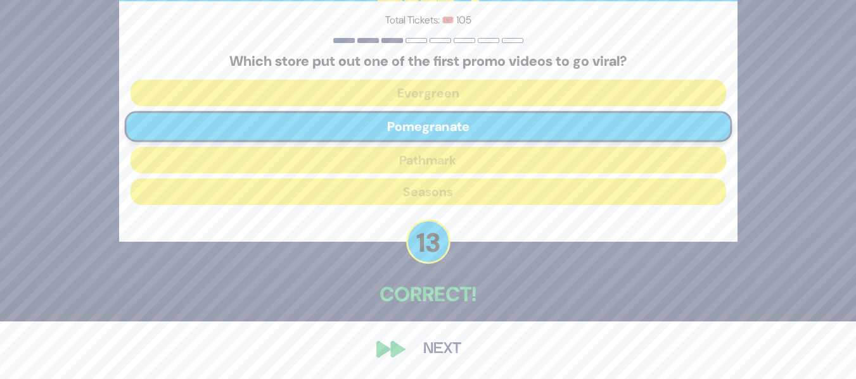
click at [446, 345] on button "Next" at bounding box center [441, 349] width 73 height 29
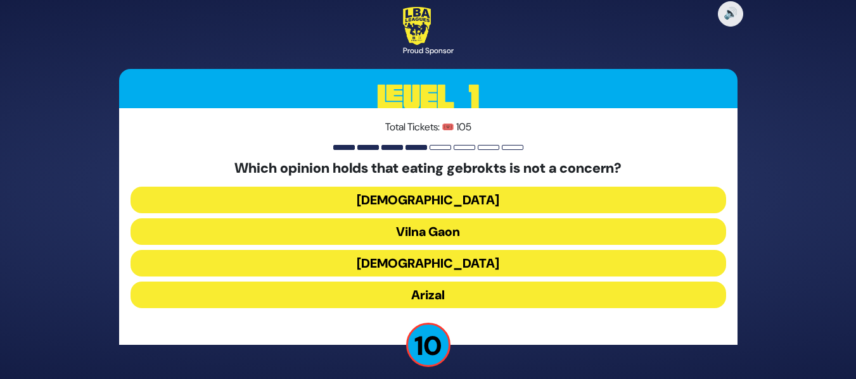
click at [481, 234] on button "Vilna Gaon" at bounding box center [427, 231] width 595 height 27
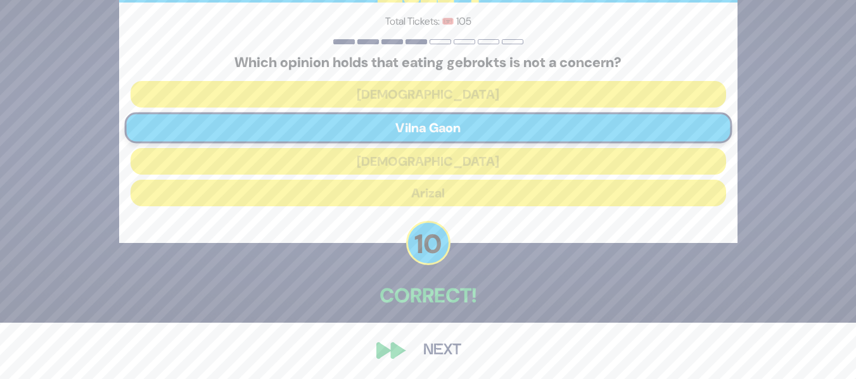
scroll to position [58, 0]
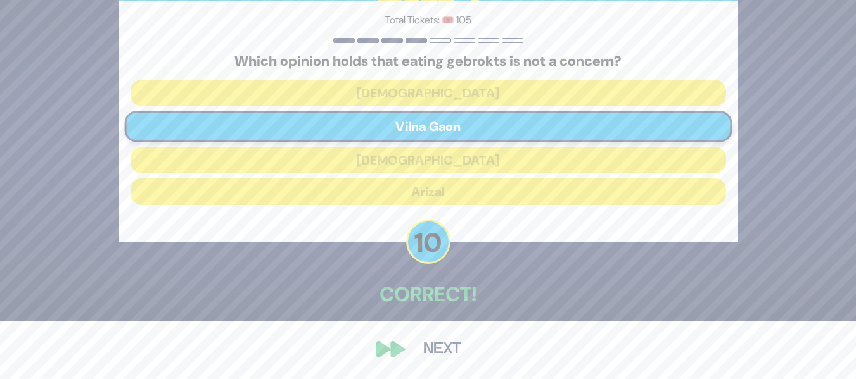
click at [427, 350] on button "Next" at bounding box center [441, 349] width 73 height 29
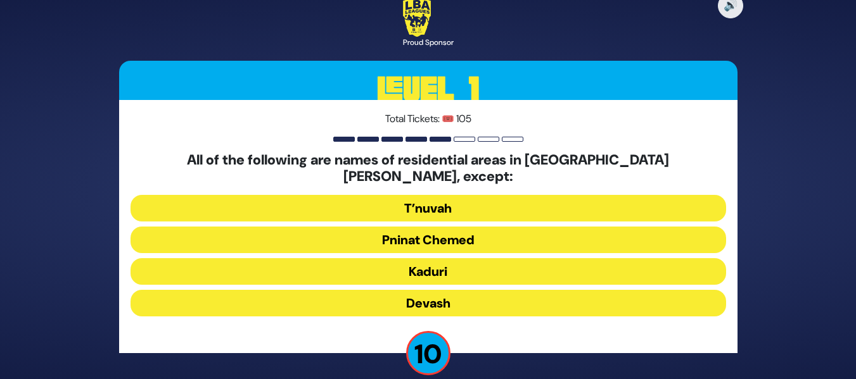
click at [510, 201] on button "T’nuvah" at bounding box center [427, 208] width 595 height 27
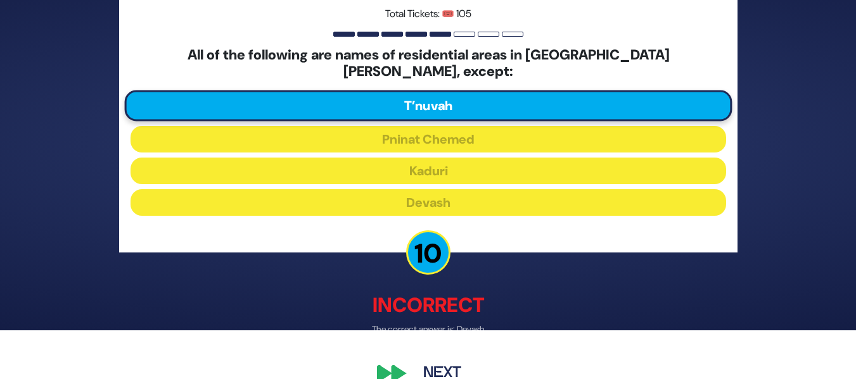
scroll to position [51, 0]
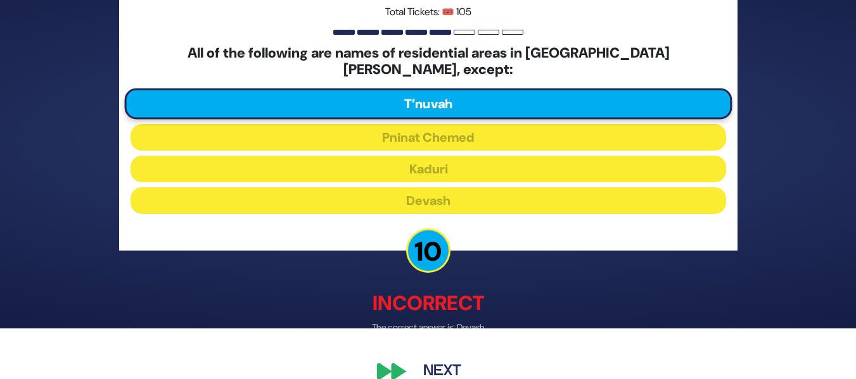
click at [431, 358] on button "Next" at bounding box center [441, 371] width 73 height 29
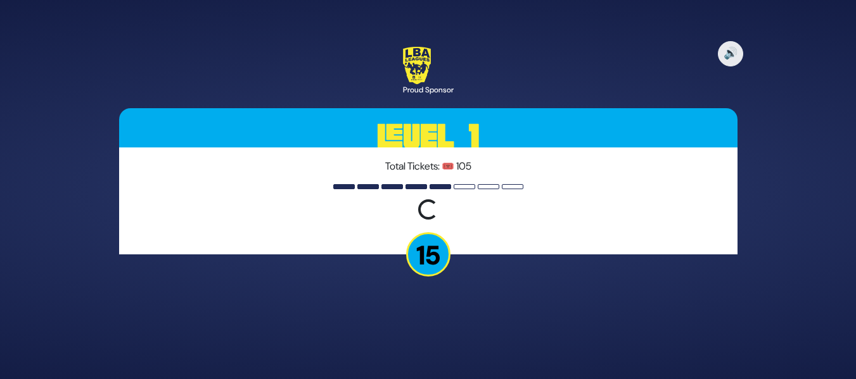
scroll to position [0, 0]
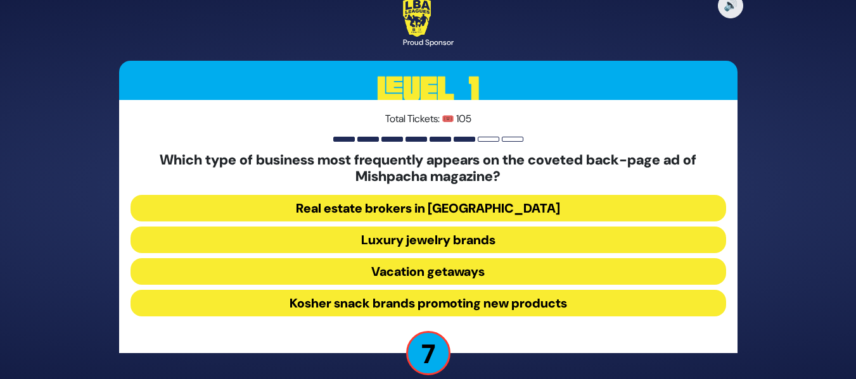
click at [493, 218] on button "Real estate brokers in Yerushalayim" at bounding box center [427, 208] width 595 height 27
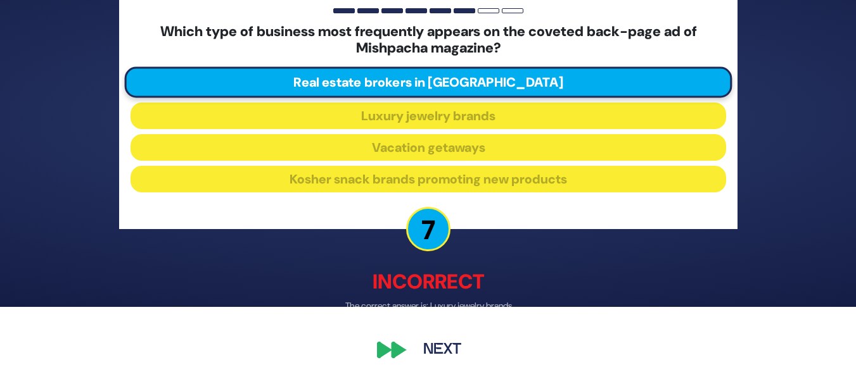
scroll to position [73, 0]
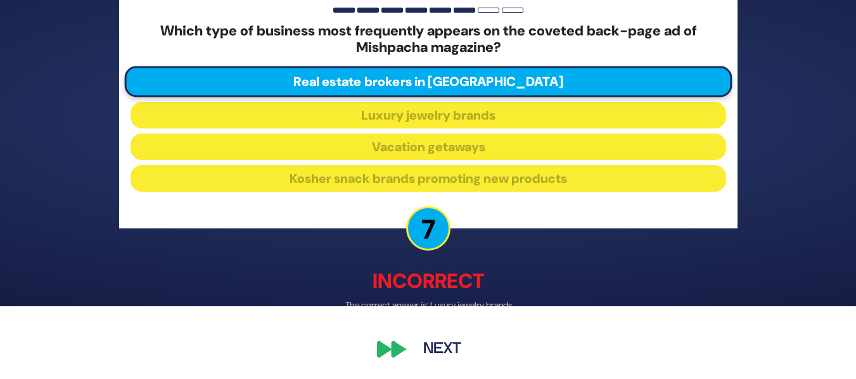
click at [425, 345] on button "Next" at bounding box center [441, 349] width 73 height 29
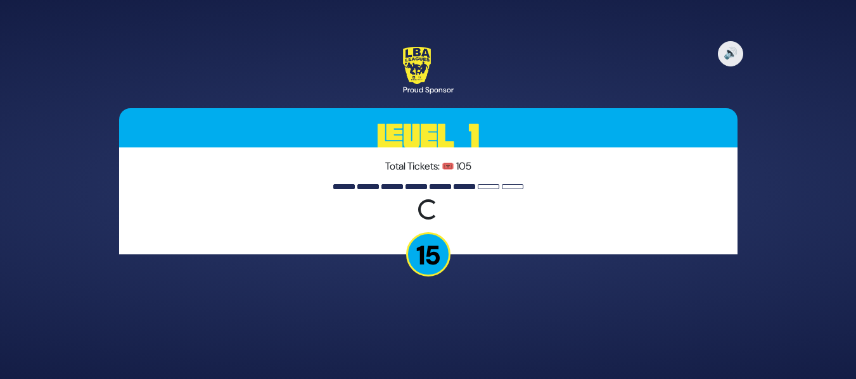
scroll to position [0, 0]
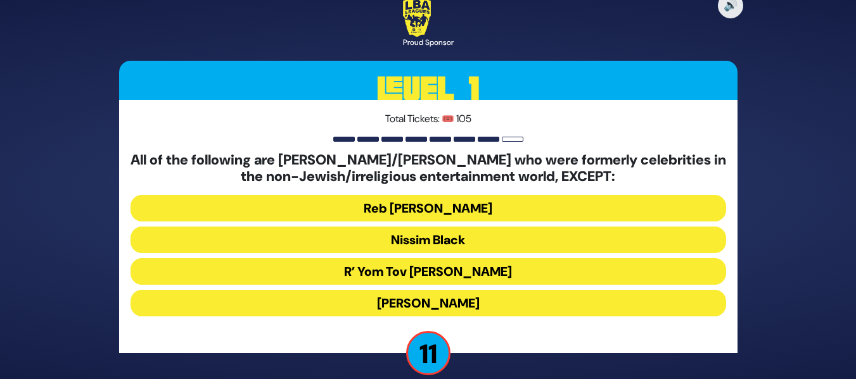
click at [446, 272] on button "R’ Yom Tov Glazer" at bounding box center [427, 271] width 595 height 27
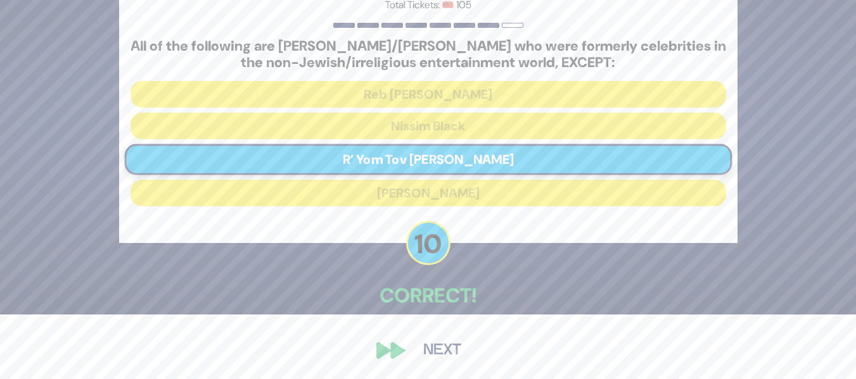
scroll to position [66, 0]
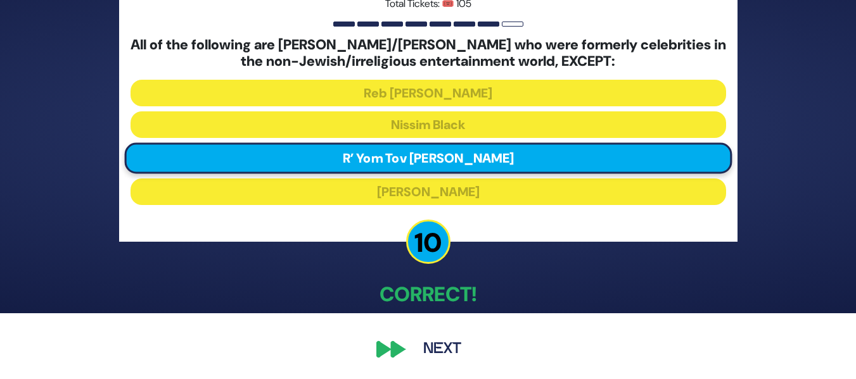
click at [423, 348] on button "Next" at bounding box center [441, 349] width 73 height 29
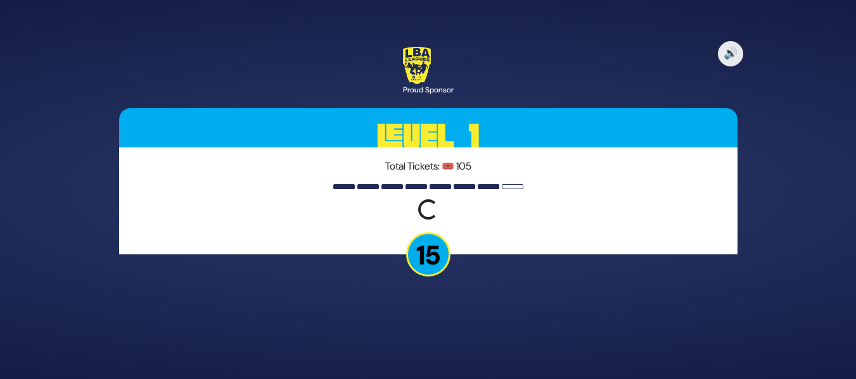
scroll to position [0, 0]
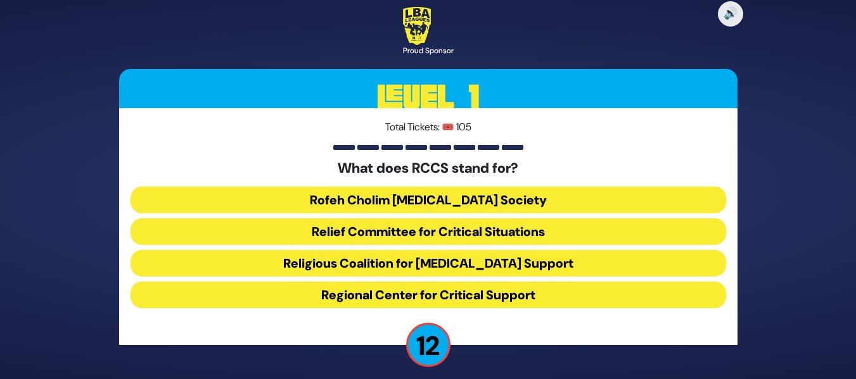
click at [470, 202] on button "Rofeh Cholim Cancer Society" at bounding box center [427, 200] width 595 height 27
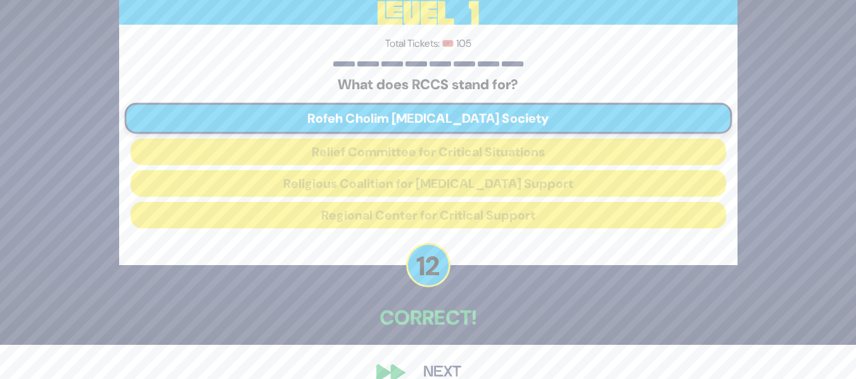
scroll to position [58, 0]
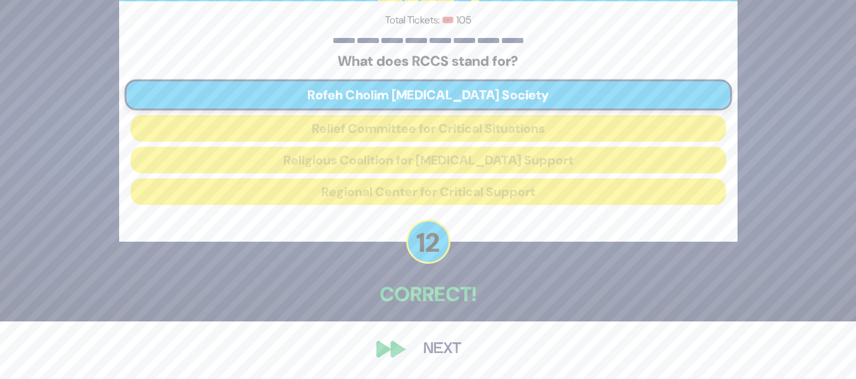
click at [413, 350] on button "Next" at bounding box center [441, 349] width 73 height 29
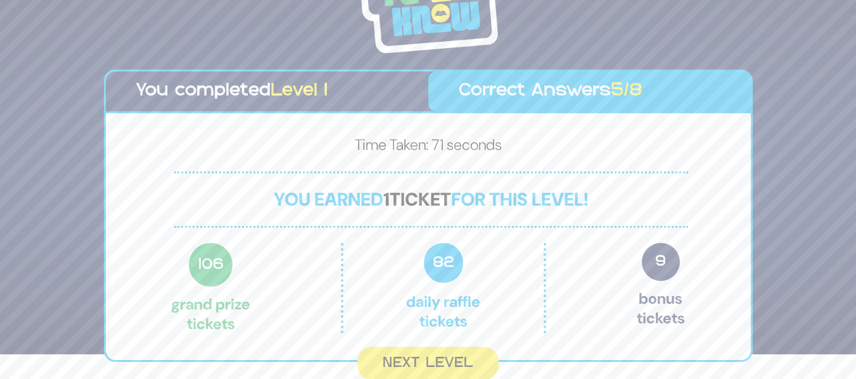
scroll to position [28, 0]
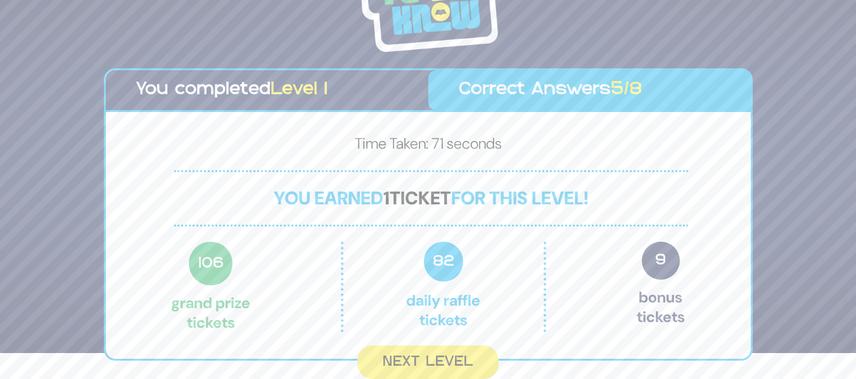
click at [413, 350] on button "Next Level" at bounding box center [427, 363] width 141 height 34
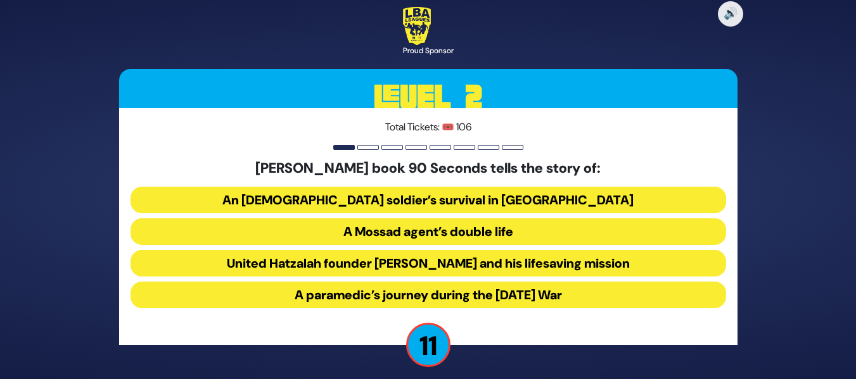
click at [452, 258] on button "United Hatzalah founder Eli Beer and his lifesaving mission" at bounding box center [427, 263] width 595 height 27
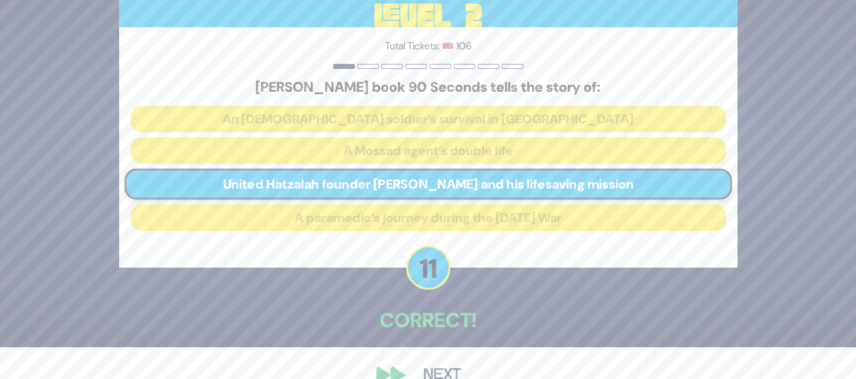
scroll to position [58, 0]
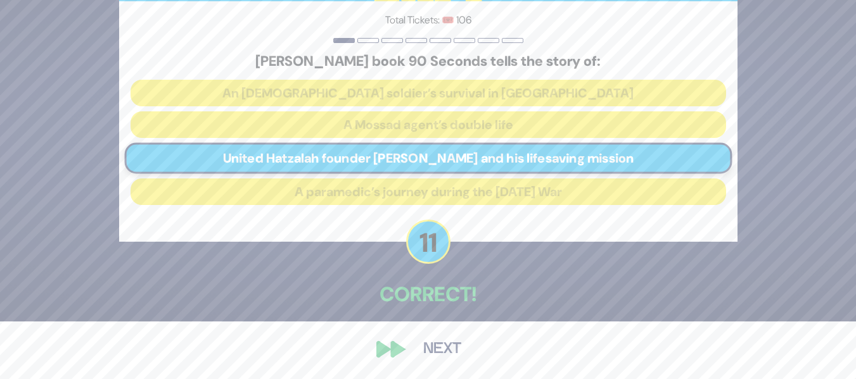
click at [412, 343] on button "Next" at bounding box center [441, 349] width 73 height 29
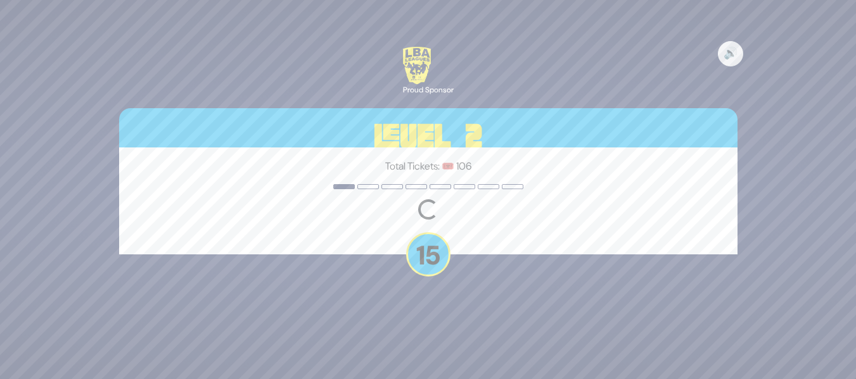
scroll to position [0, 0]
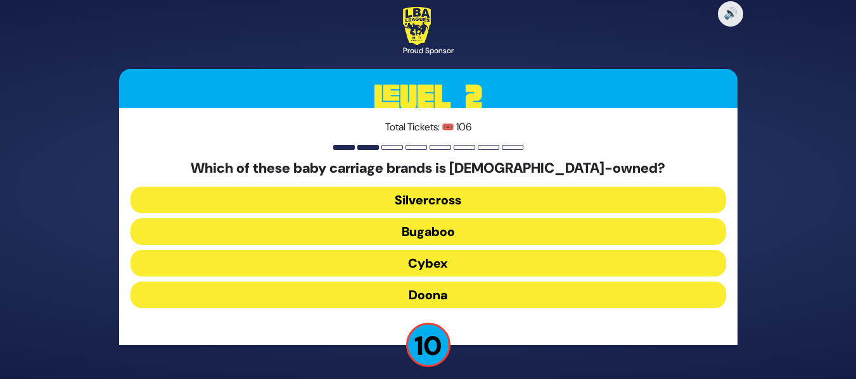
click at [469, 298] on button "Doona" at bounding box center [427, 295] width 595 height 27
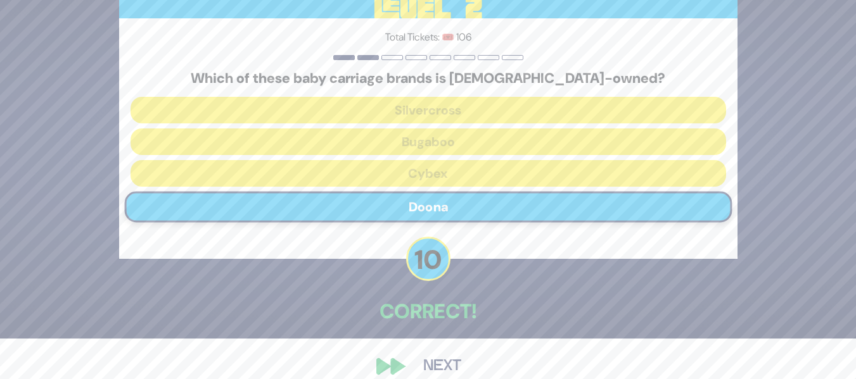
scroll to position [58, 0]
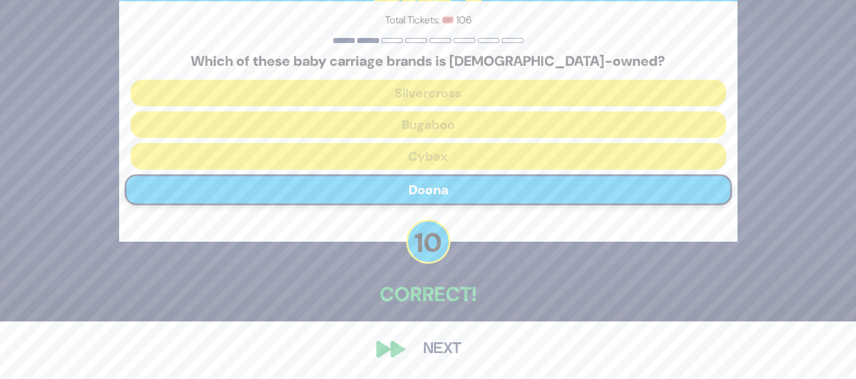
click at [442, 345] on button "Next" at bounding box center [441, 349] width 73 height 29
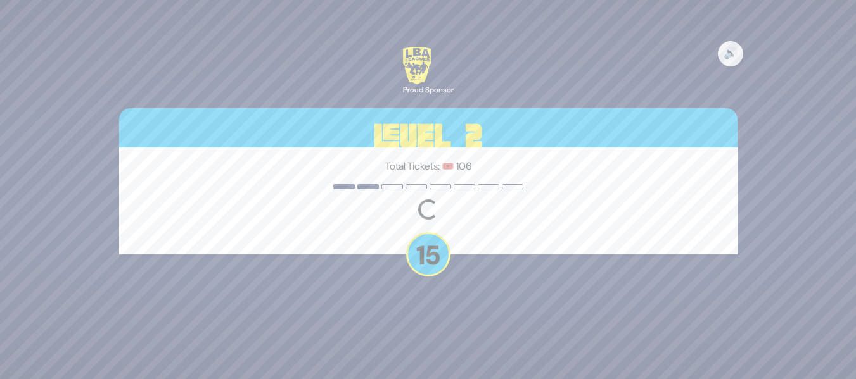
scroll to position [0, 0]
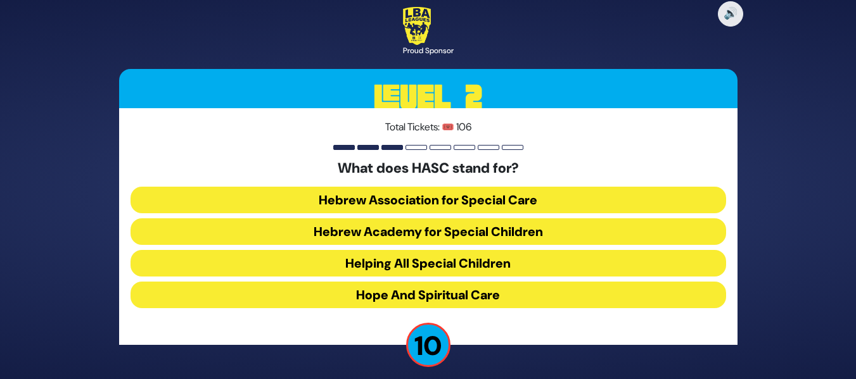
click at [502, 236] on button "Hebrew Academy for Special Children" at bounding box center [427, 231] width 595 height 27
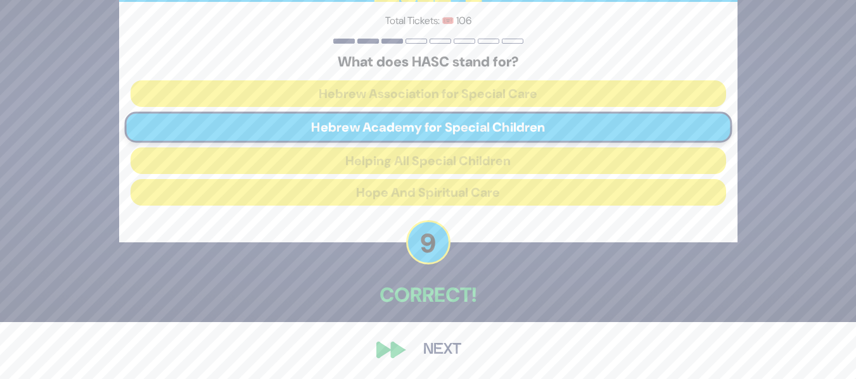
scroll to position [58, 0]
click at [437, 348] on button "Next" at bounding box center [441, 349] width 73 height 29
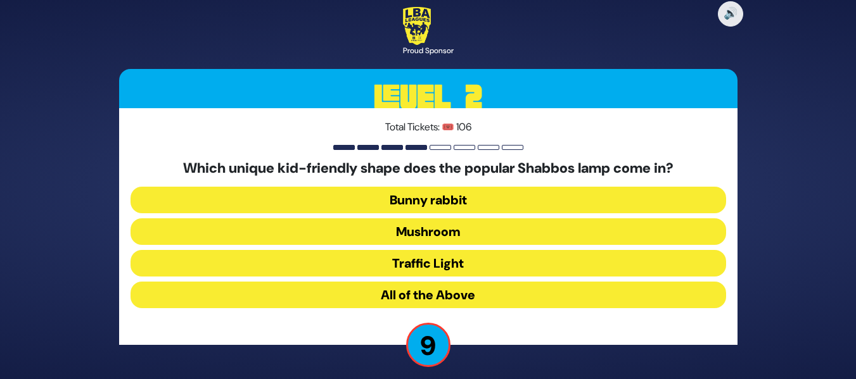
click at [500, 233] on button "Mushroom" at bounding box center [427, 231] width 595 height 27
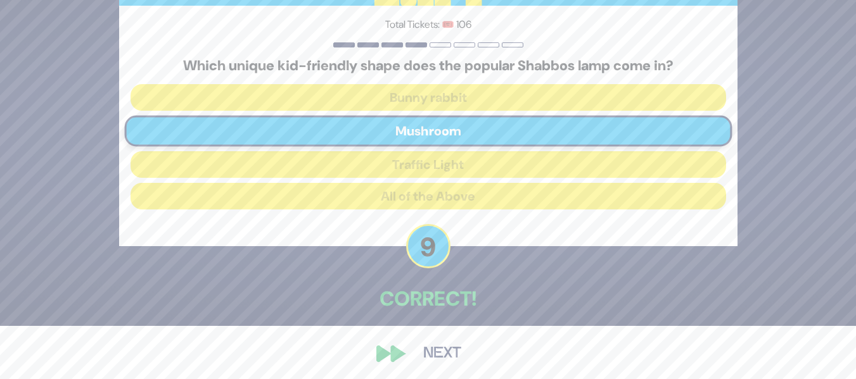
scroll to position [58, 0]
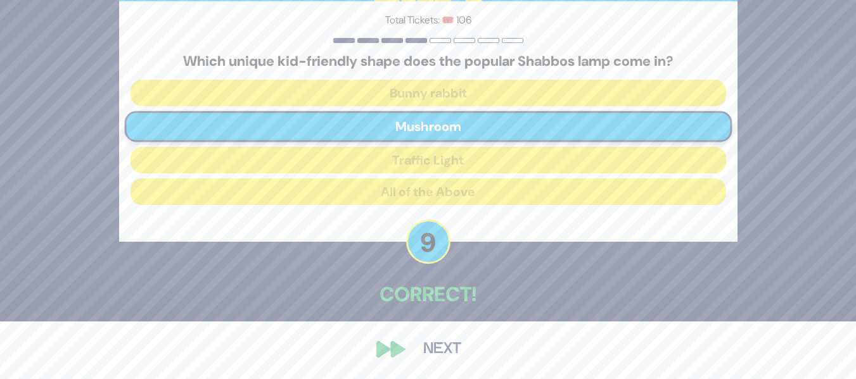
click at [426, 339] on button "Next" at bounding box center [441, 349] width 73 height 29
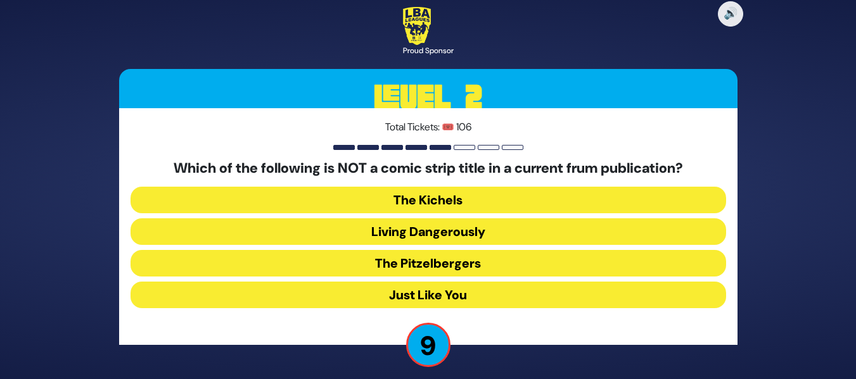
click at [499, 236] on button "Living Dangerously" at bounding box center [427, 231] width 595 height 27
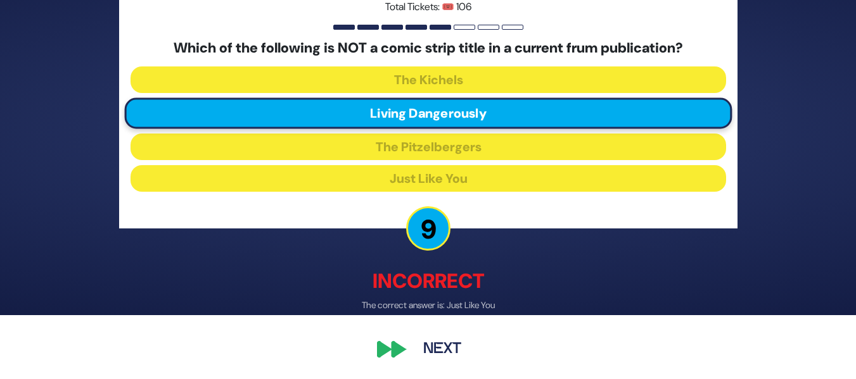
scroll to position [65, 0]
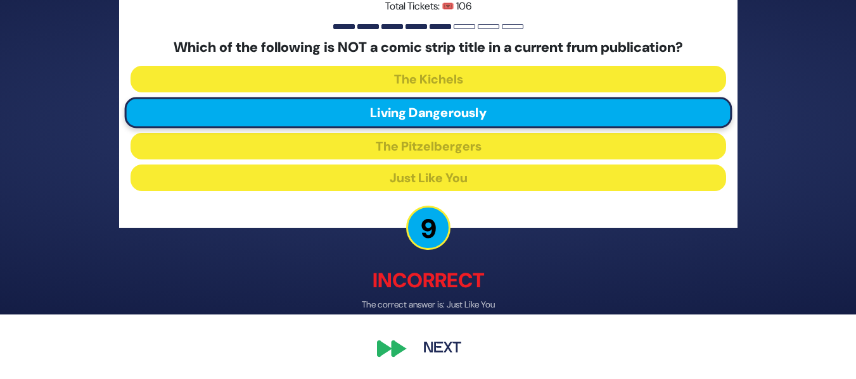
click at [428, 341] on button "Next" at bounding box center [441, 349] width 73 height 29
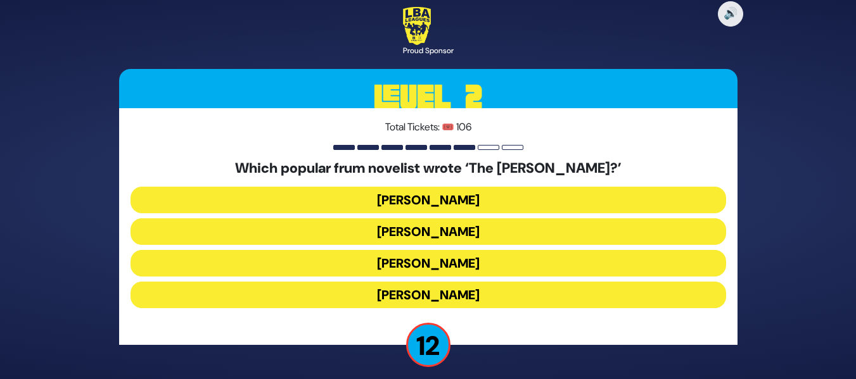
click at [478, 267] on button "Yair Weinstock" at bounding box center [427, 263] width 595 height 27
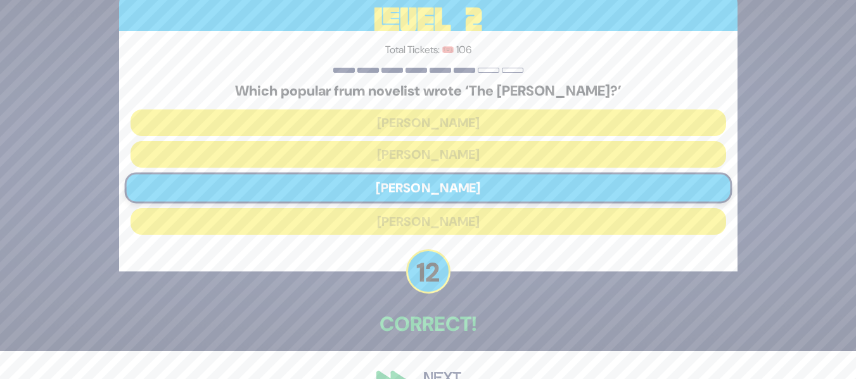
scroll to position [58, 0]
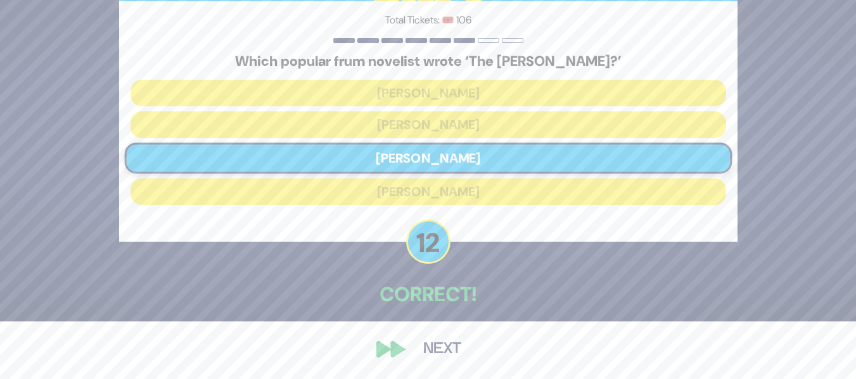
click at [421, 346] on button "Next" at bounding box center [441, 349] width 73 height 29
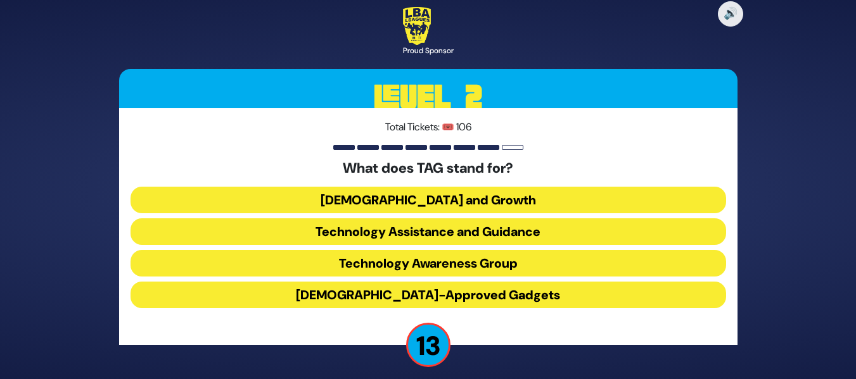
click at [470, 266] on button "Technology Awareness Group" at bounding box center [427, 263] width 595 height 27
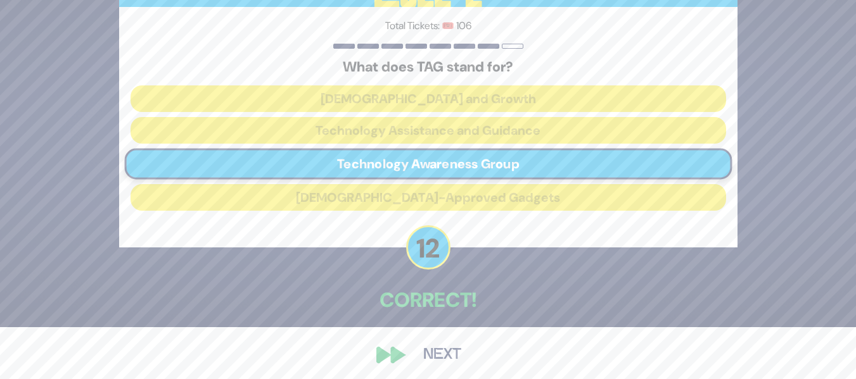
scroll to position [58, 0]
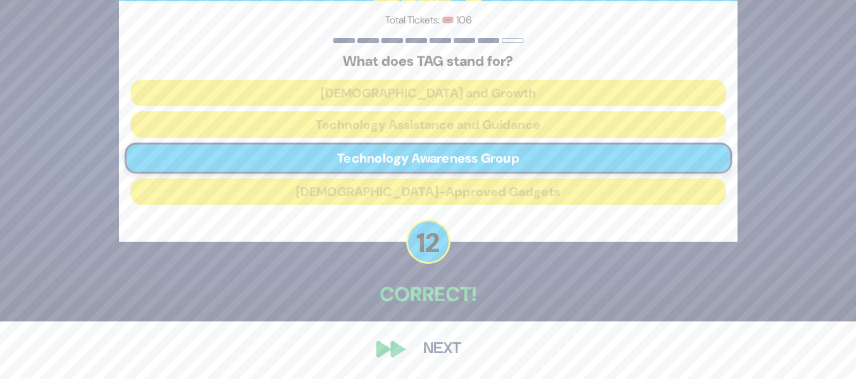
click at [429, 350] on button "Next" at bounding box center [441, 349] width 73 height 29
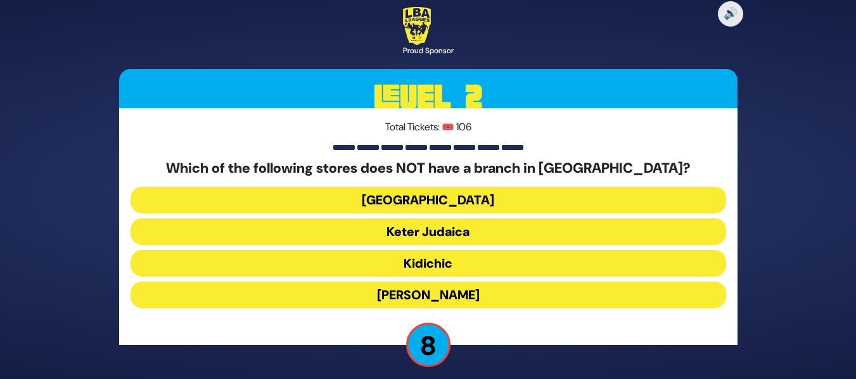
click at [471, 267] on button "Kidichic" at bounding box center [427, 263] width 595 height 27
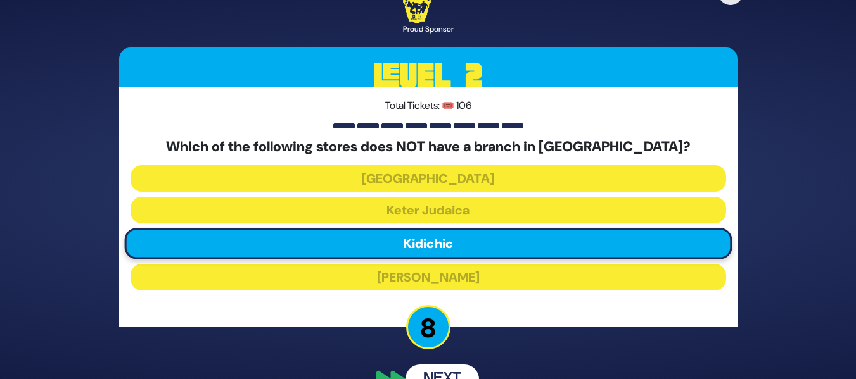
click at [471, 267] on div "Total Tickets: 🎟️ 106 Which of the following stores does NOT have a branch in Y…" at bounding box center [428, 207] width 618 height 241
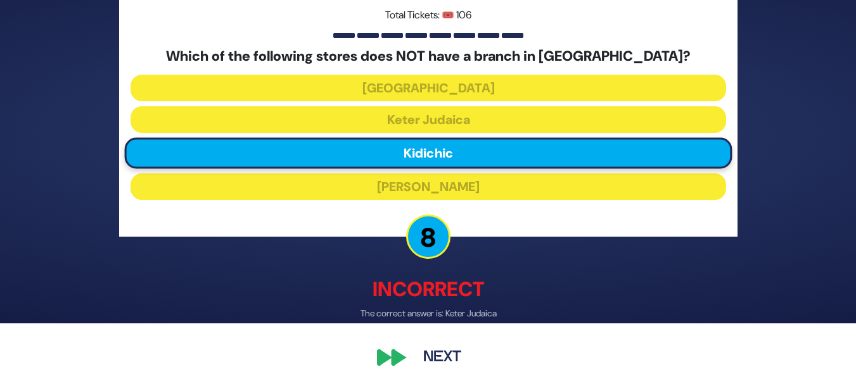
scroll to position [65, 0]
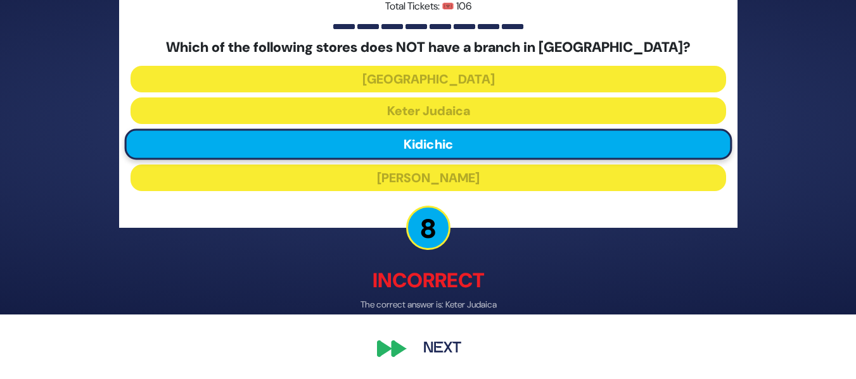
click at [435, 341] on button "Next" at bounding box center [441, 349] width 73 height 29
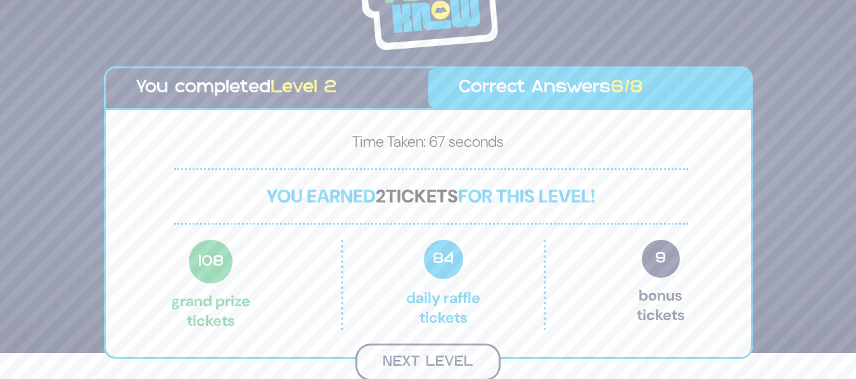
scroll to position [24, 0]
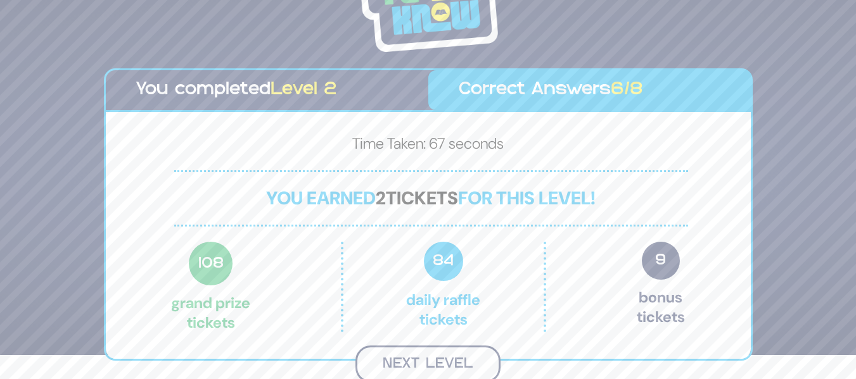
click at [414, 369] on button "Next Level" at bounding box center [427, 364] width 145 height 37
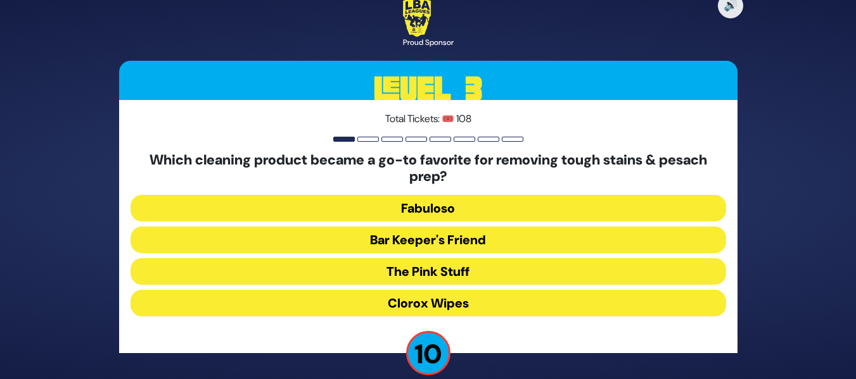
click at [464, 264] on button "The Pink Stuff" at bounding box center [427, 271] width 595 height 27
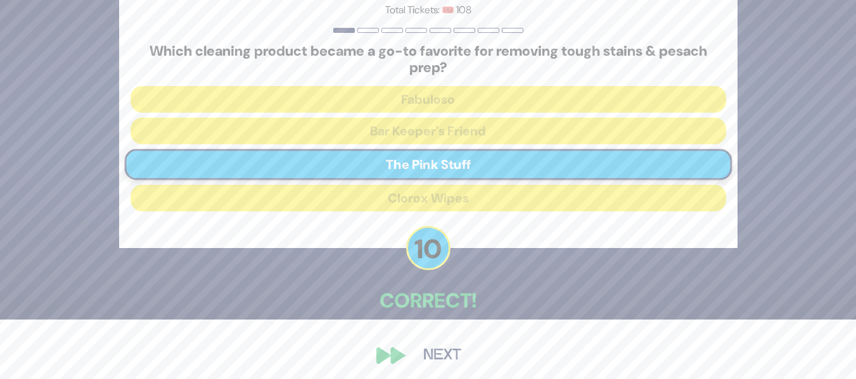
scroll to position [66, 0]
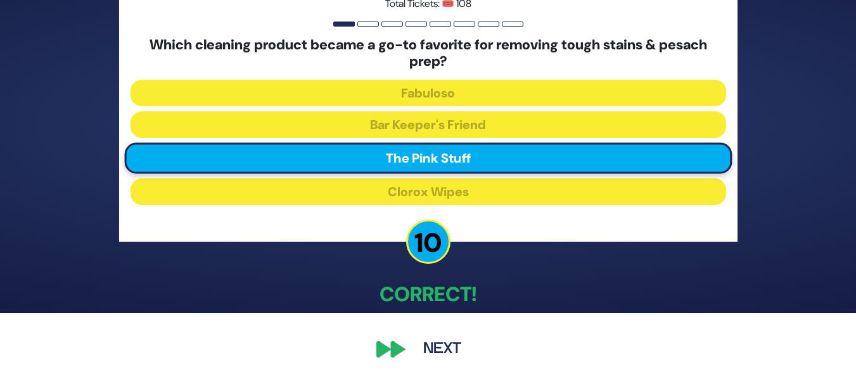
click at [428, 355] on button "Next" at bounding box center [441, 349] width 73 height 29
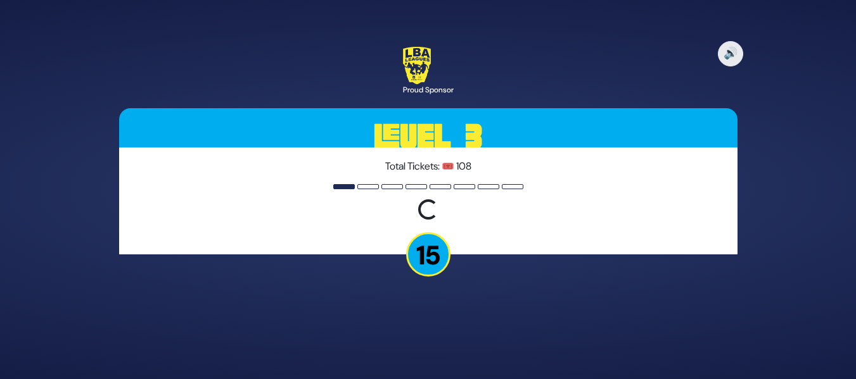
scroll to position [0, 0]
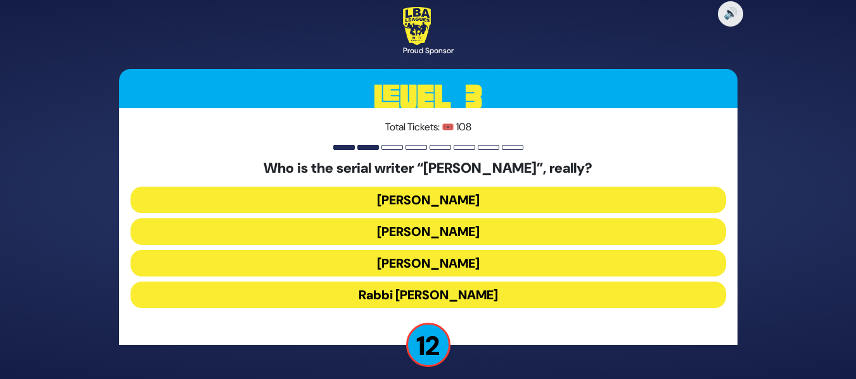
click at [476, 229] on button "Yisroel Besser" at bounding box center [427, 231] width 595 height 27
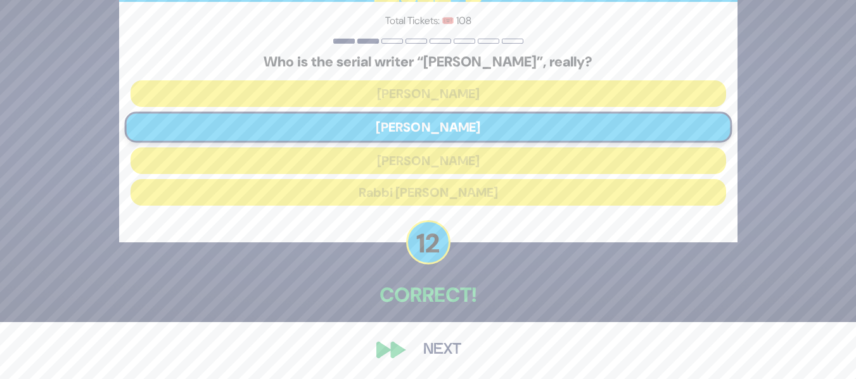
scroll to position [58, 0]
click at [438, 351] on button "Next" at bounding box center [441, 349] width 73 height 29
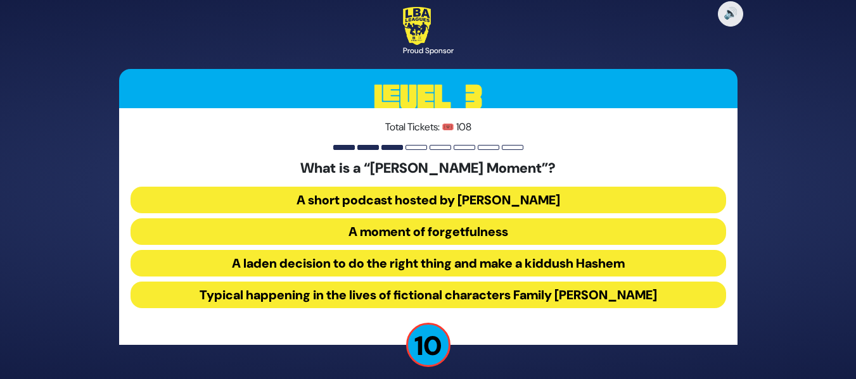
click at [459, 267] on button "A laden decision to do the right thing and make a kiddush Hashem" at bounding box center [427, 263] width 595 height 27
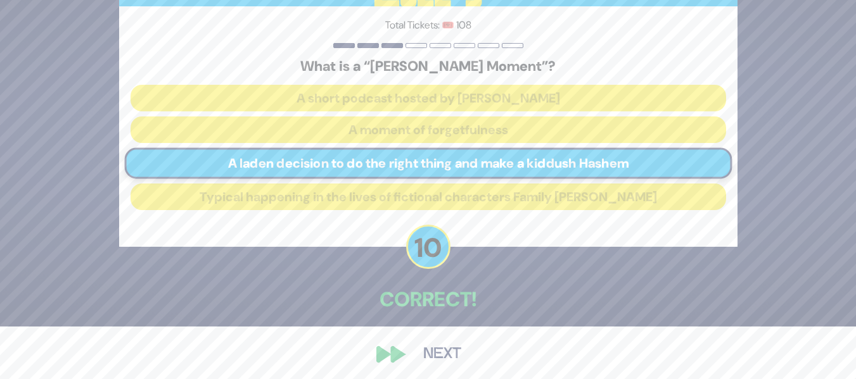
scroll to position [58, 0]
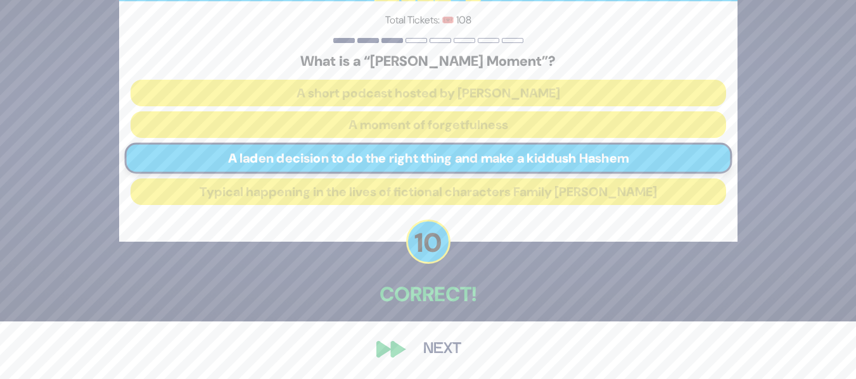
click at [433, 346] on button "Next" at bounding box center [441, 349] width 73 height 29
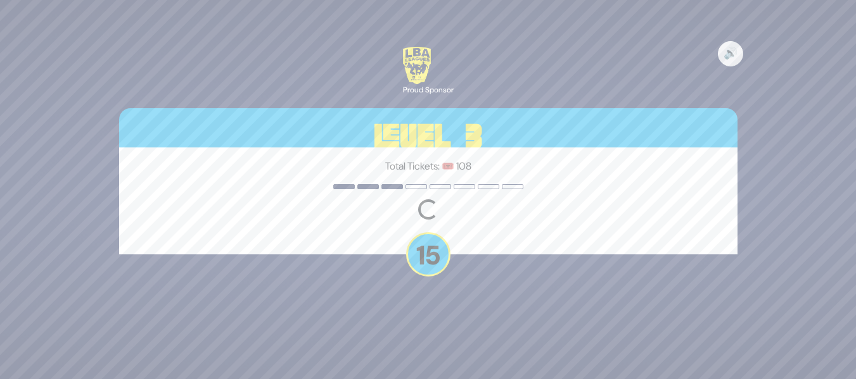
scroll to position [0, 0]
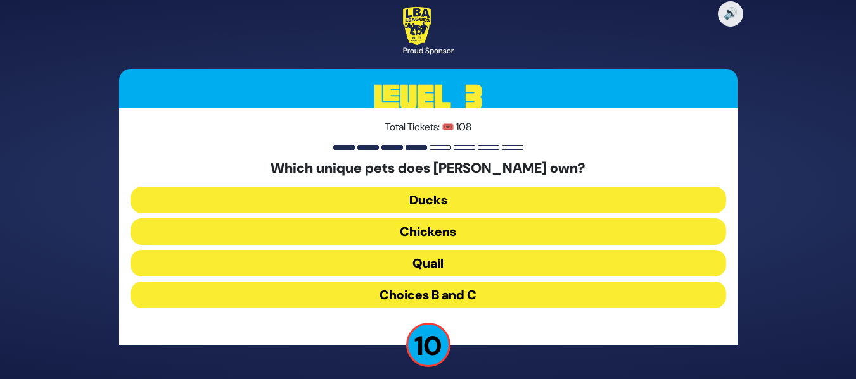
click at [455, 290] on button "Choices B and C" at bounding box center [427, 295] width 595 height 27
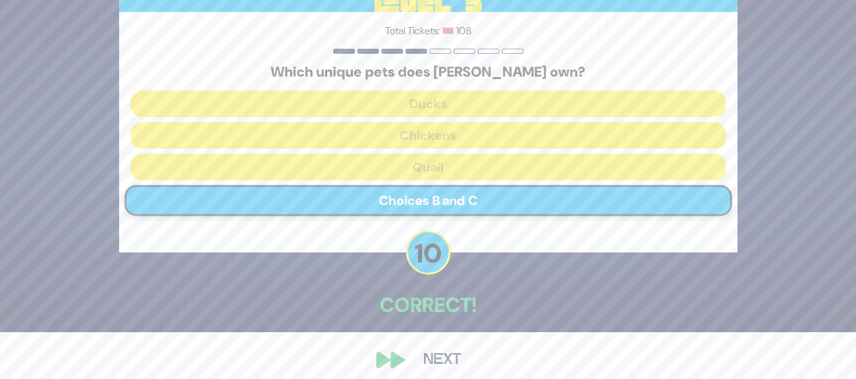
click at [455, 290] on div "🔊 Proud Sponsor Level 3 Total Tickets: 🎟️ 108 Which unique pets does Mordechai …" at bounding box center [428, 143] width 649 height 495
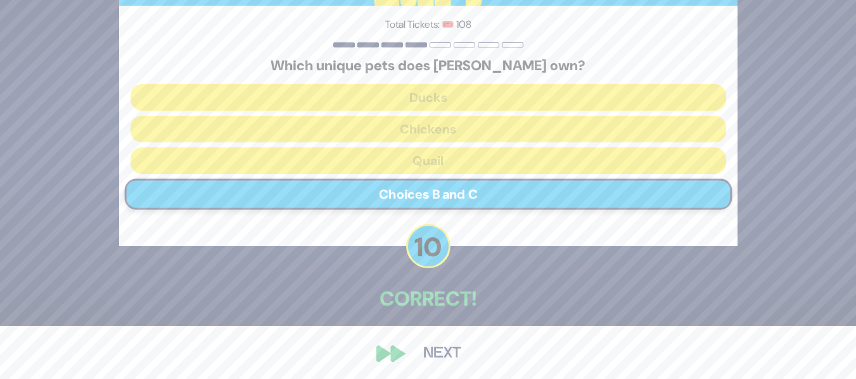
scroll to position [58, 0]
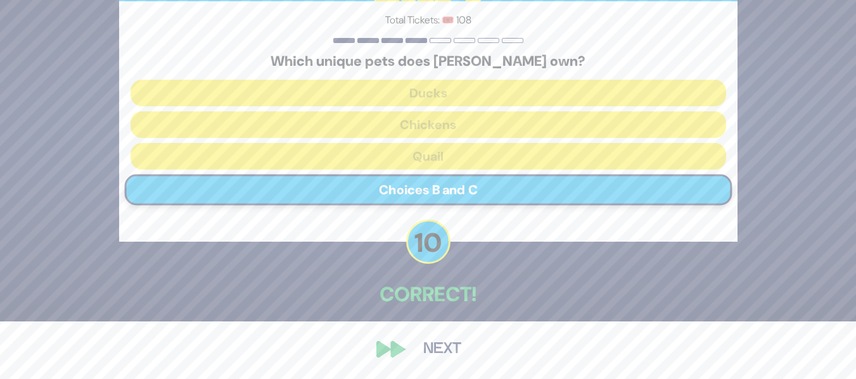
click at [433, 349] on button "Next" at bounding box center [441, 349] width 73 height 29
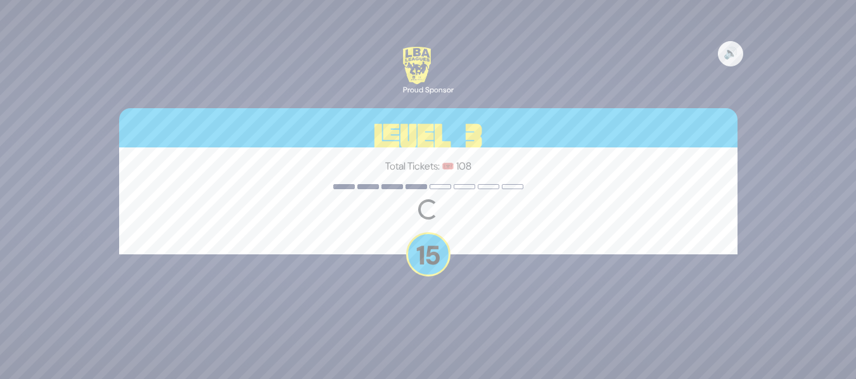
scroll to position [0, 0]
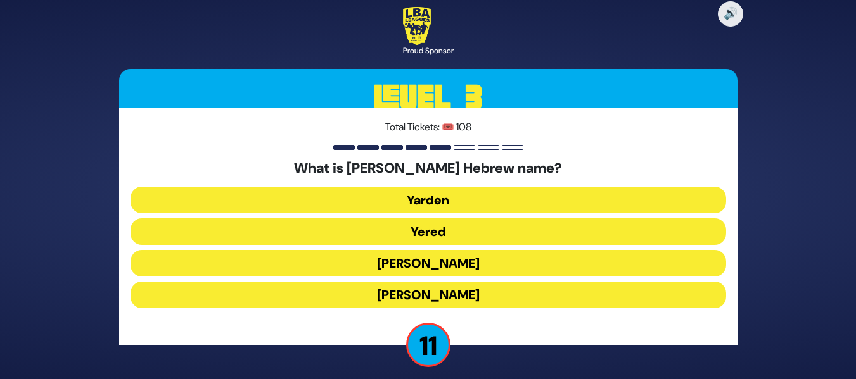
click at [501, 227] on button "Yered" at bounding box center [427, 231] width 595 height 27
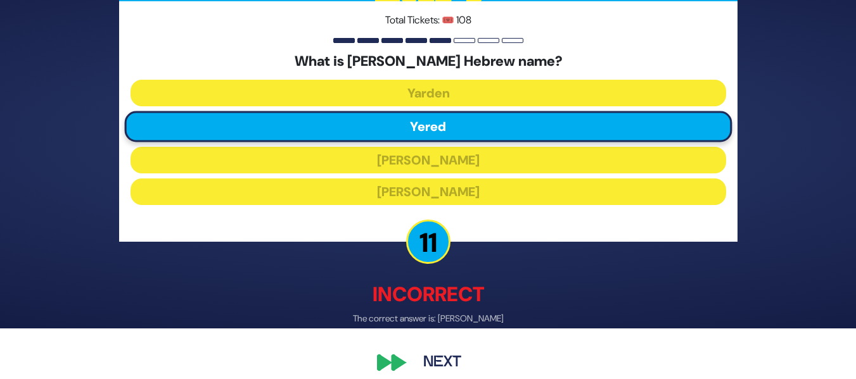
scroll to position [65, 0]
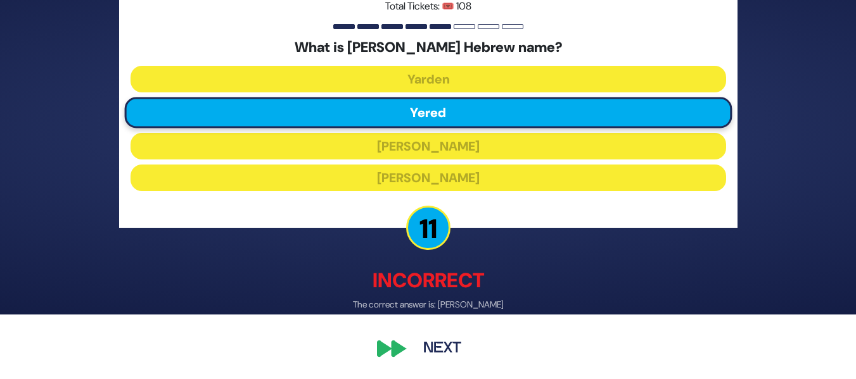
click at [440, 344] on button "Next" at bounding box center [441, 349] width 73 height 29
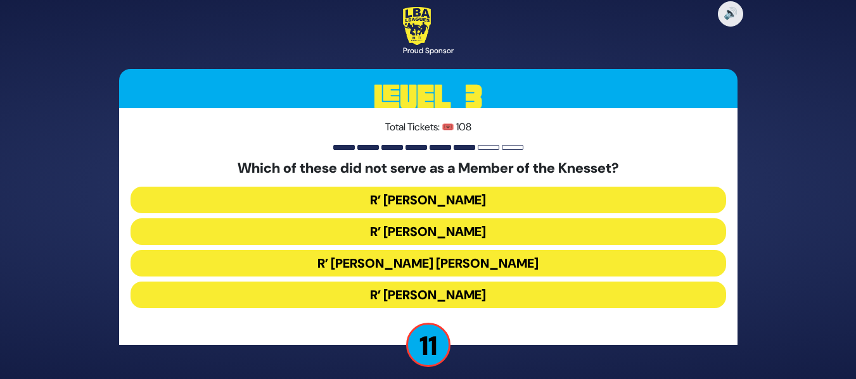
scroll to position [8, 0]
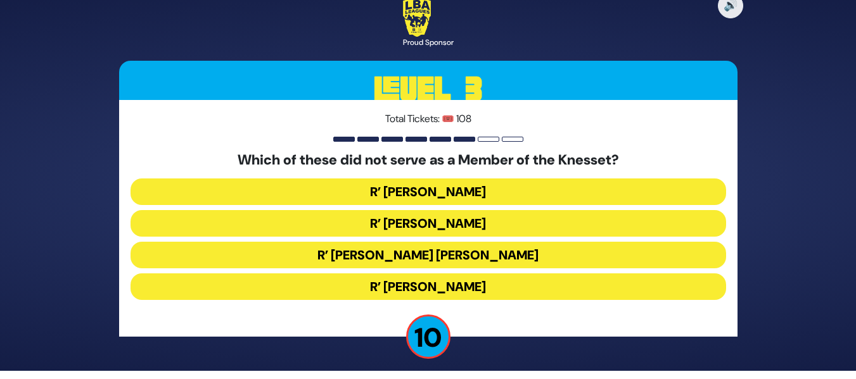
click at [416, 277] on button "R’ Moshe Blau" at bounding box center [427, 287] width 595 height 27
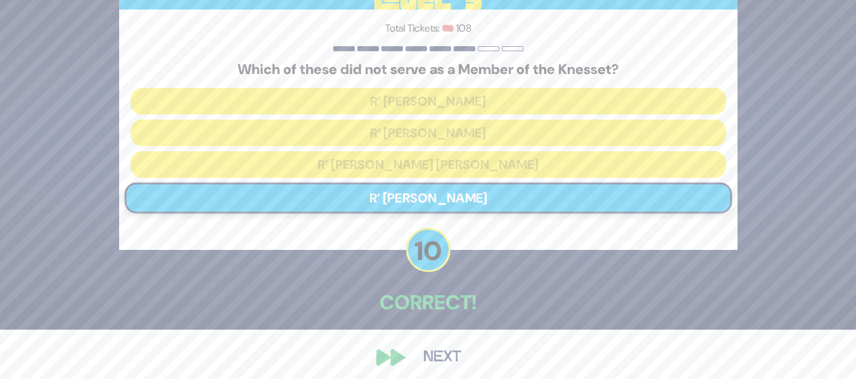
scroll to position [51, 0]
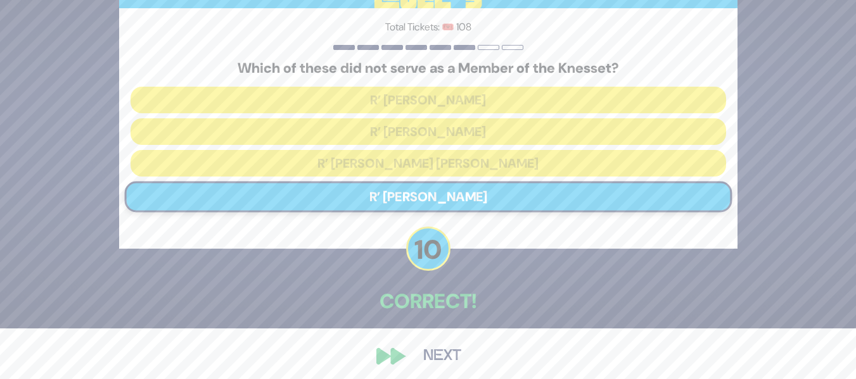
click at [402, 357] on div "🔊 Proud Sponsor Level 3 Total Tickets: 🎟️ 108 Which of these did not serve as a…" at bounding box center [428, 139] width 649 height 495
click at [452, 353] on button "Next" at bounding box center [441, 356] width 73 height 29
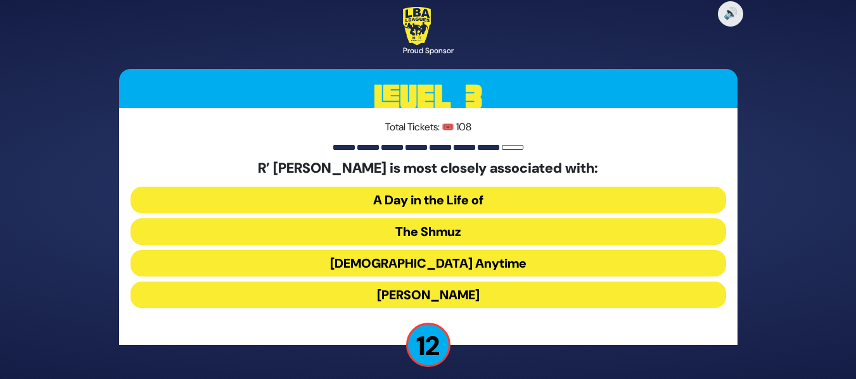
click at [478, 231] on button "The Shmuz" at bounding box center [427, 231] width 595 height 27
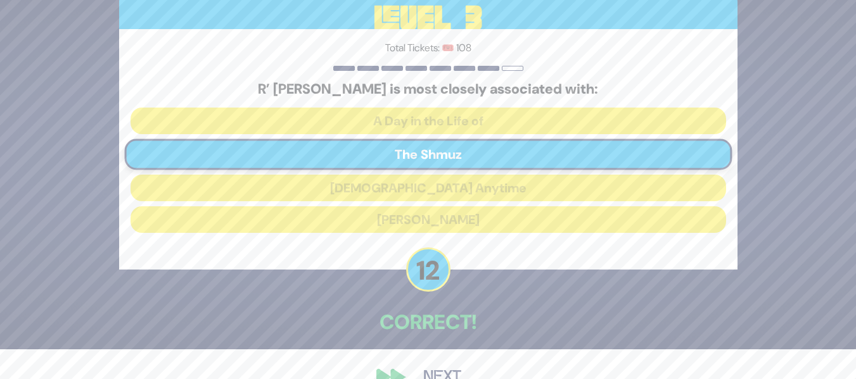
scroll to position [58, 0]
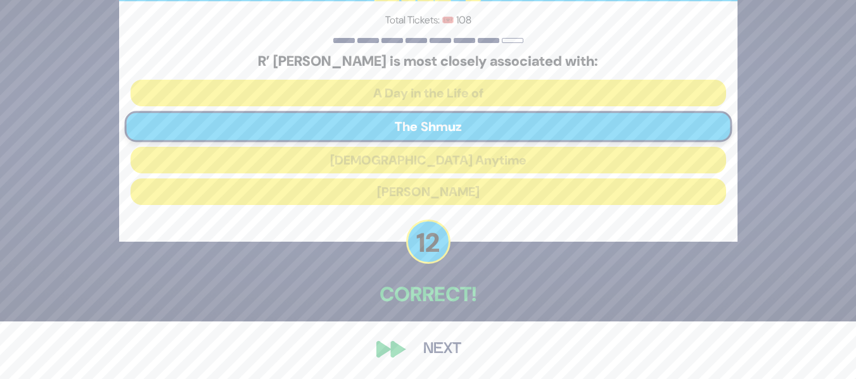
click at [446, 337] on button "Next" at bounding box center [441, 349] width 73 height 29
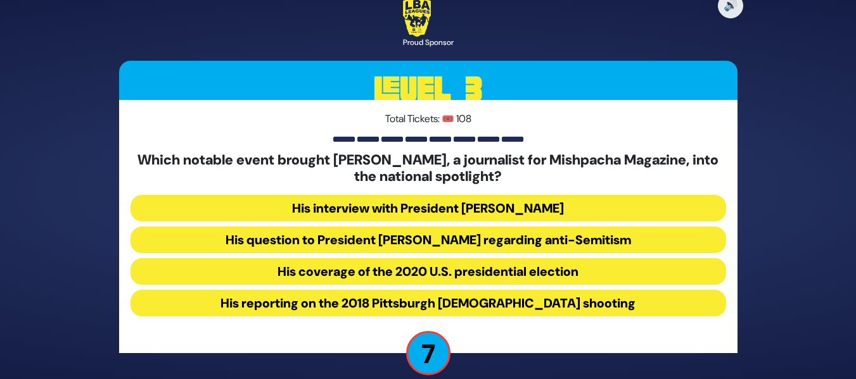
click at [472, 243] on button "His question to President Donald Trump regarding anti-Semitism" at bounding box center [427, 240] width 595 height 27
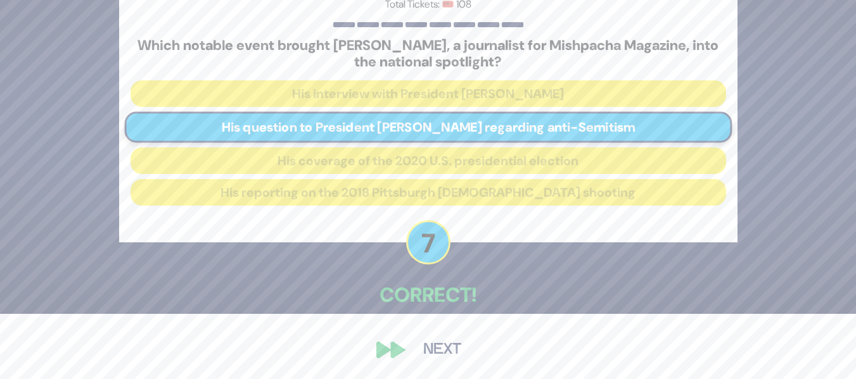
scroll to position [66, 0]
click at [429, 341] on button "Next" at bounding box center [441, 349] width 73 height 29
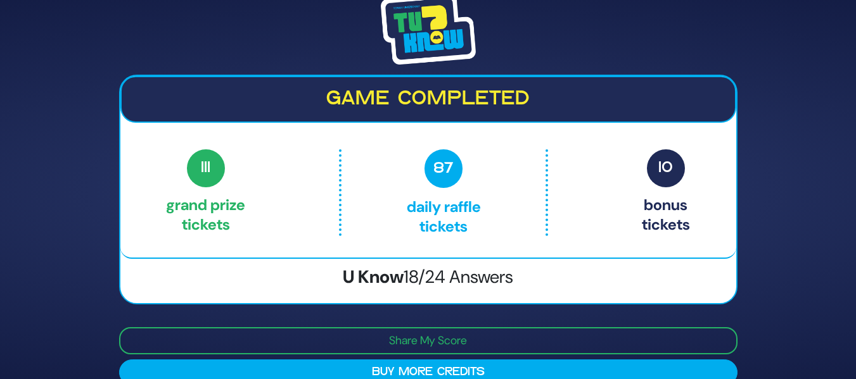
scroll to position [22, 0]
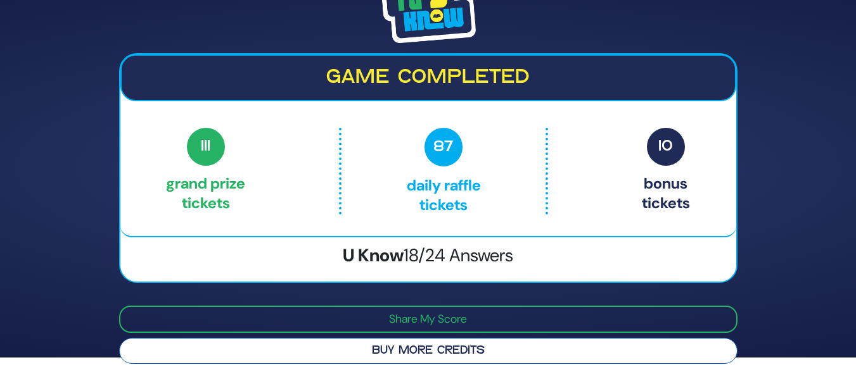
click at [509, 355] on button "Buy More Credits" at bounding box center [428, 351] width 618 height 26
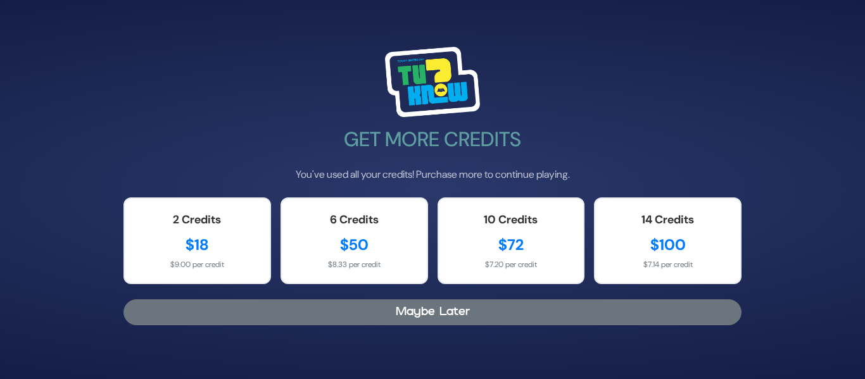
click at [239, 317] on button "Maybe Later" at bounding box center [432, 313] width 618 height 26
